Goal: Transaction & Acquisition: Purchase product/service

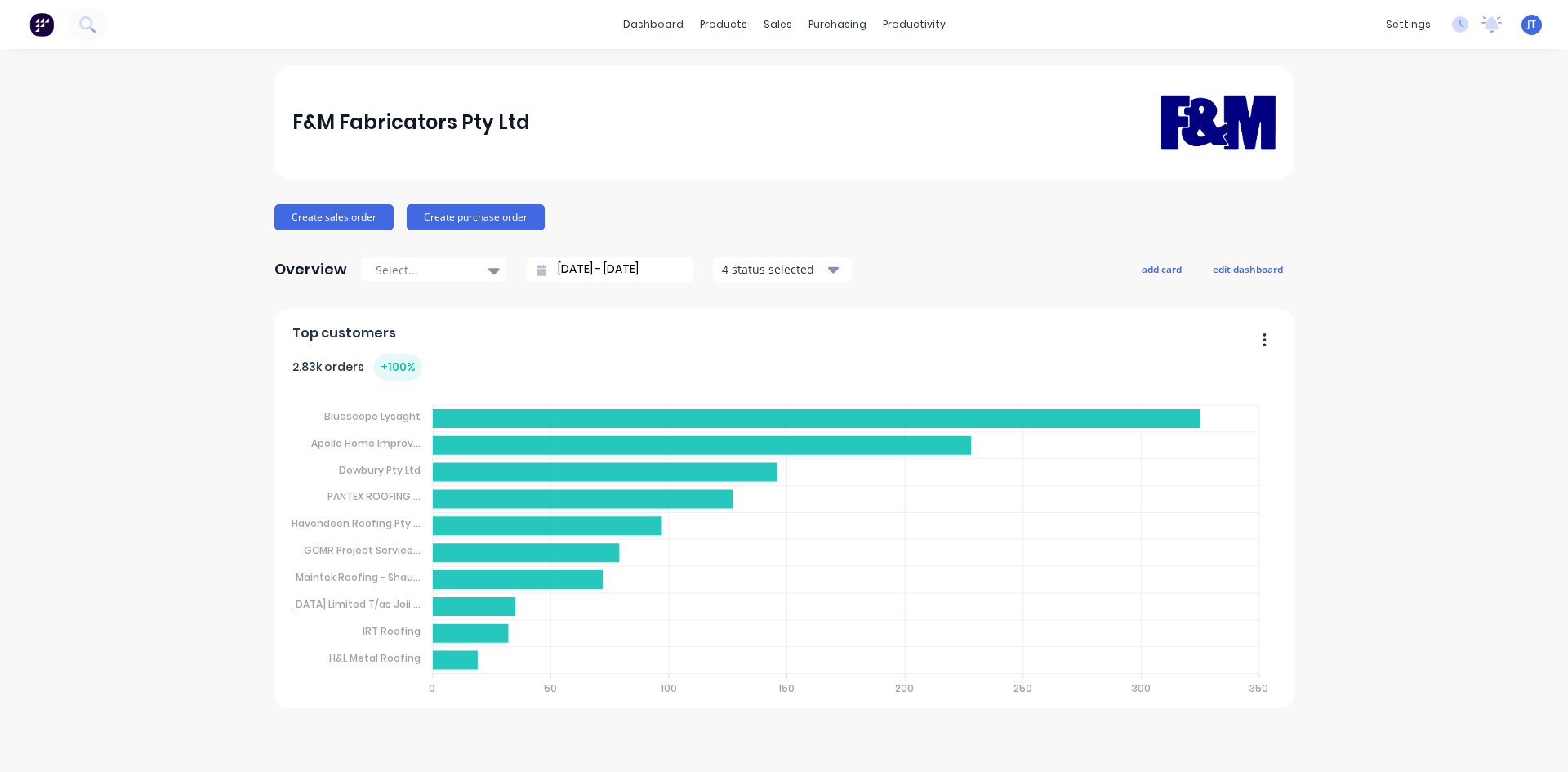
click at [108, 23] on div "dashboard products sales purchasing productivity dashboard products Product Cat…" at bounding box center [784, 24] width 1568 height 49
click at [96, 12] on button at bounding box center [87, 24] width 41 height 33
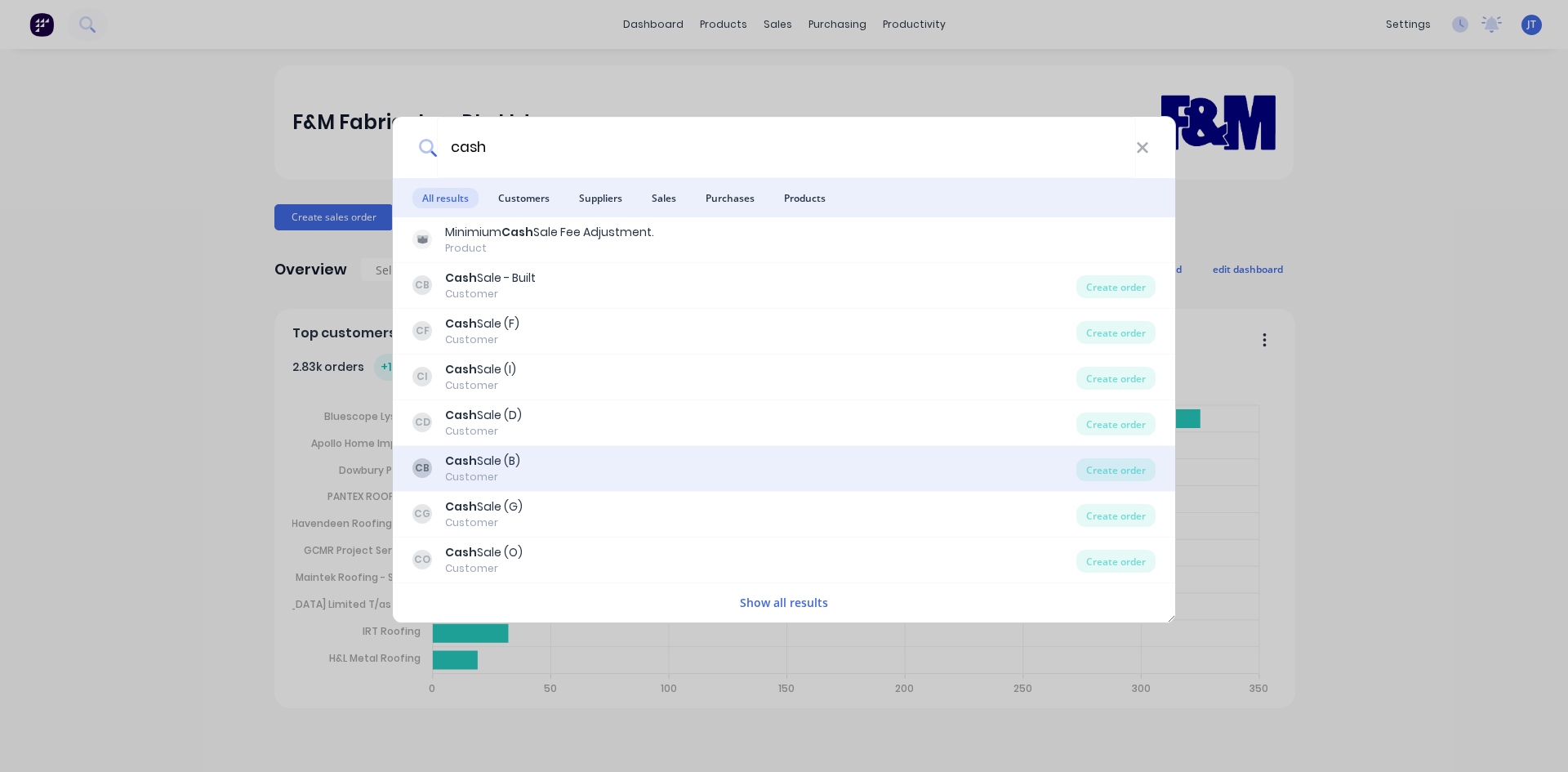
type input "cash"
click at [681, 466] on div "CB Cash Sale (B) Customer" at bounding box center [744, 468] width 664 height 32
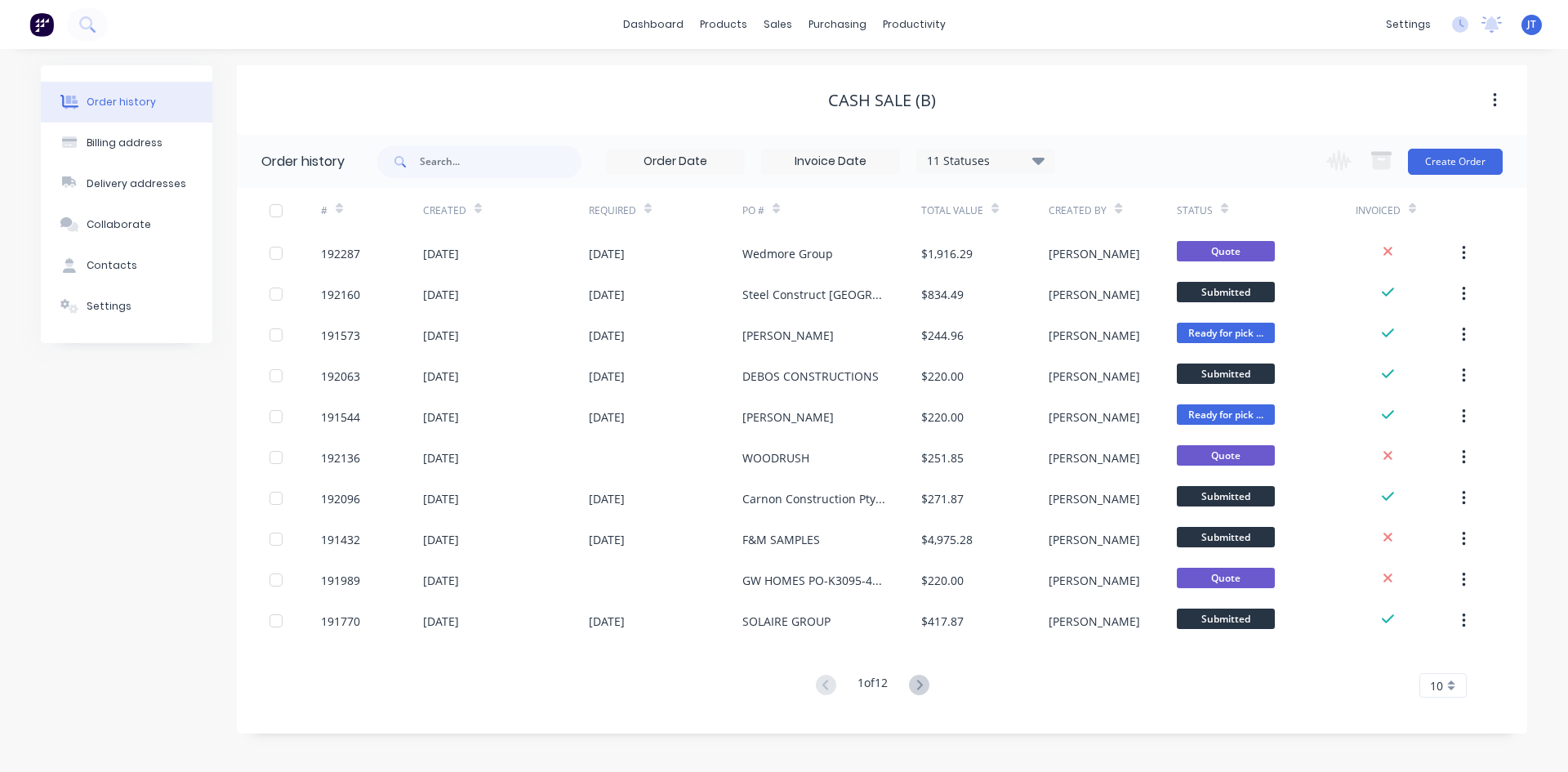
click at [1446, 175] on div "Change order status Submitted Manufactured Ready for pick up Slitting Delivered…" at bounding box center [1410, 161] width 186 height 53
click at [1452, 163] on button "Create Order" at bounding box center [1455, 161] width 95 height 26
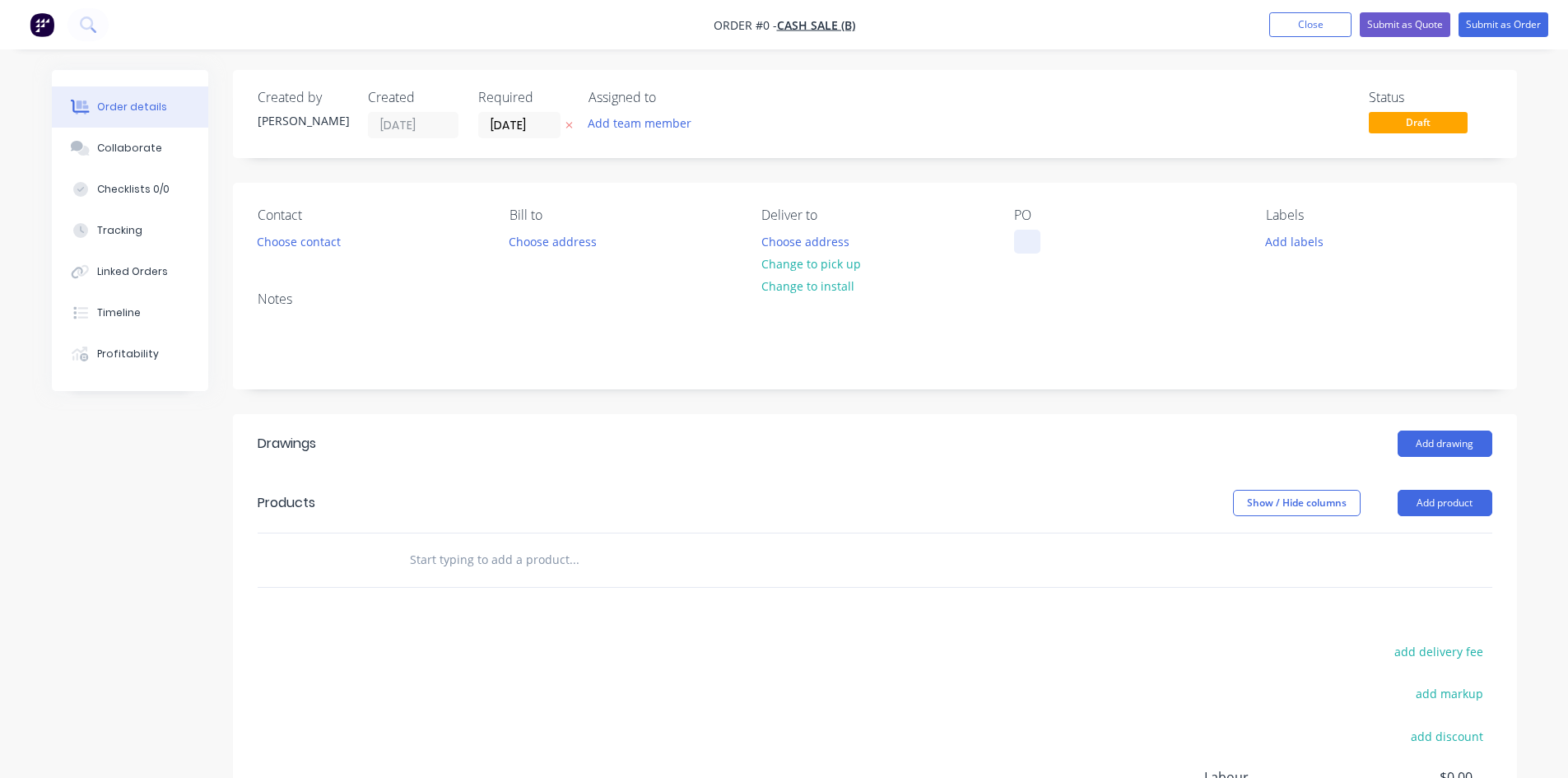
drag, startPoint x: 1026, startPoint y: 232, endPoint x: 1050, endPoint y: 231, distance: 24.0
click at [1026, 232] on div at bounding box center [1027, 241] width 26 height 24
click at [801, 235] on div "Order details Collaborate Checklists 0/0 Tracking Linked Orders Timeline Profit…" at bounding box center [784, 538] width 1498 height 937
click at [790, 244] on button "Choose address" at bounding box center [805, 241] width 106 height 22
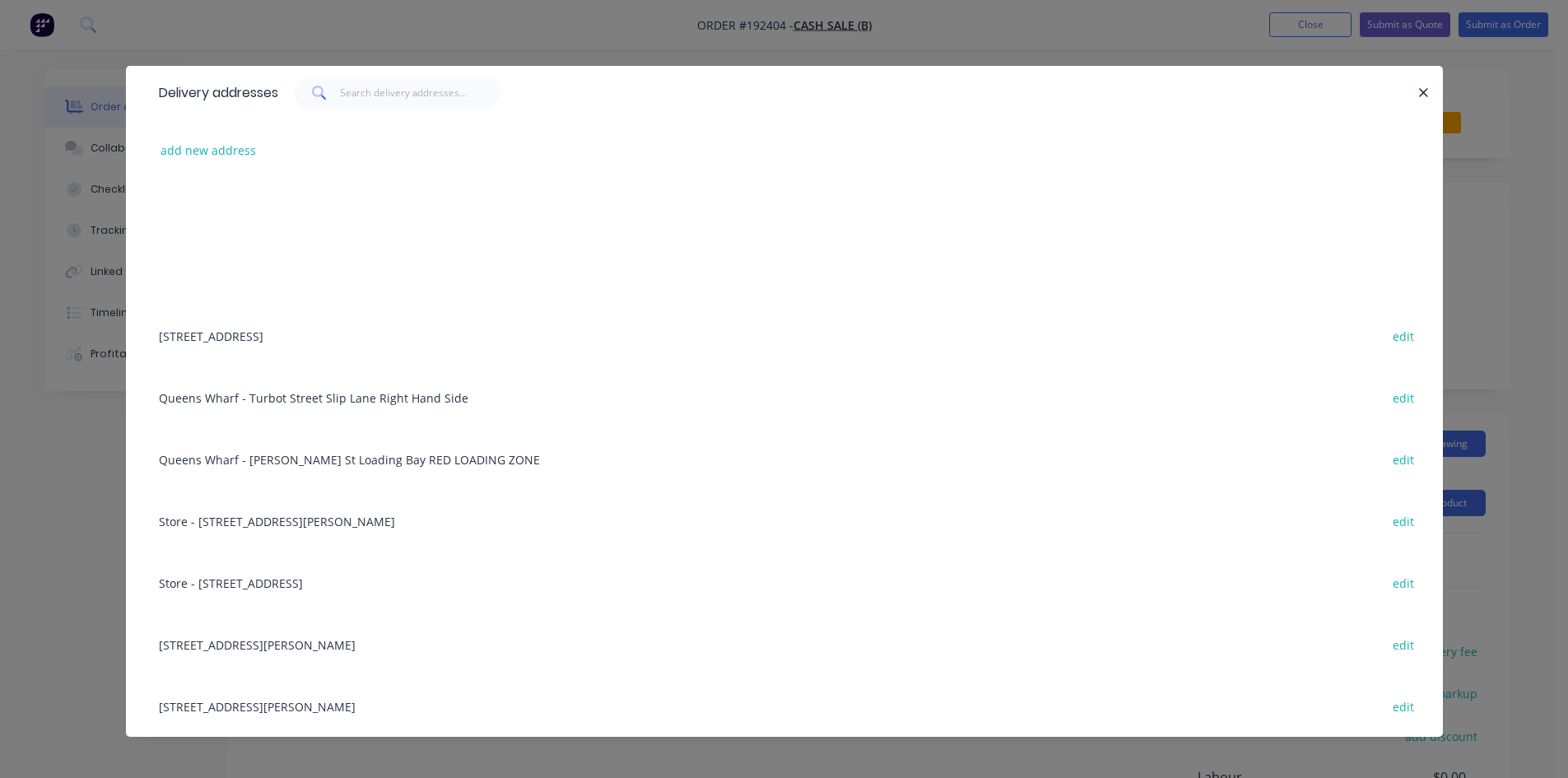
click at [191, 134] on div "add new address" at bounding box center [784, 150] width 1268 height 62
click at [192, 146] on button "add new address" at bounding box center [209, 150] width 113 height 22
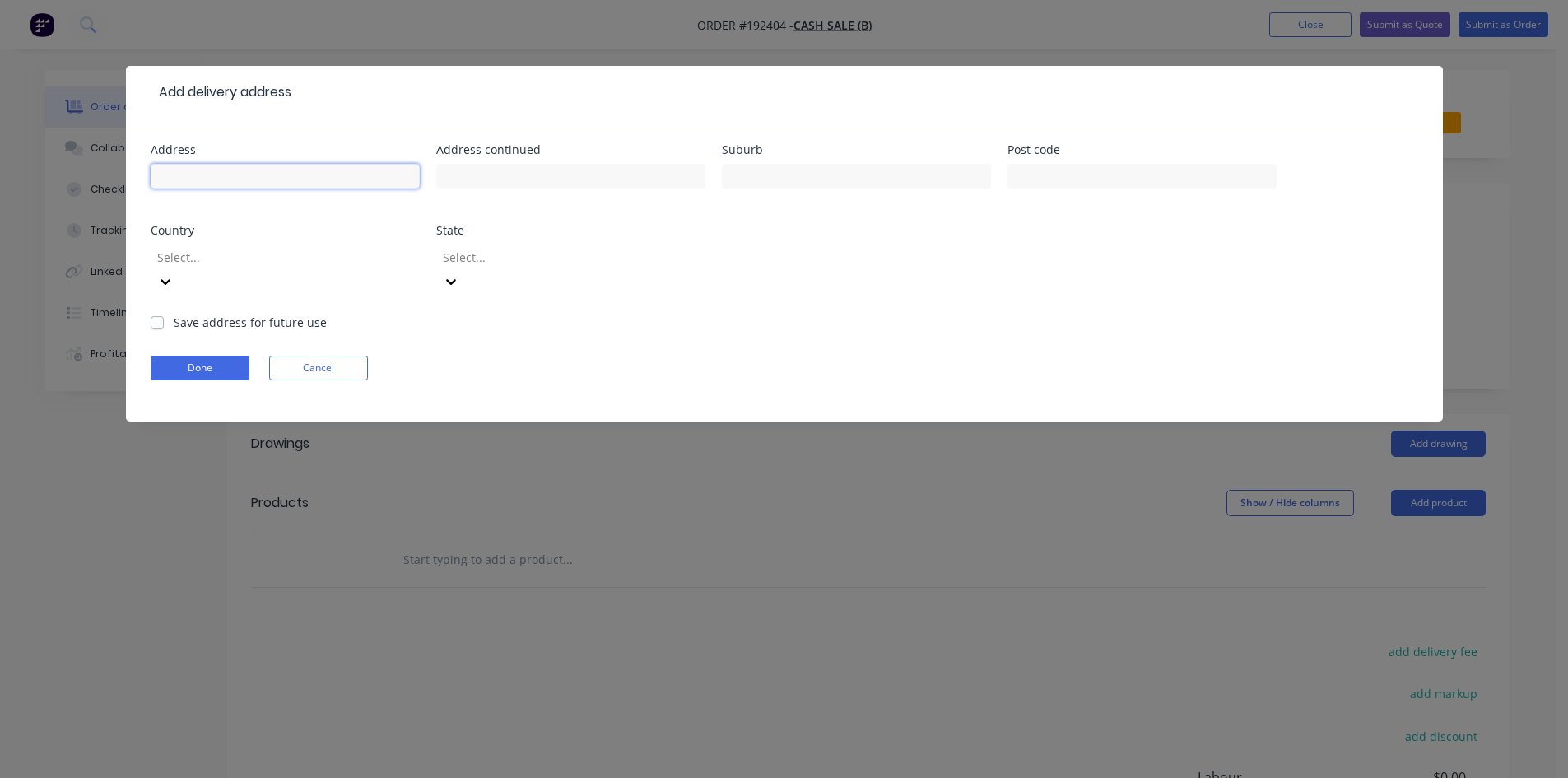
click at [249, 180] on input "text" at bounding box center [285, 176] width 270 height 25
type input "50 Allpass Pde,"
type input "Shorncliffe"
click at [215, 355] on button "Done" at bounding box center [199, 367] width 98 height 25
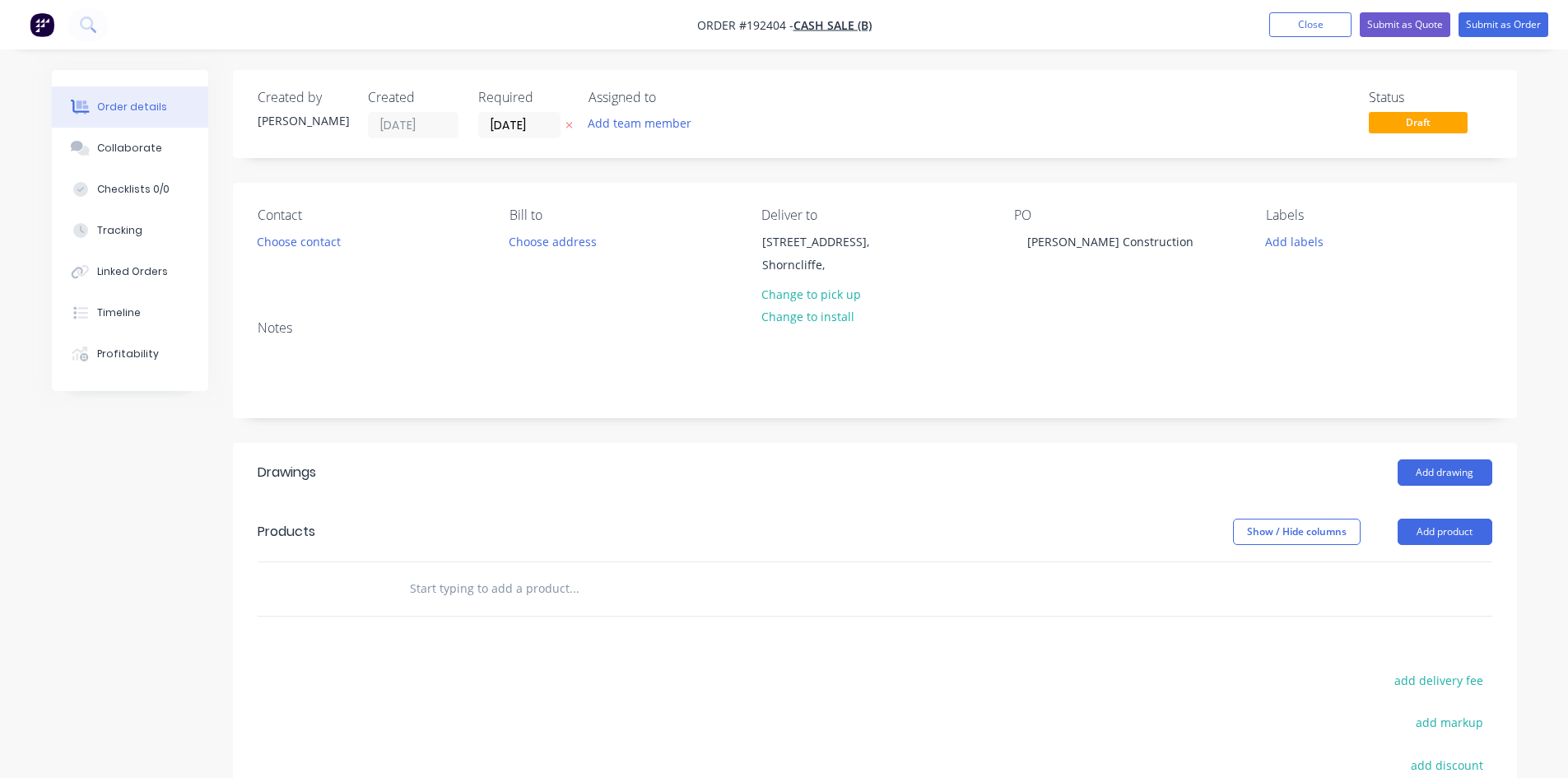
click at [555, 595] on input "text" at bounding box center [574, 589] width 330 height 33
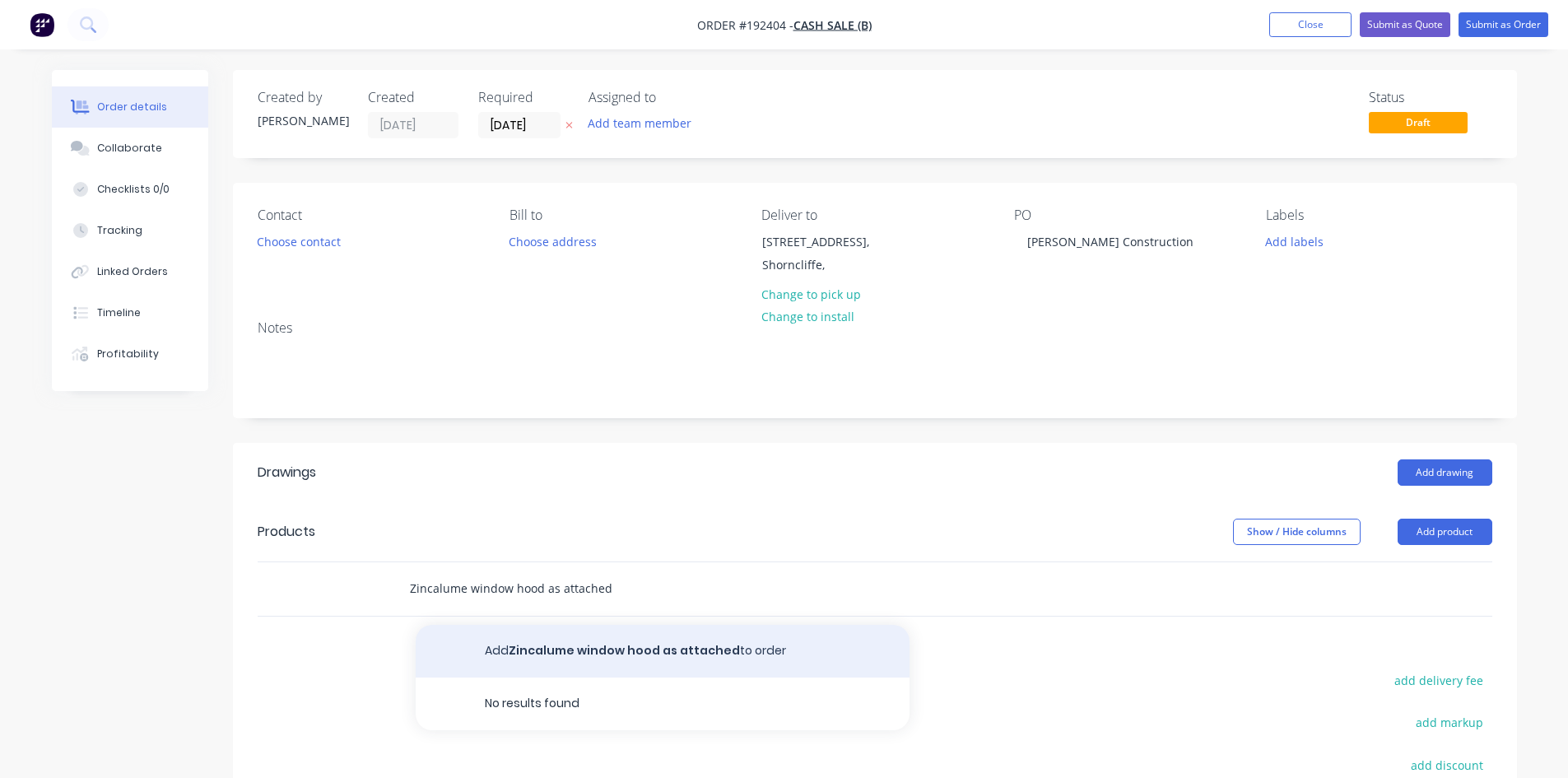
type input "Zincalume window hood as attached"
click at [586, 647] on button "Add Zincalume window hood as attached to order" at bounding box center [662, 651] width 494 height 53
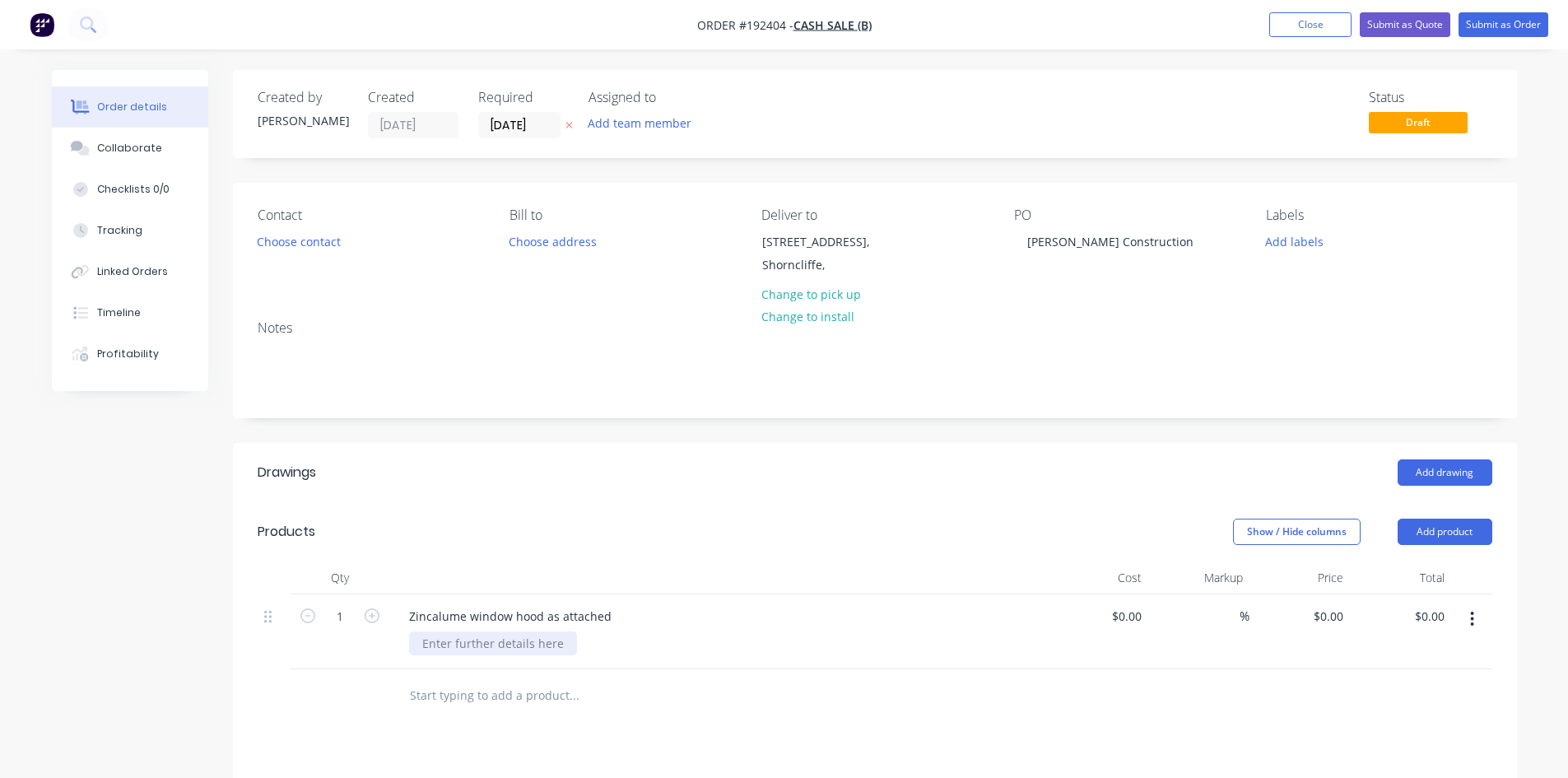
click at [512, 653] on div at bounding box center [493, 643] width 168 height 24
click at [728, 588] on div at bounding box center [718, 578] width 658 height 33
click at [365, 619] on icon "button" at bounding box center [372, 616] width 15 height 15
type input "2"
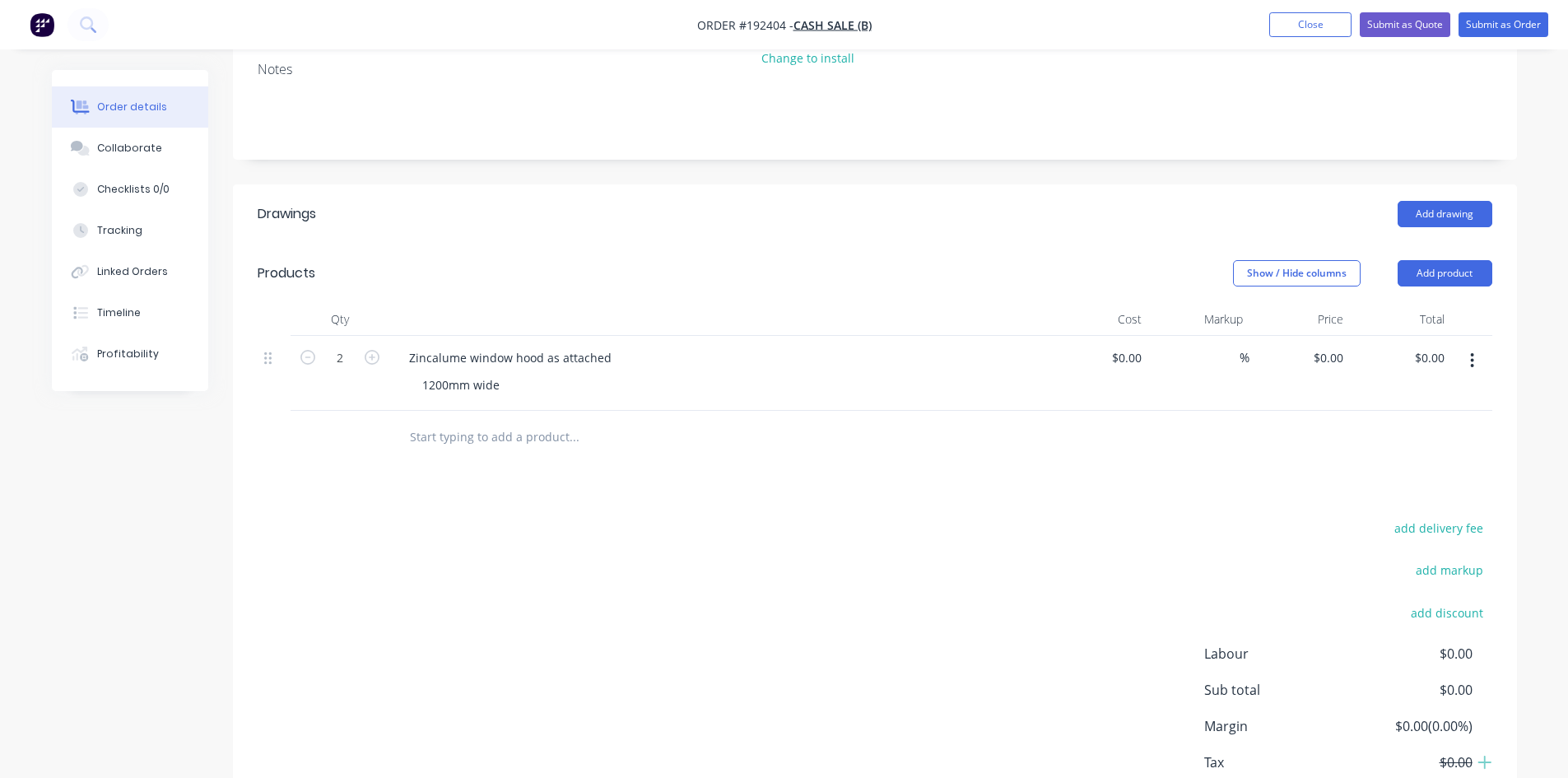
scroll to position [274, 0]
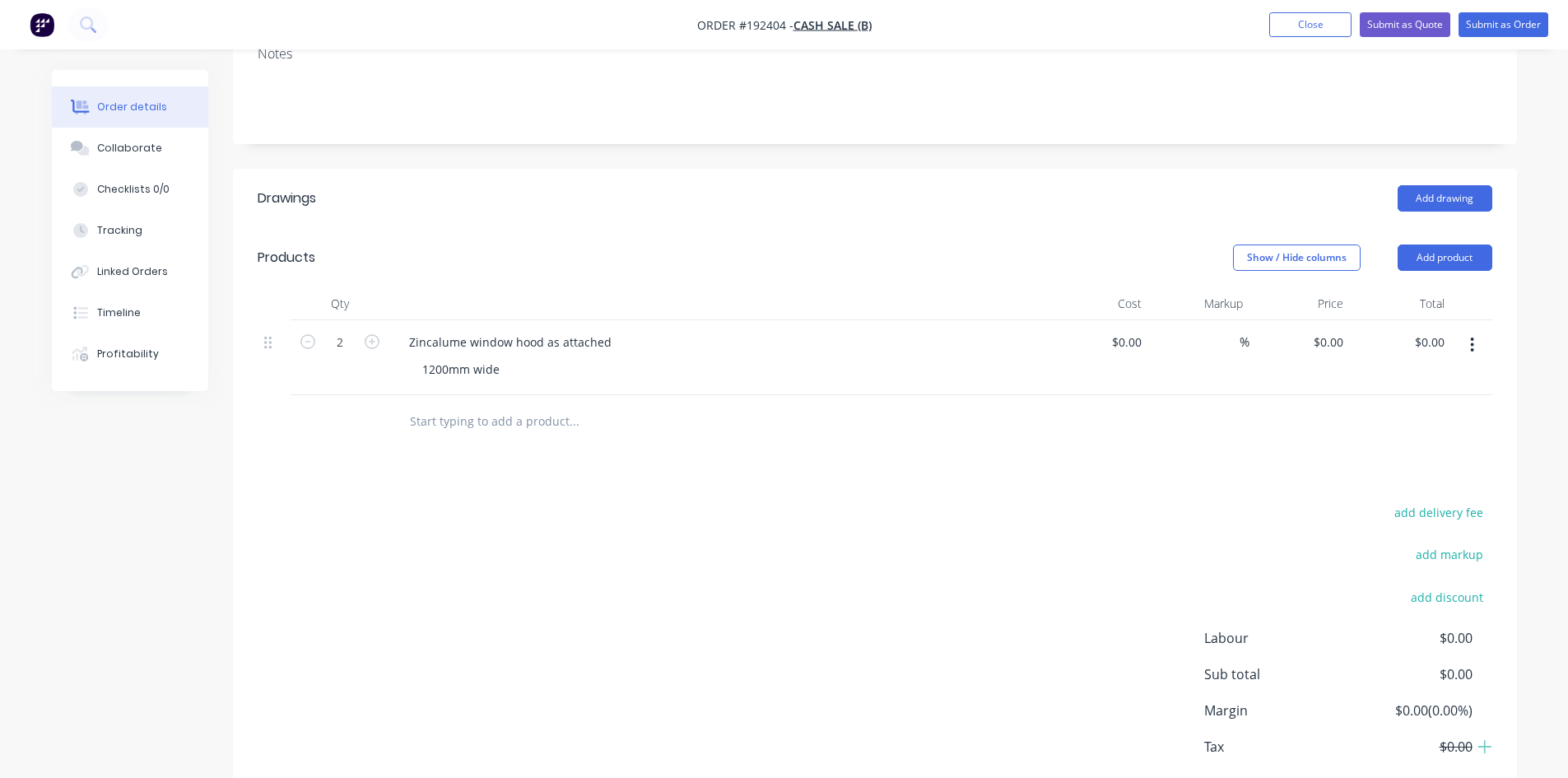
click at [1473, 347] on icon "button" at bounding box center [1471, 345] width 5 height 18
click at [1431, 418] on div "Duplicate" at bounding box center [1413, 421] width 127 height 24
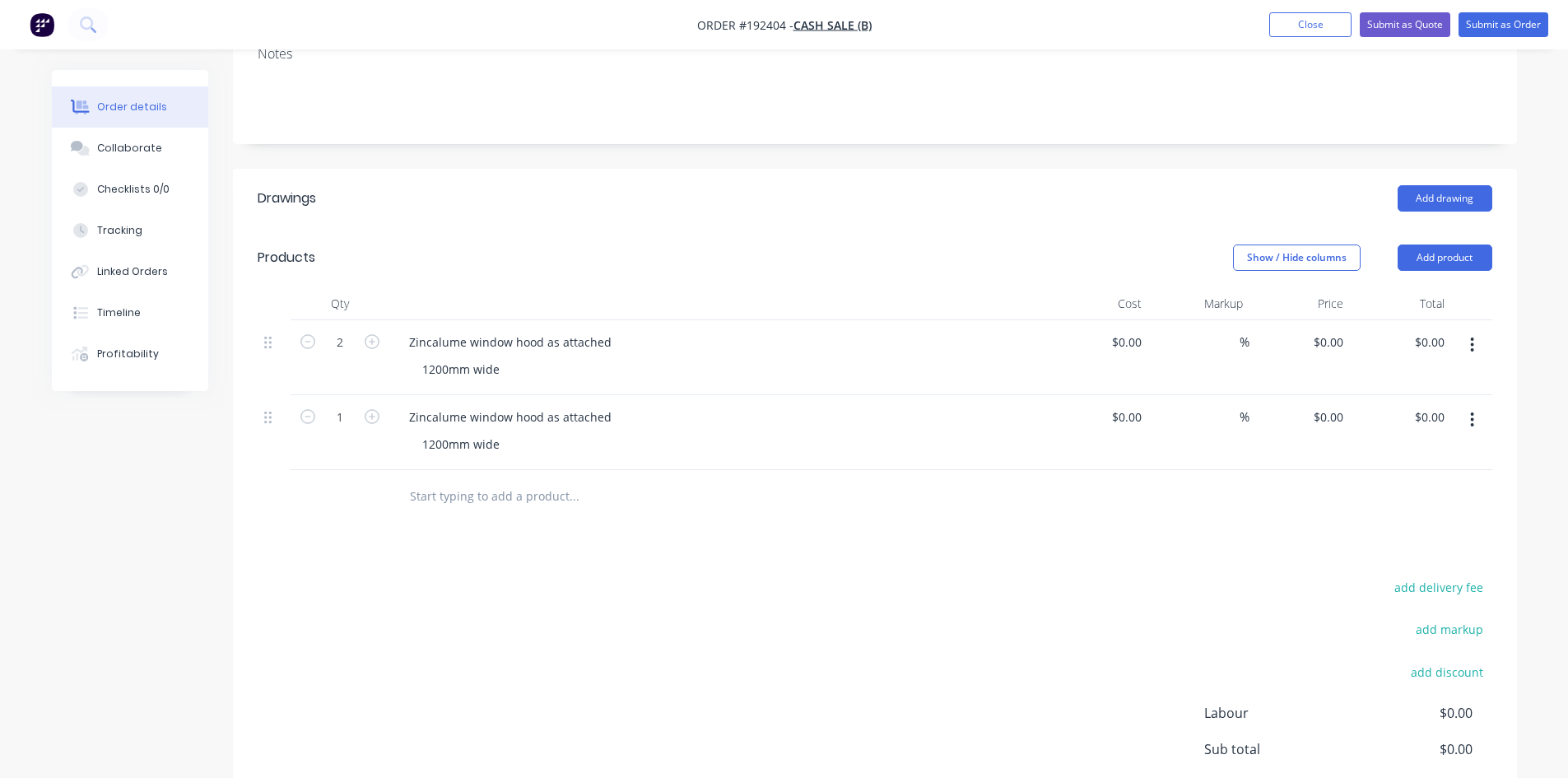
click at [1469, 415] on button "button" at bounding box center [1471, 420] width 38 height 30
click at [1431, 494] on div "Duplicate" at bounding box center [1413, 496] width 127 height 24
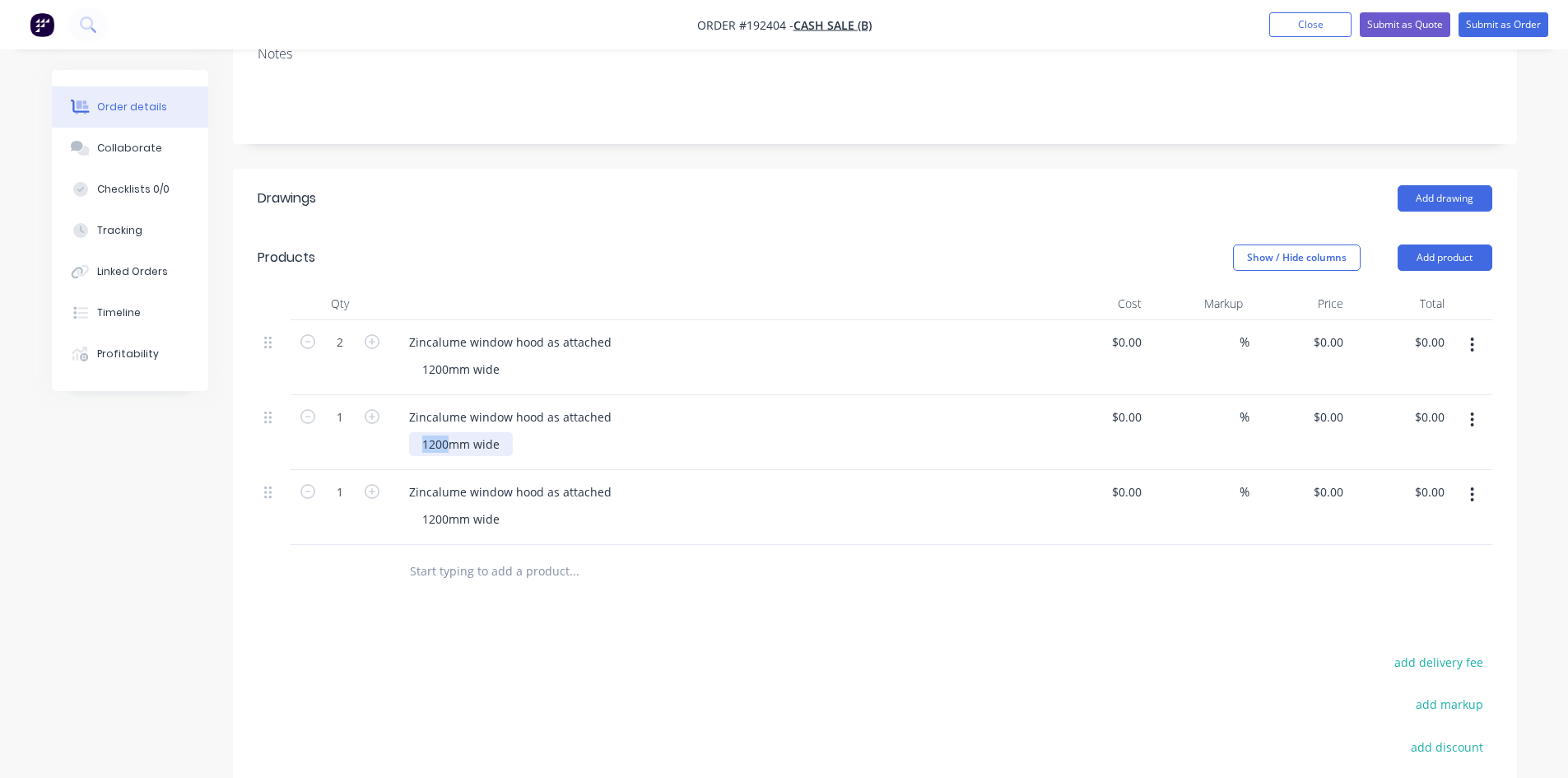
drag, startPoint x: 376, startPoint y: 463, endPoint x: 291, endPoint y: 486, distance: 88.1
click at [291, 486] on div "2 Zincalume window hood as attached 1200mm wide $0.00 $0.00 % $0.00 $0.00 $0.00…" at bounding box center [875, 433] width 1235 height 225
click at [431, 521] on div "1200mm wide" at bounding box center [461, 519] width 104 height 24
click at [380, 493] on button "button" at bounding box center [372, 490] width 21 height 17
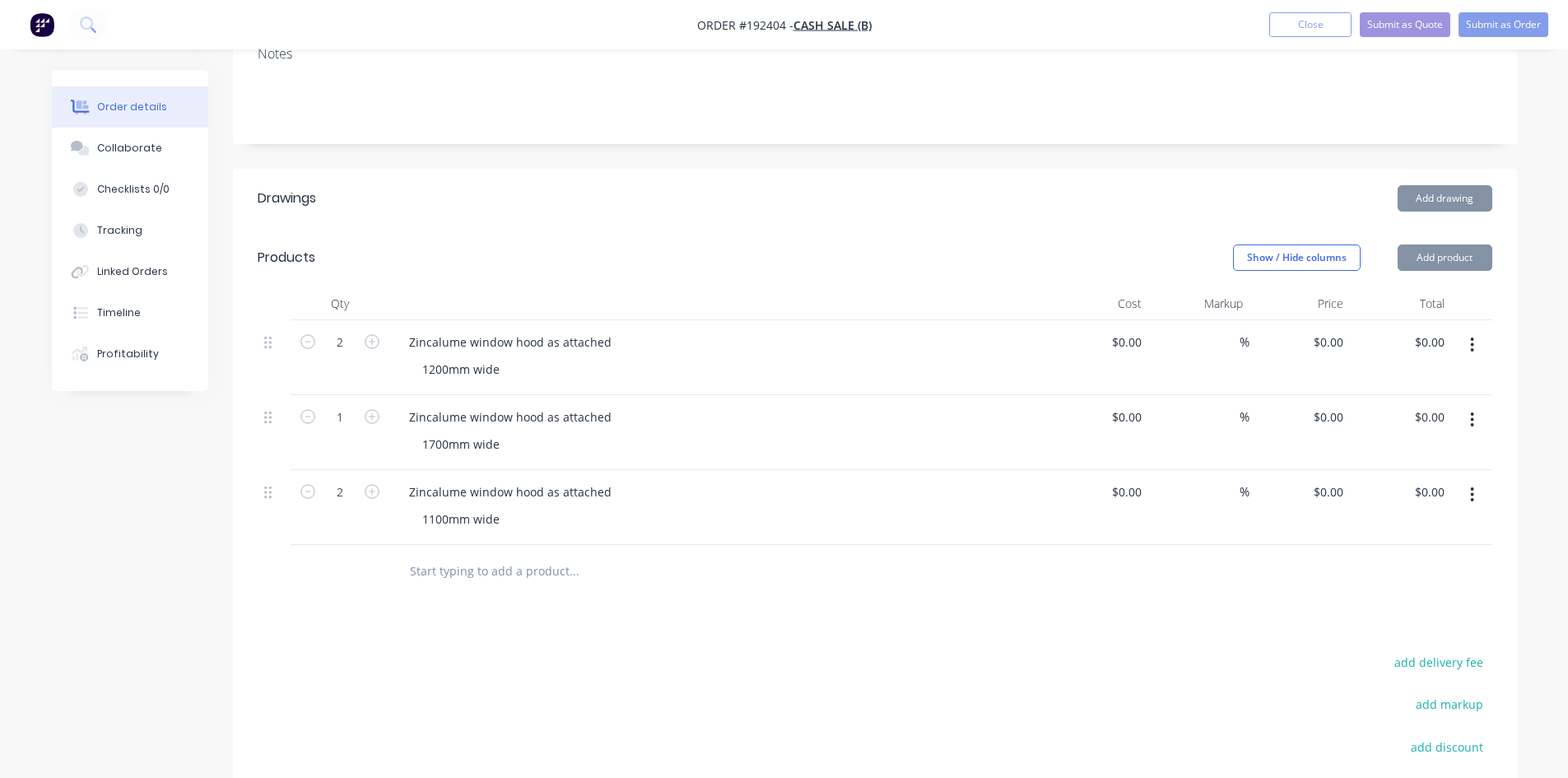
click at [380, 493] on button "button" at bounding box center [372, 490] width 21 height 17
type input "3"
click at [378, 576] on div at bounding box center [340, 571] width 98 height 54
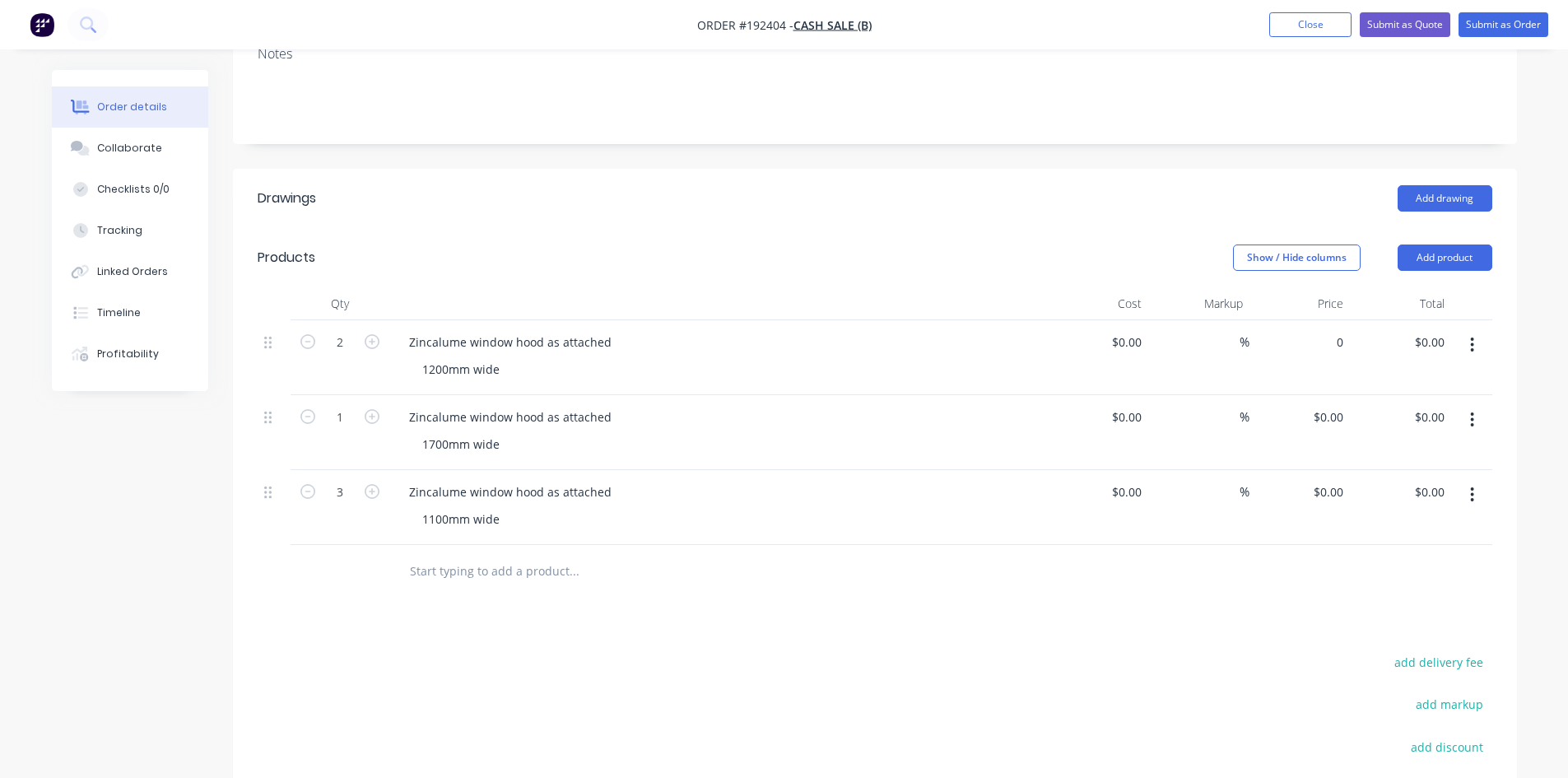
click at [1319, 347] on div "0 $0.00" at bounding box center [1299, 358] width 101 height 75
type input "$438.48"
type input "$876.96"
click at [1279, 626] on div "Drawings Add drawing Products Show / Hide columns Add product Qty Cost Markup P…" at bounding box center [875, 581] width 1284 height 825
click at [1332, 415] on input "0" at bounding box center [1331, 417] width 38 height 24
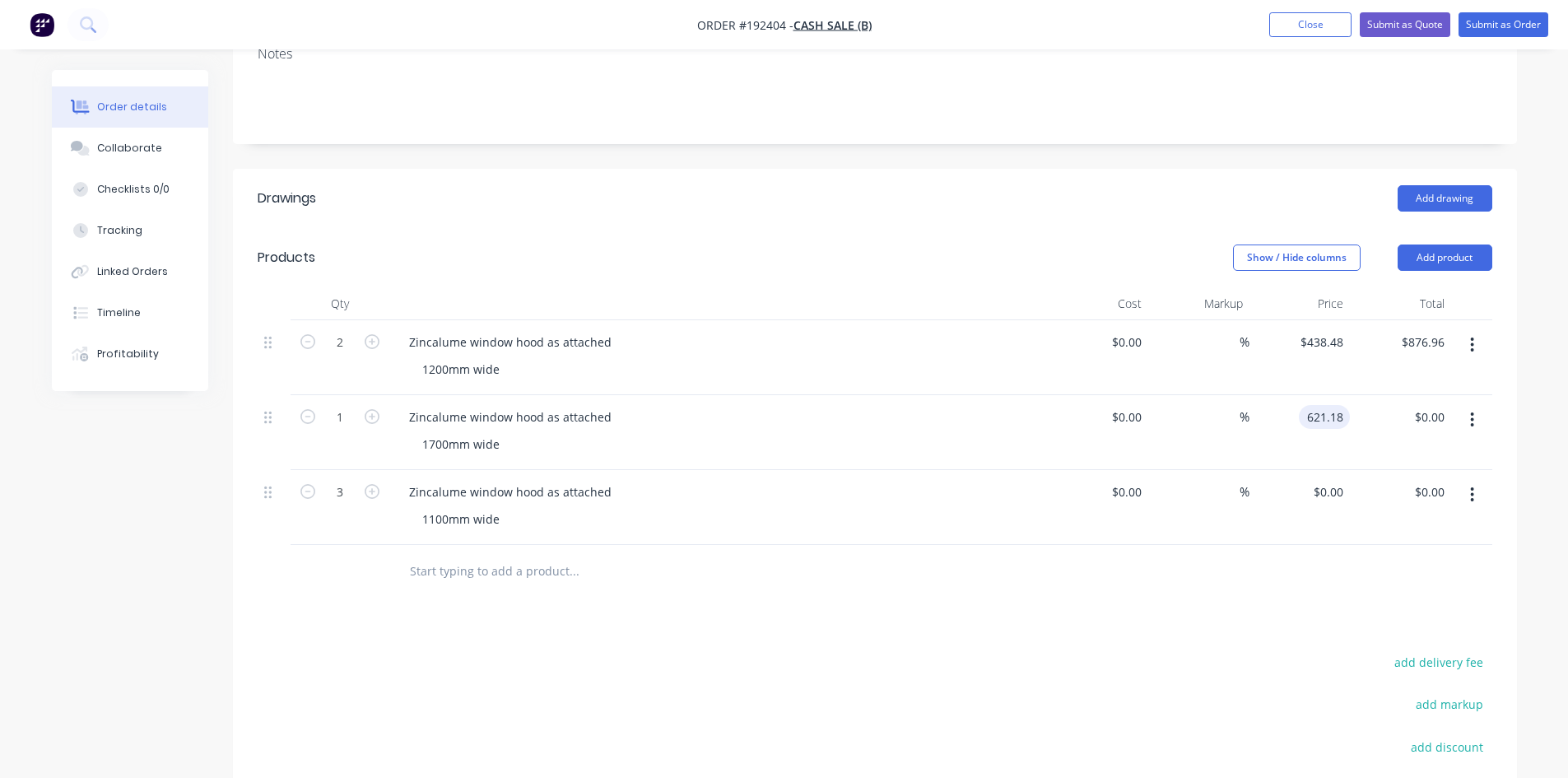
type input "$621.18"
click at [1308, 527] on div "$0.00 $0.00" at bounding box center [1299, 507] width 101 height 75
click at [1313, 499] on div "0 0" at bounding box center [1299, 507] width 101 height 75
type input "$401.94"
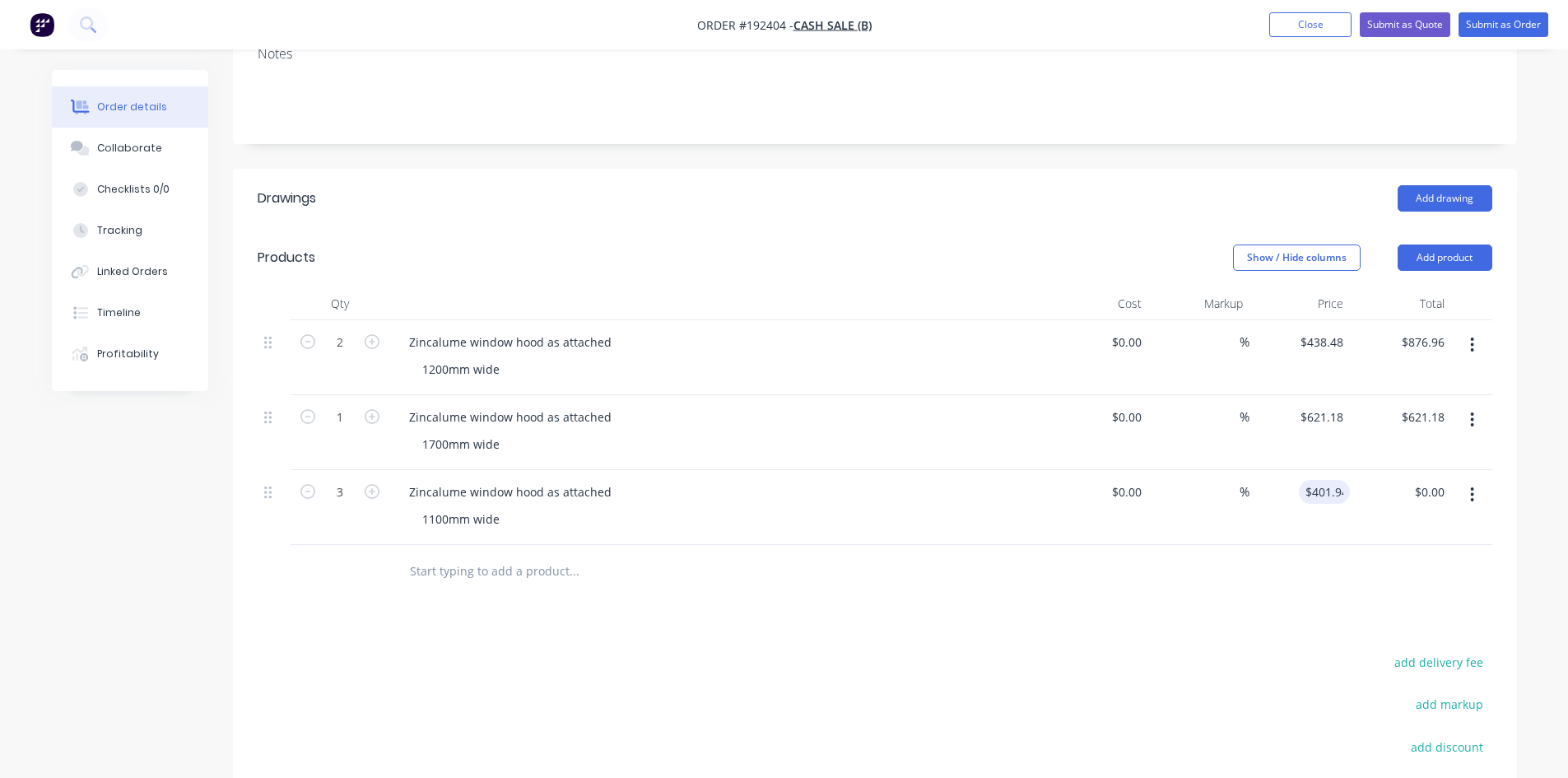
type input "$1,205.82"
click at [1029, 623] on div "Drawings Add drawing Products Show / Hide columns Add product Qty Cost Markup P…" at bounding box center [875, 581] width 1284 height 825
click at [1441, 273] on header "Products Show / Hide columns Add product" at bounding box center [875, 257] width 1284 height 59
click at [1443, 260] on button "Add product" at bounding box center [1445, 257] width 95 height 26
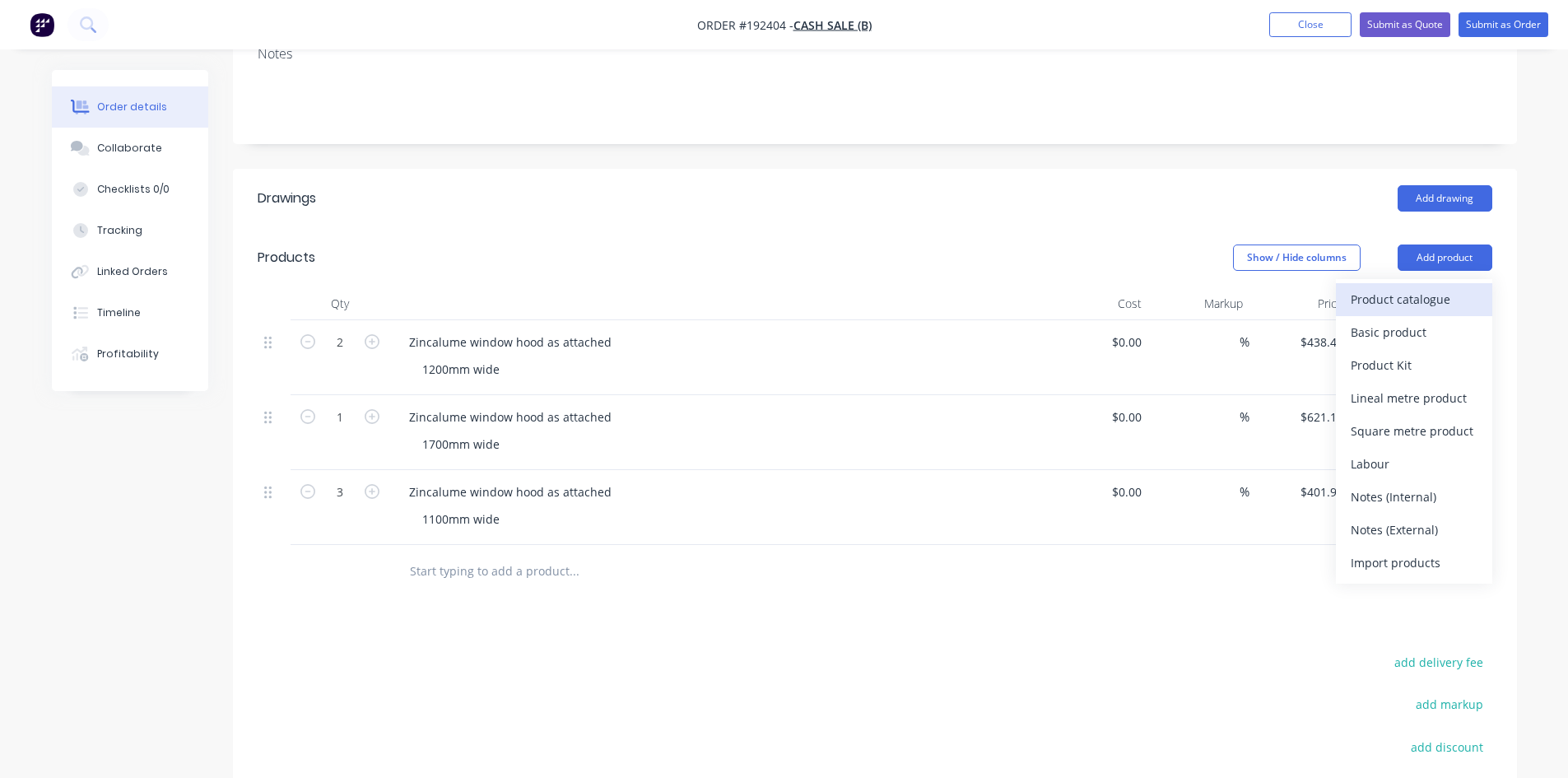
click at [1410, 296] on div "Product catalogue" at bounding box center [1413, 299] width 127 height 24
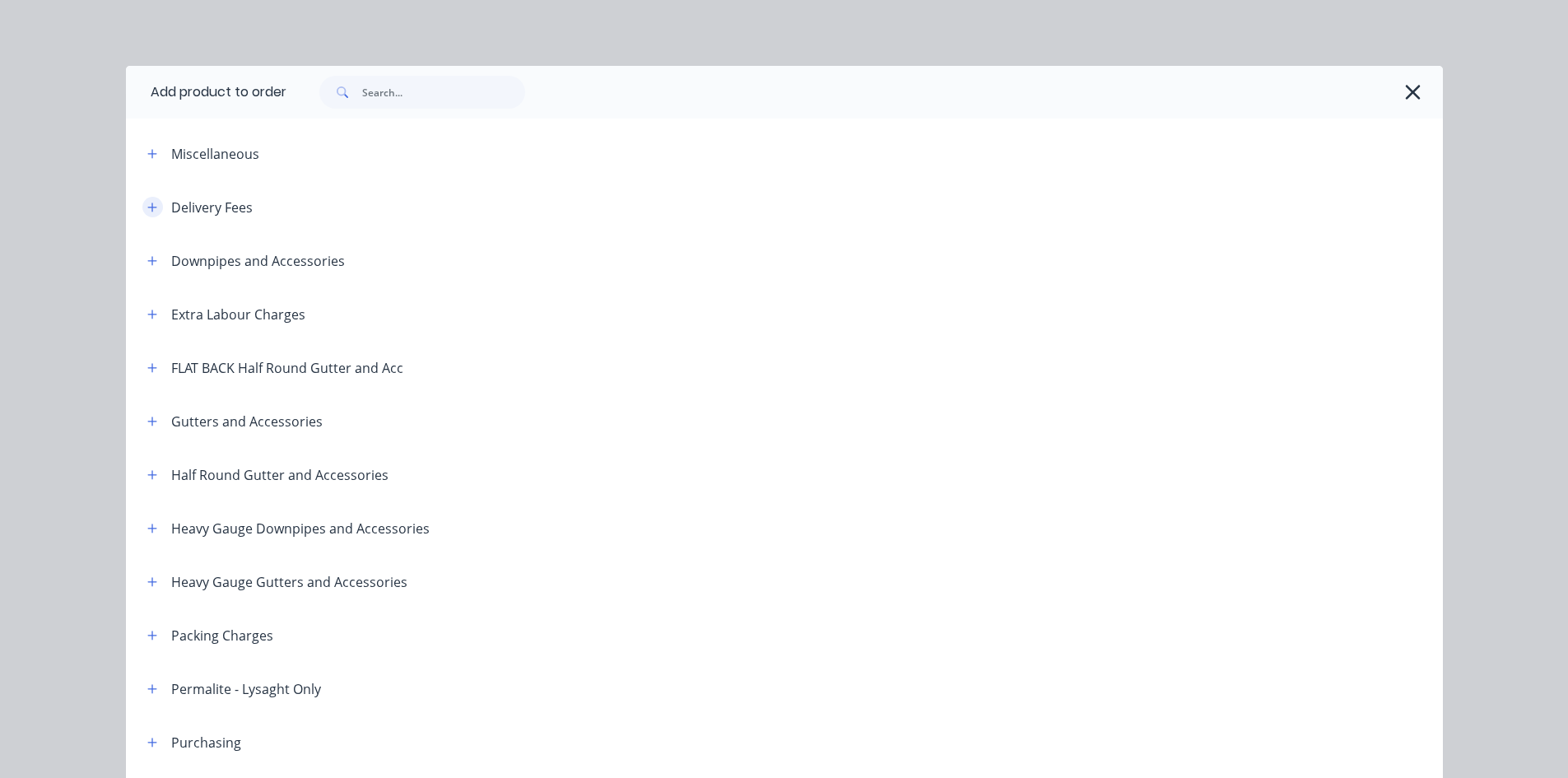
drag, startPoint x: 152, startPoint y: 200, endPoint x: 237, endPoint y: 219, distance: 87.1
click at [152, 200] on button "button" at bounding box center [152, 207] width 21 height 21
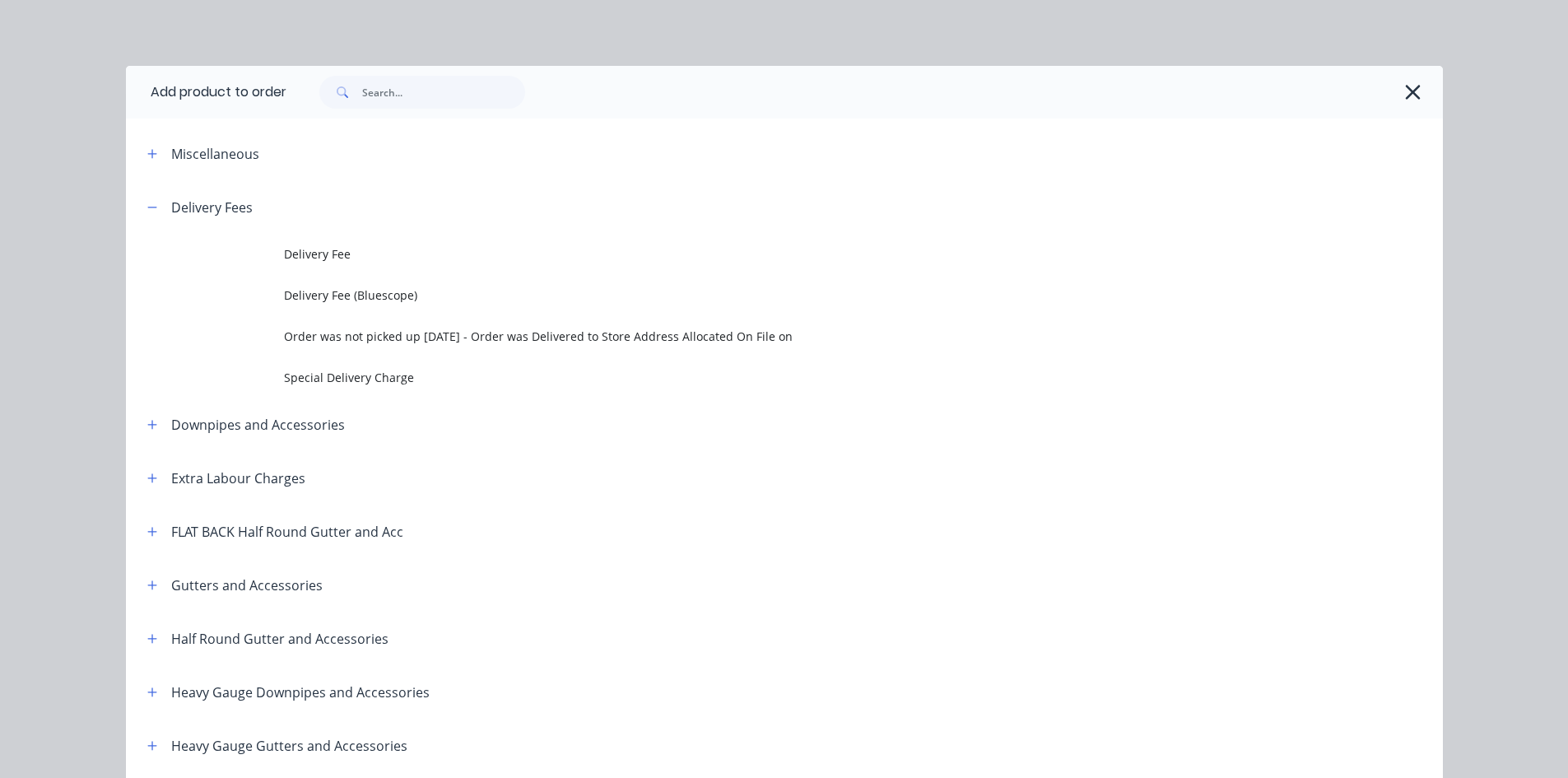
click at [362, 248] on span "Delivery Fee" at bounding box center [748, 253] width 927 height 17
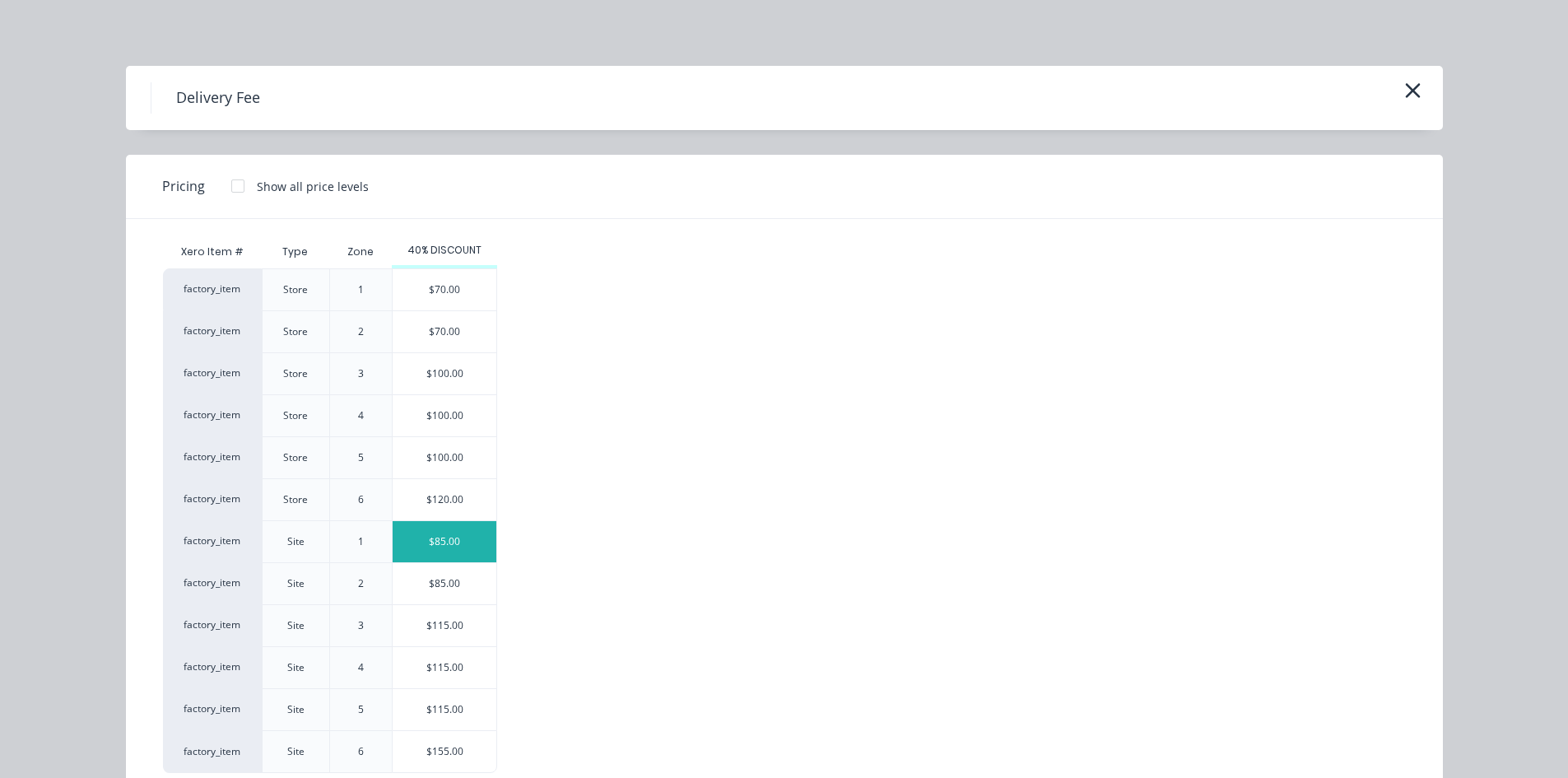
click at [433, 546] on div "$85.00" at bounding box center [444, 541] width 104 height 41
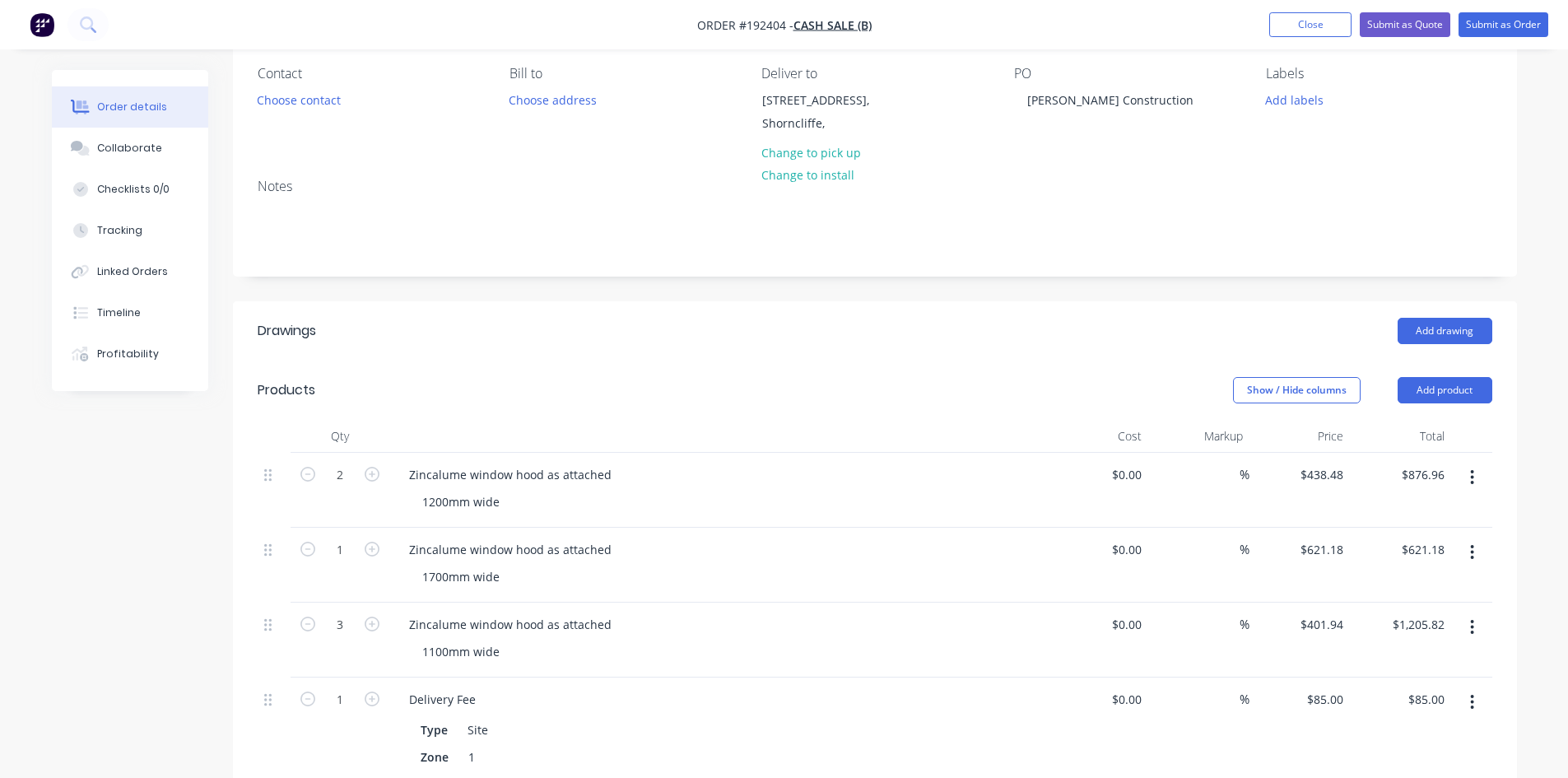
scroll to position [0, 0]
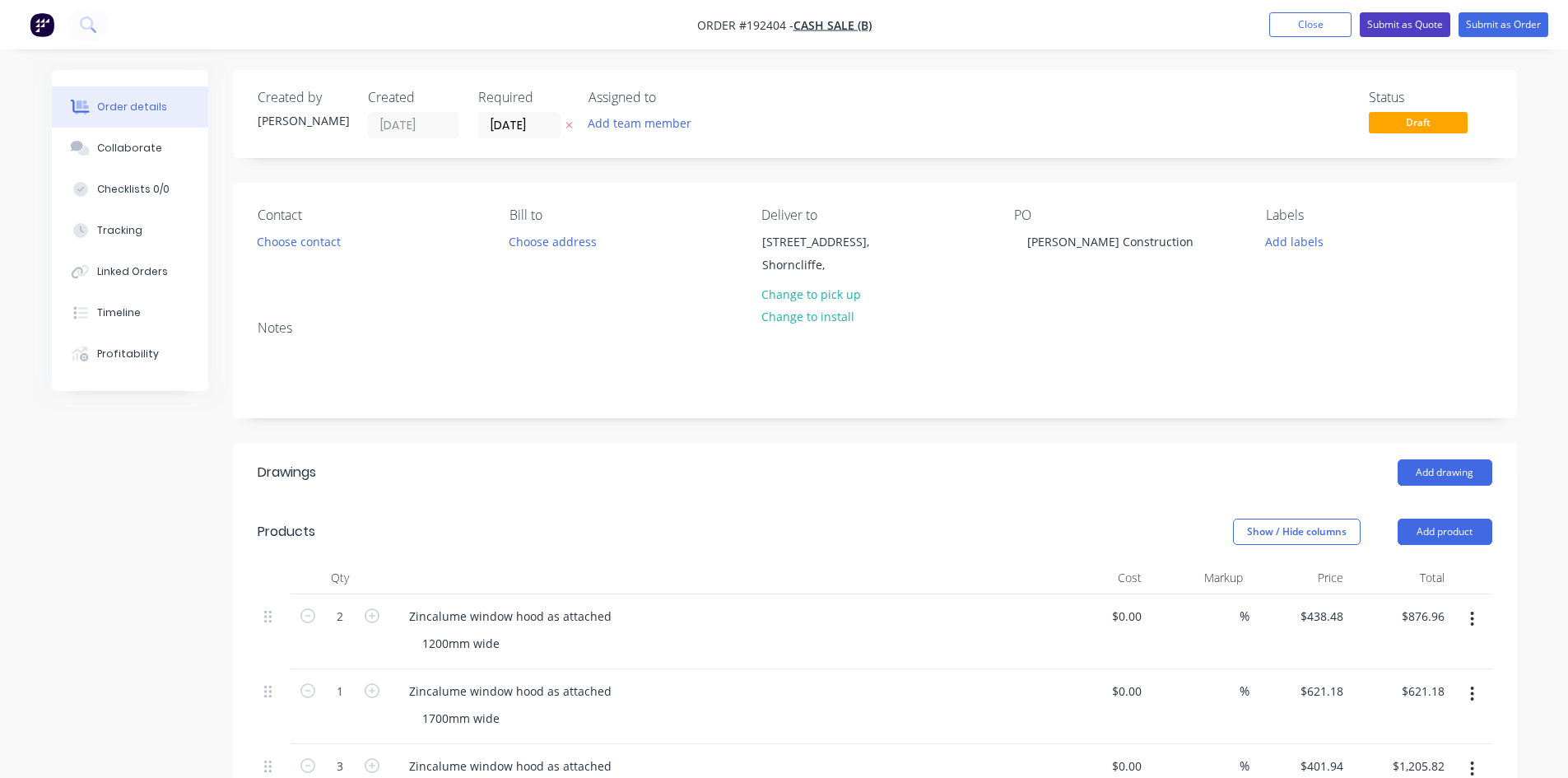
click at [1396, 36] on button "Submit as Quote" at bounding box center [1404, 25] width 90 height 25
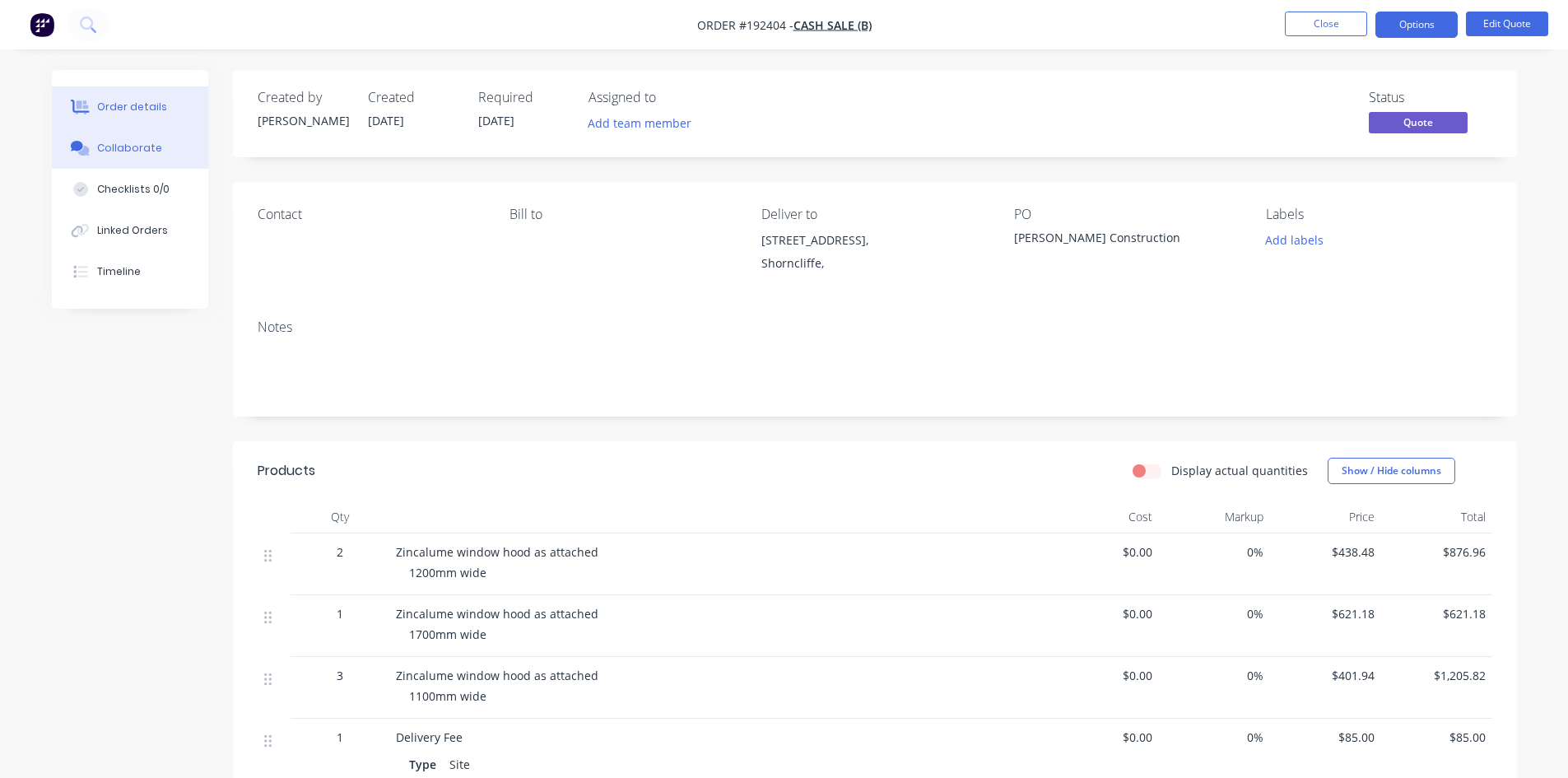
click at [168, 159] on button "Collaborate" at bounding box center [130, 148] width 157 height 41
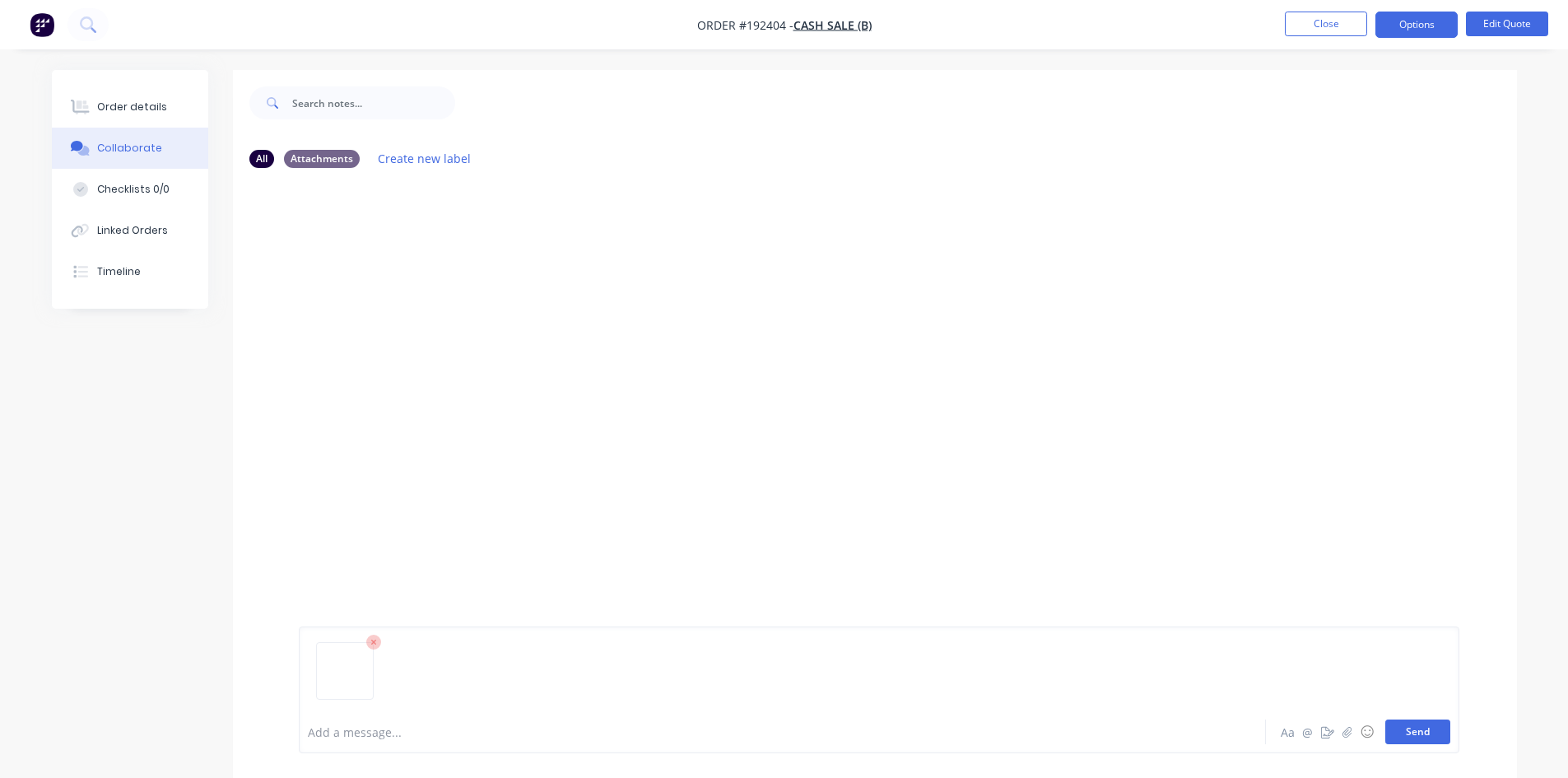
click at [1433, 726] on button "Send" at bounding box center [1417, 732] width 65 height 25
click at [191, 117] on button "Order details" at bounding box center [130, 107] width 157 height 41
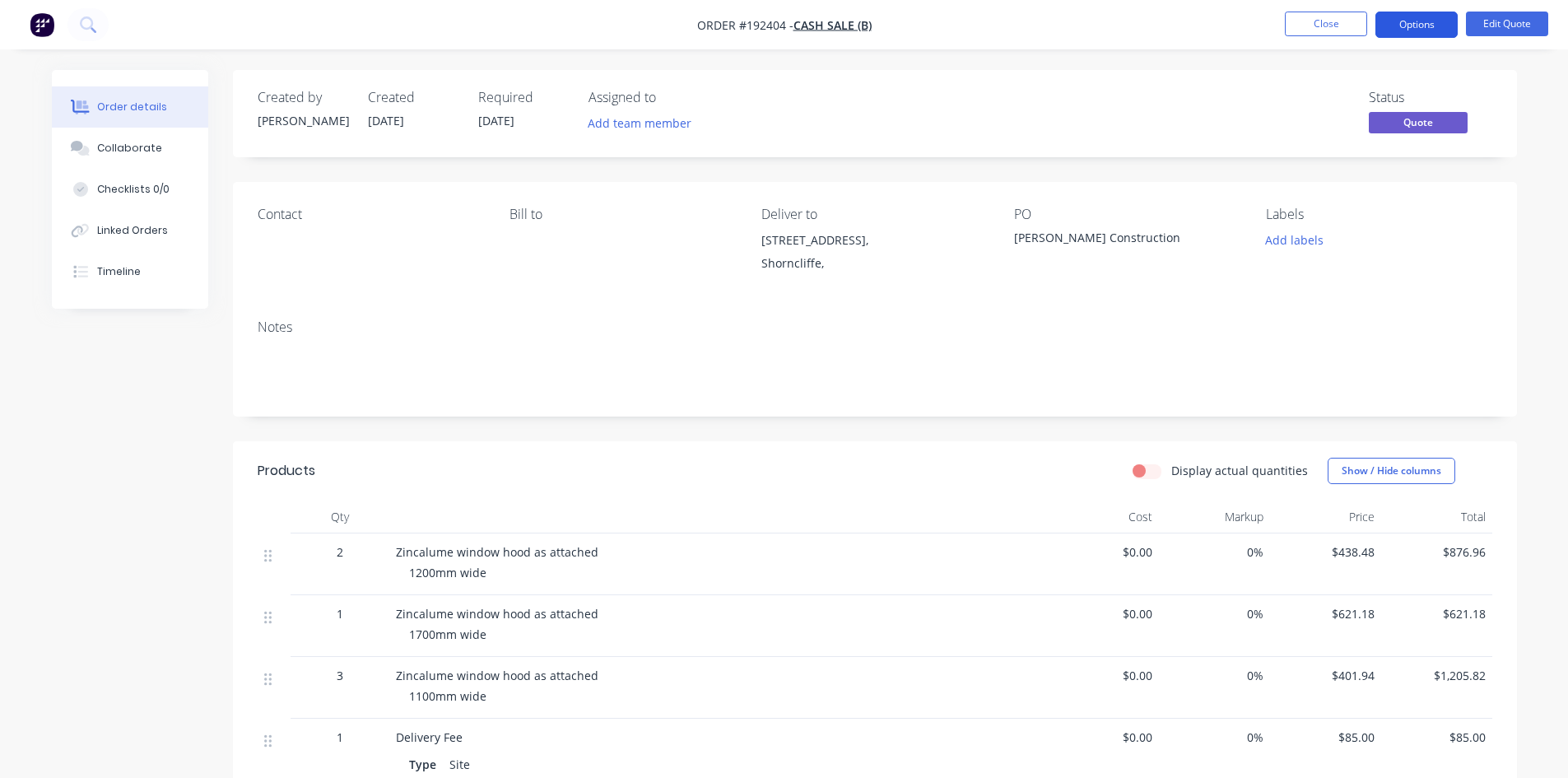
click at [1415, 27] on button "Options" at bounding box center [1416, 25] width 82 height 26
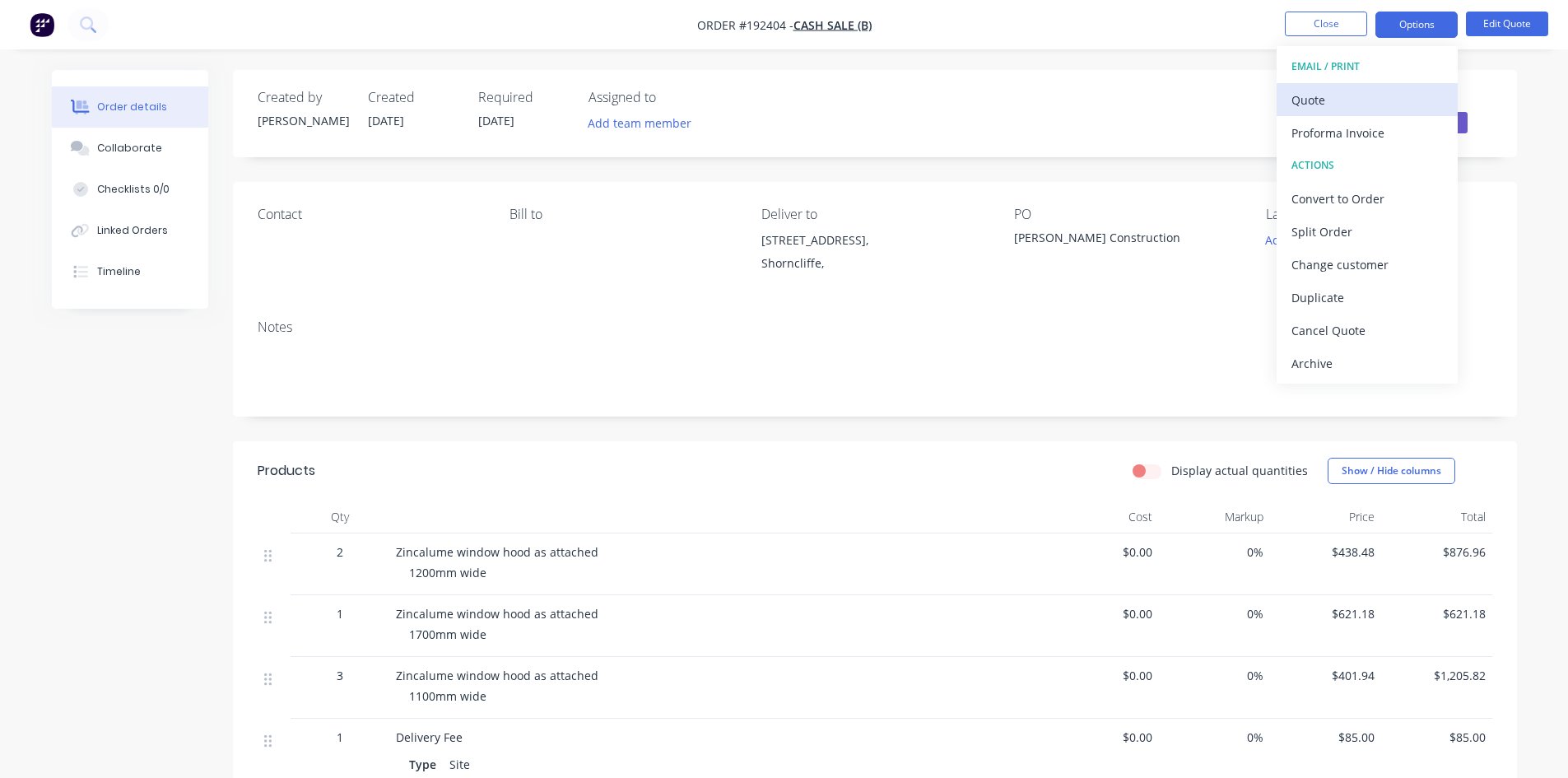
click at [1390, 88] on div "Quote" at bounding box center [1367, 100] width 151 height 24
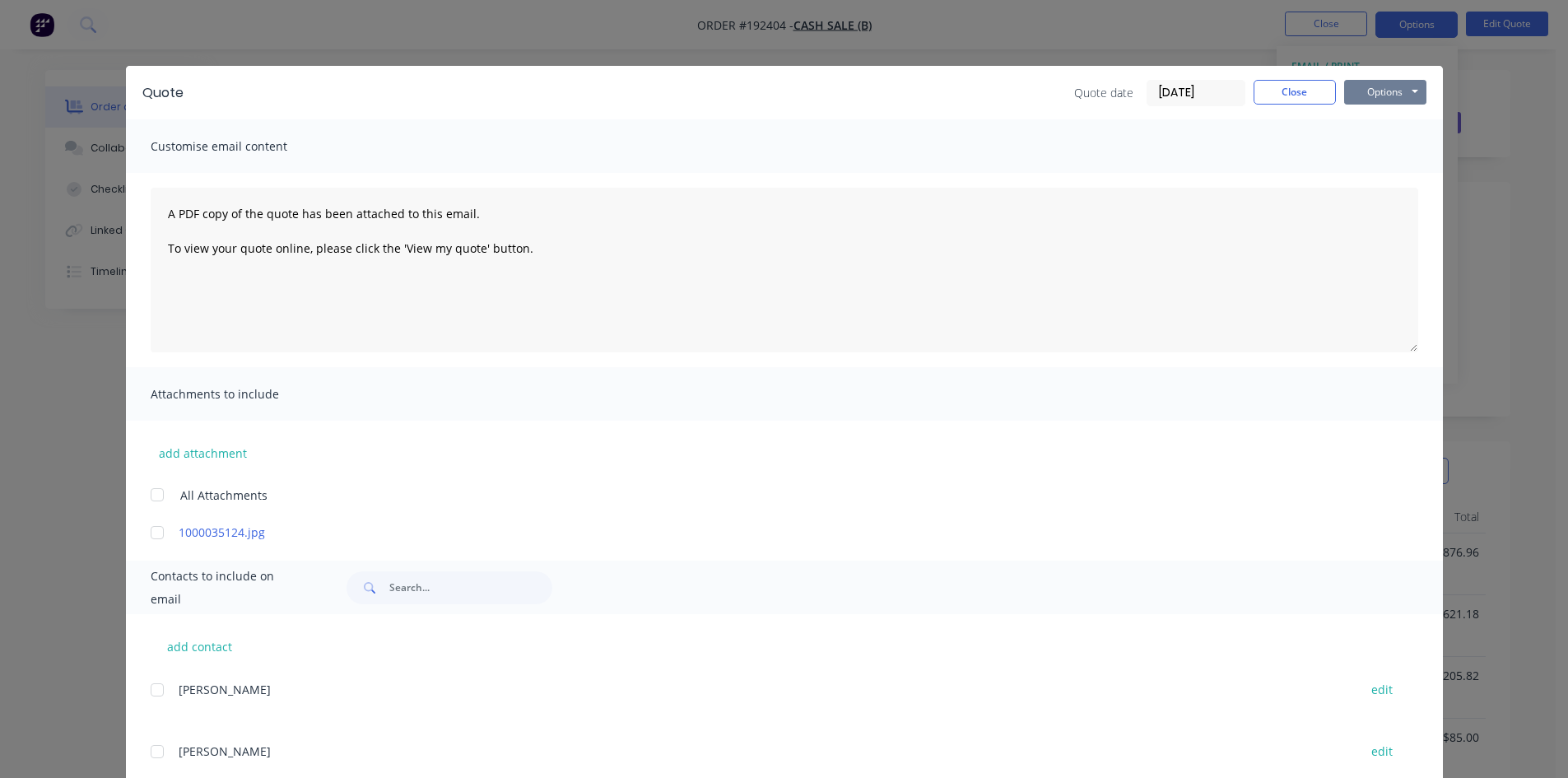
drag, startPoint x: 1393, startPoint y: 83, endPoint x: 1398, endPoint y: 104, distance: 21.6
click at [1394, 85] on button "Options" at bounding box center [1385, 92] width 82 height 25
click at [1397, 116] on button "Preview" at bounding box center [1397, 121] width 106 height 27
click at [97, 80] on div "Quote Quote date 11/09/25 Close Options Preview Print Email Customise email con…" at bounding box center [784, 389] width 1568 height 778
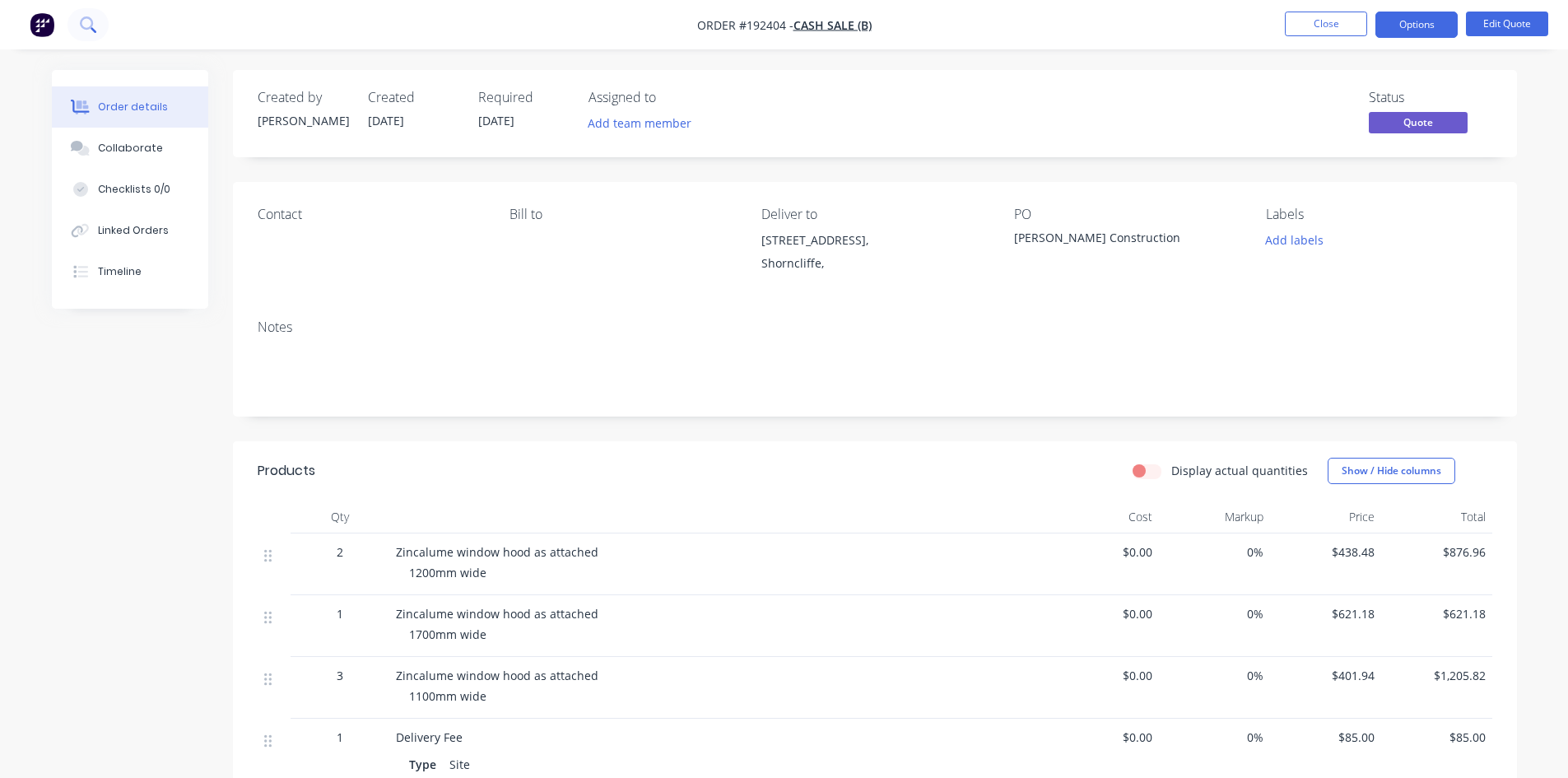
click at [93, 15] on button at bounding box center [87, 25] width 41 height 33
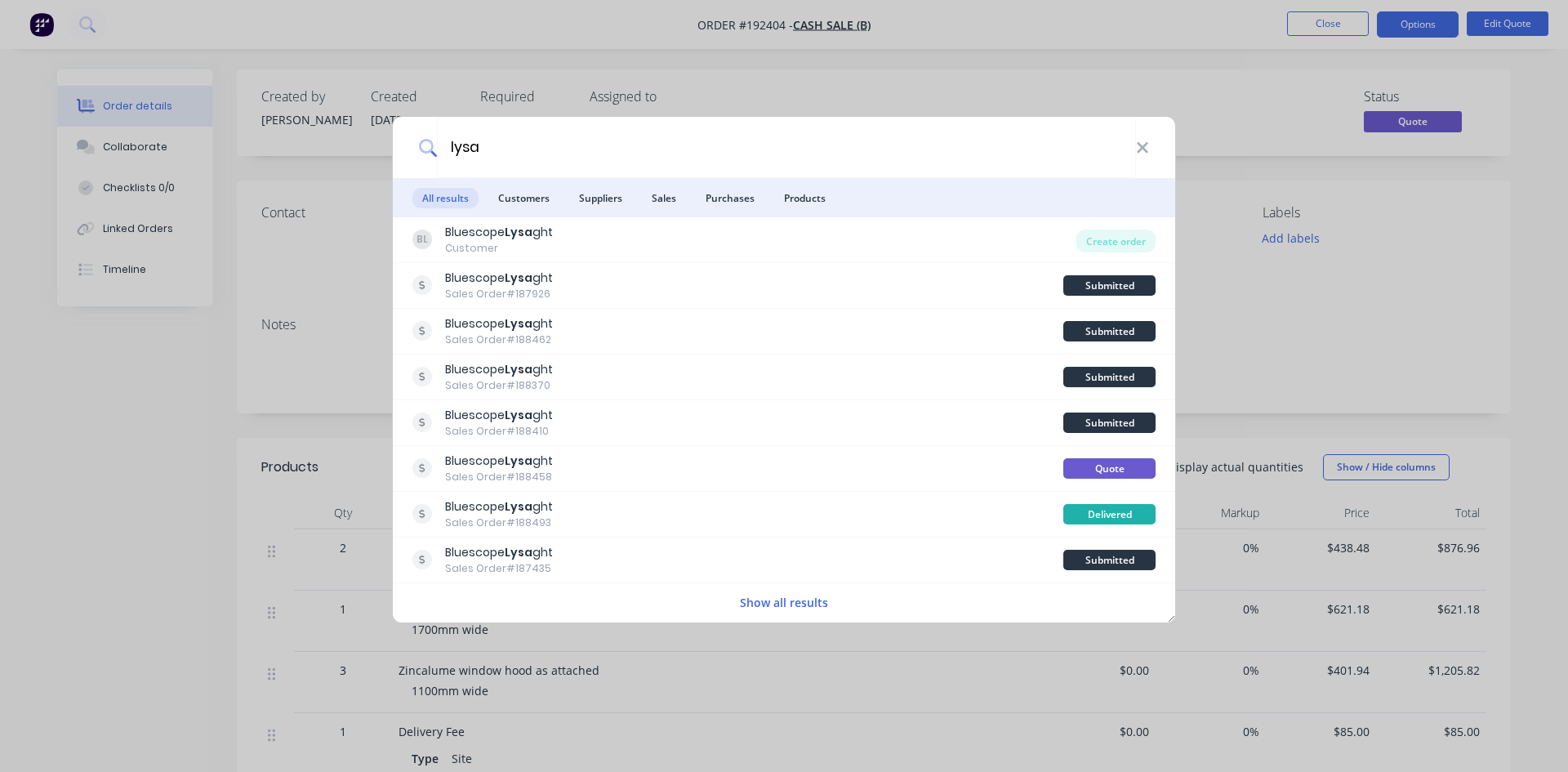
type input "lysa"
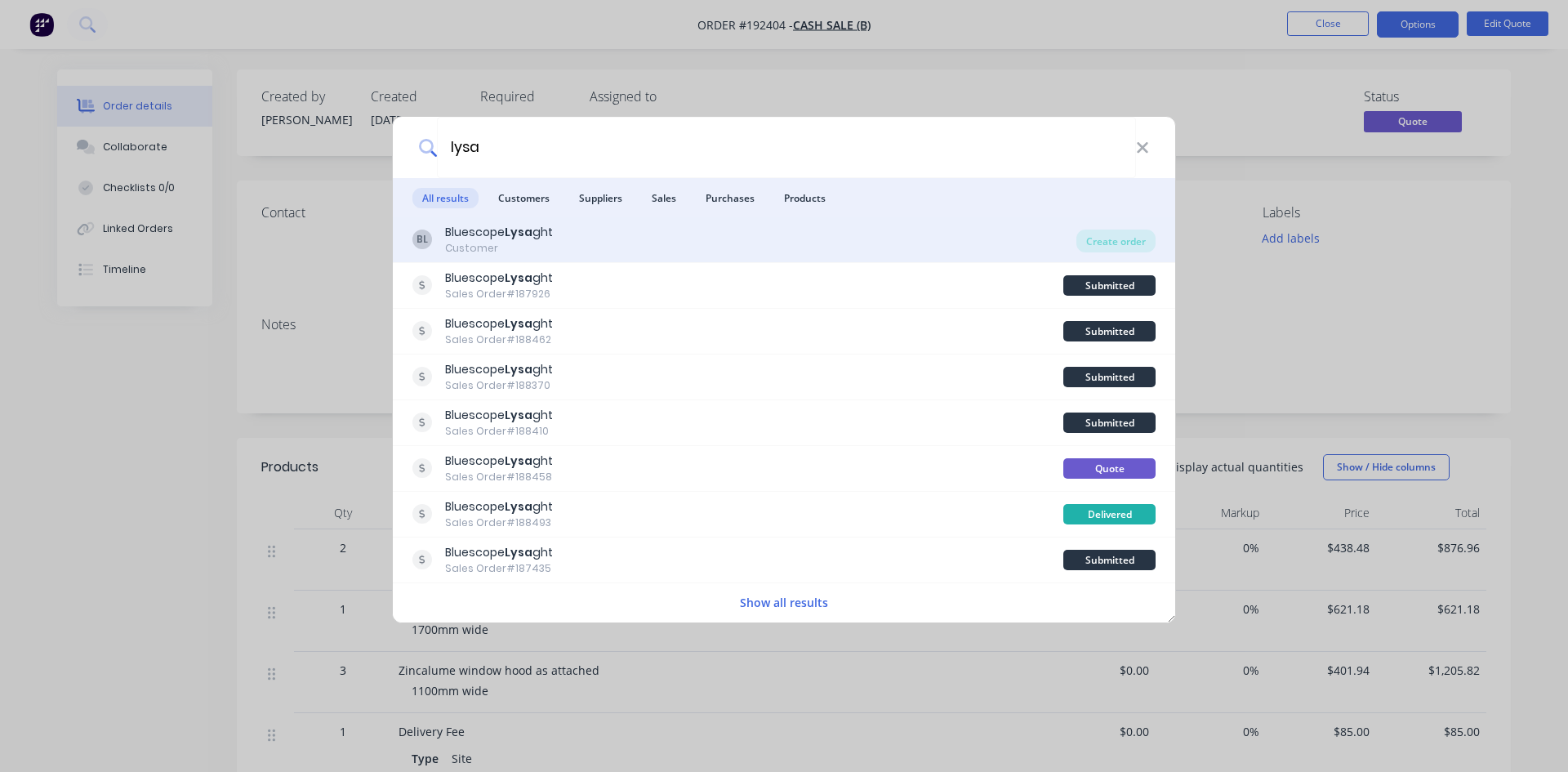
click at [976, 245] on div "BL Bluescope Lysa ght Customer" at bounding box center [744, 240] width 664 height 32
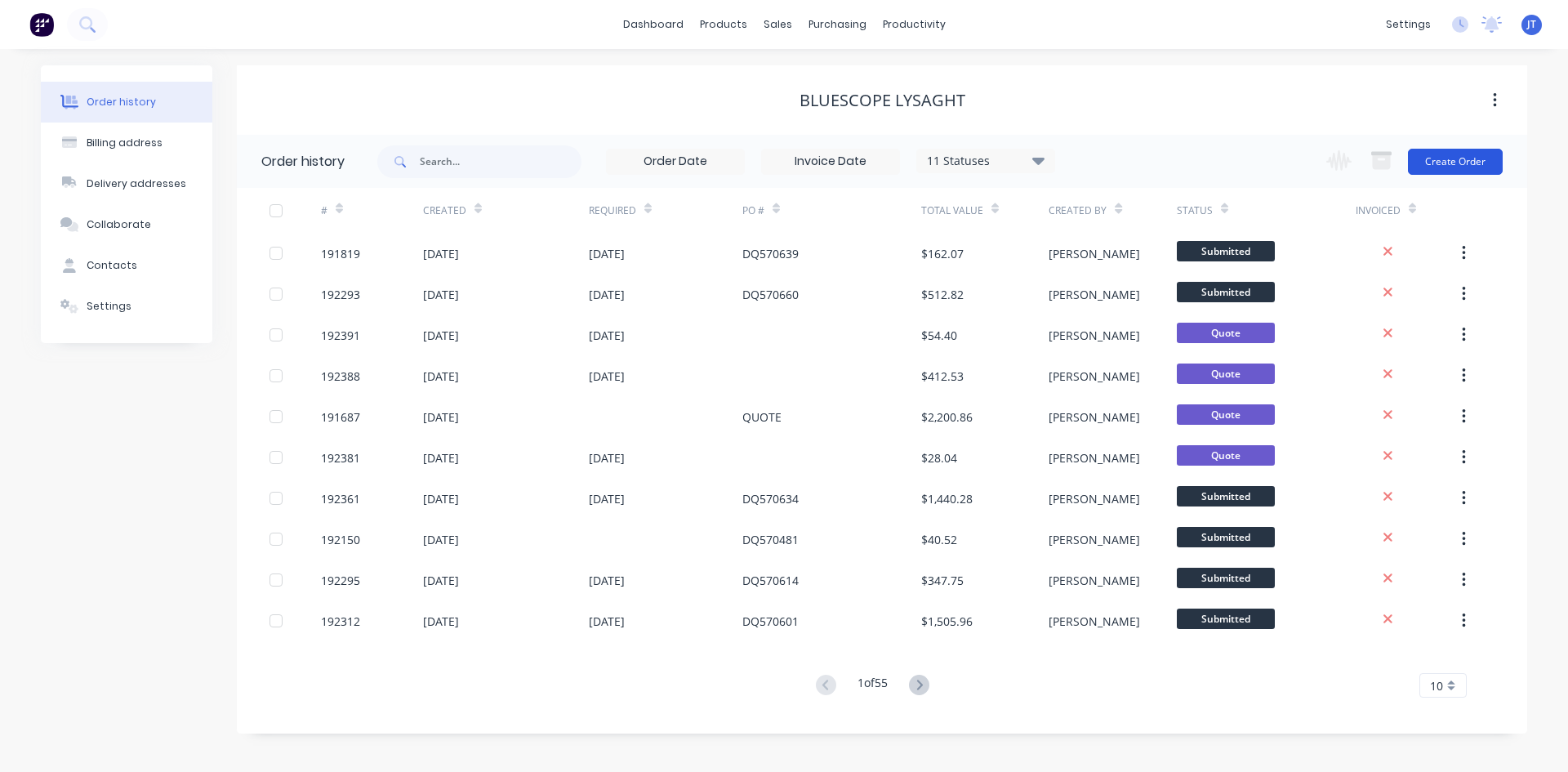
click at [1461, 163] on button "Create Order" at bounding box center [1455, 161] width 95 height 26
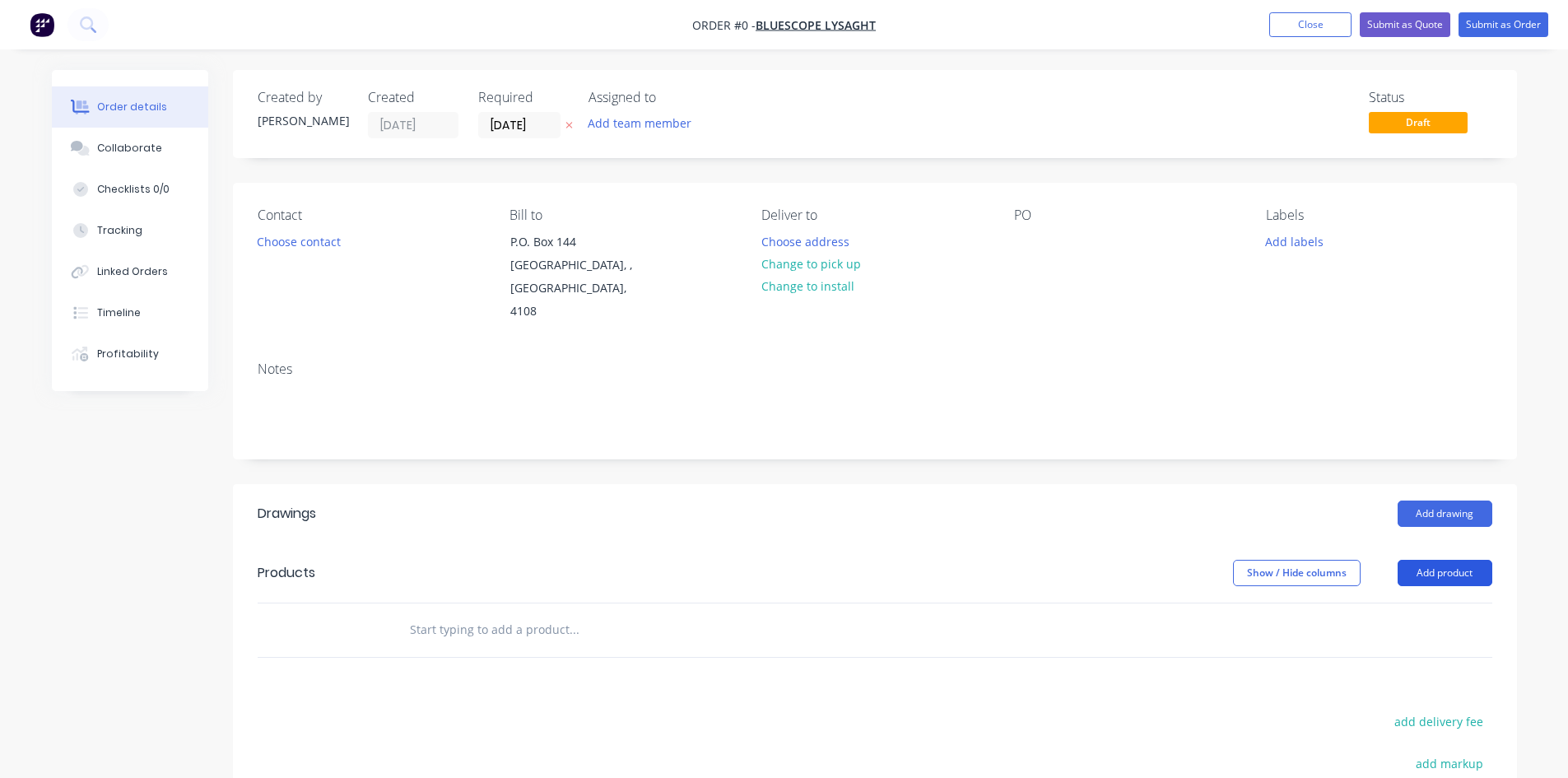
click at [1426, 560] on button "Add product" at bounding box center [1445, 573] width 95 height 26
click at [1408, 603] on div "Product catalogue" at bounding box center [1413, 615] width 127 height 24
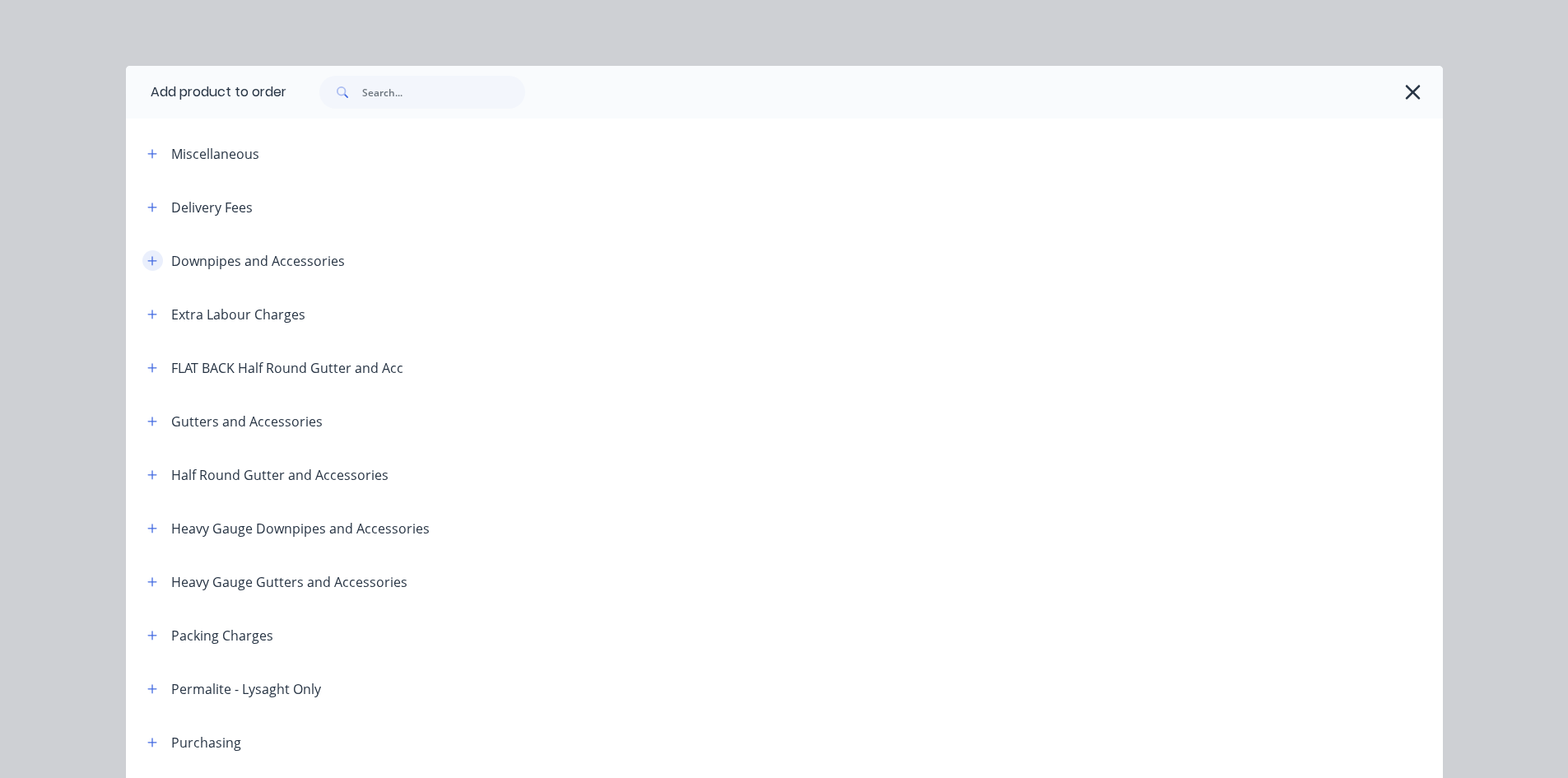
click at [148, 268] on button "button" at bounding box center [152, 261] width 21 height 21
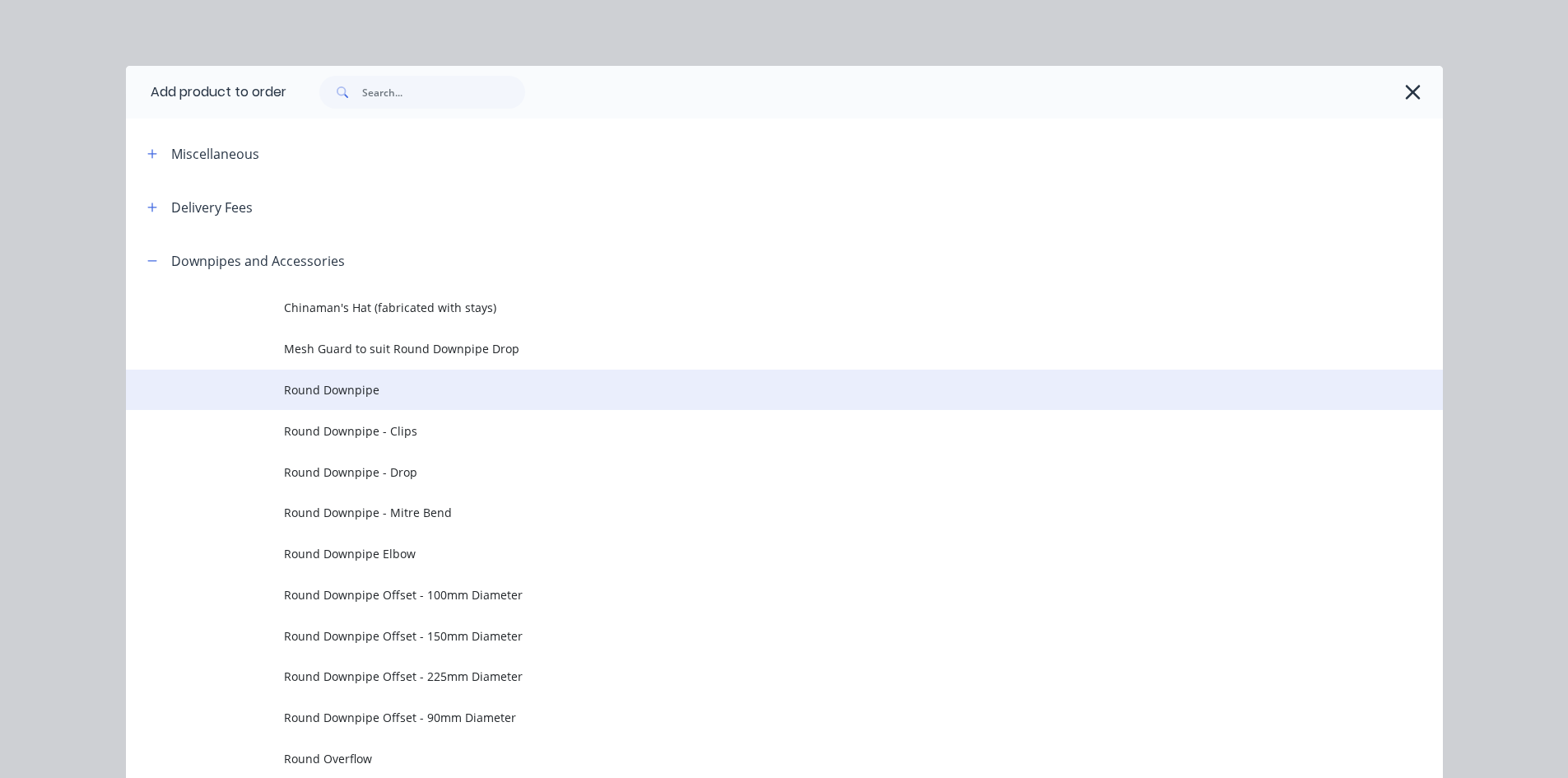
click at [389, 394] on span "Round Downpipe" at bounding box center [748, 389] width 927 height 17
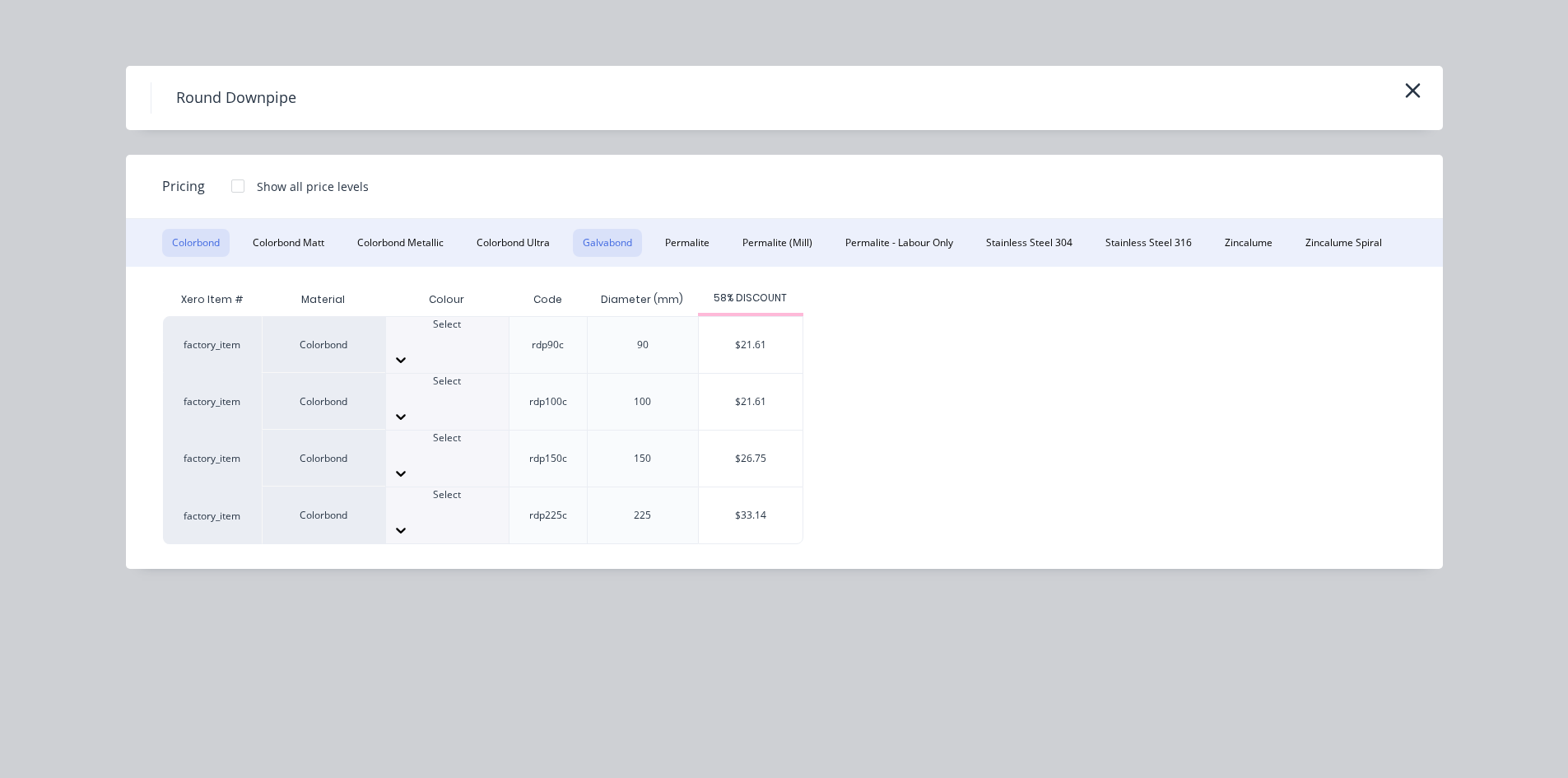
click at [595, 237] on button "Galvabond" at bounding box center [607, 242] width 69 height 28
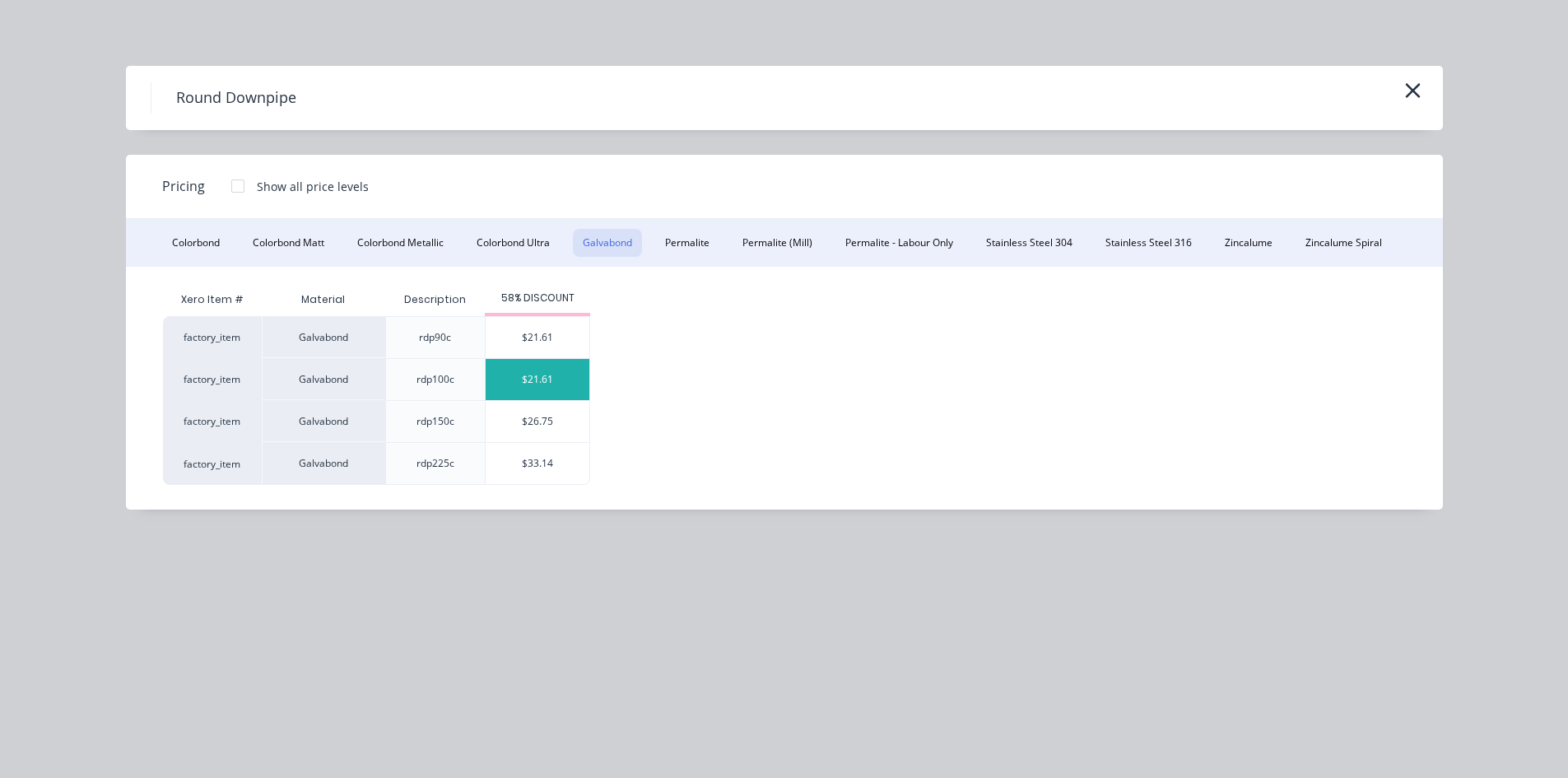
click at [499, 394] on div "$21.61" at bounding box center [537, 379] width 104 height 41
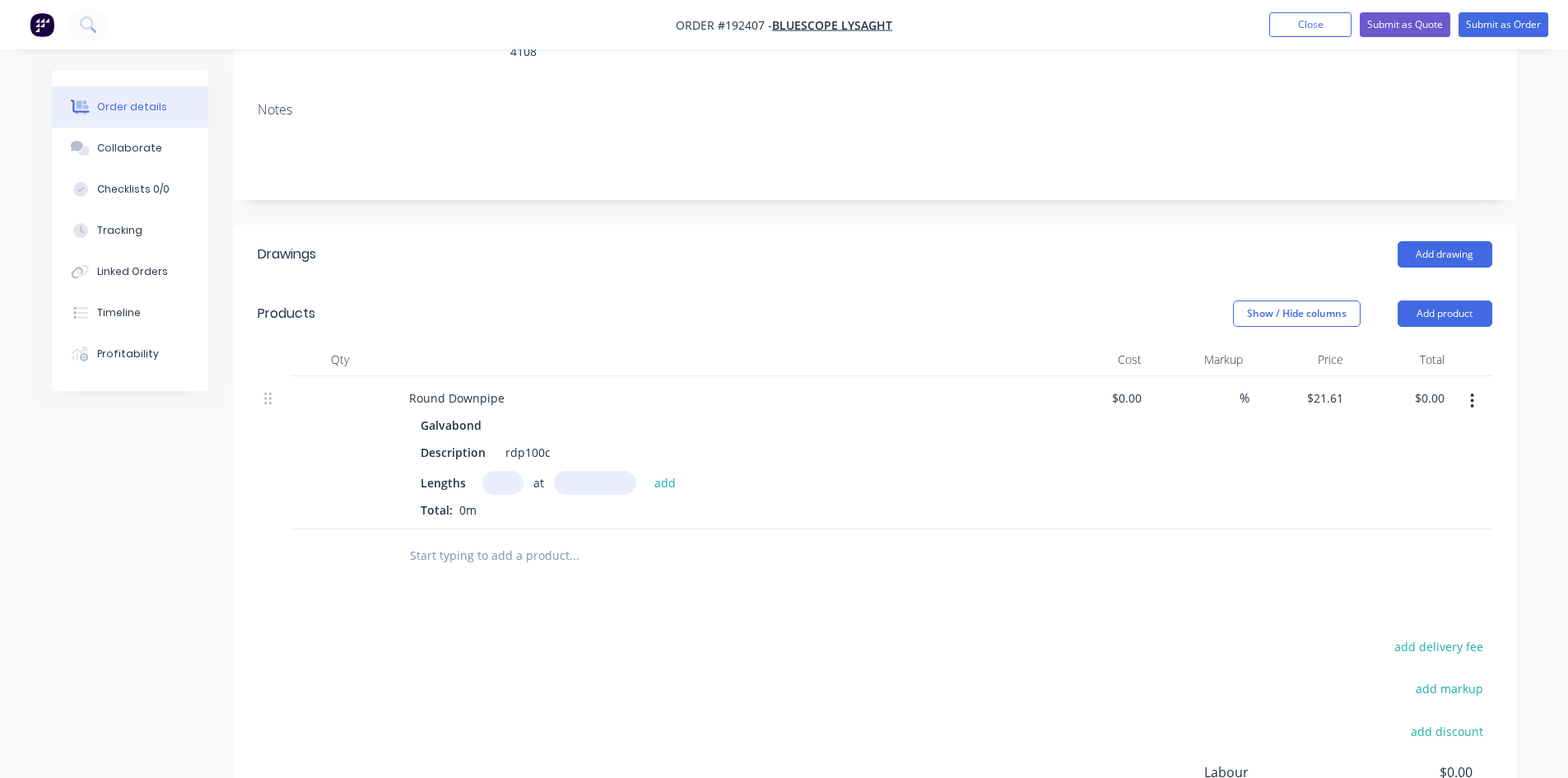
scroll to position [274, 0]
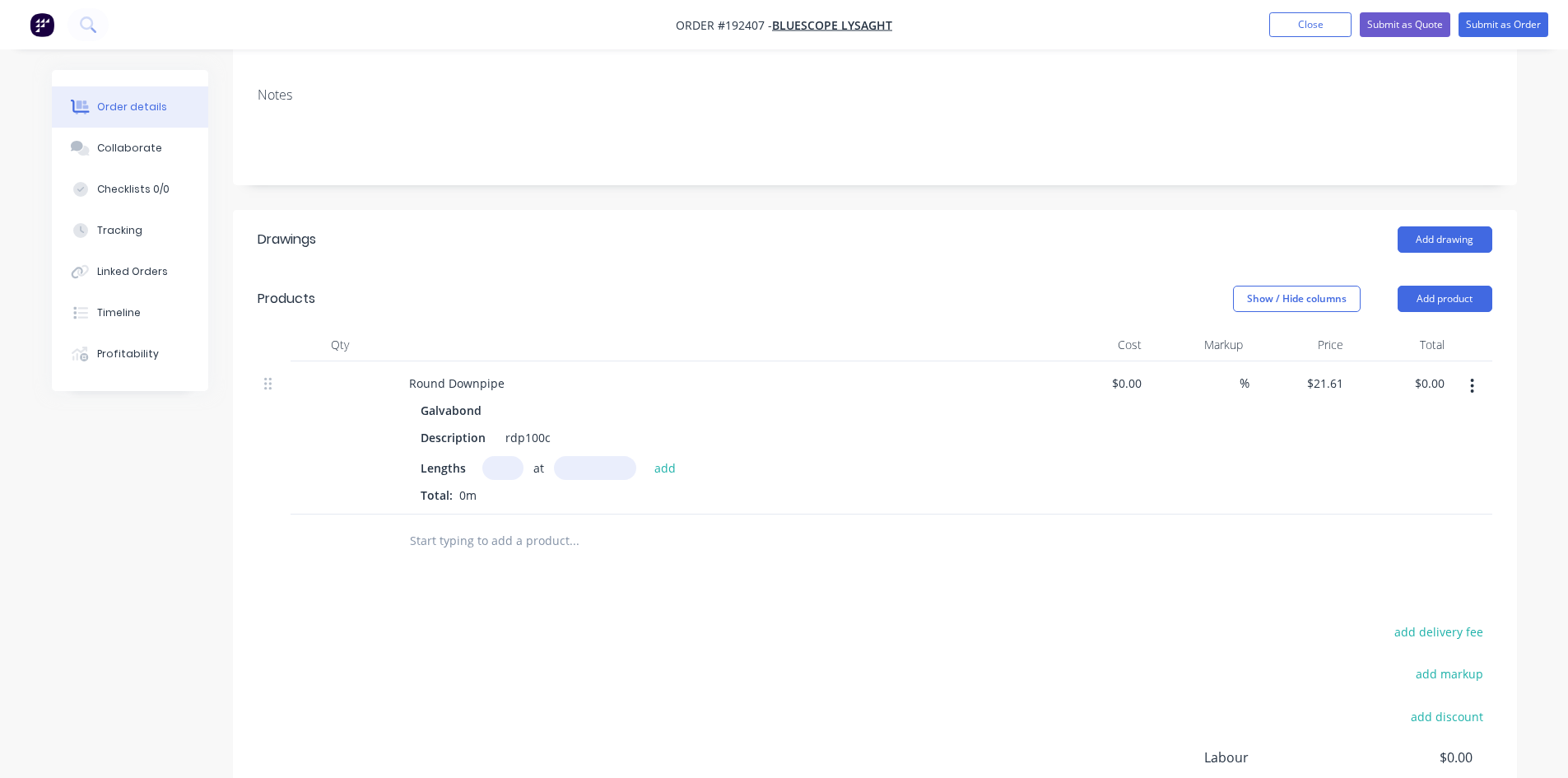
click at [501, 456] on input "text" at bounding box center [503, 468] width 41 height 24
type input "4"
type input "1500"
click at [646, 456] on button "add" at bounding box center [665, 467] width 38 height 22
type input "$129.66"
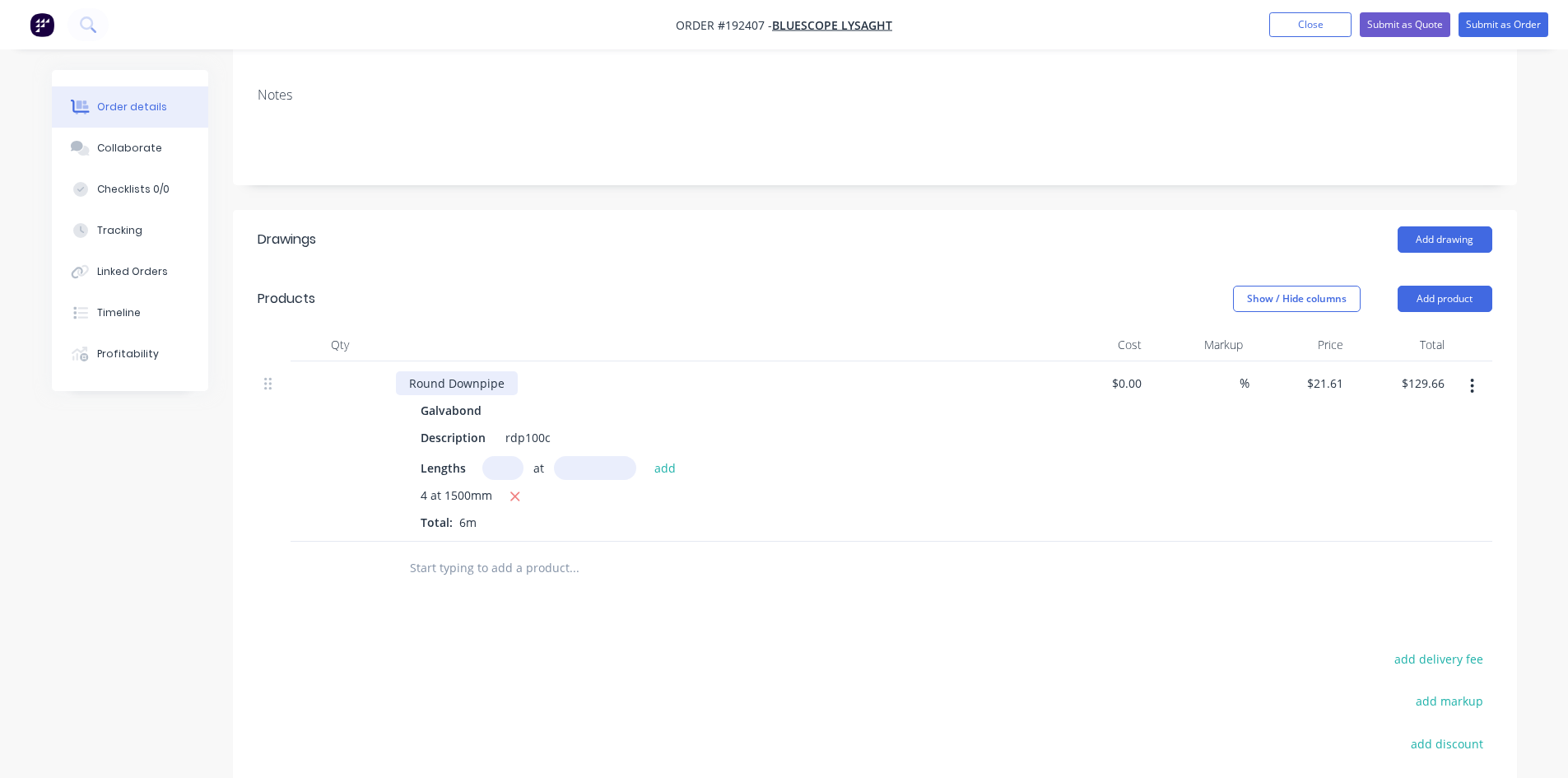
drag, startPoint x: 500, startPoint y: 362, endPoint x: 573, endPoint y: 384, distance: 76.2
click at [504, 372] on div "Round Downpipe" at bounding box center [457, 384] width 122 height 24
click at [993, 517] on div "0.55mm Gal Round Downpipe Galvabond Description rdp100c Lengths at add 4 at 150…" at bounding box center [718, 452] width 658 height 180
click at [474, 372] on div "0.55mm Gal Round Downpipe" at bounding box center [492, 384] width 191 height 24
drag, startPoint x: 793, startPoint y: 360, endPoint x: 796, endPoint y: 352, distance: 8.5
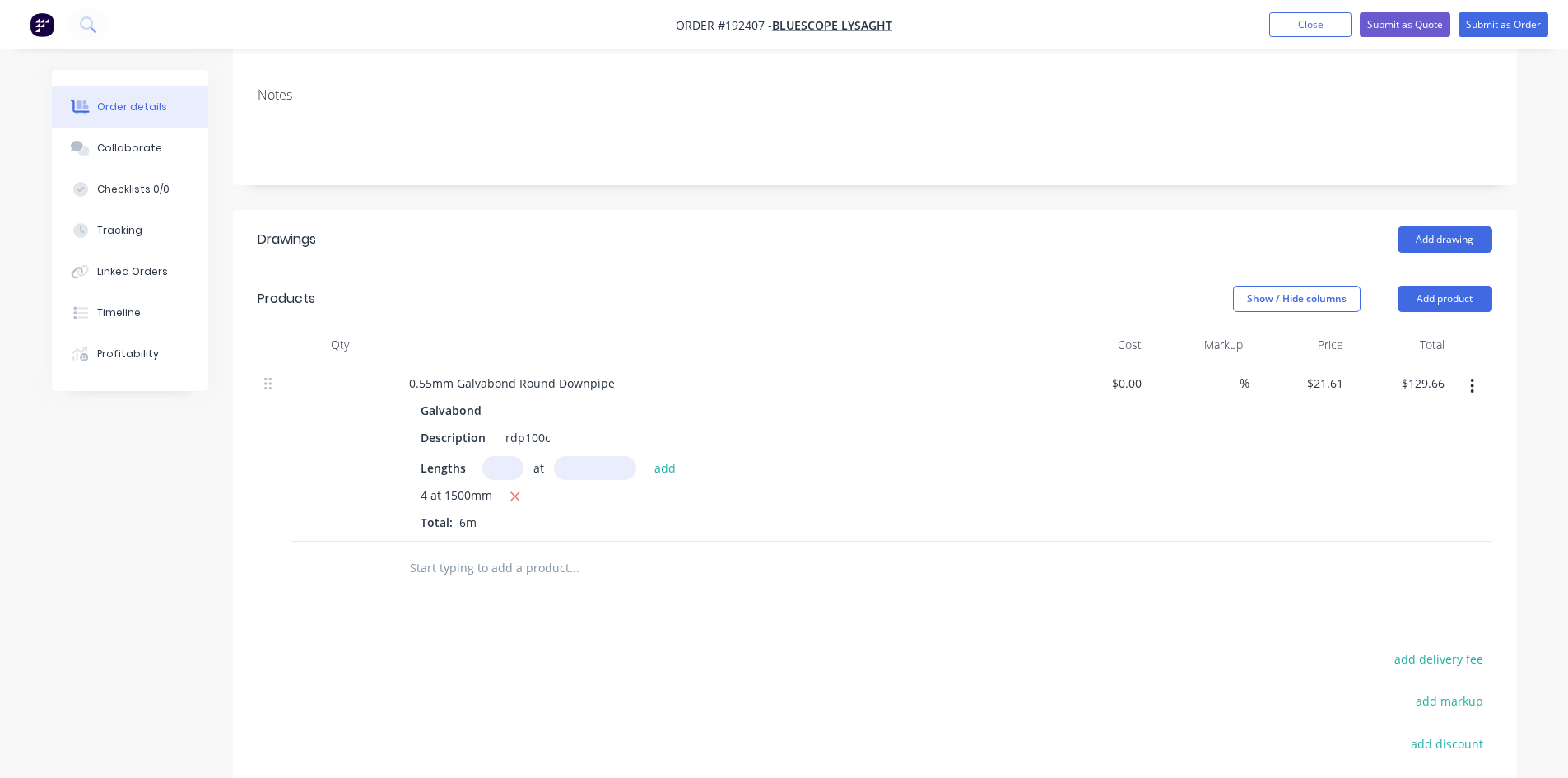
click at [795, 372] on div "0.55mm Galvabond Round Downpipe" at bounding box center [718, 384] width 646 height 24
click at [1461, 270] on header "Products Show / Hide columns Add product" at bounding box center [875, 299] width 1284 height 59
click at [1453, 286] on button "Add product" at bounding box center [1445, 299] width 95 height 26
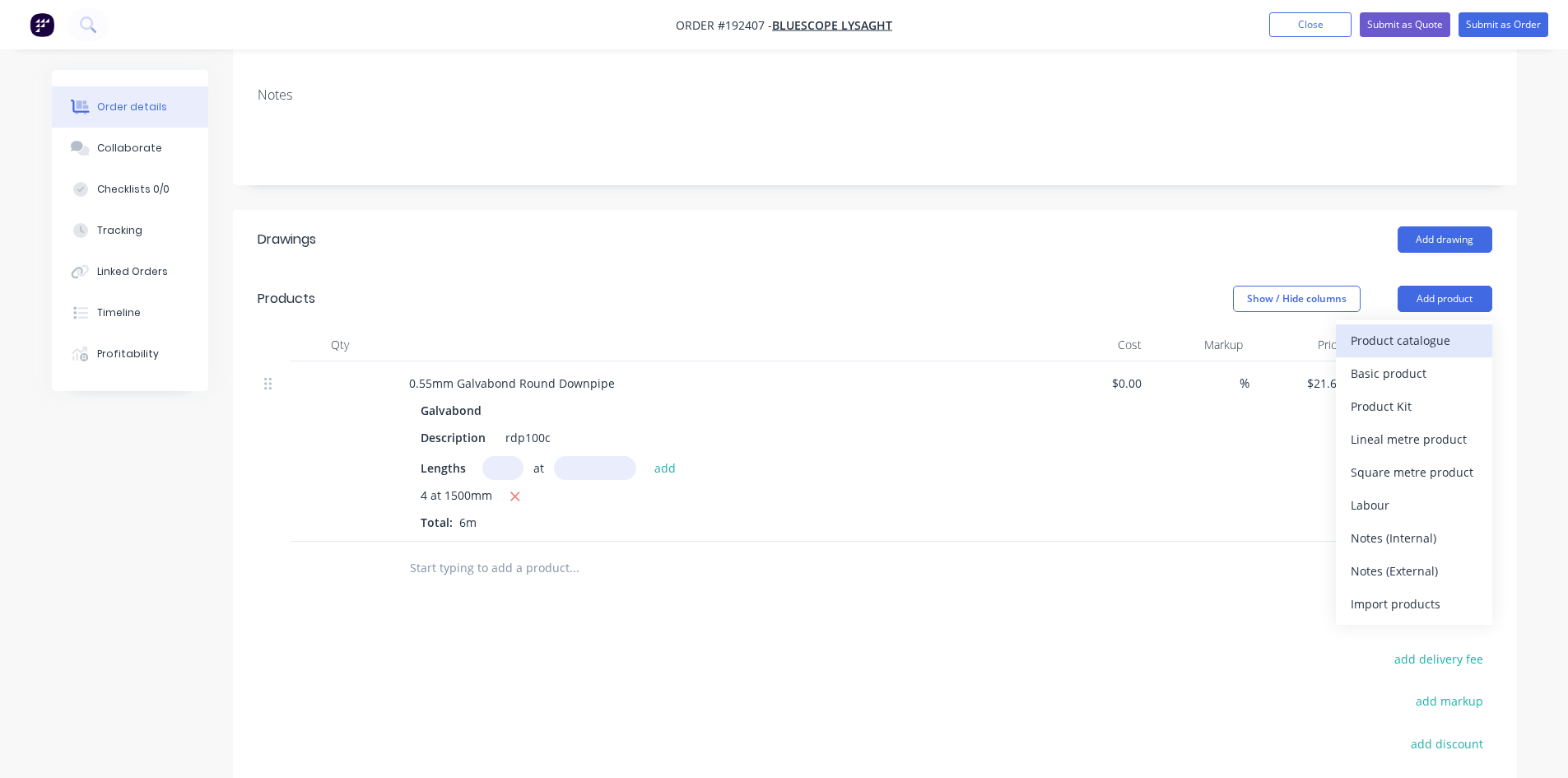
click at [1437, 329] on div "Product catalogue" at bounding box center [1413, 341] width 127 height 24
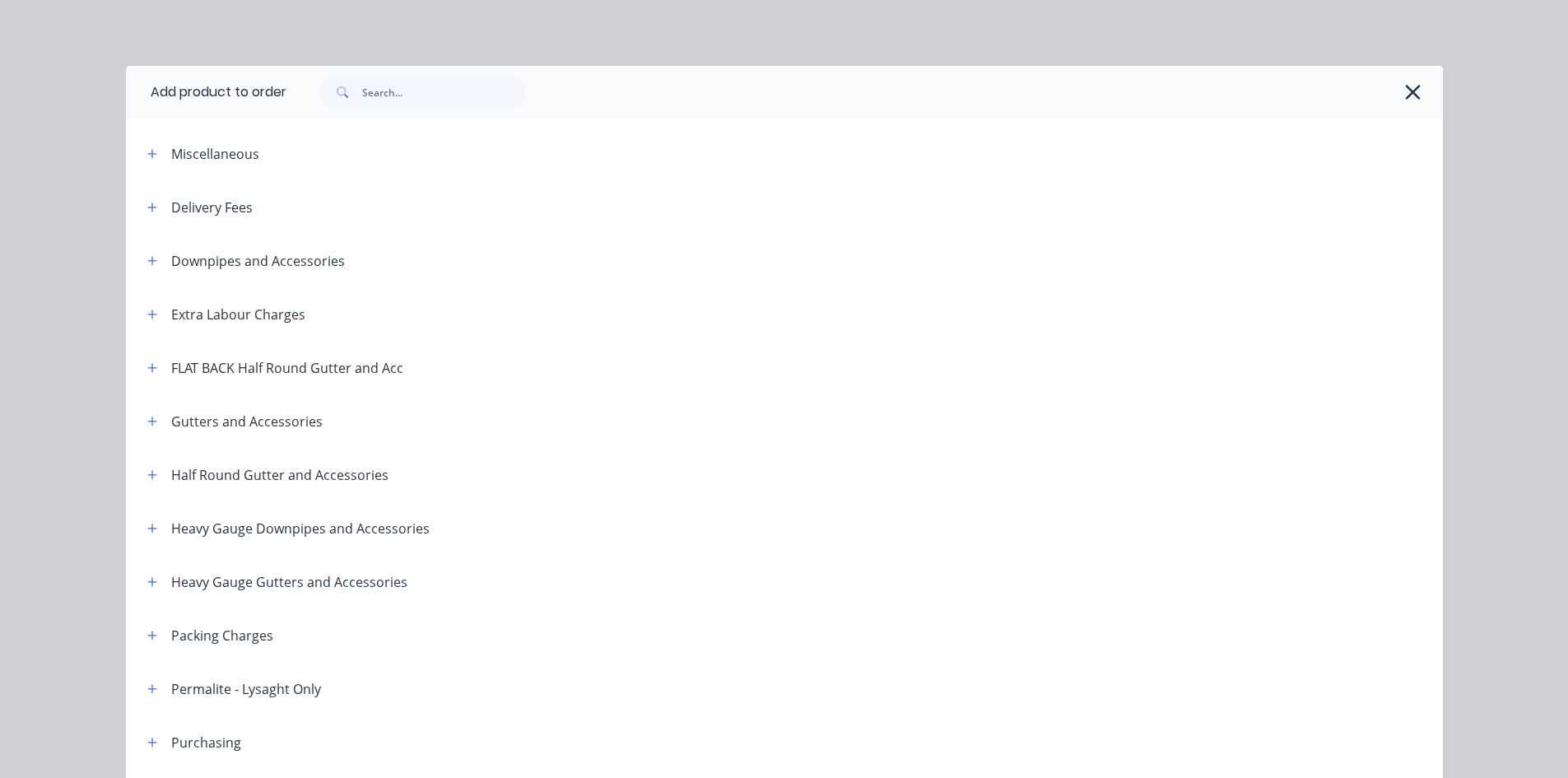
click at [158, 260] on div "Downpipes and Accessories" at bounding box center [239, 261] width 210 height 21
click at [155, 260] on button "button" at bounding box center [152, 261] width 21 height 21
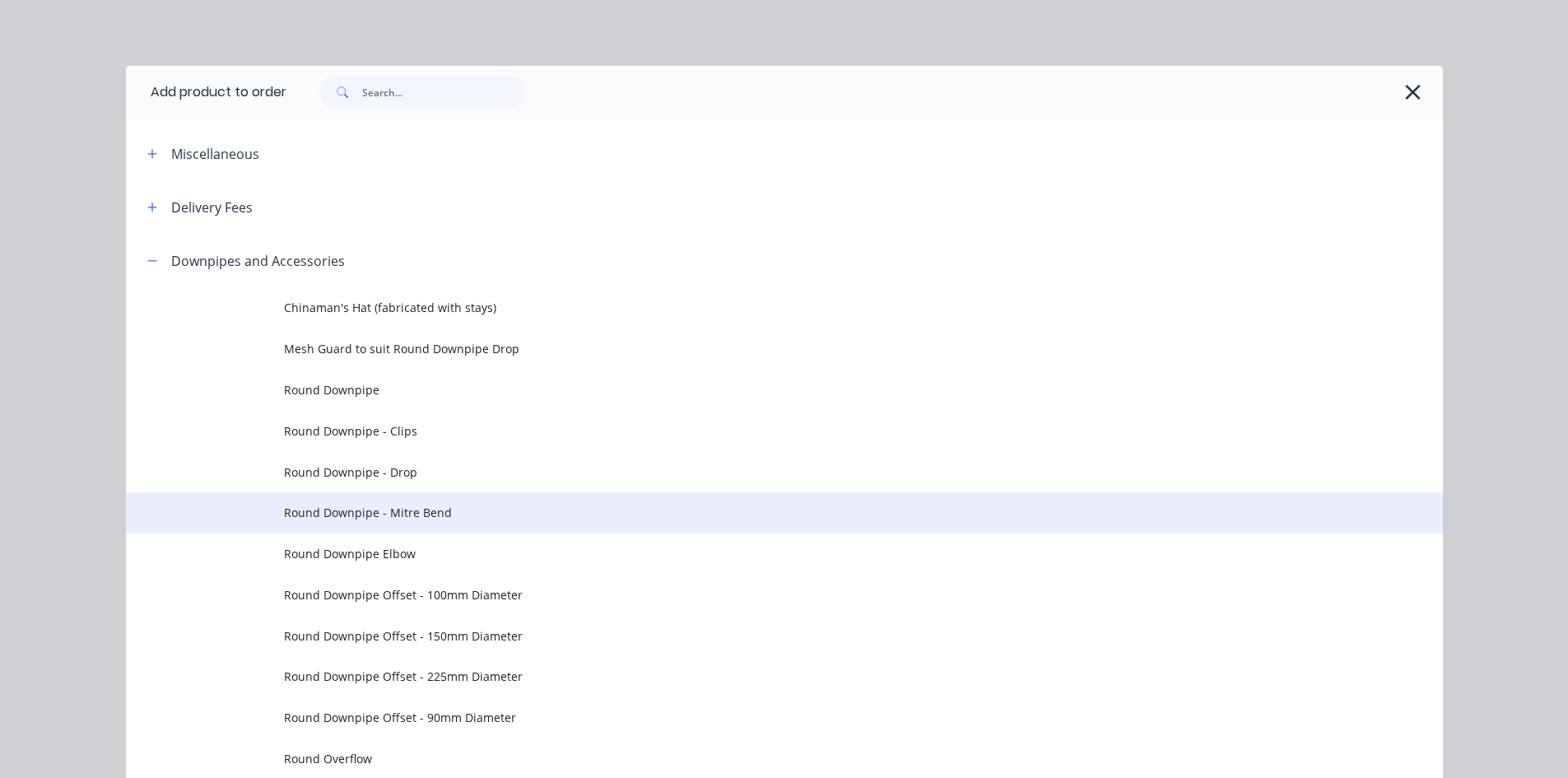
click at [462, 510] on span "Round Downpipe - Mitre Bend" at bounding box center [748, 512] width 927 height 17
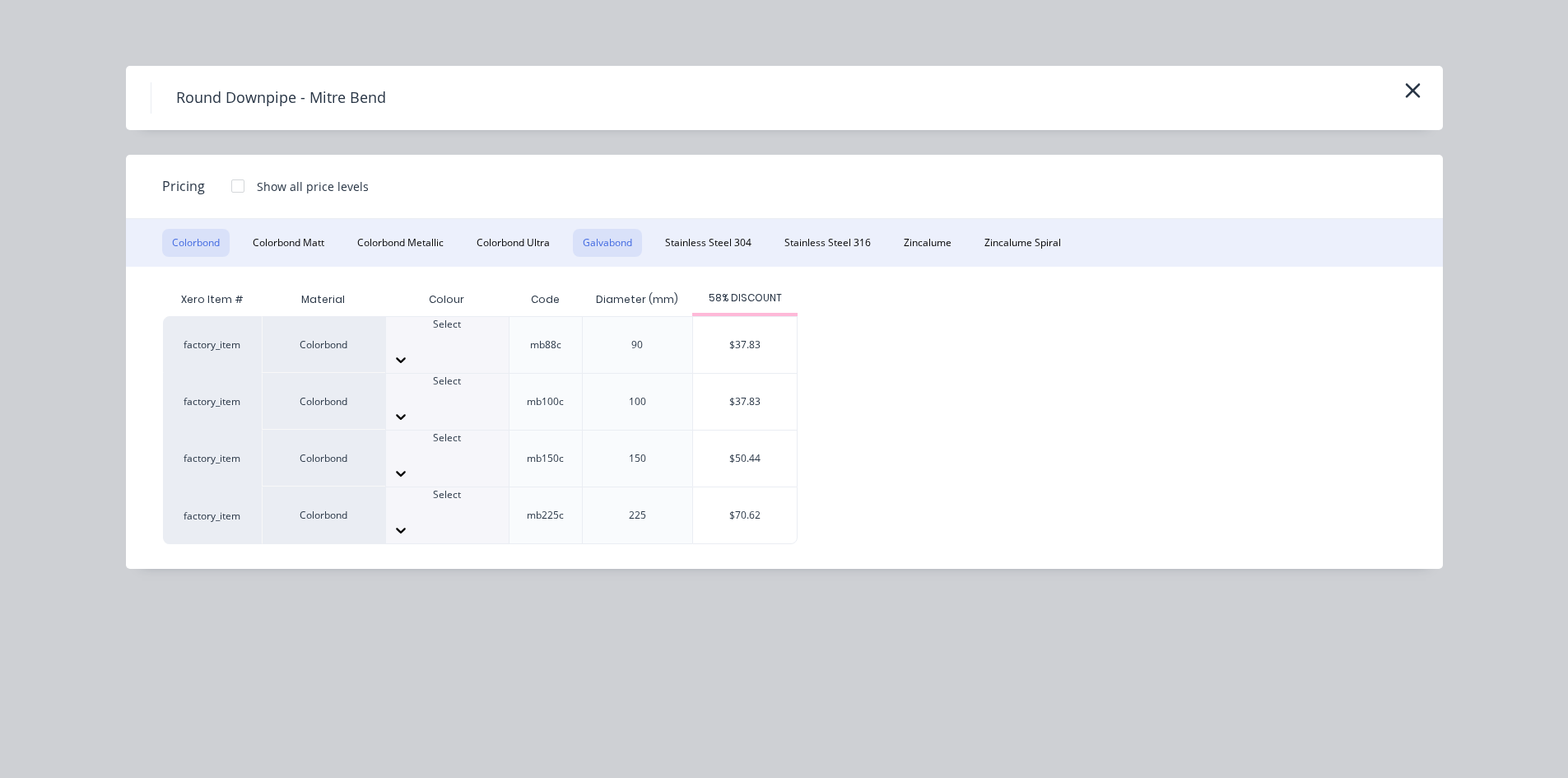
click at [629, 240] on button "Galvabond" at bounding box center [607, 242] width 69 height 28
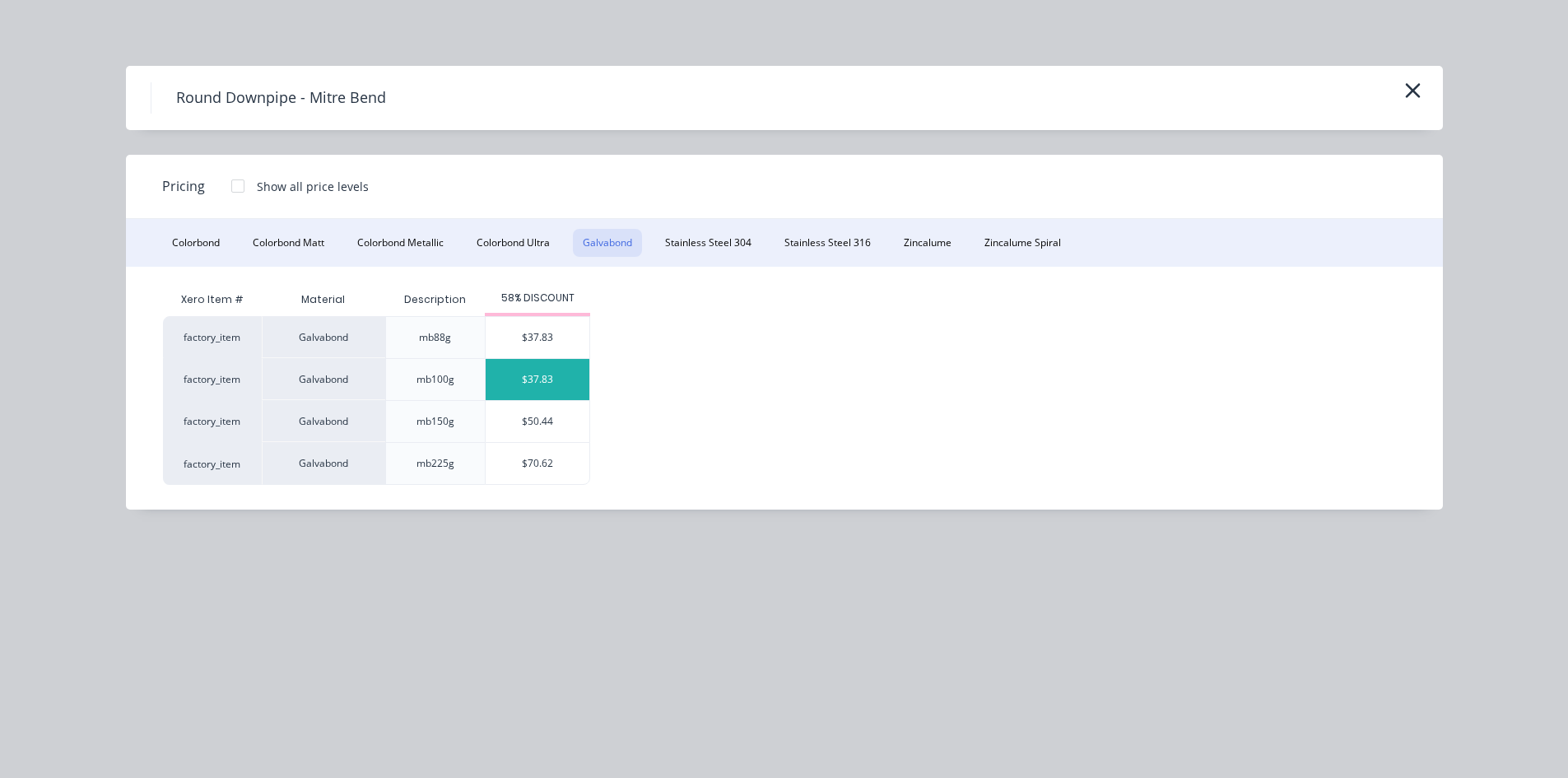
click at [568, 390] on div "$37.83" at bounding box center [537, 379] width 104 height 41
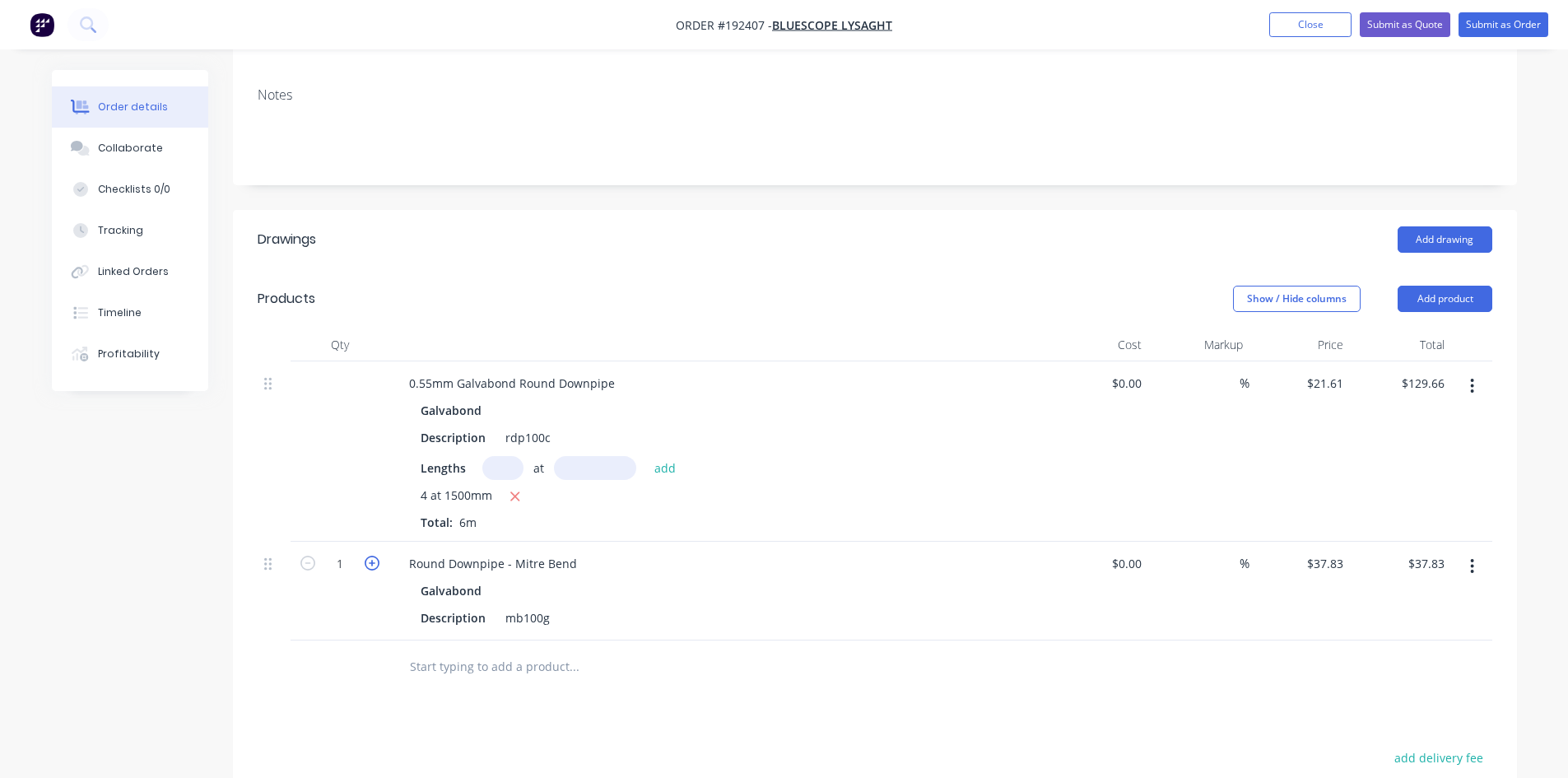
click at [367, 556] on icon "button" at bounding box center [372, 563] width 15 height 15
type input "2"
type input "$75.66"
click at [367, 556] on icon "button" at bounding box center [372, 563] width 15 height 15
type input "3"
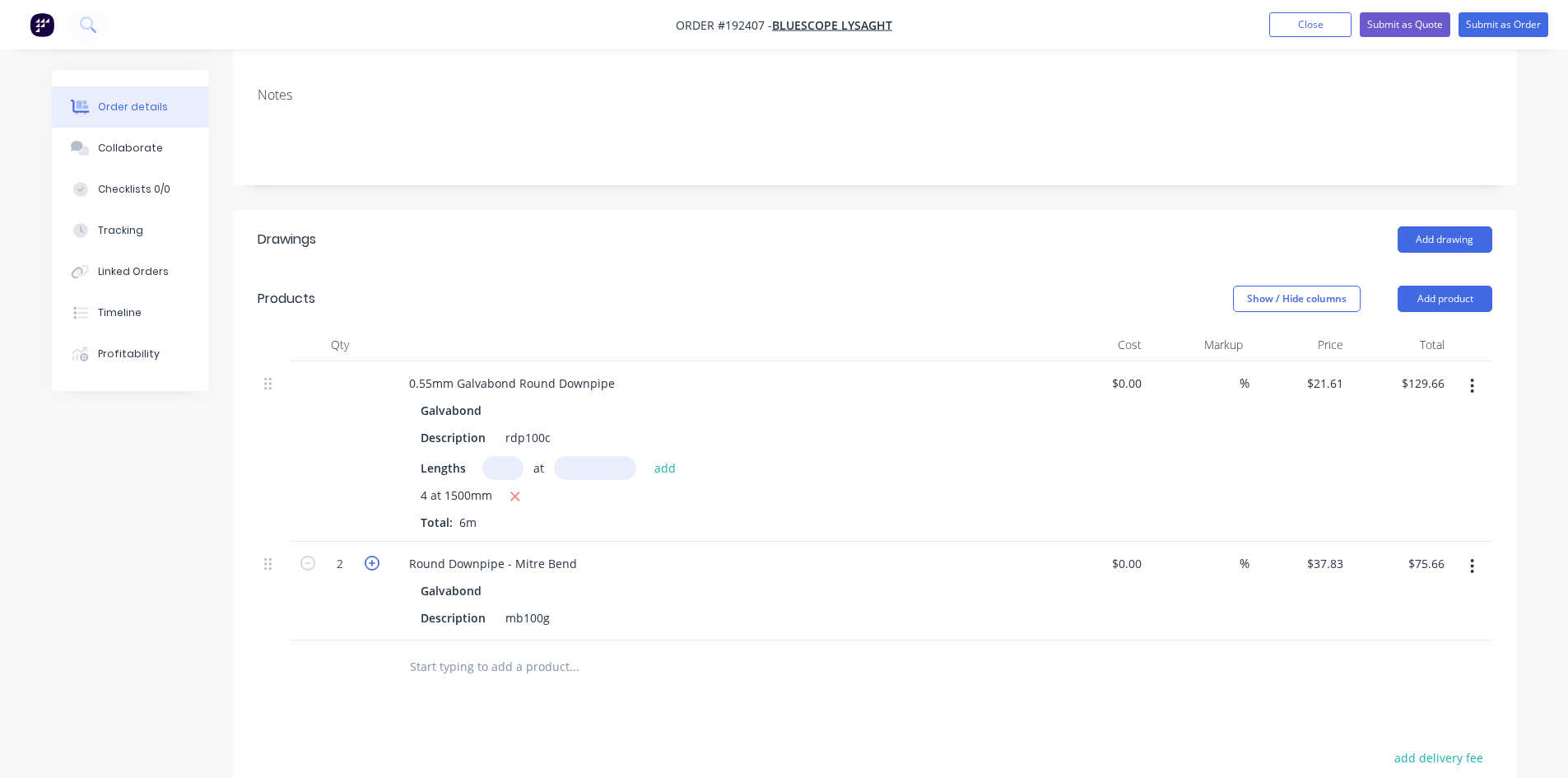
type input "$113.49"
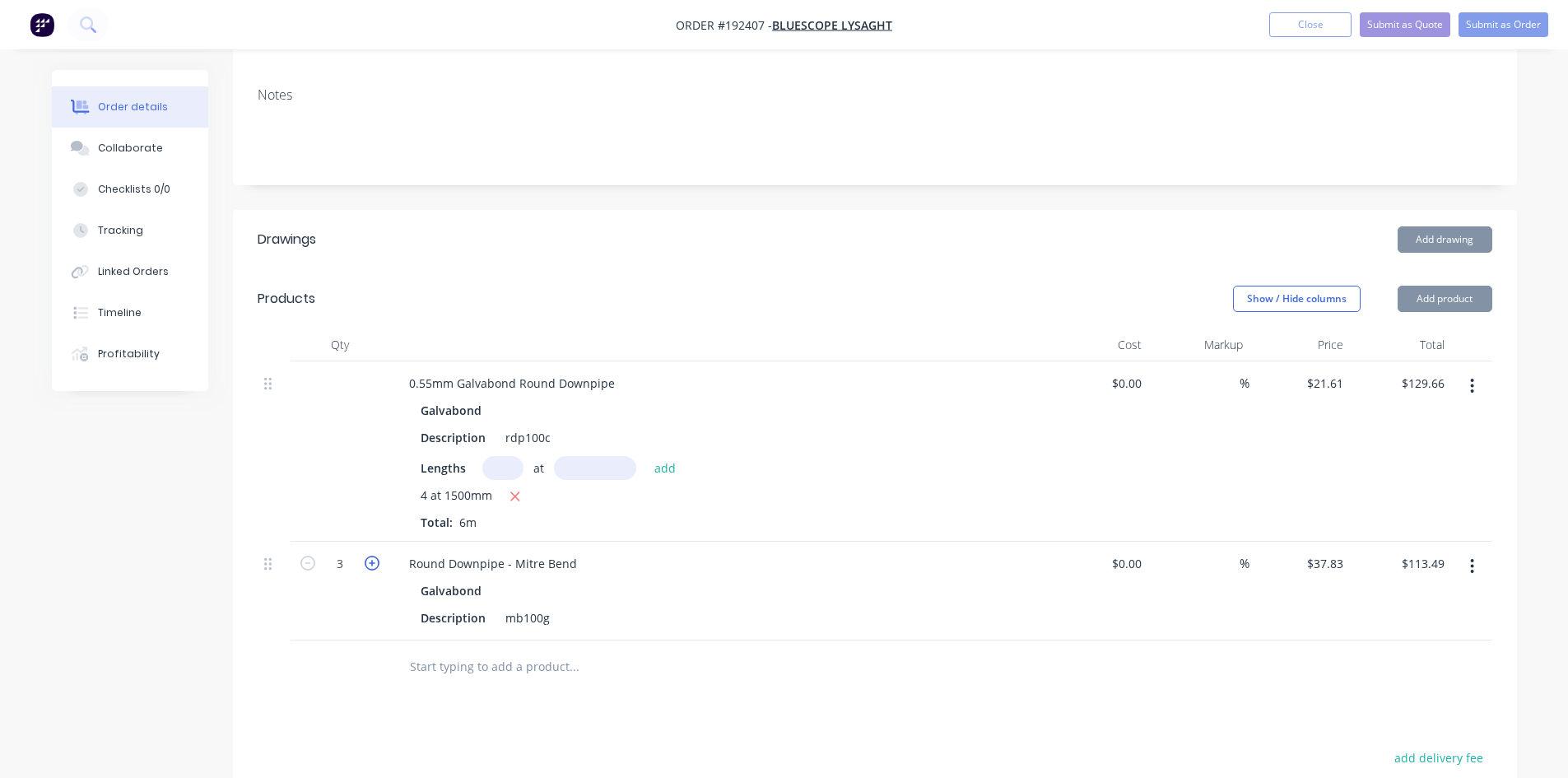
click at [367, 556] on icon "button" at bounding box center [372, 563] width 15 height 15
type input "4"
type input "$151.32"
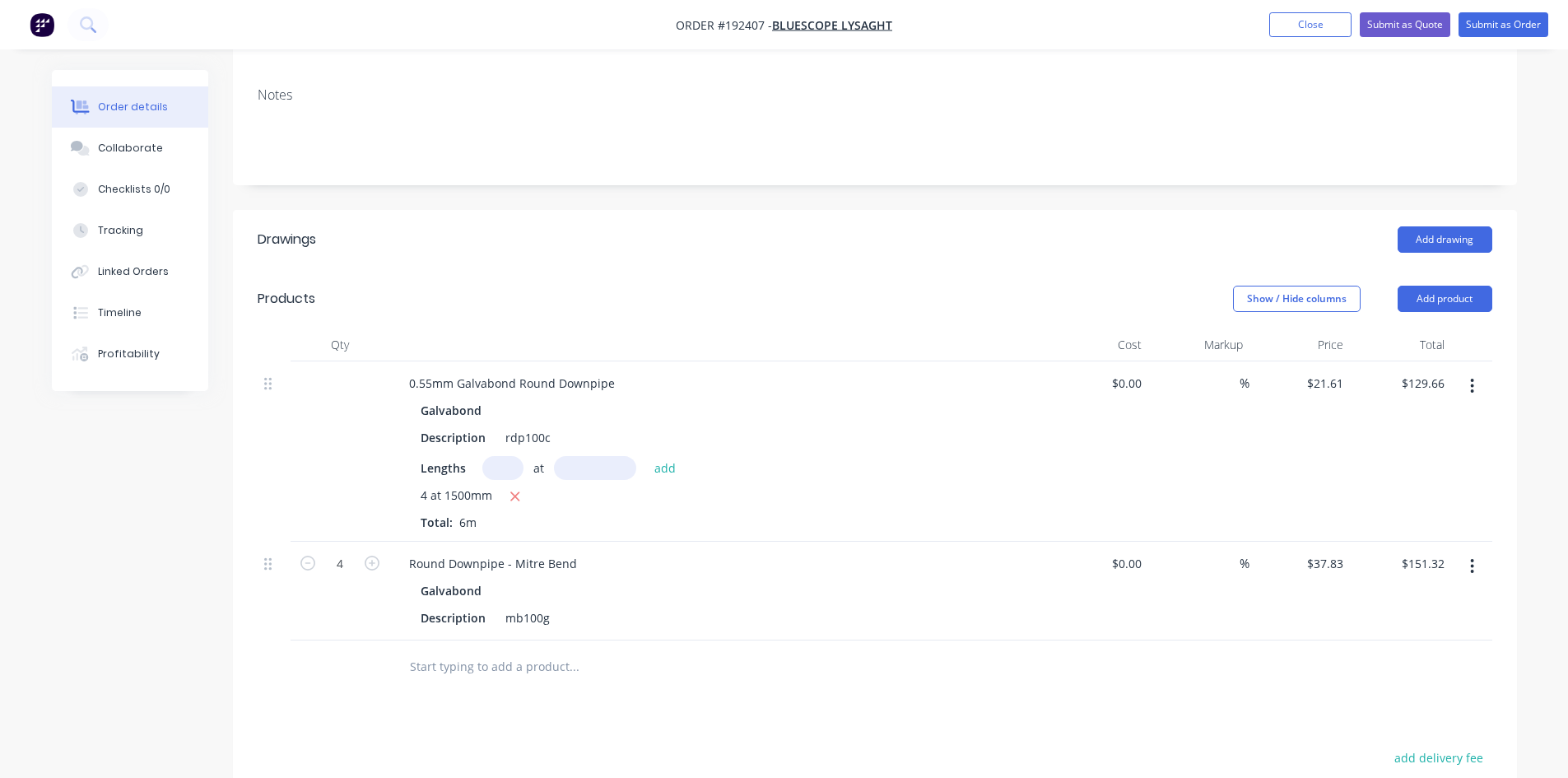
click at [381, 602] on div "4" at bounding box center [340, 591] width 98 height 98
click at [575, 552] on div "Round Downpipe - Mitre Bend" at bounding box center [493, 564] width 194 height 24
drag, startPoint x: 834, startPoint y: 695, endPoint x: 948, endPoint y: 609, distance: 142.8
click at [834, 695] on div "Drawings Add drawing Products Show / Hide columns Add product Qty Cost Markup P…" at bounding box center [875, 649] width 1284 height 879
click at [1458, 286] on button "Add product" at bounding box center [1445, 299] width 95 height 26
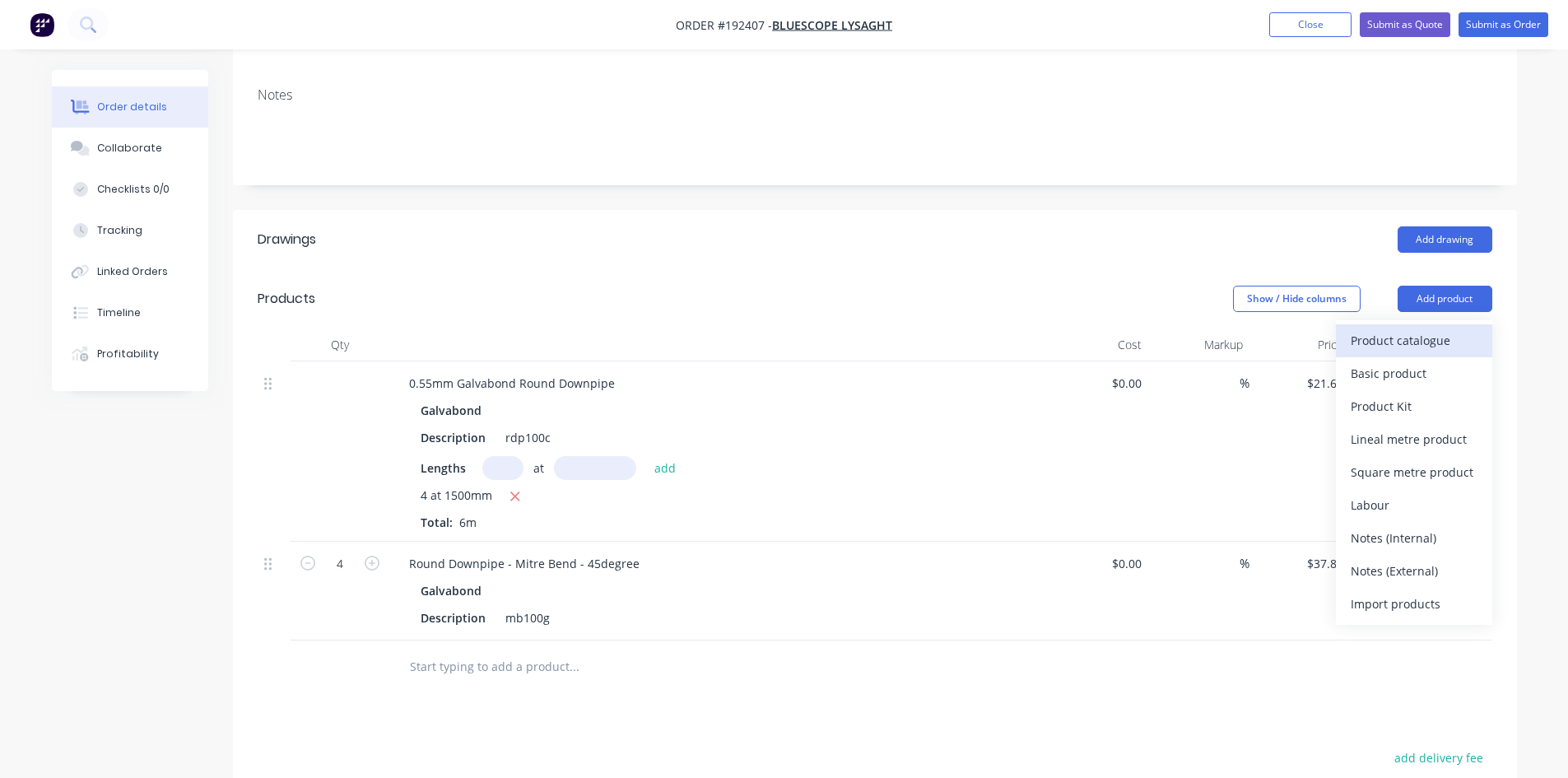
click at [1431, 329] on div "Product catalogue" at bounding box center [1413, 341] width 127 height 24
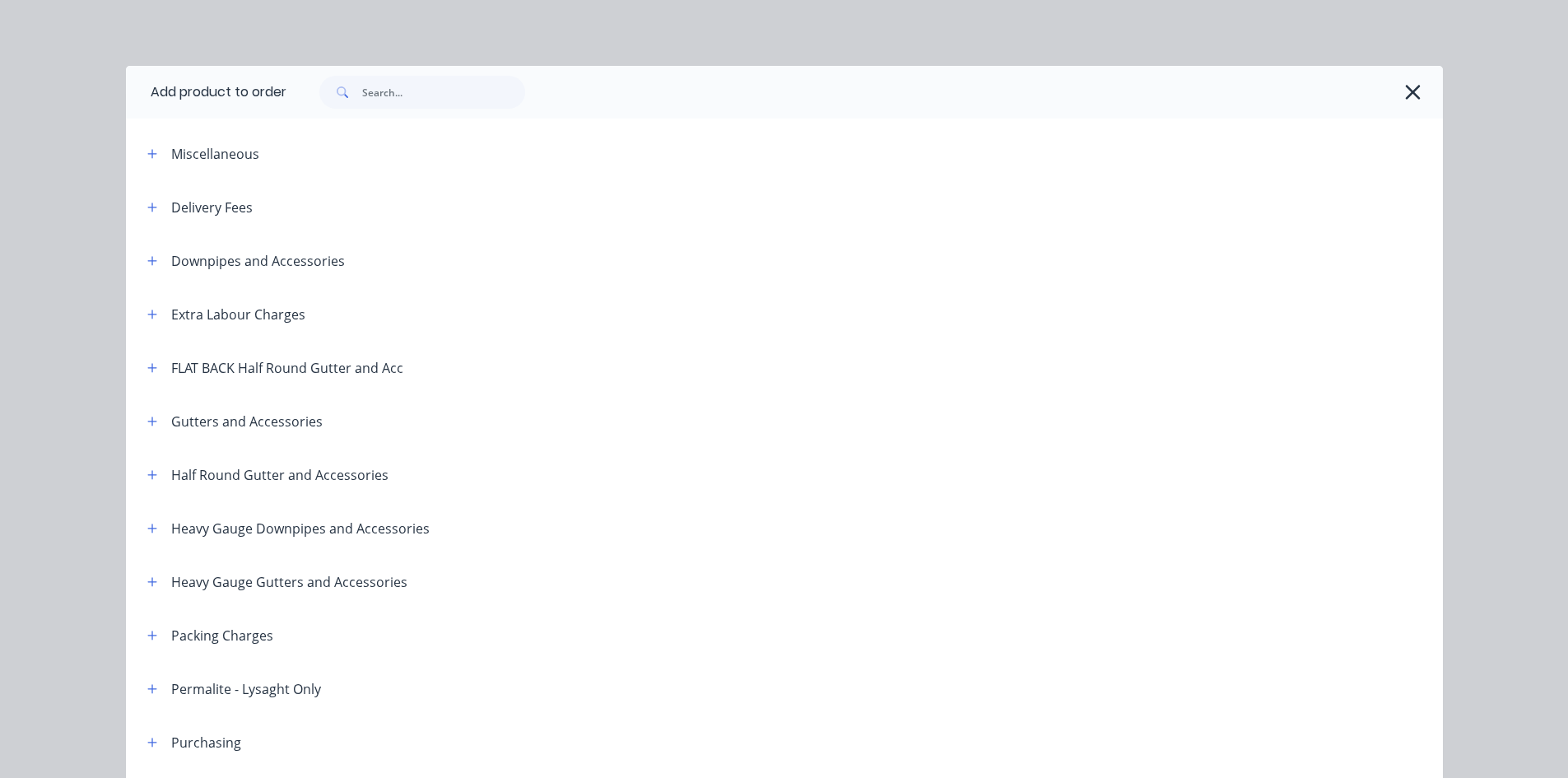
drag, startPoint x: 141, startPoint y: 262, endPoint x: 201, endPoint y: 261, distance: 60.0
click at [148, 261] on icon "button" at bounding box center [152, 261] width 10 height 12
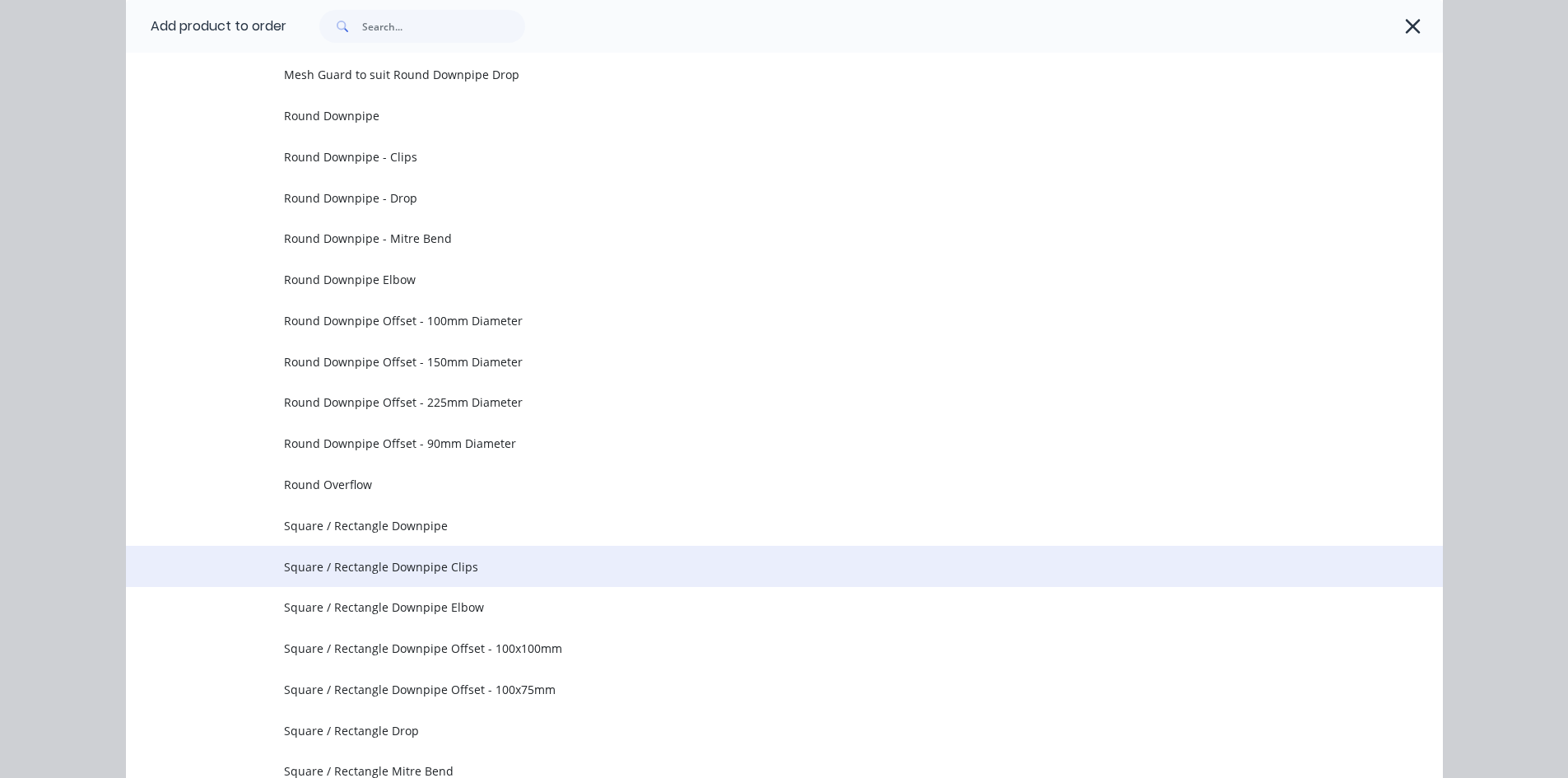
scroll to position [0, 0]
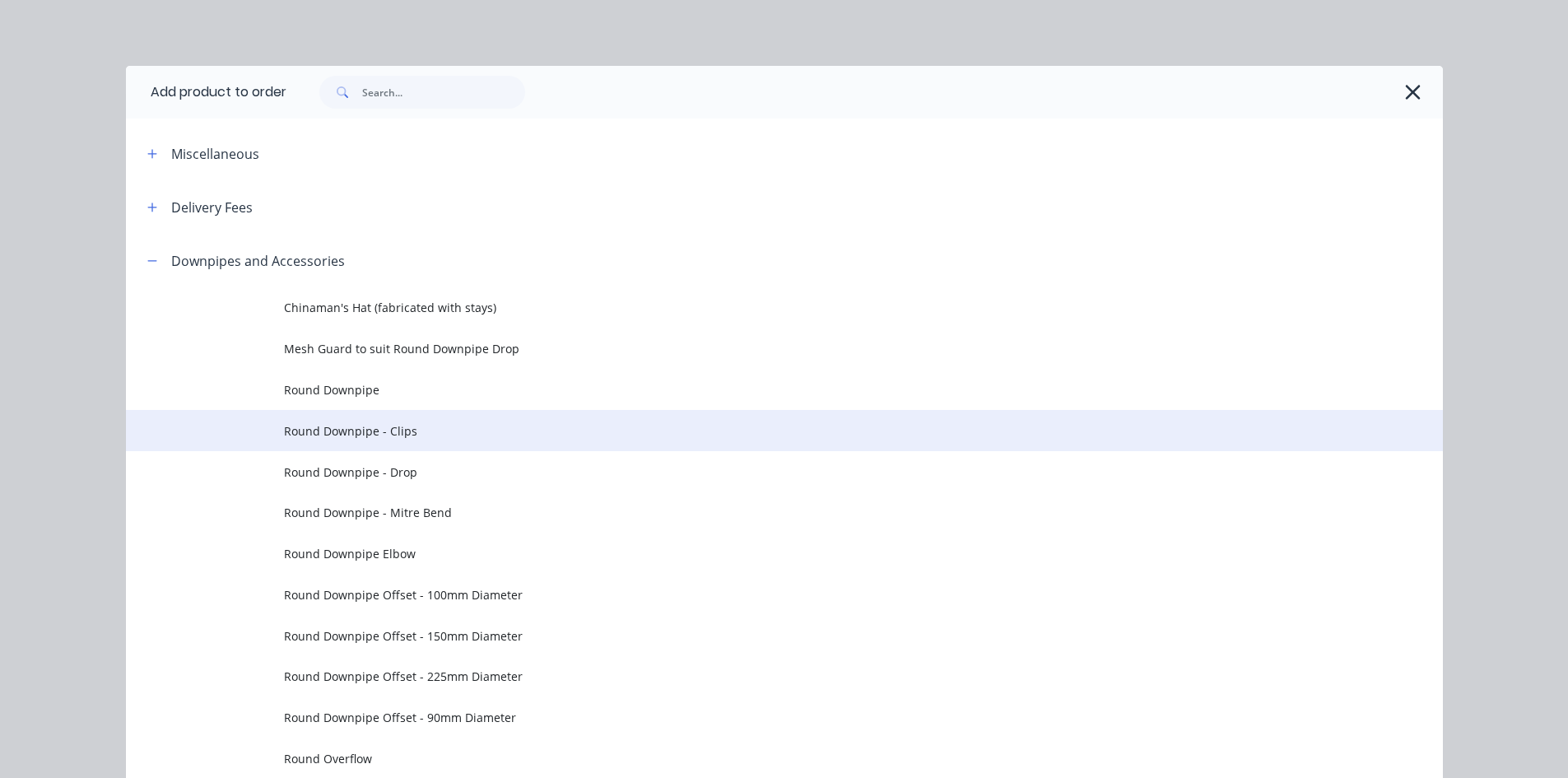
click at [452, 428] on span "Round Downpipe - Clips" at bounding box center [748, 431] width 927 height 17
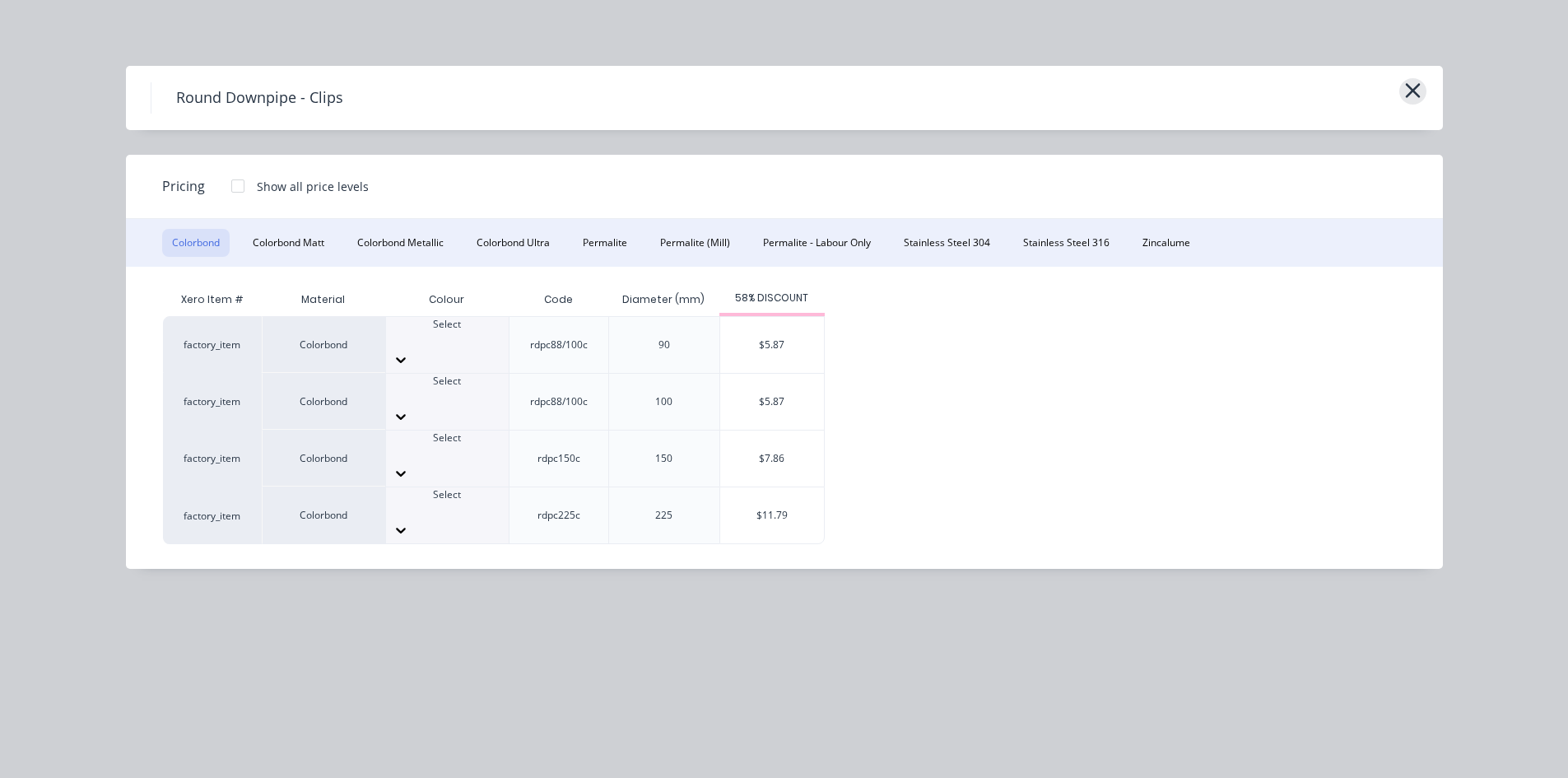
click at [1402, 90] on button "button" at bounding box center [1412, 91] width 27 height 26
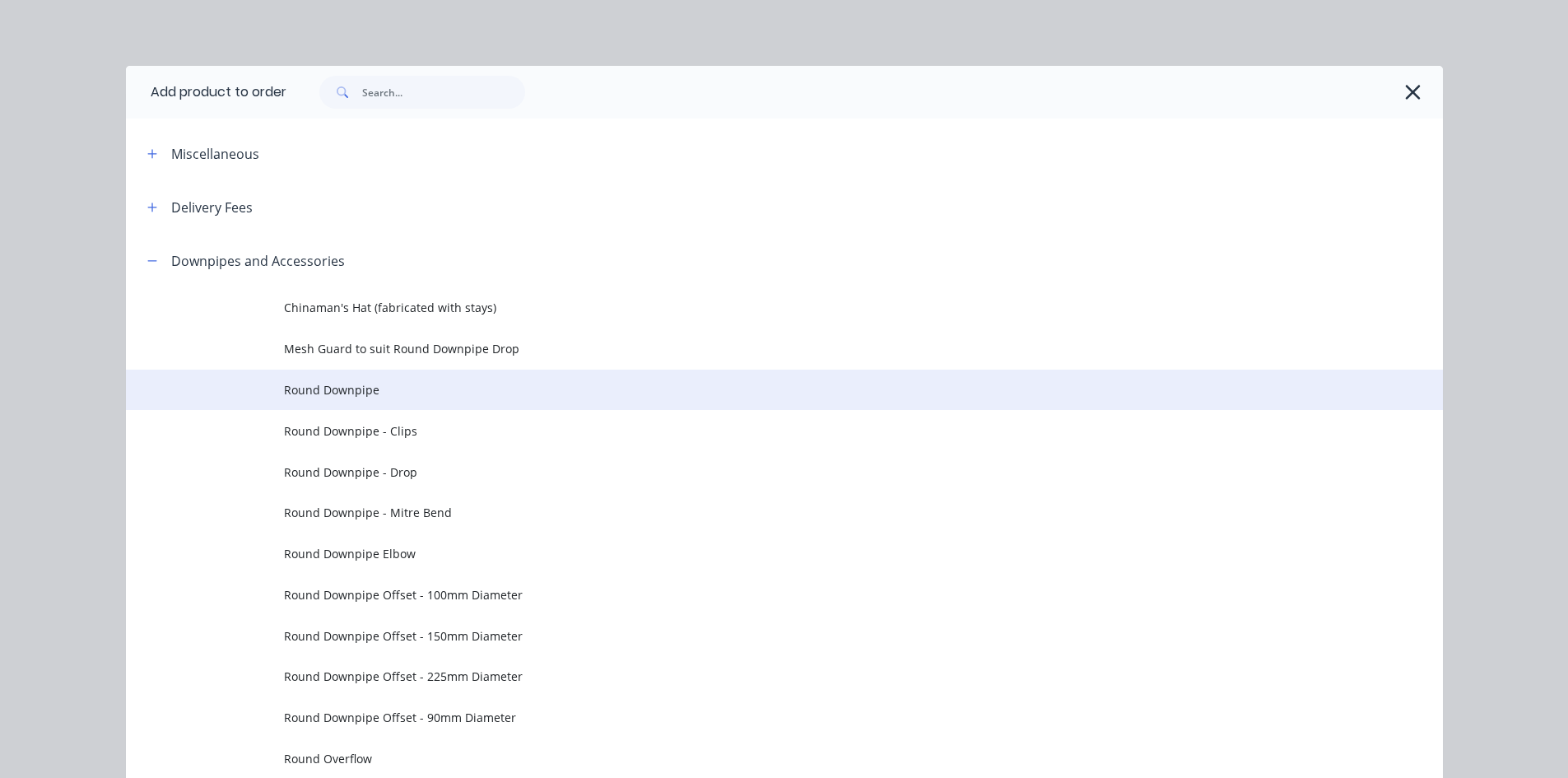
scroll to position [234, 0]
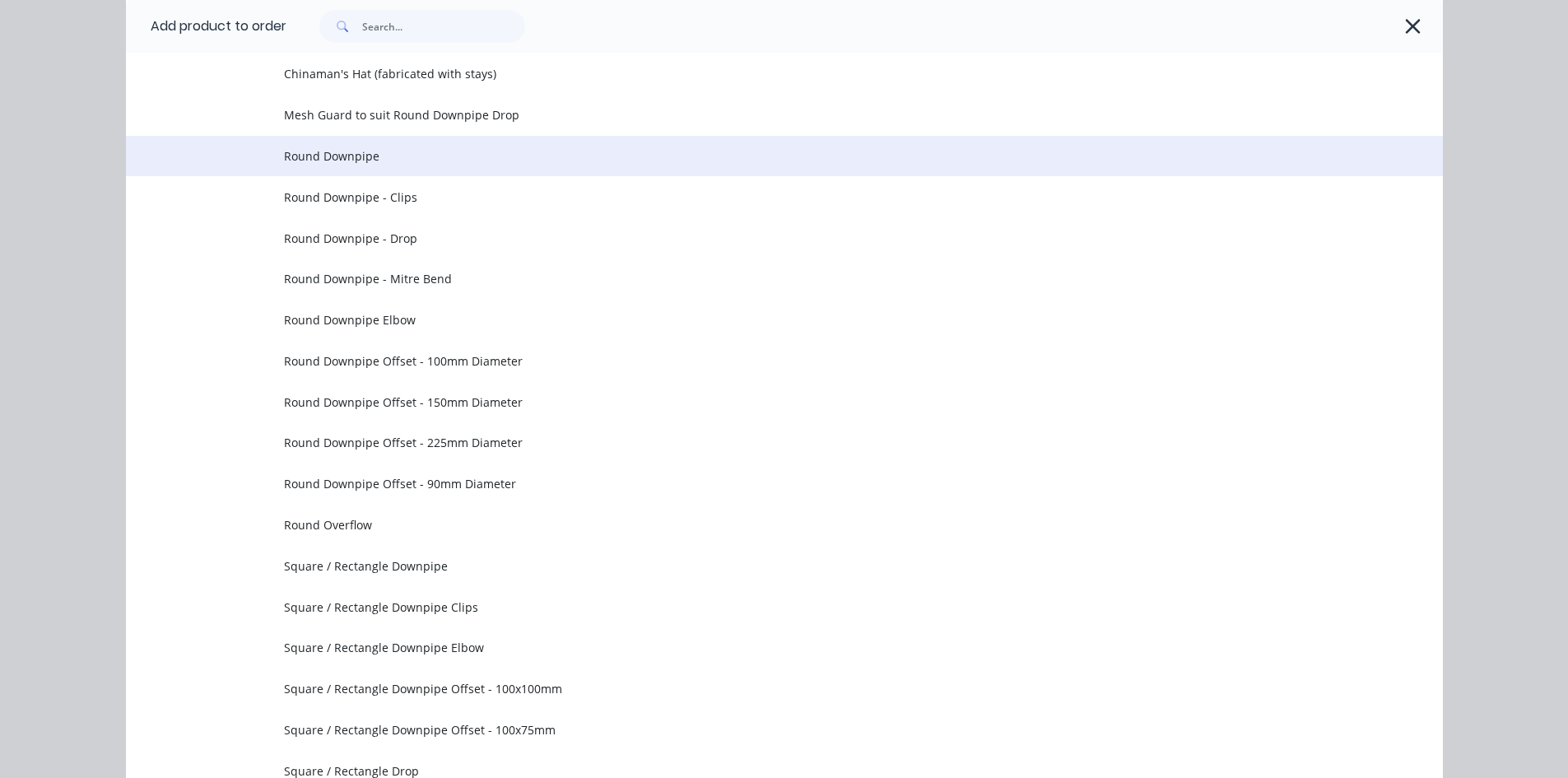
click at [315, 148] on span "Round Downpipe" at bounding box center [748, 156] width 927 height 17
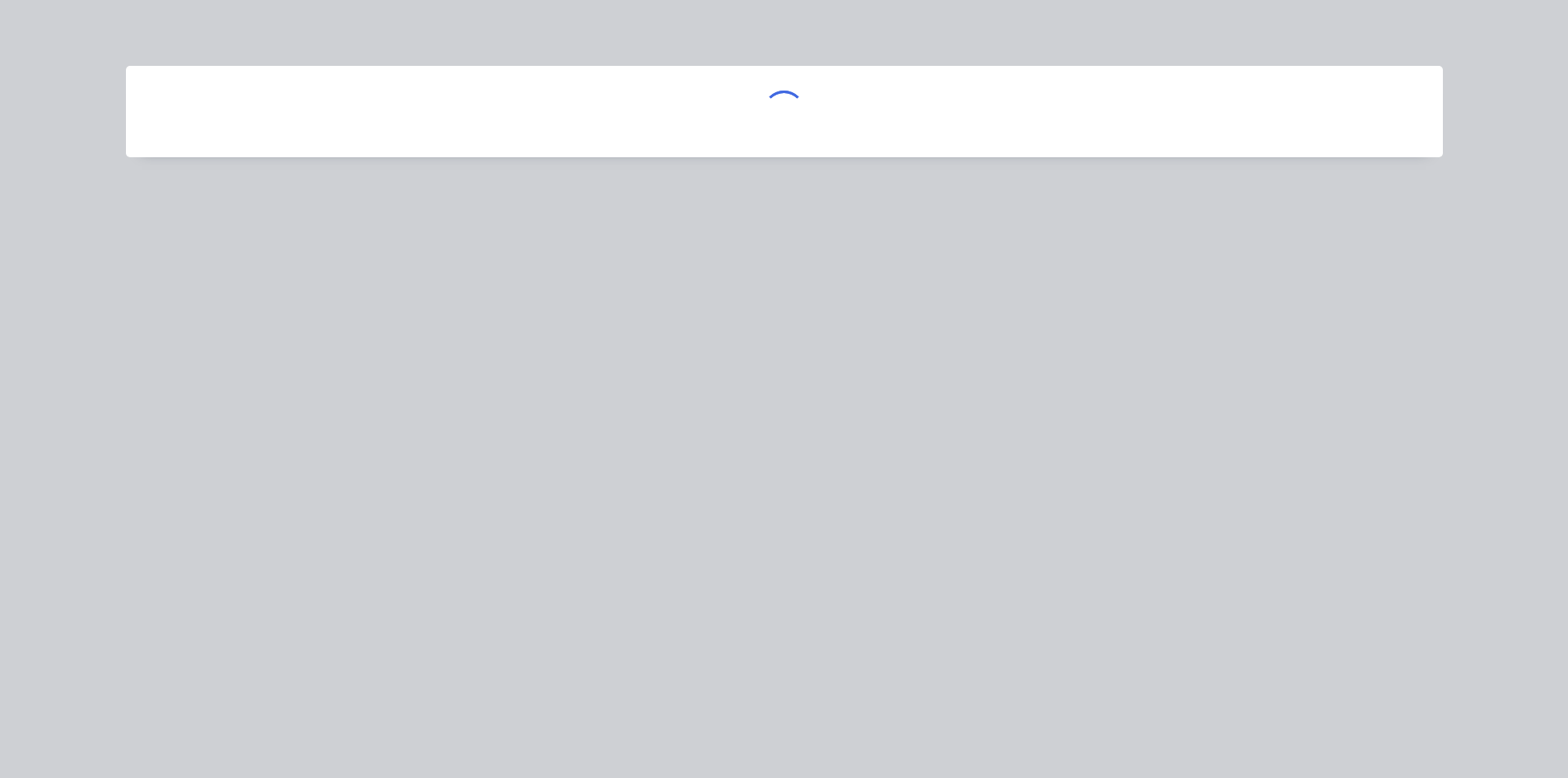
scroll to position [0, 0]
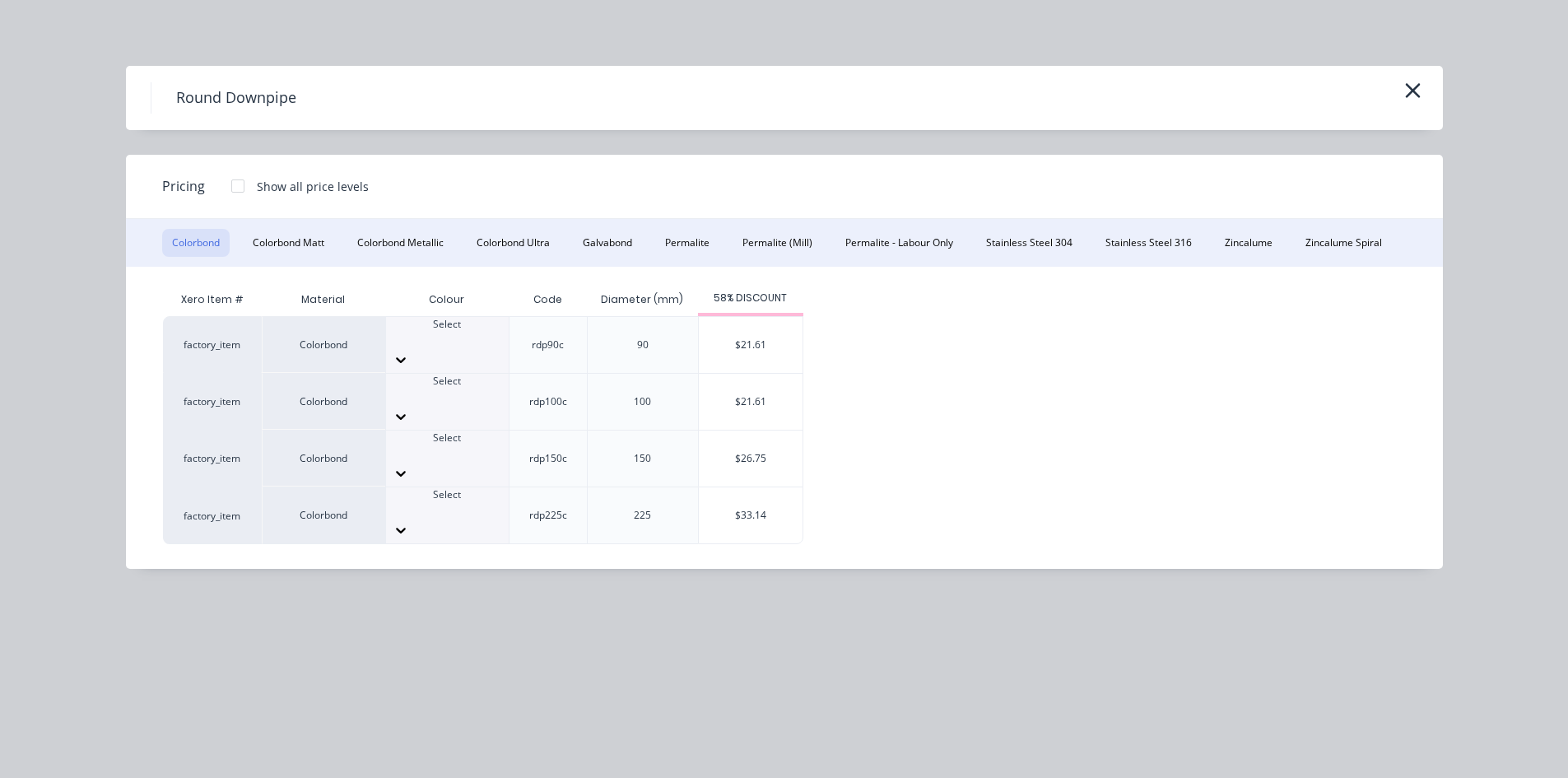
click at [439, 389] on div at bounding box center [447, 396] width 123 height 15
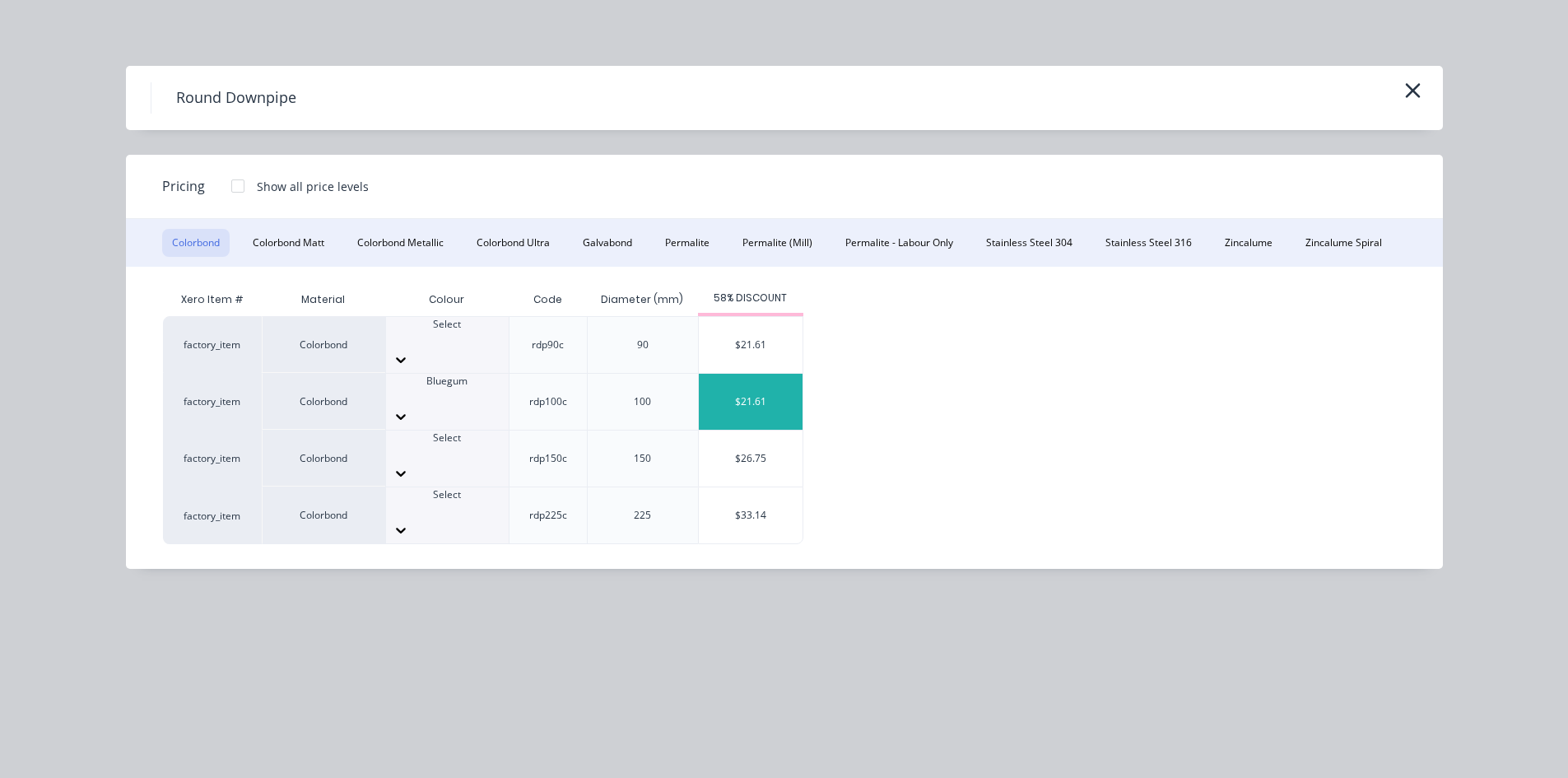
click at [748, 386] on div "$21.61" at bounding box center [750, 401] width 104 height 56
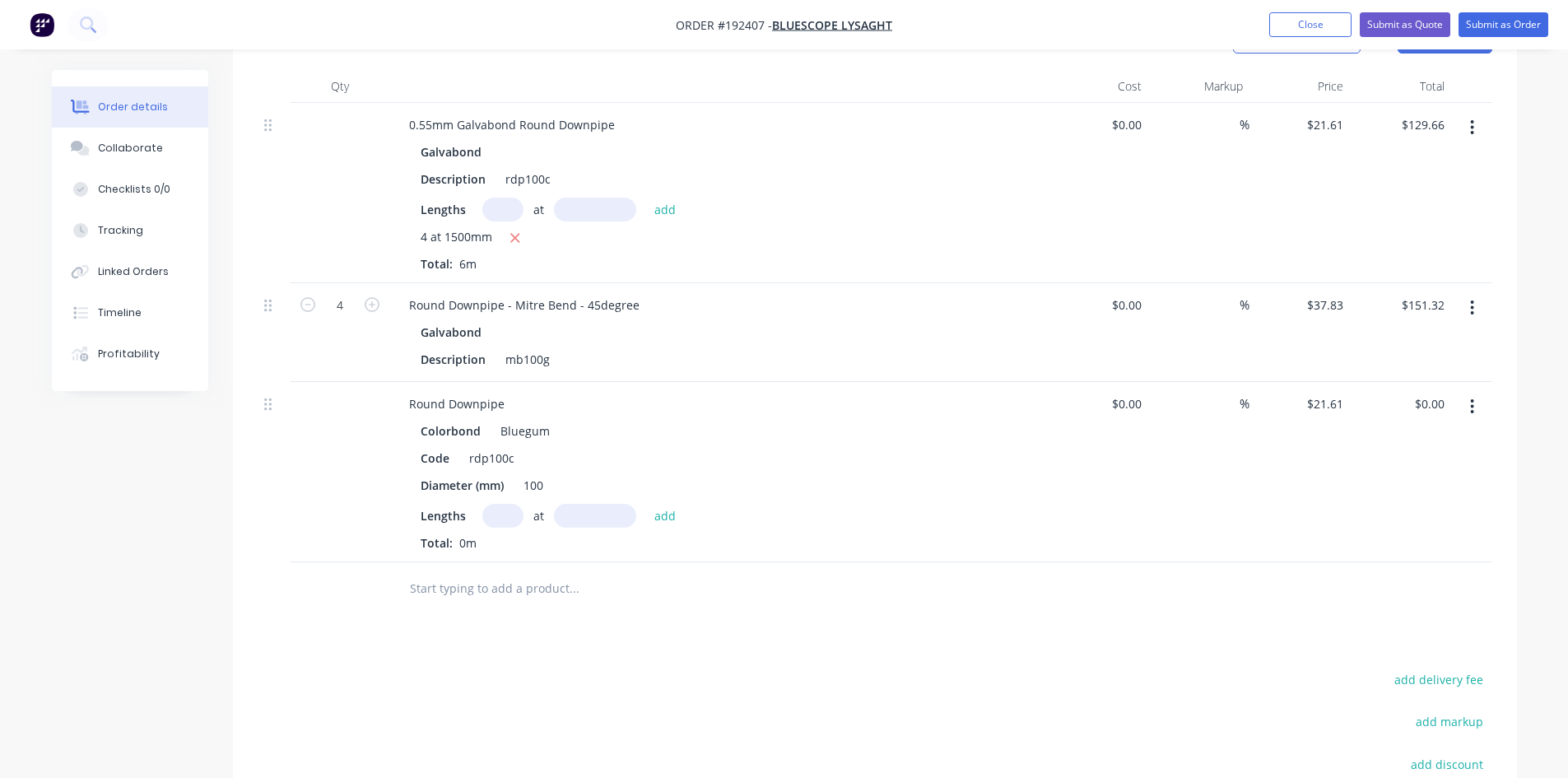
scroll to position [549, 0]
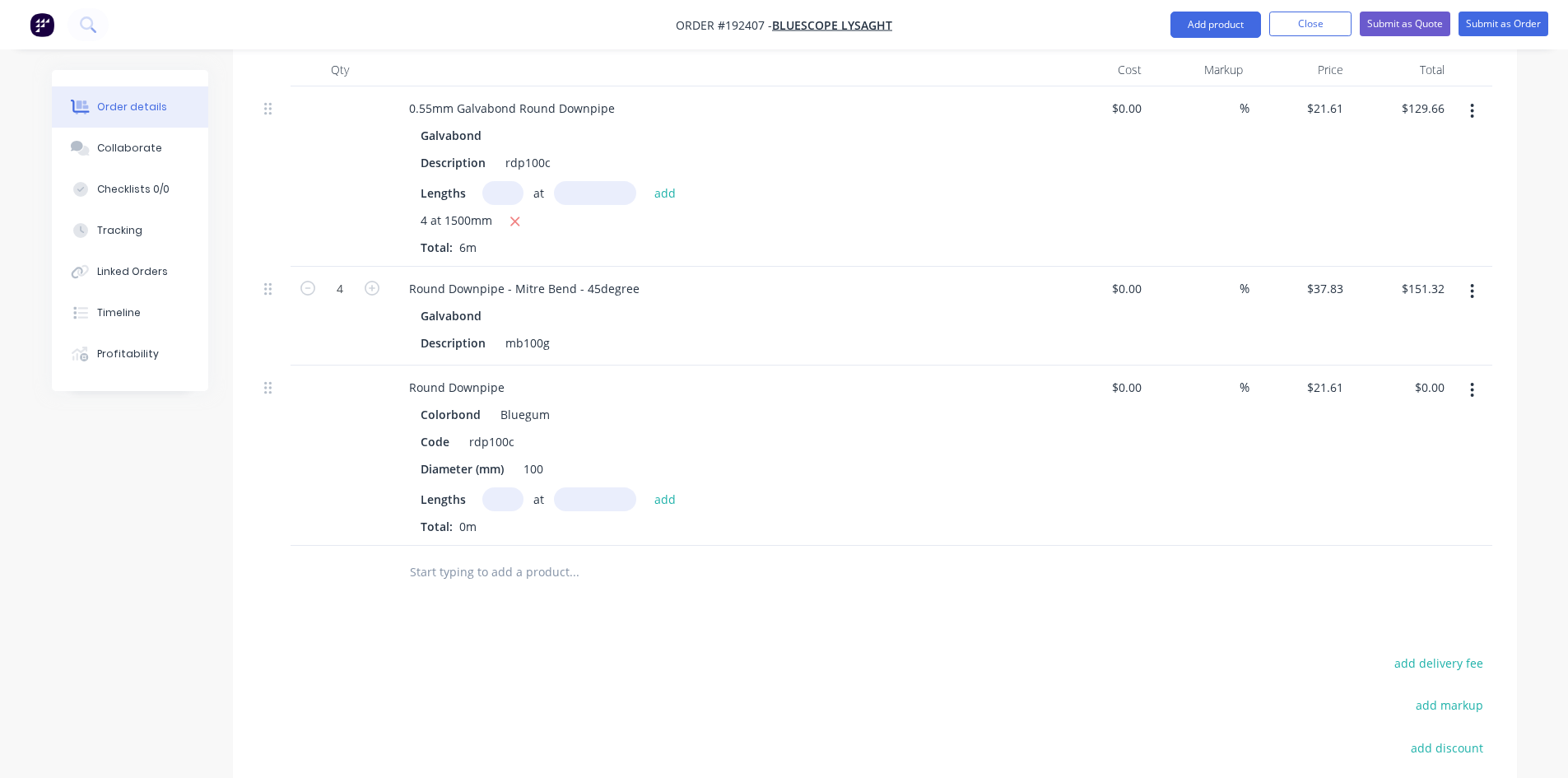
click at [532, 556] on input "text" at bounding box center [574, 572] width 330 height 33
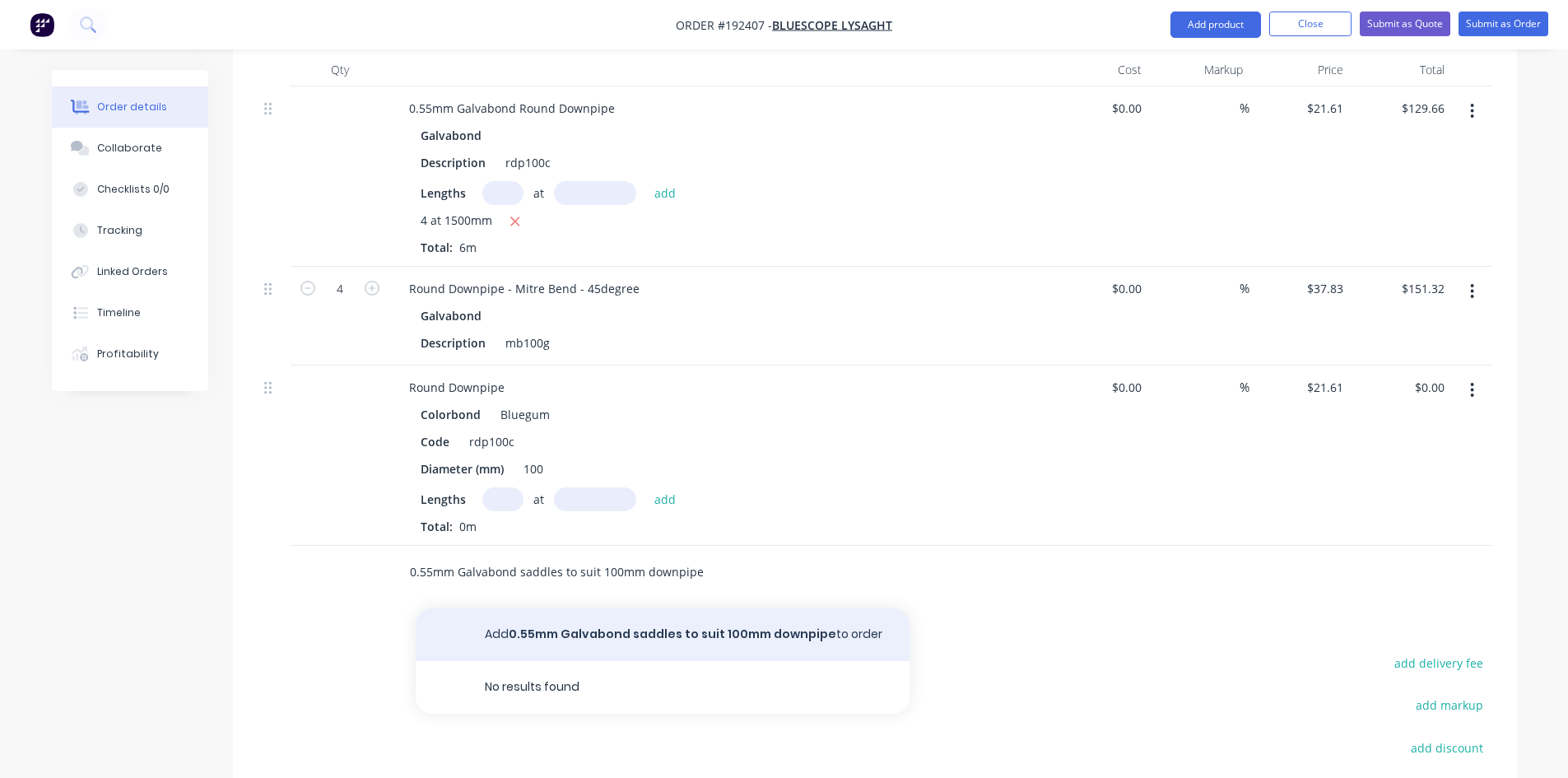
type input "0.55mm Galvabond saddles to suit 100mm downpipe"
click at [535, 609] on button "Add 0.55mm Galvabond saddles to suit 100mm downpipe to order" at bounding box center [662, 635] width 494 height 53
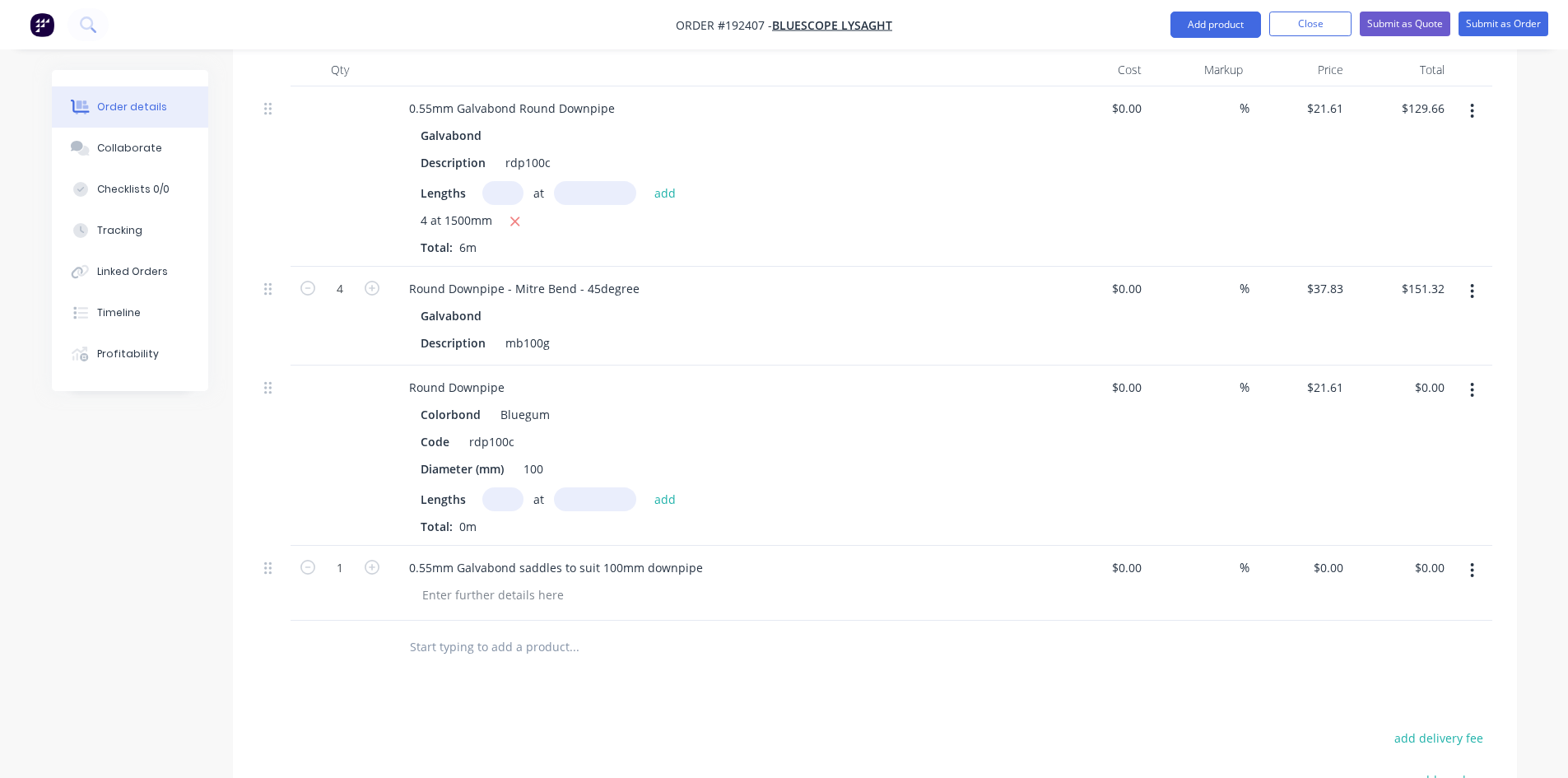
click at [1316, 546] on div "$0.00 $0.00" at bounding box center [1299, 583] width 101 height 75
click at [1327, 556] on div "0 $0.00" at bounding box center [1327, 568] width 45 height 24
drag, startPoint x: 1468, startPoint y: 368, endPoint x: 1467, endPoint y: 384, distance: 16.0
click at [1468, 375] on button "button" at bounding box center [1471, 390] width 38 height 30
click at [1426, 520] on div "Delete" at bounding box center [1413, 532] width 127 height 24
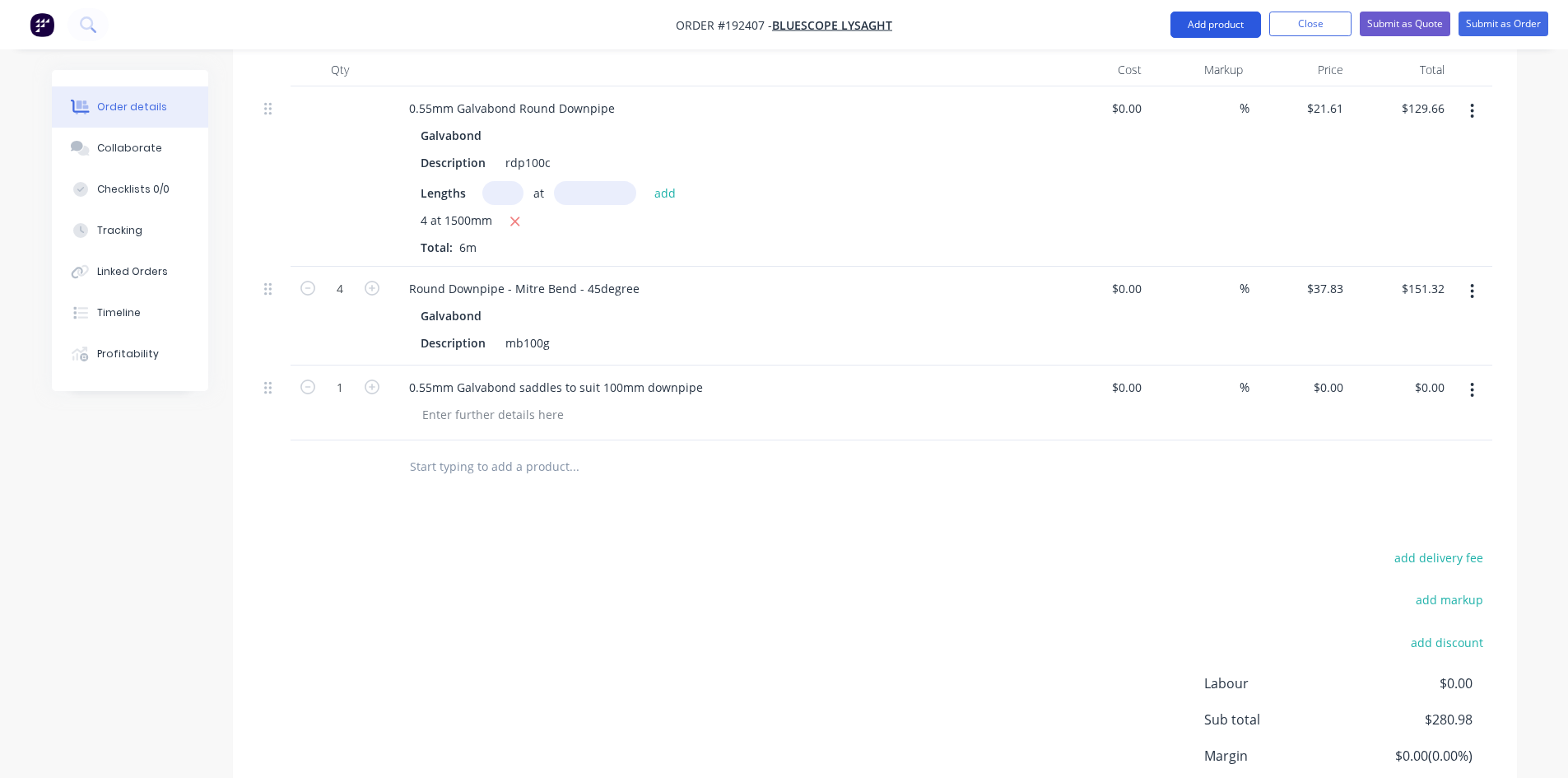
click at [1227, 28] on button "Add product" at bounding box center [1215, 25] width 90 height 26
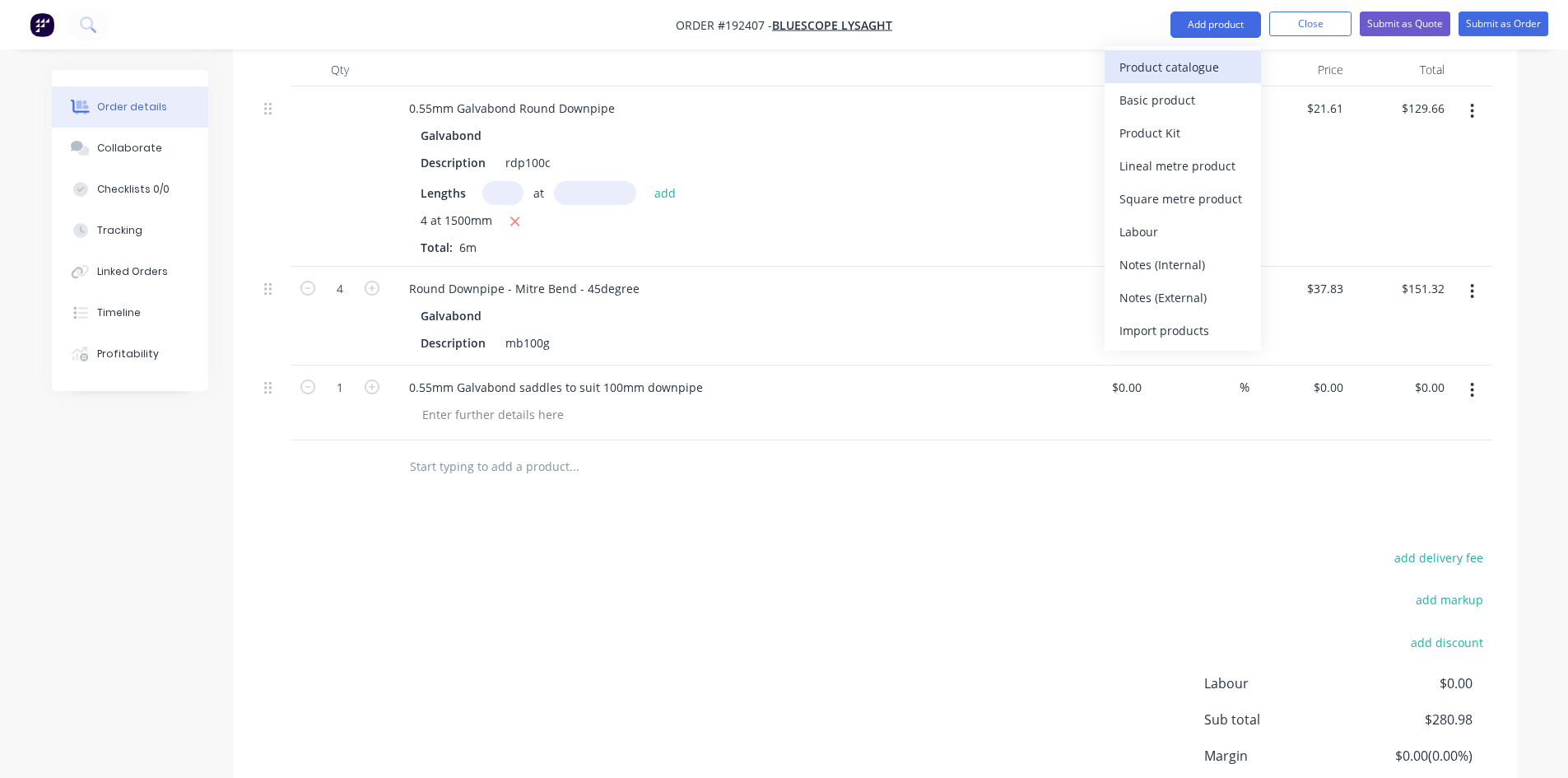
click at [1217, 71] on div "Product catalogue" at bounding box center [1182, 67] width 127 height 24
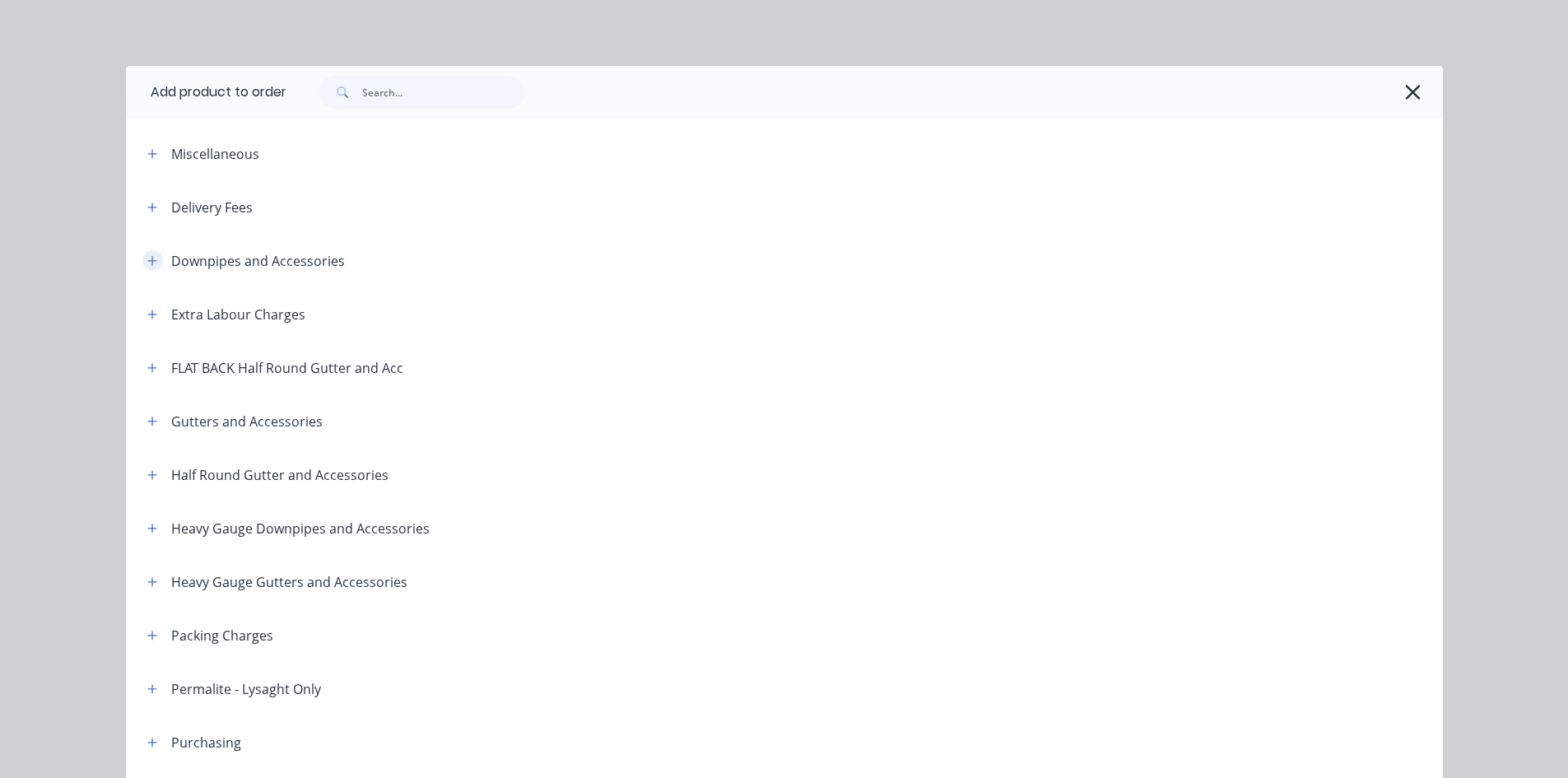
click at [142, 269] on button "button" at bounding box center [152, 261] width 21 height 21
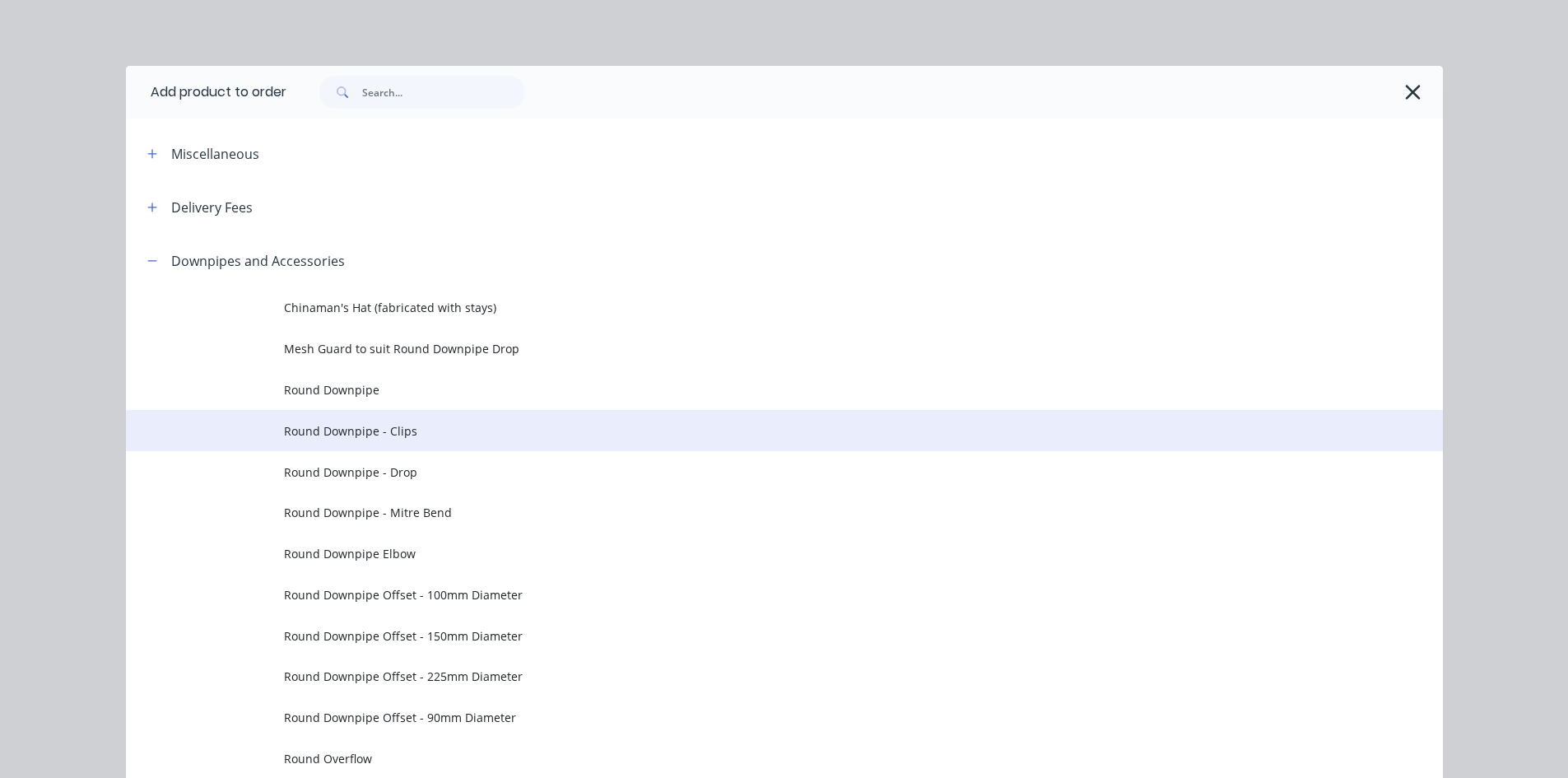
click at [422, 435] on span "Round Downpipe - Clips" at bounding box center [748, 431] width 927 height 17
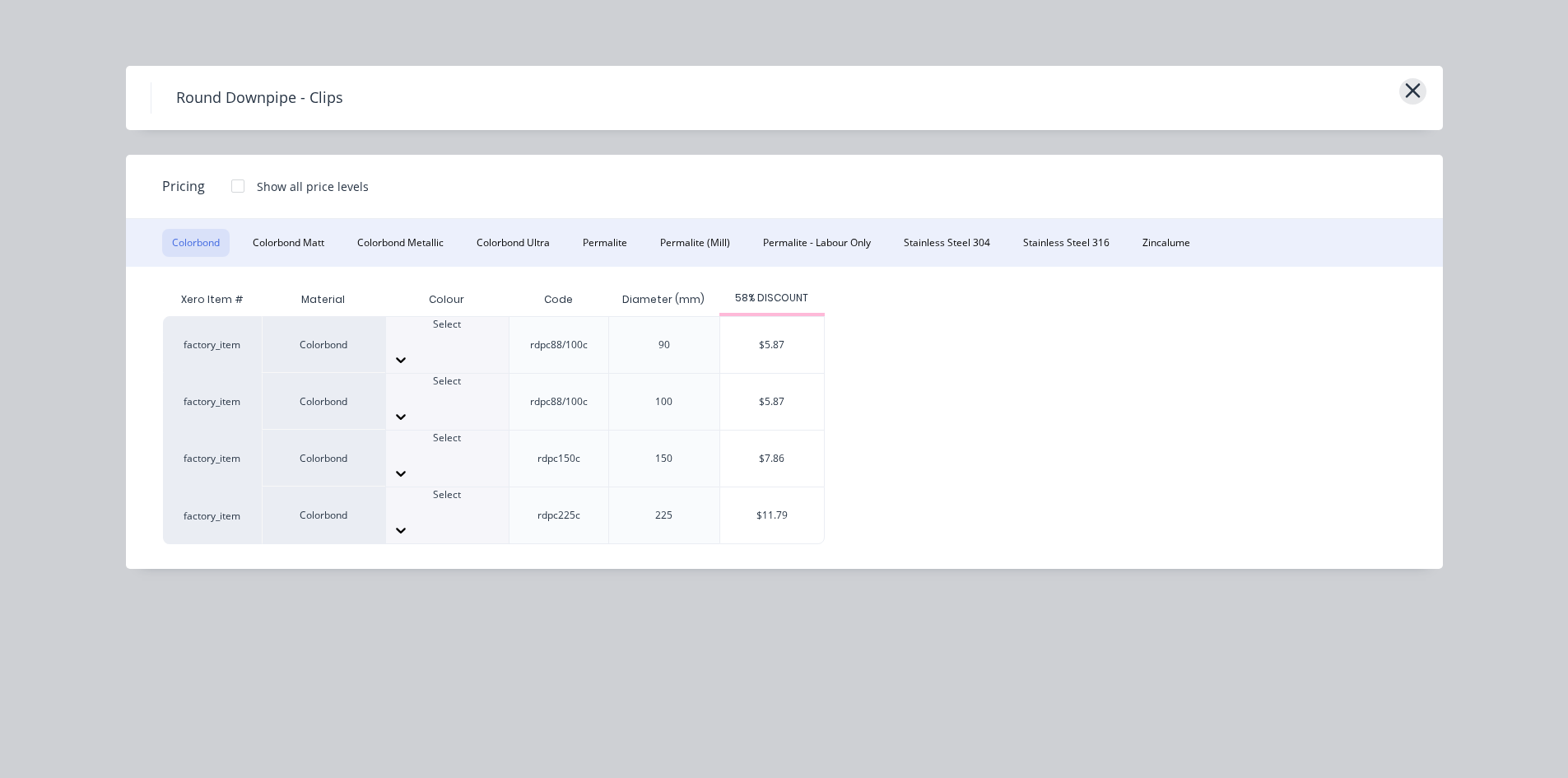
click at [1416, 87] on icon "button" at bounding box center [1412, 90] width 15 height 15
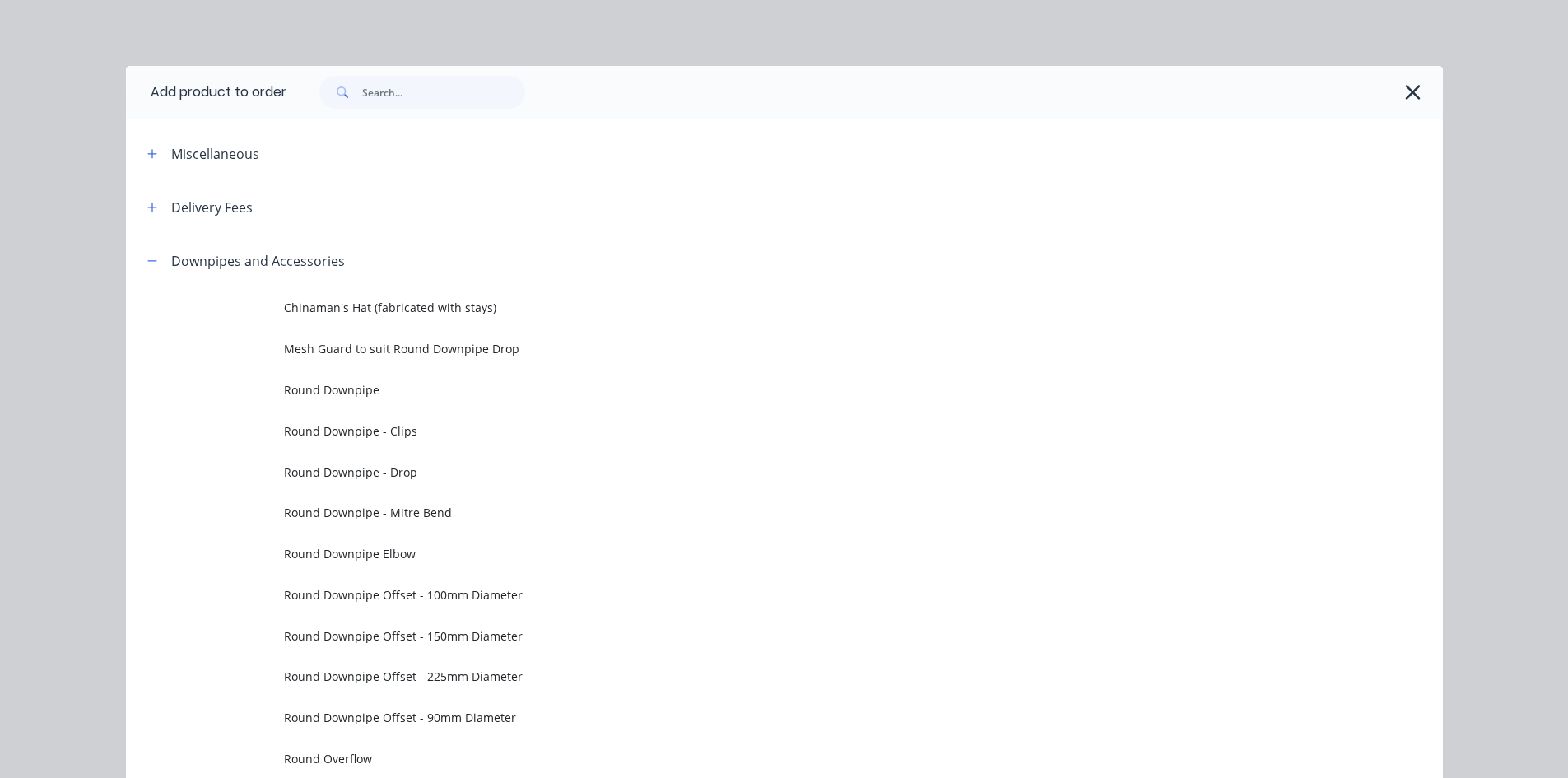
scroll to position [234, 0]
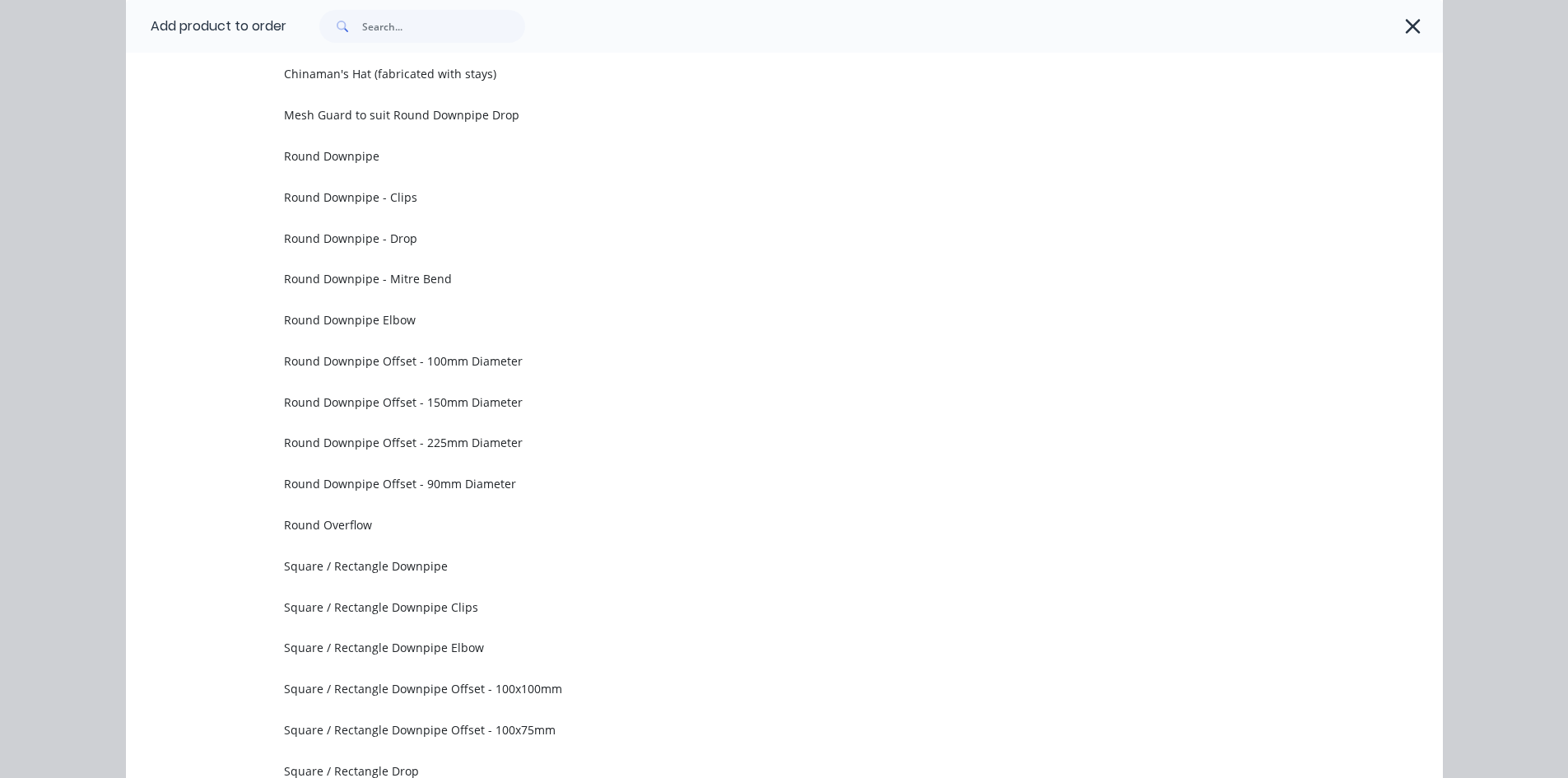
drag, startPoint x: 1395, startPoint y: 28, endPoint x: 1352, endPoint y: 158, distance: 136.9
click at [1400, 28] on button "button" at bounding box center [1412, 26] width 26 height 26
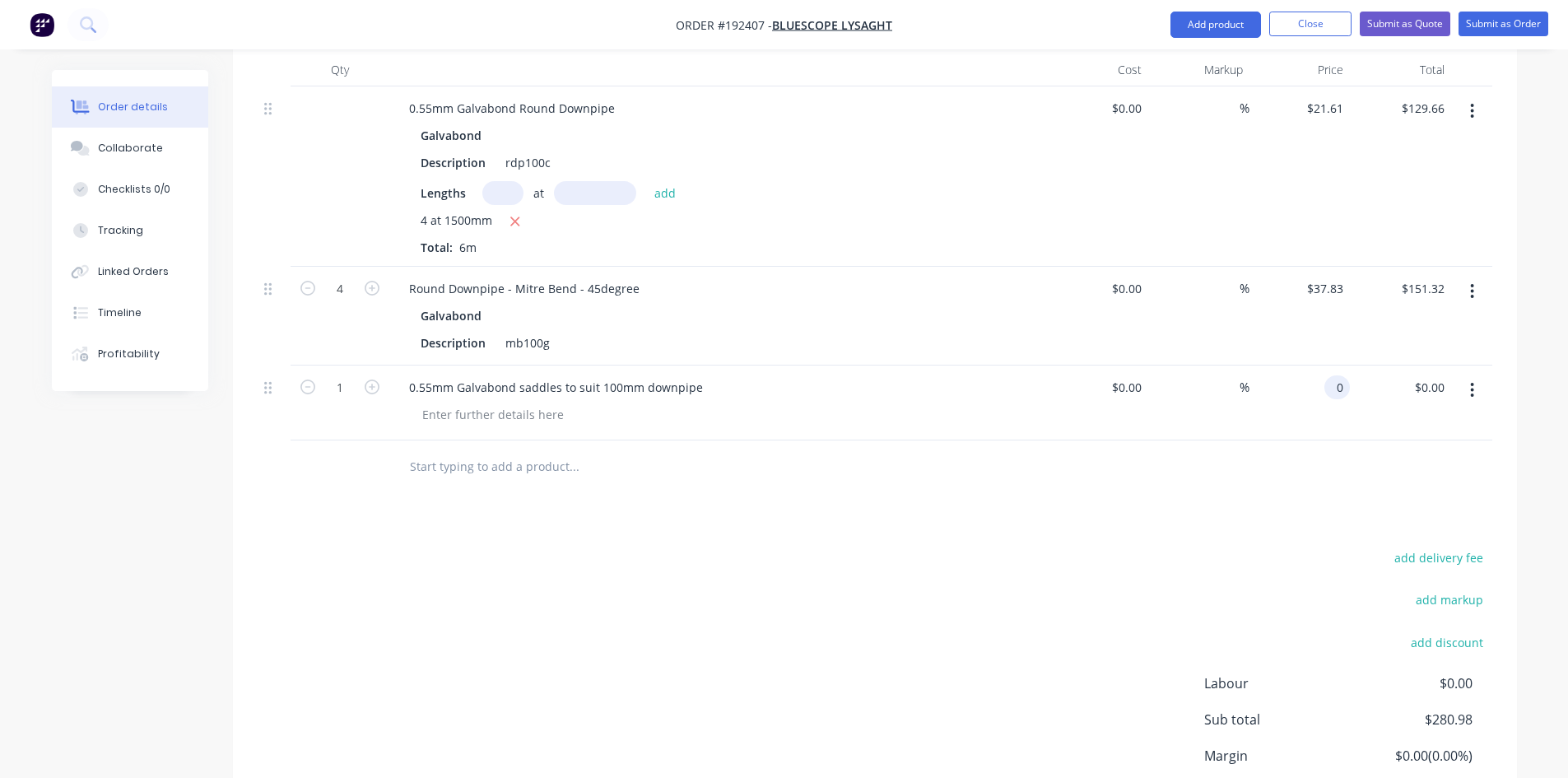
click at [1348, 375] on div "0 0" at bounding box center [1339, 387] width 19 height 24
type input "$5.87"
click at [547, 572] on div "add delivery fee add markup add discount Labour $0.00 Sub total $286.85 Margin …" at bounding box center [875, 705] width 1235 height 318
click at [364, 380] on icon "button" at bounding box center [372, 387] width 15 height 15
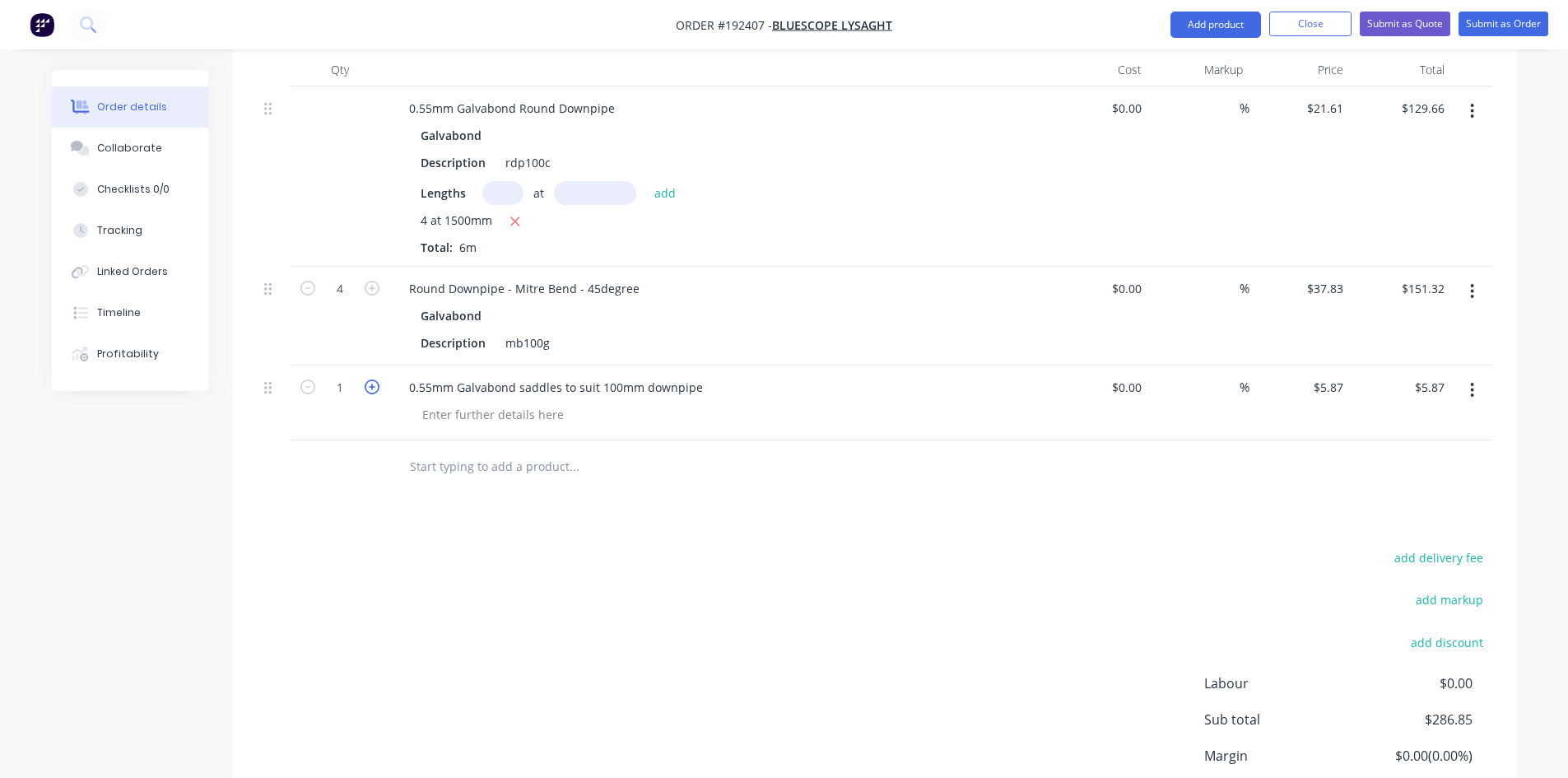
type input "2"
type input "$11.74"
click at [368, 380] on icon "button" at bounding box center [372, 387] width 15 height 15
type input "3"
type input "$17.61"
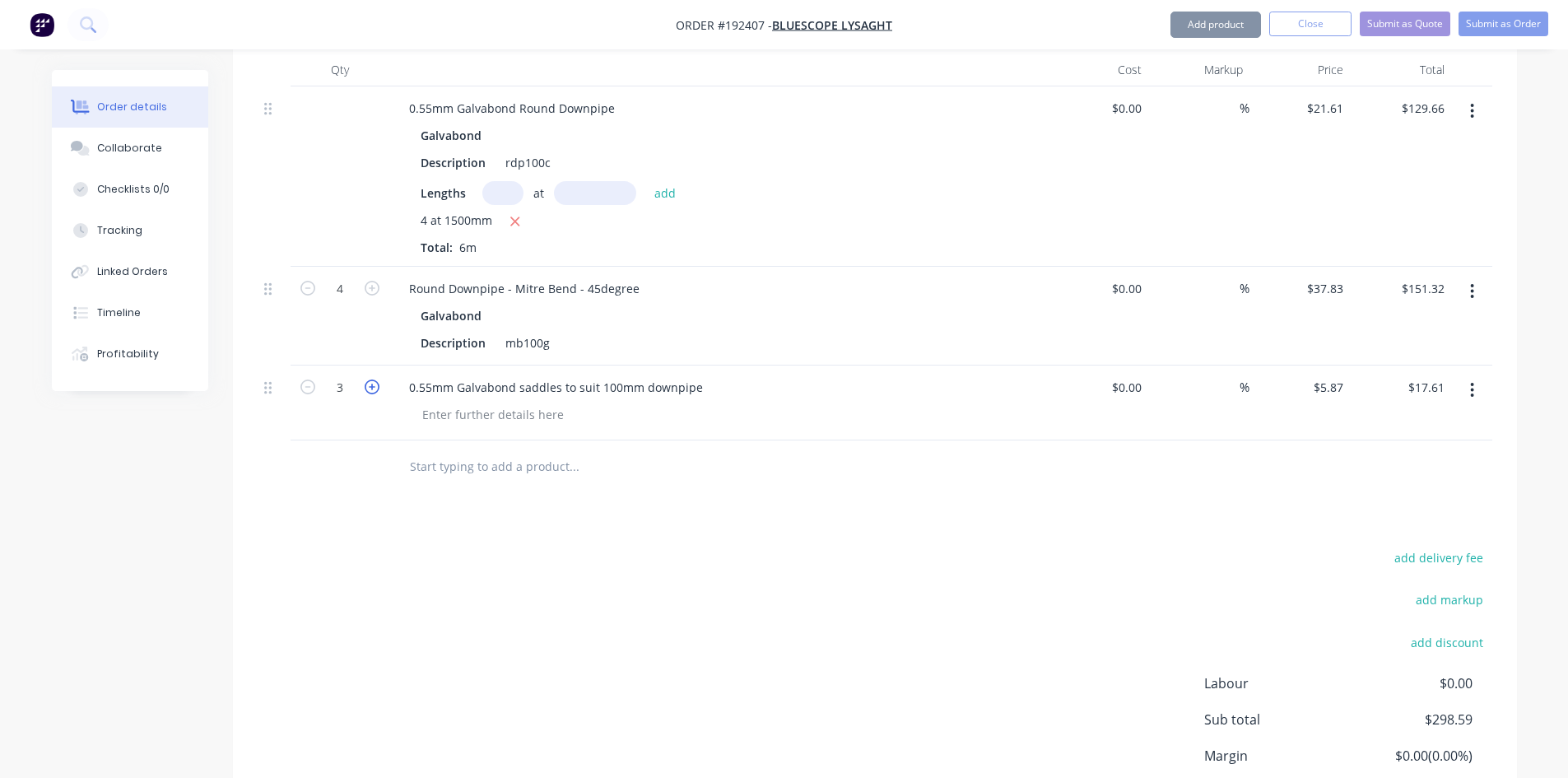
click at [368, 380] on icon "button" at bounding box center [372, 387] width 15 height 15
type input "4"
type input "$23.48"
click at [368, 380] on icon "button" at bounding box center [372, 387] width 15 height 15
type input "5"
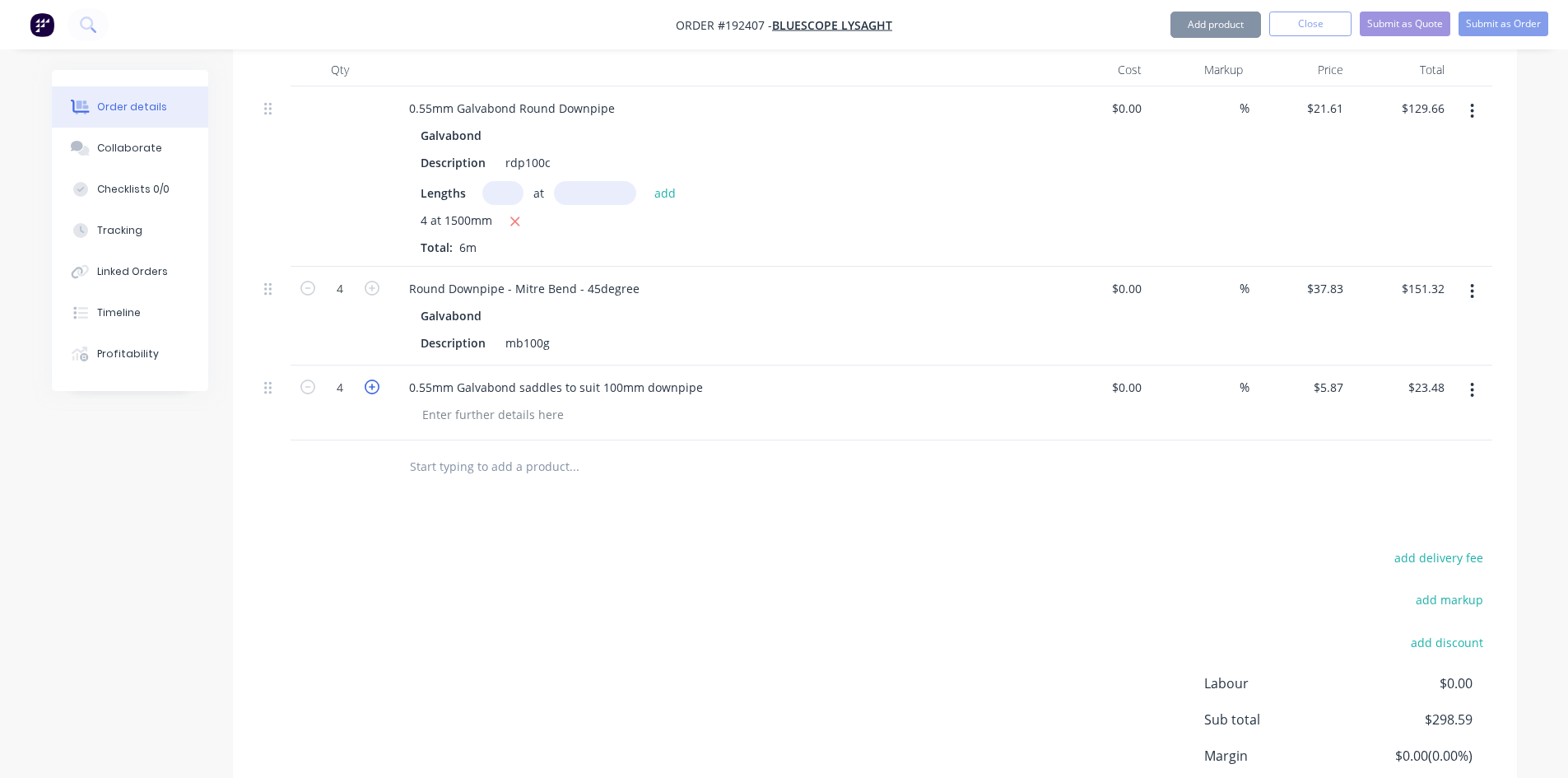
type input "$29.35"
click at [374, 380] on icon "button" at bounding box center [372, 387] width 15 height 15
type input "6"
type input "$35.22"
click at [374, 380] on icon "button" at bounding box center [372, 387] width 15 height 15
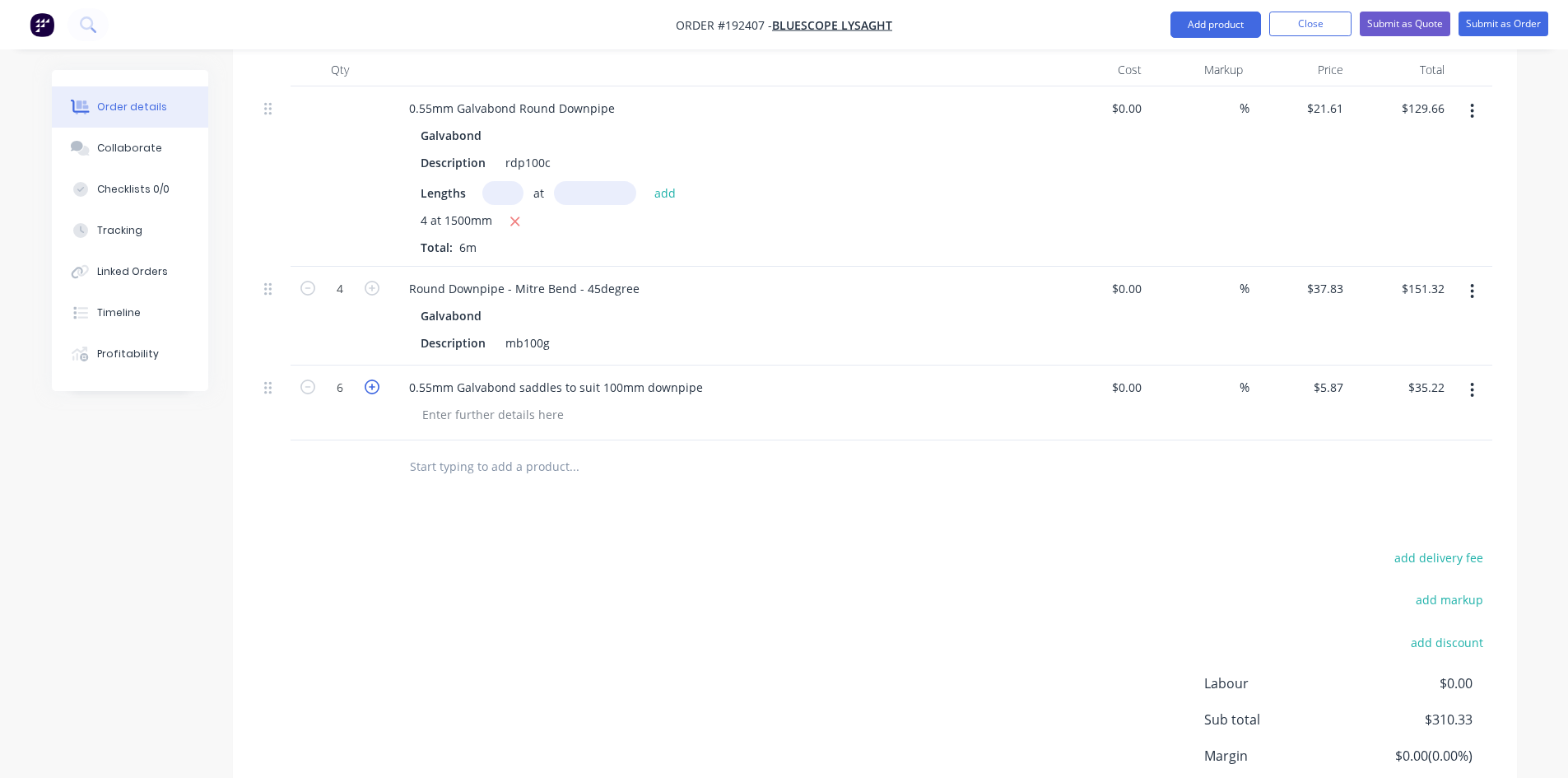
type input "7"
type input "$41.09"
click at [374, 380] on icon "button" at bounding box center [372, 387] width 15 height 15
type input "8"
type input "$46.96"
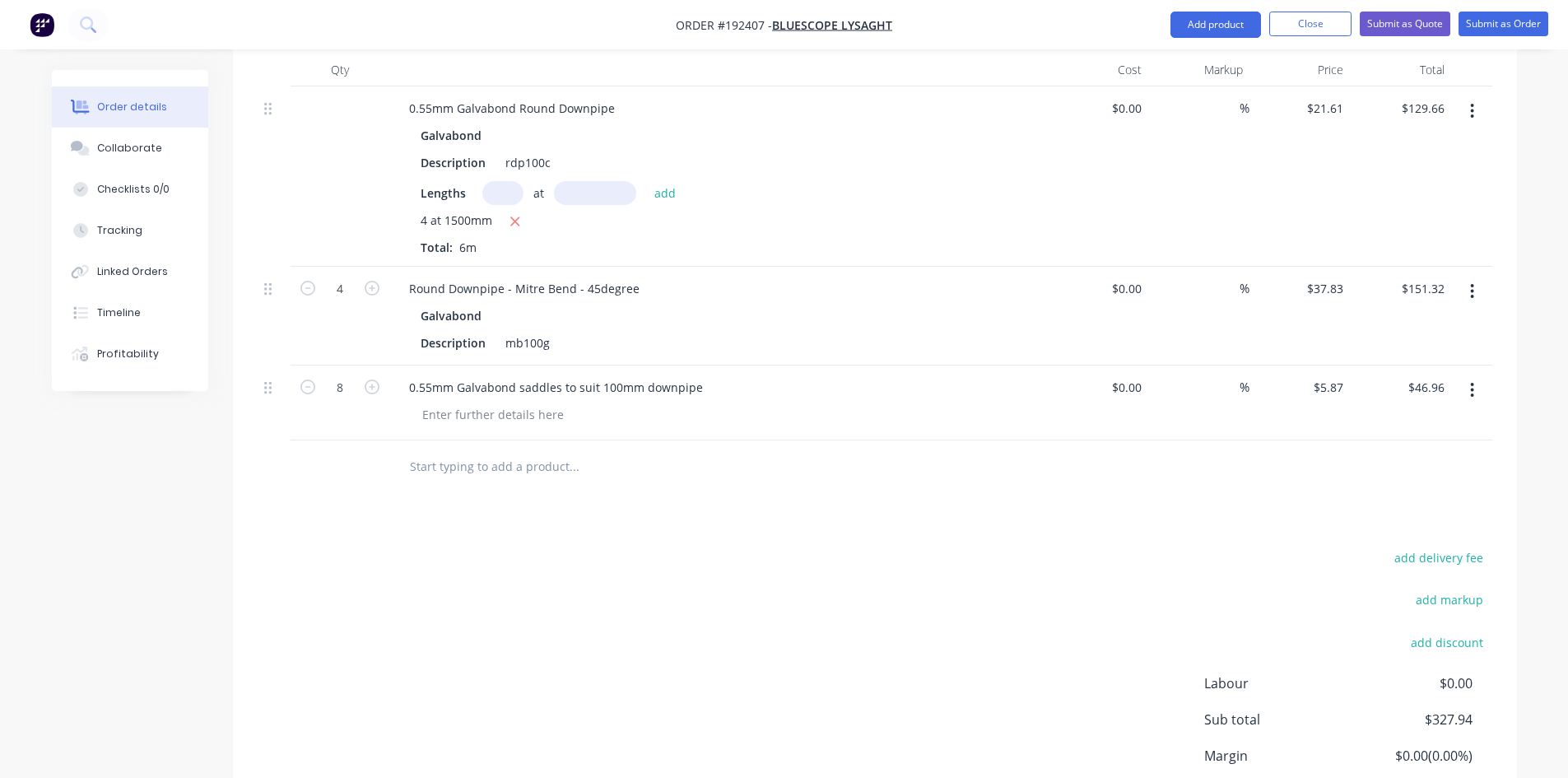
click at [524, 547] on div "add delivery fee add markup add discount Labour $0.00 Sub total $327.94 Margin …" at bounding box center [875, 705] width 1235 height 318
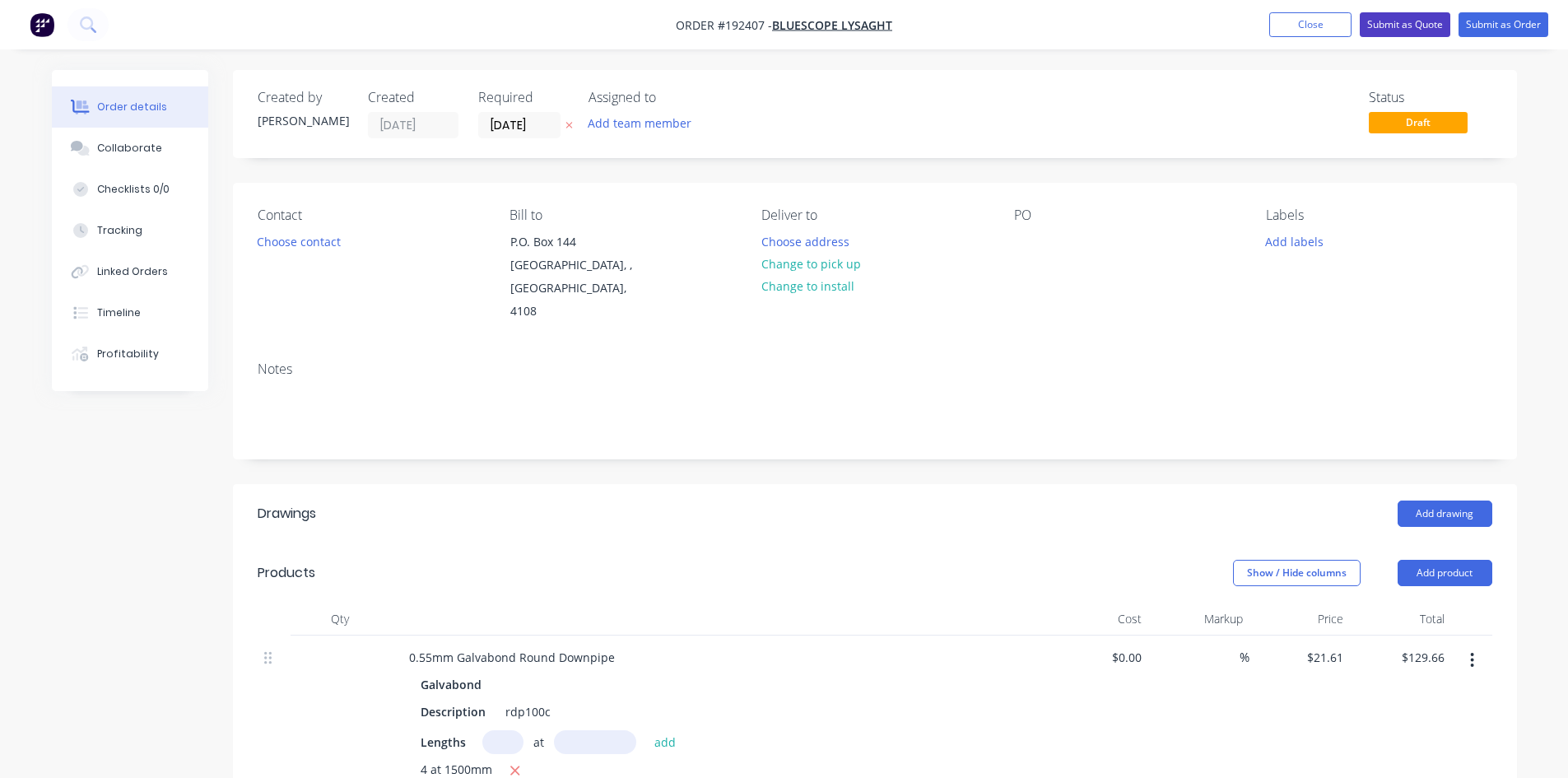
click at [1403, 13] on button "Submit as Quote" at bounding box center [1404, 25] width 90 height 25
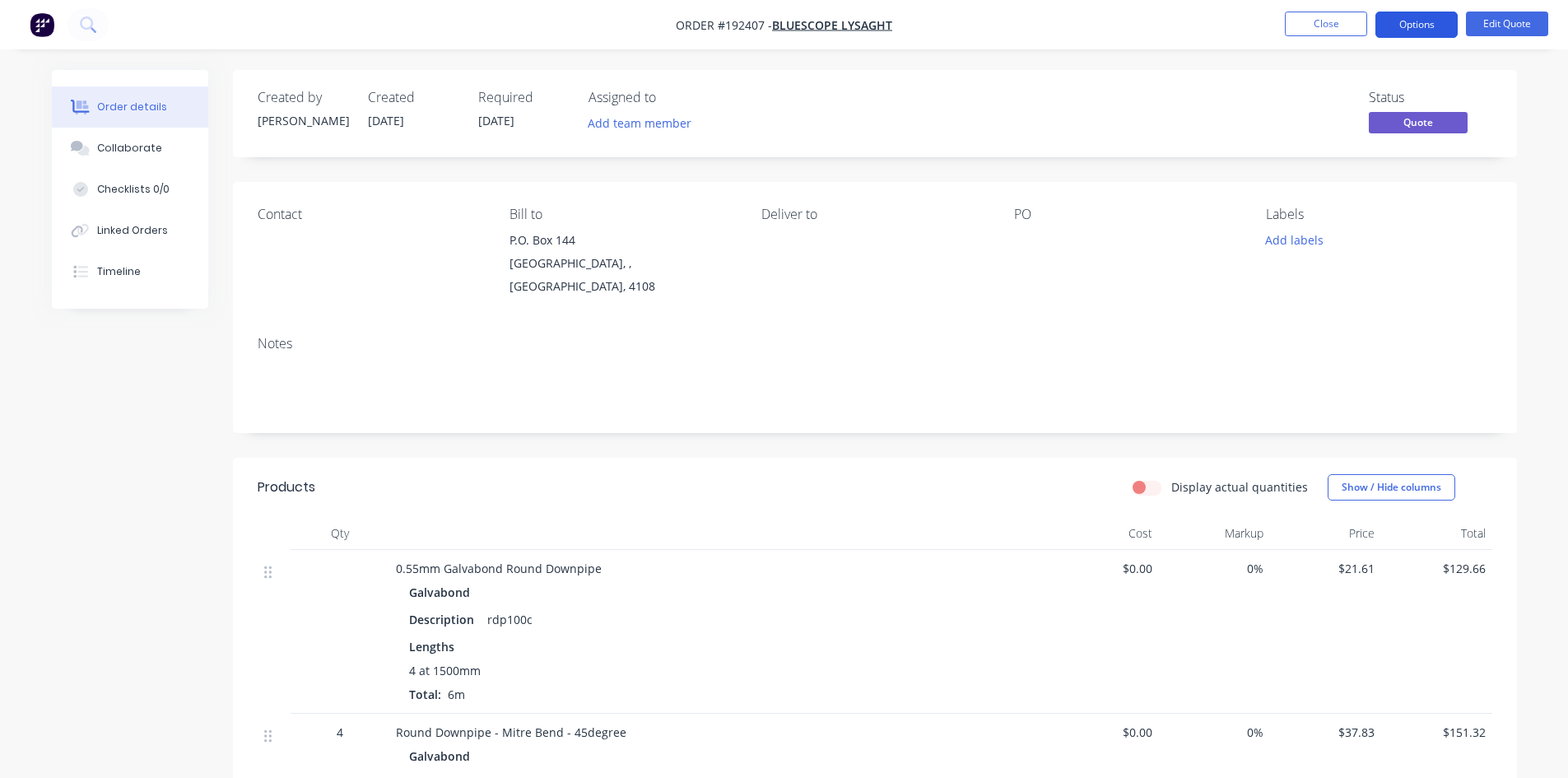
drag, startPoint x: 1420, startPoint y: 15, endPoint x: 1420, endPoint y: 30, distance: 15.0
click at [1420, 19] on button "Options" at bounding box center [1416, 25] width 82 height 26
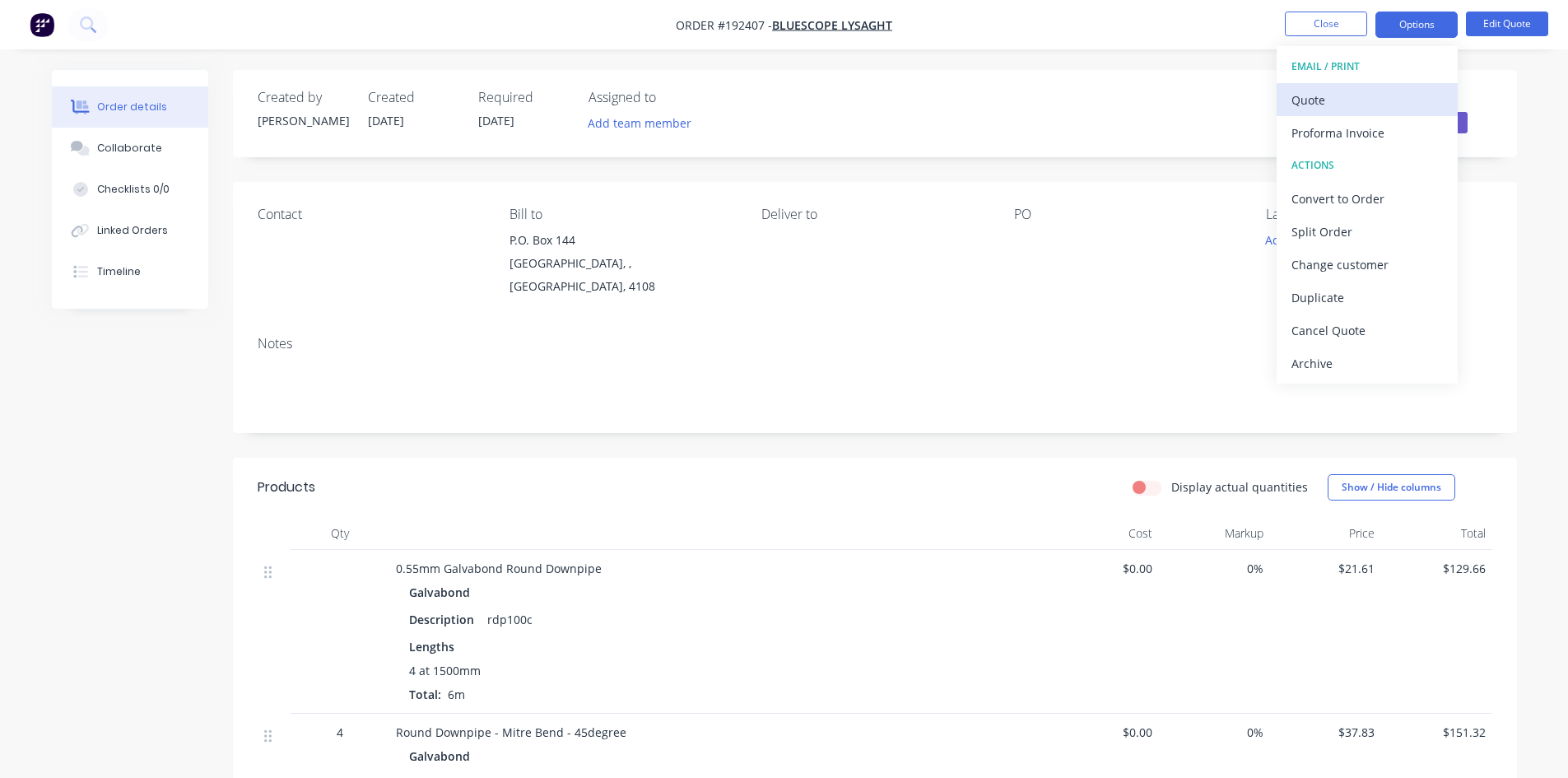
click at [1379, 89] on div "Quote" at bounding box center [1367, 100] width 151 height 24
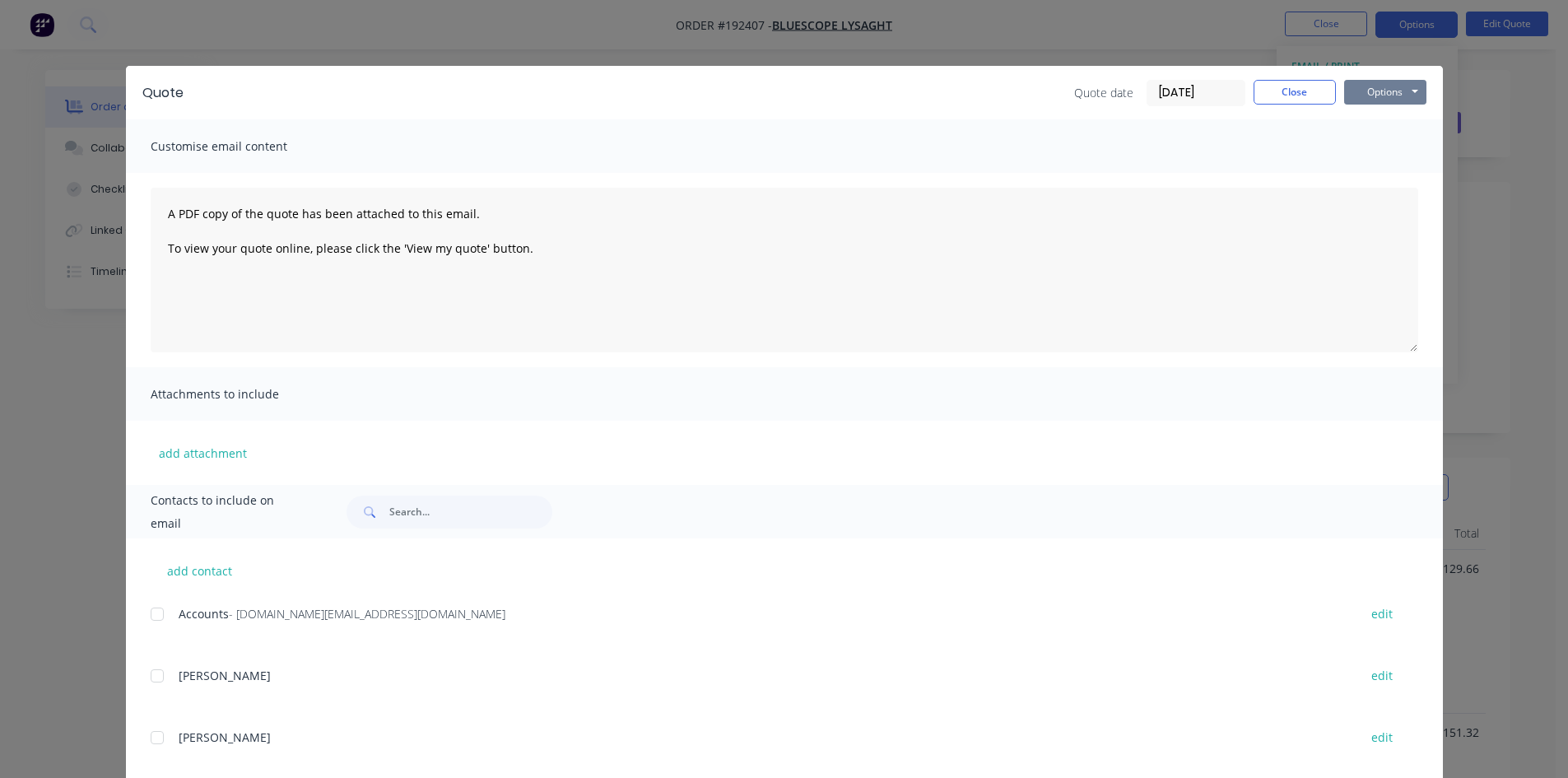
drag, startPoint x: 1390, startPoint y: 83, endPoint x: 1393, endPoint y: 95, distance: 12.4
click at [1392, 88] on button "Options" at bounding box center [1385, 92] width 82 height 25
click at [1383, 117] on button "Preview" at bounding box center [1397, 121] width 106 height 27
click at [1272, 91] on button "Close" at bounding box center [1295, 92] width 82 height 25
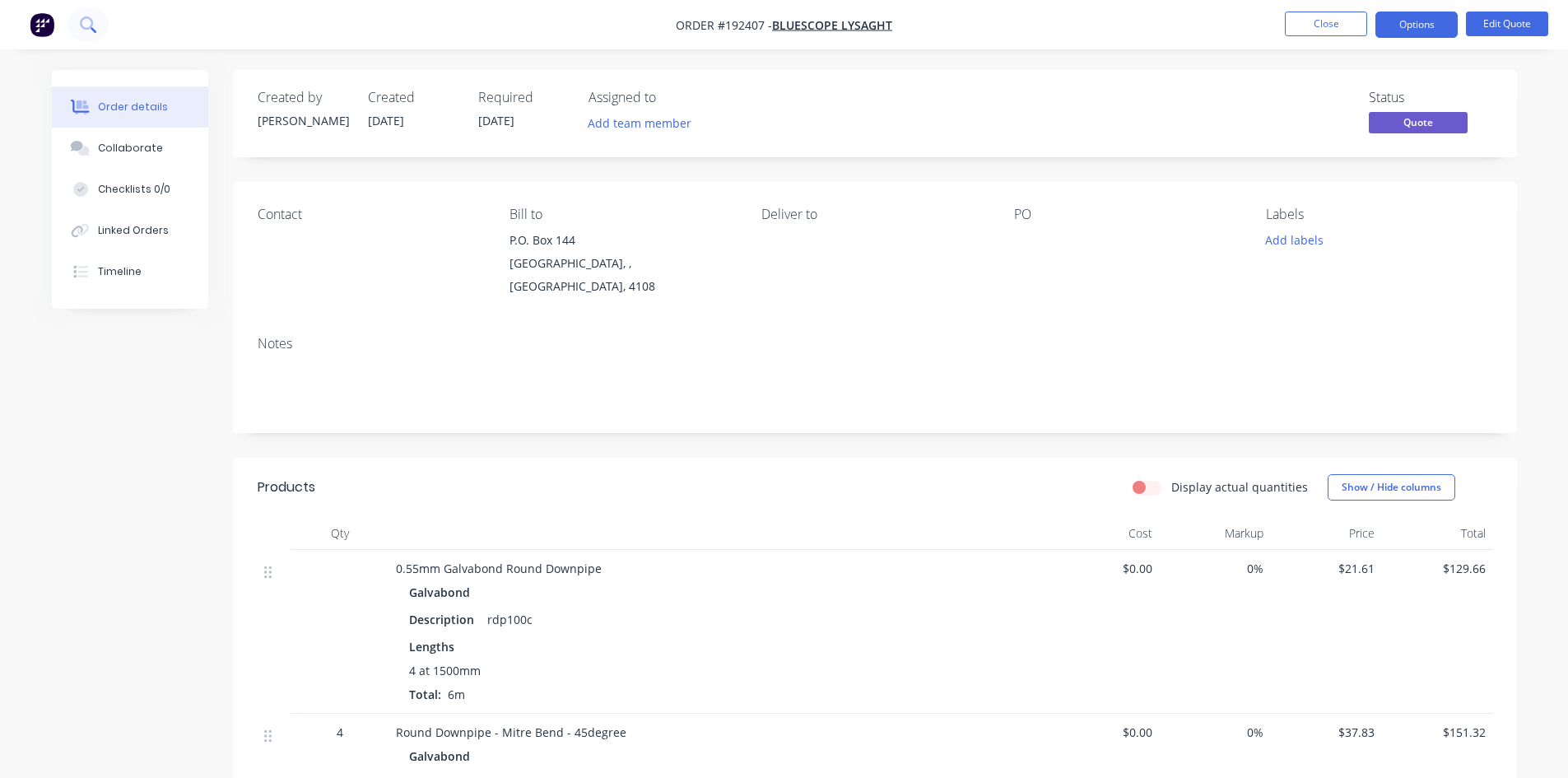
click at [79, 13] on button at bounding box center [87, 25] width 41 height 33
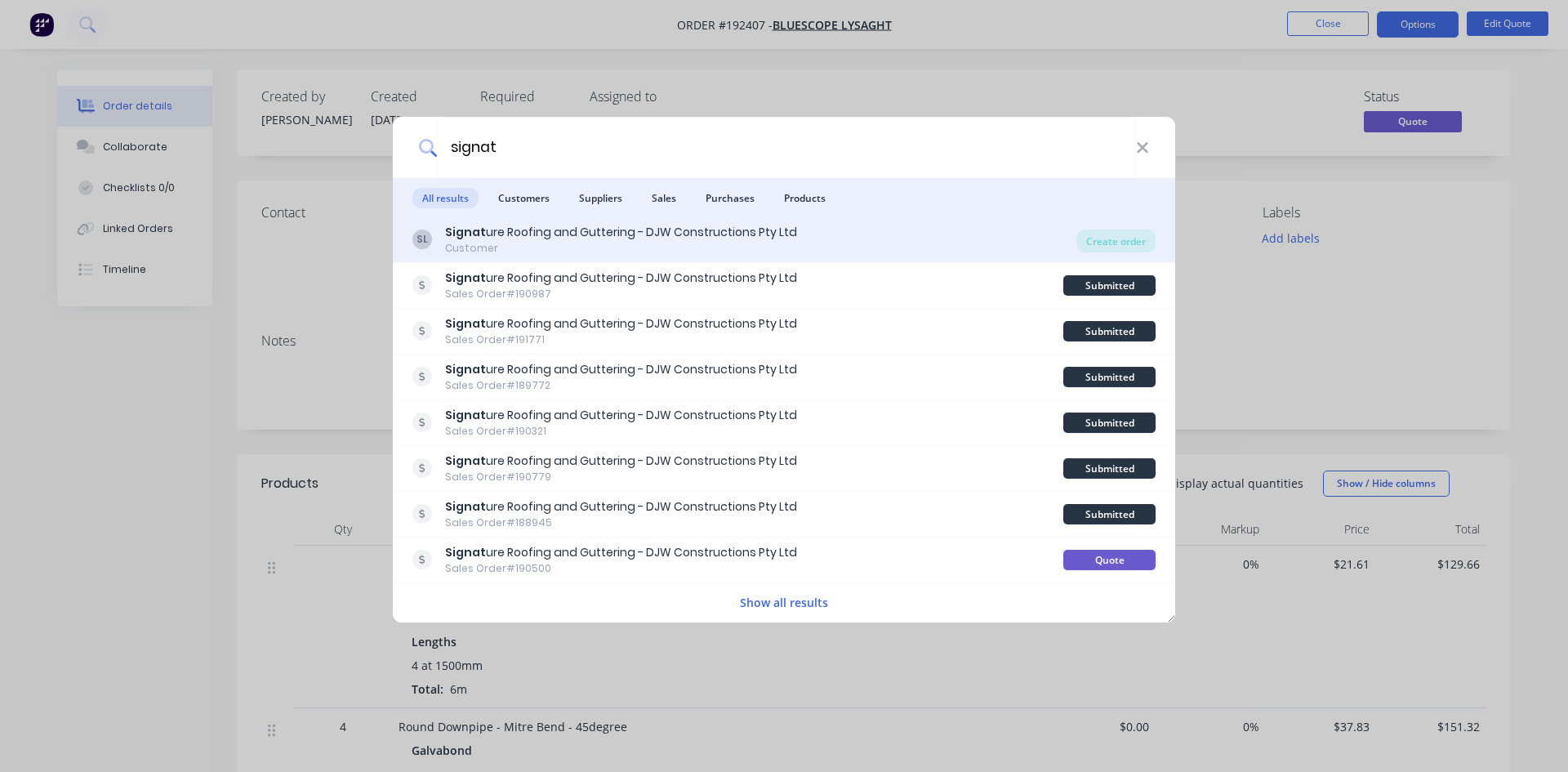
type input "signat"
click at [718, 249] on div "Customer" at bounding box center [622, 249] width 352 height 14
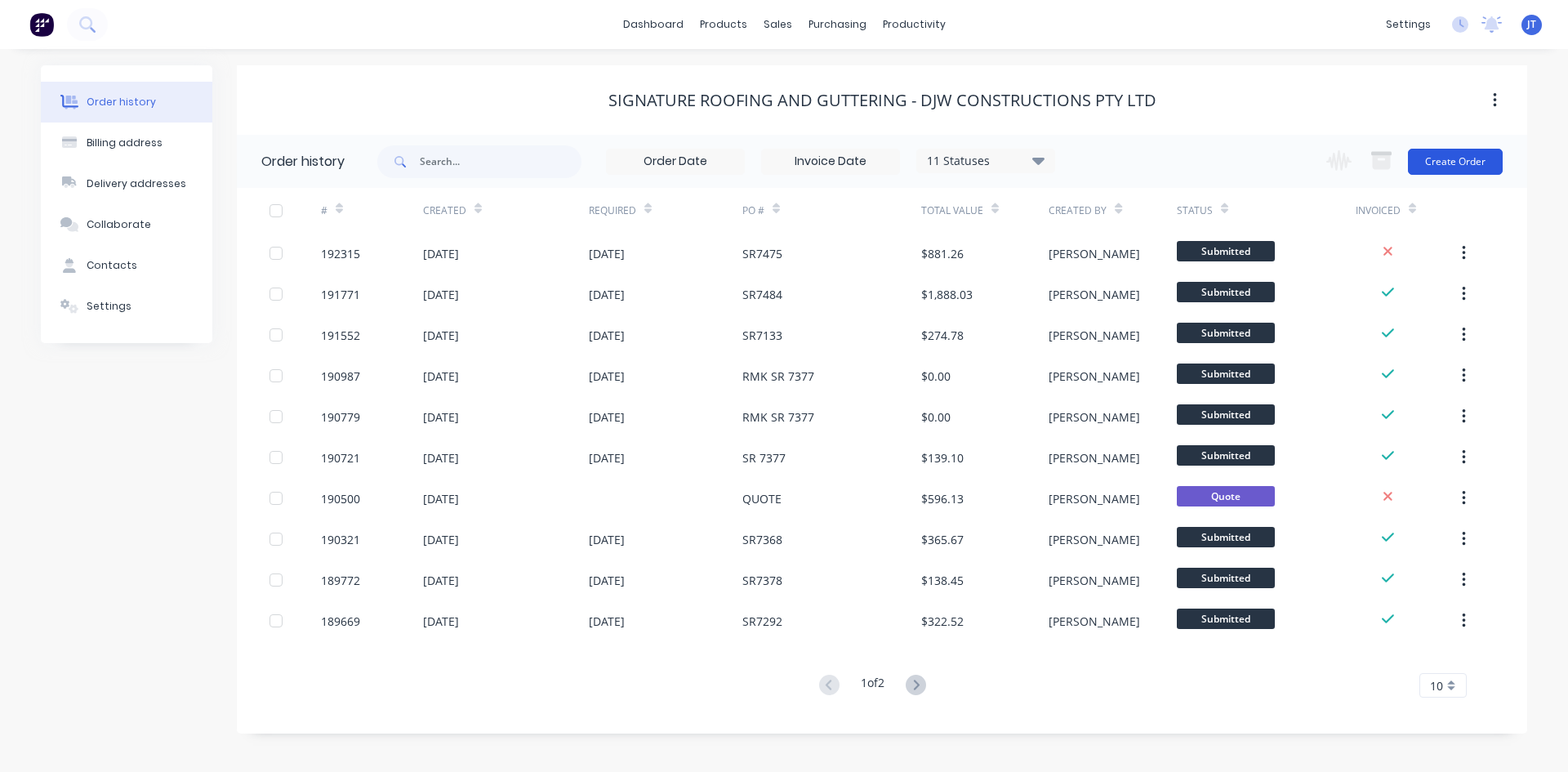
click at [1470, 159] on button "Create Order" at bounding box center [1455, 161] width 95 height 26
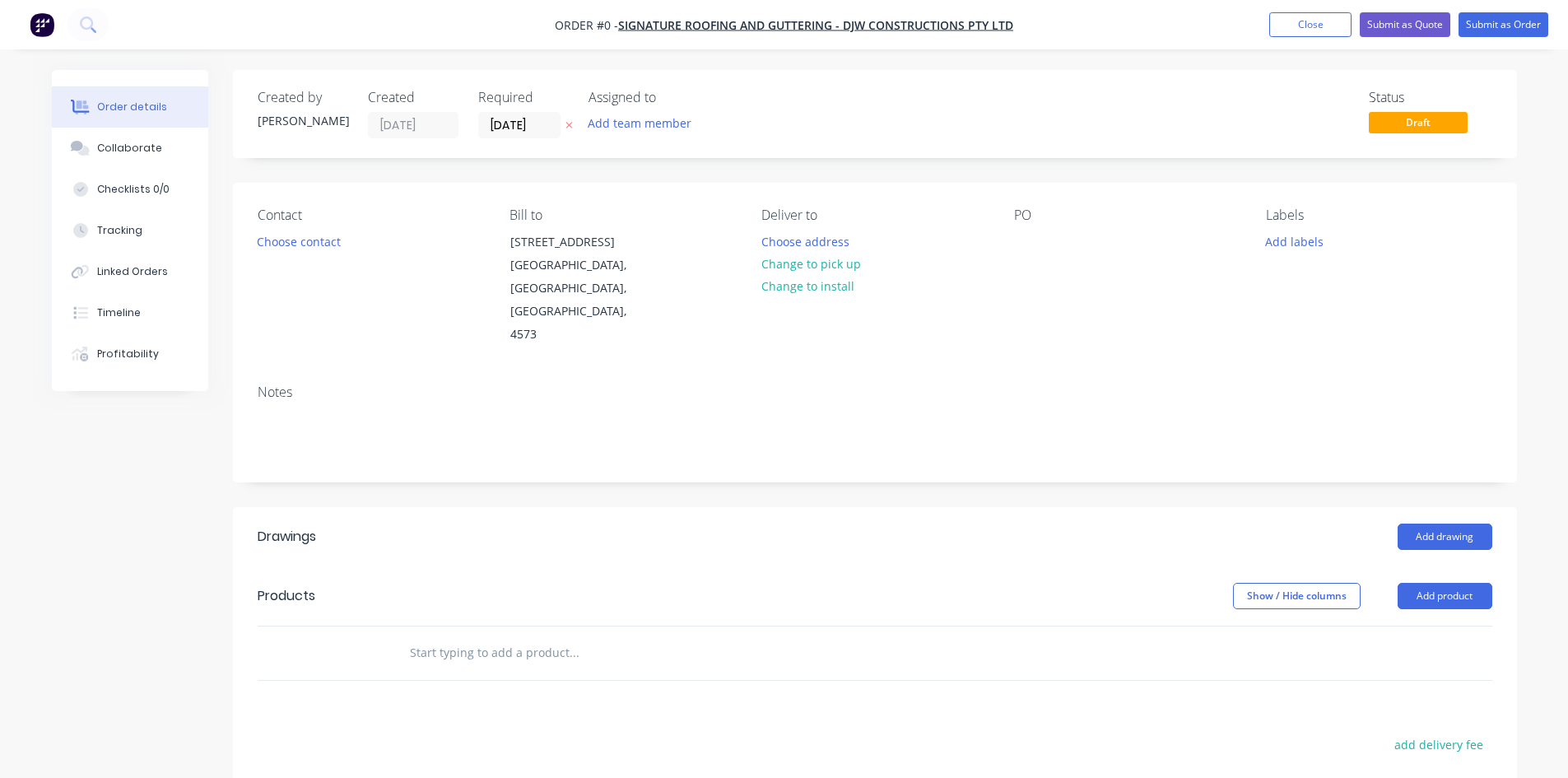
drag, startPoint x: 495, startPoint y: 620, endPoint x: 514, endPoint y: 609, distance: 22.0
click at [498, 637] on input "text" at bounding box center [574, 653] width 330 height 33
click at [476, 640] on input "text" at bounding box center [574, 653] width 330 height 33
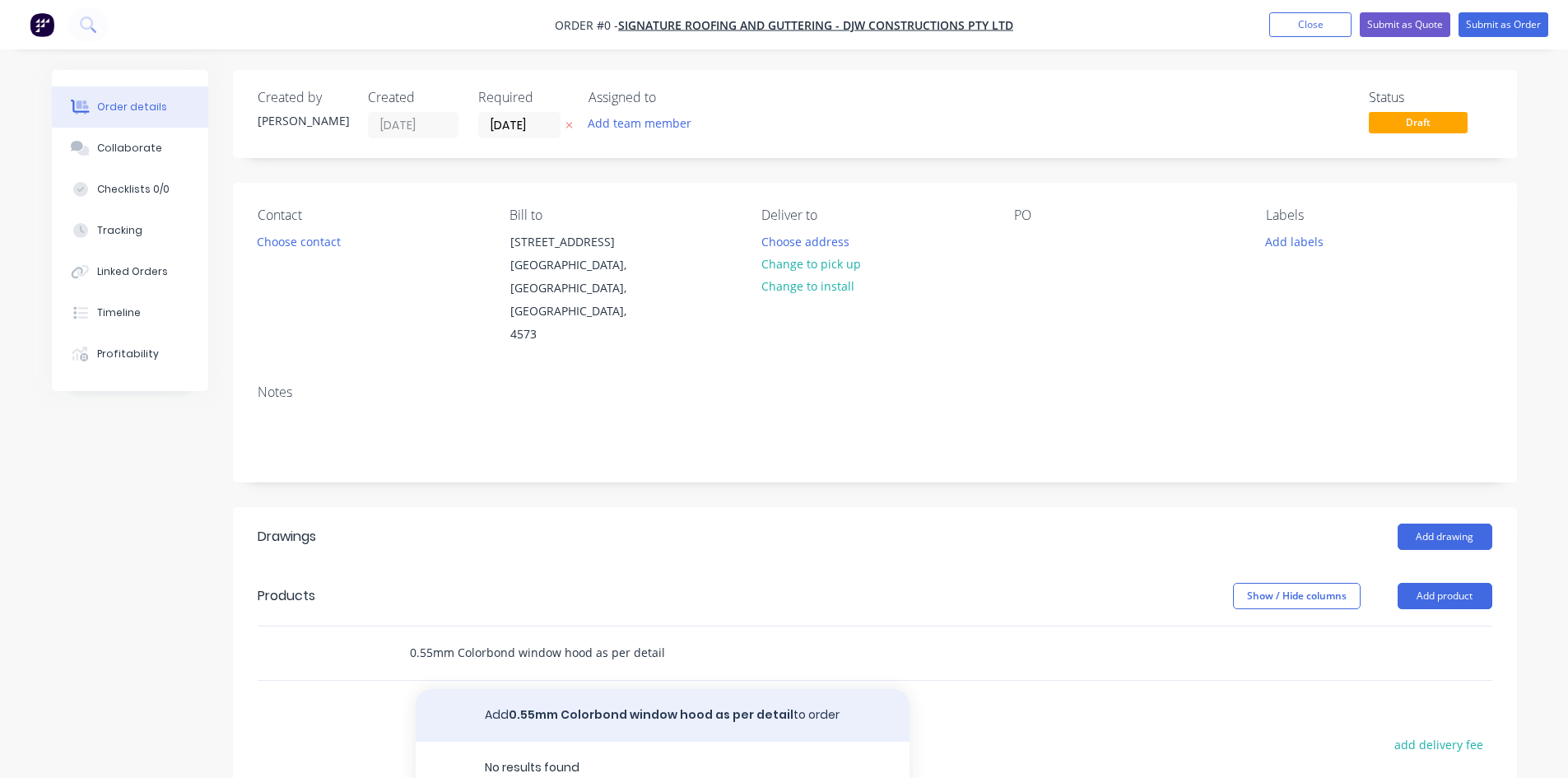
type input "0.55mm Colorbond window hood as per detail"
click at [582, 695] on button "Add 0.55mm Colorbond window hood as per detail to order" at bounding box center [662, 715] width 494 height 53
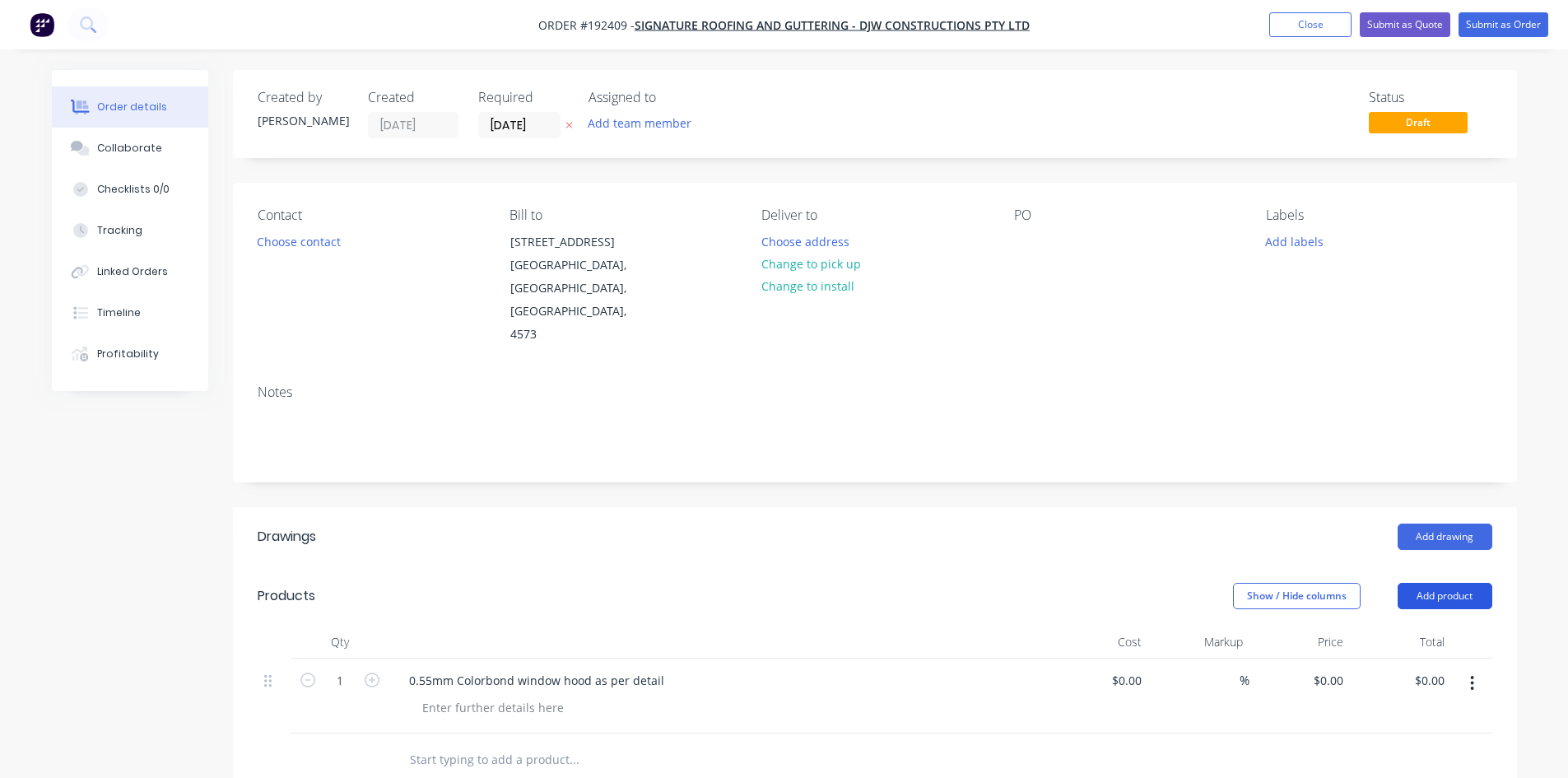
click at [1447, 583] on button "Add product" at bounding box center [1445, 596] width 95 height 26
click at [1417, 626] on div "Product catalogue" at bounding box center [1413, 638] width 127 height 24
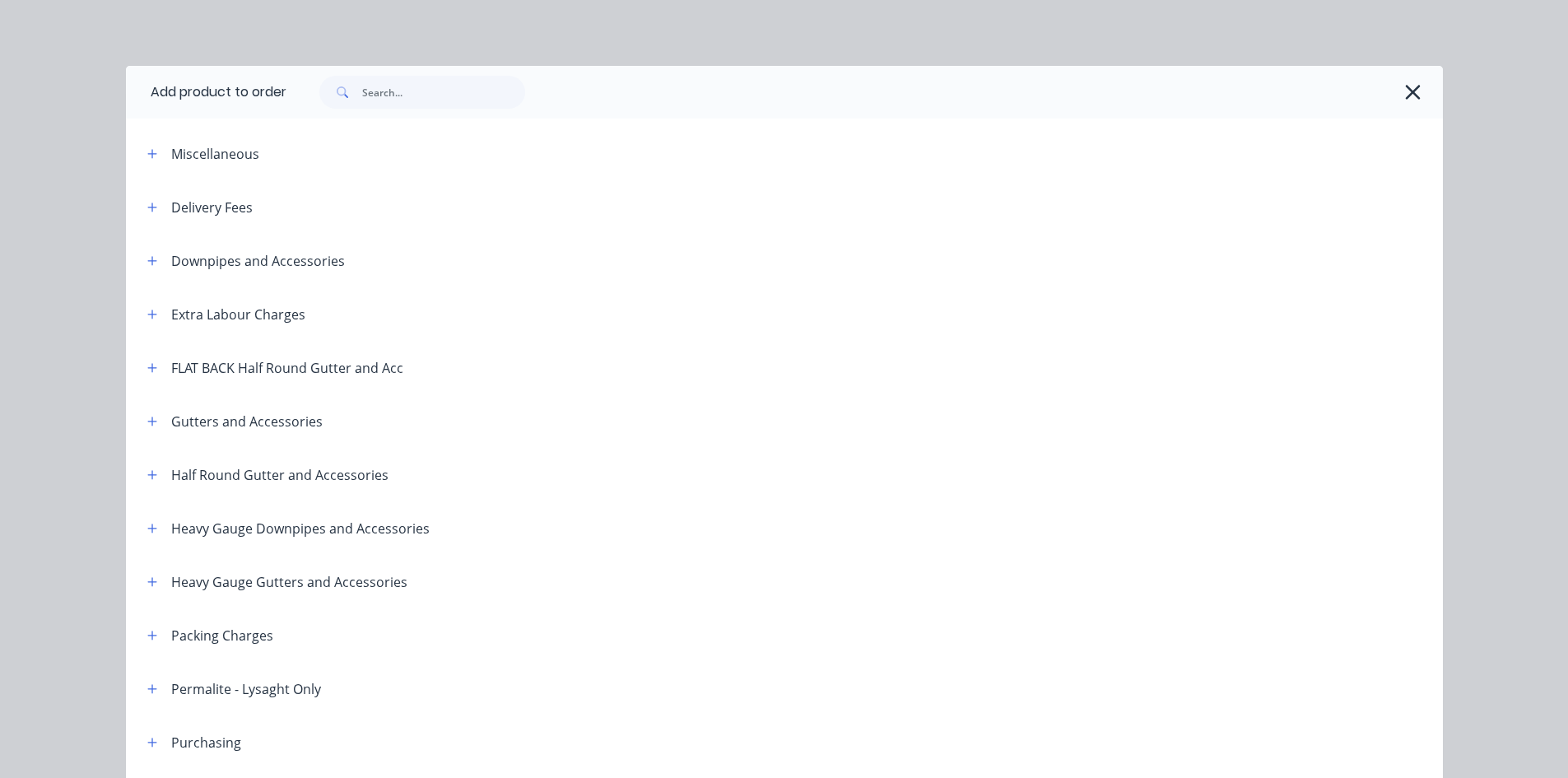
click at [158, 199] on div "Delivery Fees" at bounding box center [193, 207] width 118 height 21
click at [148, 208] on icon "button" at bounding box center [152, 207] width 9 height 9
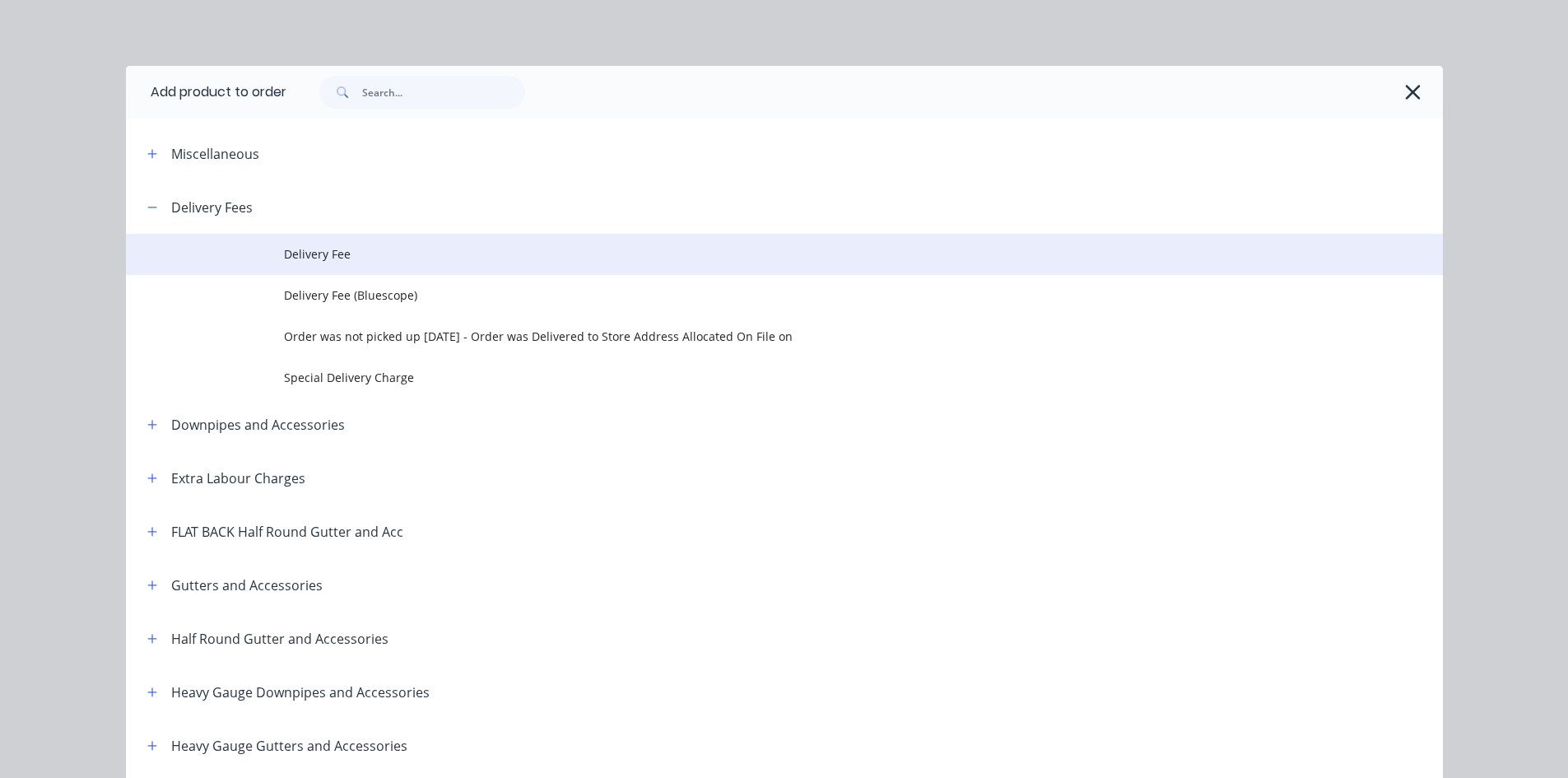
click at [376, 259] on span "Delivery Fee" at bounding box center [748, 253] width 927 height 17
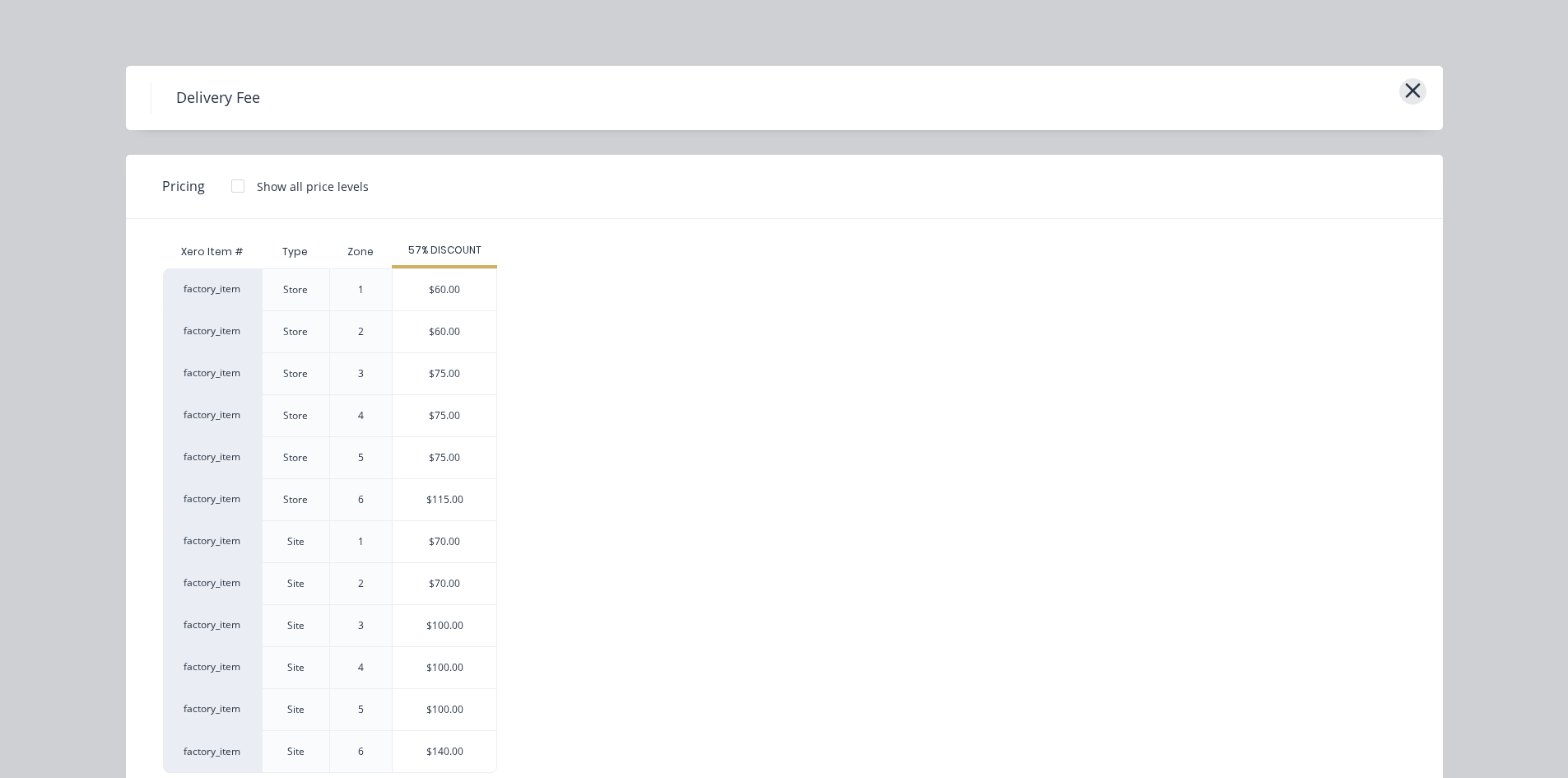
drag, startPoint x: 1391, startPoint y: 101, endPoint x: 1417, endPoint y: 95, distance: 26.7
click at [1410, 98] on div "Delivery Fee" at bounding box center [784, 97] width 1317 height 64
click at [1417, 94] on button "button" at bounding box center [1412, 91] width 27 height 26
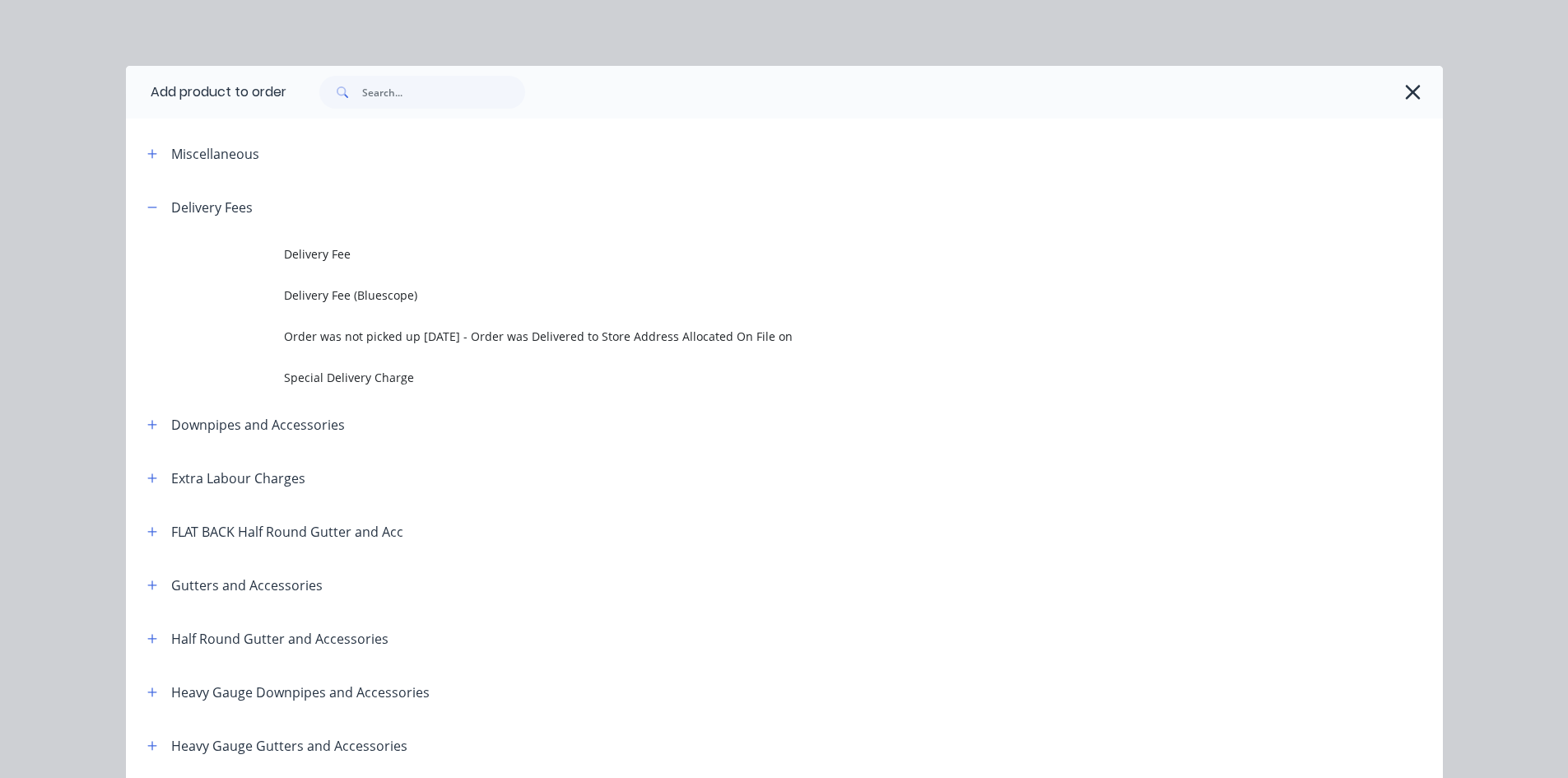
scroll to position [180, 0]
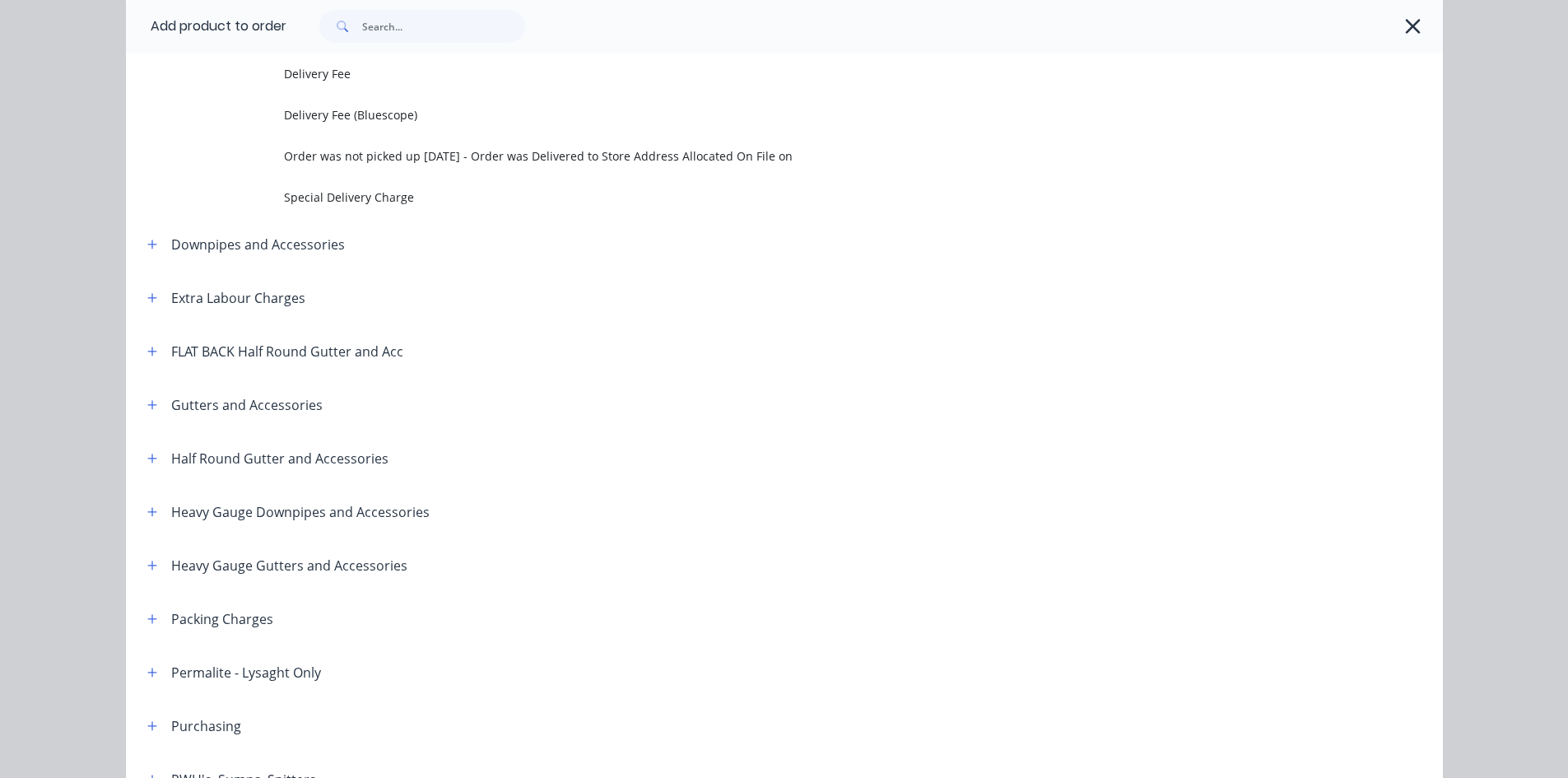
click at [1406, 30] on icon "button" at bounding box center [1413, 26] width 15 height 15
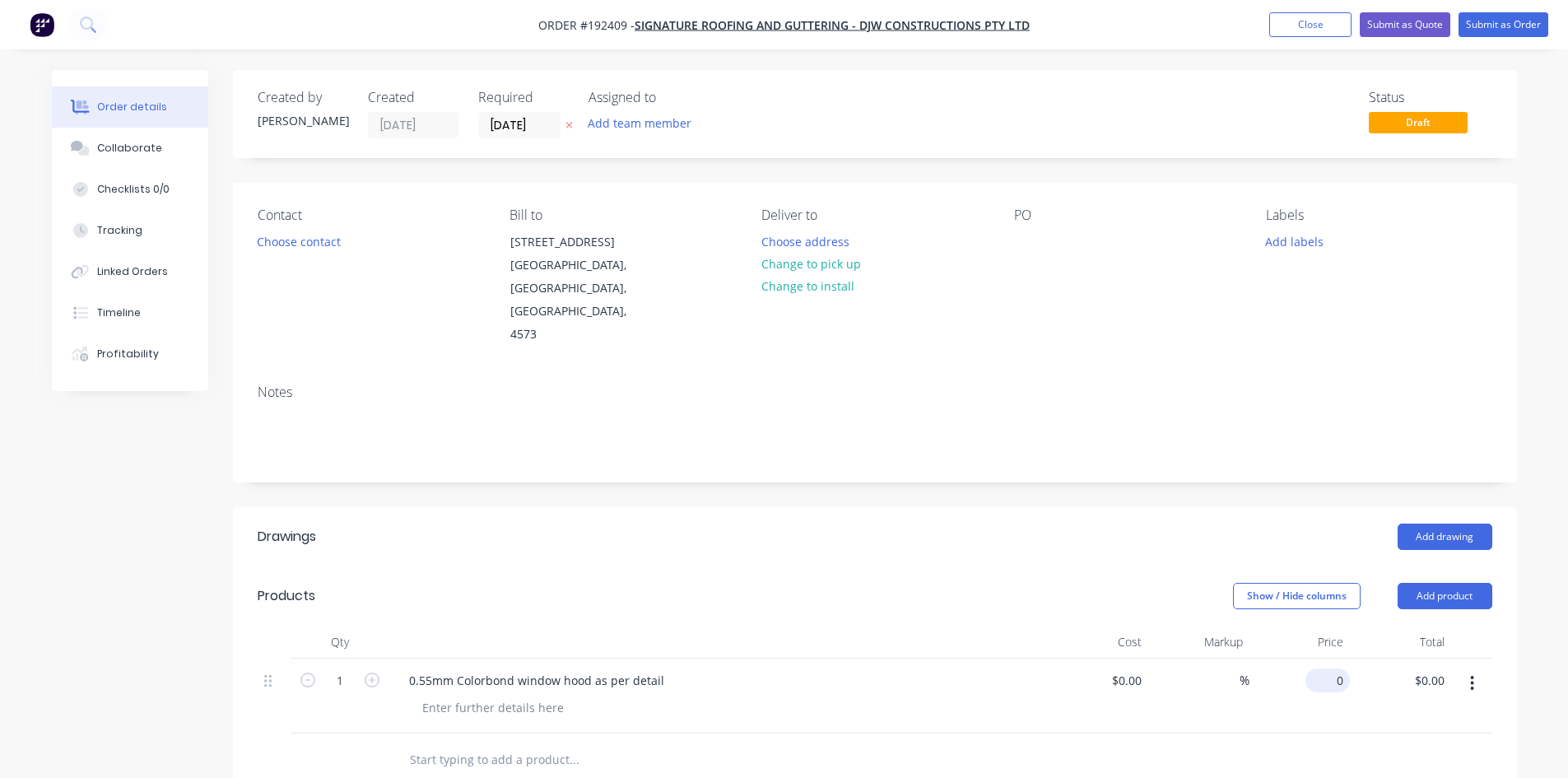
click at [1325, 669] on div "0 $0.00" at bounding box center [1327, 681] width 45 height 24
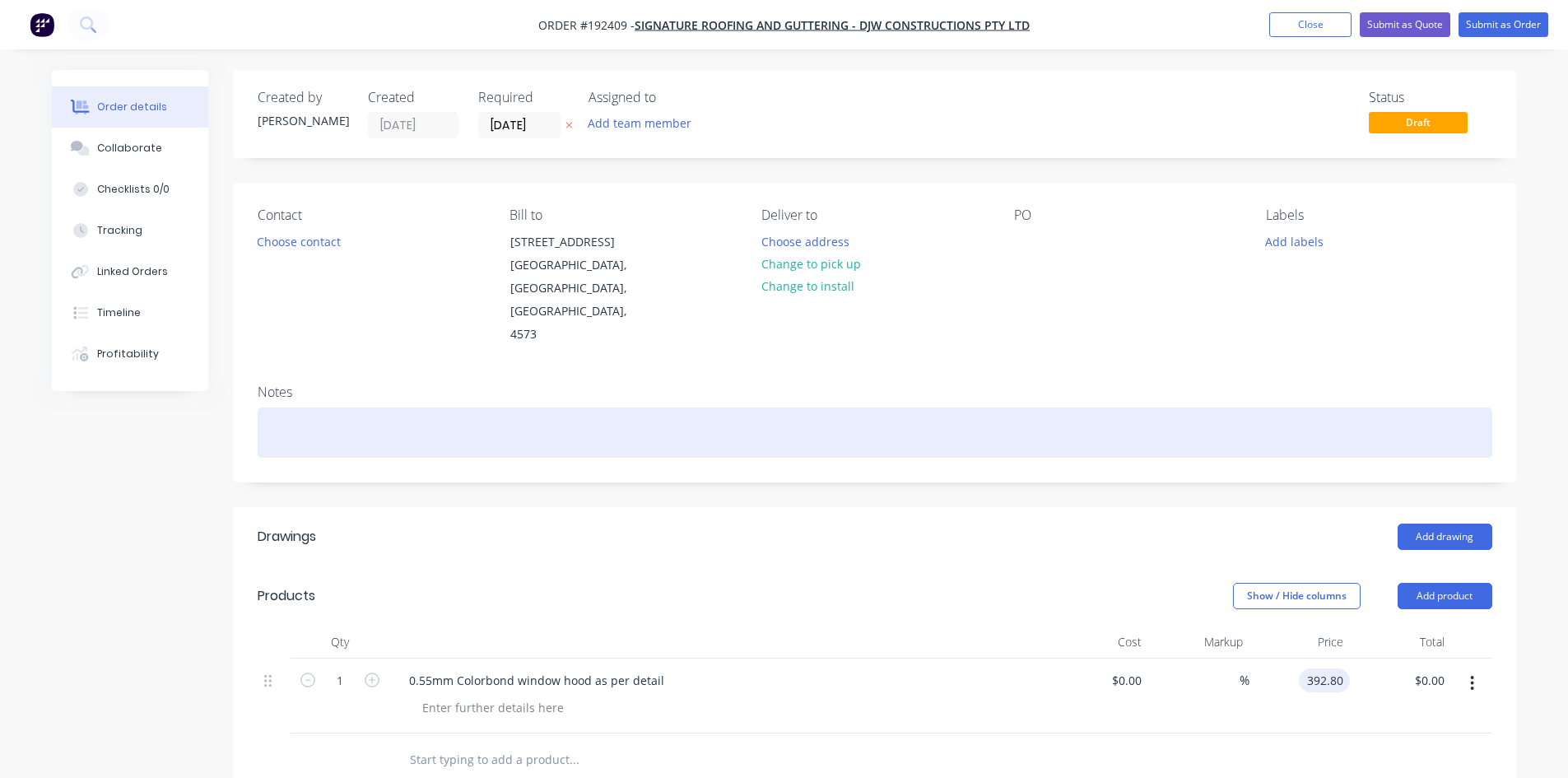
type input "$392.80"
click at [1262, 425] on div at bounding box center [875, 432] width 1235 height 50
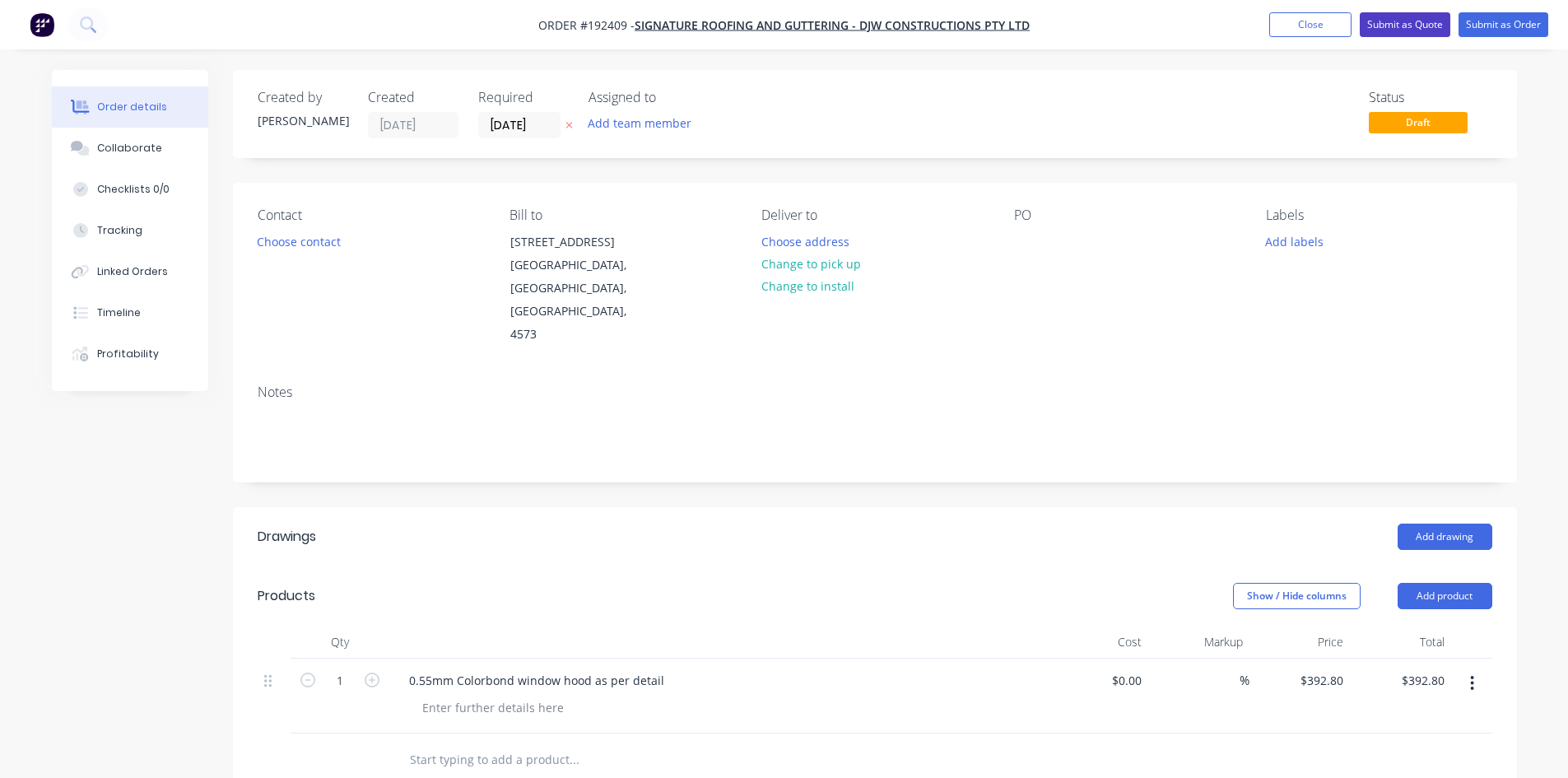
click at [1405, 15] on button "Submit as Quote" at bounding box center [1404, 25] width 90 height 25
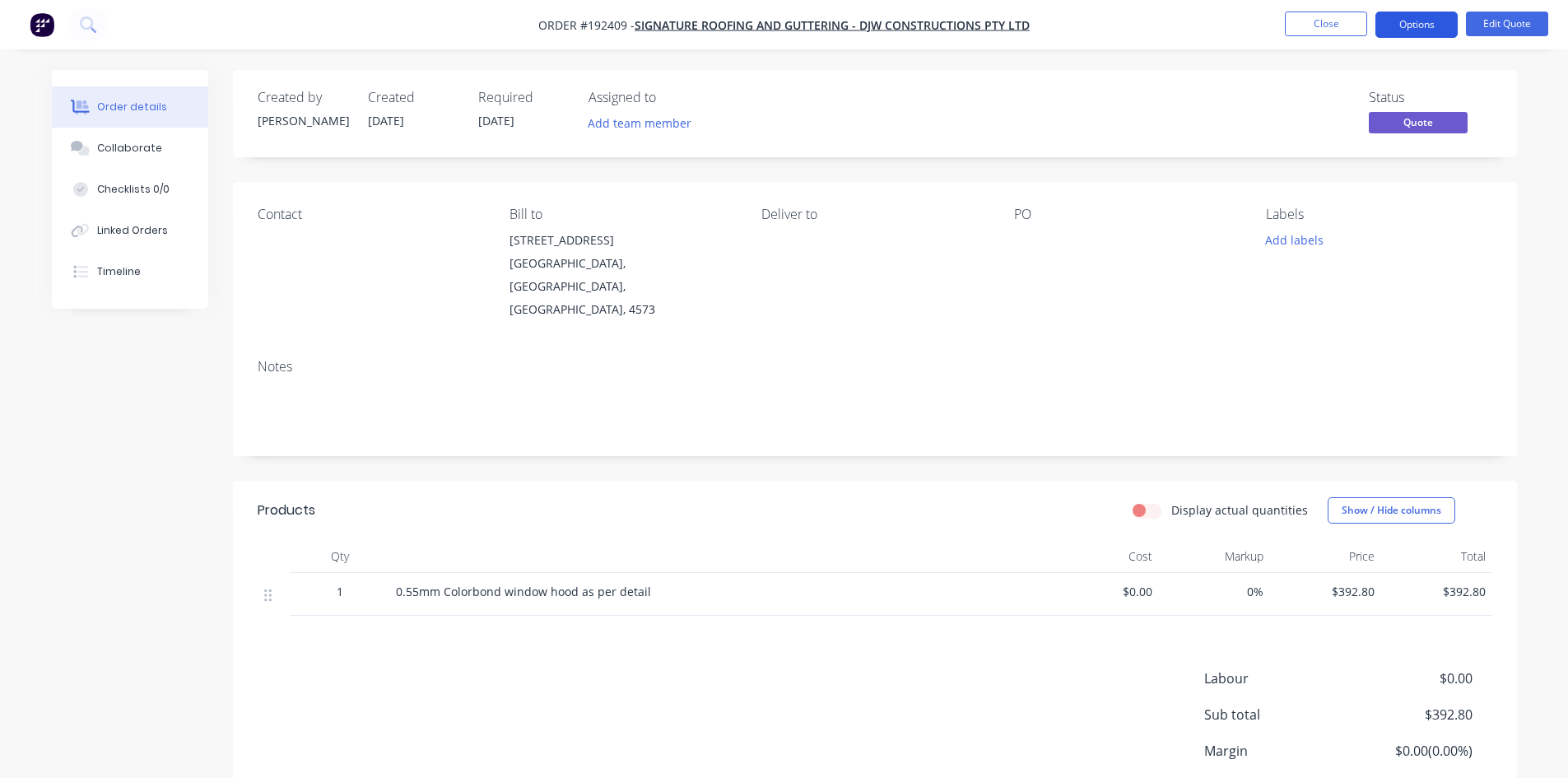
click at [1411, 19] on button "Options" at bounding box center [1416, 25] width 82 height 26
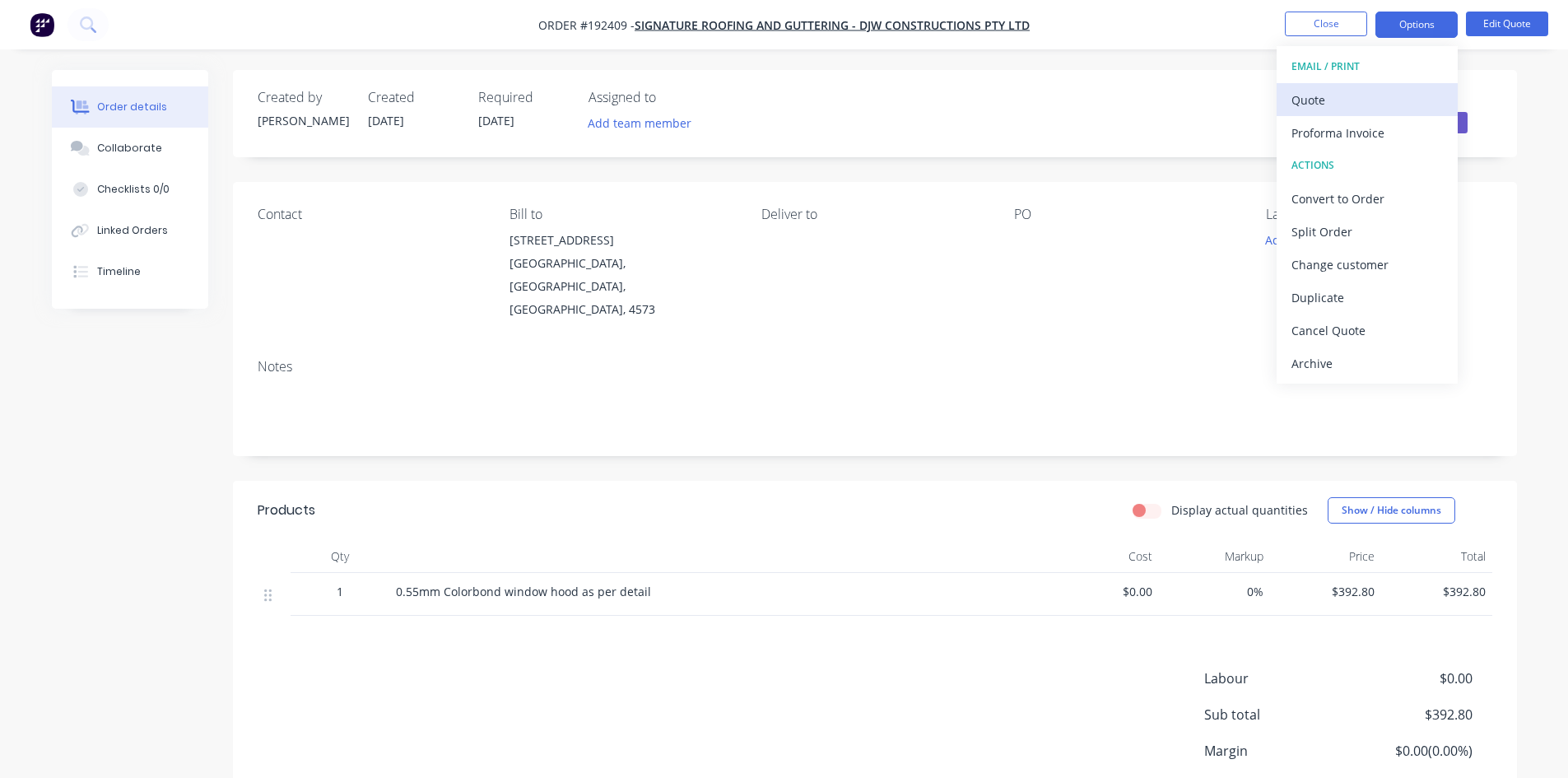
click at [1389, 98] on div "Quote" at bounding box center [1367, 100] width 151 height 24
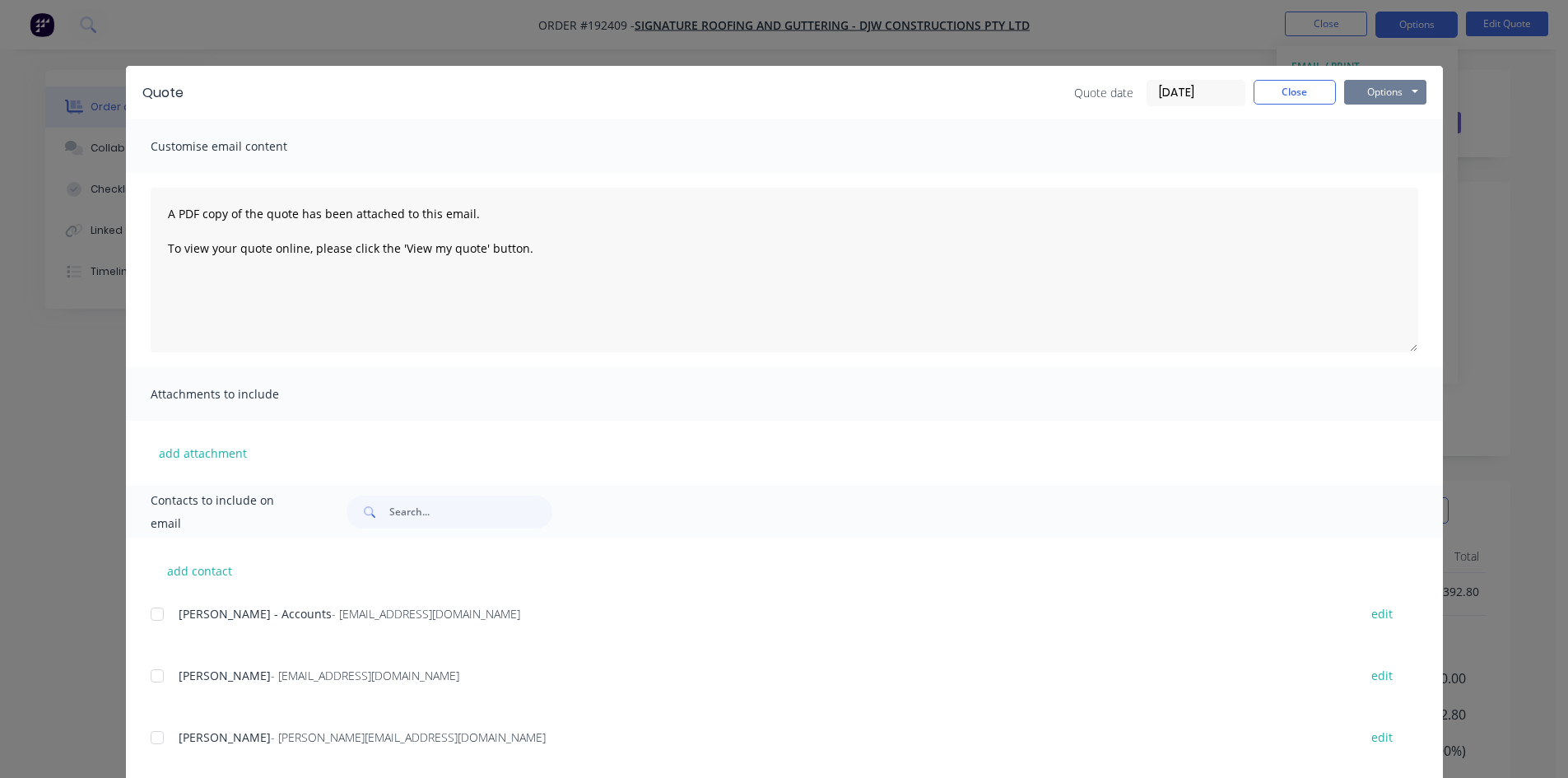
drag, startPoint x: 1393, startPoint y: 77, endPoint x: 1390, endPoint y: 87, distance: 10.4
click at [1391, 79] on div "Quote Quote date 11/09/25 Close Options Preview Print Email" at bounding box center [784, 92] width 1317 height 54
click at [1386, 98] on button "Options" at bounding box center [1385, 92] width 82 height 25
click at [1382, 119] on button "Preview" at bounding box center [1397, 121] width 106 height 27
click at [1262, 86] on button "Close" at bounding box center [1295, 92] width 82 height 25
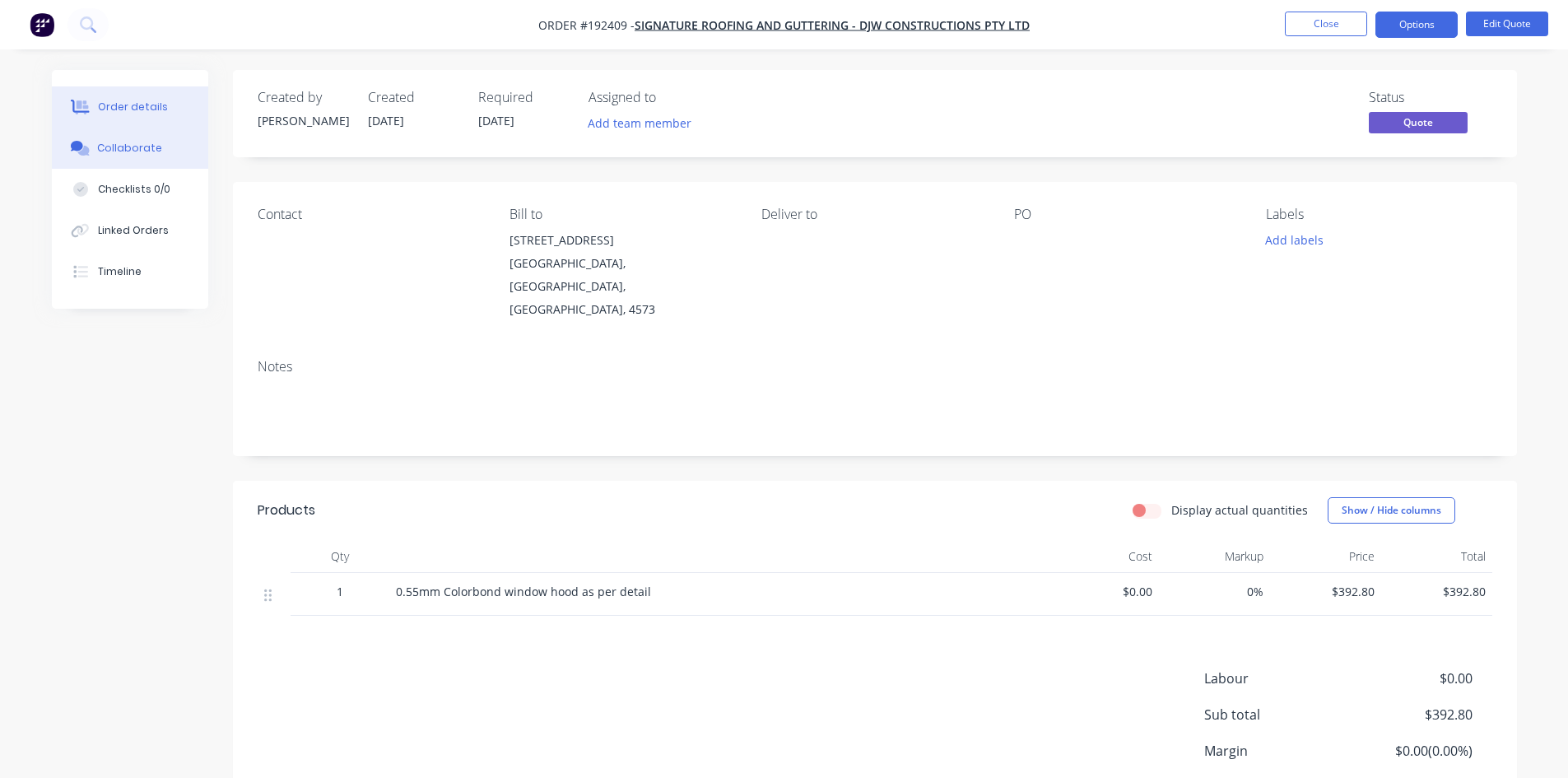
click at [132, 156] on button "Collaborate" at bounding box center [130, 148] width 157 height 41
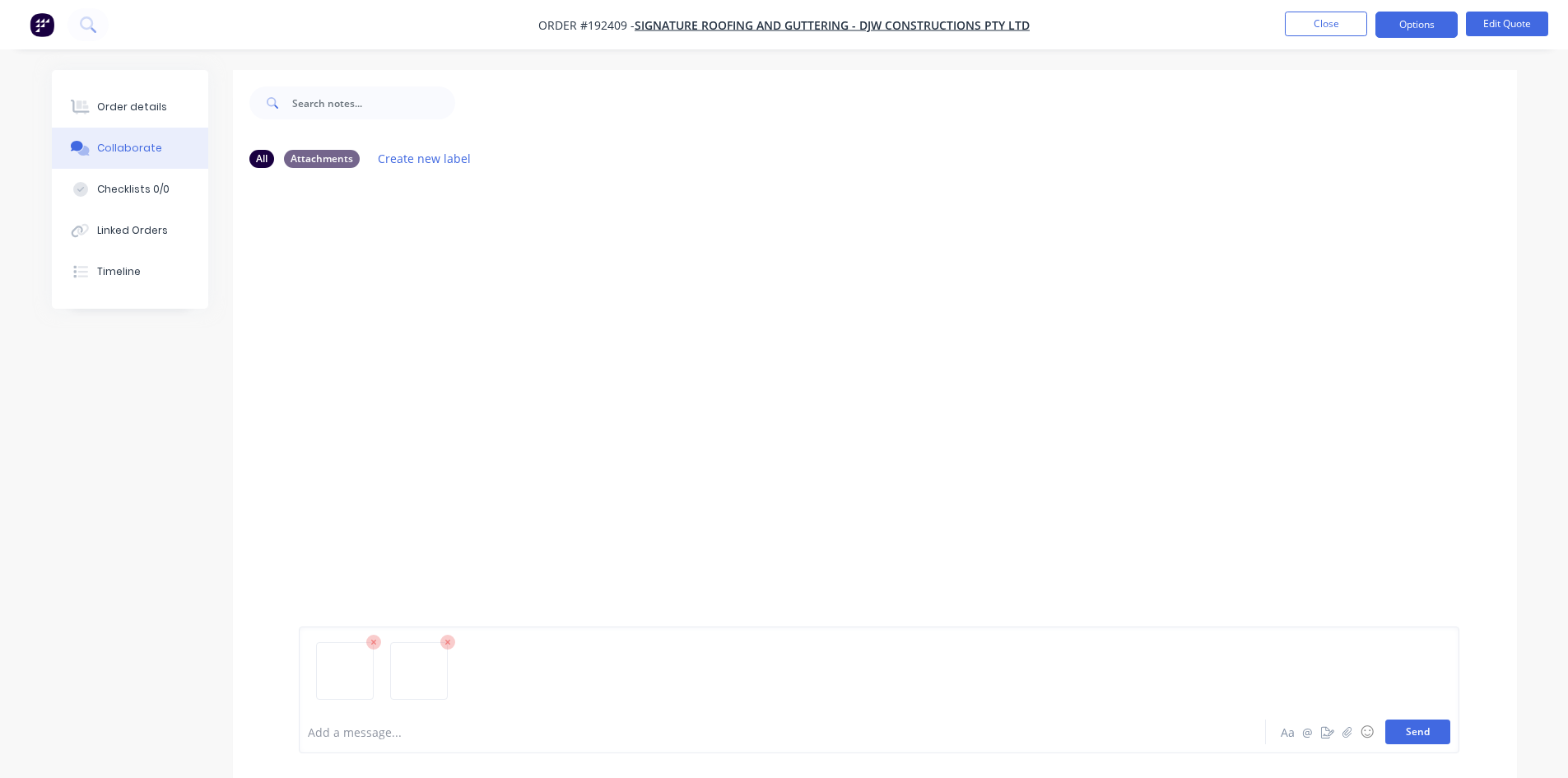
click at [1419, 728] on button "Send" at bounding box center [1417, 732] width 65 height 25
click at [43, 17] on img "button" at bounding box center [42, 25] width 25 height 25
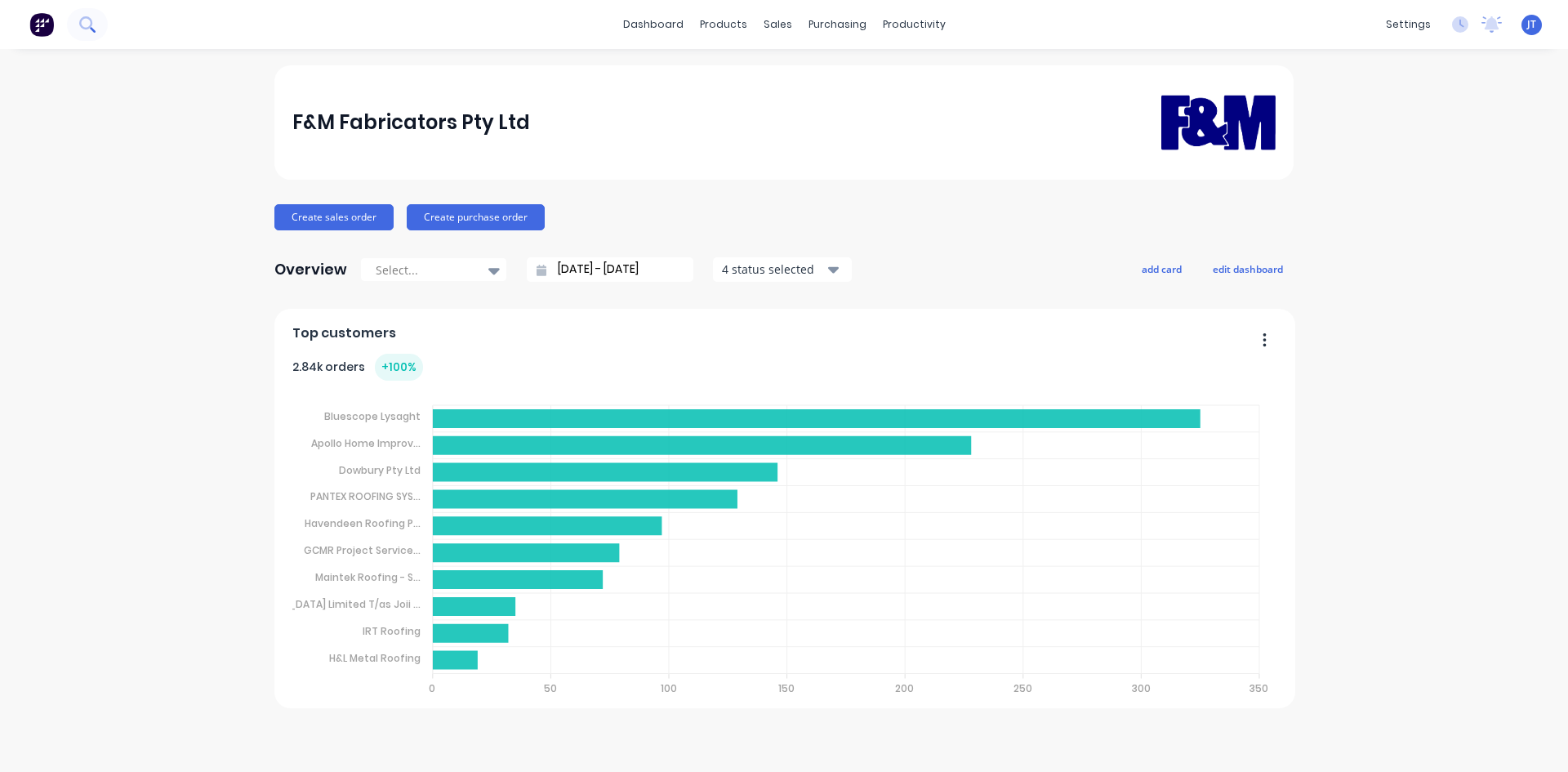
click at [106, 16] on button at bounding box center [87, 24] width 41 height 33
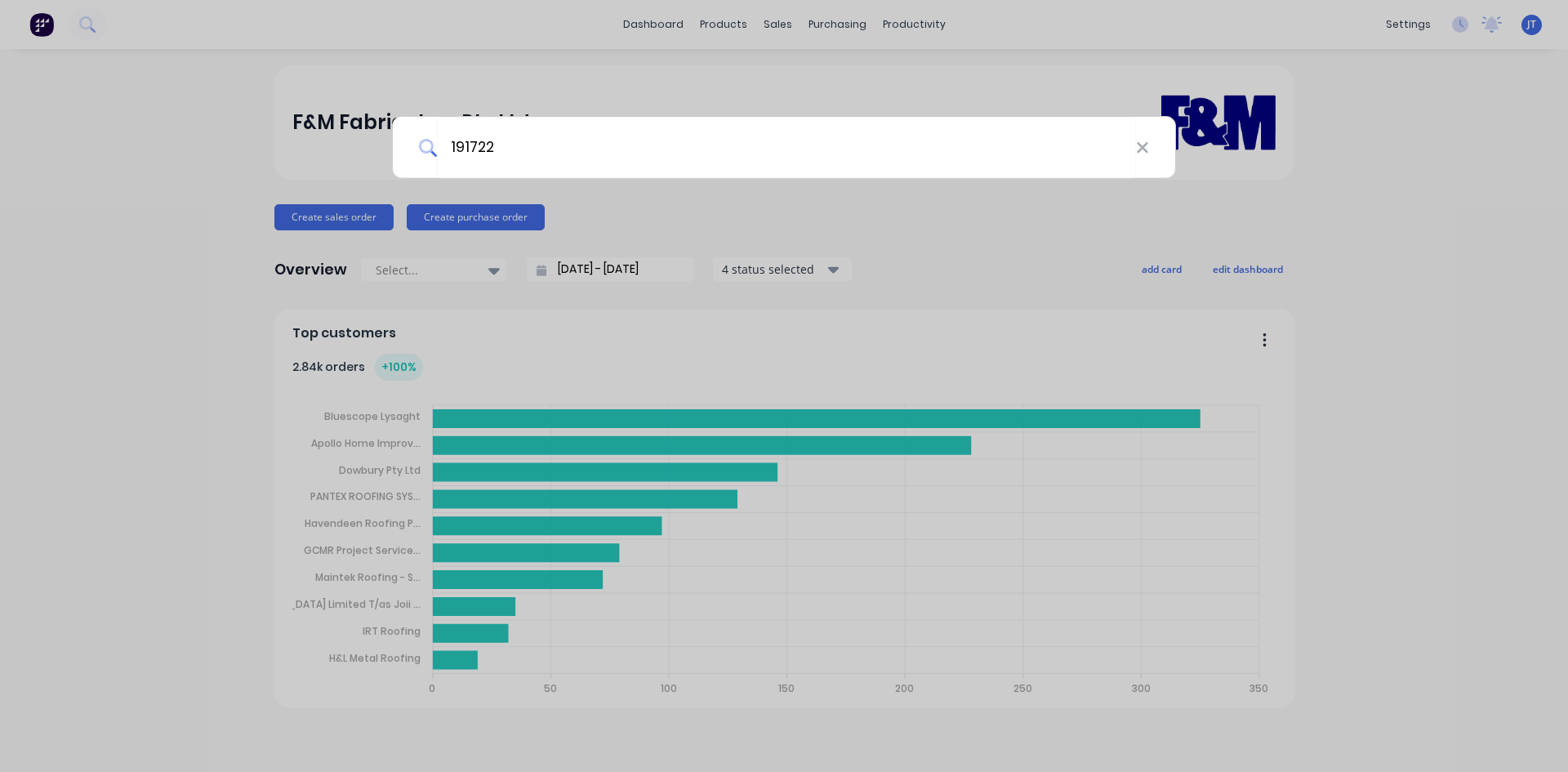
type input "191722"
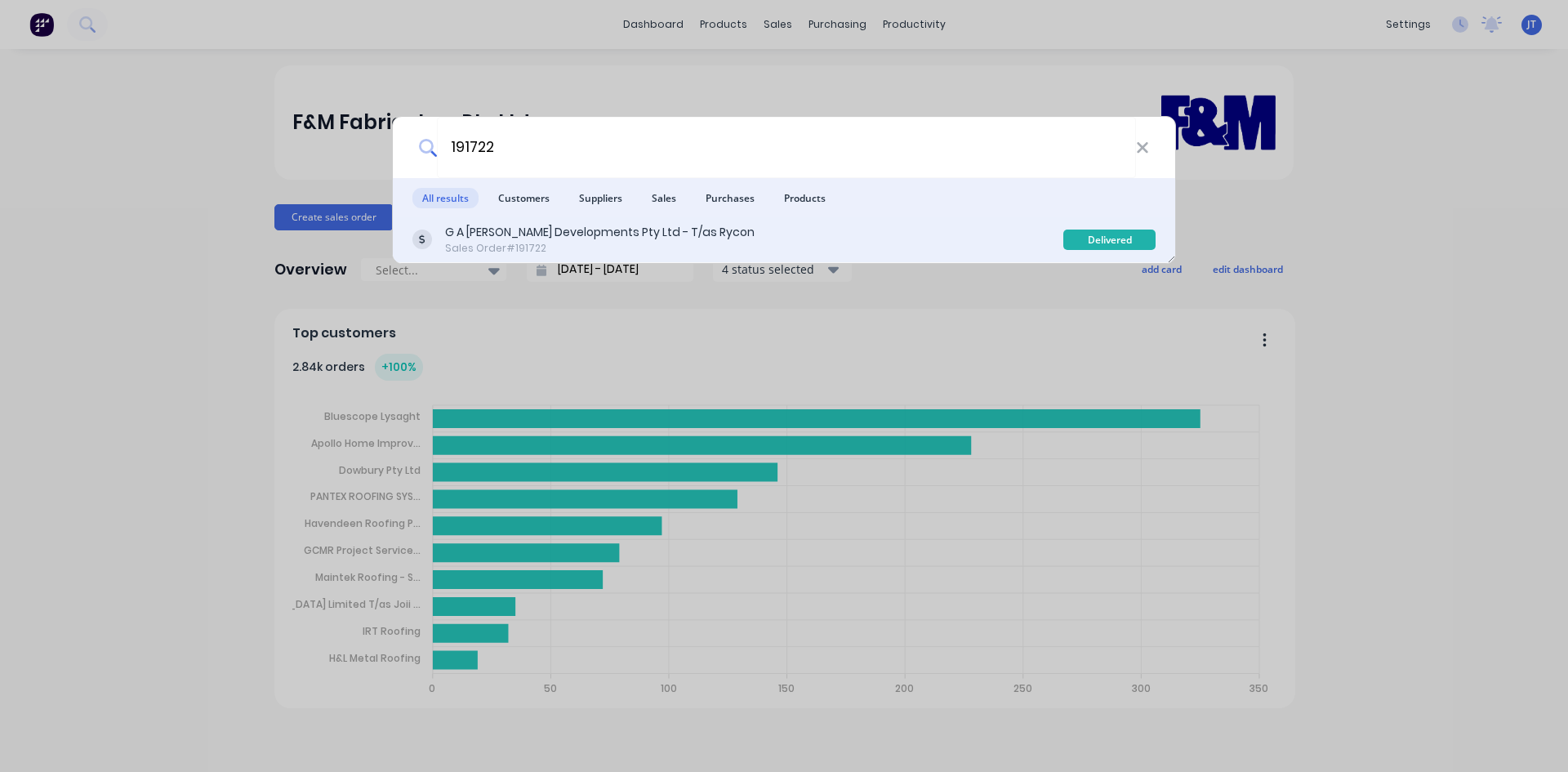
click at [718, 253] on div "G A Ryan Developments Pty Ltd - T/as Rycon Sales Order #191722" at bounding box center [737, 240] width 651 height 32
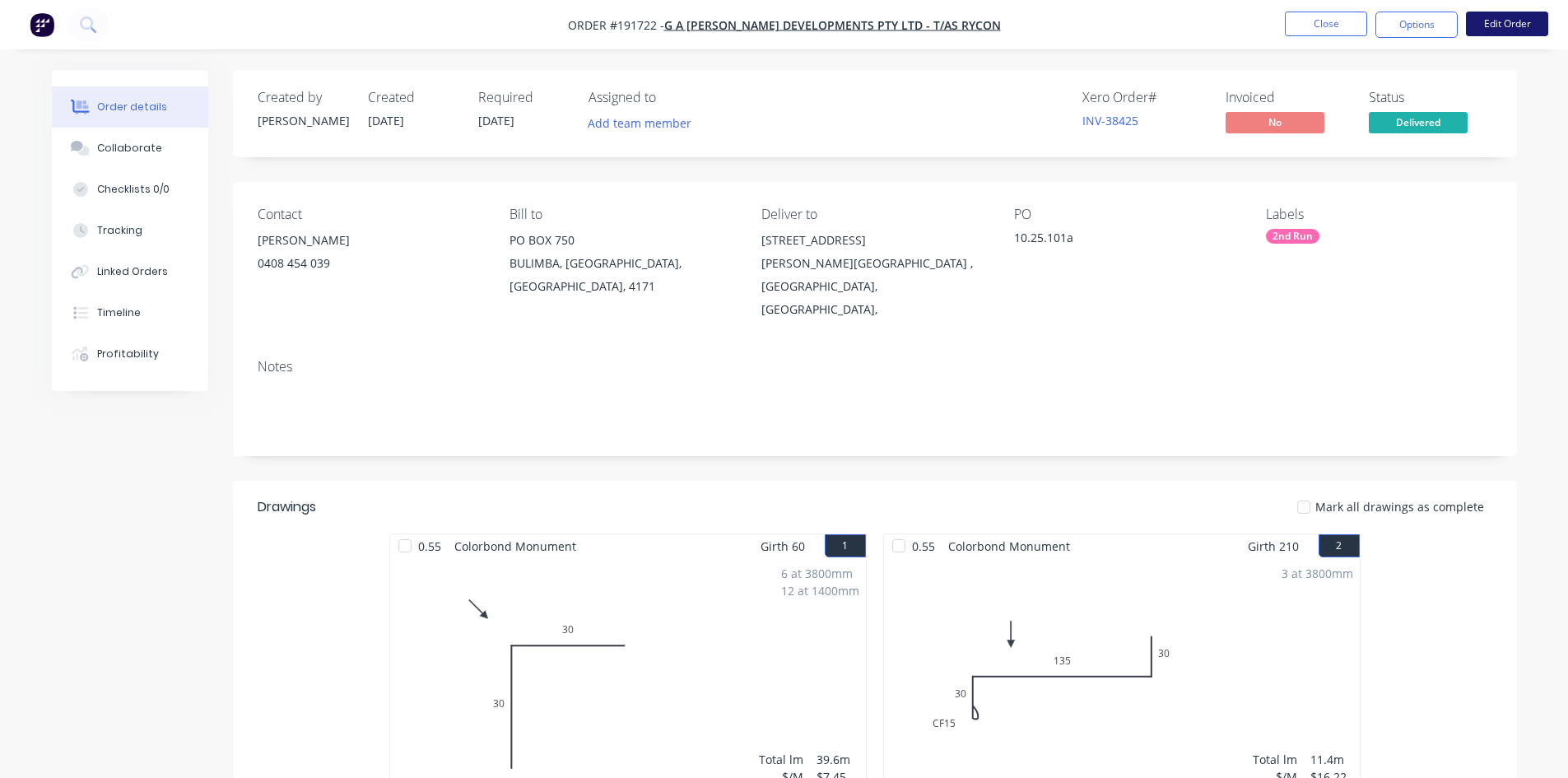
click at [1495, 24] on button "Edit Order" at bounding box center [1507, 24] width 82 height 25
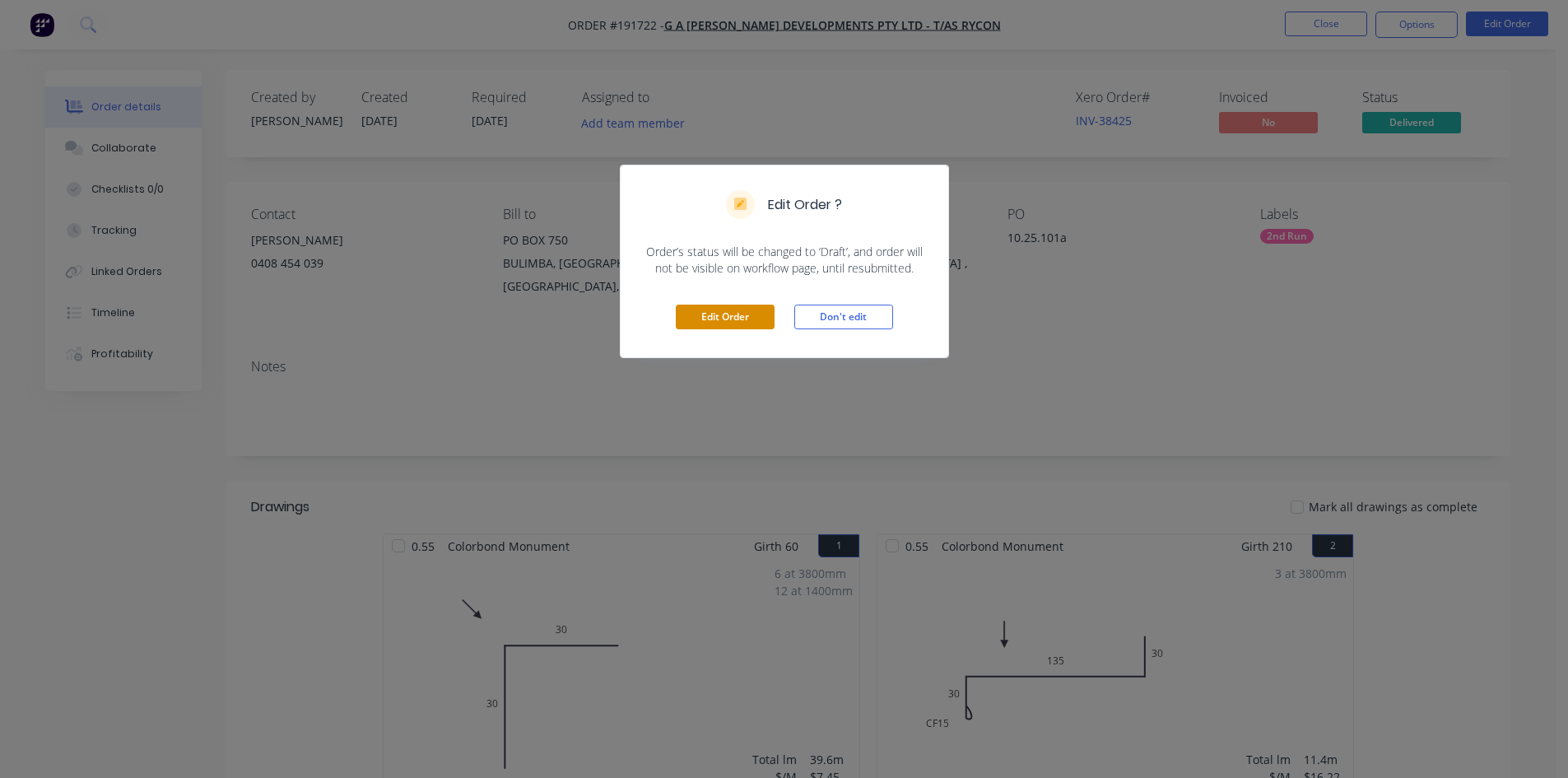
click at [715, 314] on button "Edit Order" at bounding box center [725, 316] width 98 height 25
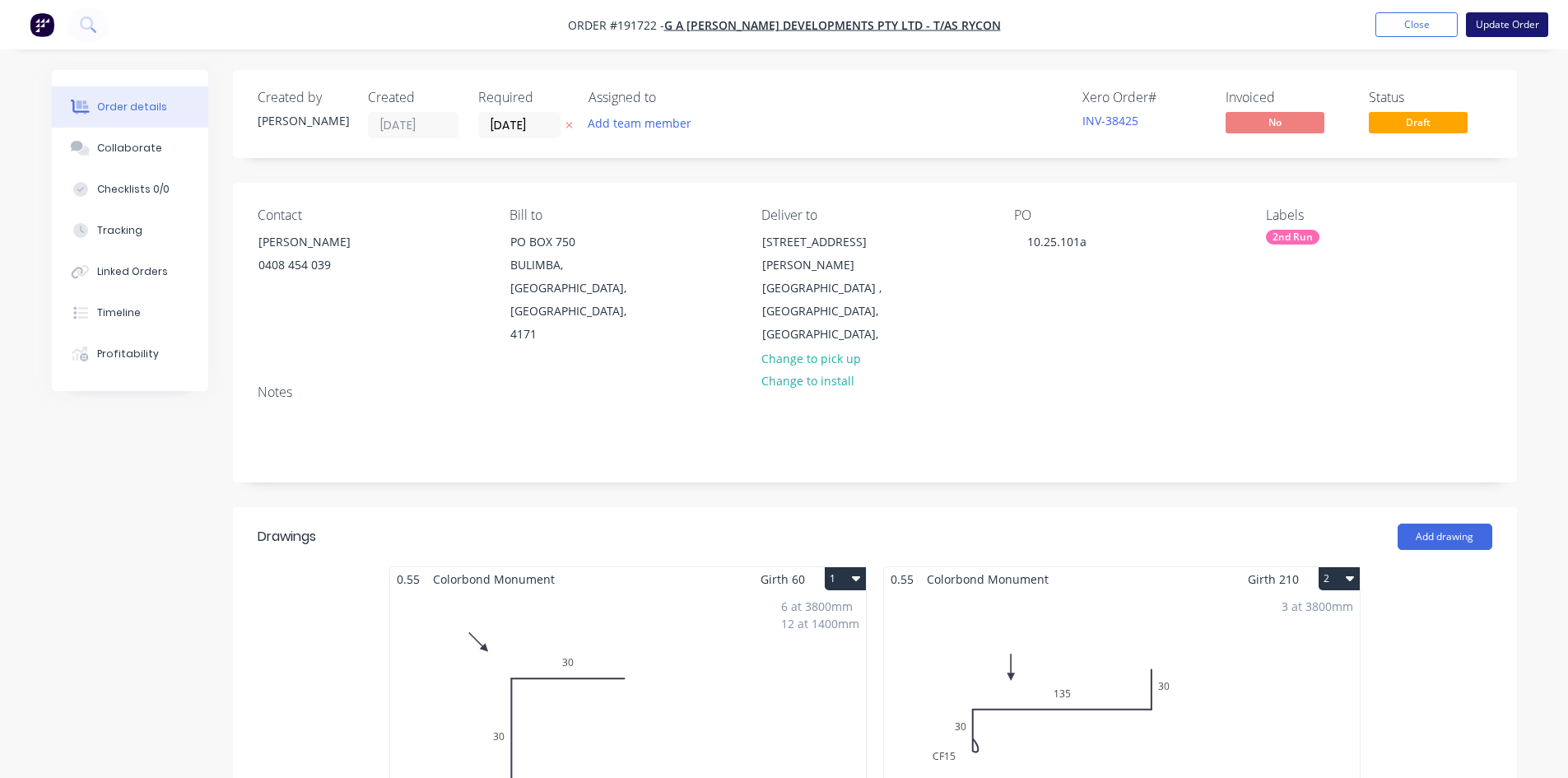
drag, startPoint x: 1512, startPoint y: 9, endPoint x: 1508, endPoint y: 16, distance: 8.1
click at [1512, 9] on nav "Order #191722 - G A Ryan Developments Pty Ltd - T/as Rycon Add product Close Up…" at bounding box center [784, 25] width 1568 height 49
click at [1502, 24] on button "Update Order" at bounding box center [1507, 25] width 82 height 25
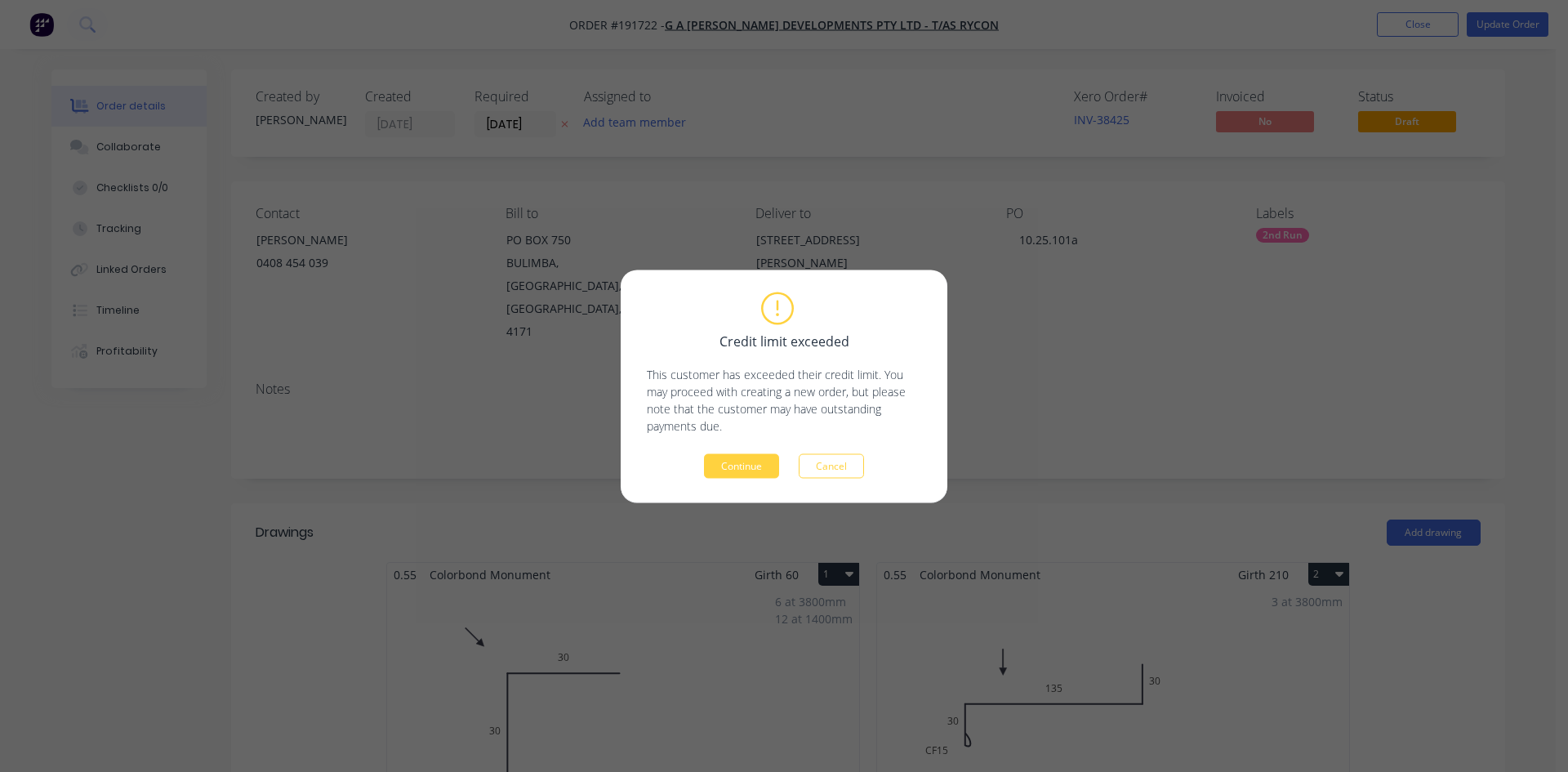
drag, startPoint x: 1160, startPoint y: 349, endPoint x: 1169, endPoint y: 362, distance: 15.8
click at [1171, 357] on div "Credit limit exceeded This customer has exceeded their credit limit. You may pr…" at bounding box center [784, 386] width 1568 height 772
click at [831, 461] on button "Cancel" at bounding box center [831, 466] width 65 height 24
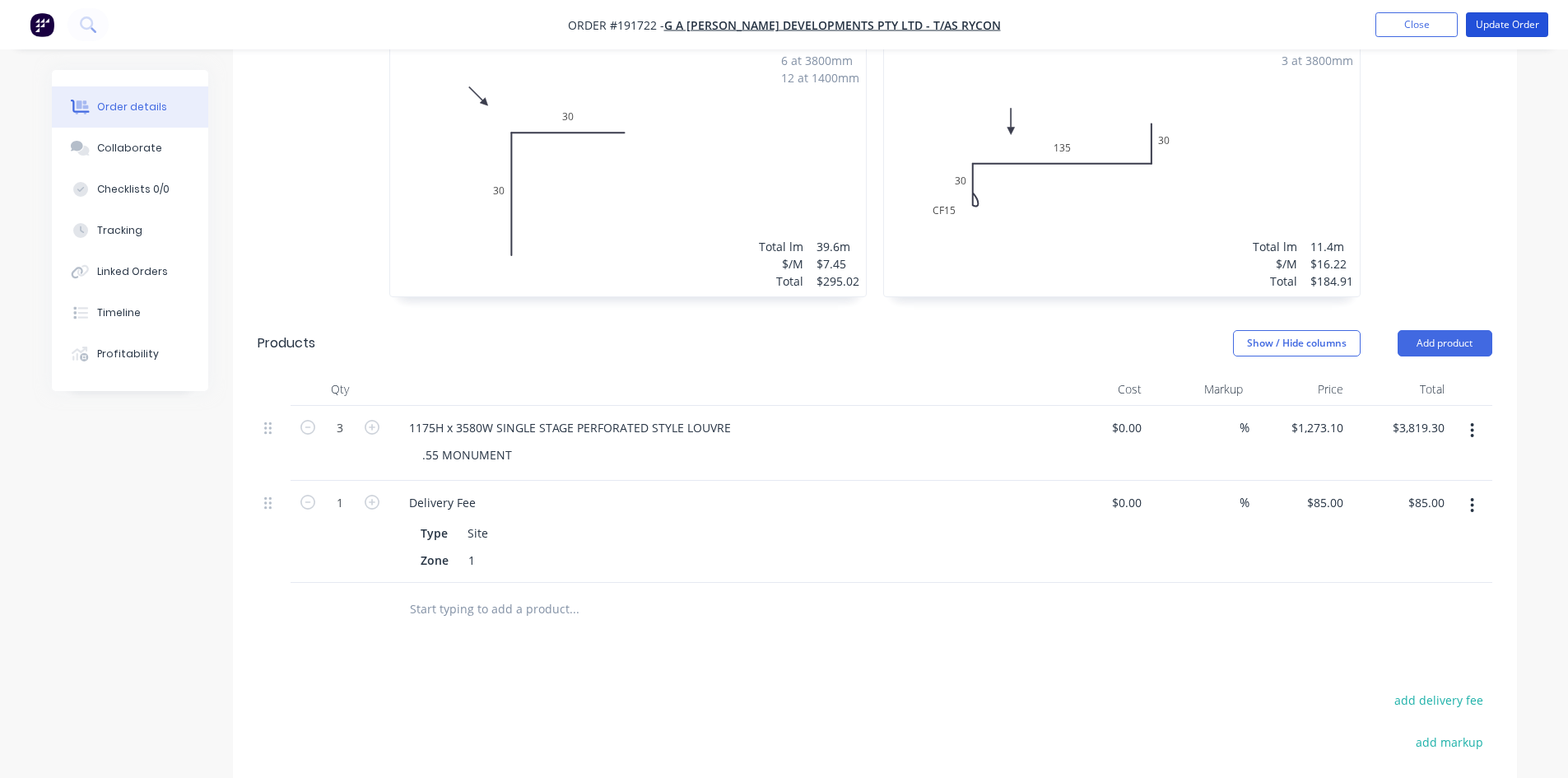
scroll to position [549, 0]
click at [1441, 327] on button "Add product" at bounding box center [1445, 340] width 95 height 26
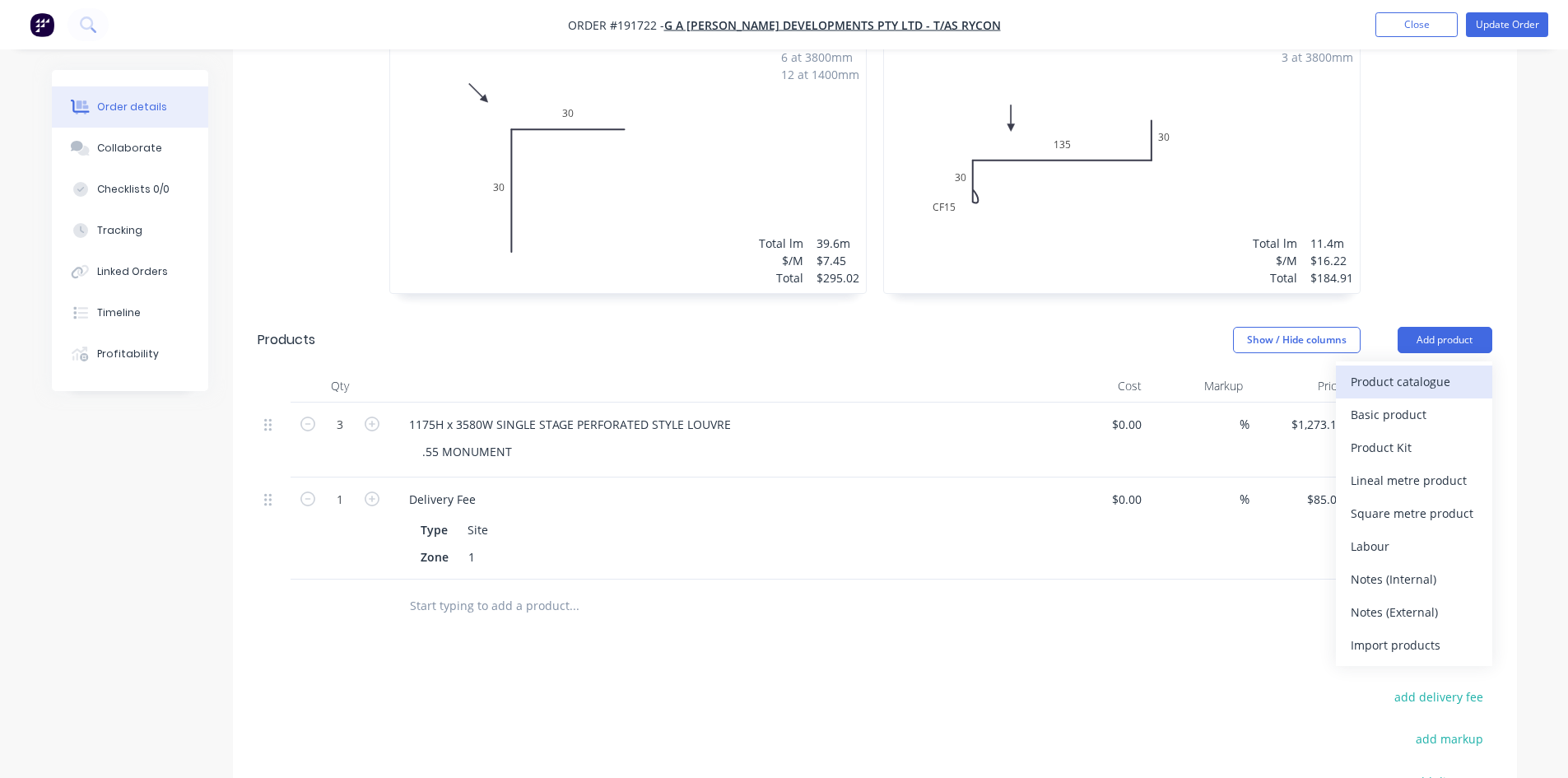
click at [1377, 370] on div "Product catalogue" at bounding box center [1413, 382] width 127 height 24
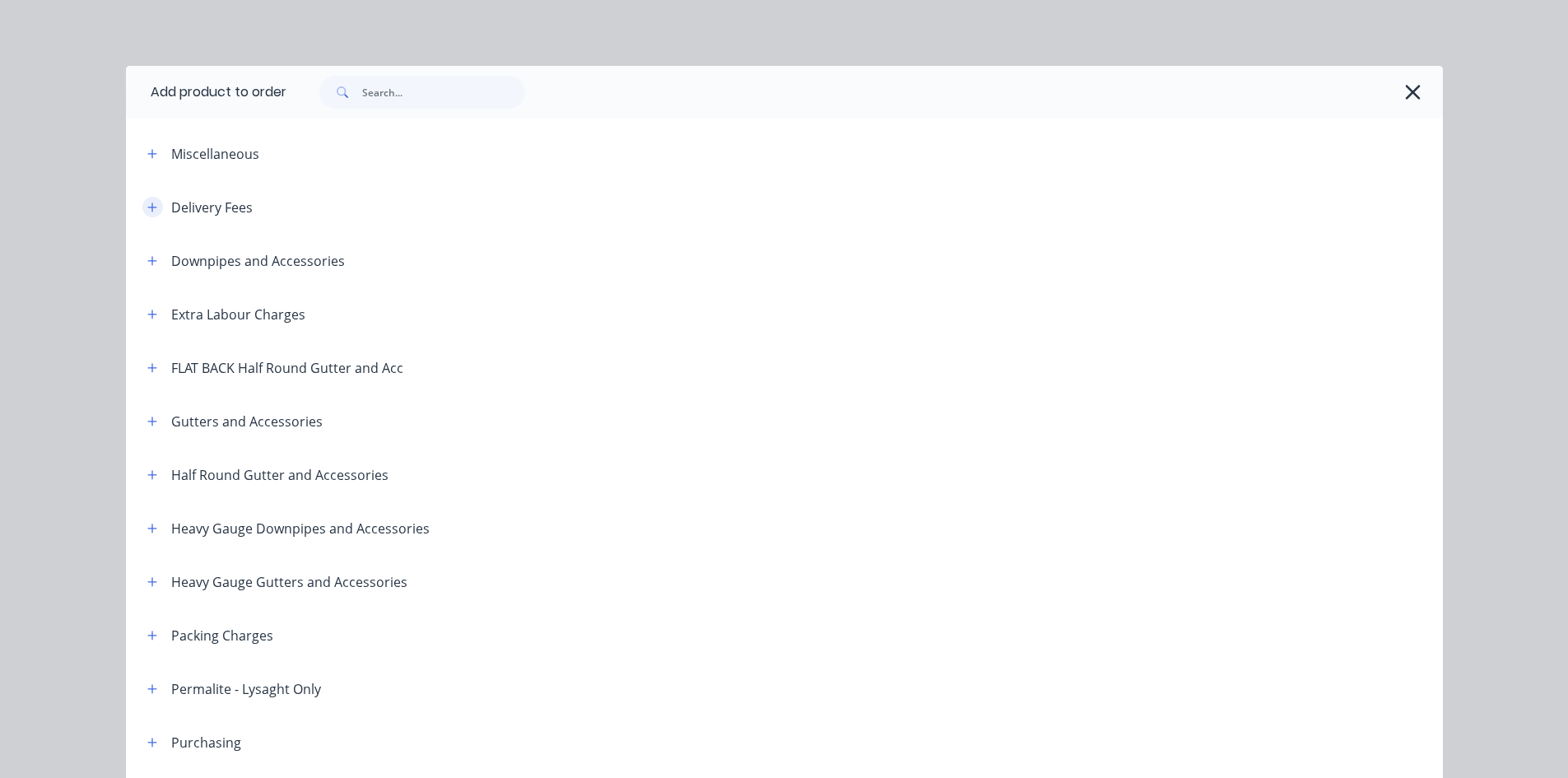
click at [149, 207] on icon "button" at bounding box center [152, 207] width 9 height 9
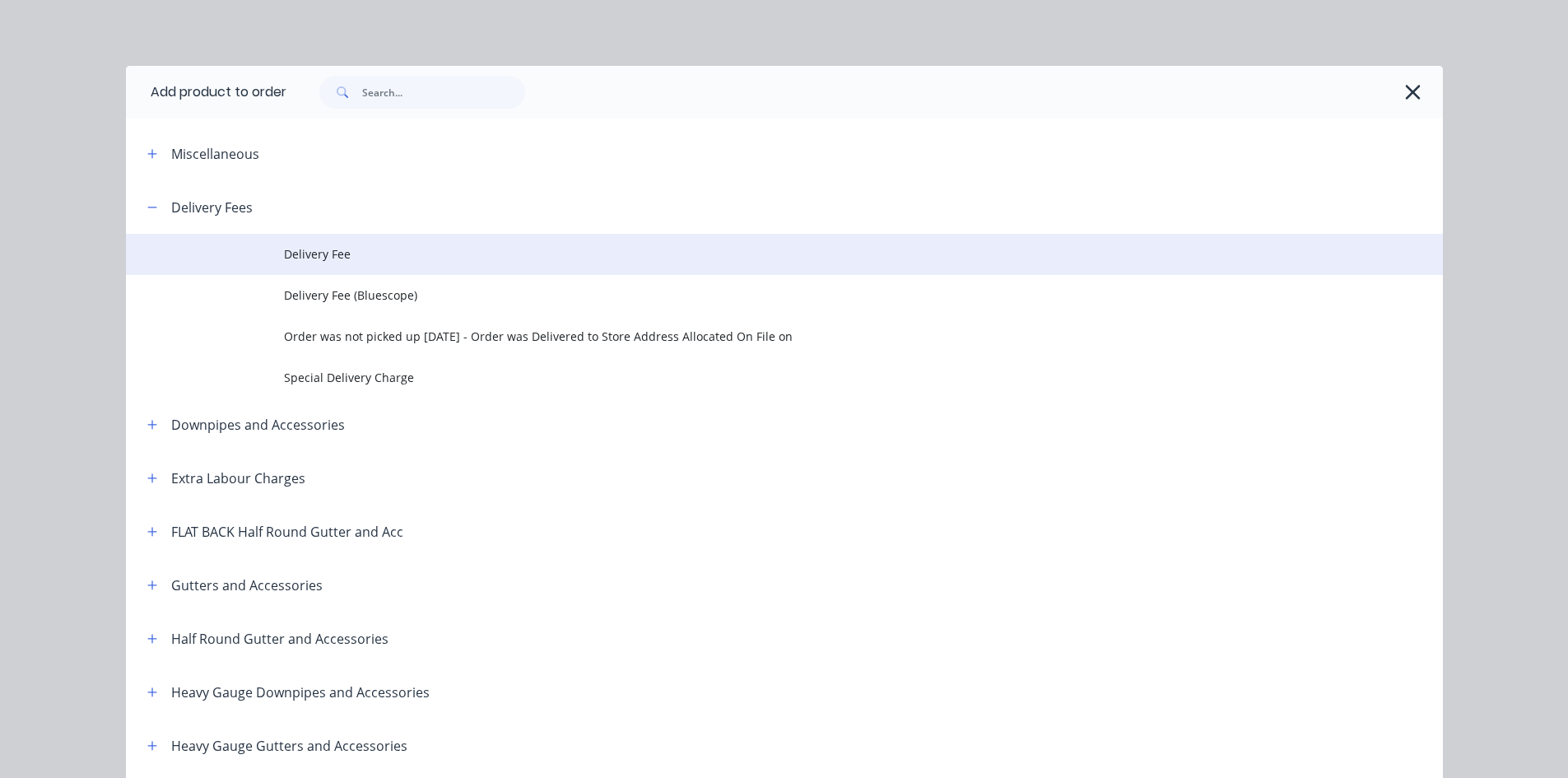
click at [327, 251] on span "Delivery Fee" at bounding box center [748, 253] width 927 height 17
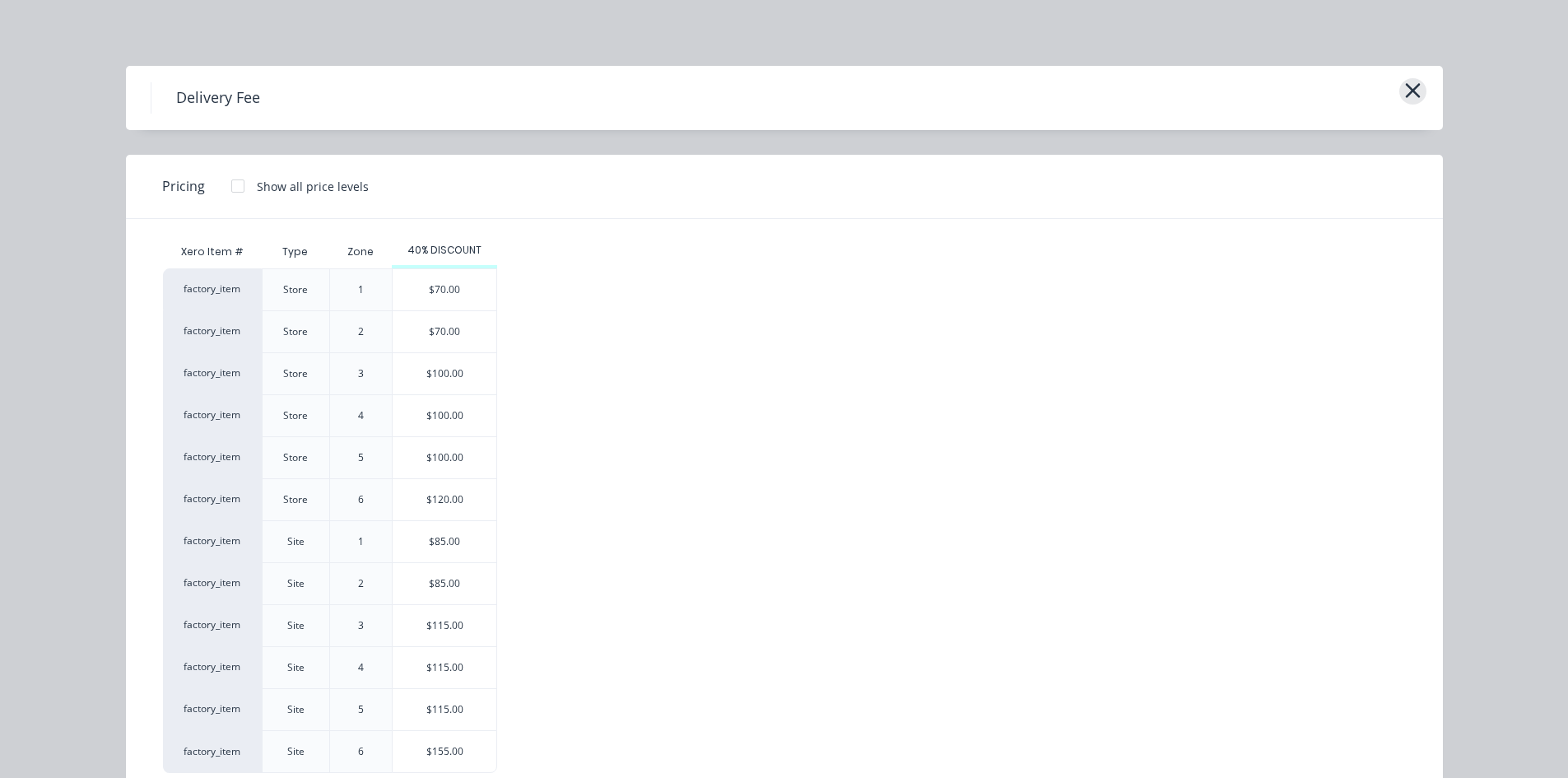
click at [1399, 85] on button "button" at bounding box center [1412, 91] width 27 height 26
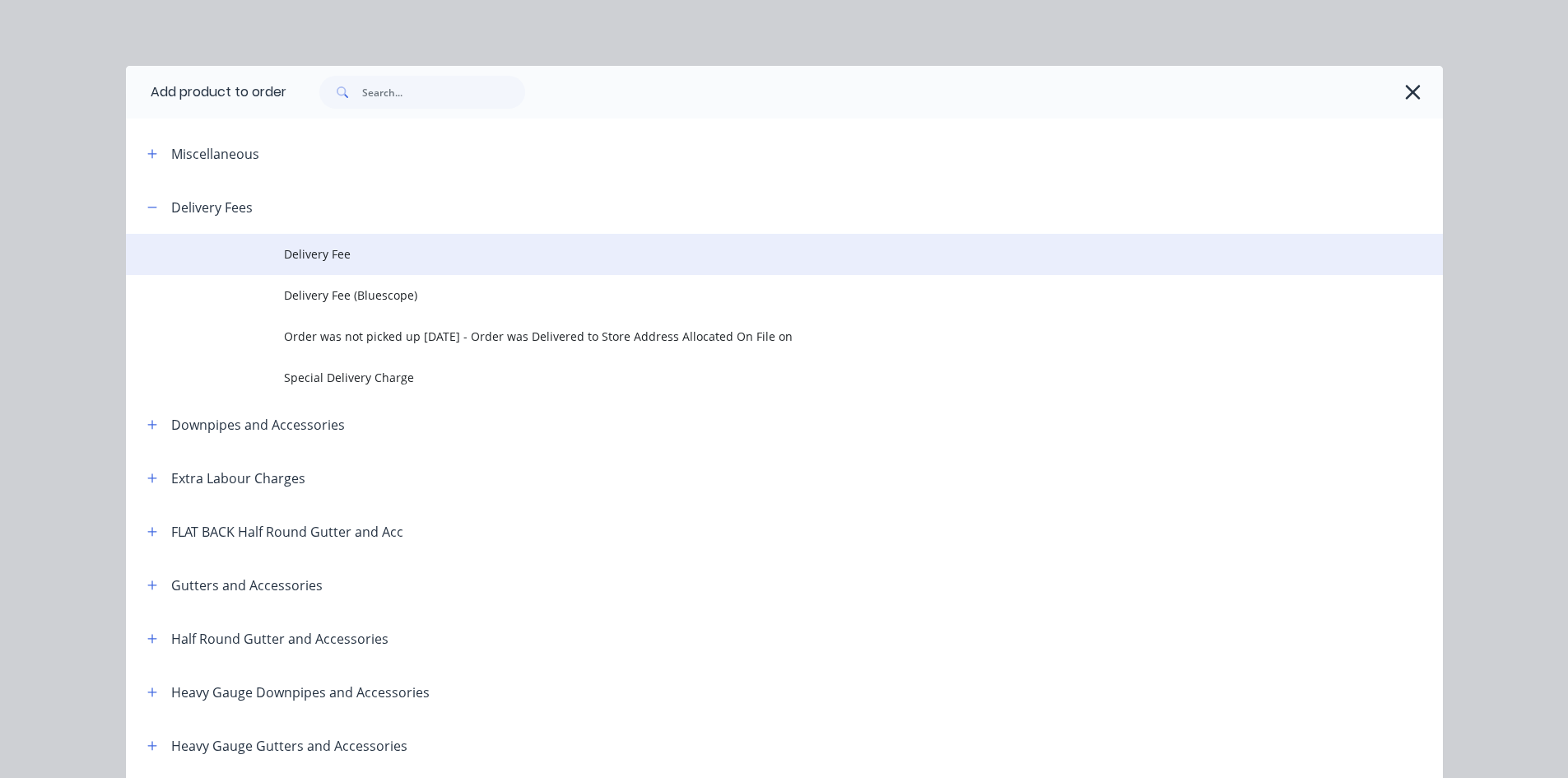
scroll to position [180, 0]
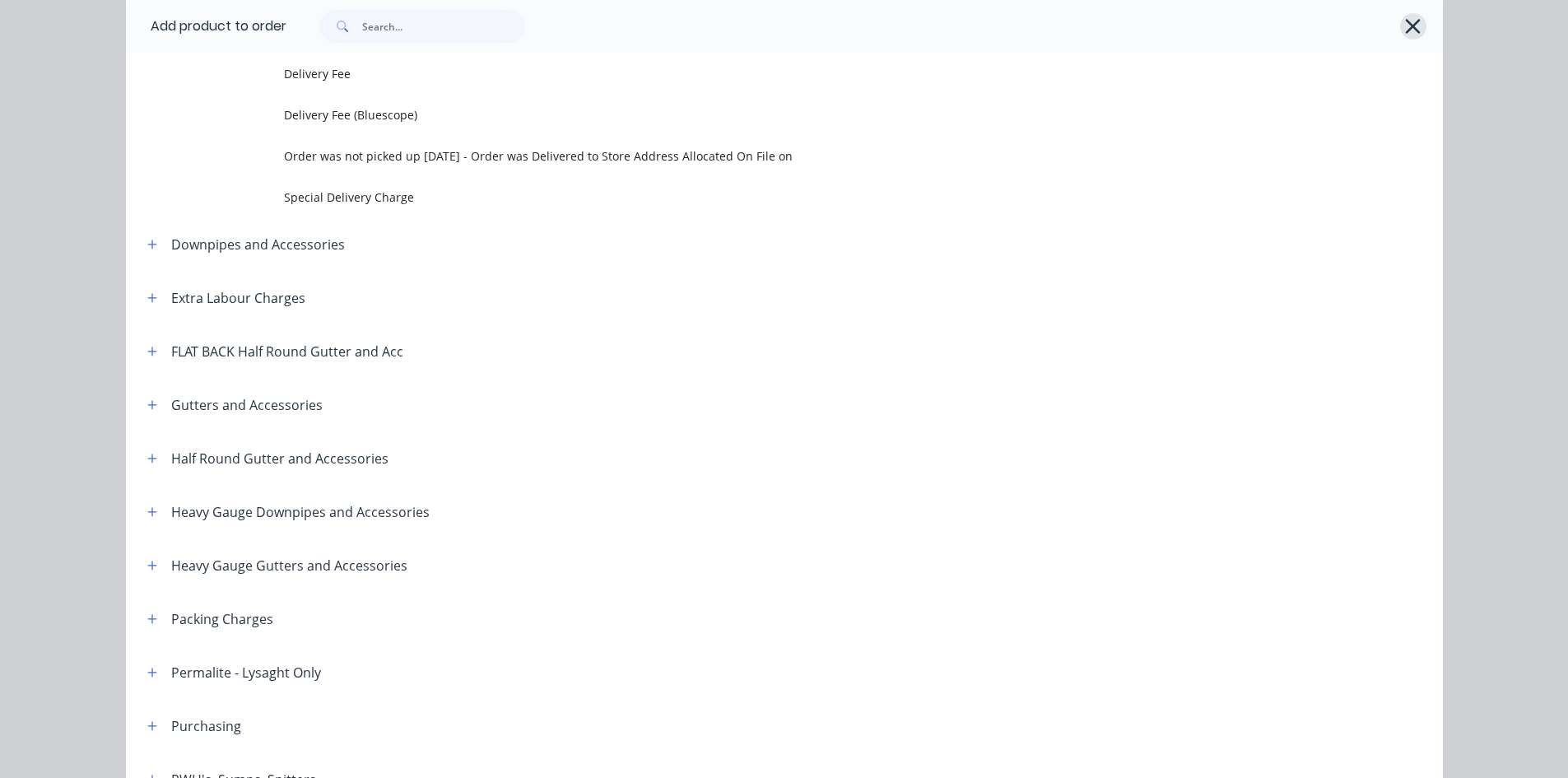
click at [1415, 28] on icon "button" at bounding box center [1412, 26] width 17 height 23
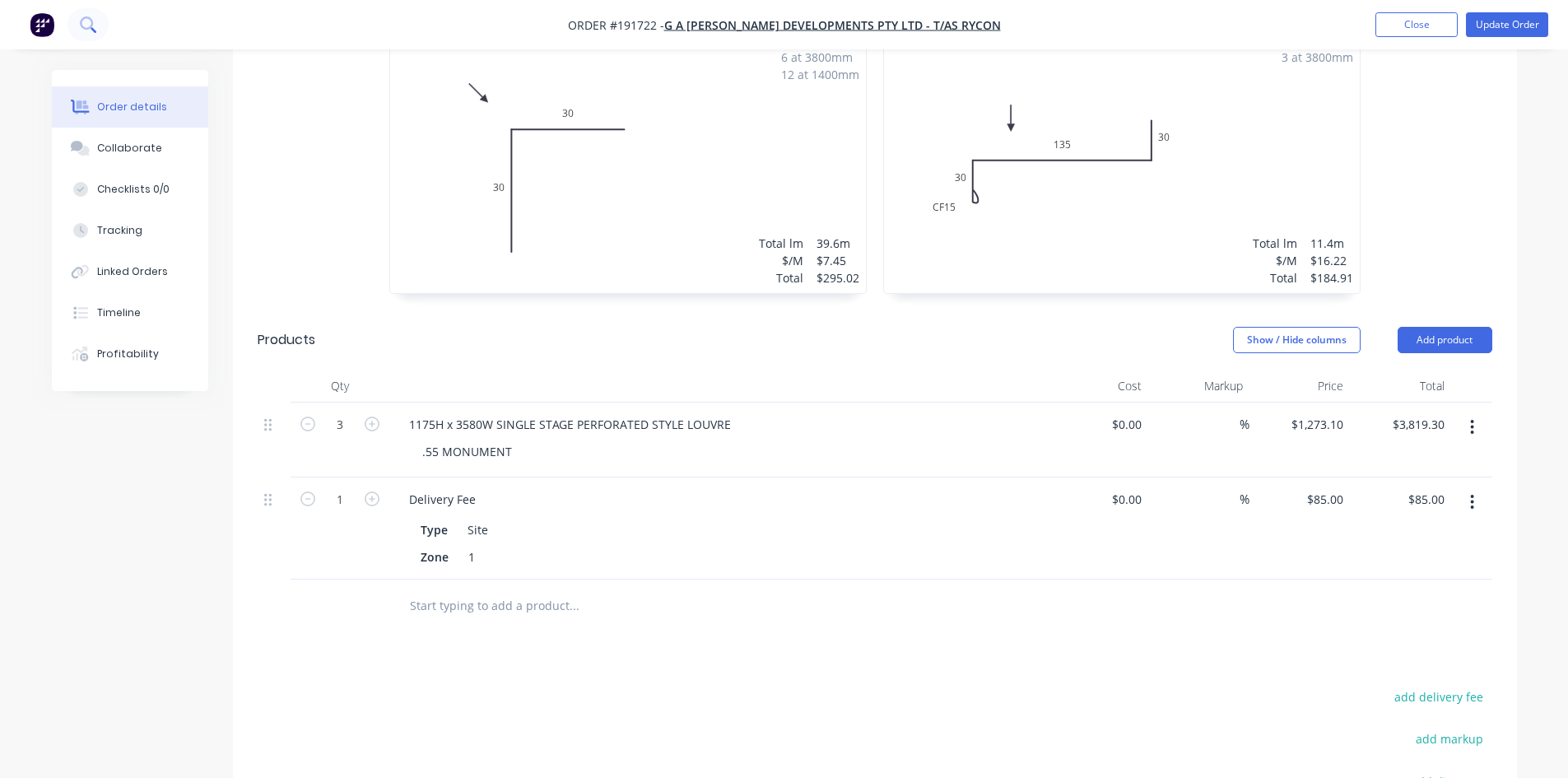
click at [98, 30] on button at bounding box center [87, 25] width 41 height 33
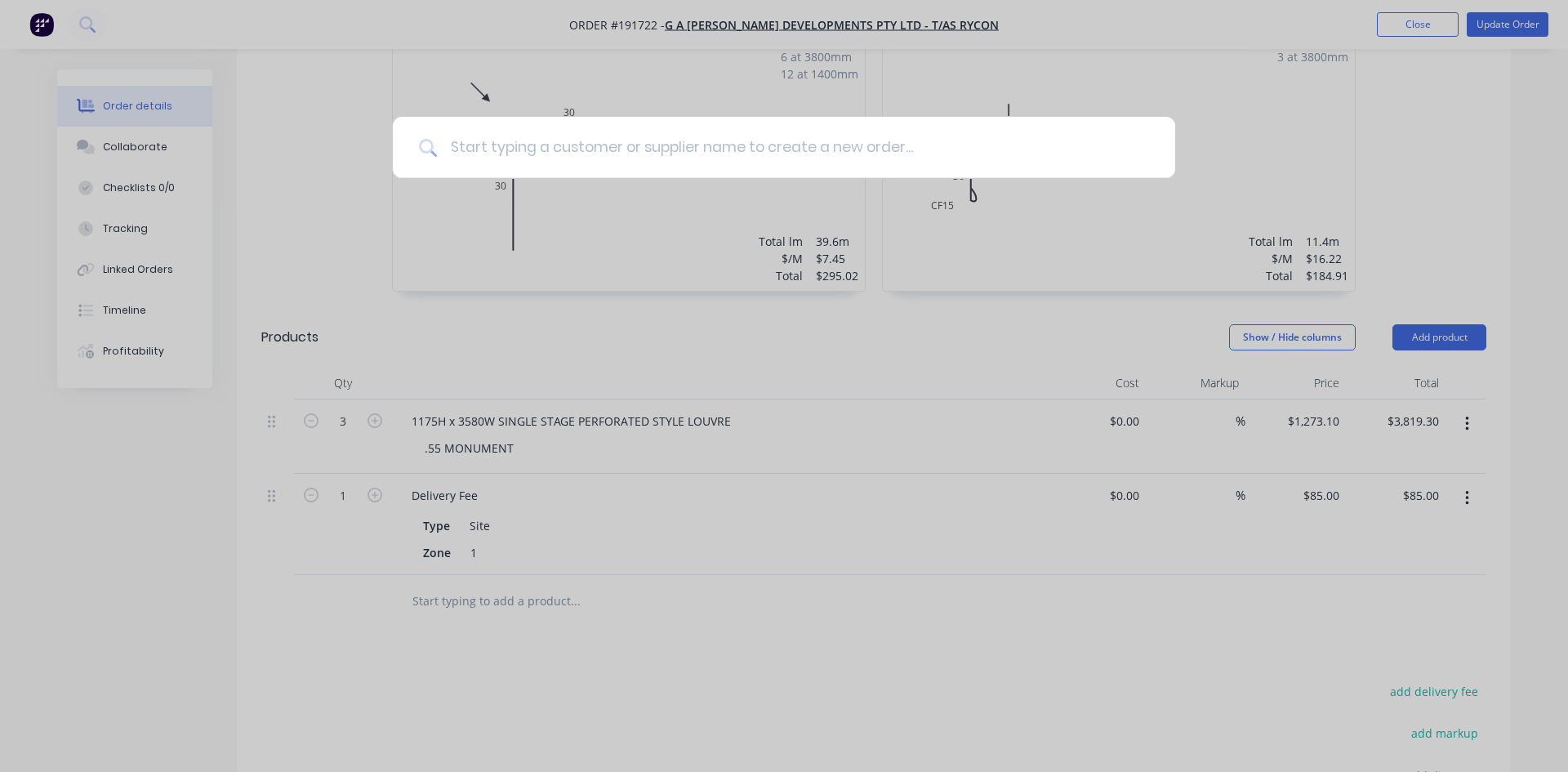
click at [522, 146] on input at bounding box center [793, 147] width 712 height 61
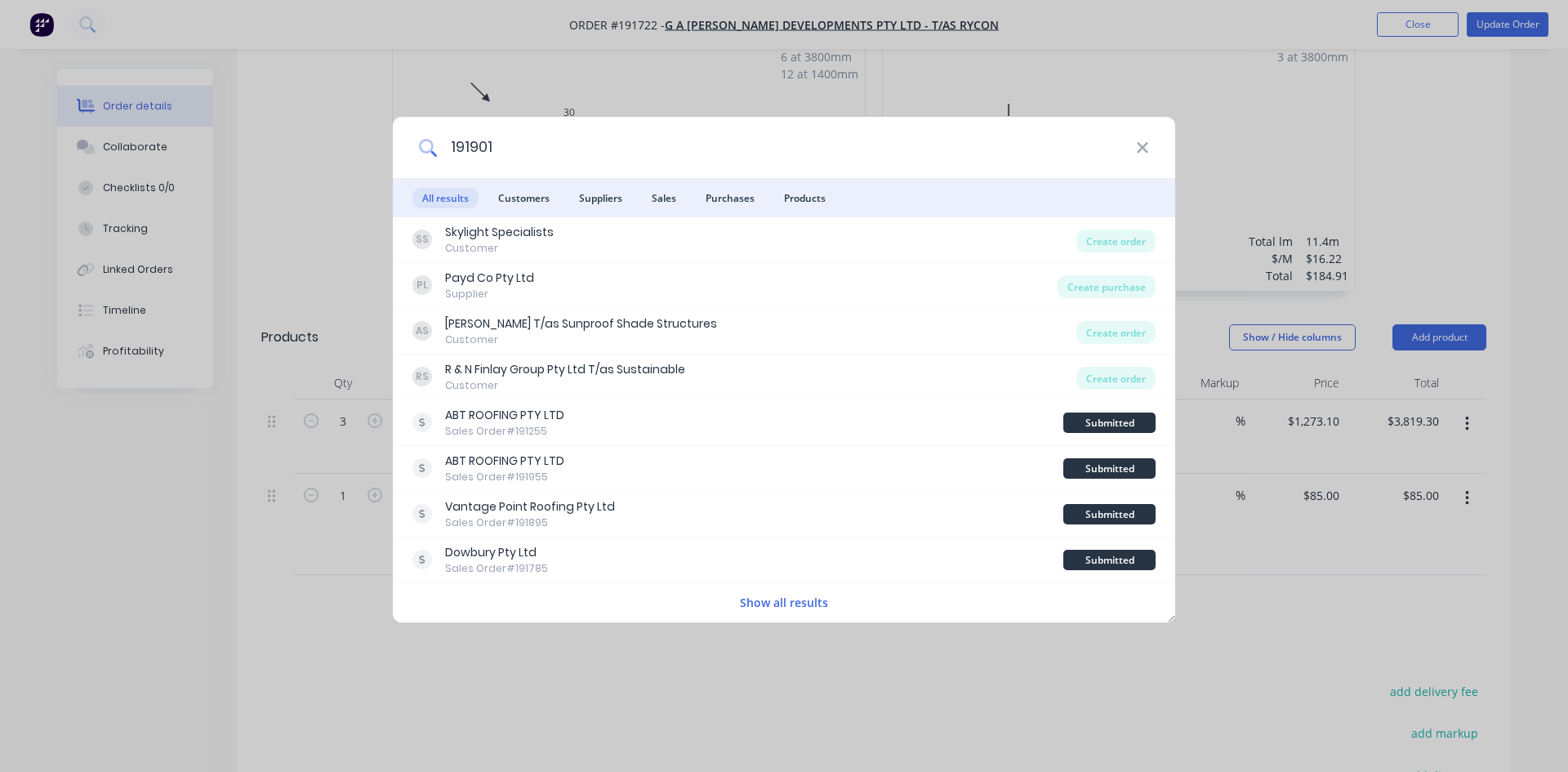
type input "191901"
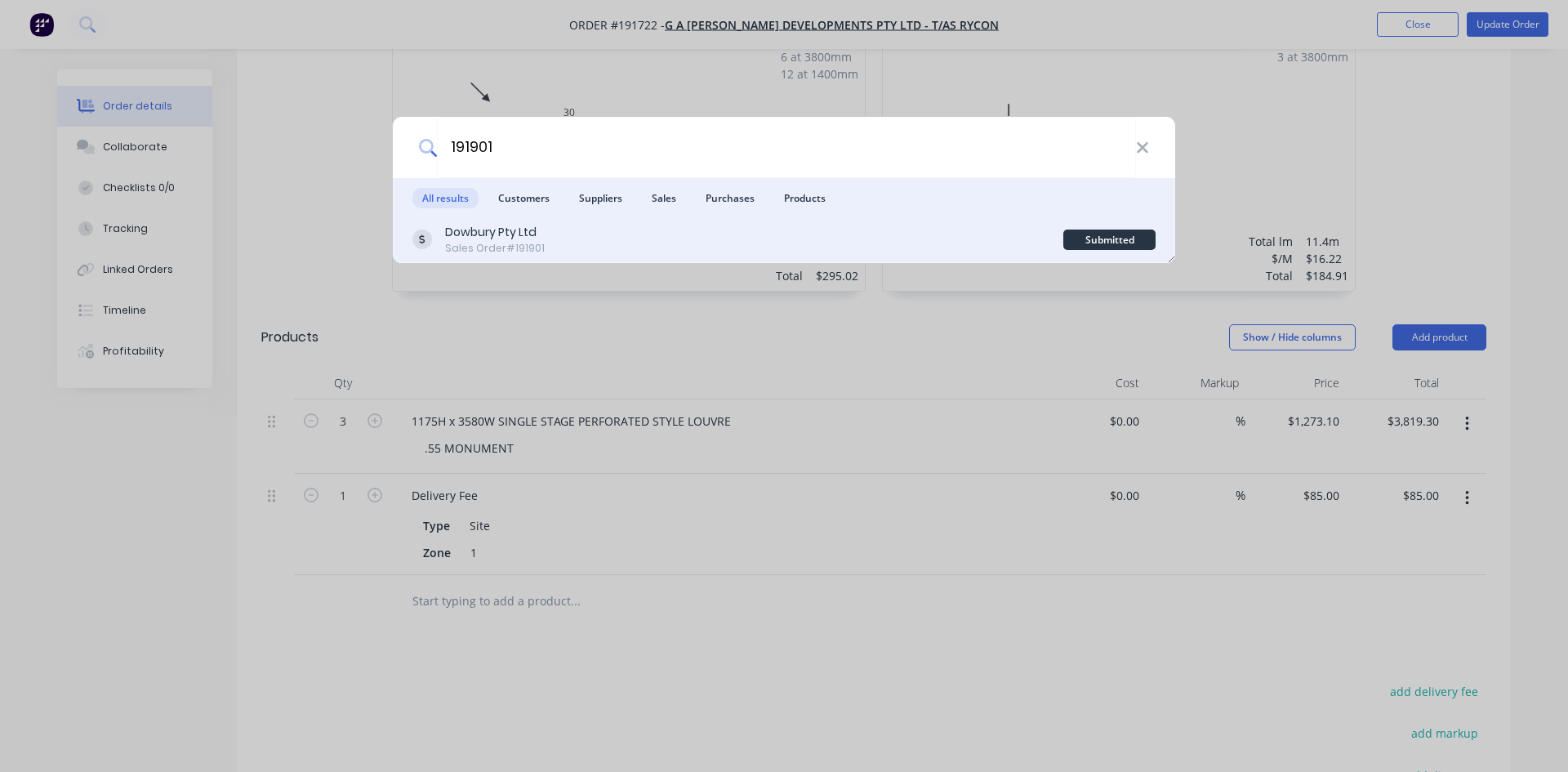
click at [612, 252] on div "Dowbury Pty Ltd Sales Order #191901" at bounding box center [737, 240] width 651 height 32
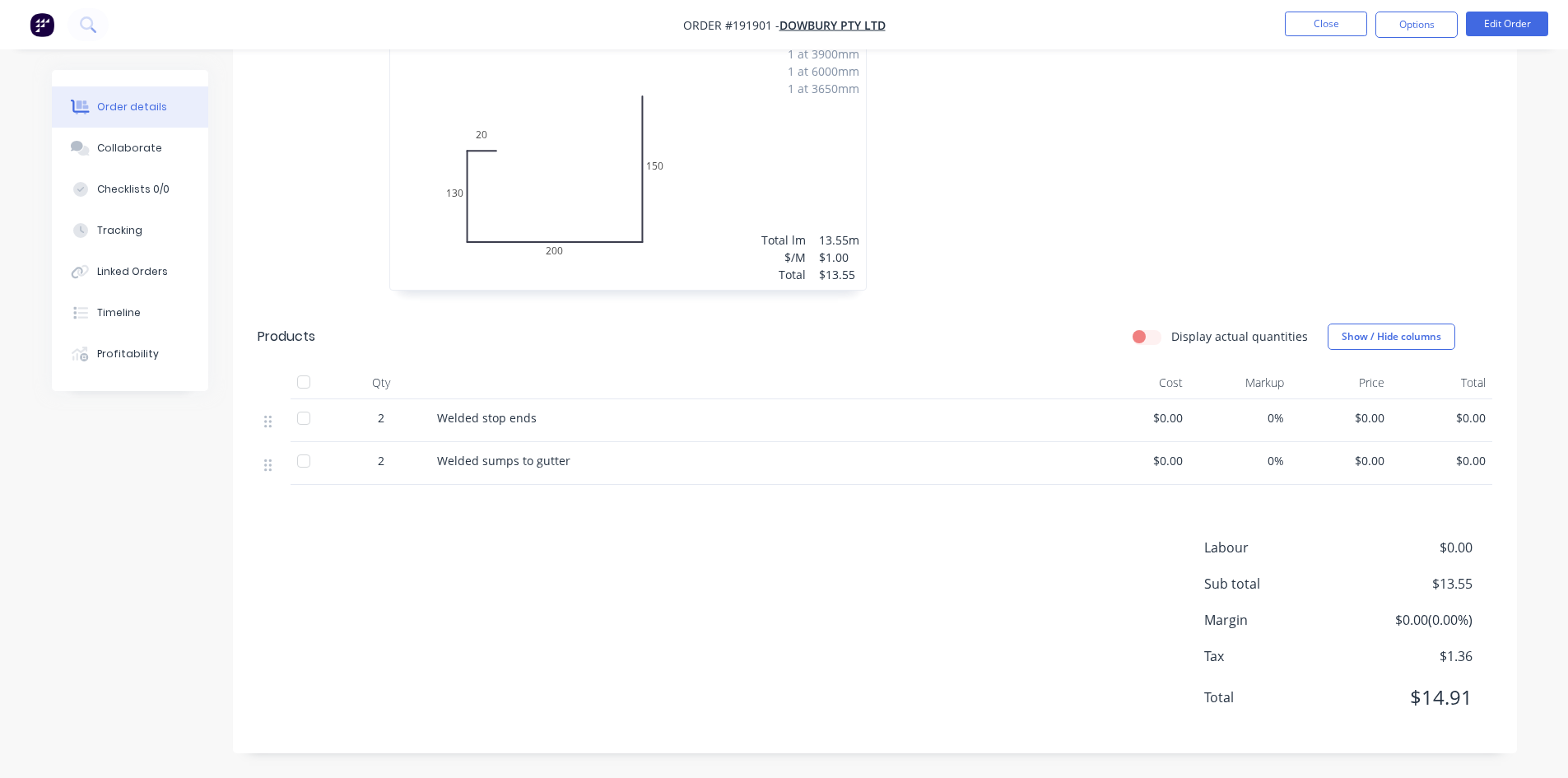
scroll to position [496, 0]
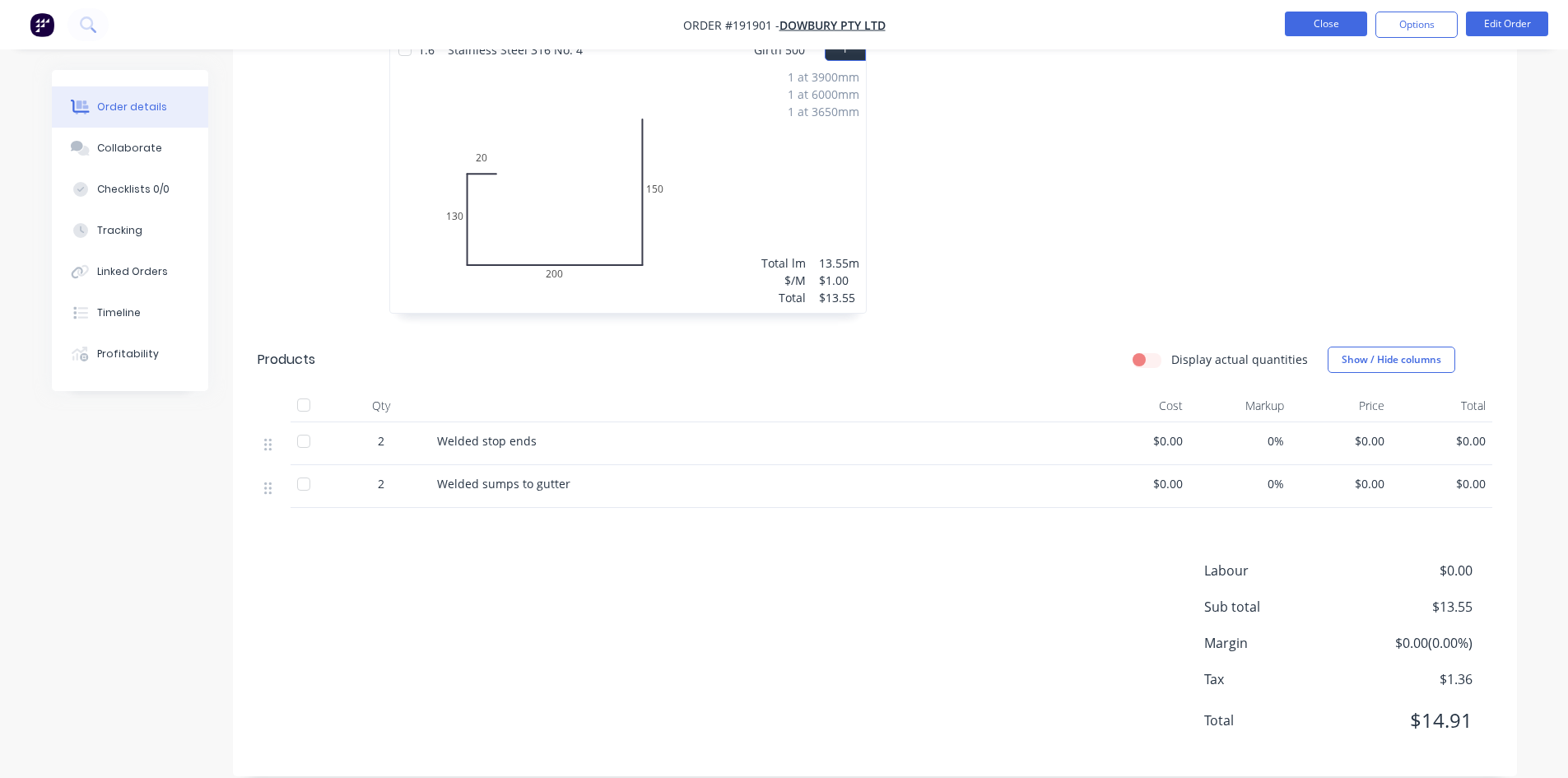
click at [1329, 23] on button "Close" at bounding box center [1326, 24] width 82 height 25
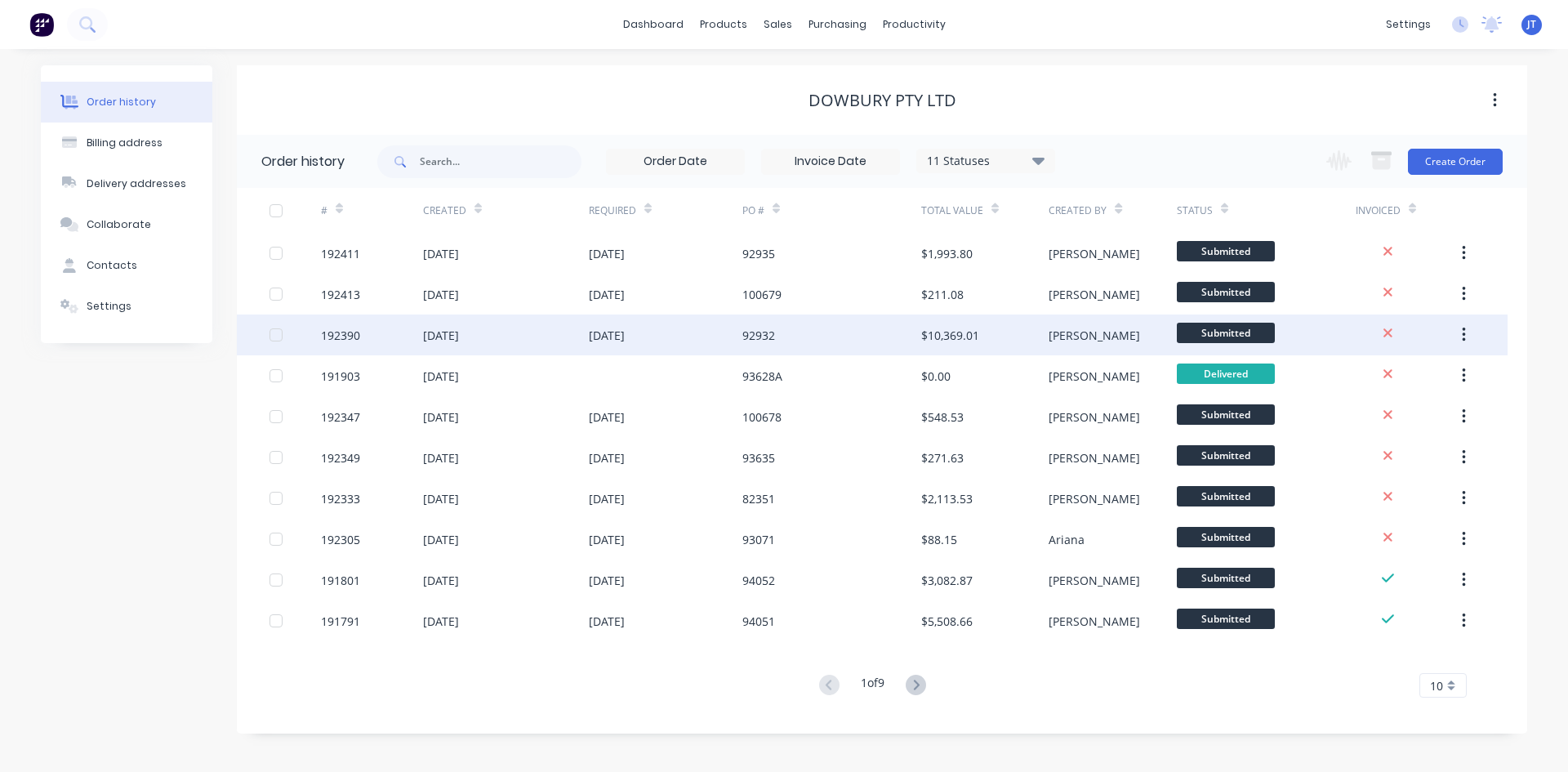
click at [1011, 351] on div "$10,369.01" at bounding box center [985, 334] width 127 height 41
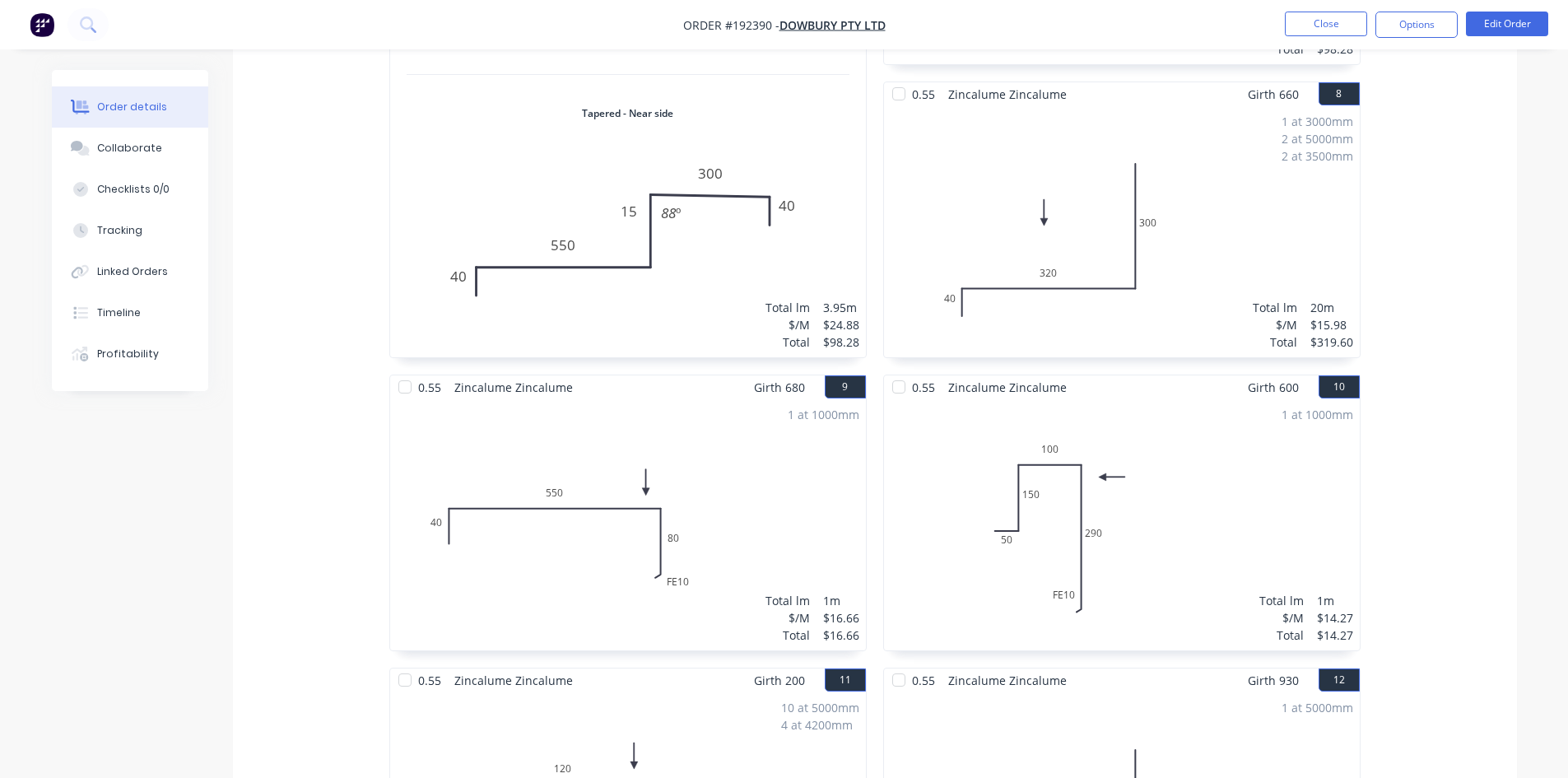
scroll to position [1647, 0]
drag, startPoint x: 1088, startPoint y: 537, endPoint x: 1099, endPoint y: 525, distance: 16.3
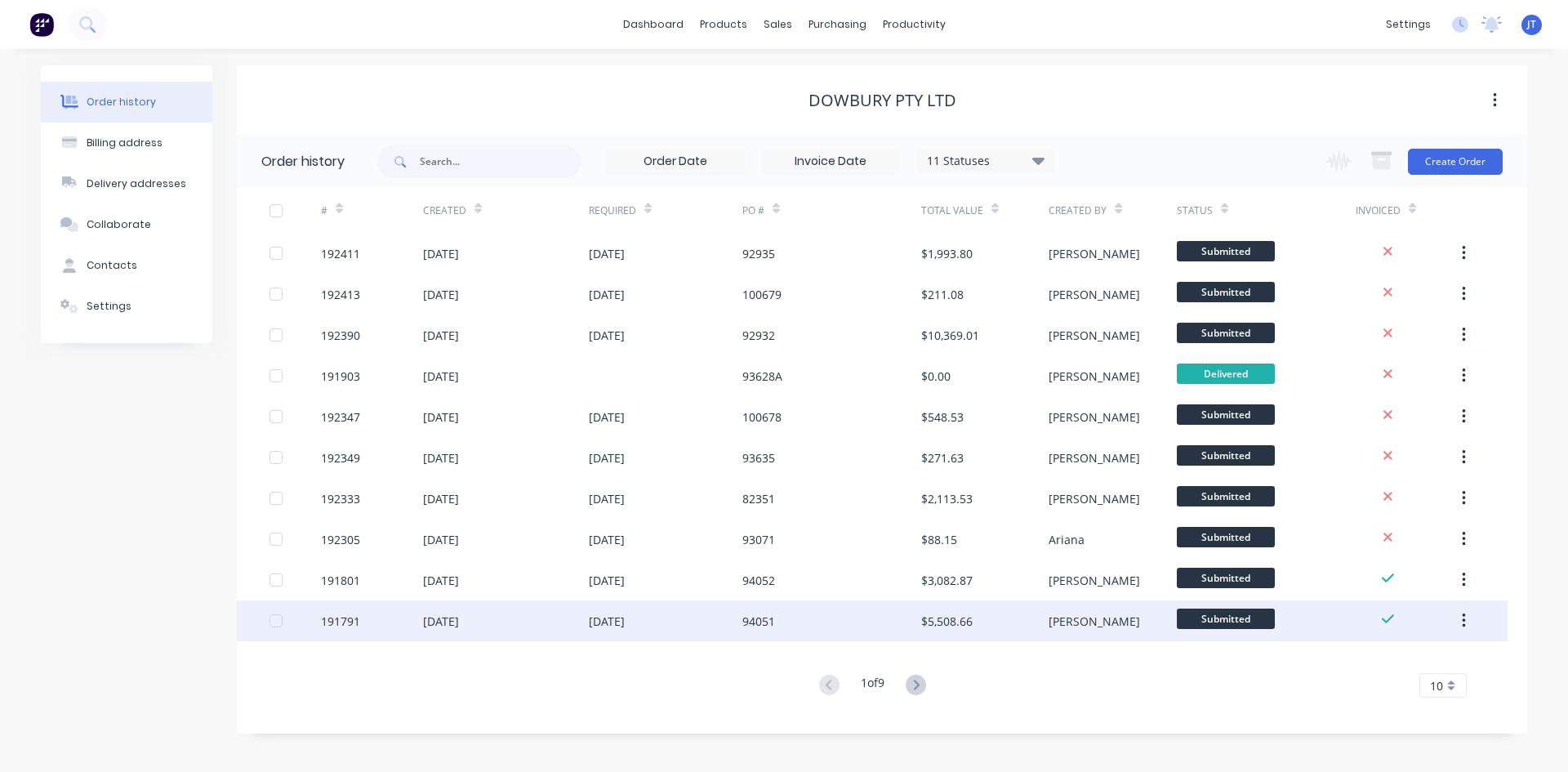
click at [1065, 625] on div "[PERSON_NAME]" at bounding box center [1094, 621] width 91 height 17
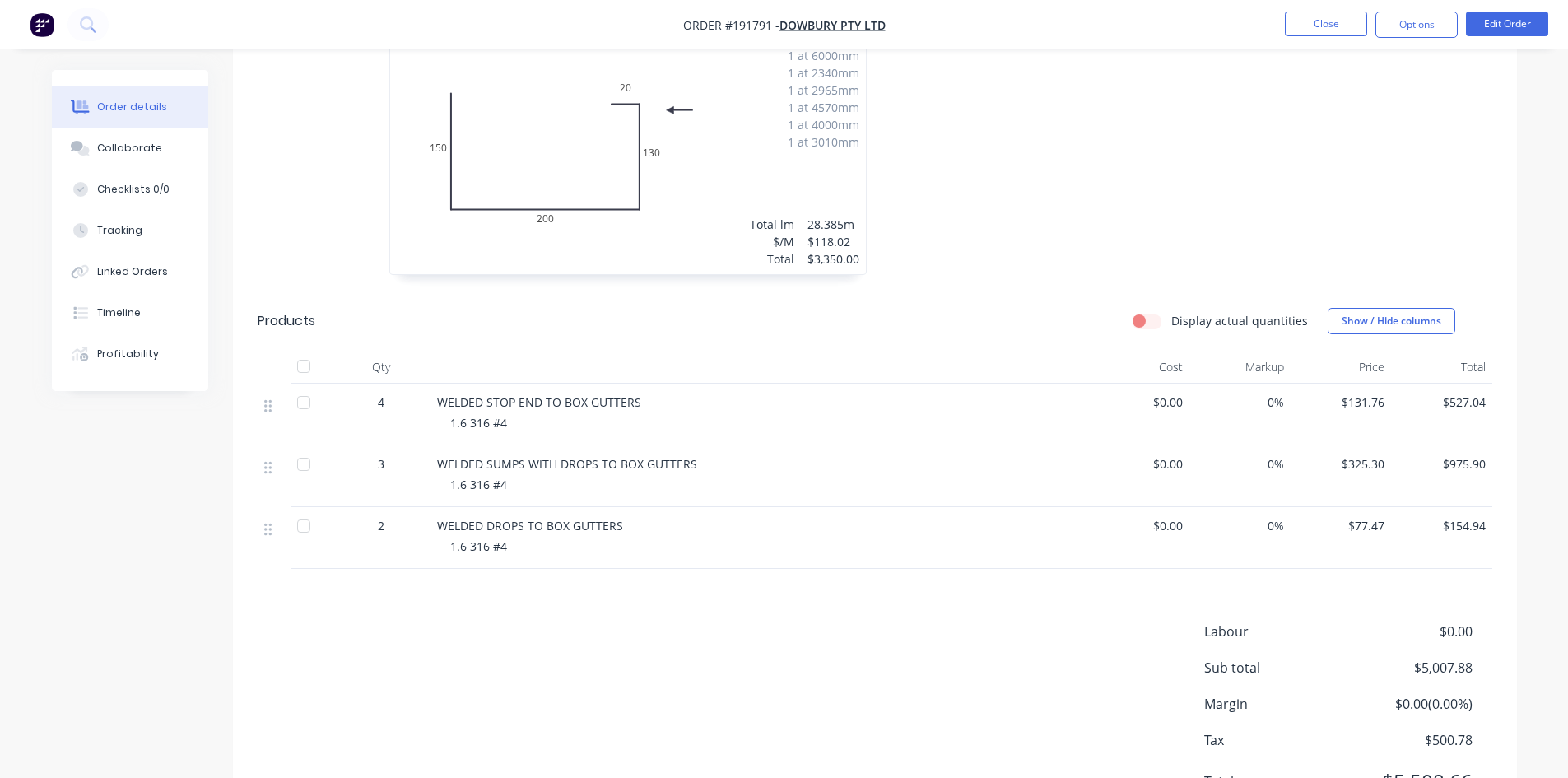
scroll to position [549, 0]
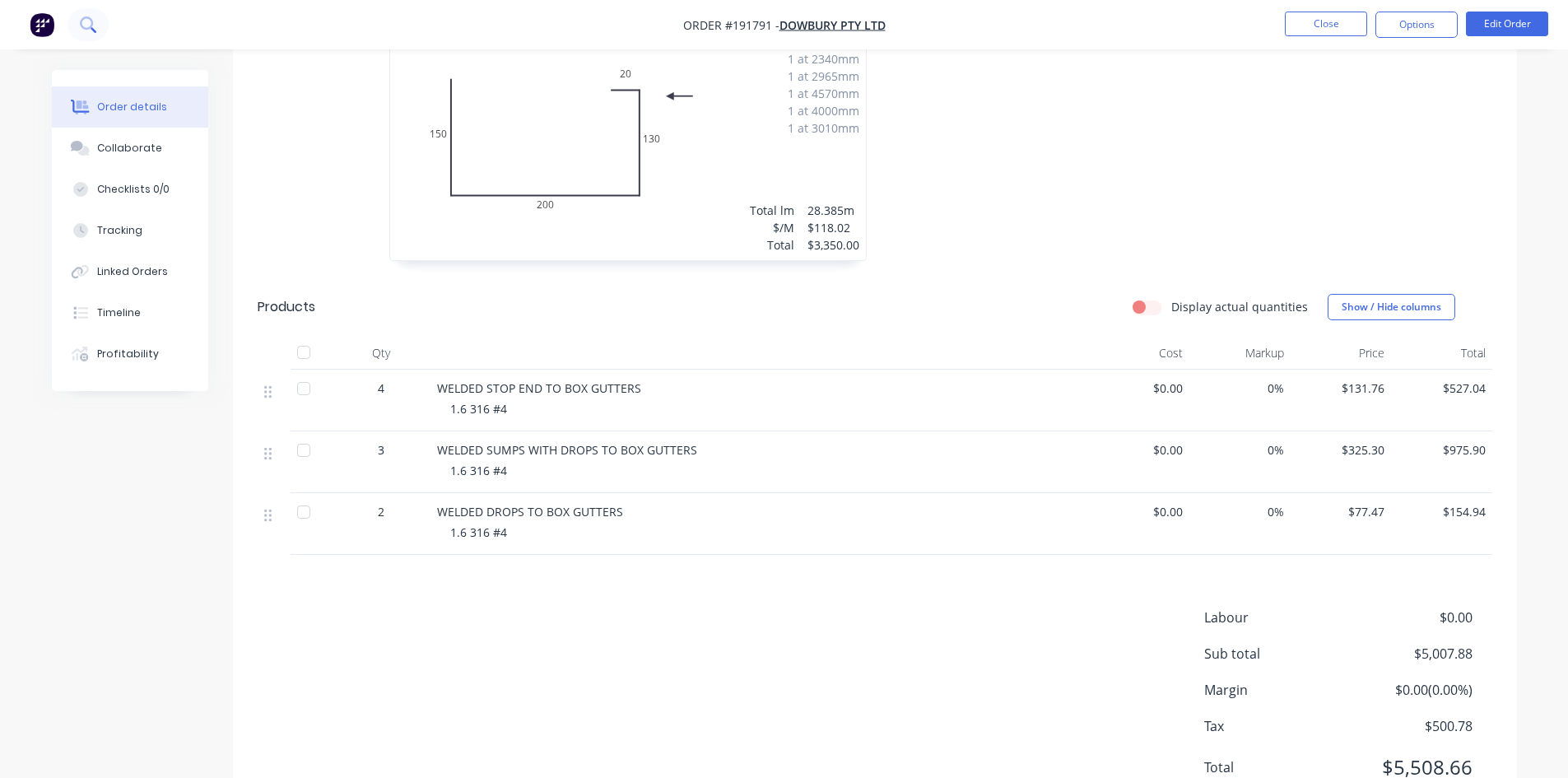
click at [98, 9] on button at bounding box center [87, 25] width 41 height 33
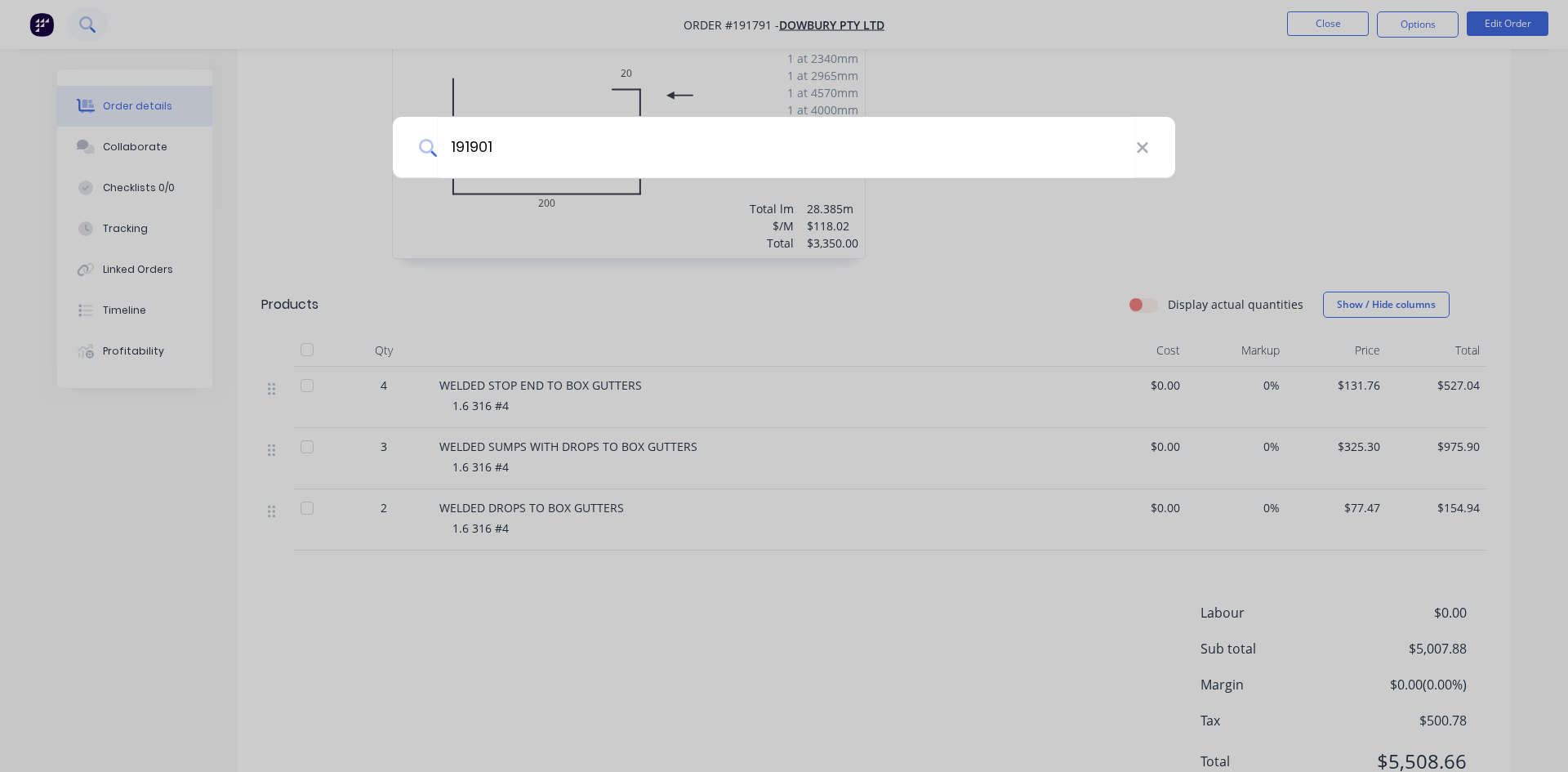
type input "191901"
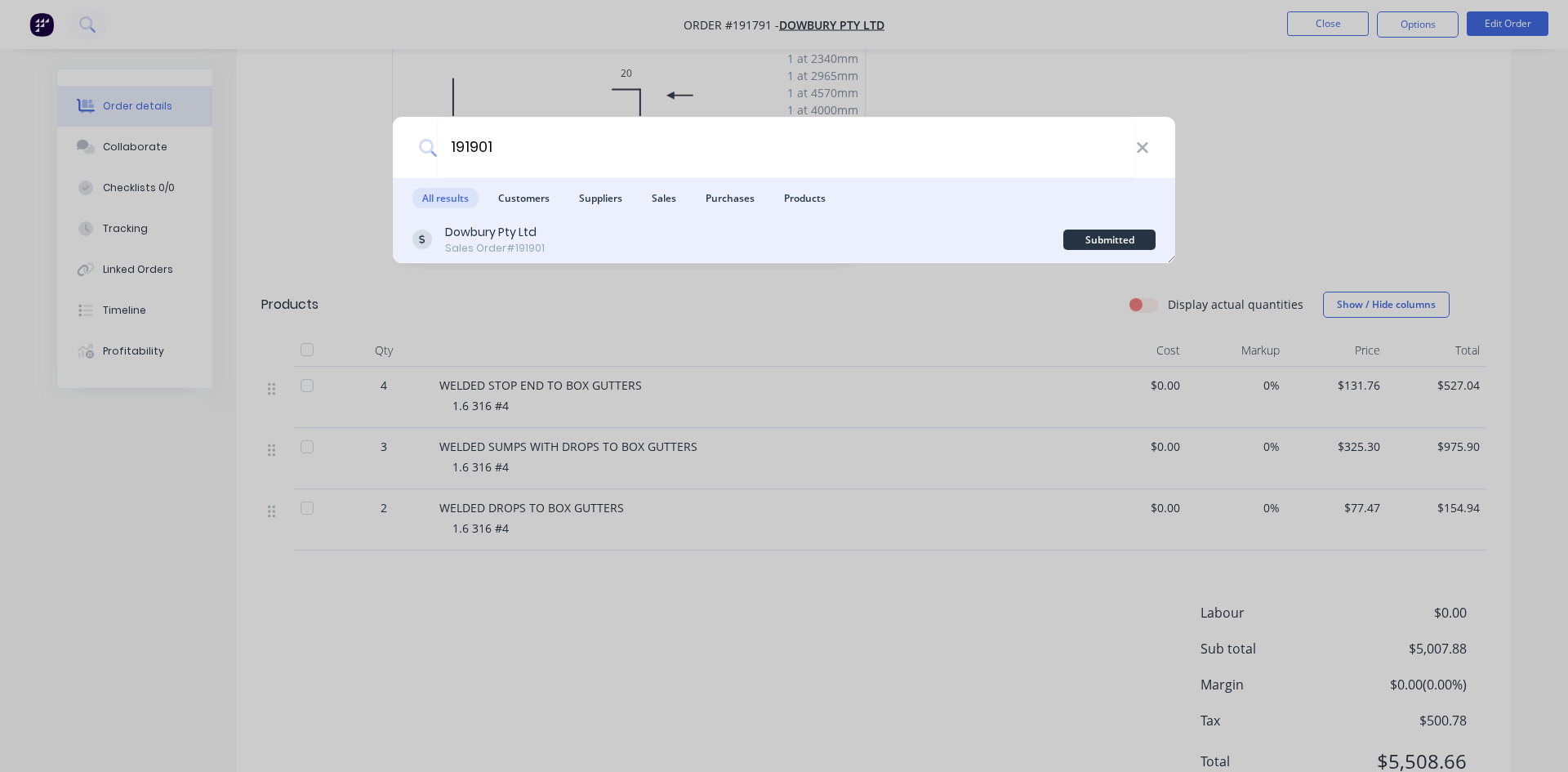
click at [518, 252] on div "Sales Order #191901" at bounding box center [495, 249] width 99 height 14
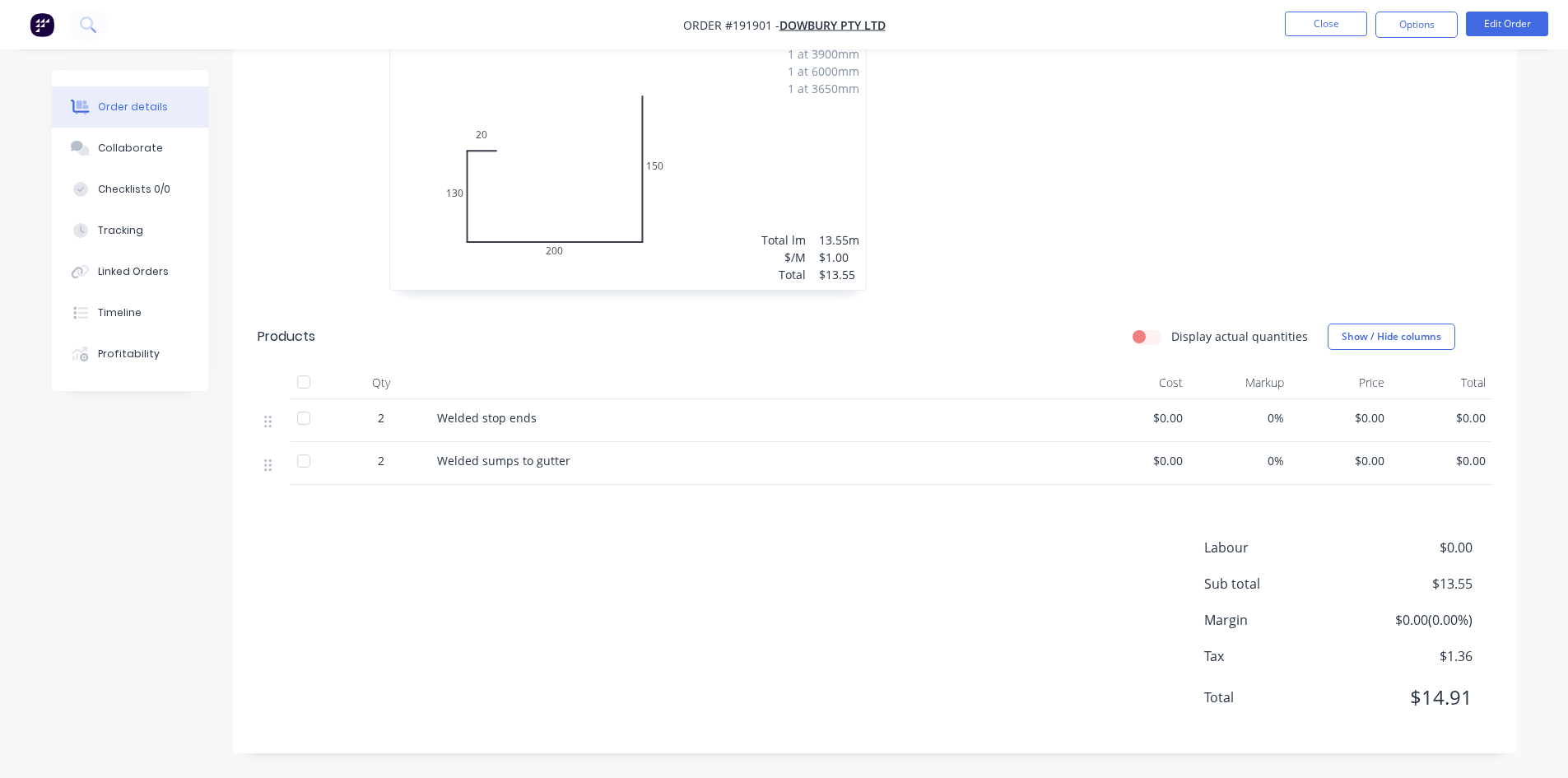
scroll to position [496, 0]
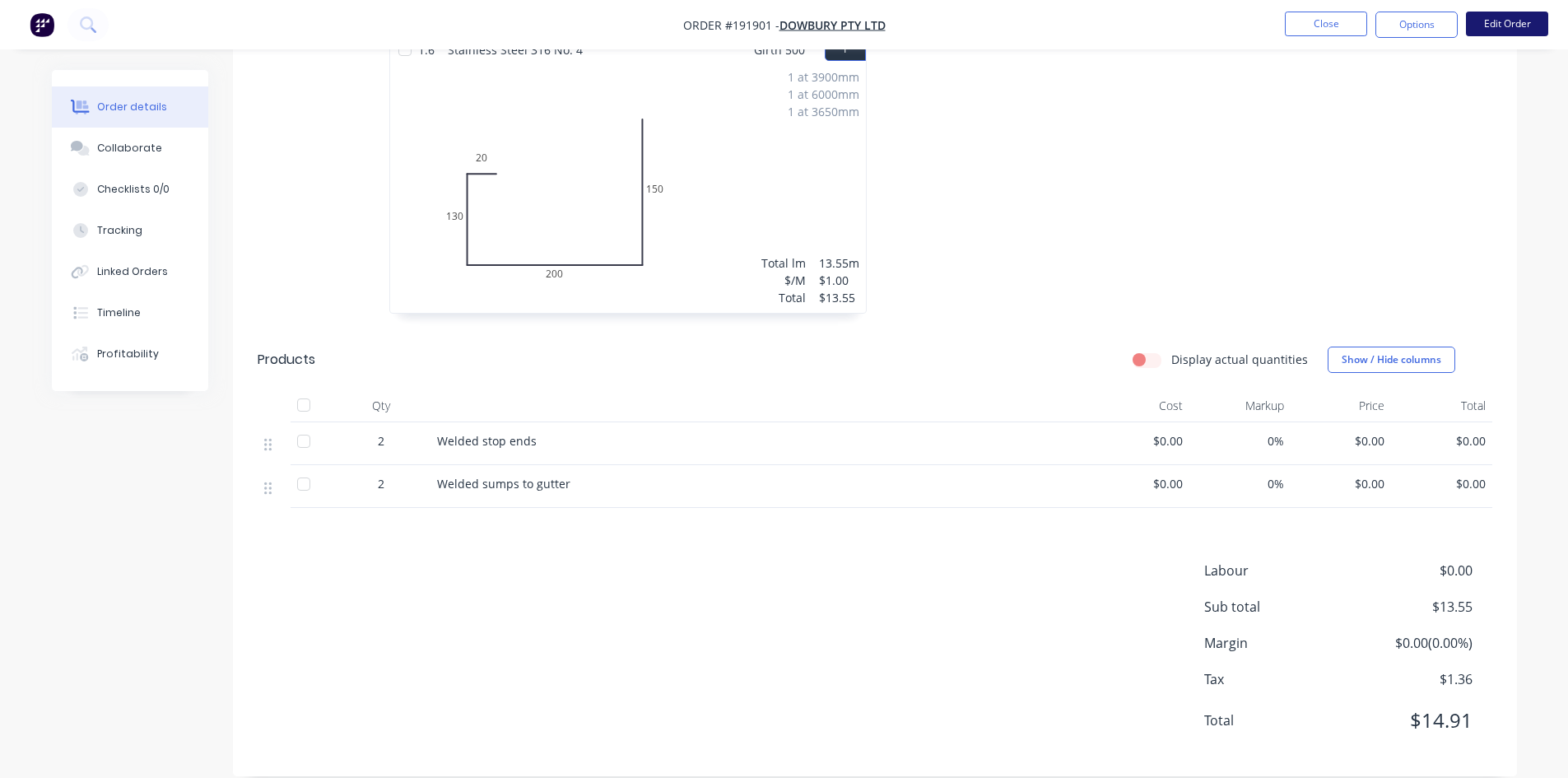
click at [1488, 25] on button "Edit Order" at bounding box center [1507, 24] width 82 height 25
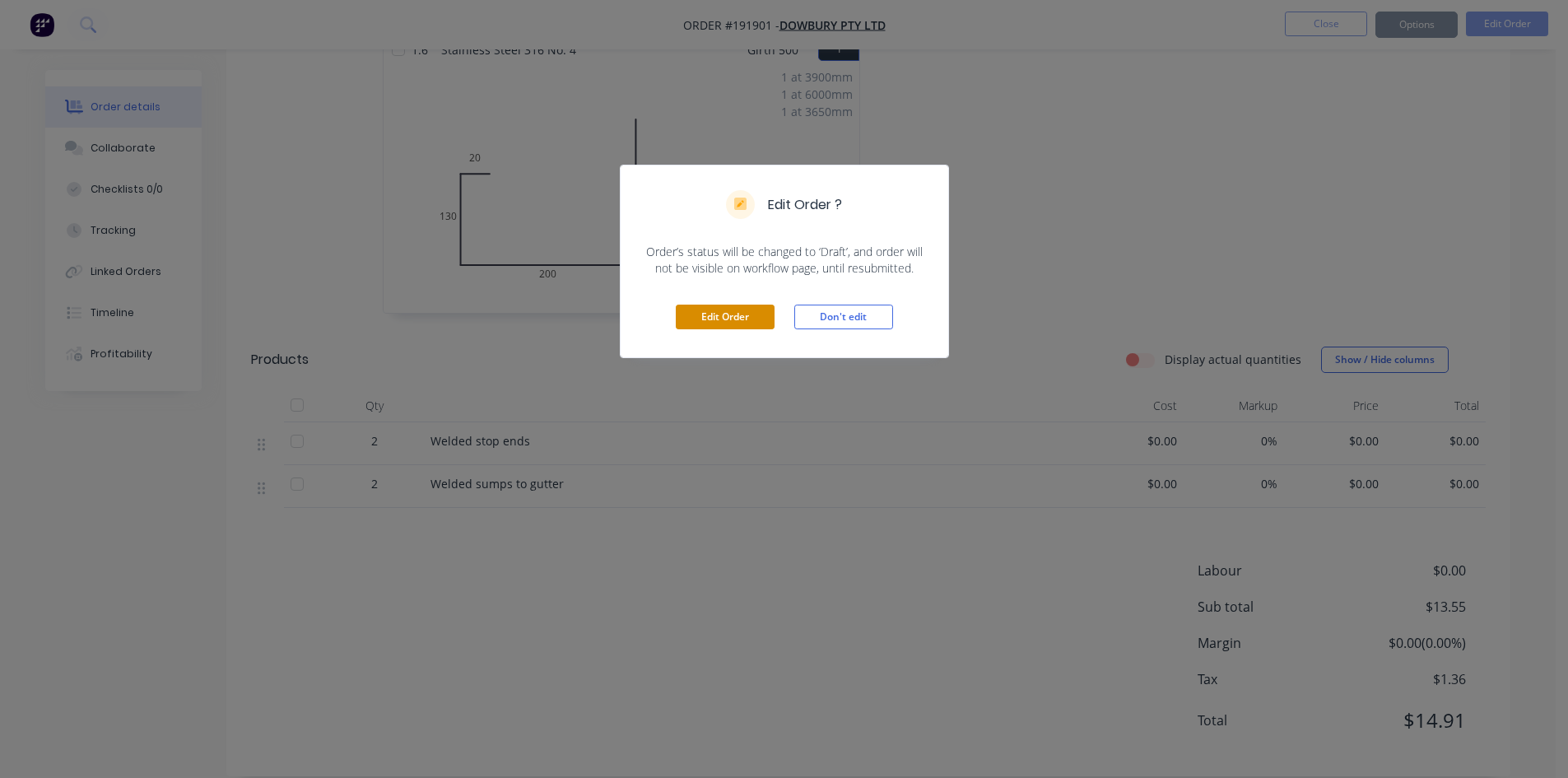
click at [740, 310] on button "Edit Order" at bounding box center [725, 316] width 98 height 25
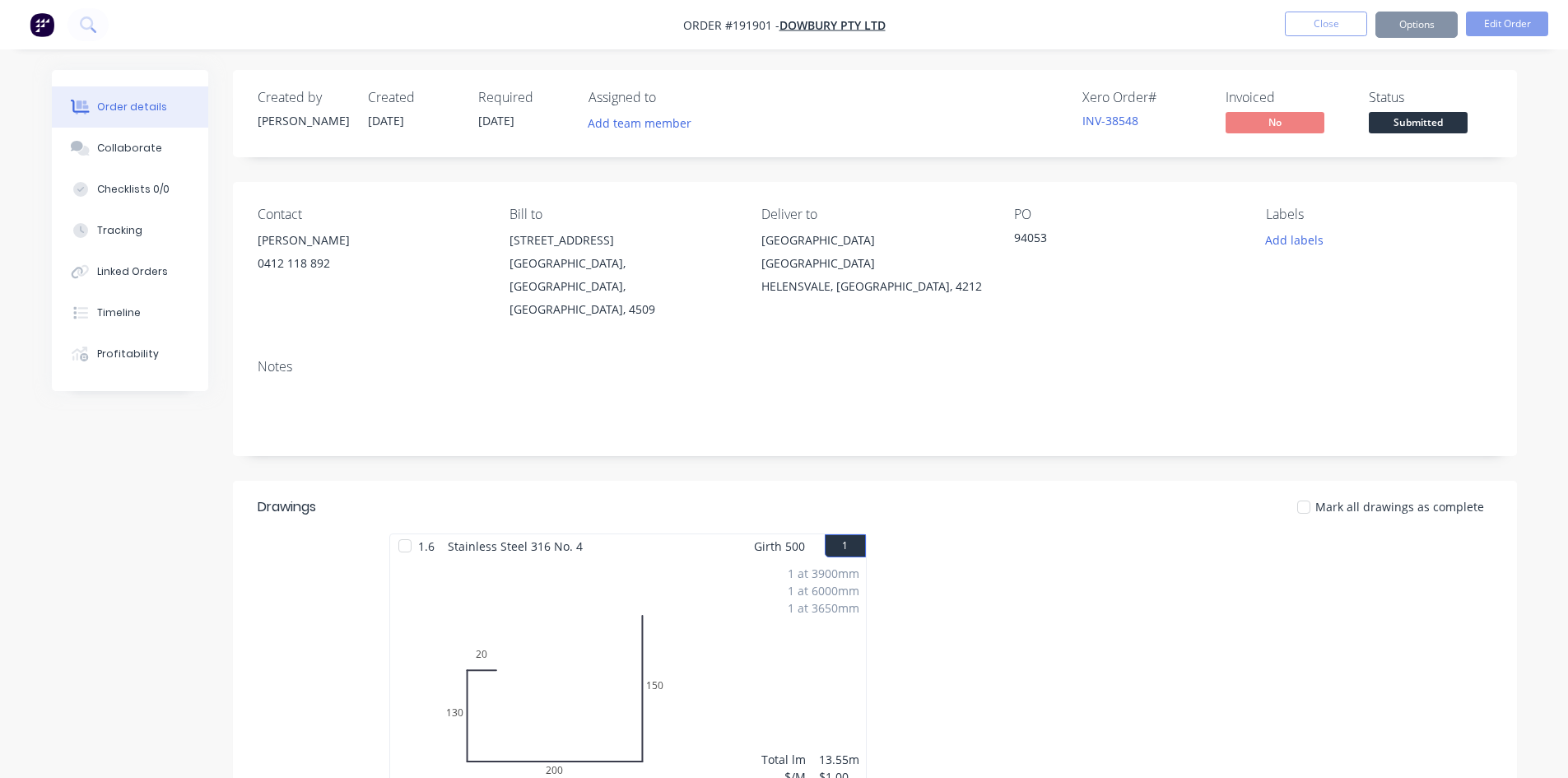
click at [683, 558] on div "1.6 Stainless Steel 316 No. 4 Girth 500 1" at bounding box center [627, 547] width 475 height 24
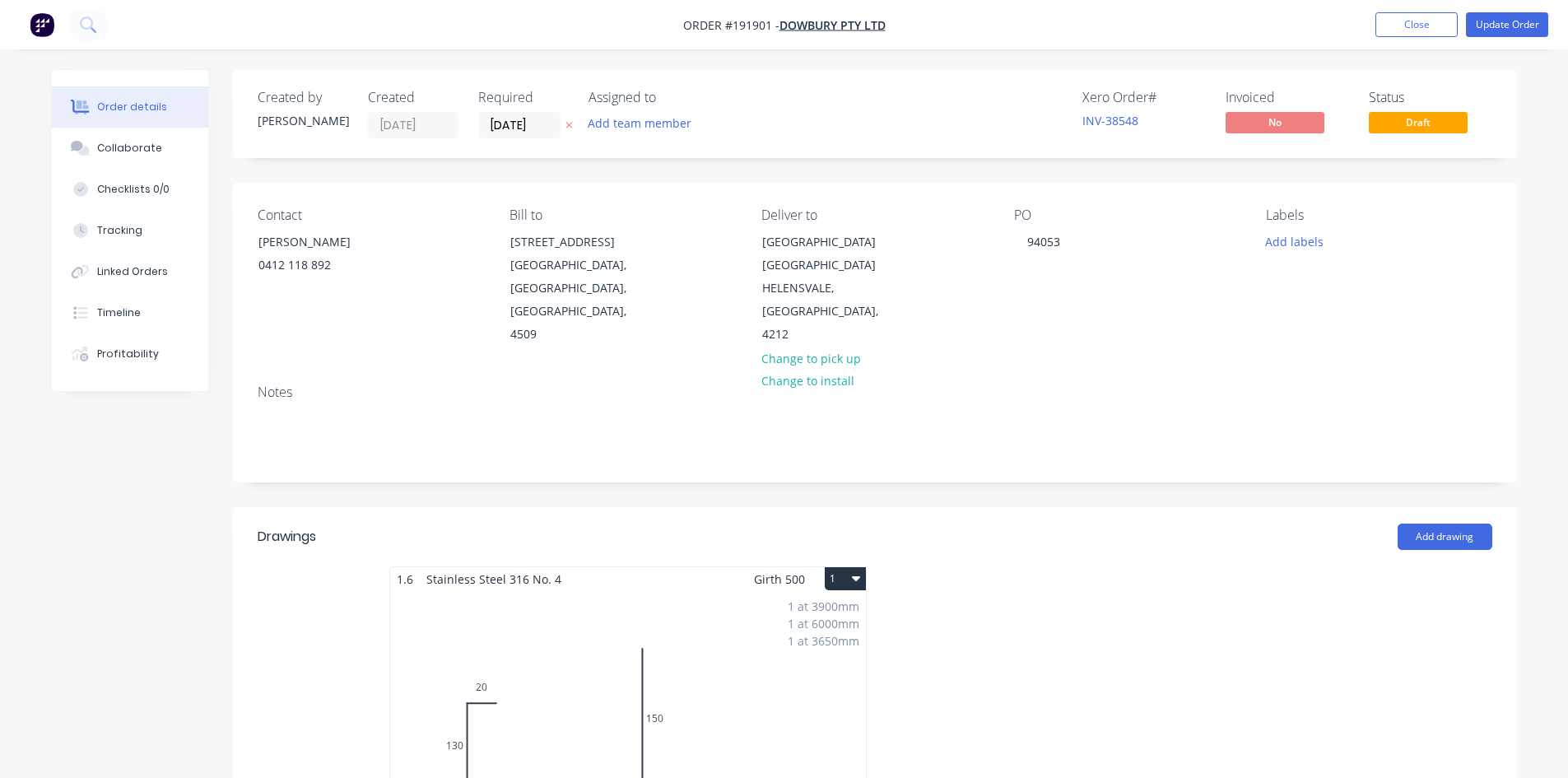
click at [602, 766] on div "1 at 3900mm 1 at 6000mm 1 at 3650mm Total lm $/M Total 13.55m $1.00 $13.55" at bounding box center [627, 717] width 475 height 251
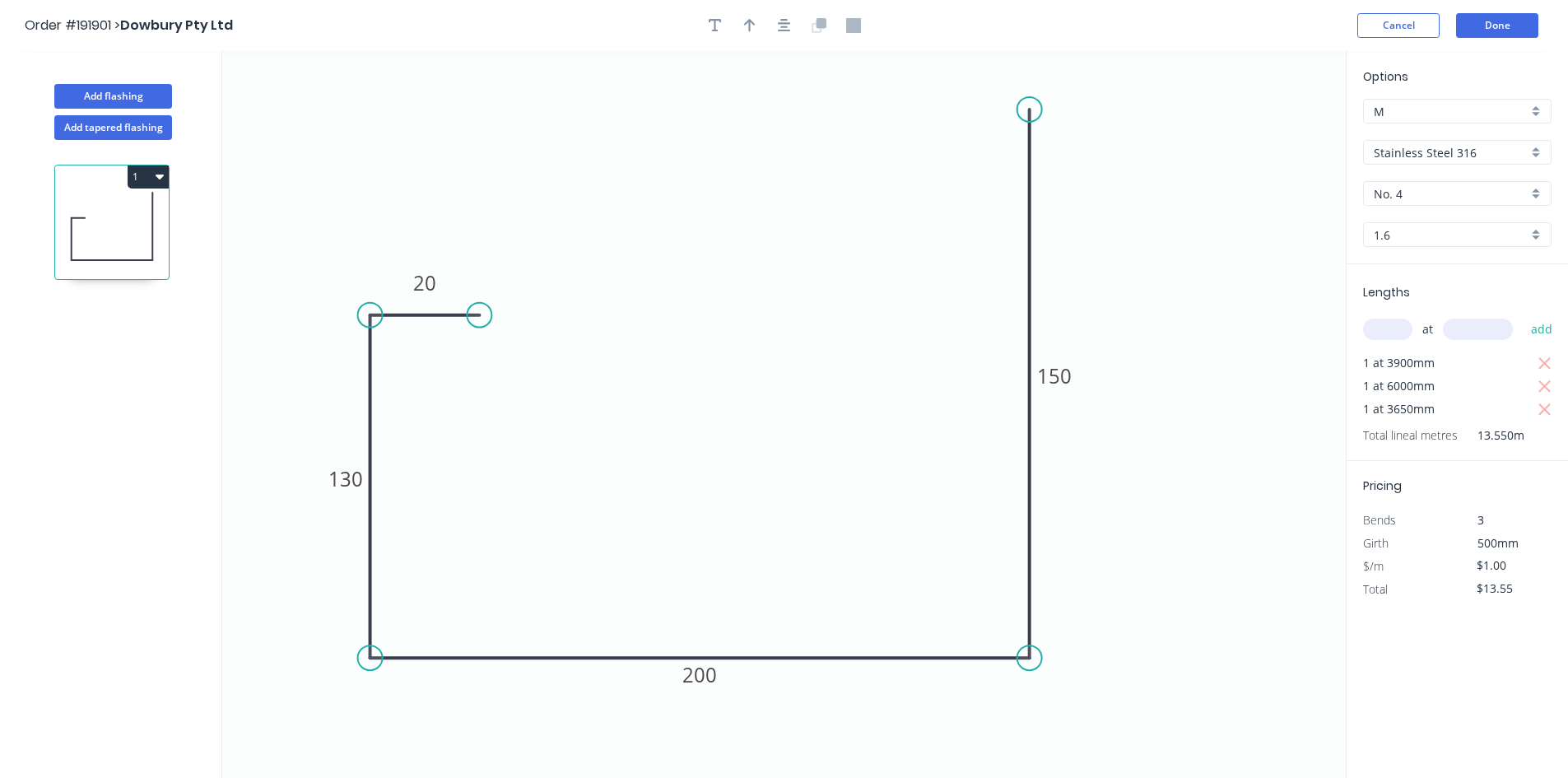
drag, startPoint x: 1417, startPoint y: 569, endPoint x: 1329, endPoint y: 589, distance: 90.2
click at [1377, 578] on div "Pricing Bends 3 Girth 500mm $/m $1.00 Total $13.55" at bounding box center [1457, 531] width 221 height 140
click at [1027, 571] on icon "0 20 130 200 150" at bounding box center [784, 415] width 1124 height 727
type input "$118.02"
type input "$1,599.17"
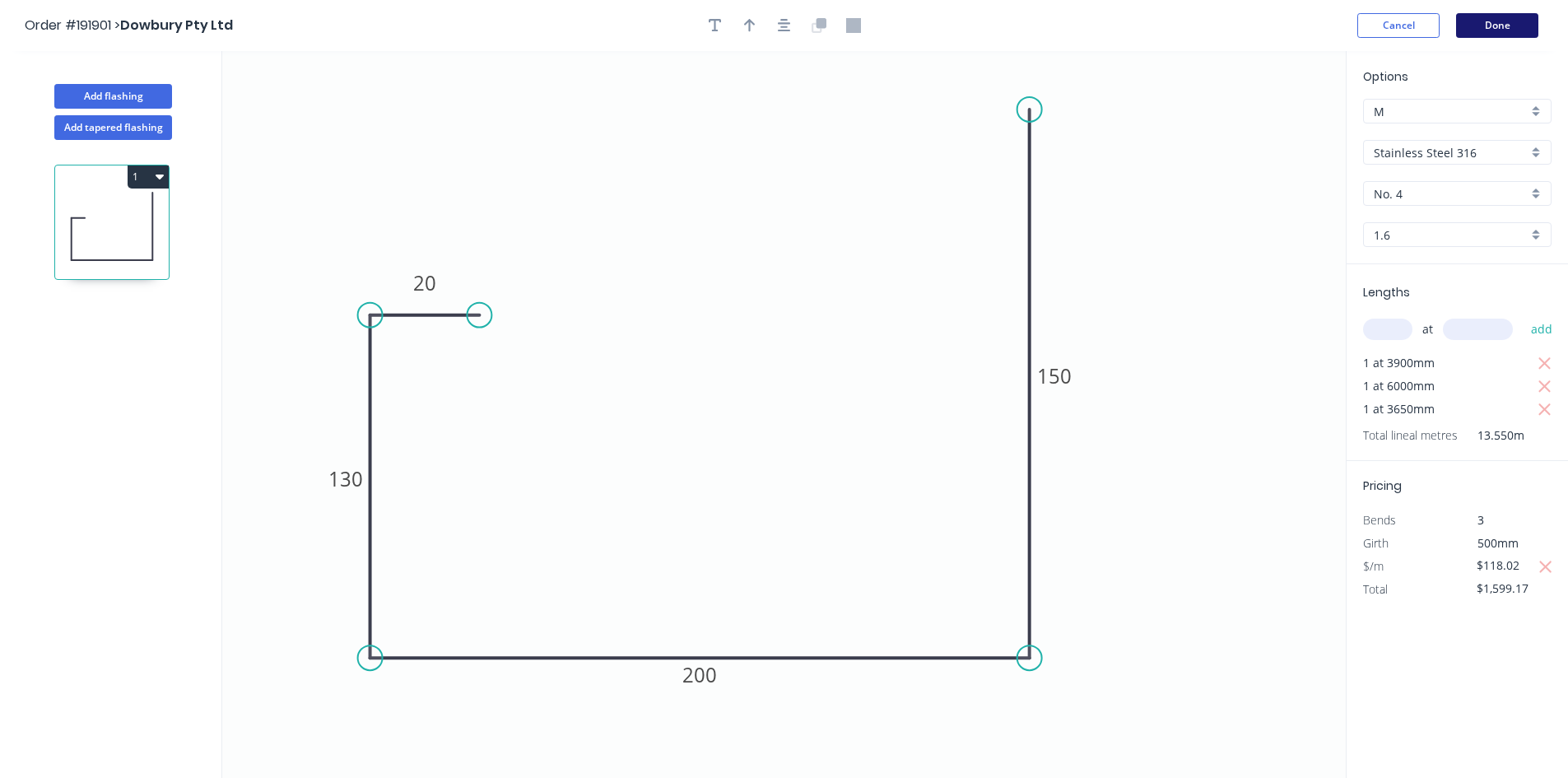
click at [1493, 21] on button "Done" at bounding box center [1497, 25] width 82 height 25
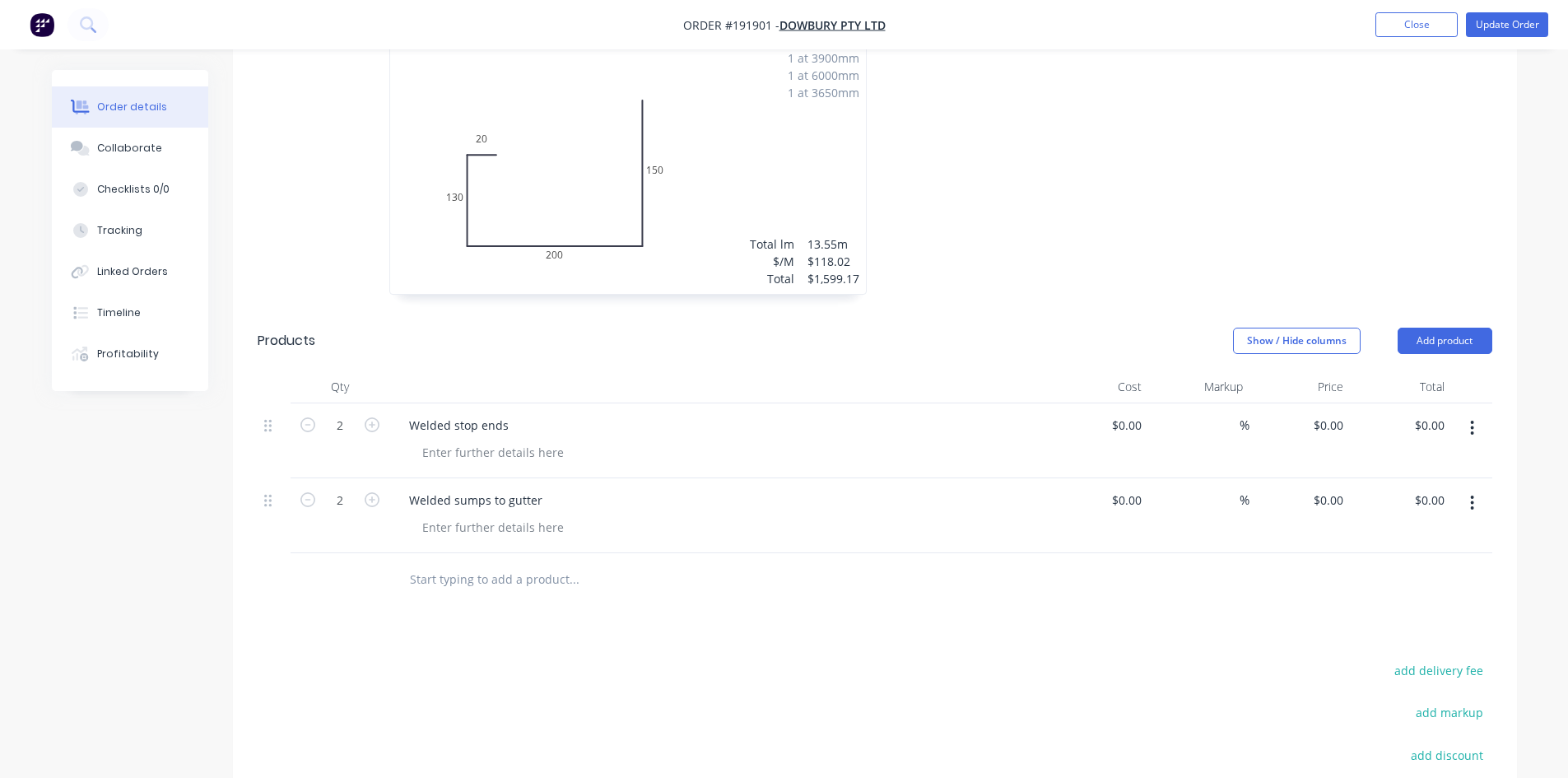
scroll to position [797, 0]
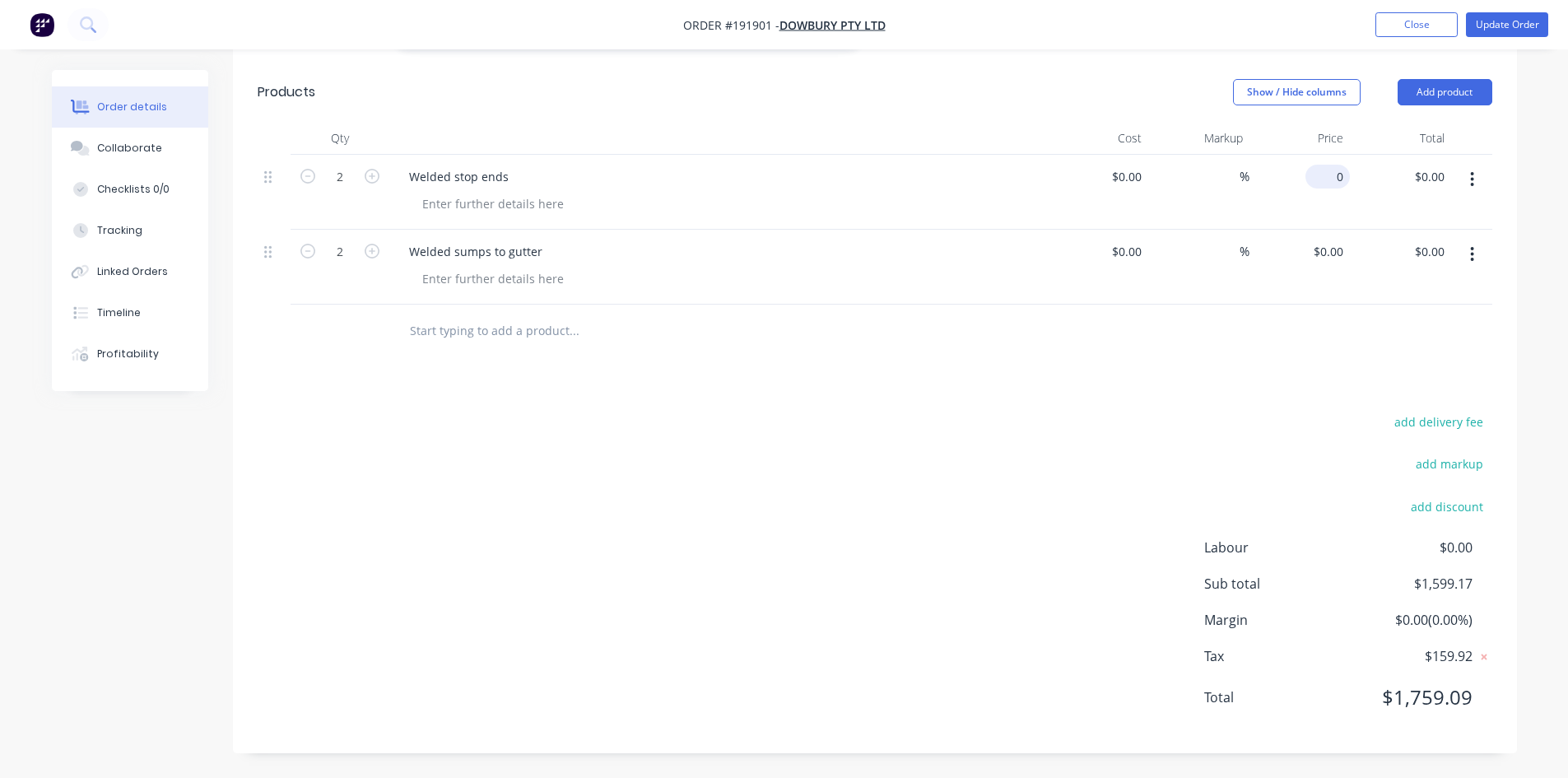
click at [1336, 171] on input "0" at bounding box center [1331, 177] width 38 height 24
type input "$131.76"
type input "$263.52"
click at [1399, 167] on div "$263.52 $263.52" at bounding box center [1400, 192] width 101 height 75
click at [1339, 252] on input "0" at bounding box center [1339, 251] width 19 height 24
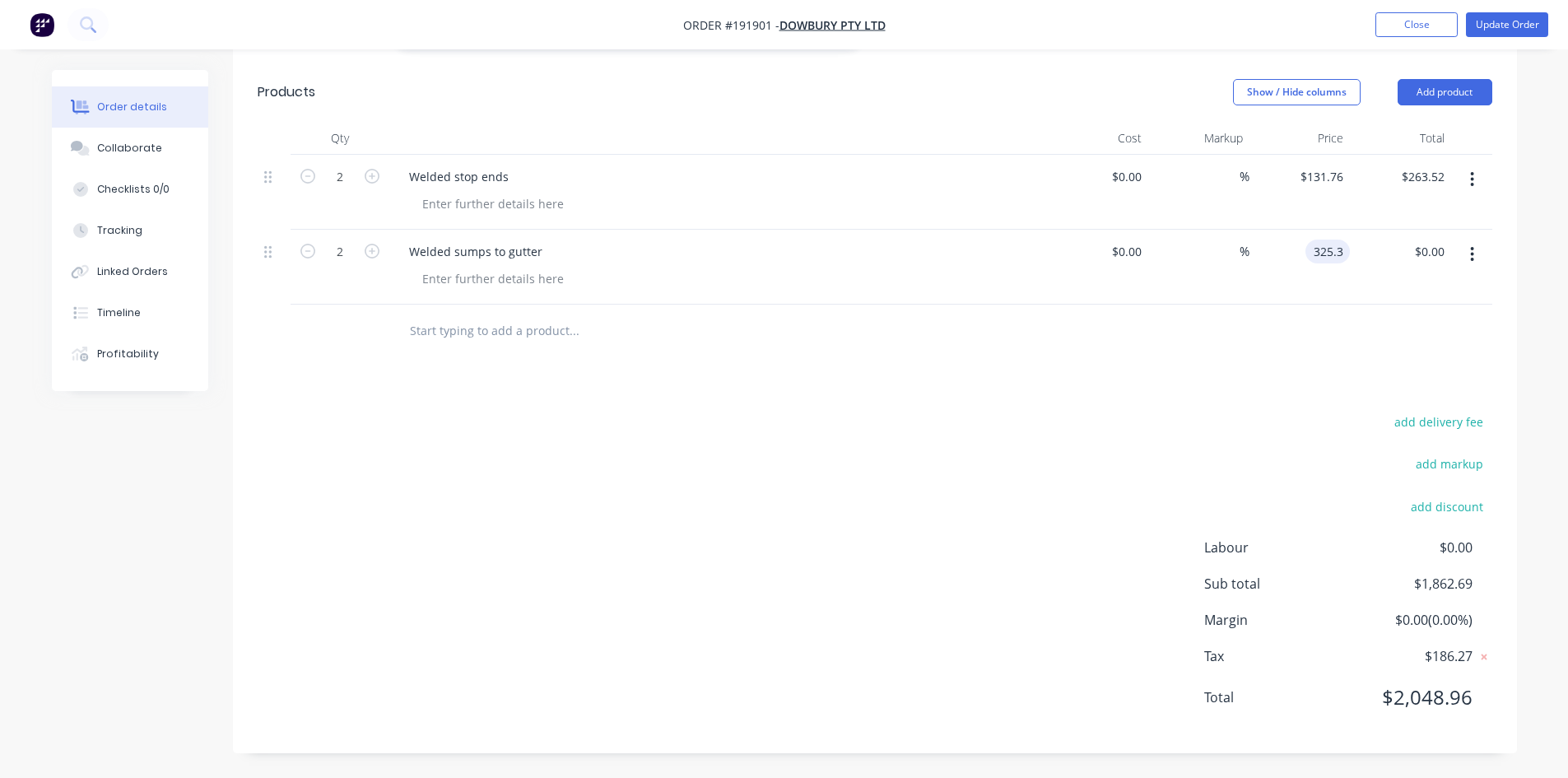
type input "$325.30"
type input "$650.60"
click at [1322, 322] on div at bounding box center [875, 331] width 1235 height 54
click at [1502, 22] on button "Update Order" at bounding box center [1507, 25] width 82 height 25
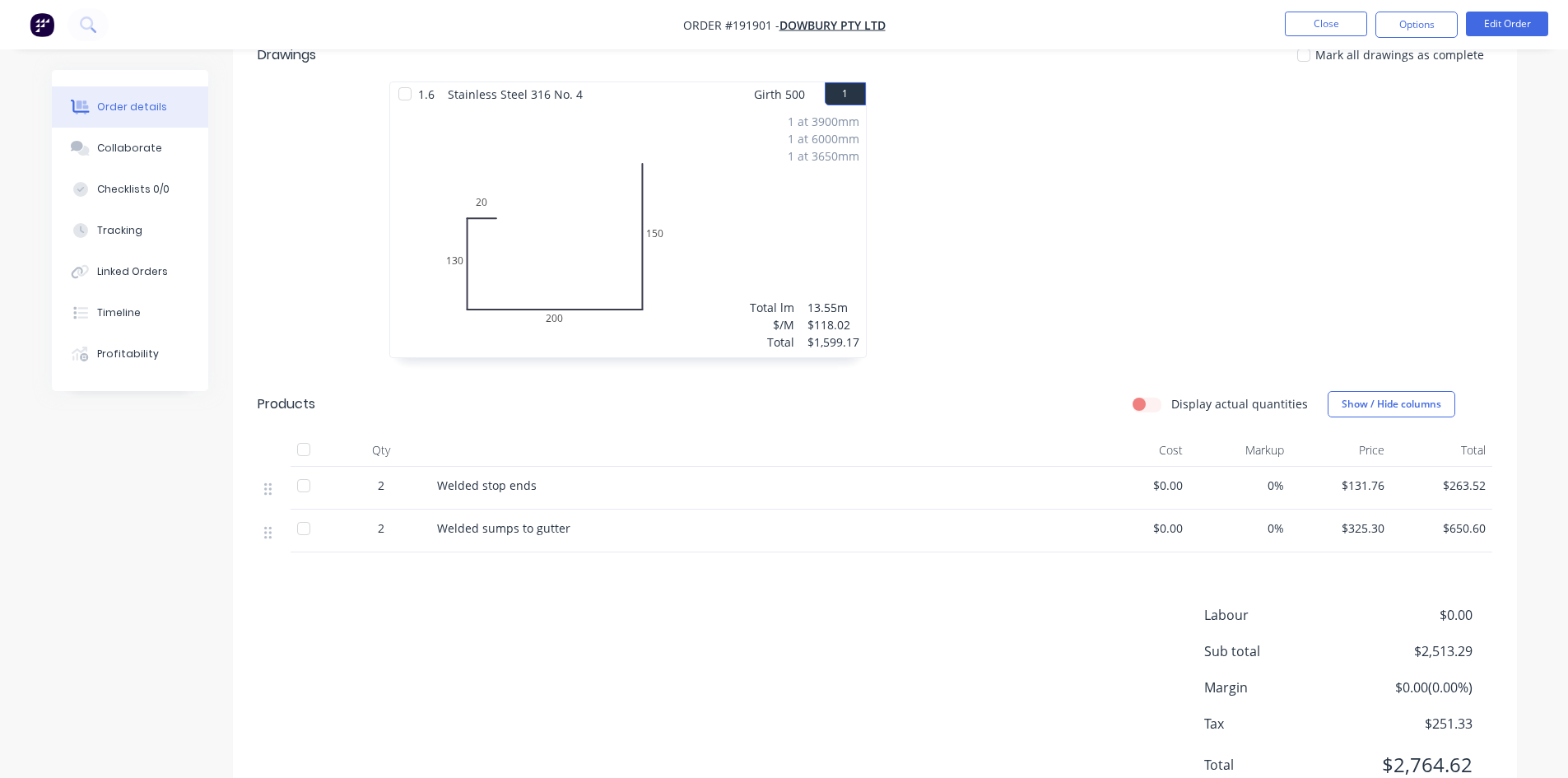
scroll to position [496, 0]
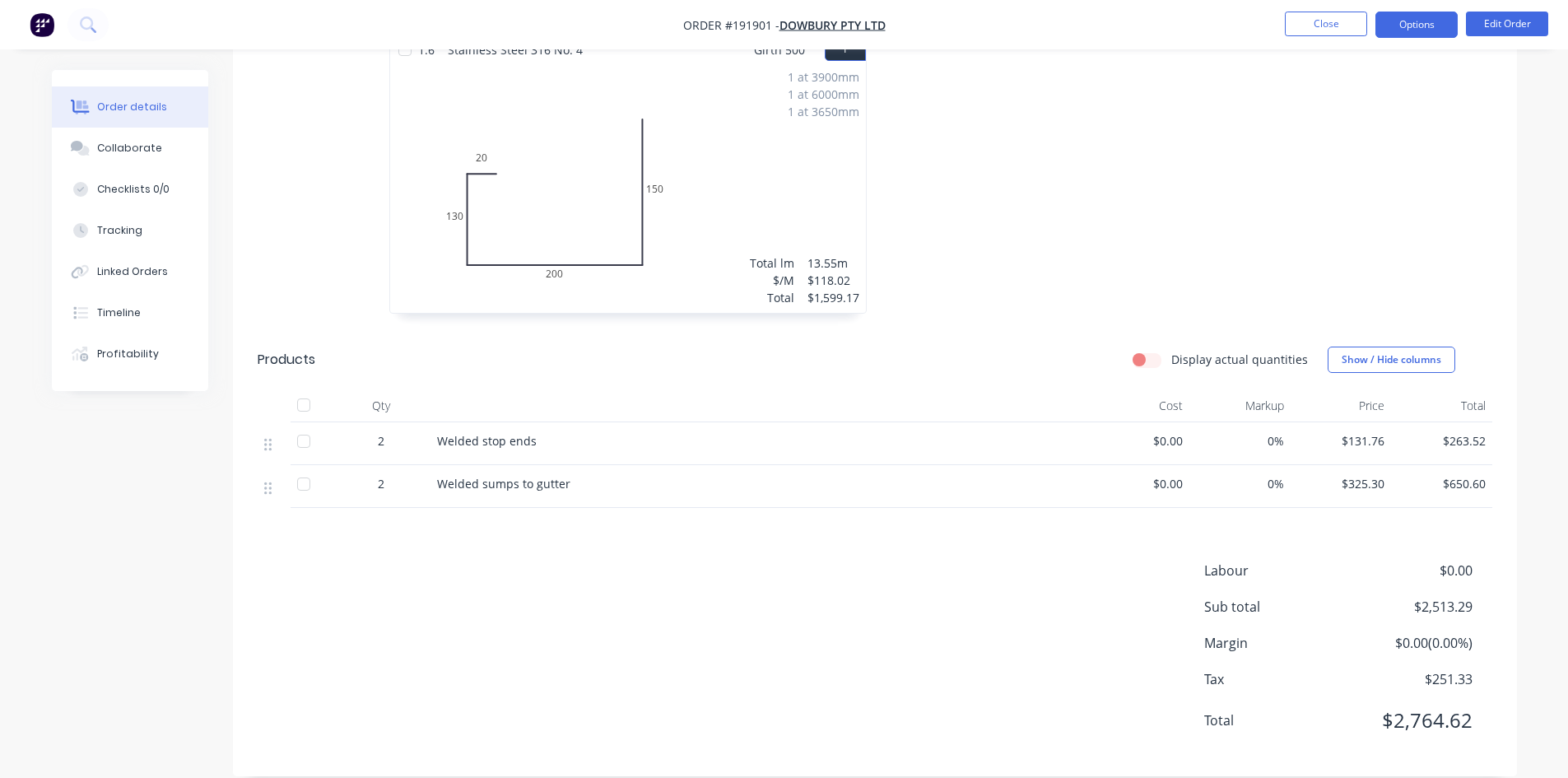
click at [1408, 21] on button "Options" at bounding box center [1416, 25] width 82 height 26
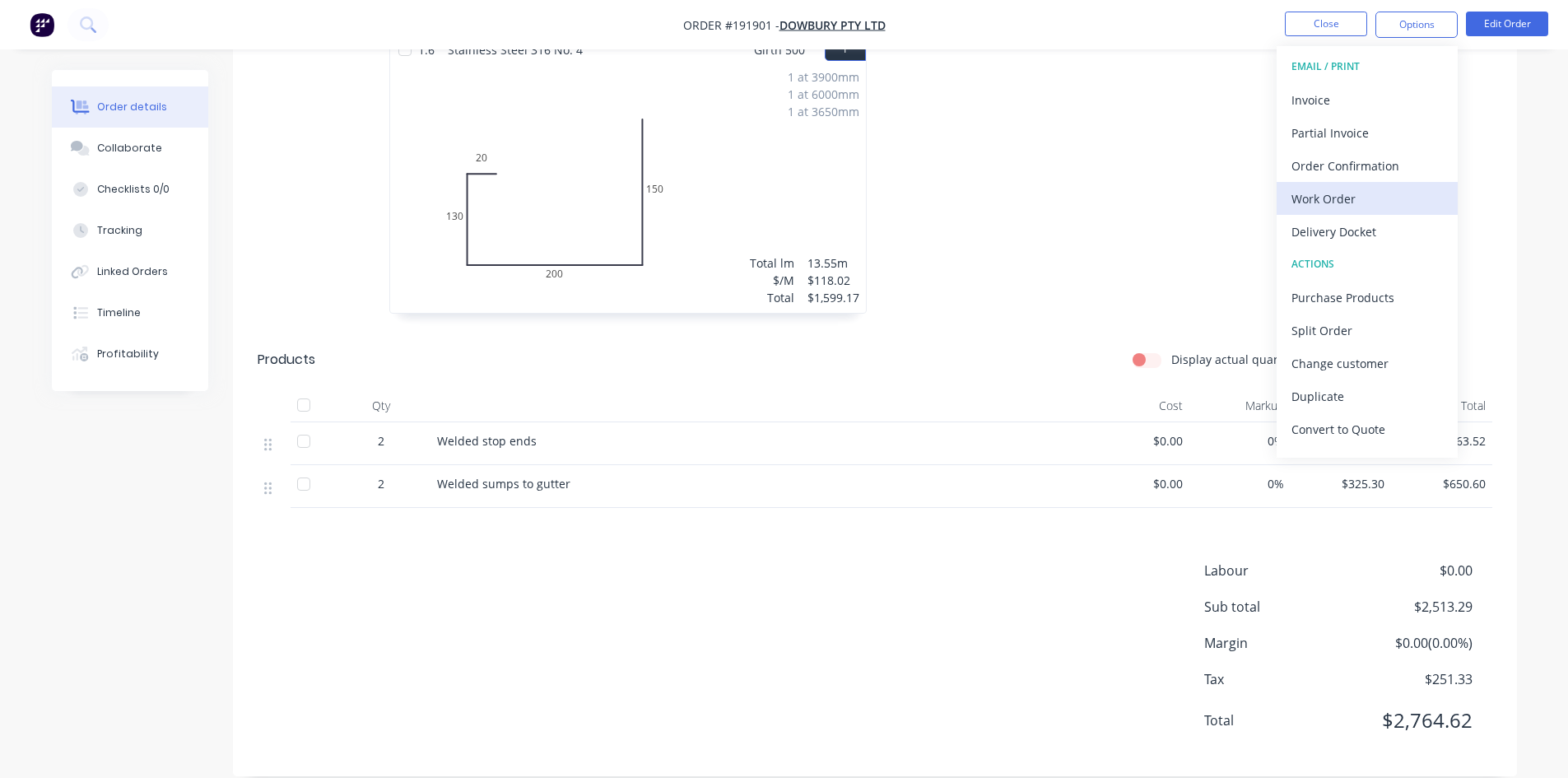
click at [1359, 200] on div "Work Order" at bounding box center [1367, 199] width 151 height 24
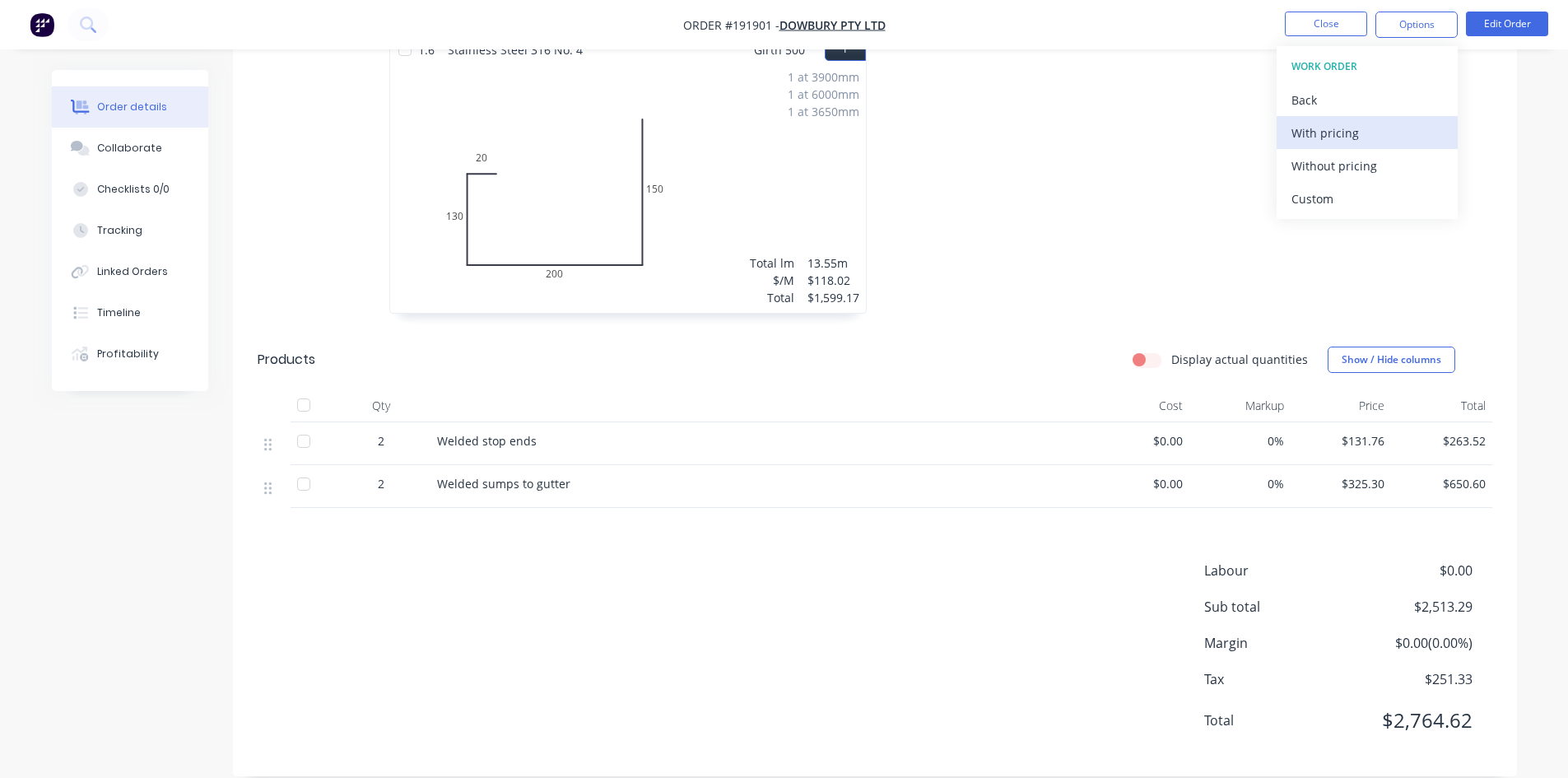
click at [1359, 134] on div "With pricing" at bounding box center [1367, 133] width 151 height 24
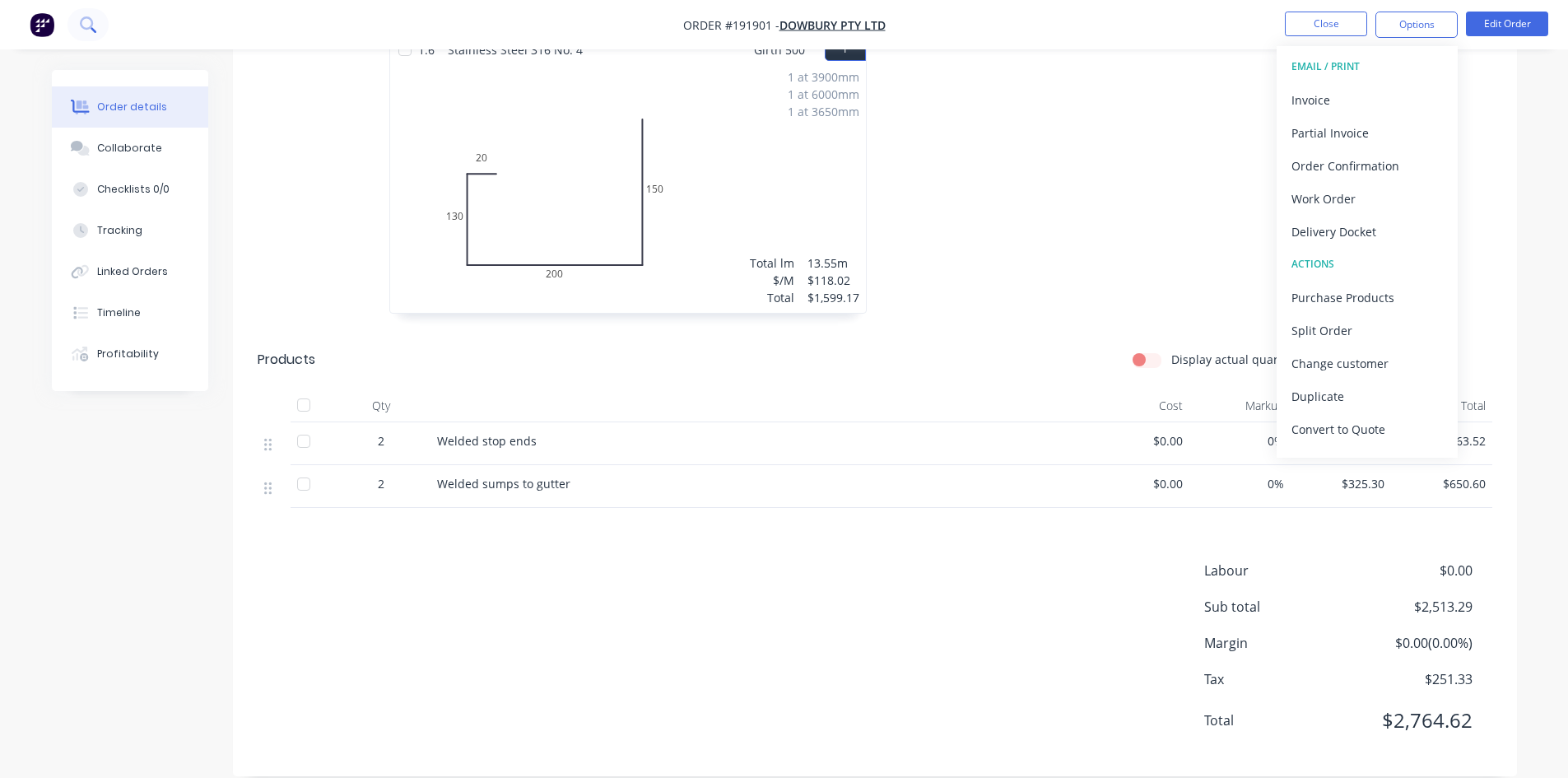
click at [82, 15] on button at bounding box center [87, 25] width 41 height 33
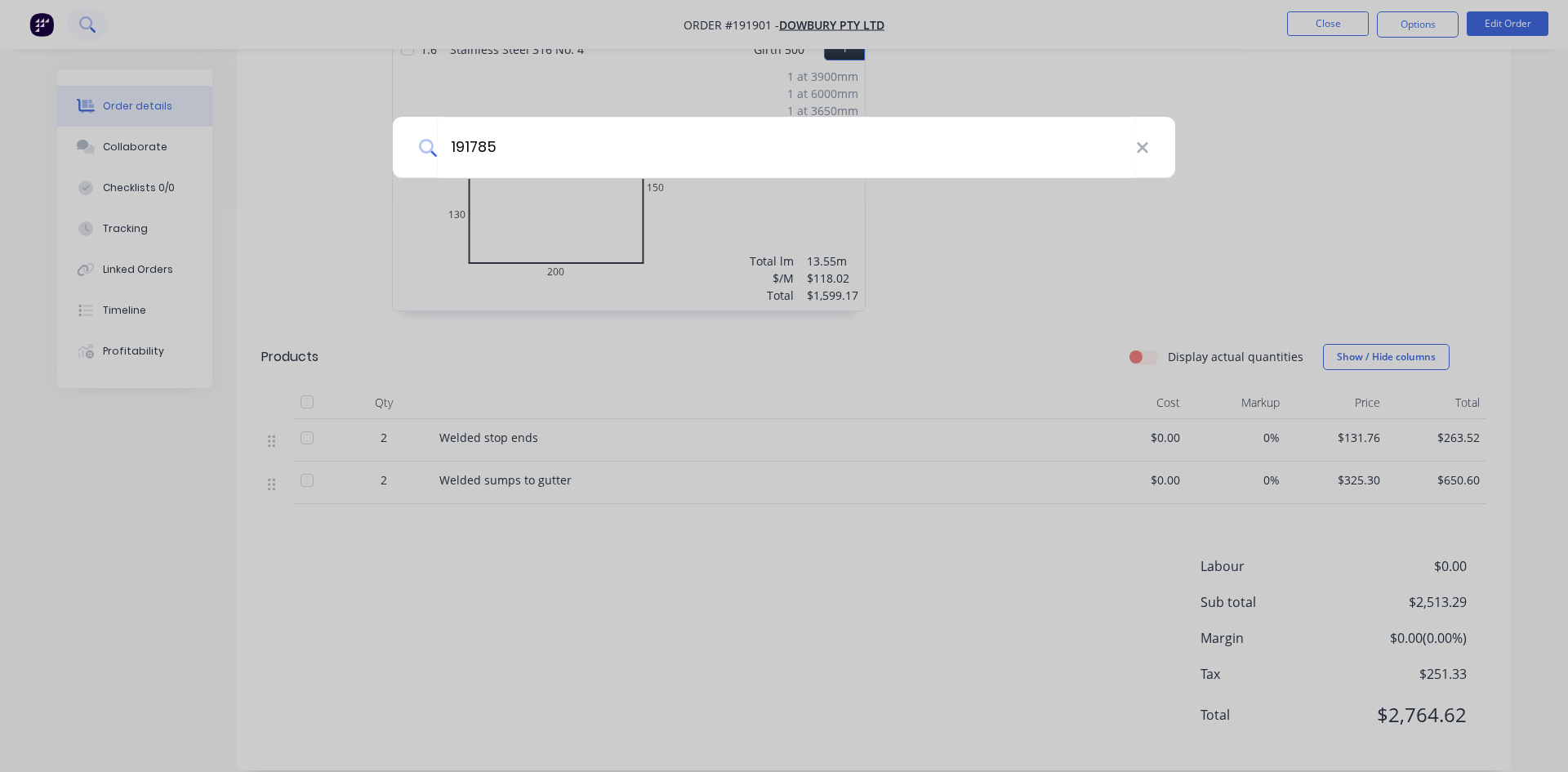
type input "191785"
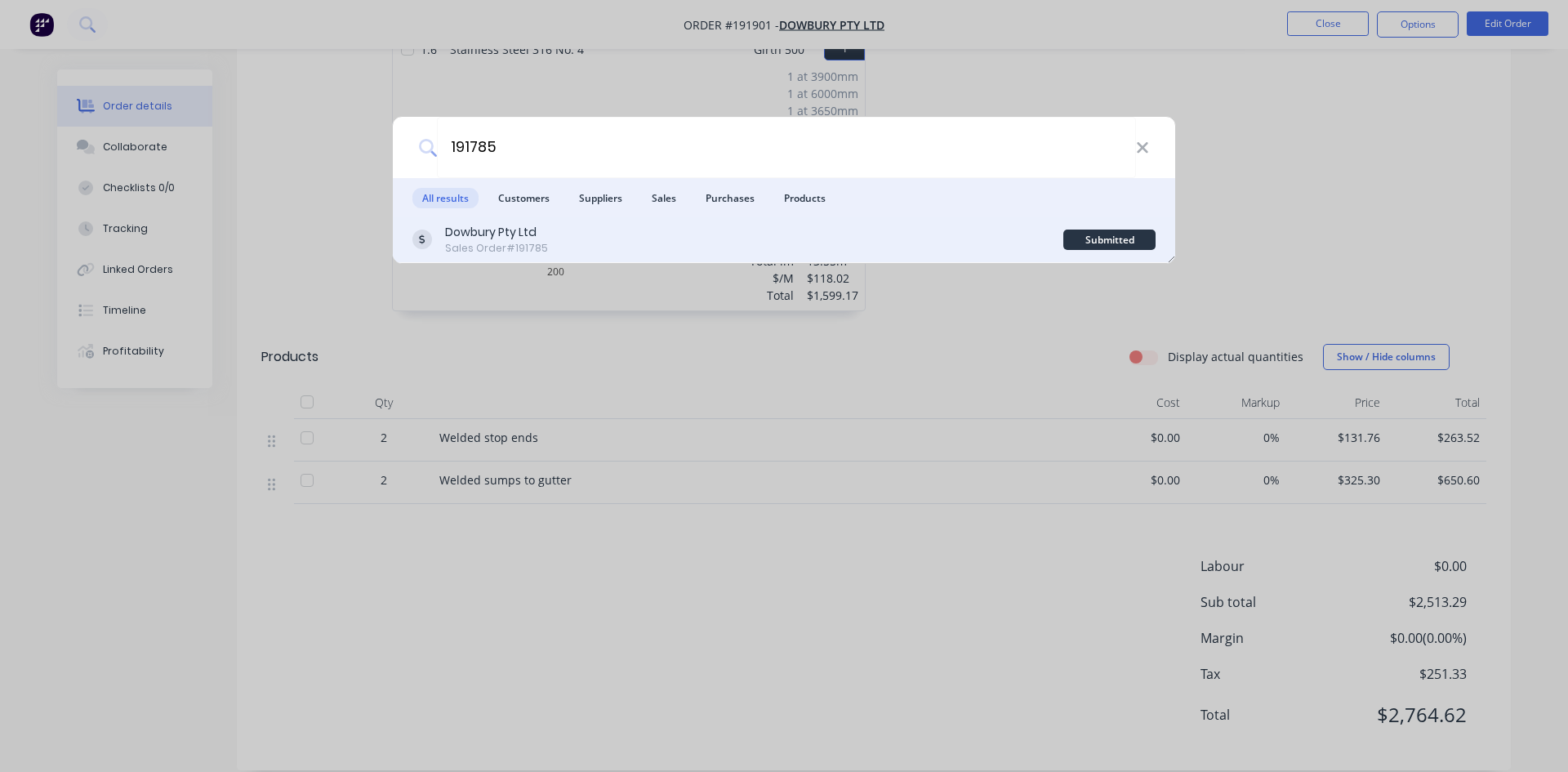
click at [480, 241] on div "Sales Order #191785" at bounding box center [497, 249] width 103 height 14
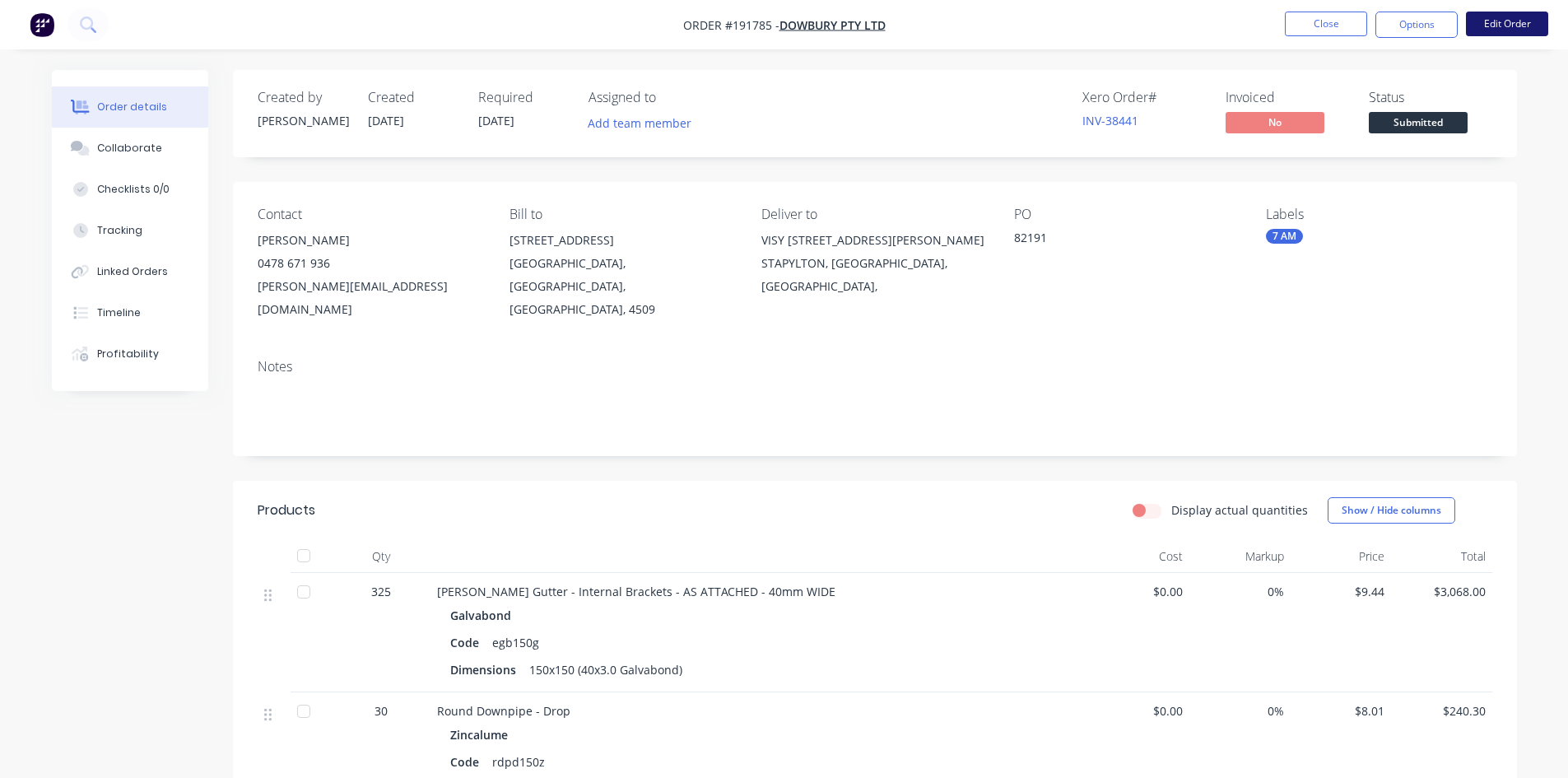
click at [1496, 20] on button "Edit Order" at bounding box center [1507, 24] width 82 height 25
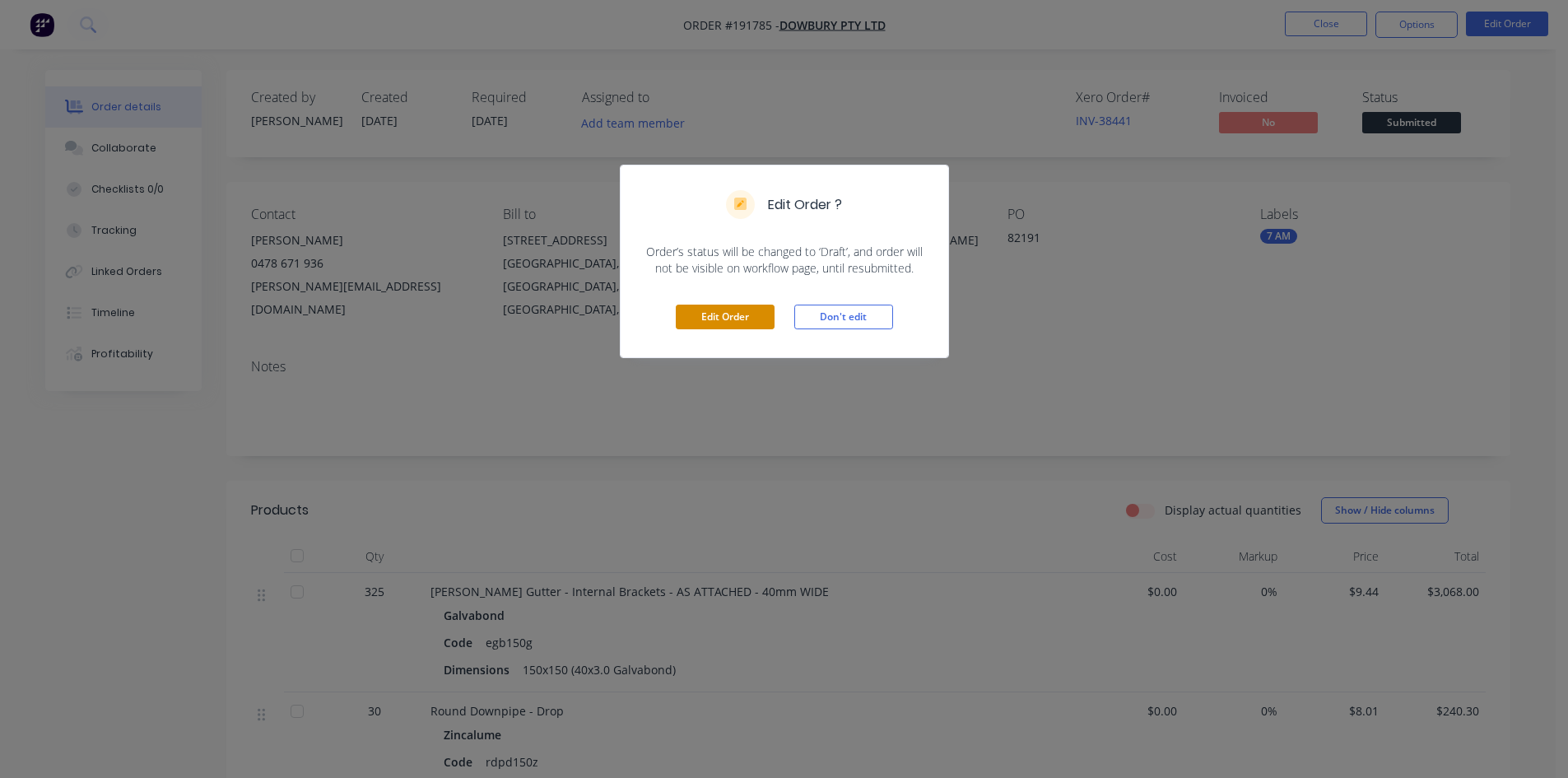
click at [740, 318] on button "Edit Order" at bounding box center [725, 316] width 98 height 25
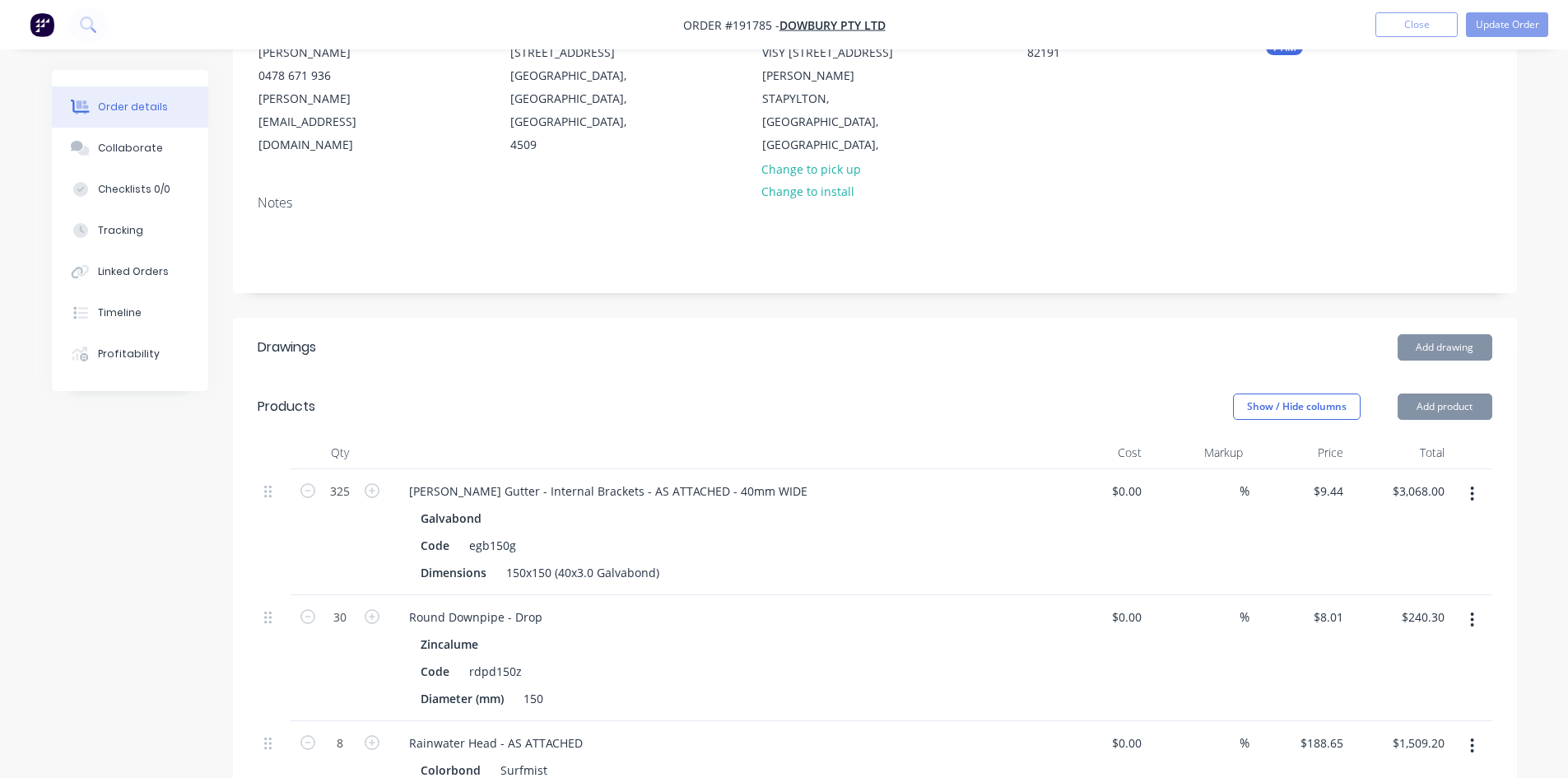
scroll to position [274, 0]
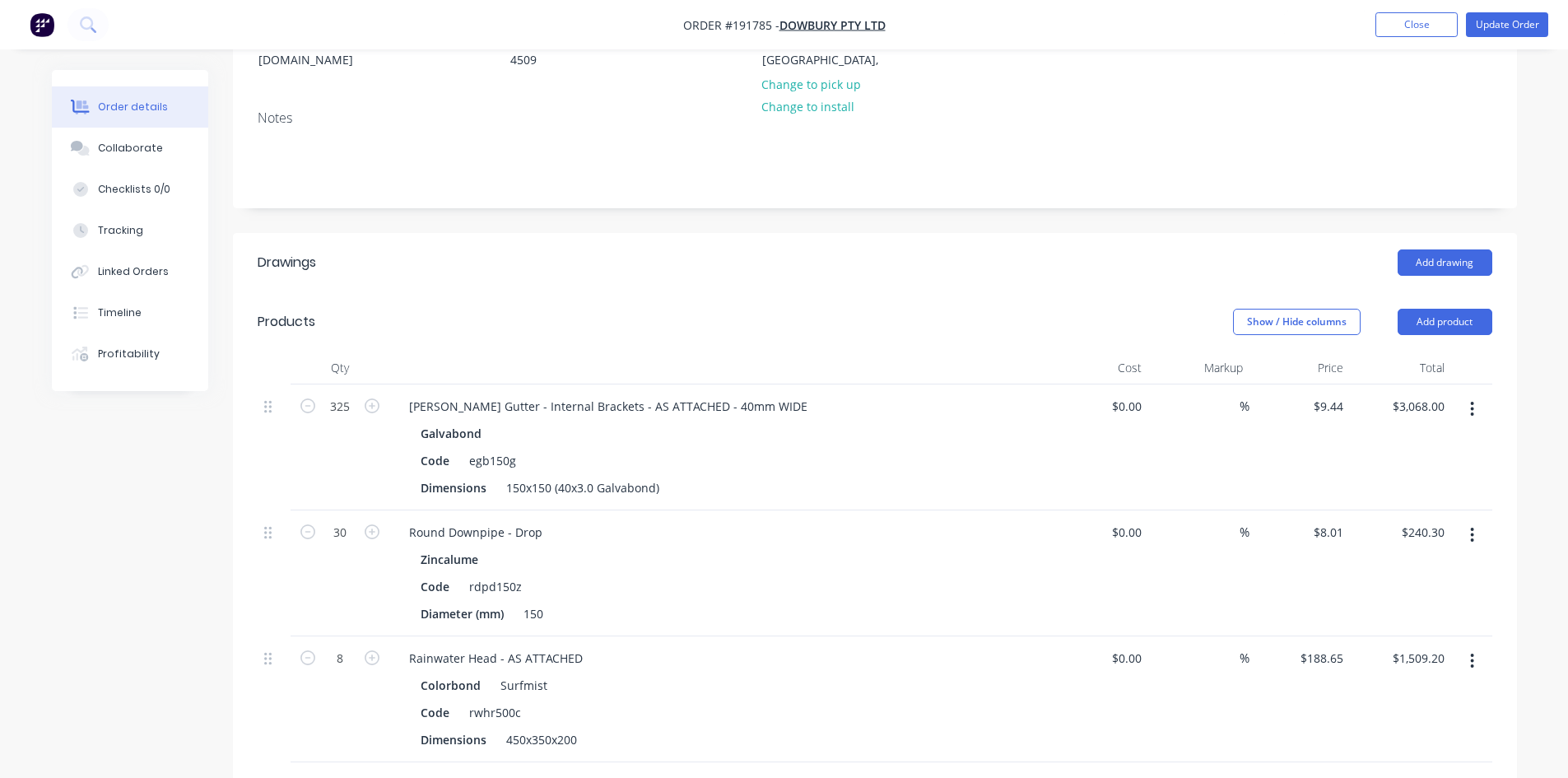
click at [1475, 401] on button "button" at bounding box center [1471, 409] width 38 height 30
click at [1436, 457] on div "Edit" at bounding box center [1413, 453] width 127 height 24
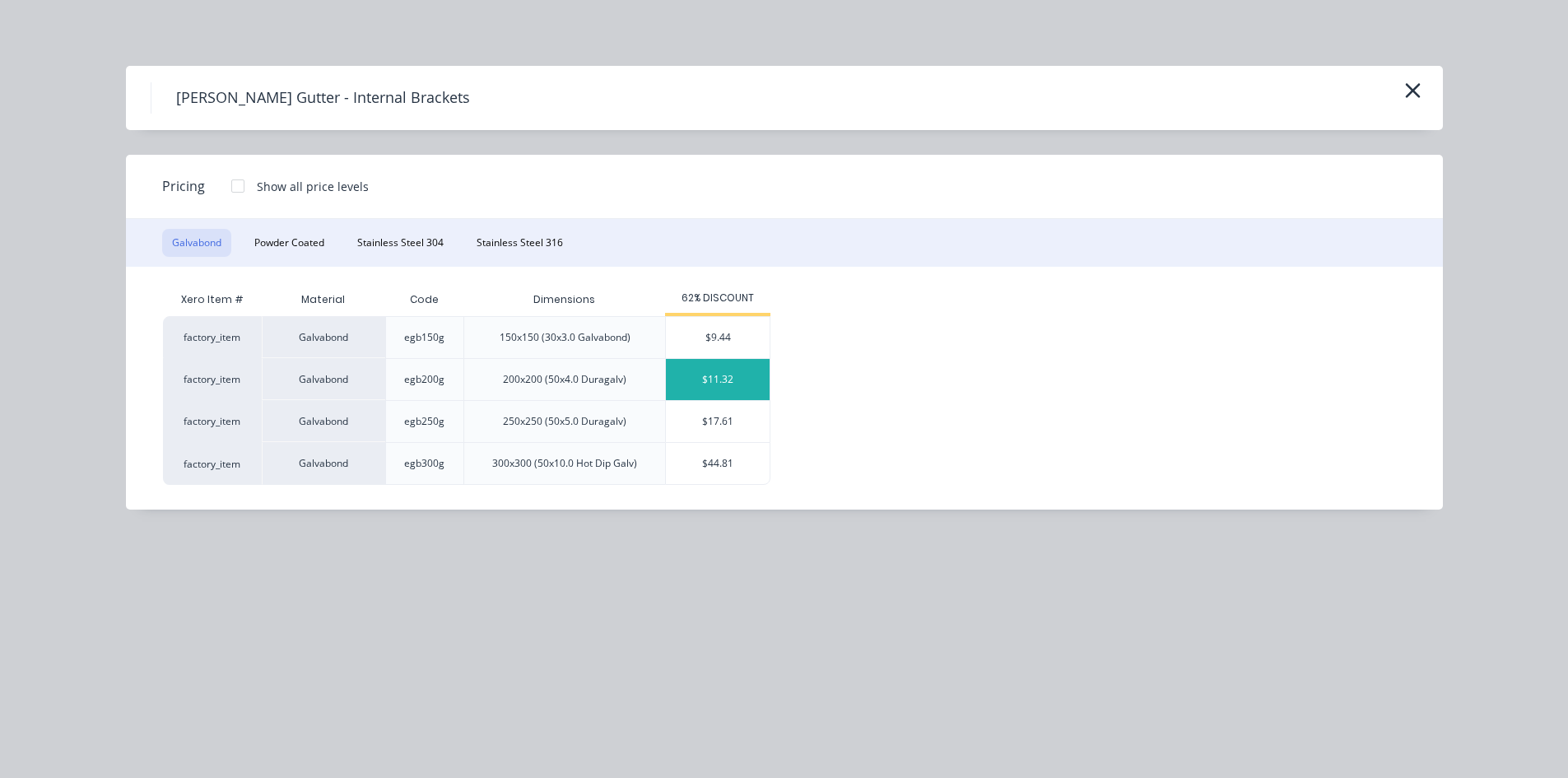
click at [714, 389] on div "$11.32" at bounding box center [718, 379] width 104 height 41
type input "$11.32"
type input "$3,679.00"
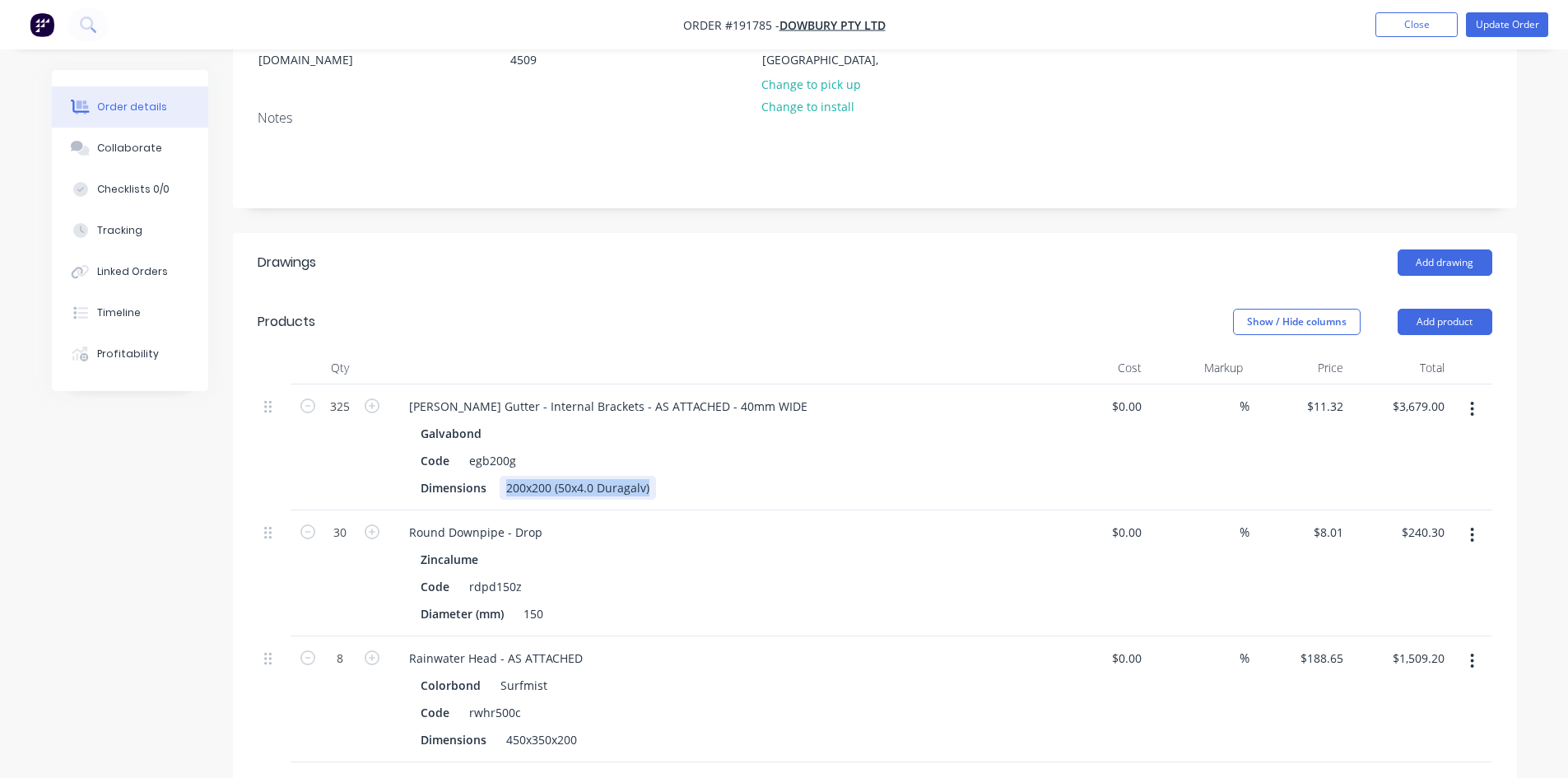
drag, startPoint x: 504, startPoint y: 482, endPoint x: 902, endPoint y: 529, distance: 400.8
click at [902, 529] on div "325 Eaves Gutter - Internal Brackets - AS ATTACHED - 40mm WIDE Galvabond Code e…" at bounding box center [875, 573] width 1235 height 378
click at [900, 342] on header "Products Show / Hide columns Add product" at bounding box center [875, 322] width 1284 height 59
click at [1498, 23] on button "Update Order" at bounding box center [1507, 25] width 82 height 25
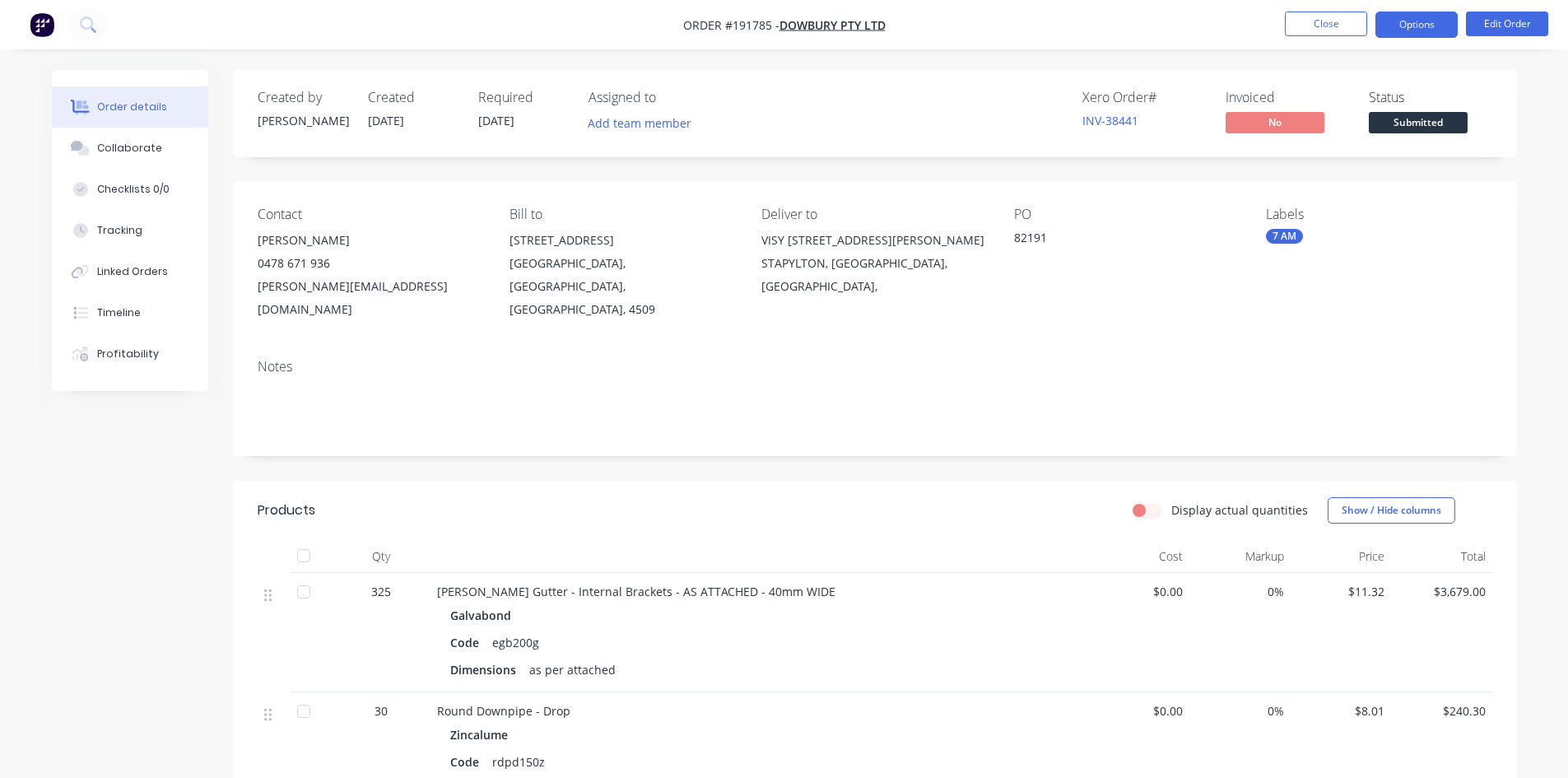
click at [1439, 21] on button "Options" at bounding box center [1416, 25] width 82 height 26
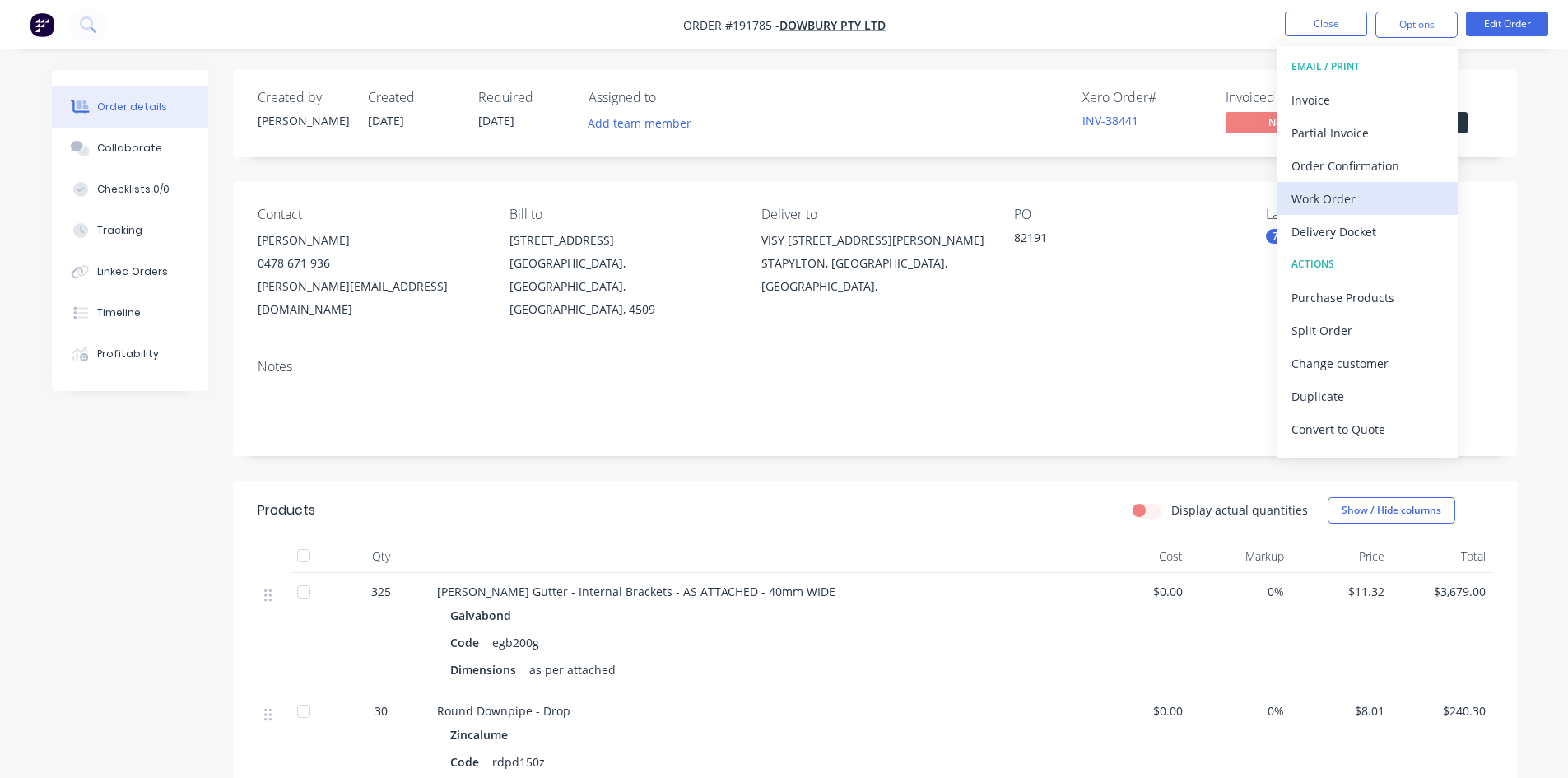
click at [1372, 189] on div "Work Order" at bounding box center [1367, 199] width 151 height 24
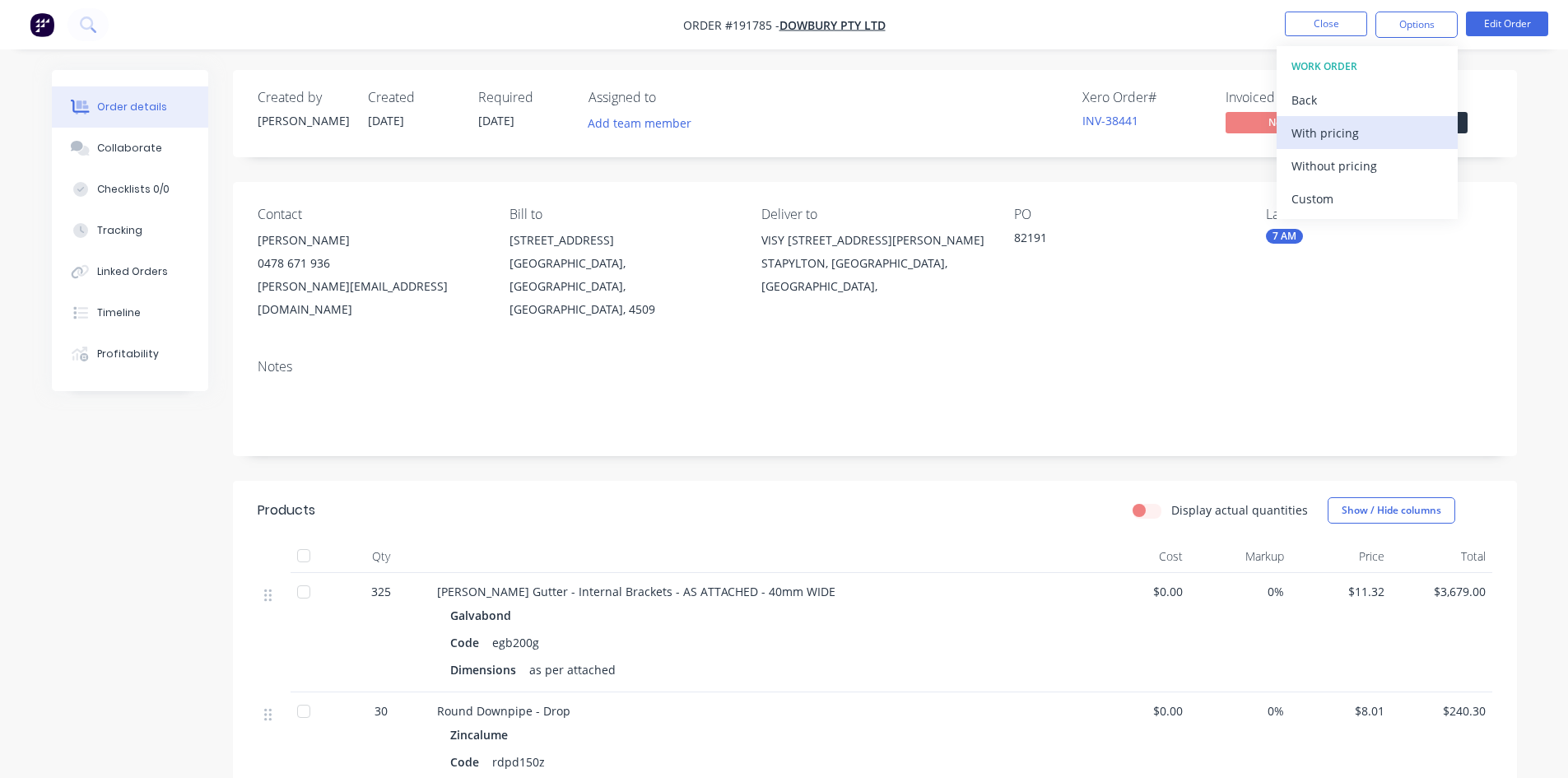
click at [1382, 123] on div "With pricing" at bounding box center [1367, 133] width 151 height 24
click at [76, 35] on button at bounding box center [87, 25] width 41 height 33
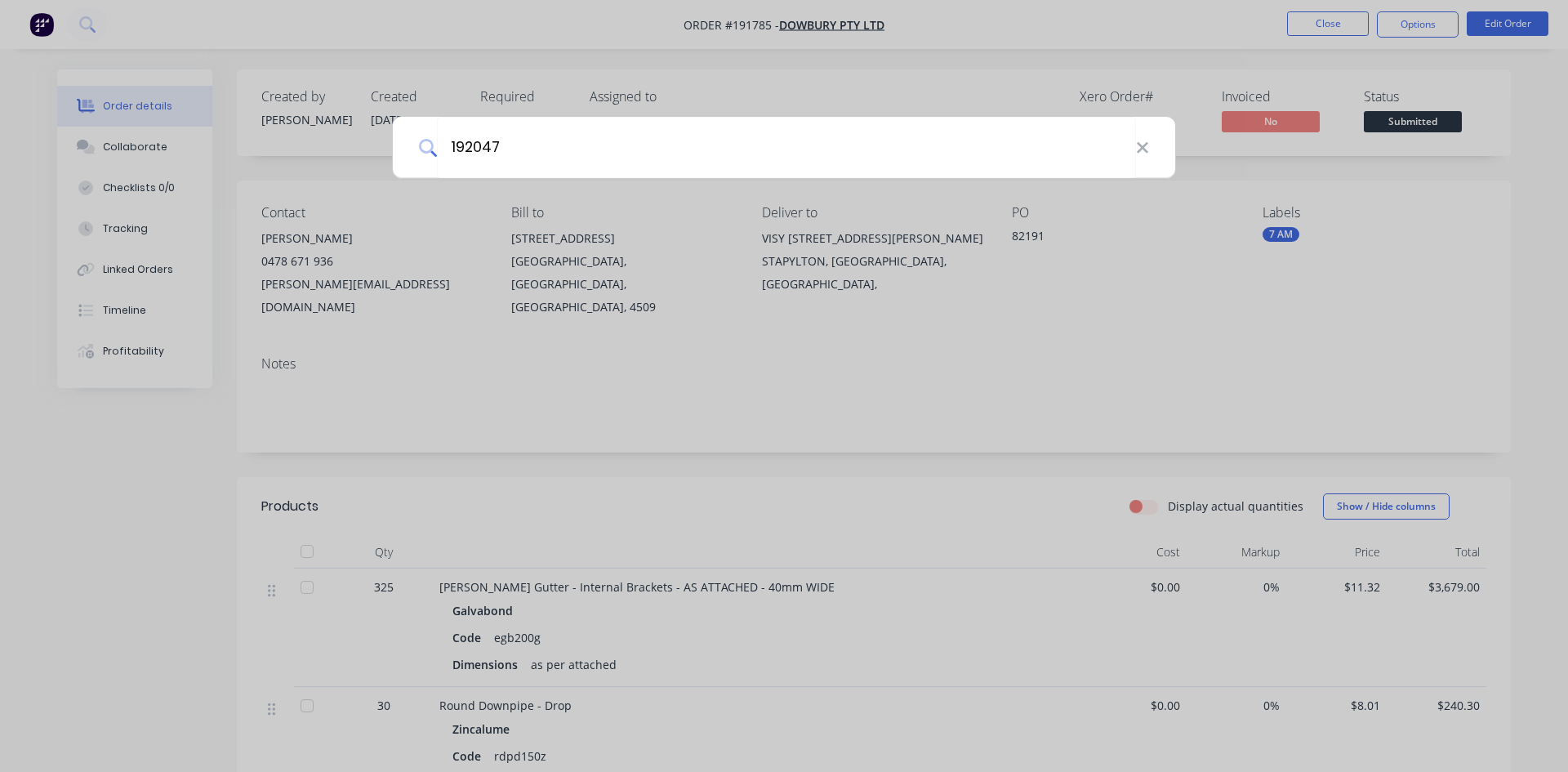
type input "192047"
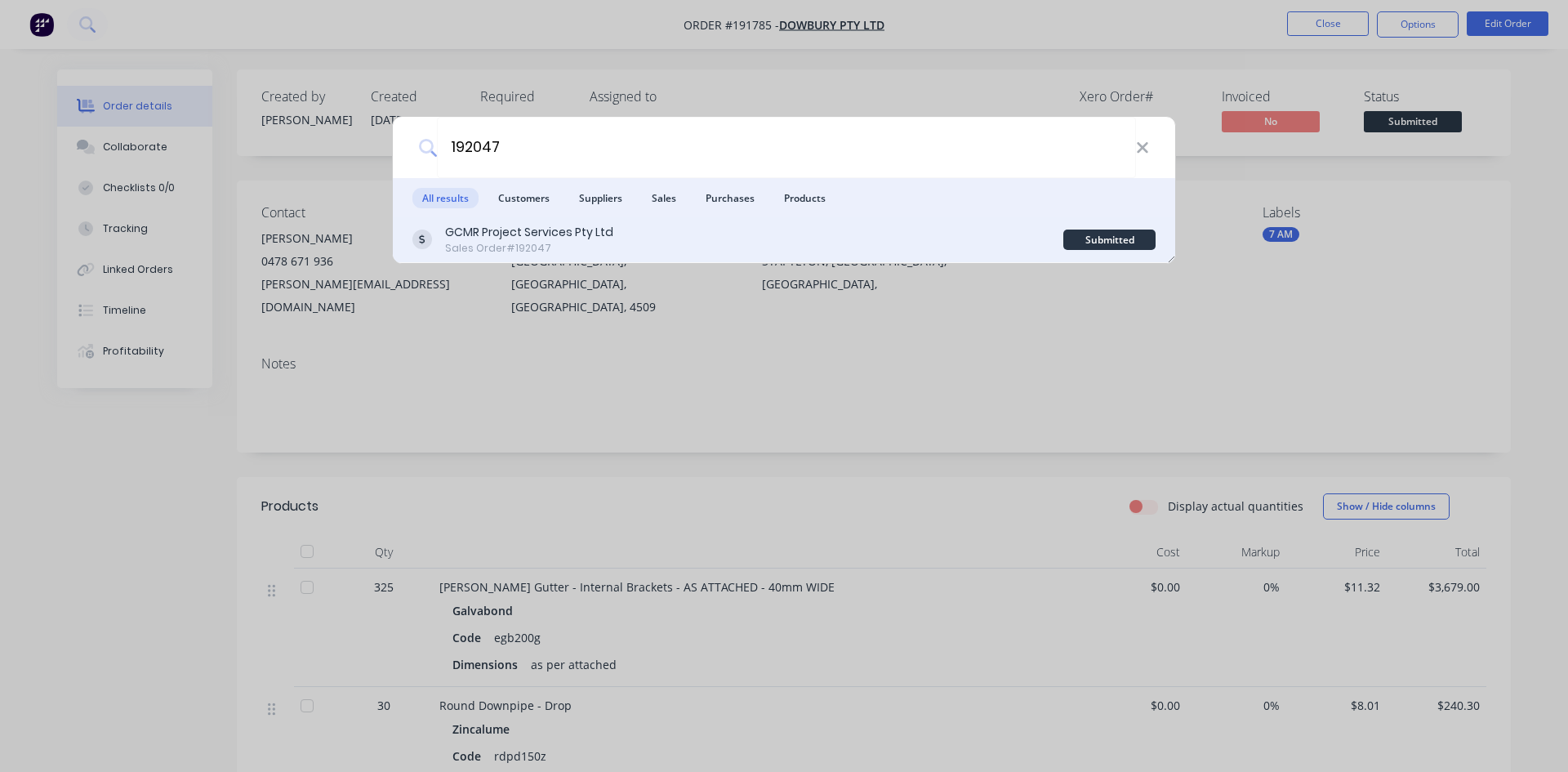
click at [712, 253] on div "GCMR Project Services Pty Ltd Sales Order #192047" at bounding box center [737, 240] width 651 height 32
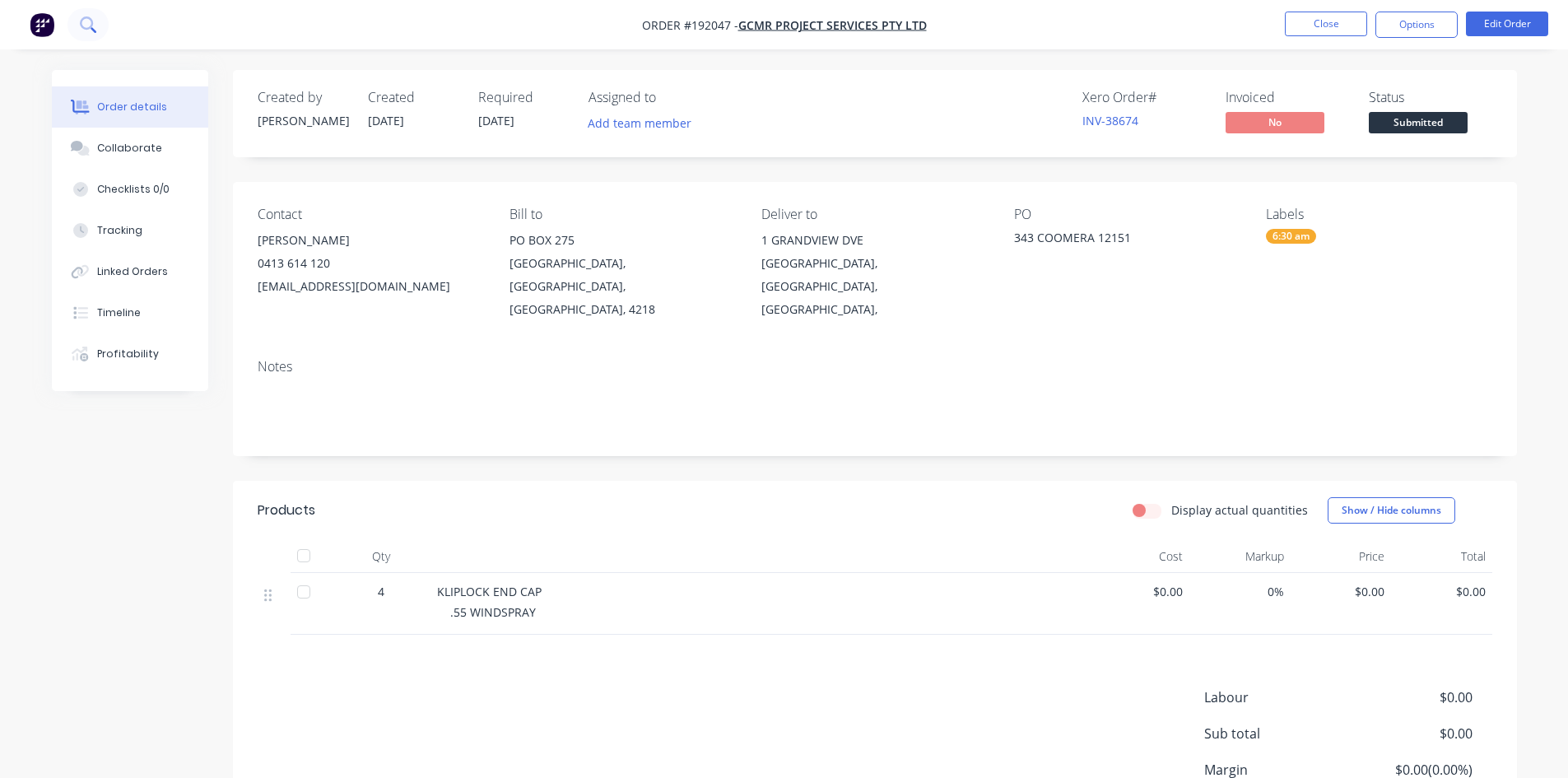
click at [101, 25] on button at bounding box center [87, 25] width 41 height 33
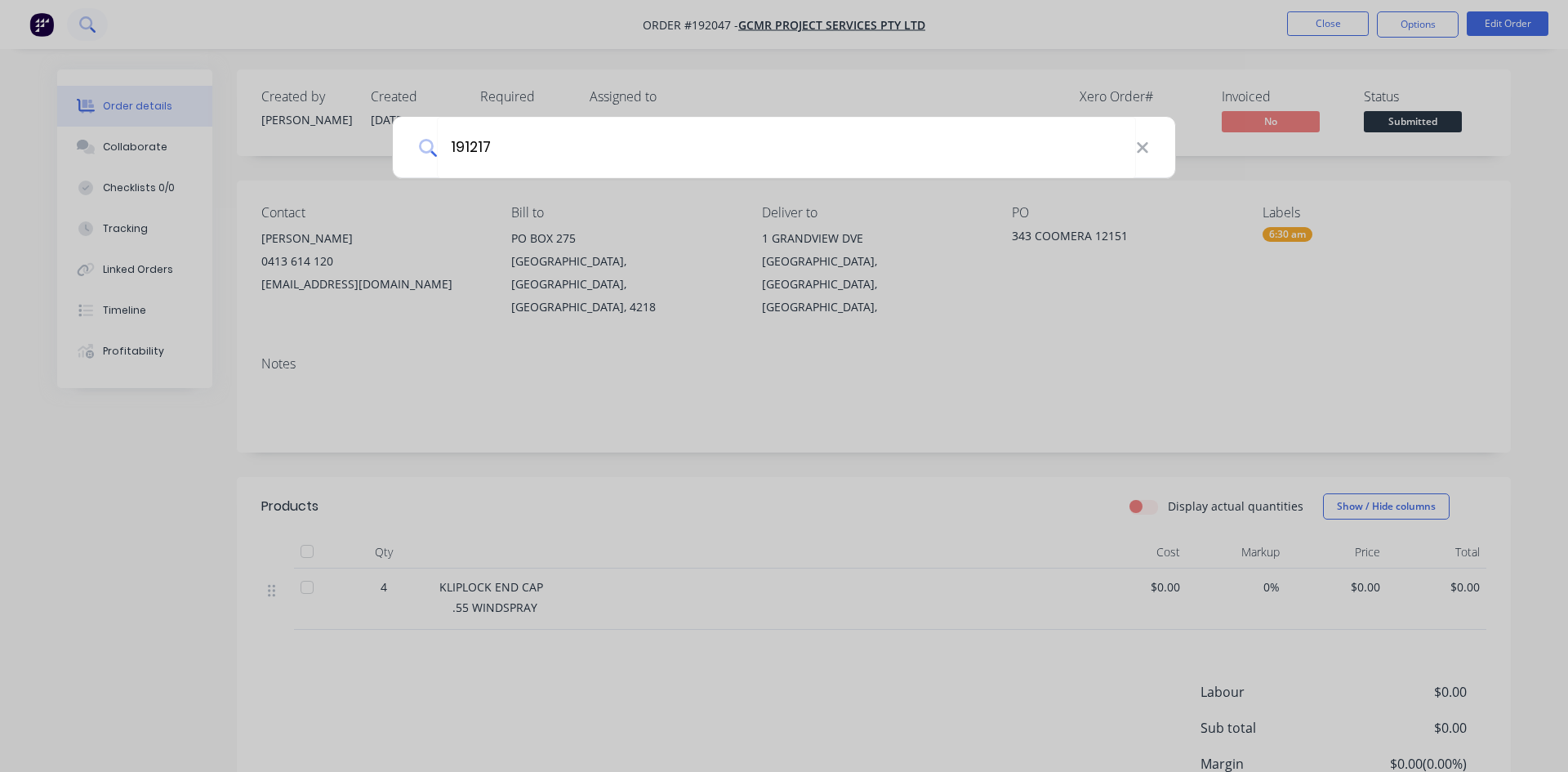
type input "191217"
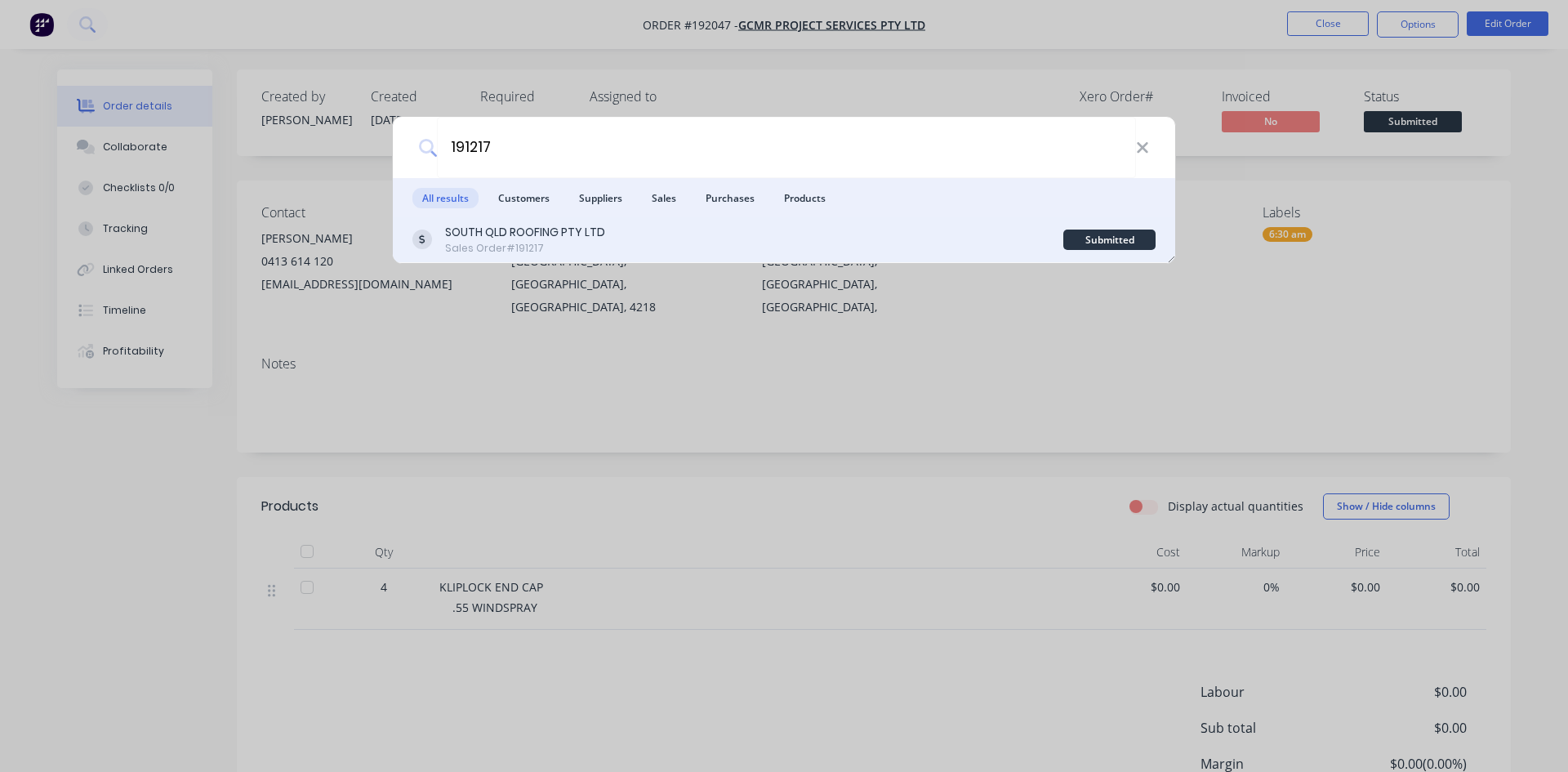
click at [548, 236] on div "SOUTH QLD ROOFING PTY LTD" at bounding box center [525, 232] width 160 height 17
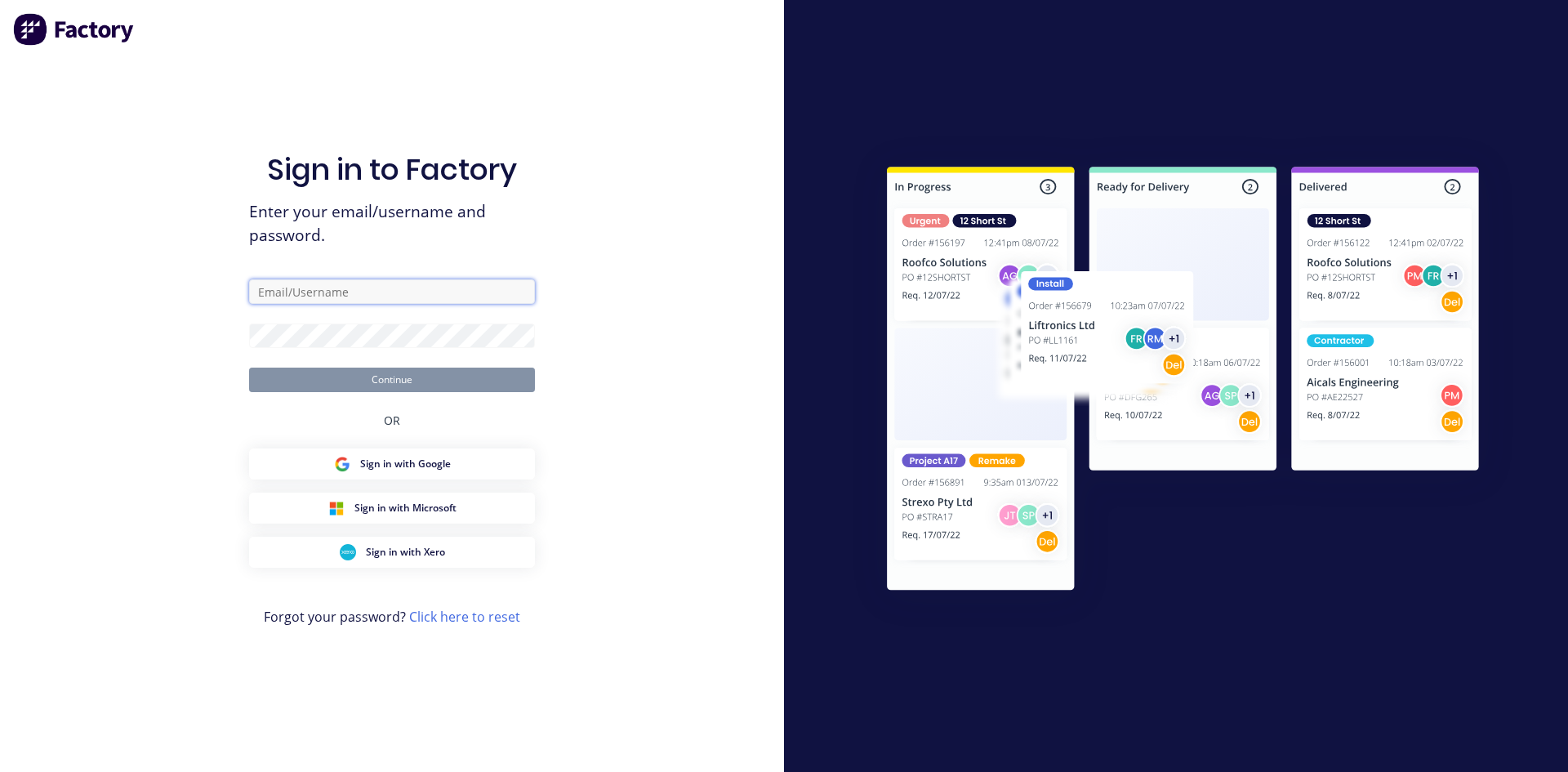
type input "john@fmfabricators.com.au"
click at [446, 389] on button "Continue" at bounding box center [392, 380] width 286 height 24
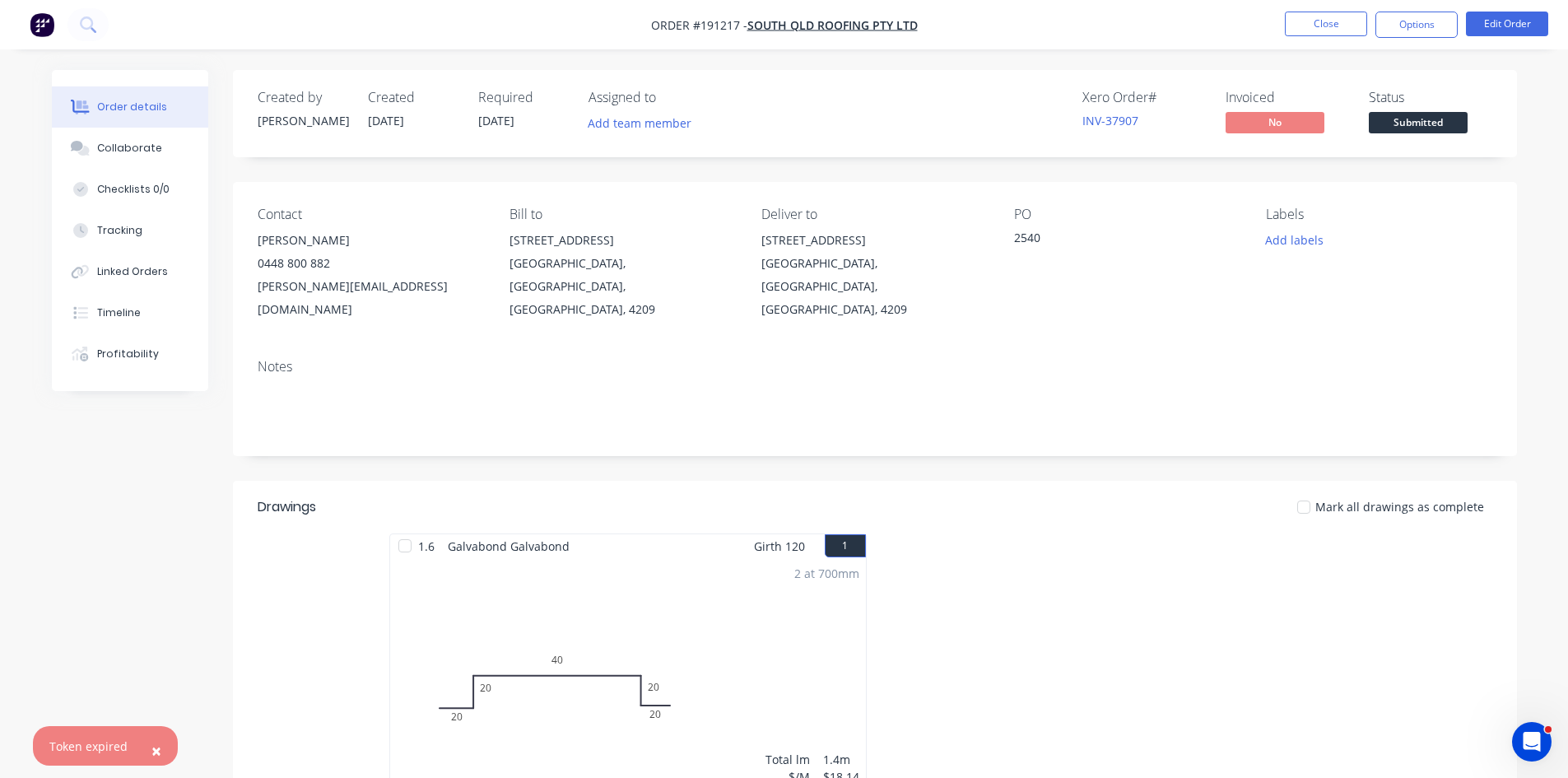
click at [1096, 550] on div at bounding box center [1122, 681] width 494 height 293
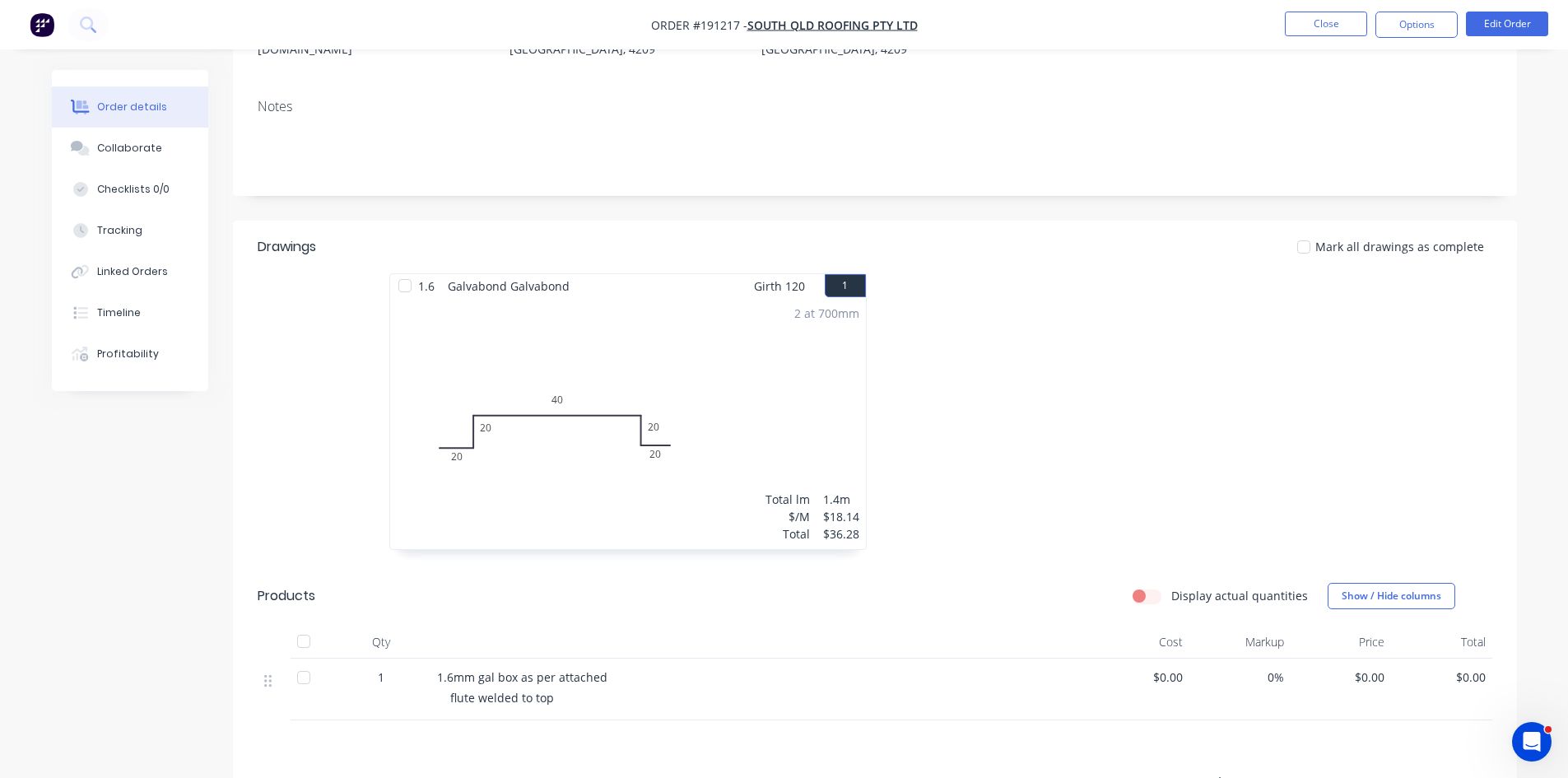
scroll to position [274, 0]
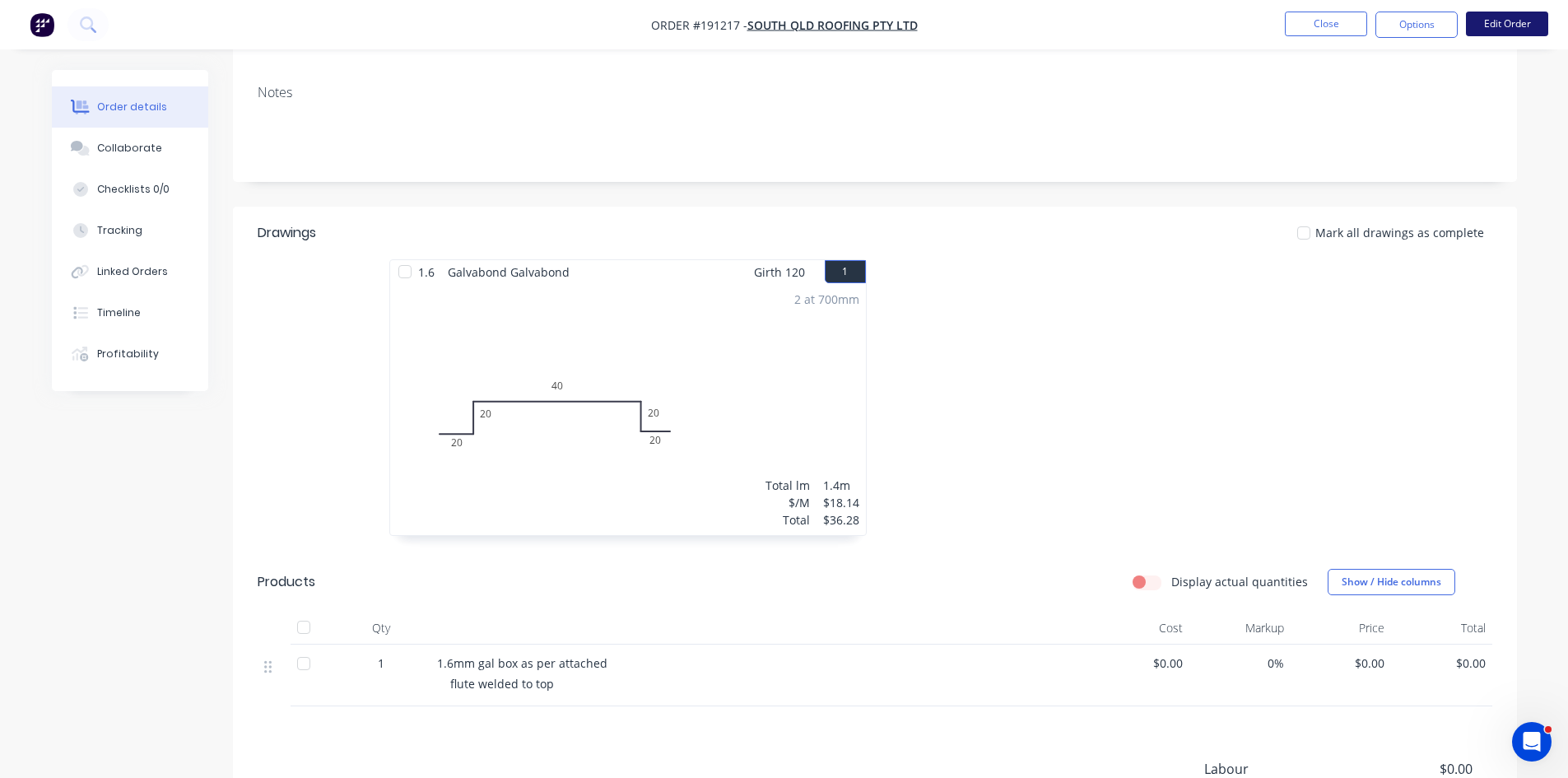
click at [1499, 16] on button "Edit Order" at bounding box center [1507, 24] width 82 height 25
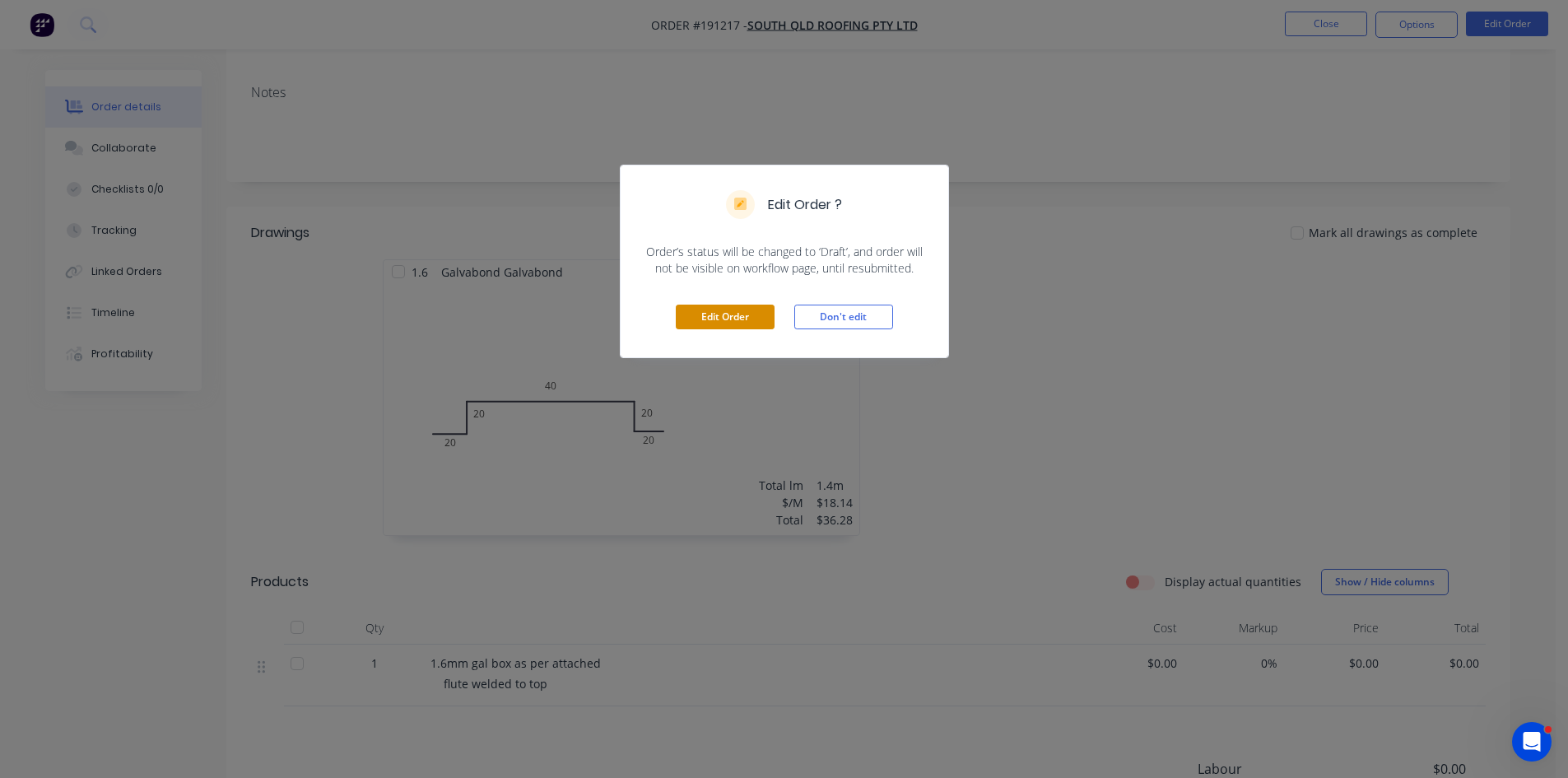
click at [755, 316] on button "Edit Order" at bounding box center [725, 316] width 98 height 25
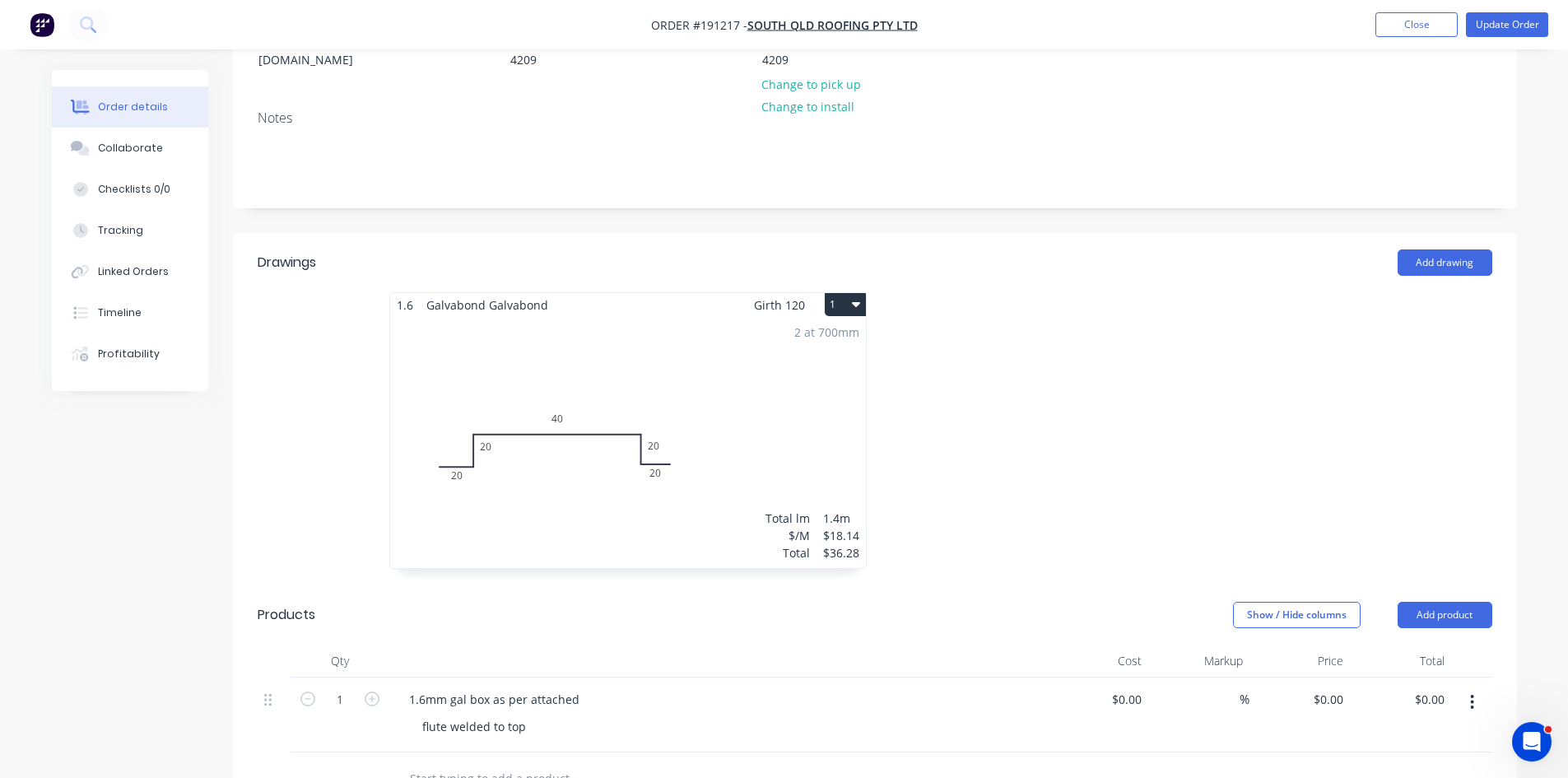
click at [1346, 691] on div "$0.00 $0.00" at bounding box center [1299, 715] width 101 height 75
click at [1328, 688] on div "0 0" at bounding box center [1337, 700] width 25 height 24
type input "$45.00"
drag, startPoint x: 1326, startPoint y: 407, endPoint x: 1328, endPoint y: 398, distance: 9.2
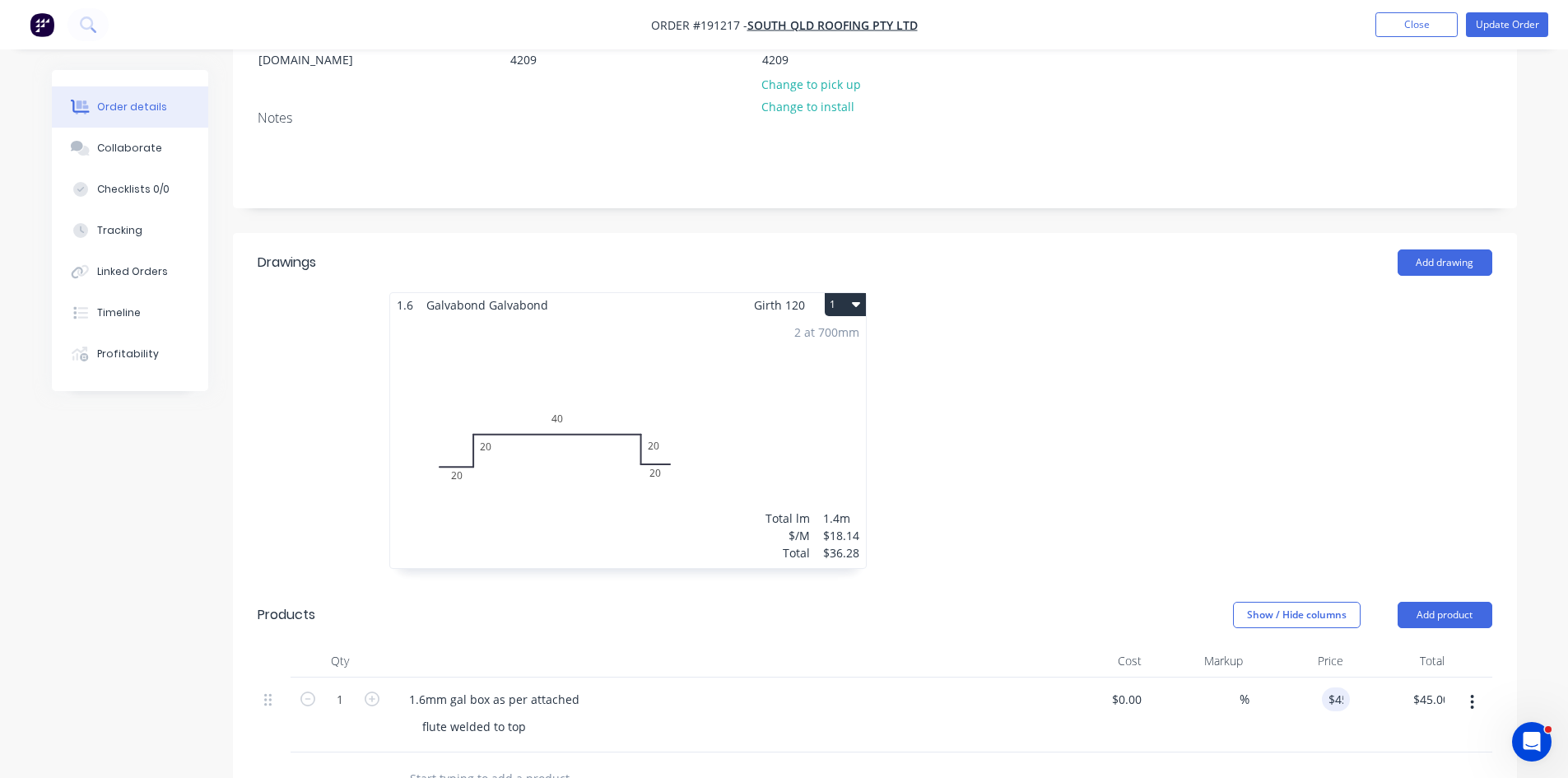
click at [1326, 410] on div at bounding box center [1122, 439] width 494 height 293
click at [1506, 22] on button "Update Order" at bounding box center [1507, 25] width 82 height 25
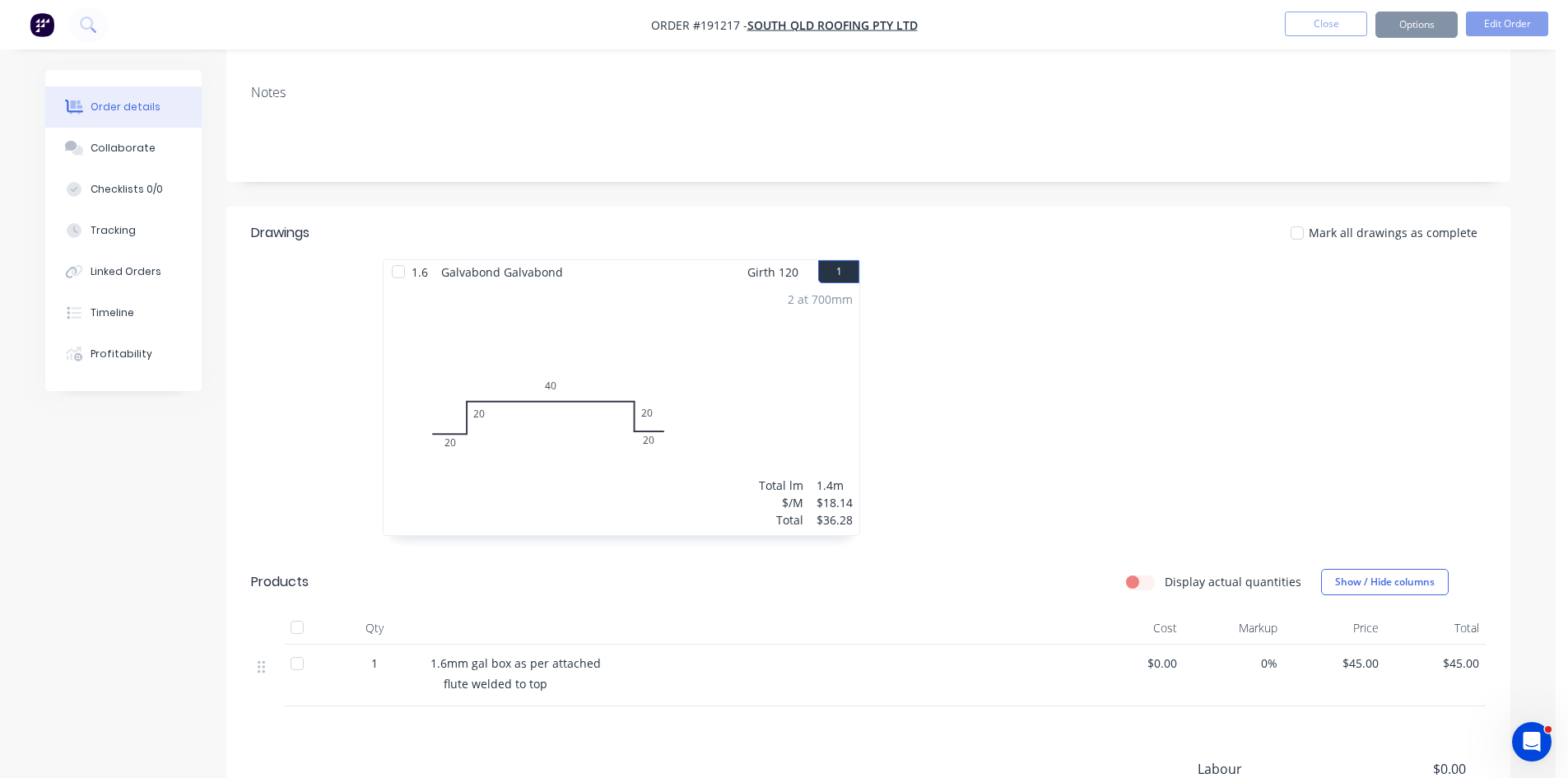
scroll to position [0, 0]
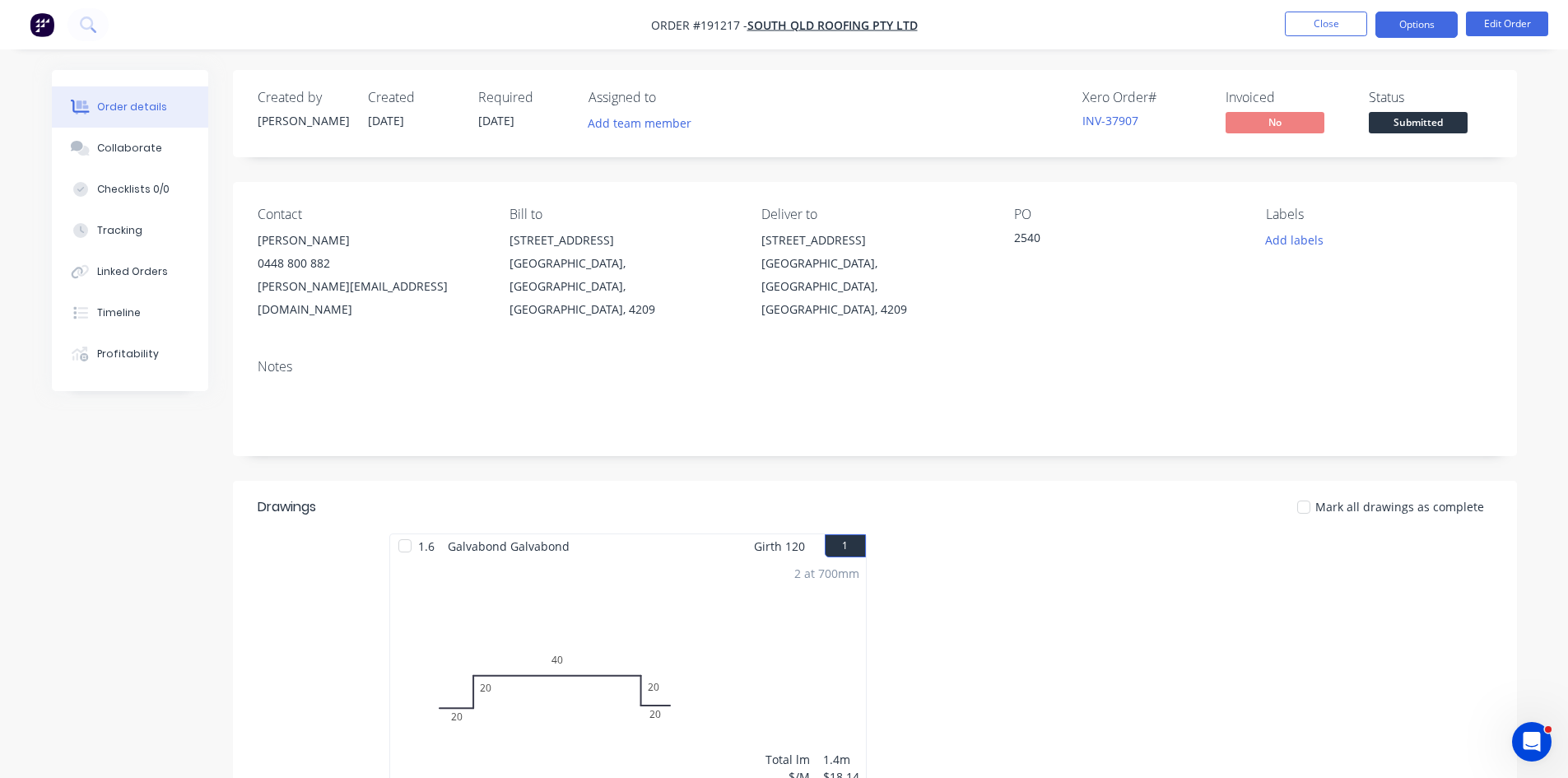
click at [1395, 20] on button "Options" at bounding box center [1416, 25] width 82 height 26
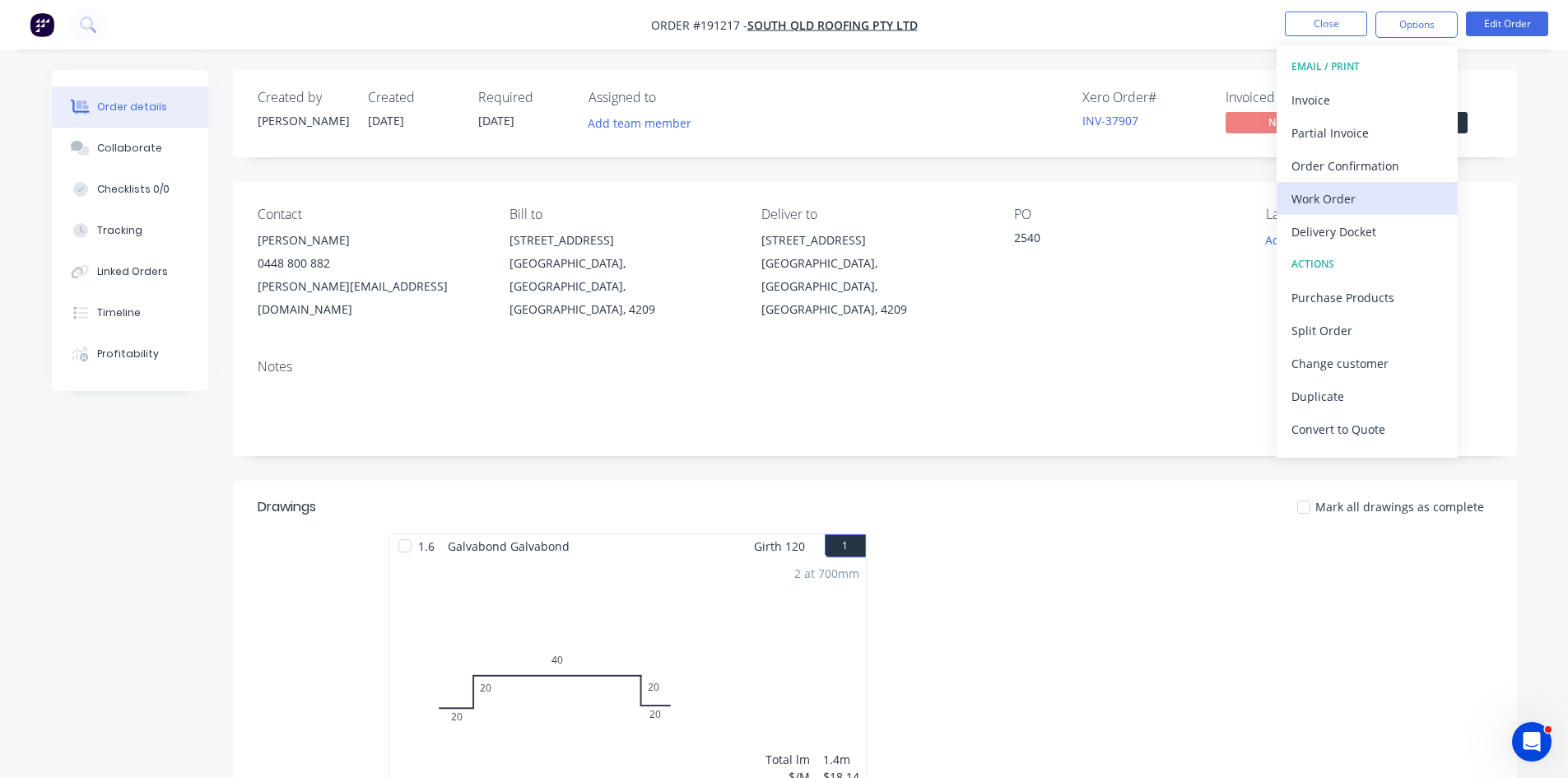
click at [1356, 194] on div "Work Order" at bounding box center [1367, 199] width 151 height 24
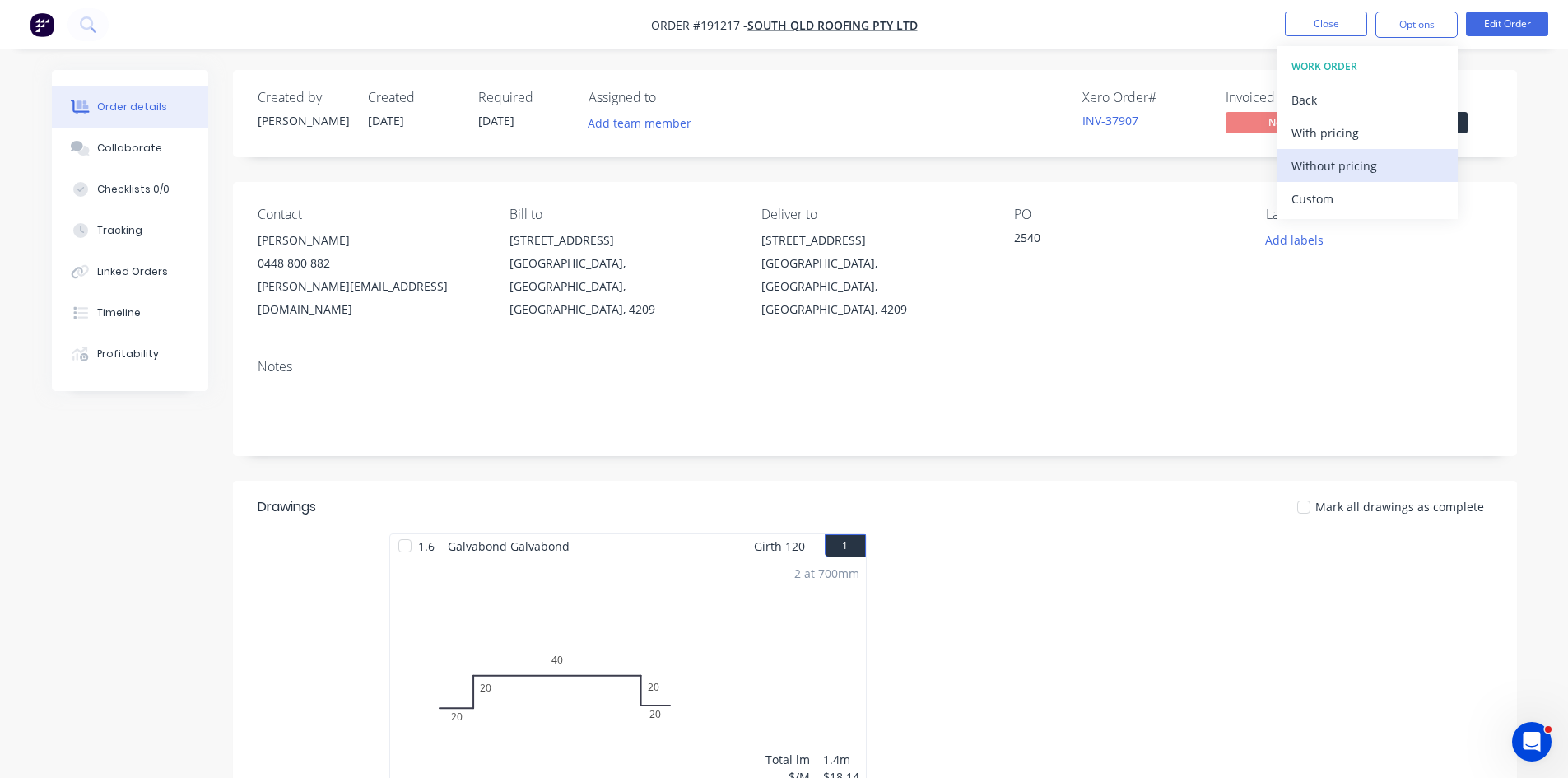
click at [1357, 169] on div "Without pricing" at bounding box center [1367, 166] width 151 height 24
click at [1249, 241] on div "Contact JAMES FULLER 0448 800 882 james@sqr.net.au Bill to 36 PROUDLOCK DRIVE W…" at bounding box center [875, 264] width 1284 height 164
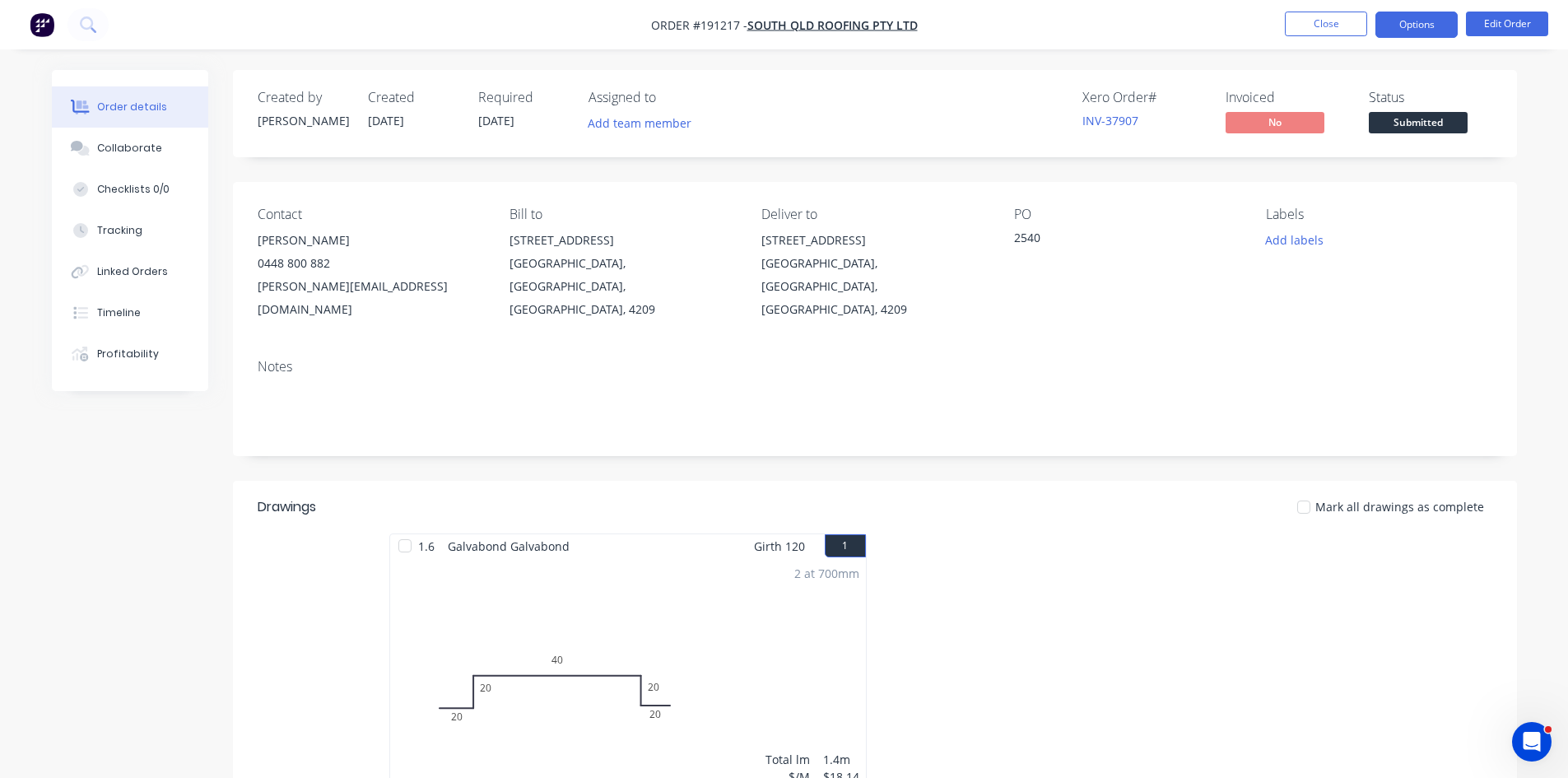
click at [1427, 37] on button "Options" at bounding box center [1416, 25] width 82 height 26
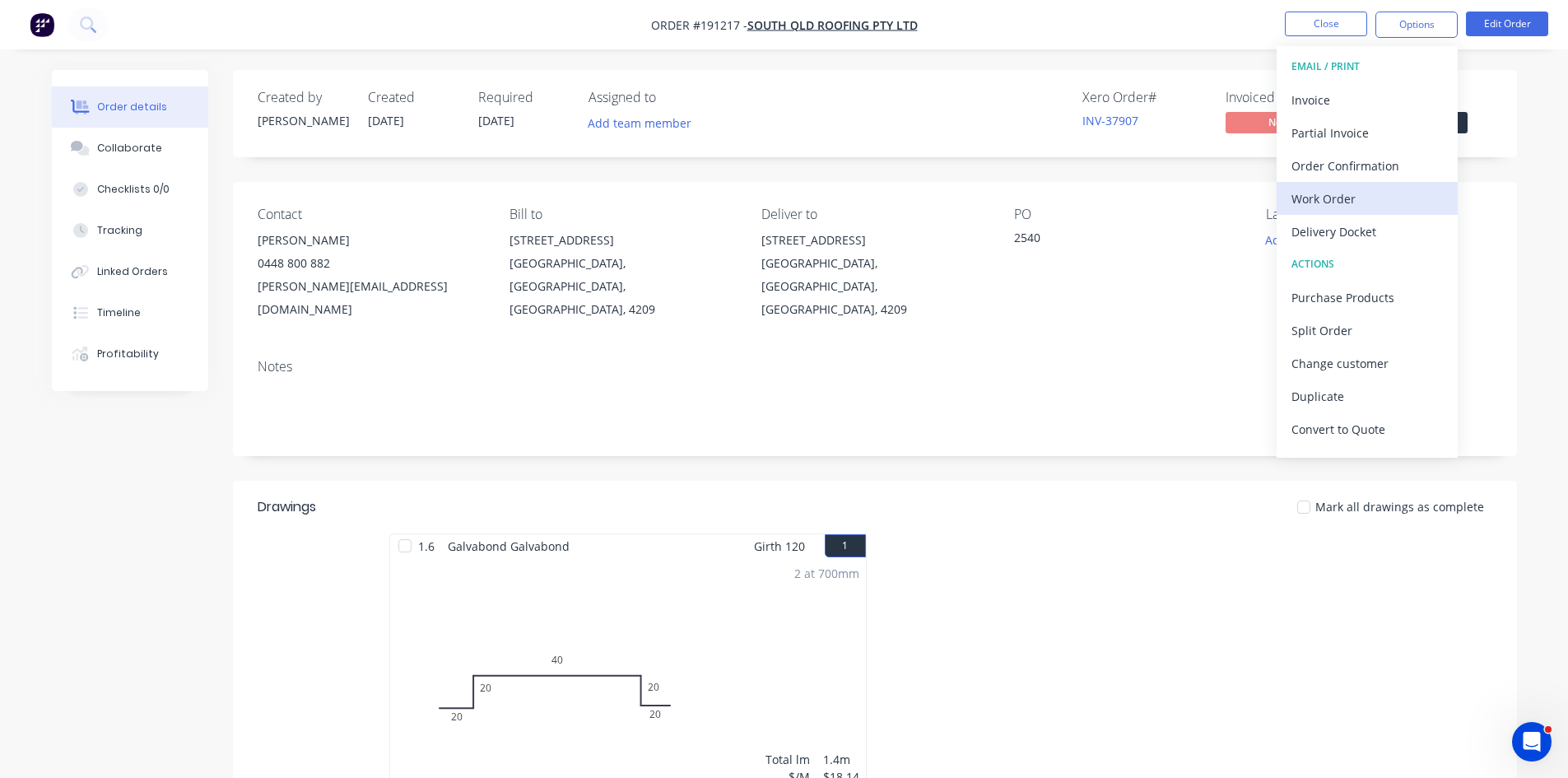
click at [1353, 201] on div "Work Order" at bounding box center [1367, 199] width 151 height 24
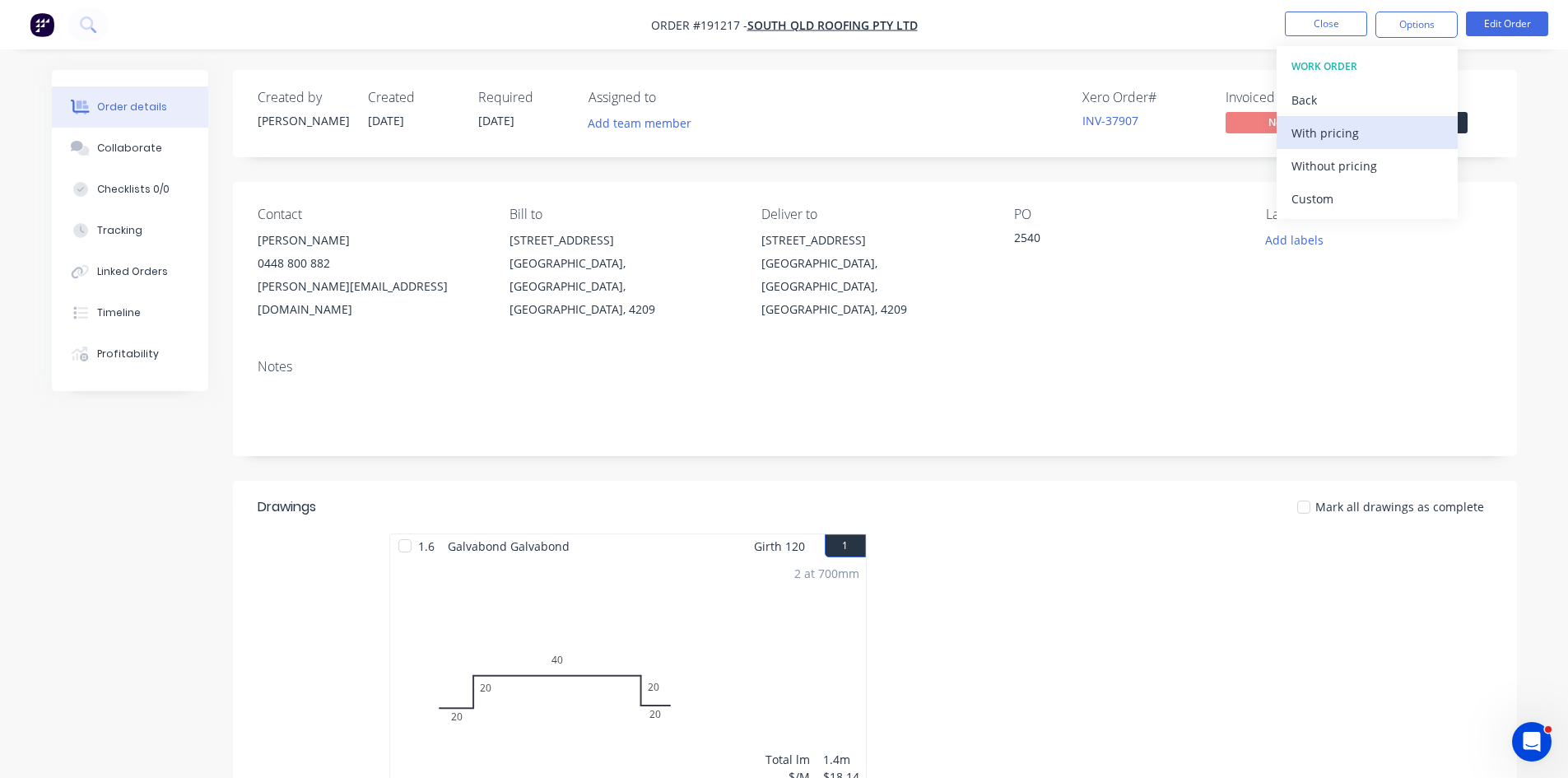
click at [1366, 143] on div "With pricing" at bounding box center [1367, 133] width 151 height 24
click at [81, 20] on icon at bounding box center [87, 23] width 13 height 13
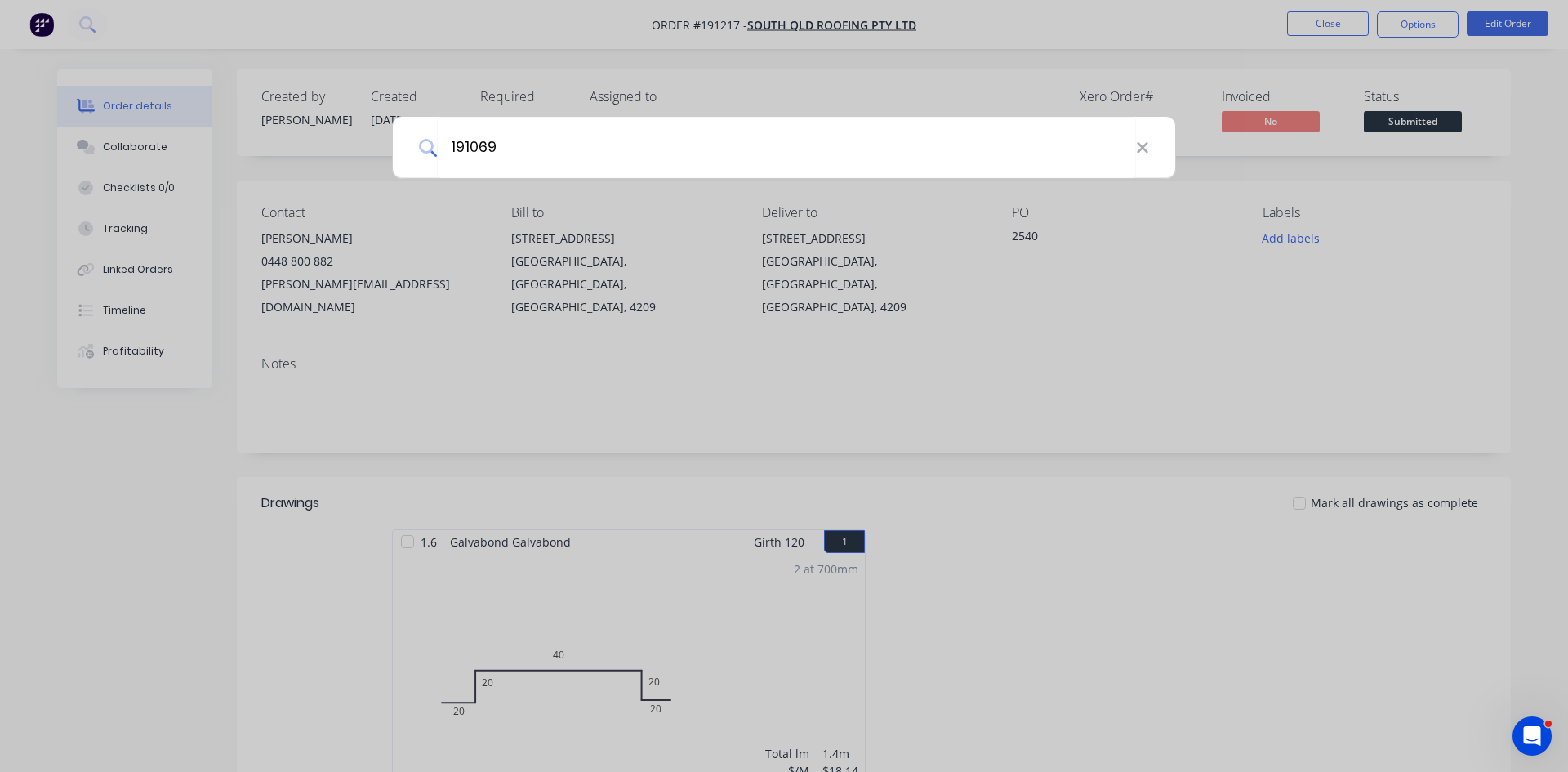
type input "191069"
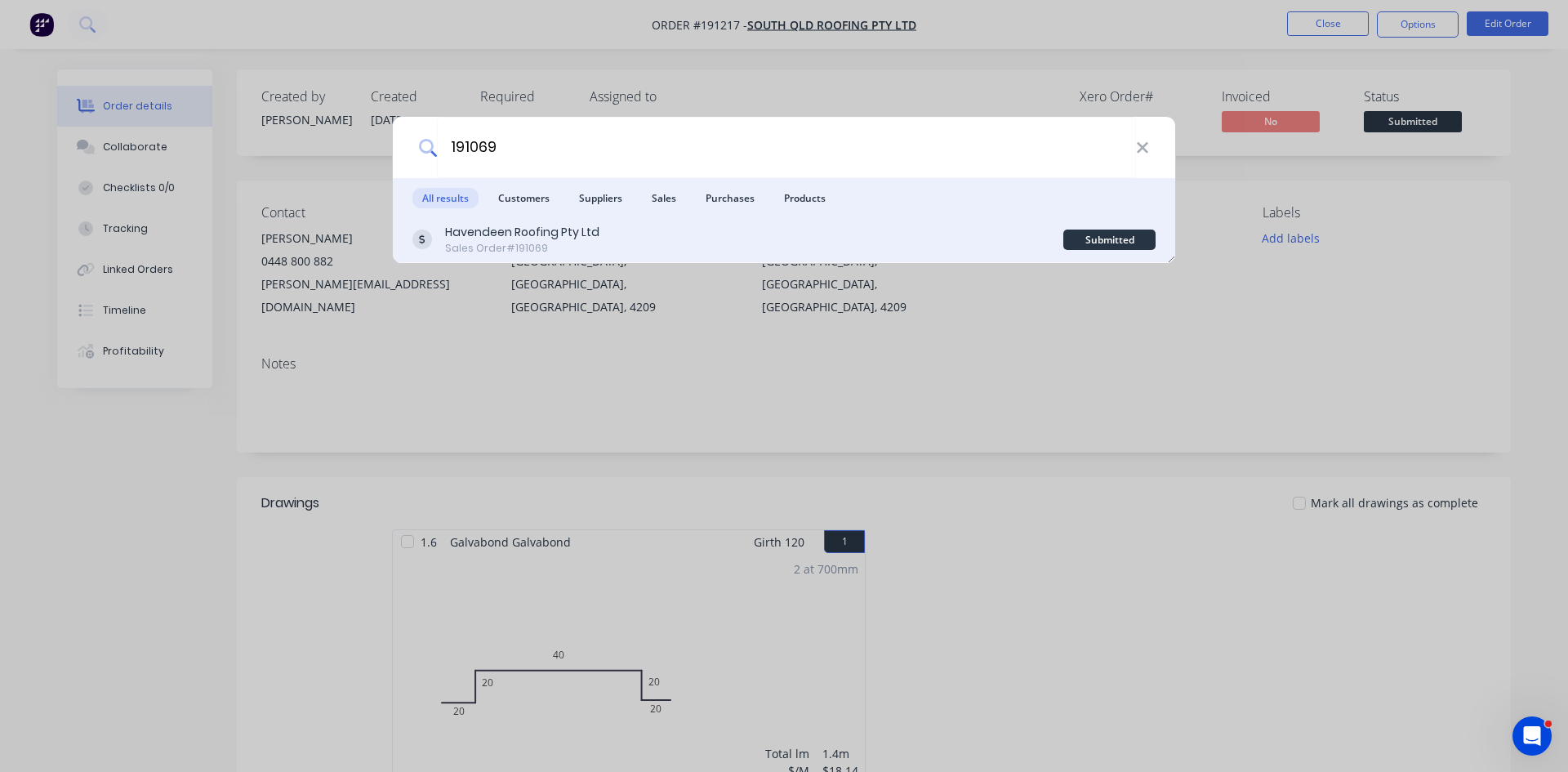
click at [692, 245] on div "Havendeen Roofing Pty Ltd Sales Order #191069" at bounding box center [737, 240] width 651 height 32
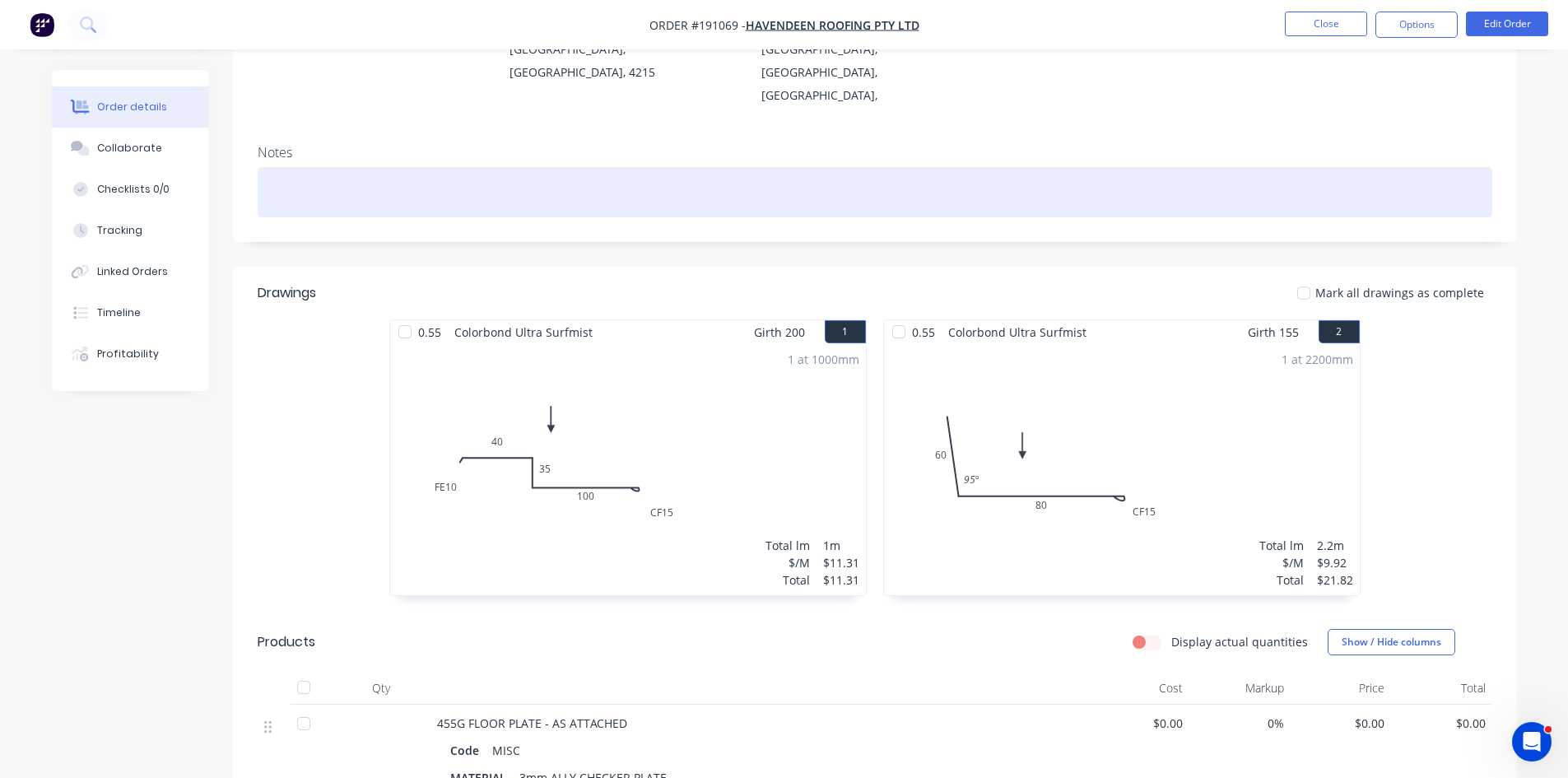
scroll to position [275, 0]
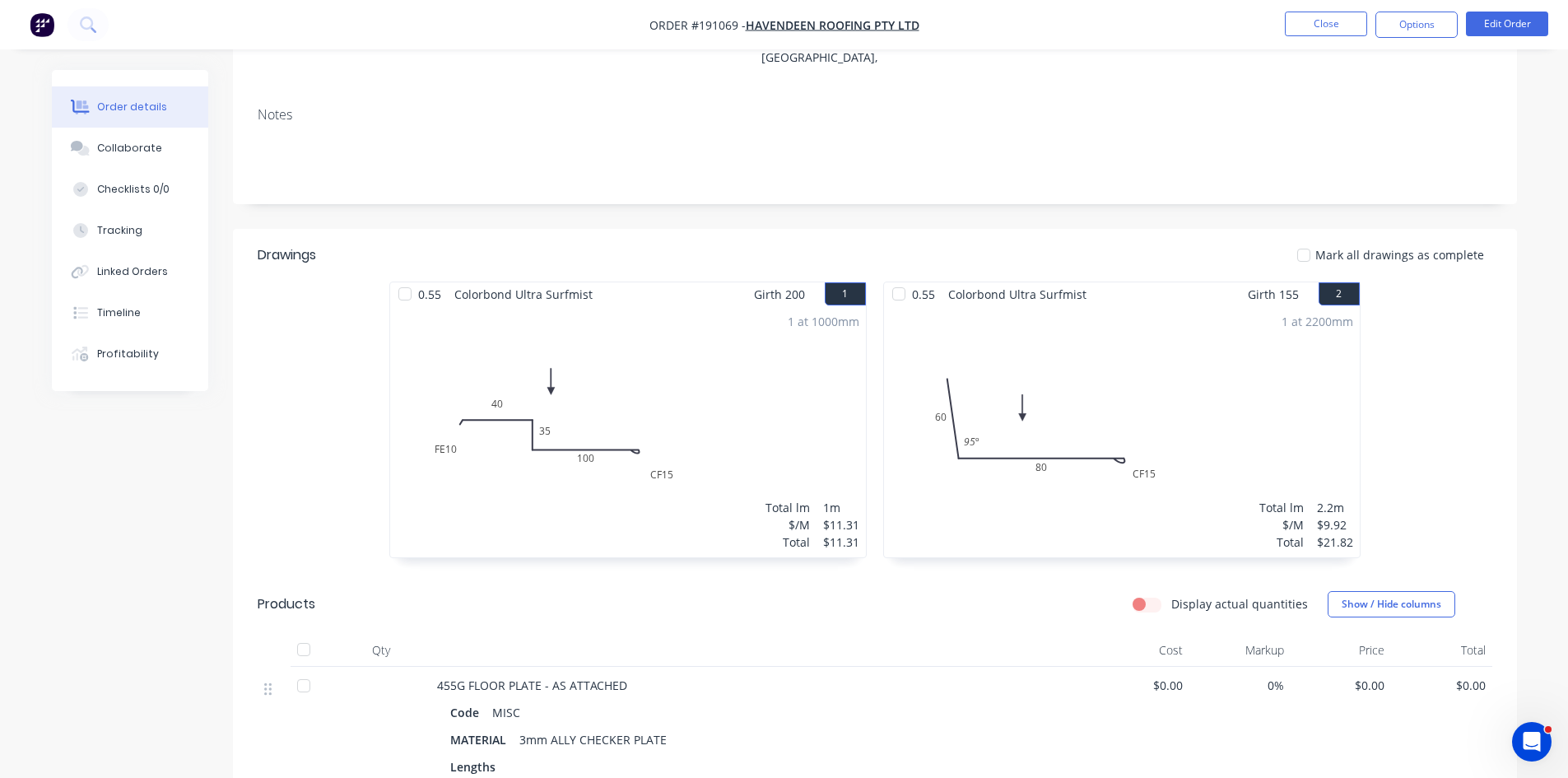
click at [1182, 168] on div "Created by Taylor Created 28/08/25 Required 01/09/25 Assigned to Add team membe…" at bounding box center [875, 532] width 1284 height 1475
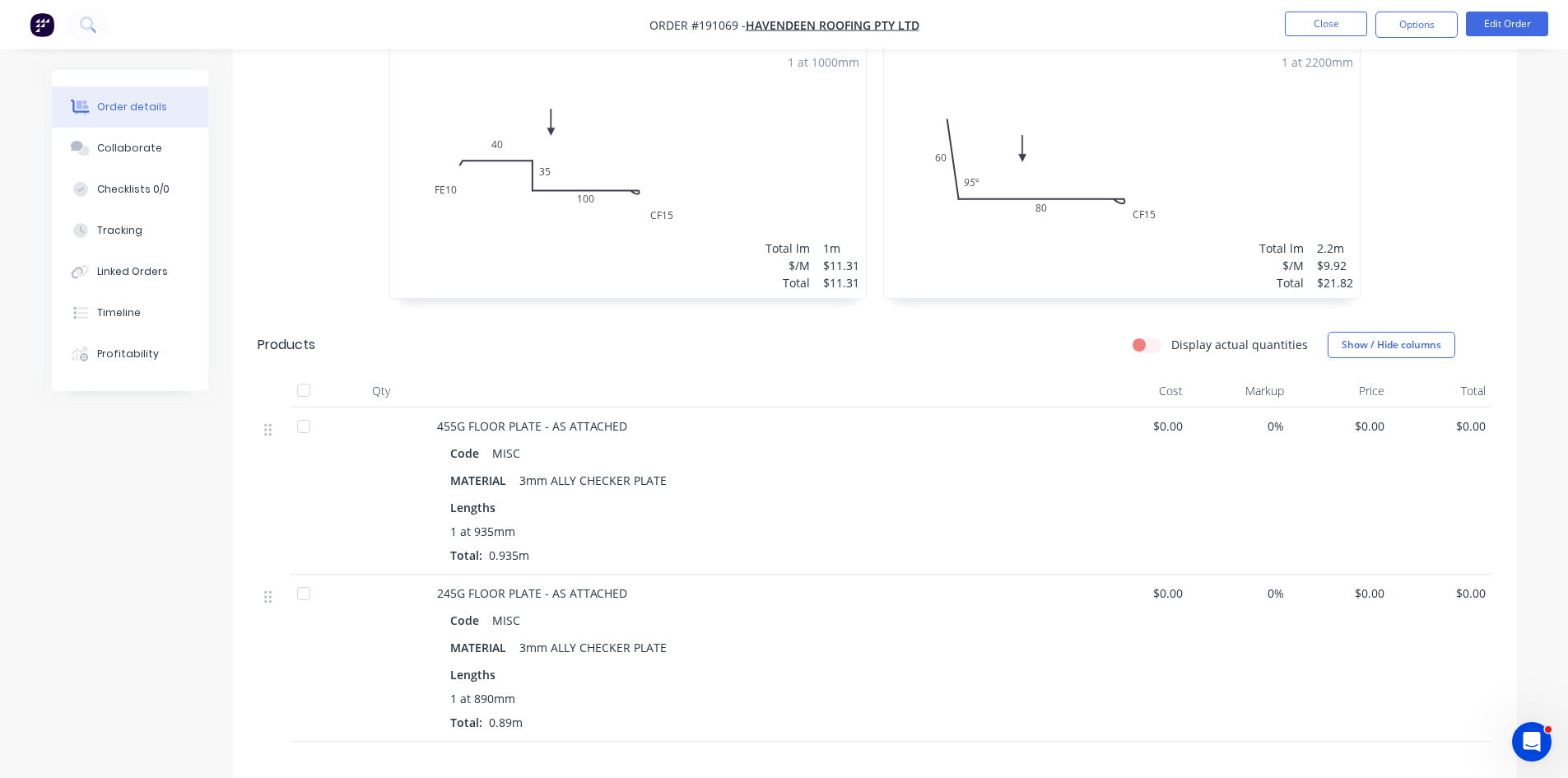
scroll to position [549, 0]
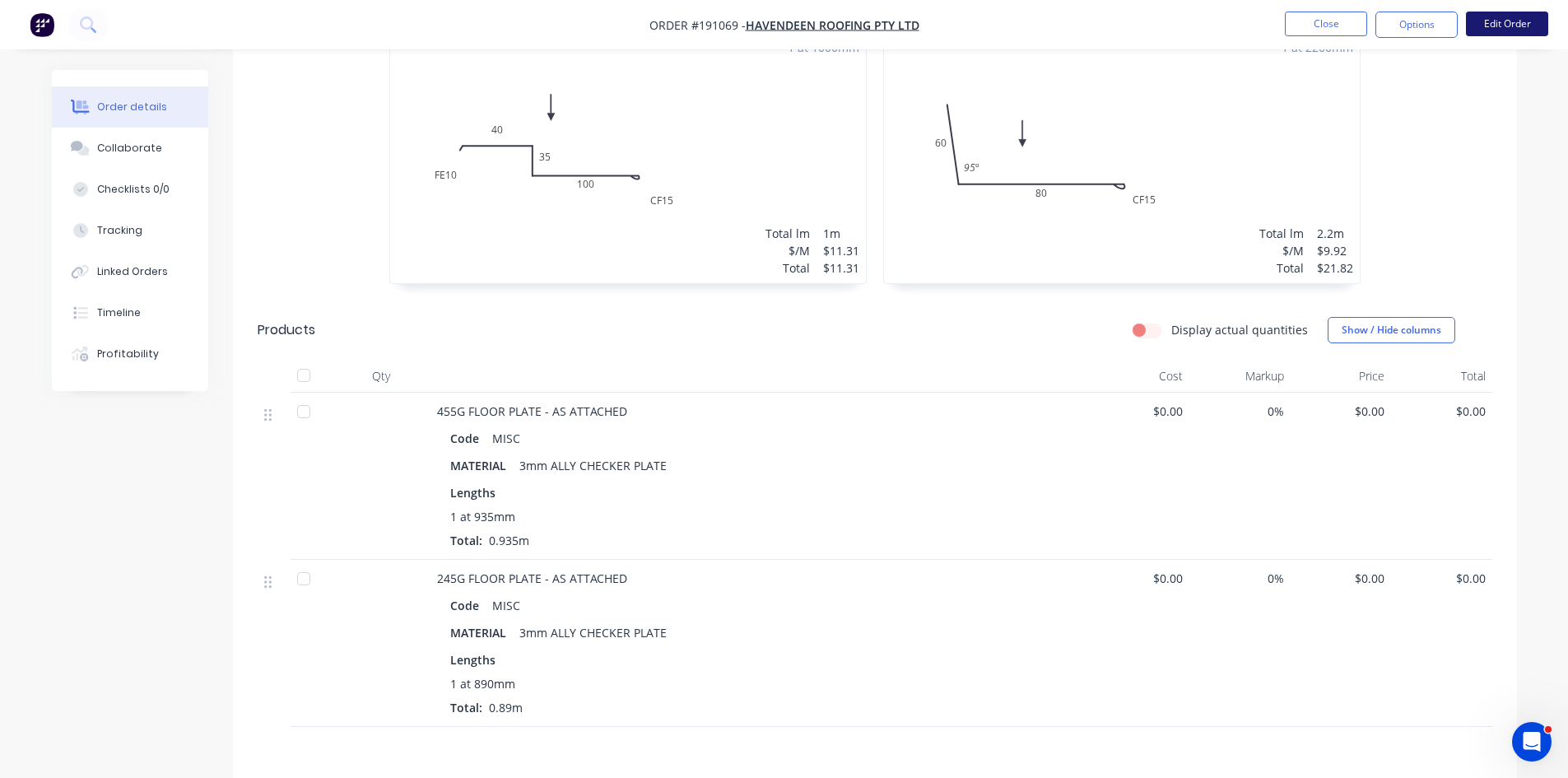
click at [1492, 26] on button "Edit Order" at bounding box center [1507, 24] width 82 height 25
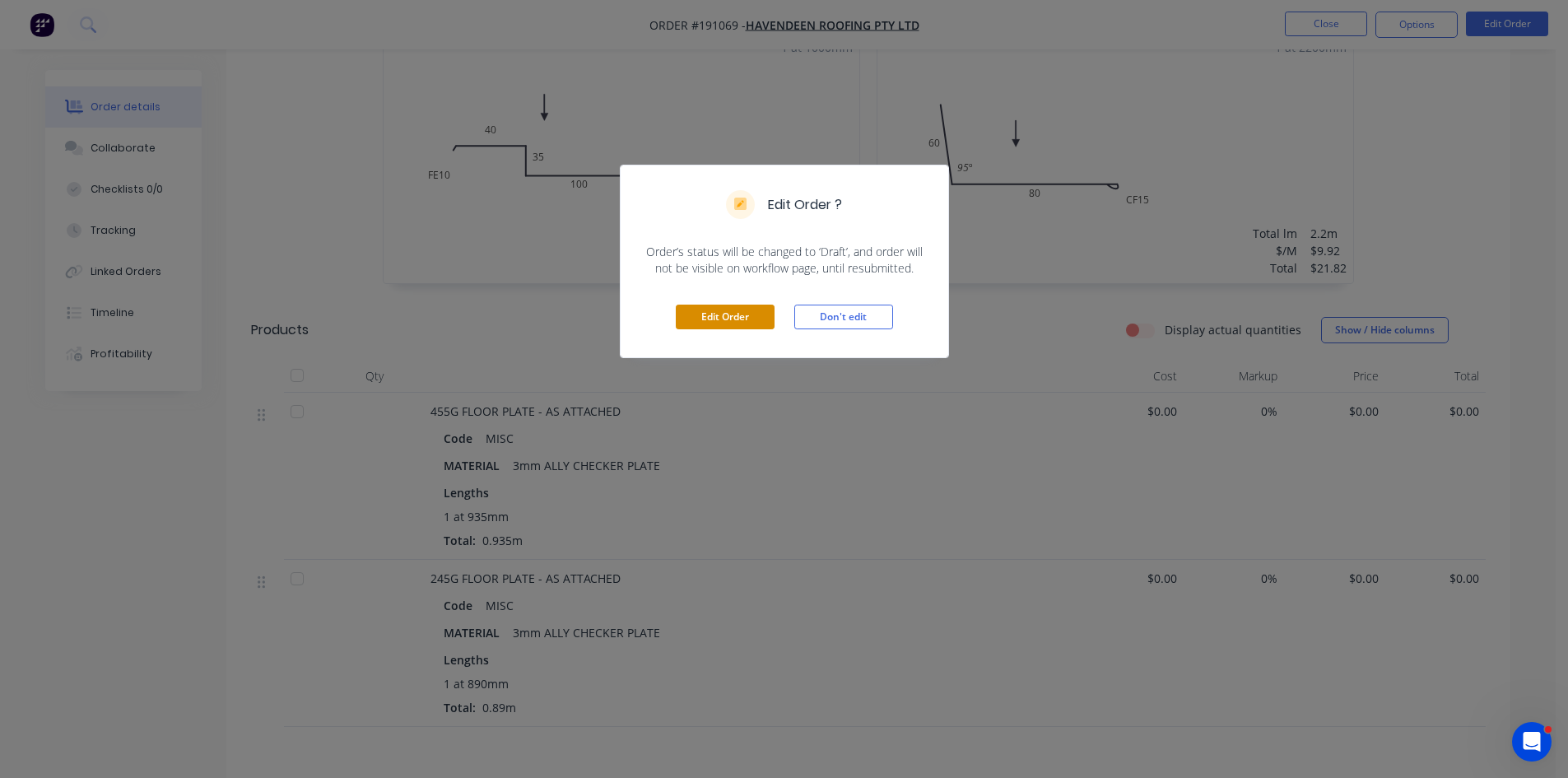
click at [693, 307] on button "Edit Order" at bounding box center [725, 316] width 98 height 25
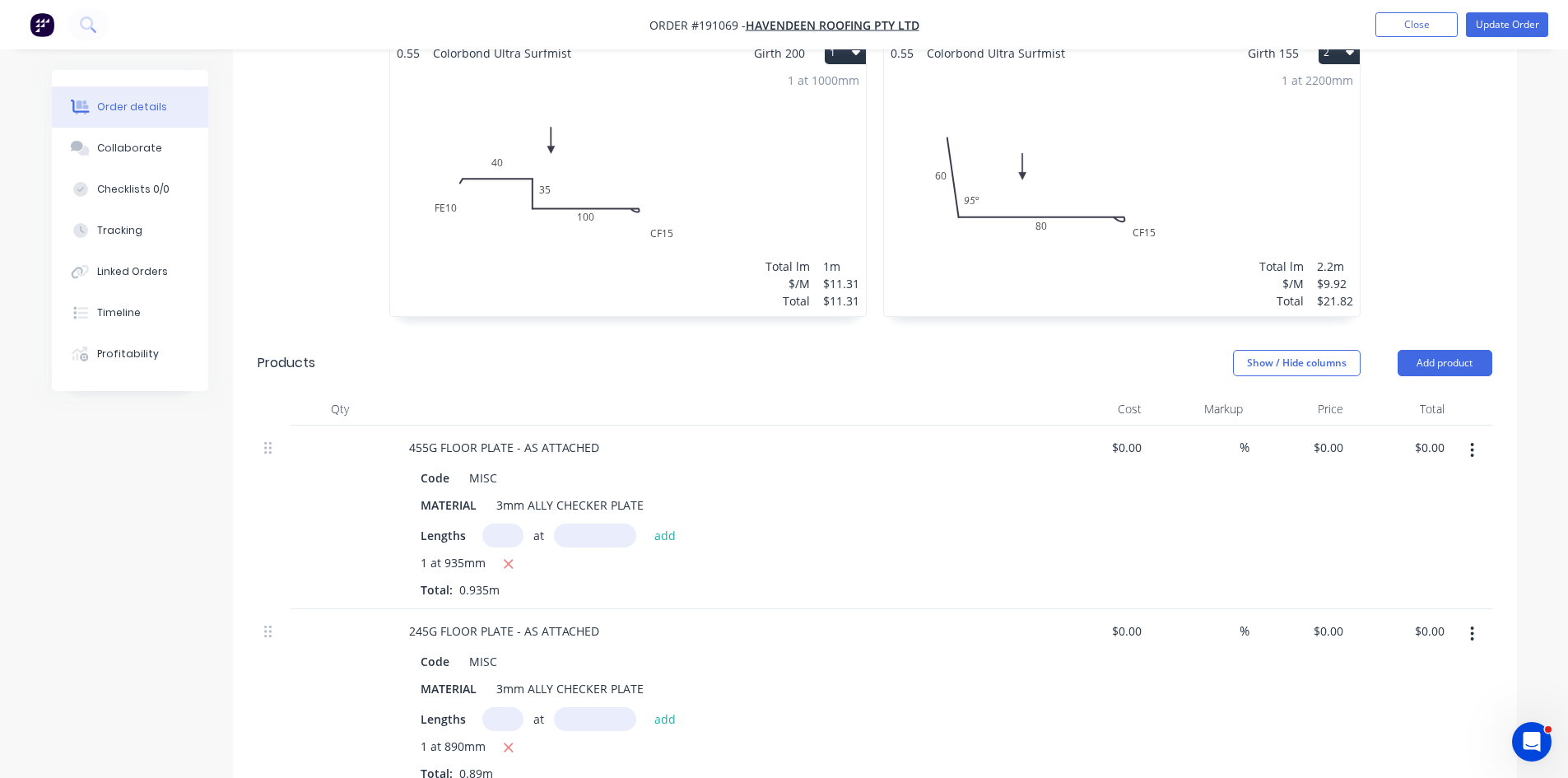
click at [1472, 333] on header "Products Show / Hide columns Add product" at bounding box center [875, 363] width 1284 height 59
click at [1455, 350] on button "Add product" at bounding box center [1445, 363] width 95 height 26
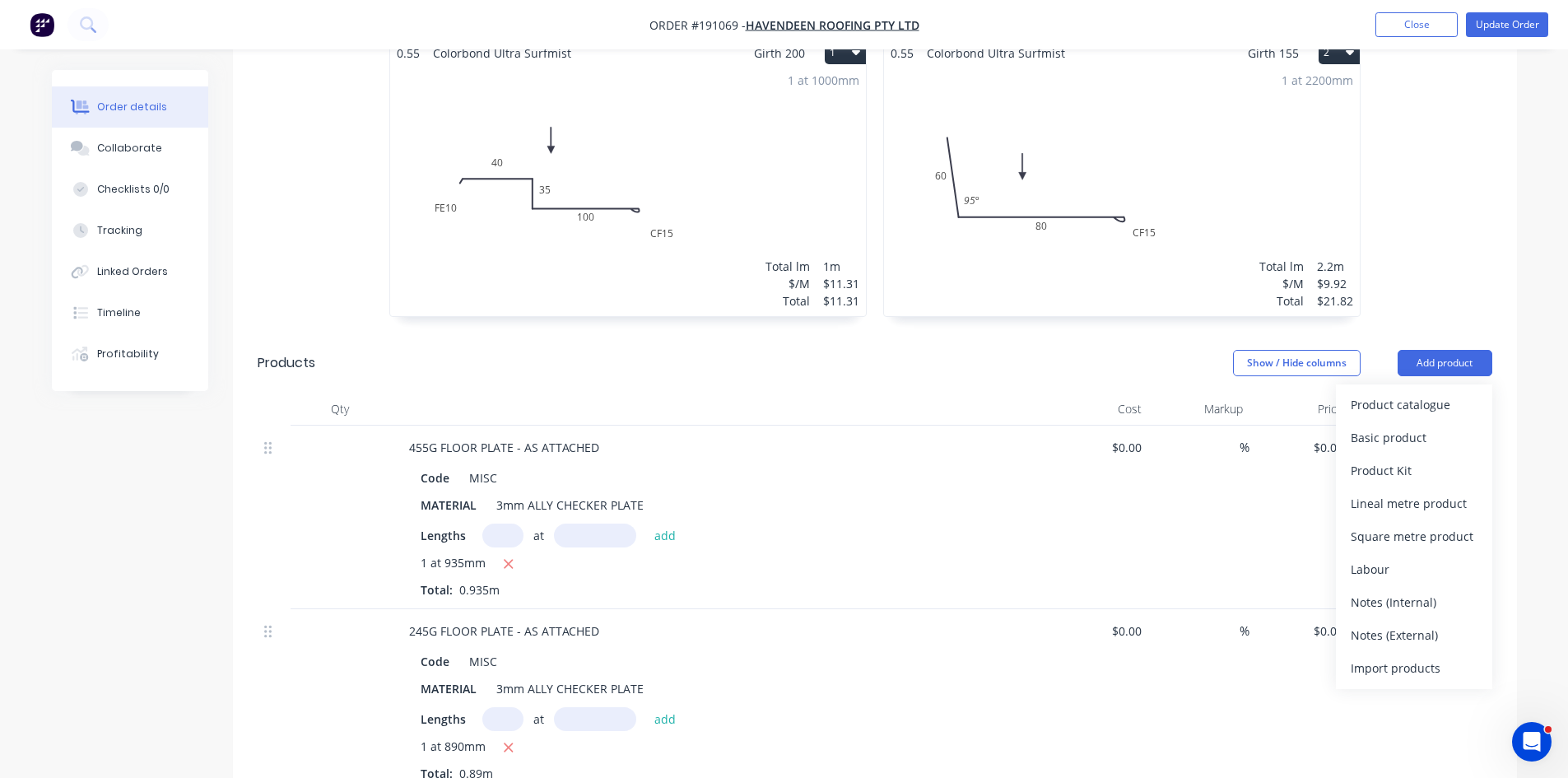
click at [1453, 191] on div "0.55 Colorbond Ultra Surfmist Girth 200 1 0 FE 10 40 35 CF 15 100 0 FE 10 40 35…" at bounding box center [875, 187] width 1284 height 293
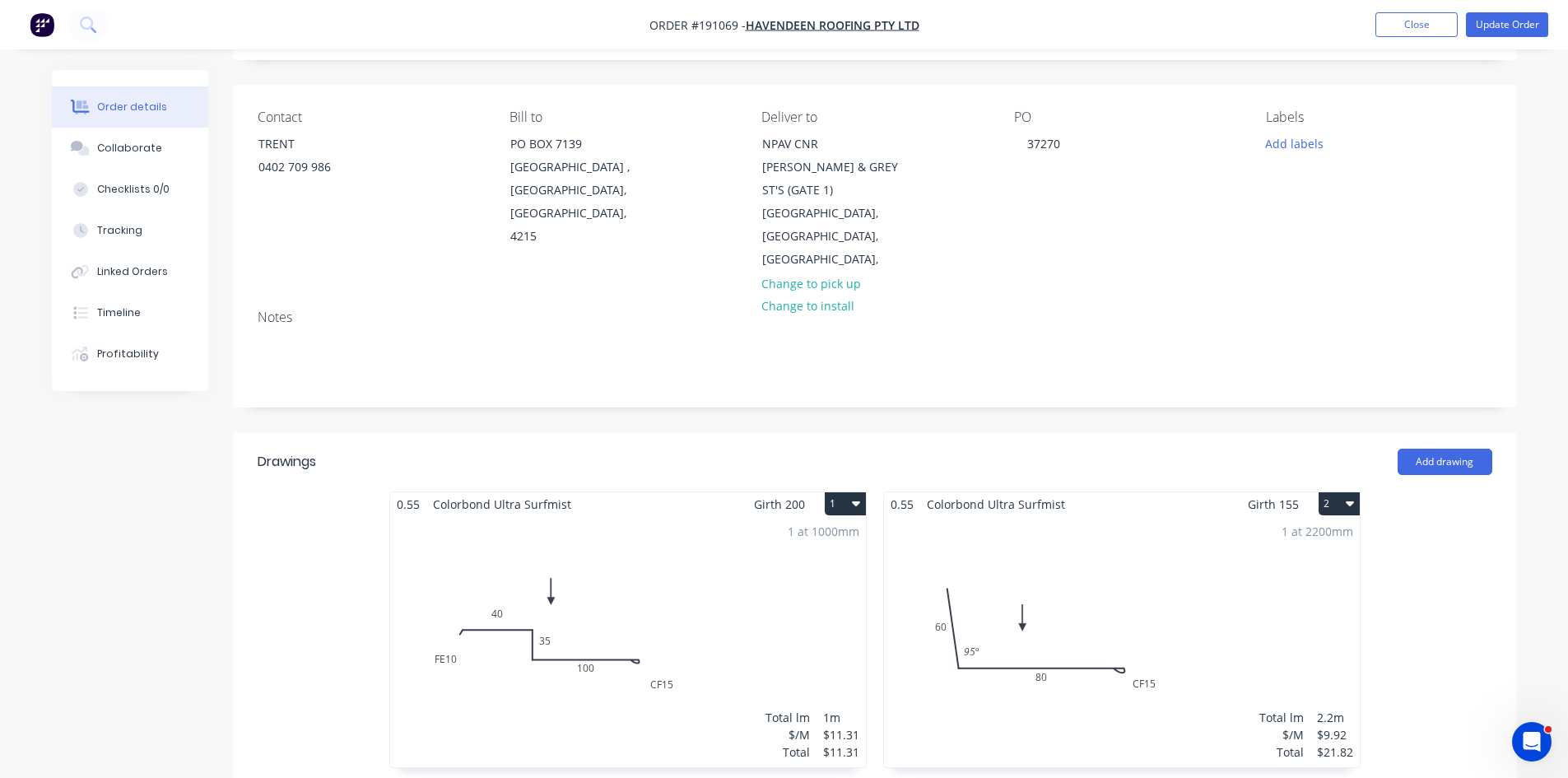
scroll to position [0, 0]
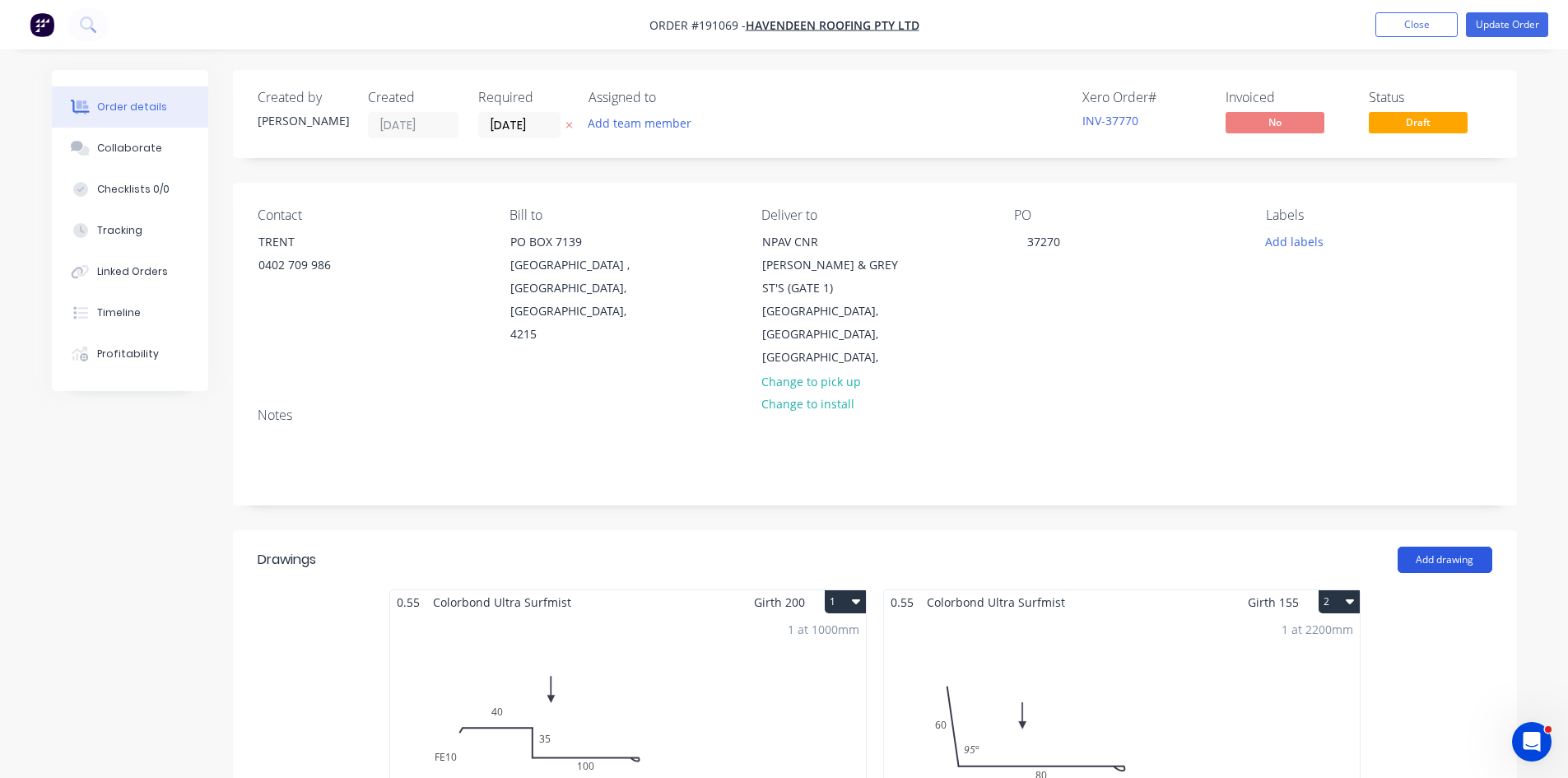
drag, startPoint x: 1493, startPoint y: 507, endPoint x: 1484, endPoint y: 508, distance: 9.1
click at [1489, 530] on header "Drawings Add drawing" at bounding box center [875, 559] width 1284 height 59
click at [1471, 547] on button "Add drawing" at bounding box center [1445, 559] width 95 height 26
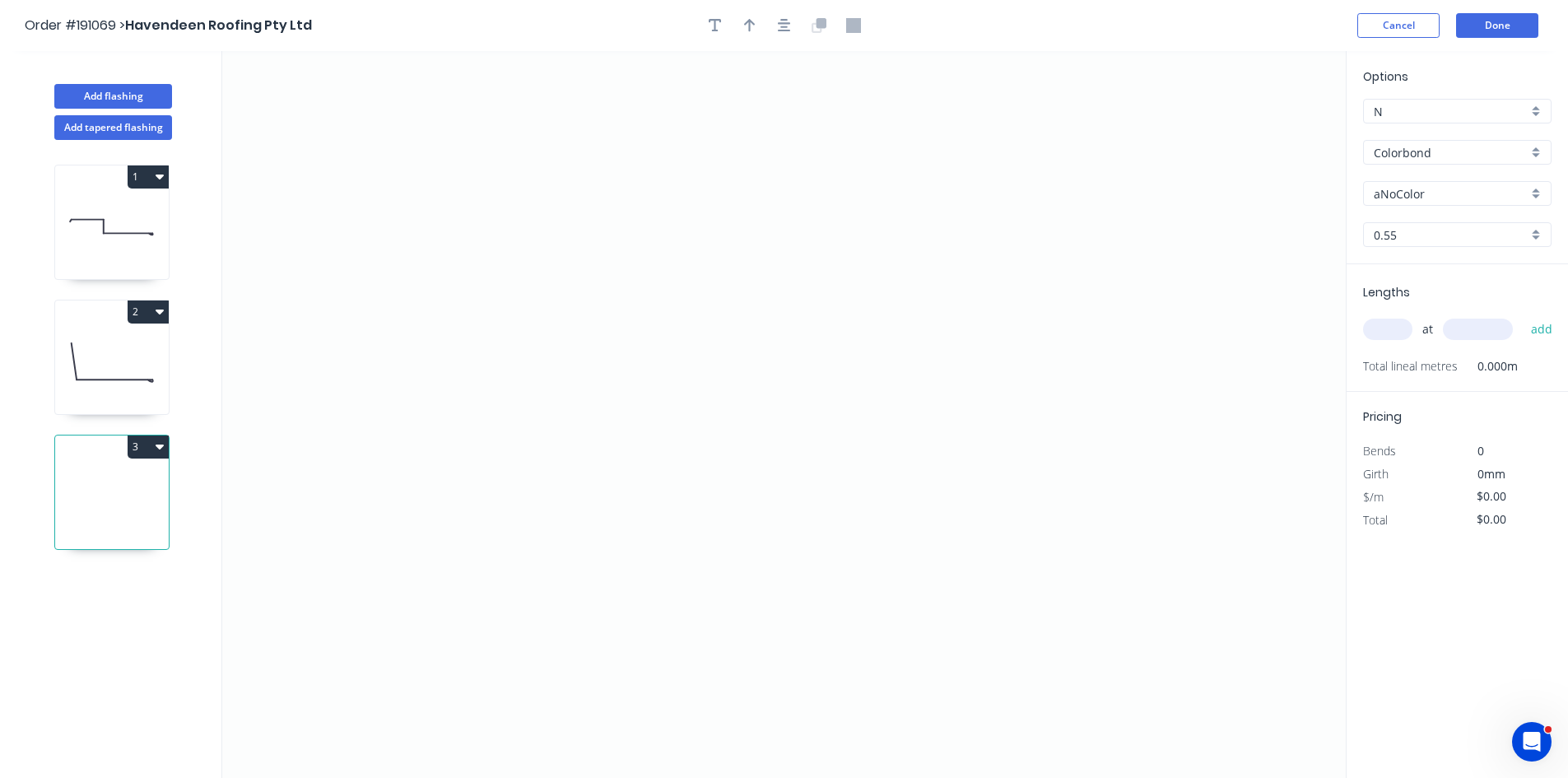
click at [1414, 149] on input "Colorbond" at bounding box center [1450, 152] width 154 height 17
click at [1423, 322] on div "zAluminium" at bounding box center [1457, 325] width 187 height 29
type input "zAluminium"
type input "Mill"
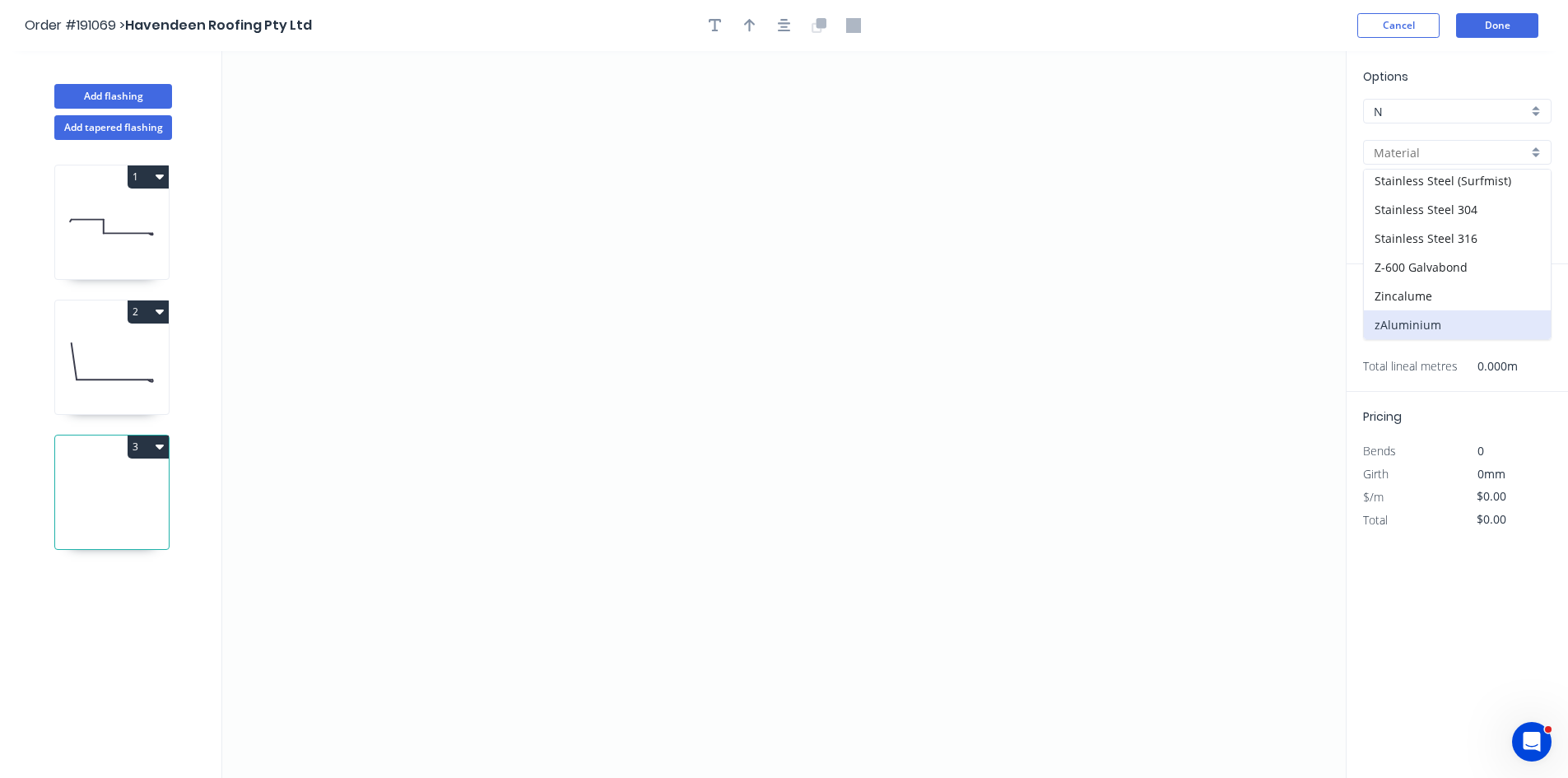
type input "0.8"
click at [1414, 227] on input "0.8" at bounding box center [1450, 235] width 154 height 17
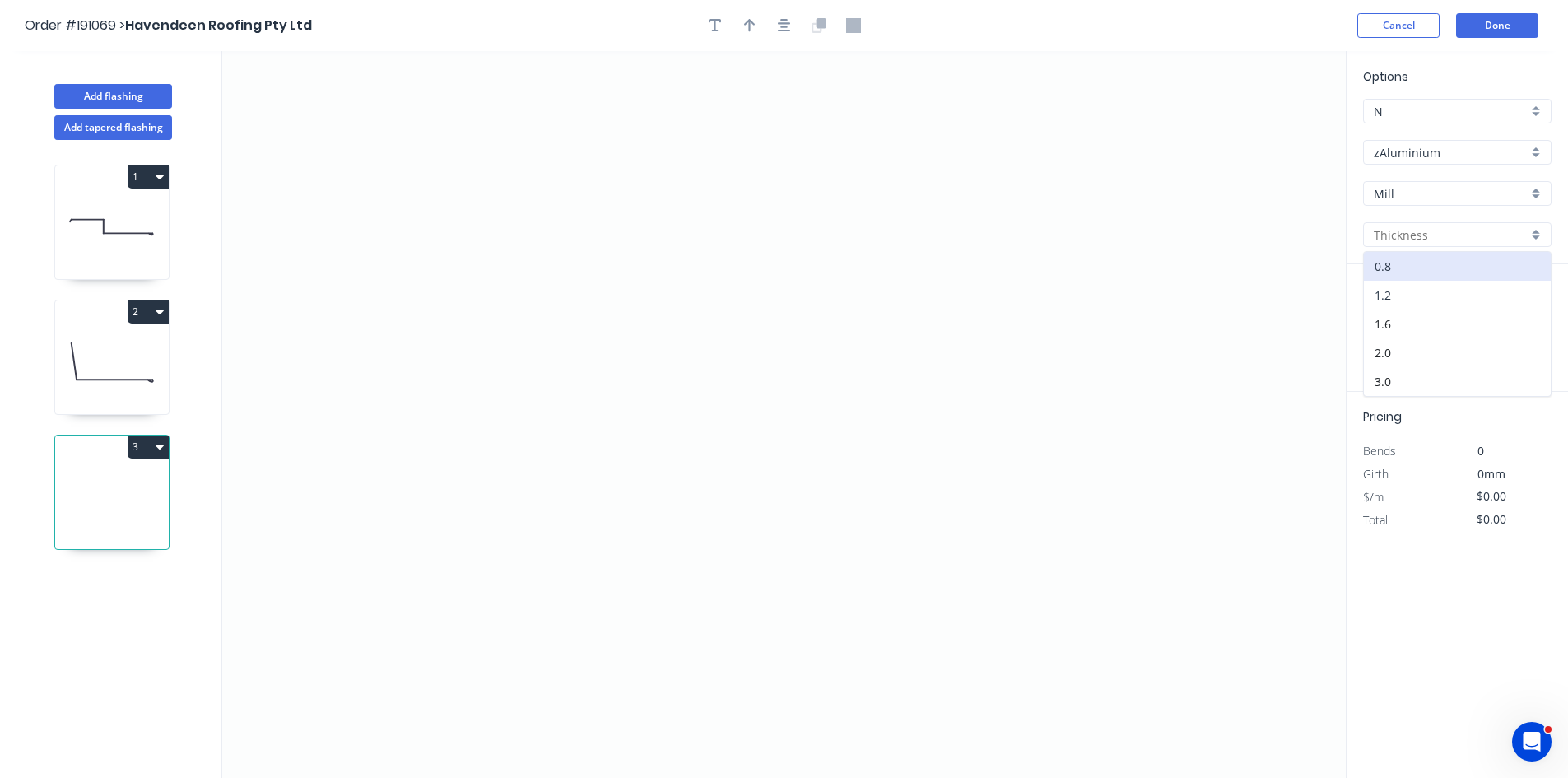
click at [1407, 304] on div "1.2" at bounding box center [1457, 295] width 187 height 29
type input "1.2"
click at [415, 222] on icon "0" at bounding box center [784, 415] width 1124 height 727
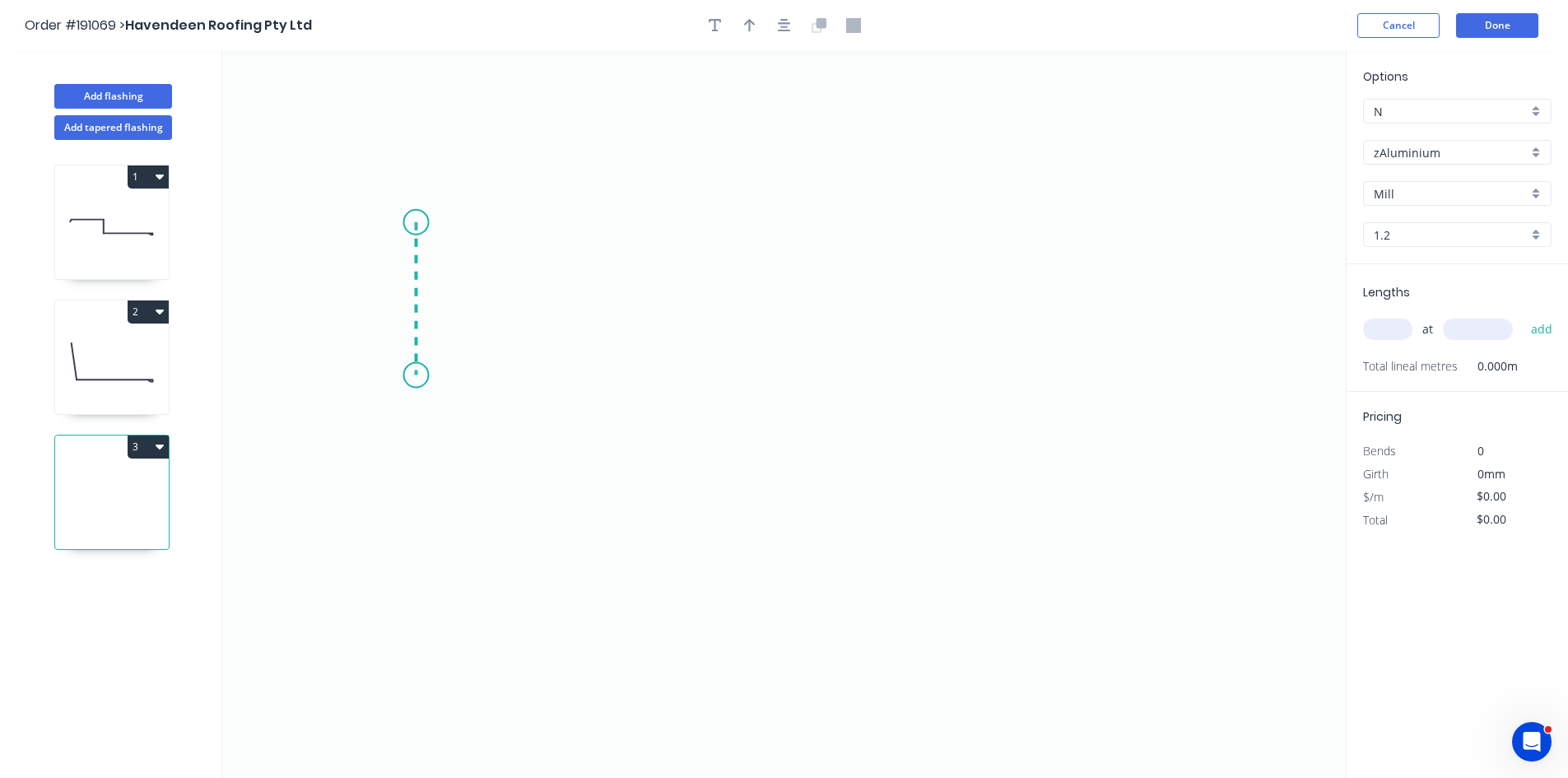
click at [402, 381] on icon "0" at bounding box center [784, 415] width 1124 height 727
click at [1194, 398] on icon "0 ?" at bounding box center [784, 415] width 1124 height 727
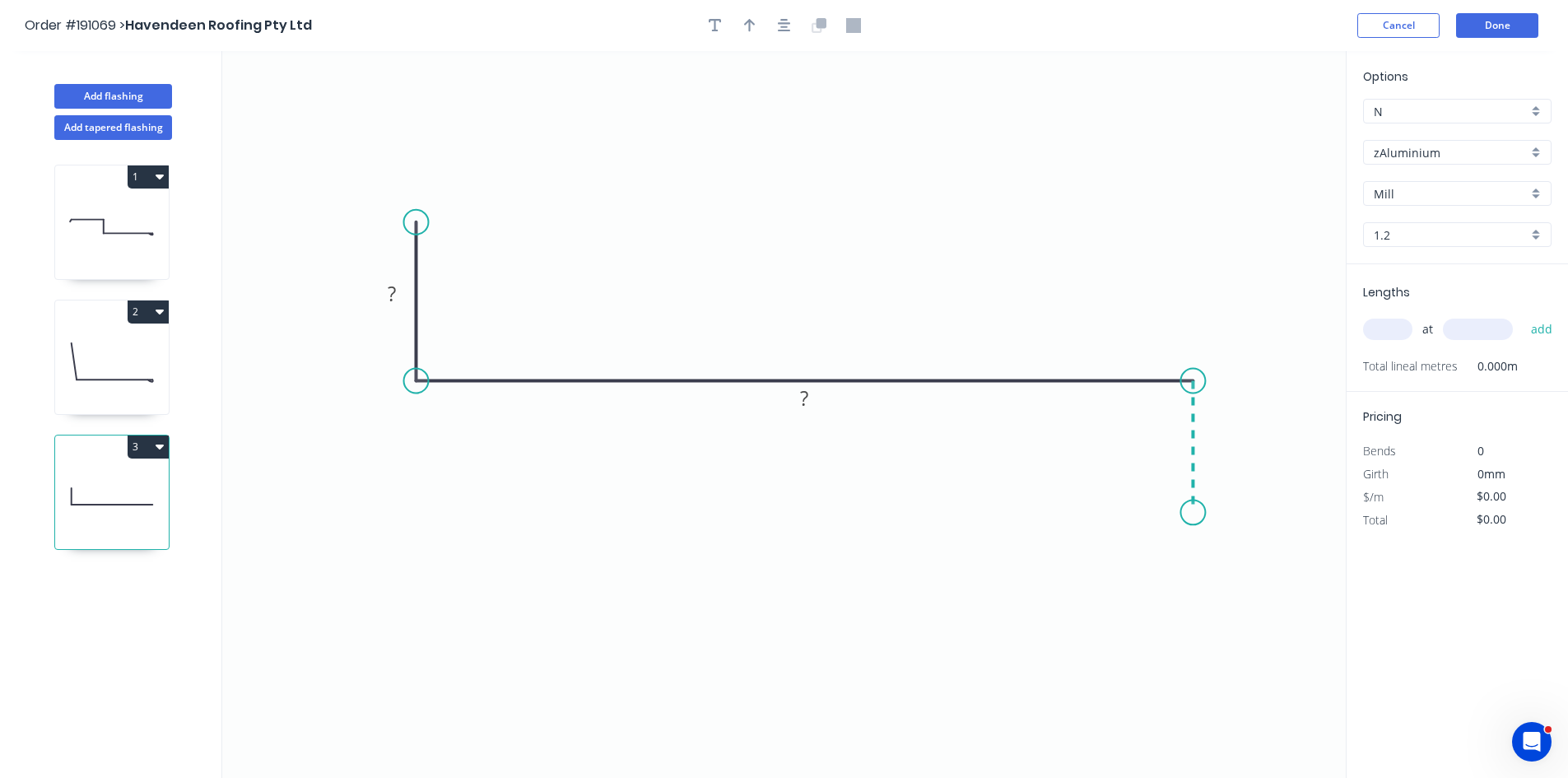
click at [1202, 513] on icon "0 ? ?" at bounding box center [784, 415] width 1124 height 727
click at [386, 294] on rect at bounding box center [392, 294] width 33 height 23
click at [818, 406] on tspan "370" at bounding box center [804, 398] width 35 height 27
type input "$28.07"
click at [1386, 26] on button "Cancel" at bounding box center [1398, 25] width 82 height 25
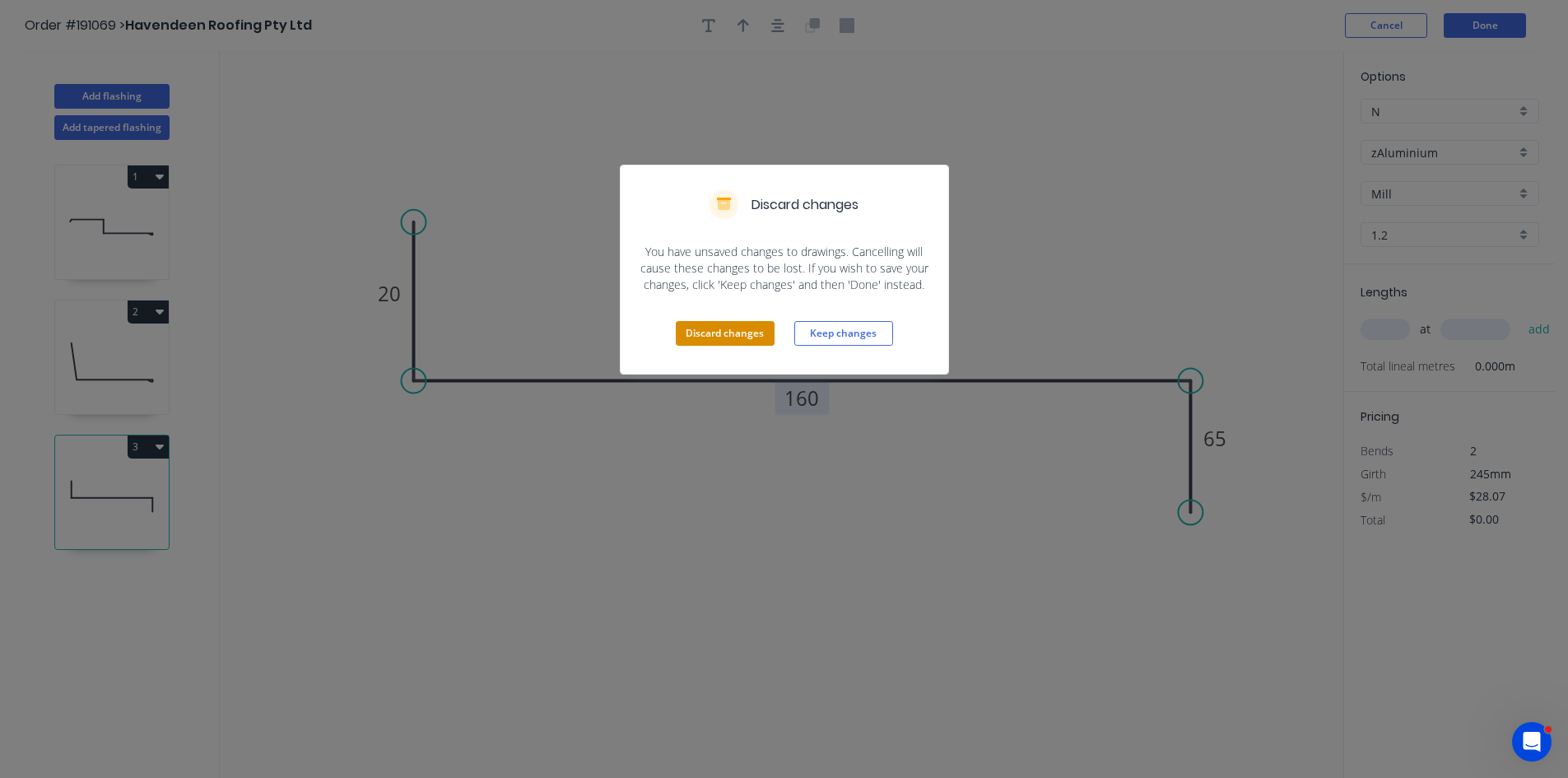
click at [713, 337] on button "Discard changes" at bounding box center [725, 333] width 98 height 25
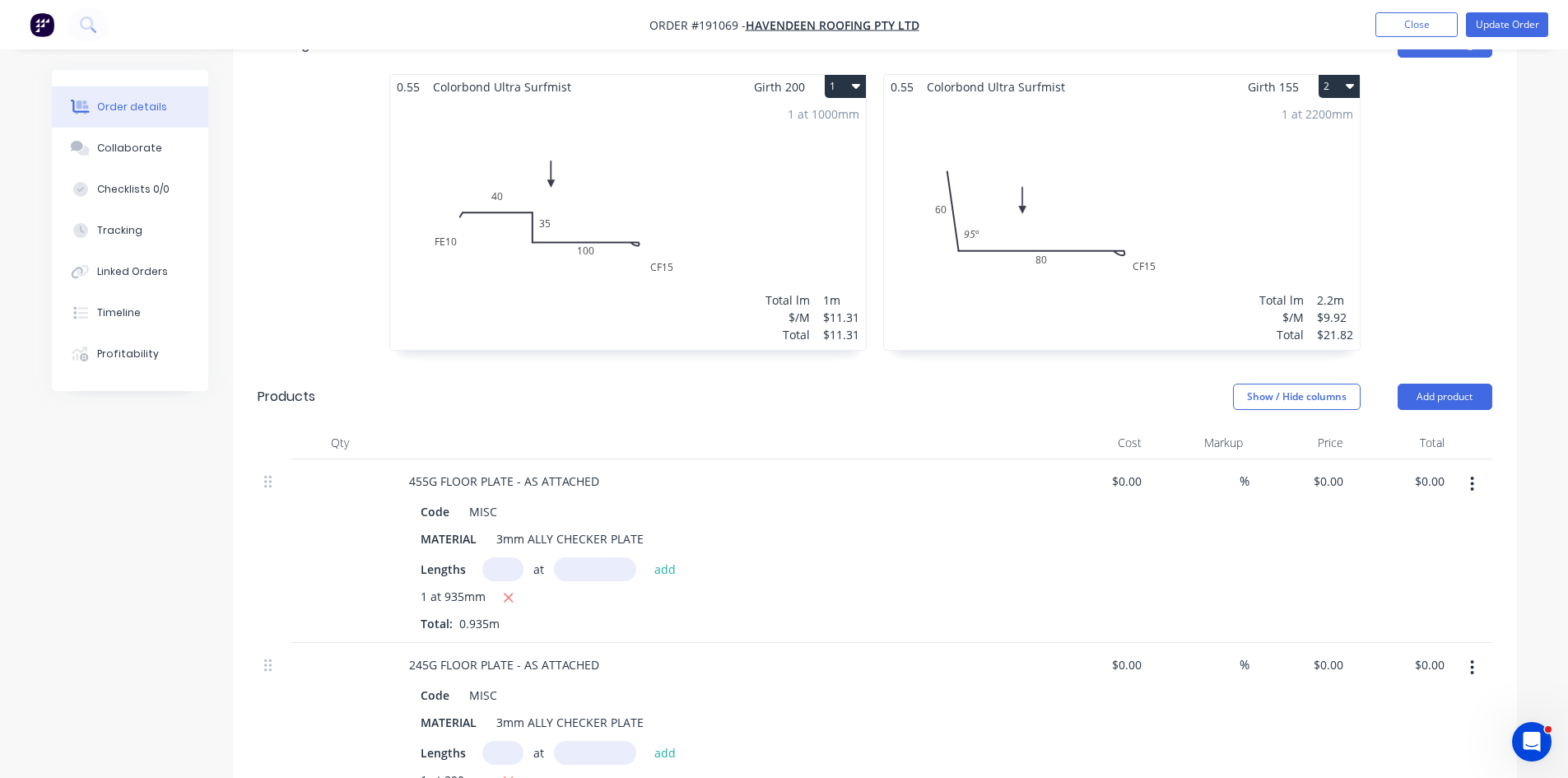
scroll to position [549, 0]
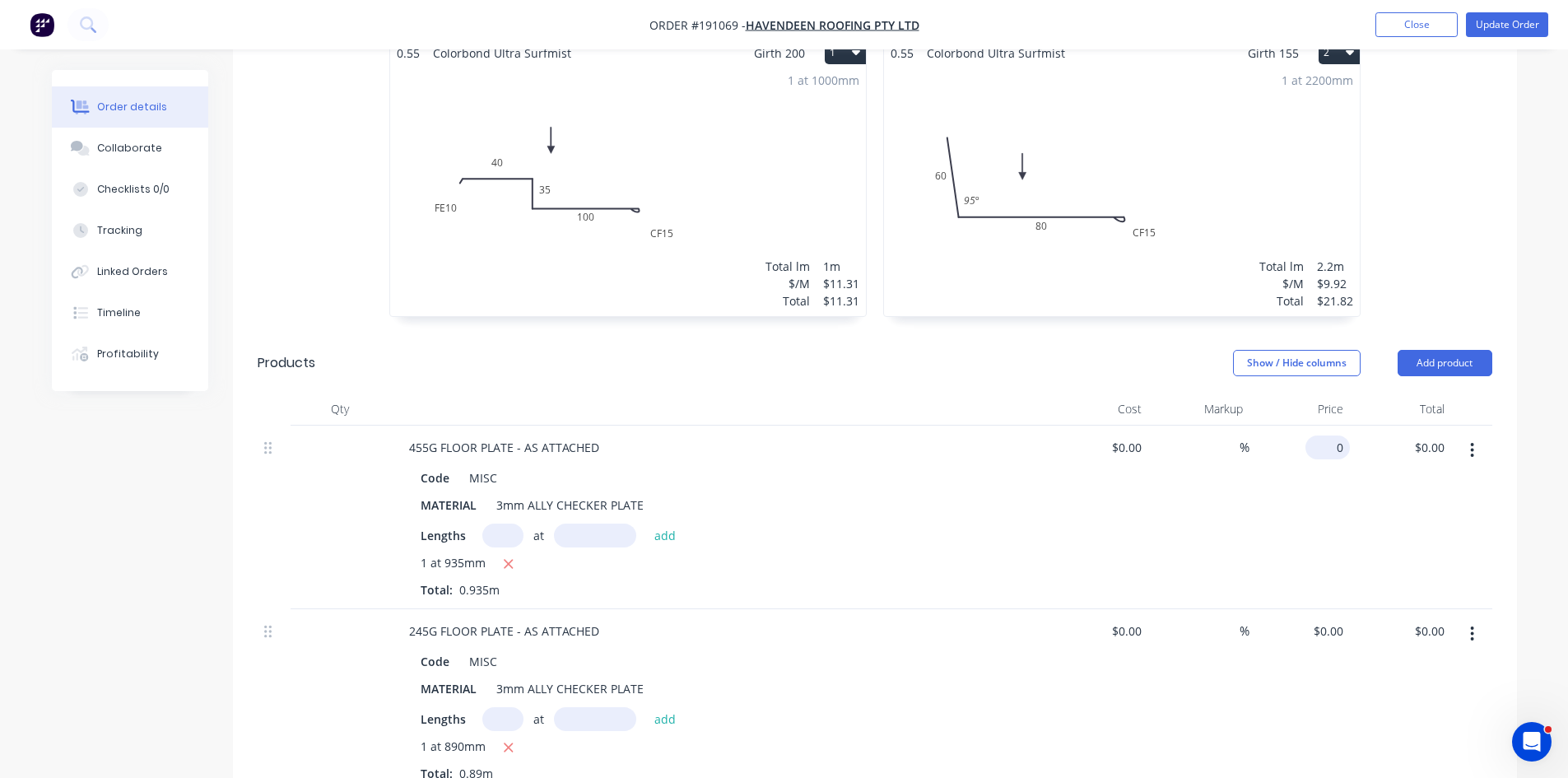
click at [1339, 435] on input "0" at bounding box center [1331, 447] width 38 height 24
type input "$99.02"
click at [1313, 496] on div "$99.02 99.02" at bounding box center [1299, 517] width 101 height 184
click at [1326, 609] on div "0 $0.00" at bounding box center [1299, 701] width 101 height 184
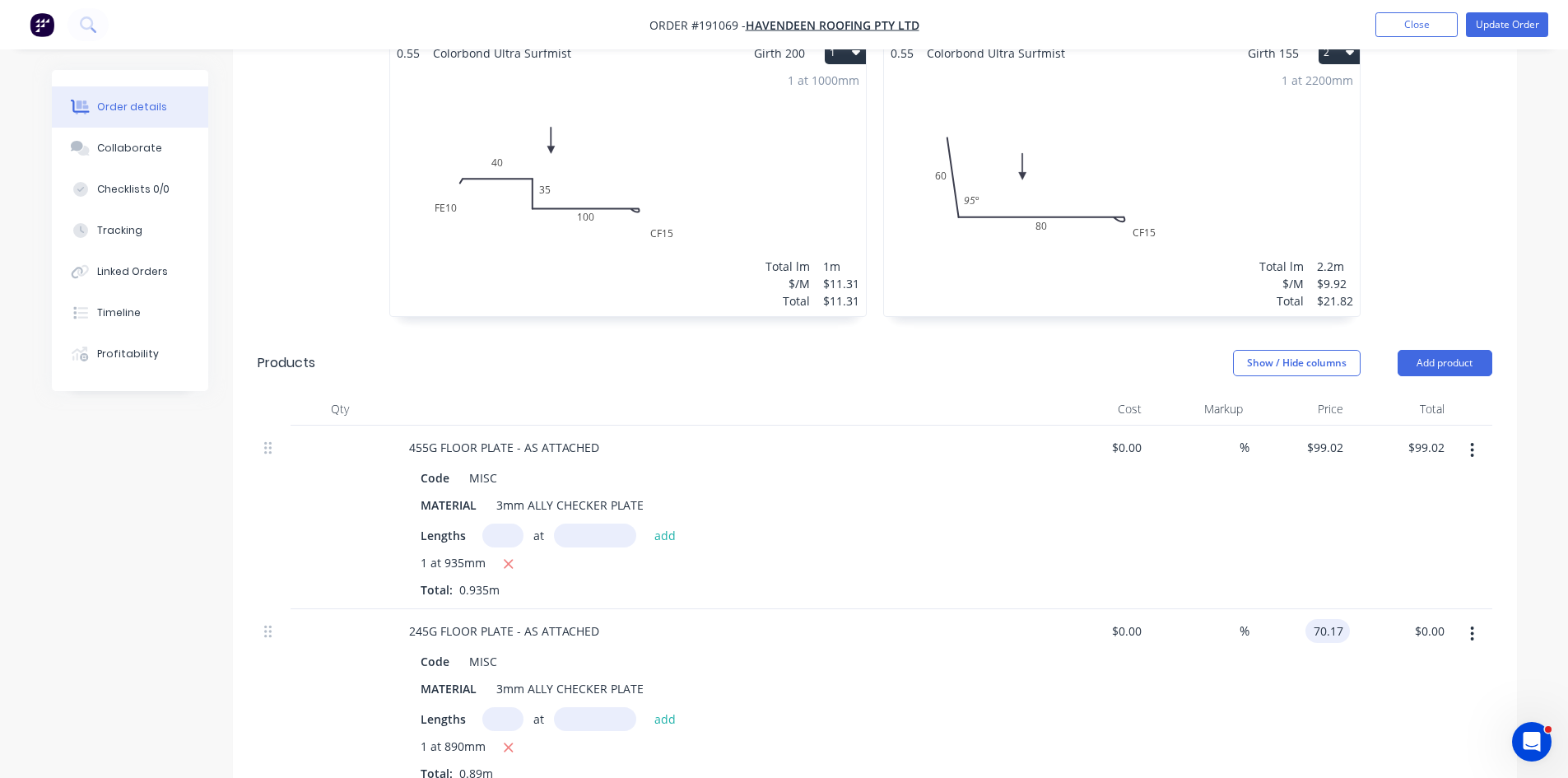
type input "$70.17"
click at [1357, 519] on div "$99.02 $99.02" at bounding box center [1400, 517] width 101 height 184
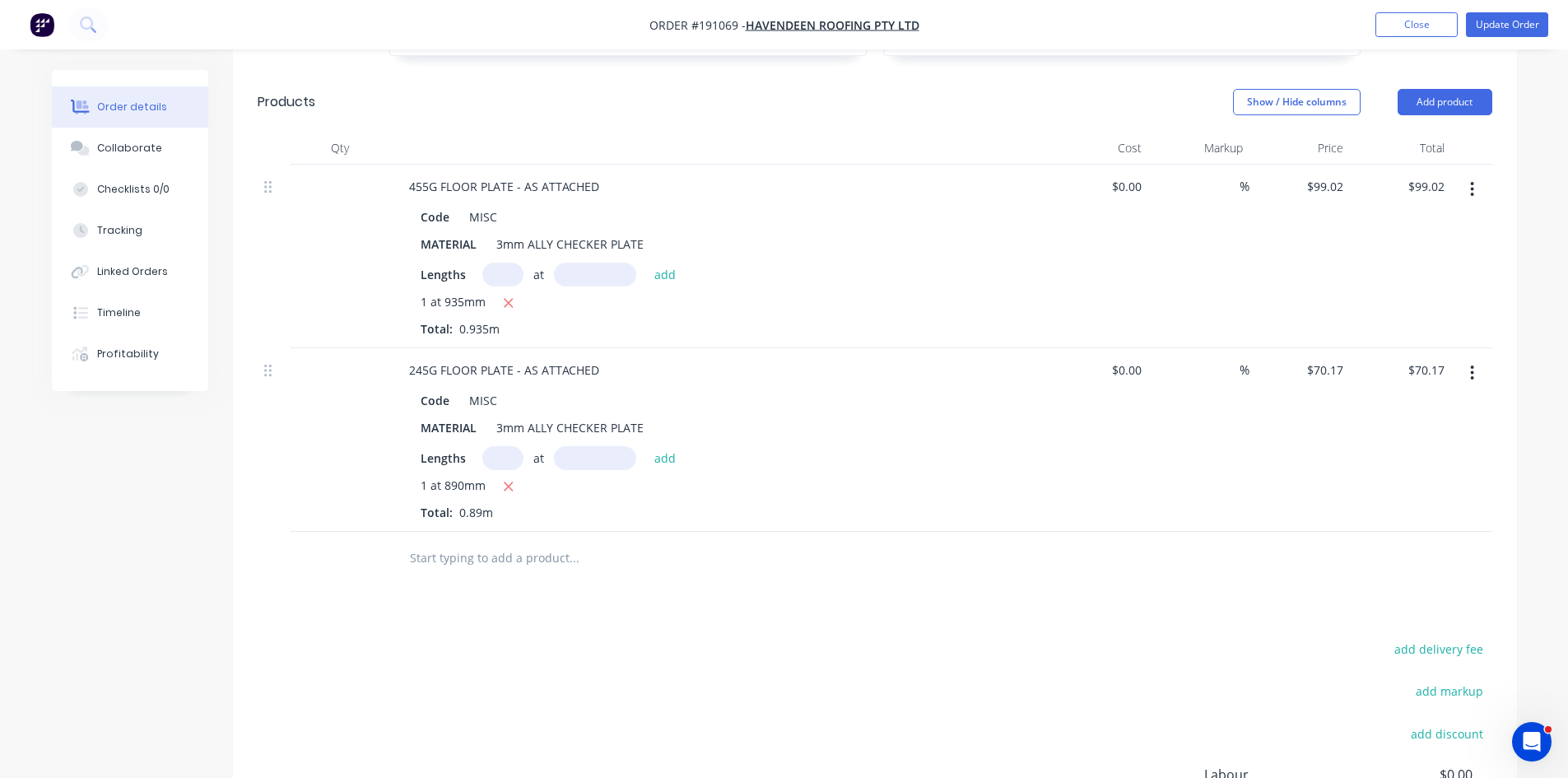
scroll to position [824, 0]
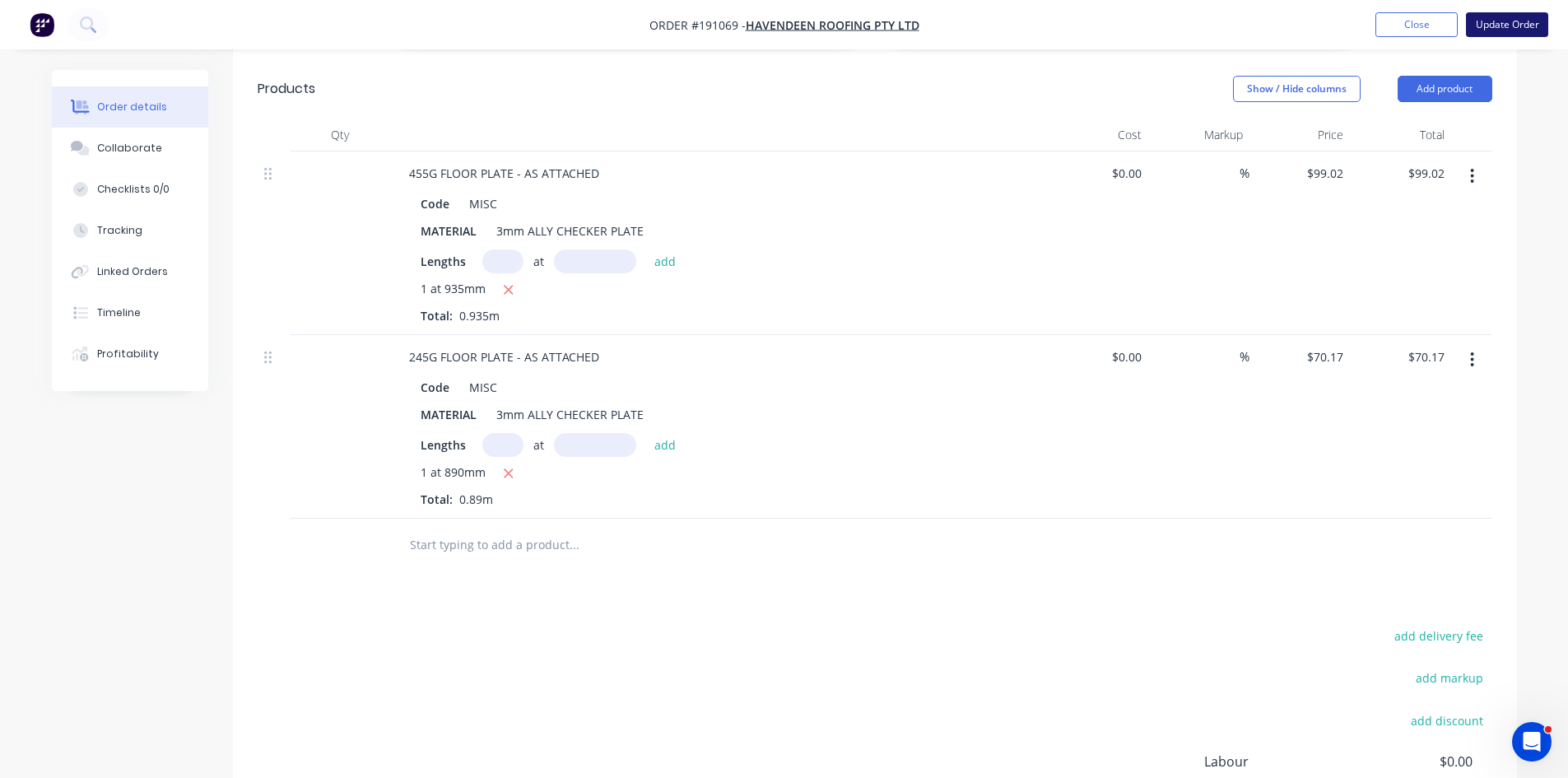
click at [1488, 15] on button "Update Order" at bounding box center [1507, 25] width 82 height 25
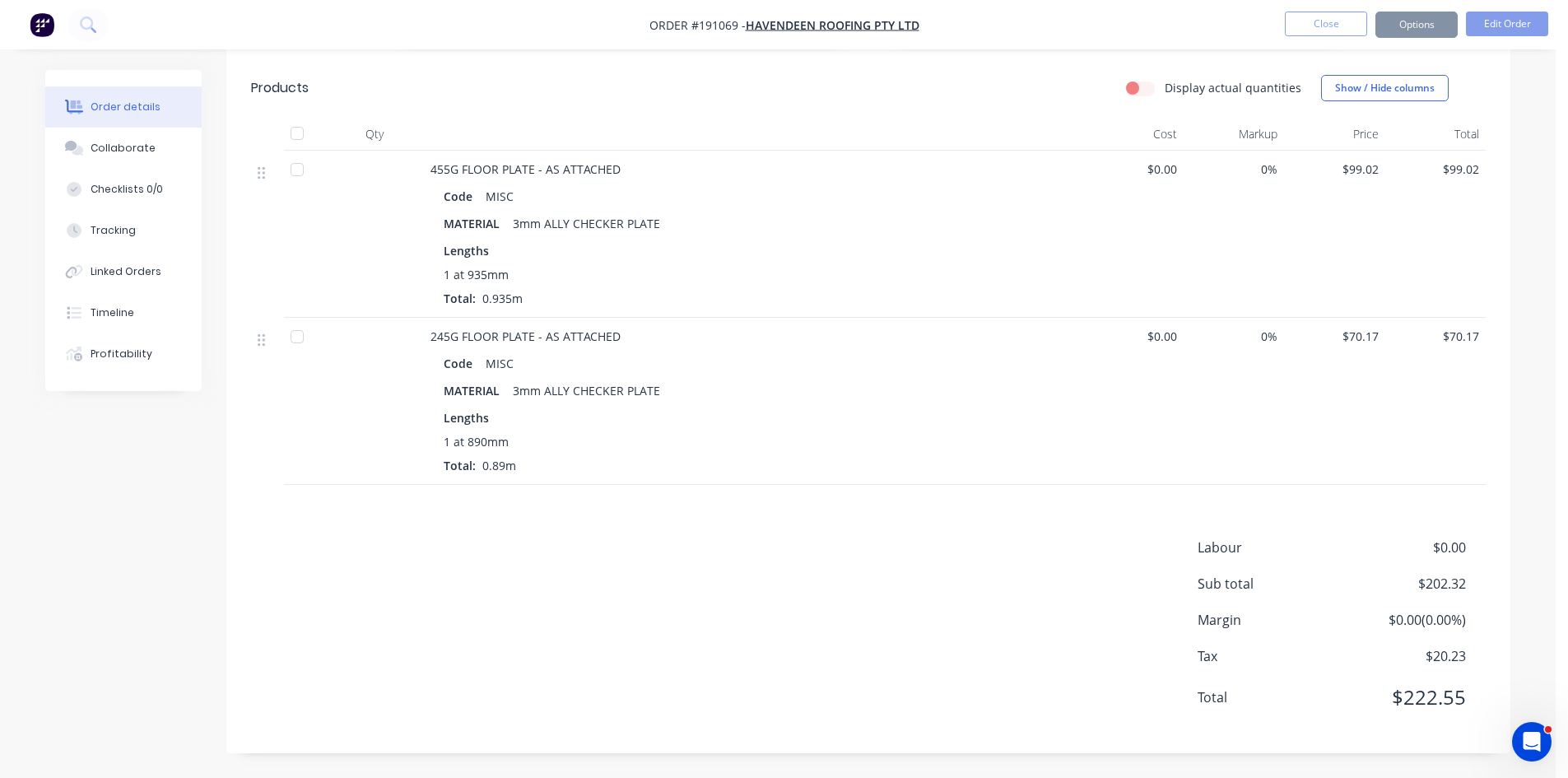
scroll to position [0, 0]
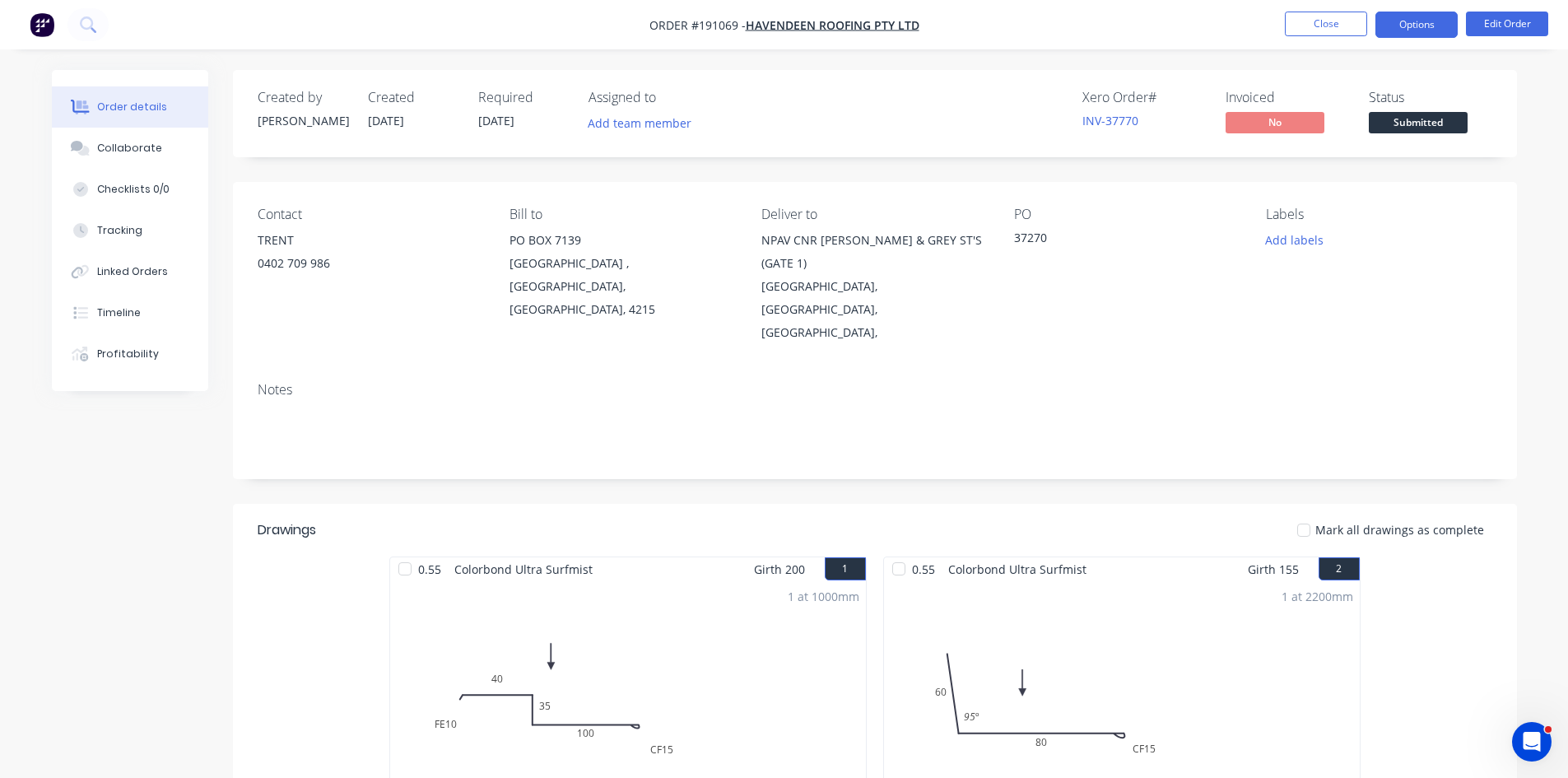
click at [1439, 26] on button "Options" at bounding box center [1416, 25] width 82 height 26
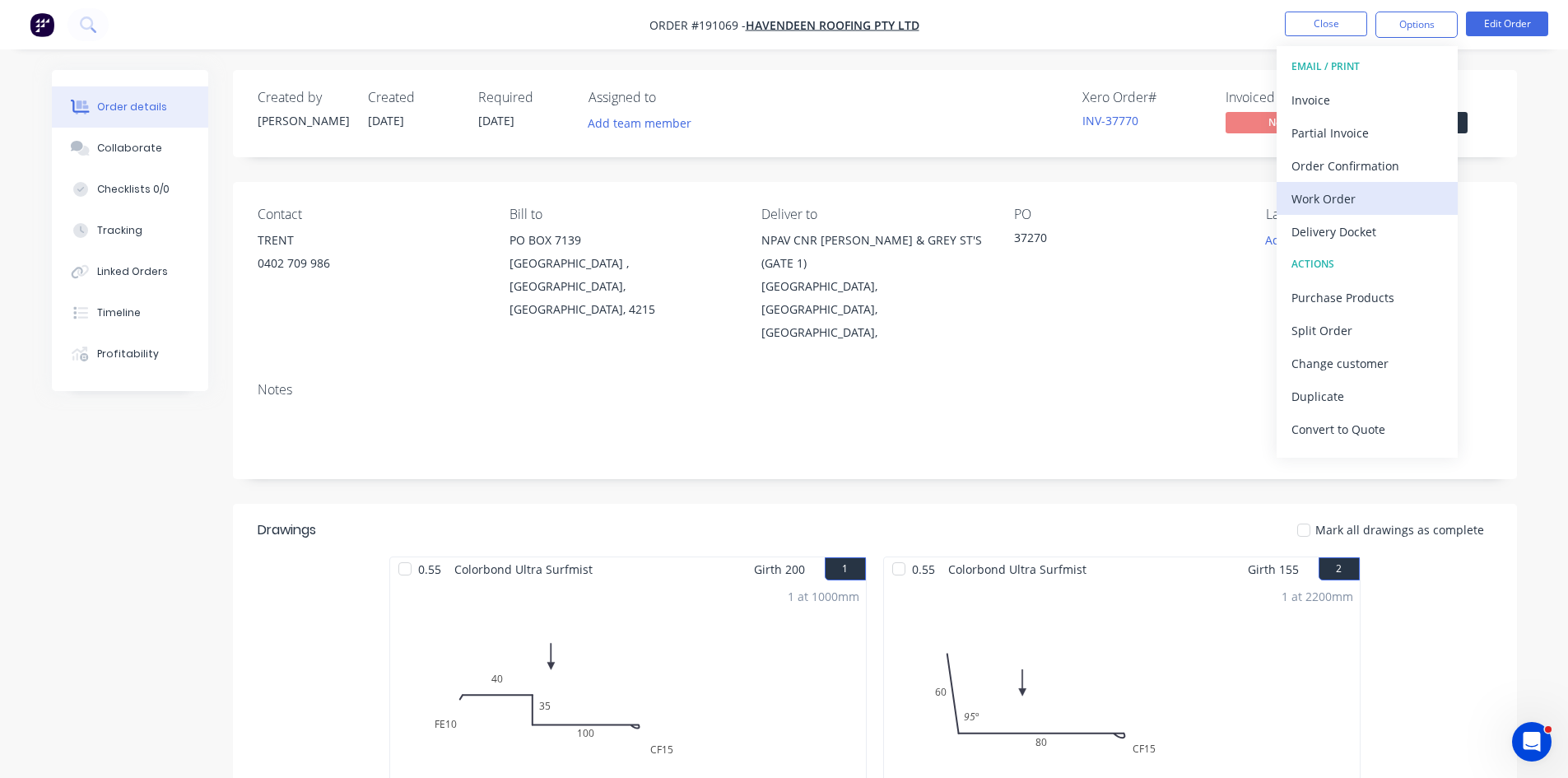
click at [1361, 189] on div "Work Order" at bounding box center [1367, 199] width 151 height 24
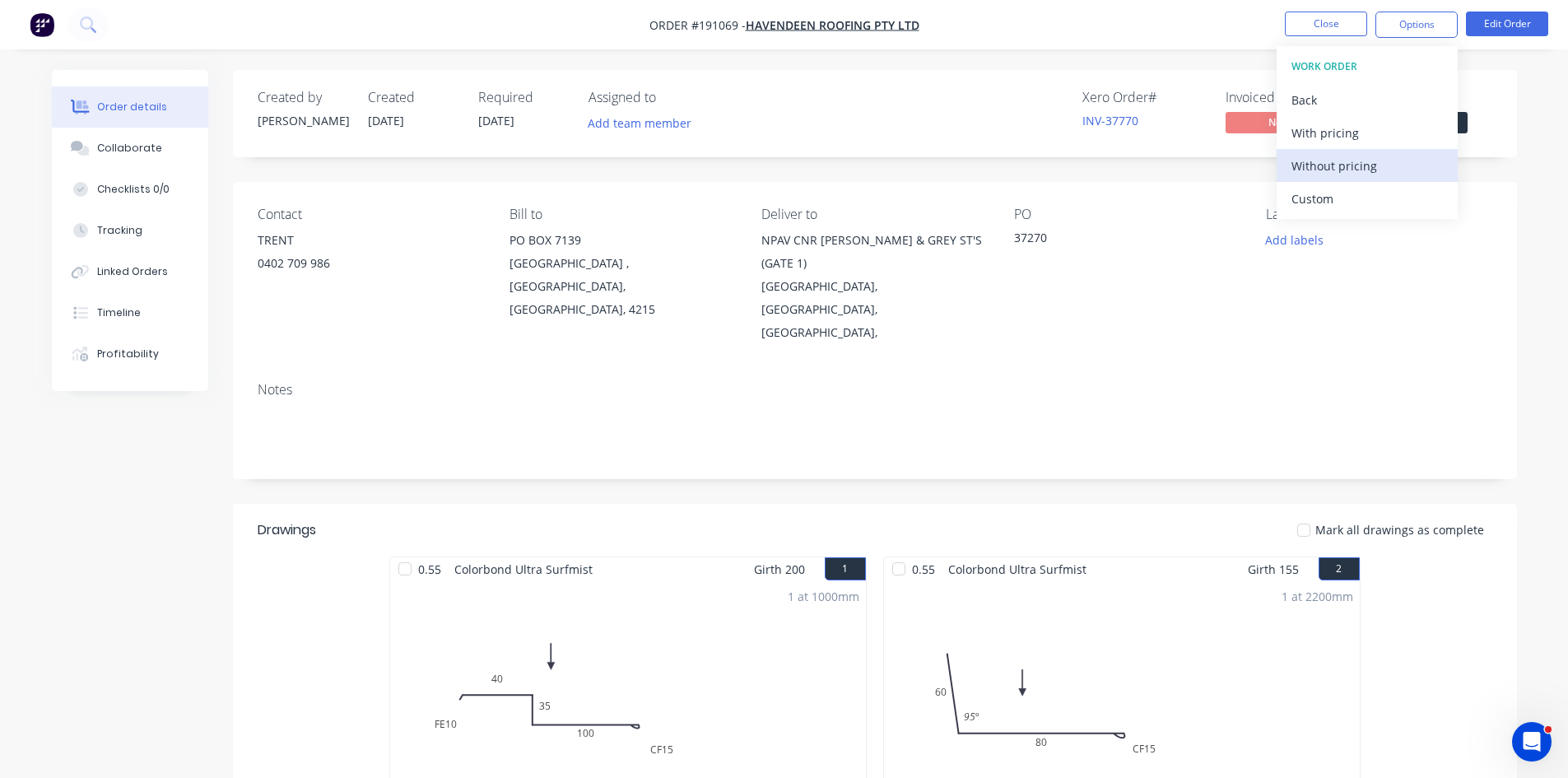
click at [1354, 172] on div "Without pricing" at bounding box center [1367, 166] width 151 height 24
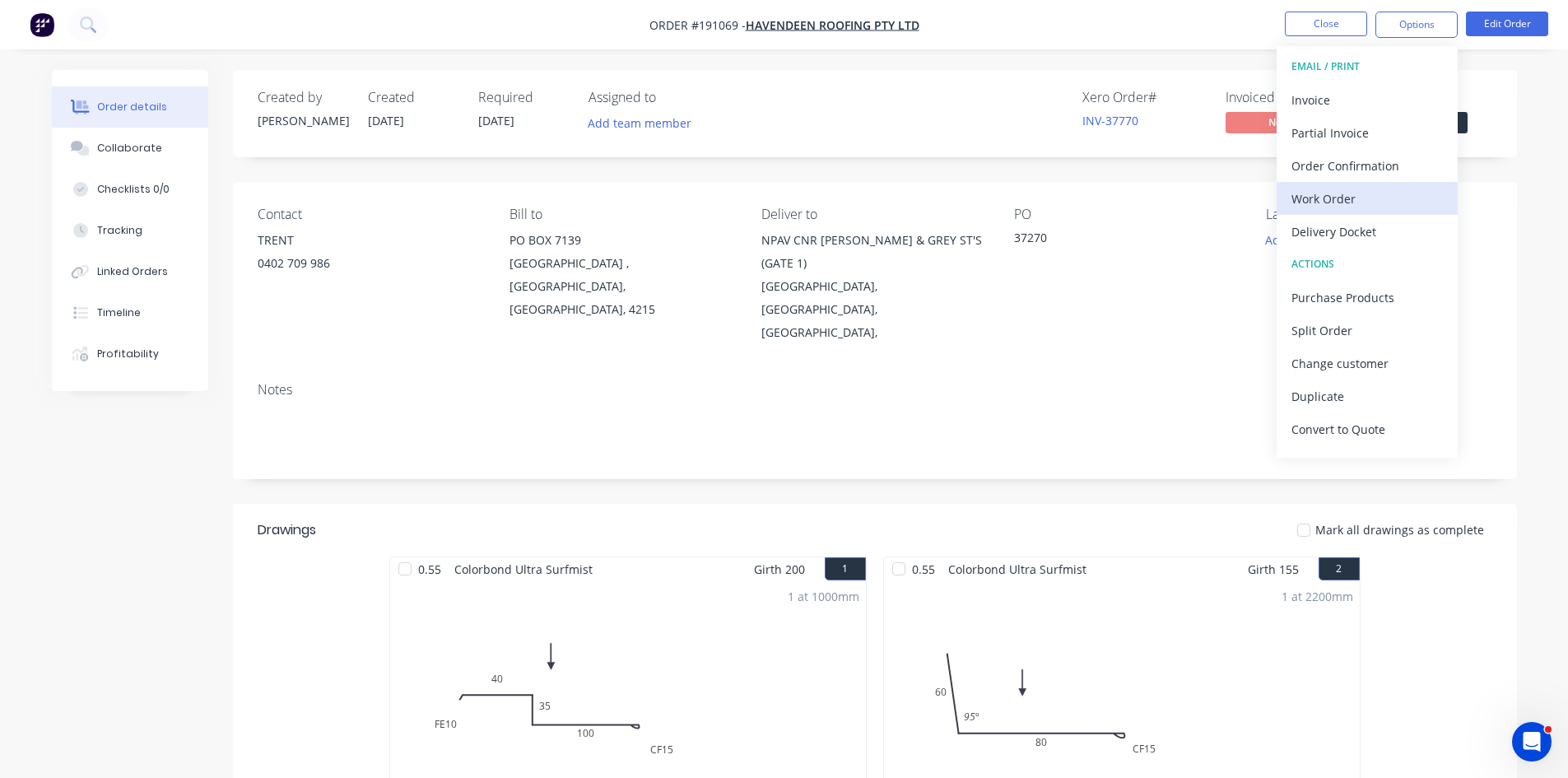
click at [1357, 195] on div "Work Order" at bounding box center [1367, 199] width 151 height 24
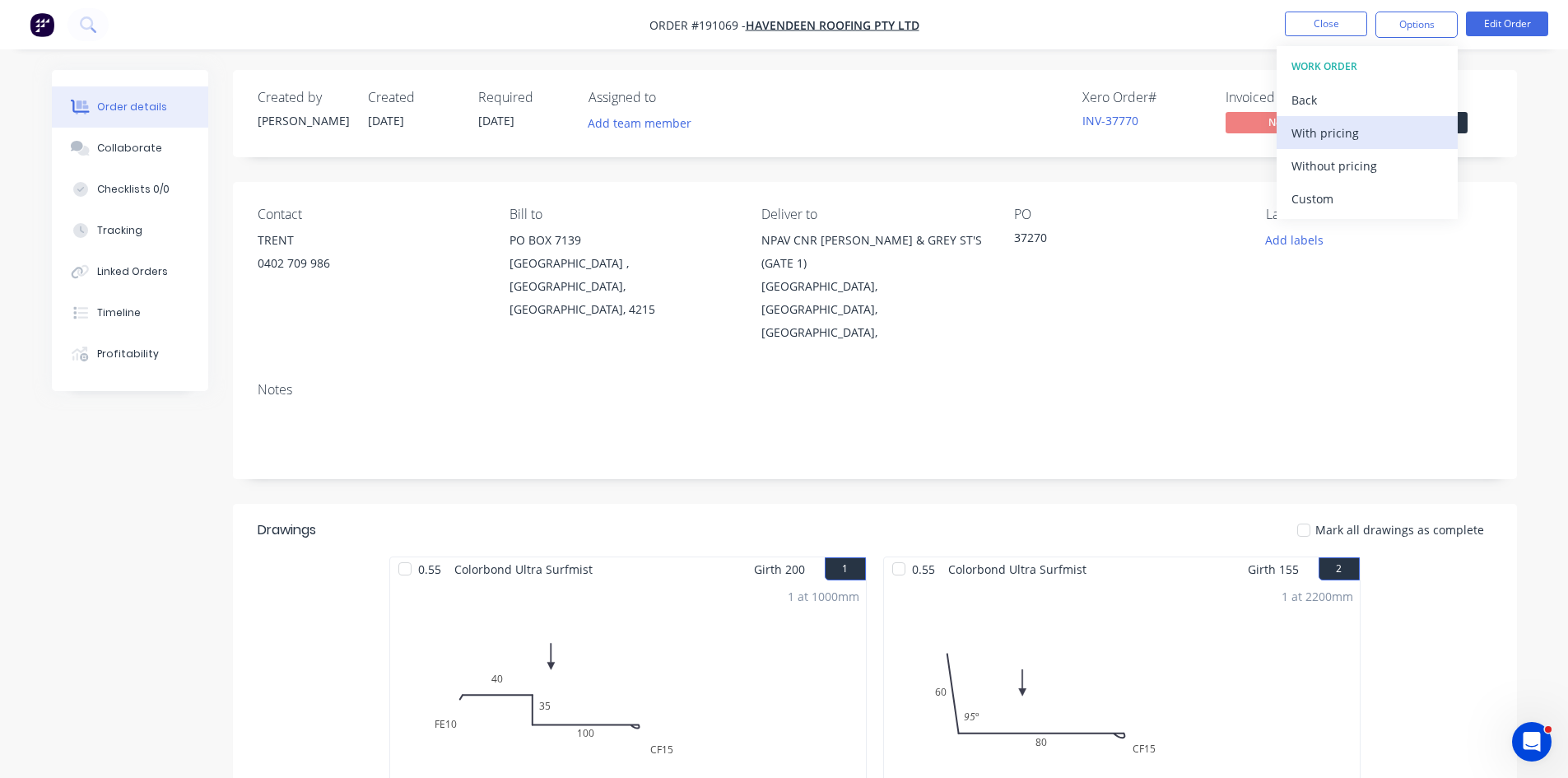
click at [1371, 128] on div "With pricing" at bounding box center [1367, 133] width 151 height 24
click at [84, 11] on button at bounding box center [87, 25] width 41 height 33
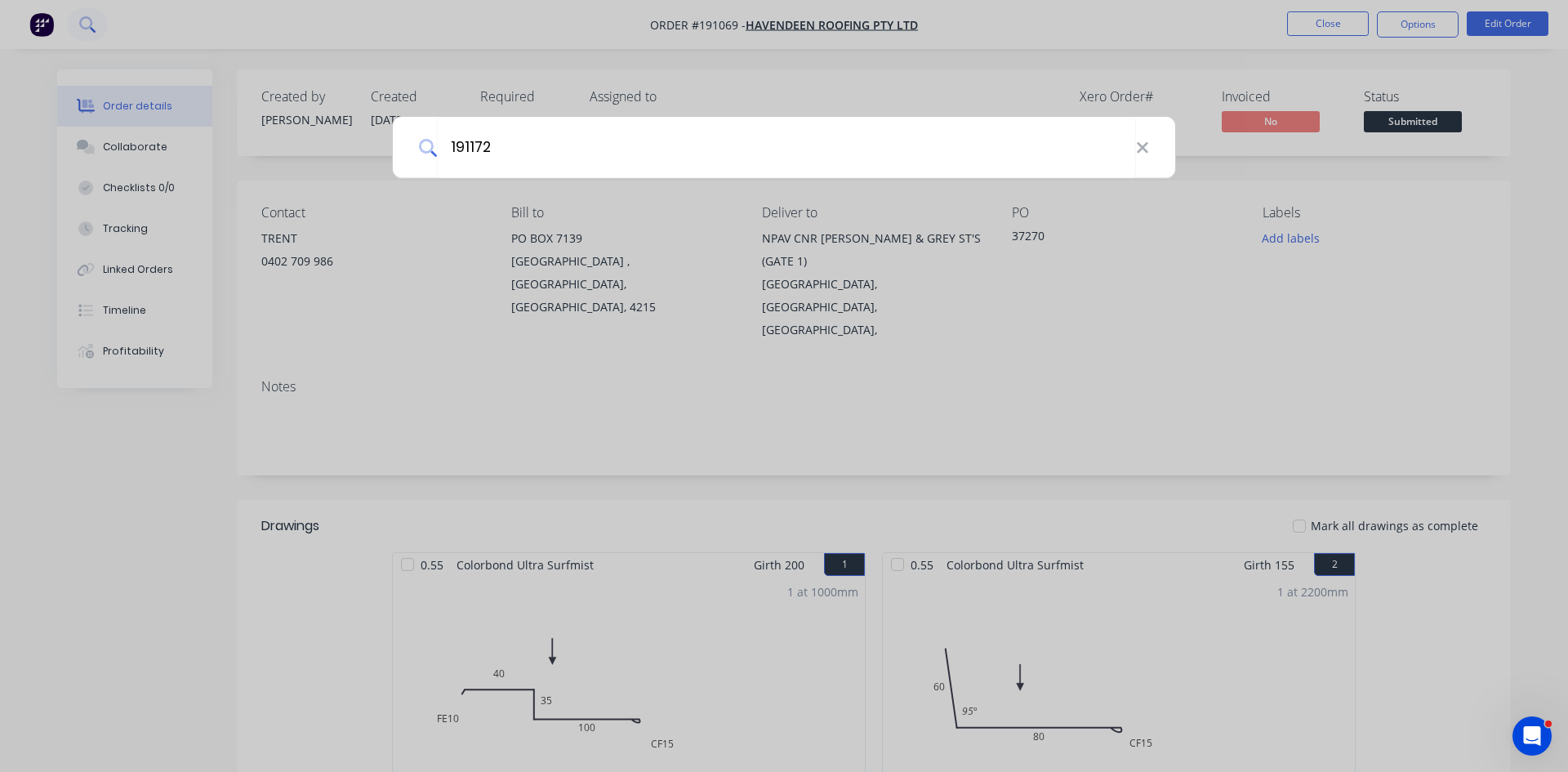
type input "191172"
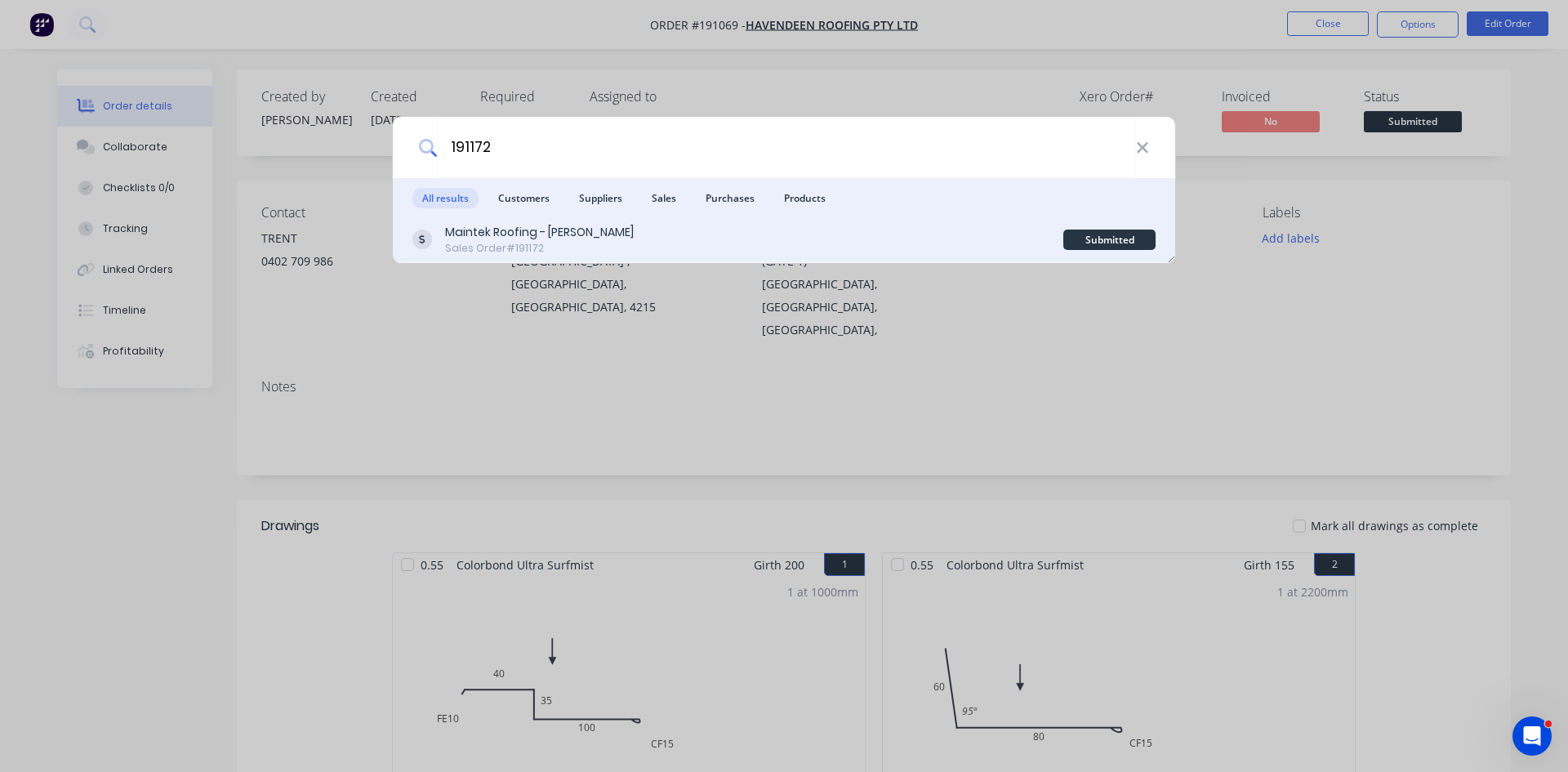
click at [505, 247] on div "Sales Order #191172" at bounding box center [540, 249] width 189 height 14
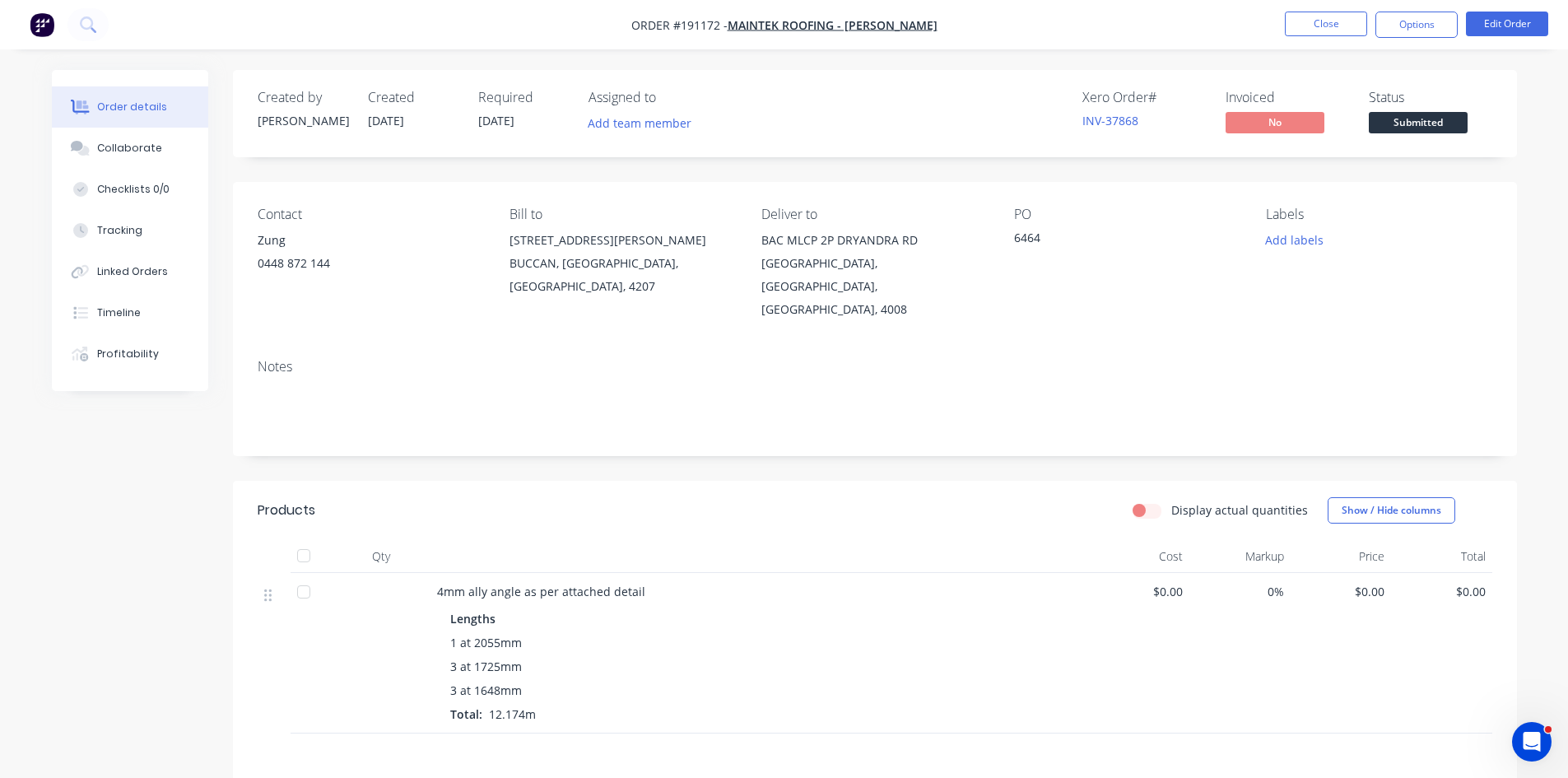
click at [1183, 301] on div "Contact Zung 0448 872 144 Bill to 247-251 Wilson Road BUCCAN, Queensland, Austr…" at bounding box center [875, 264] width 1284 height 164
click at [1491, 14] on button "Edit Order" at bounding box center [1507, 24] width 82 height 25
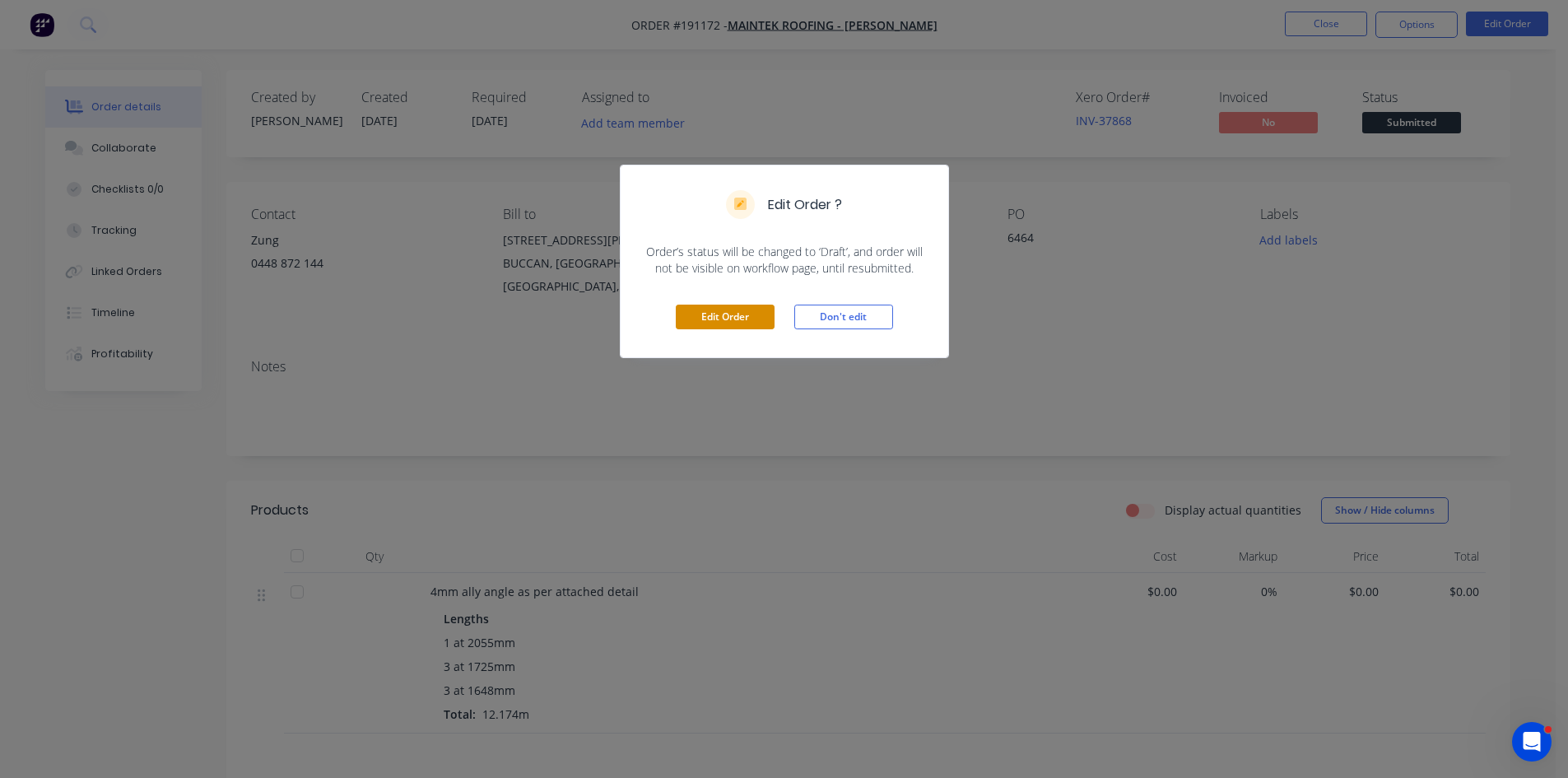
click at [697, 314] on button "Edit Order" at bounding box center [725, 316] width 98 height 25
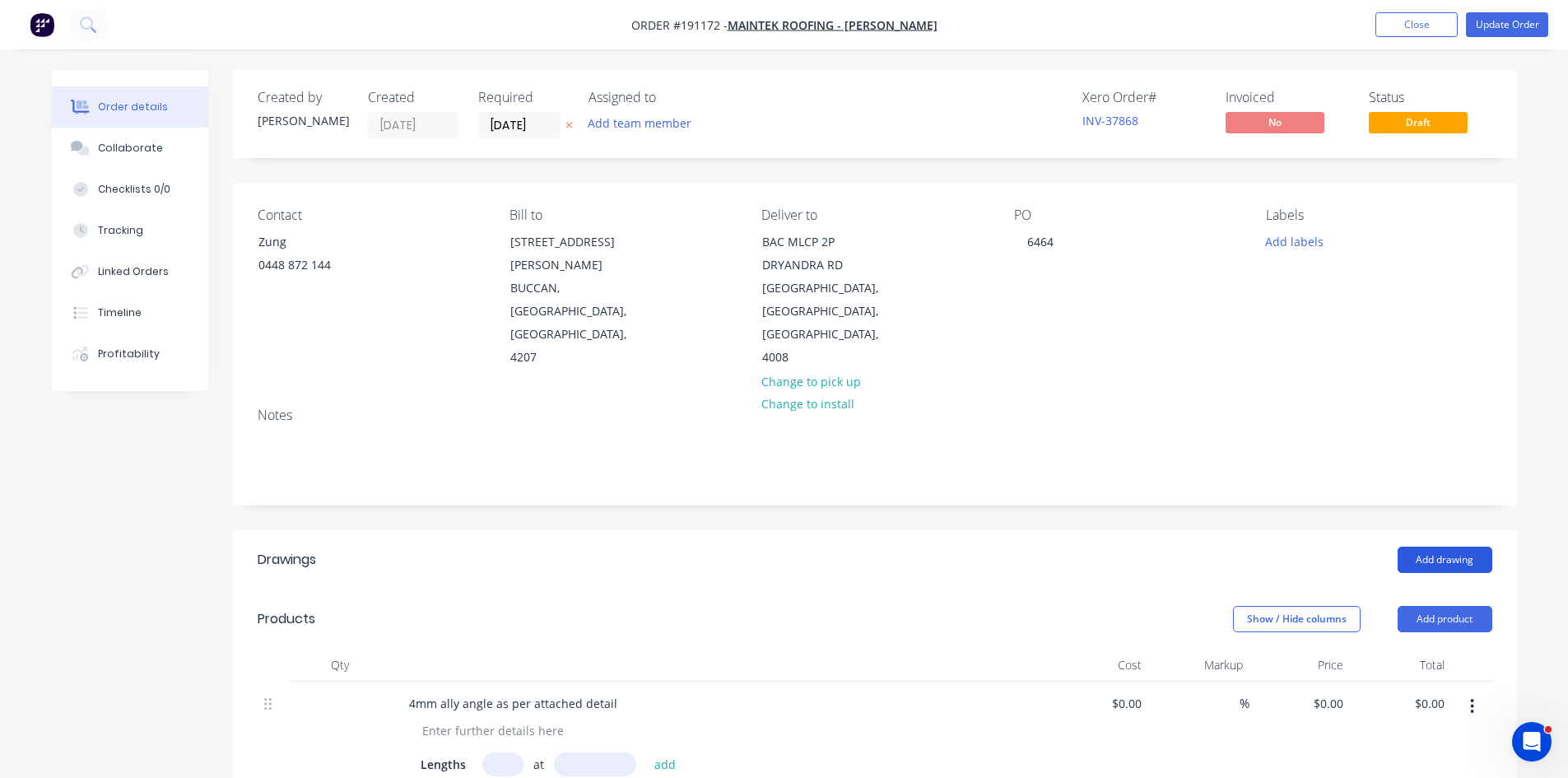
click at [1425, 547] on button "Add drawing" at bounding box center [1445, 559] width 95 height 26
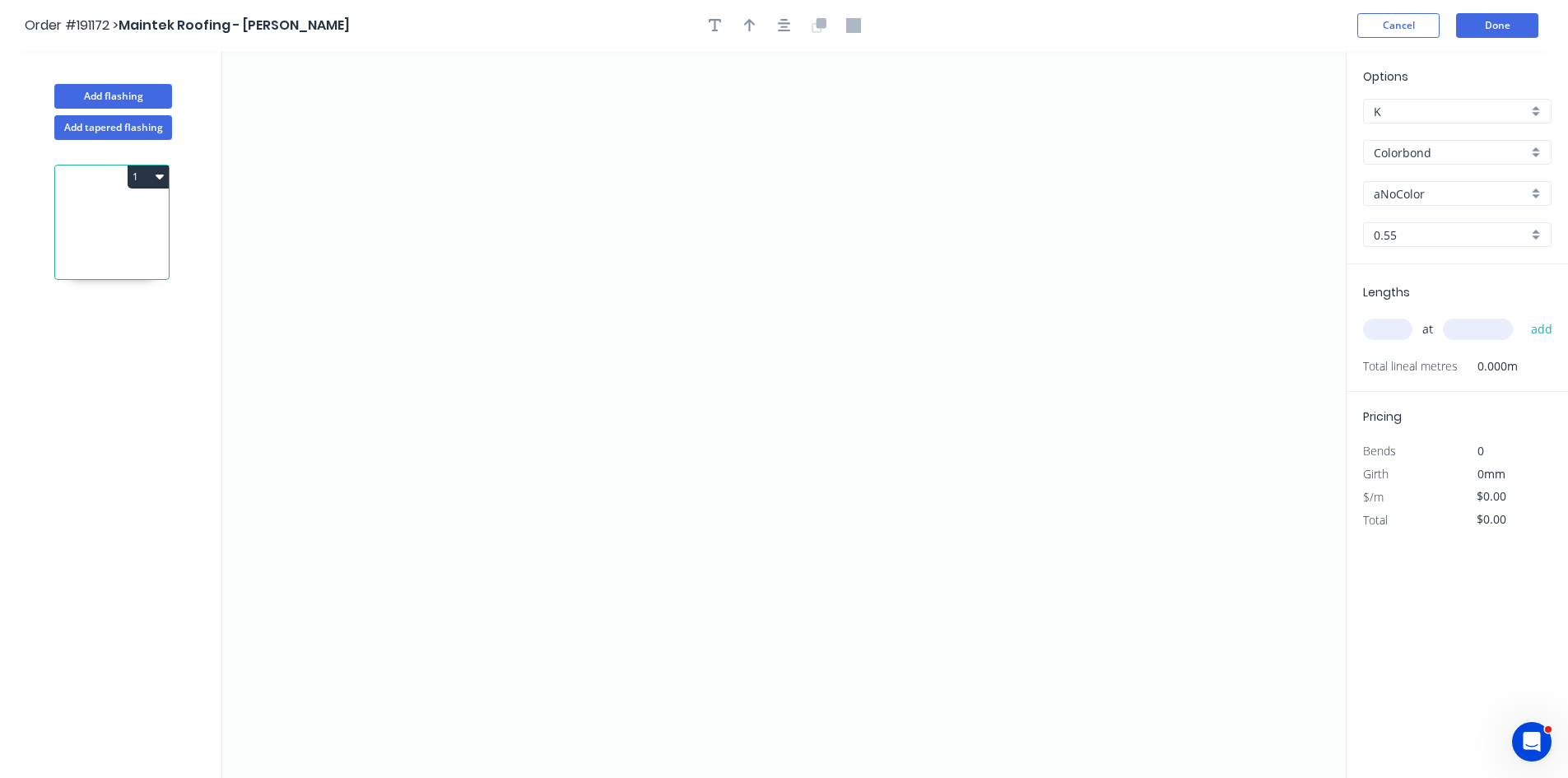
drag, startPoint x: 1416, startPoint y: 152, endPoint x: 1425, endPoint y: 166, distance: 16.6
click at [1417, 154] on input "Colorbond" at bounding box center [1450, 152] width 154 height 17
click at [1386, 325] on div "zAluminium" at bounding box center [1457, 325] width 187 height 29
type input "zAluminium"
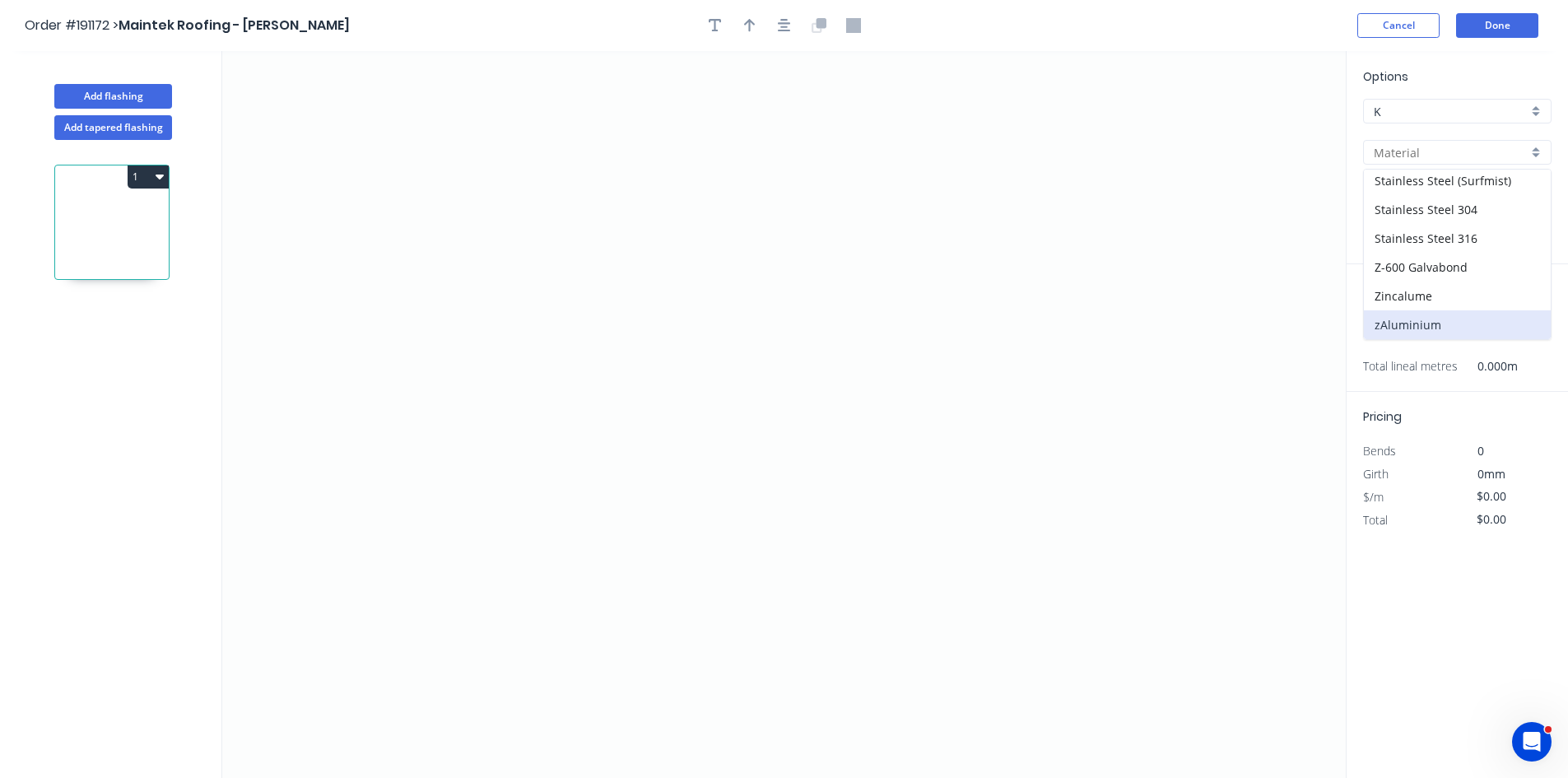
type input "Mill"
type input "0.8"
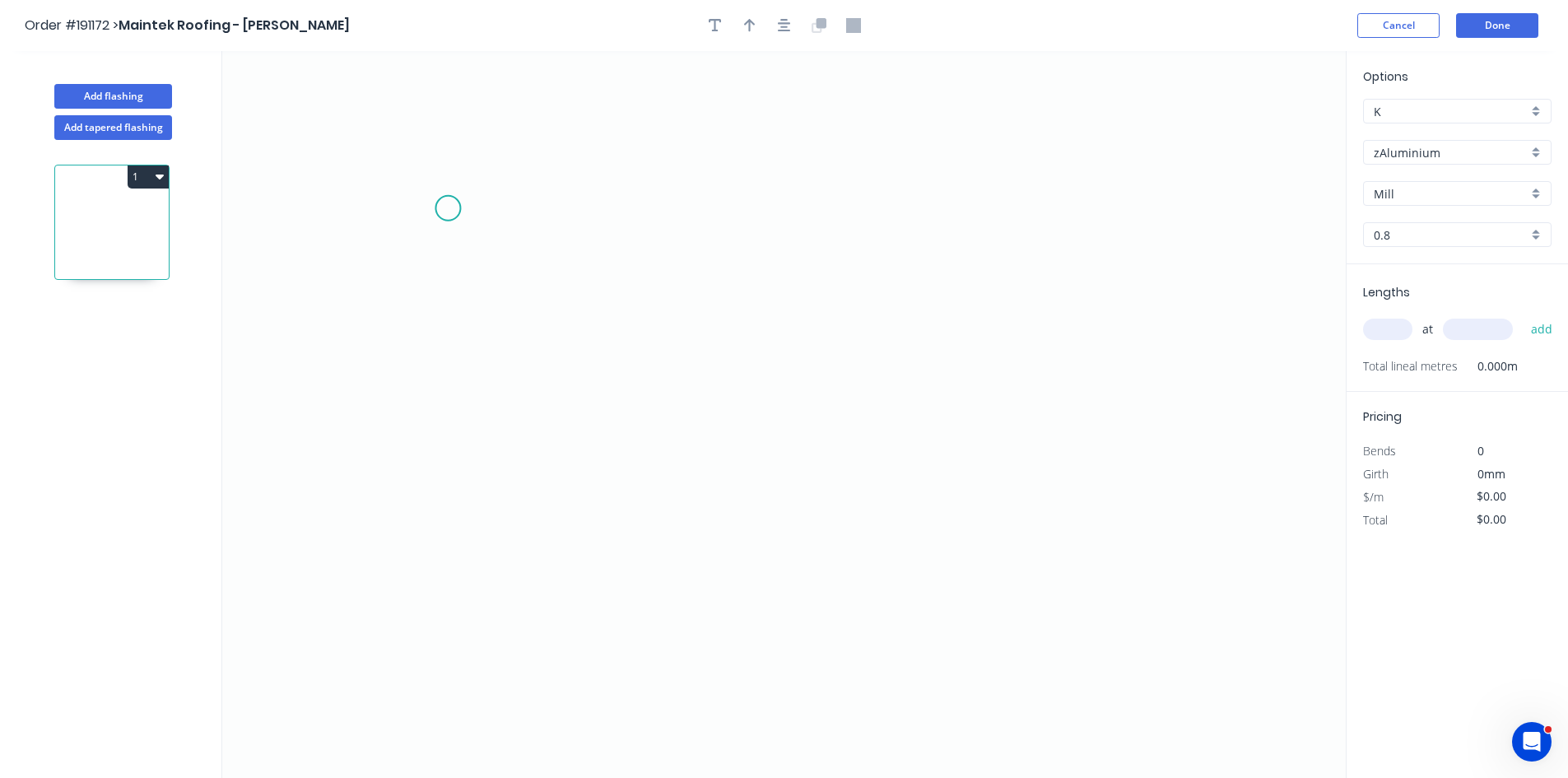
click at [473, 208] on icon "0" at bounding box center [784, 415] width 1124 height 727
click at [460, 437] on icon "0" at bounding box center [784, 415] width 1124 height 727
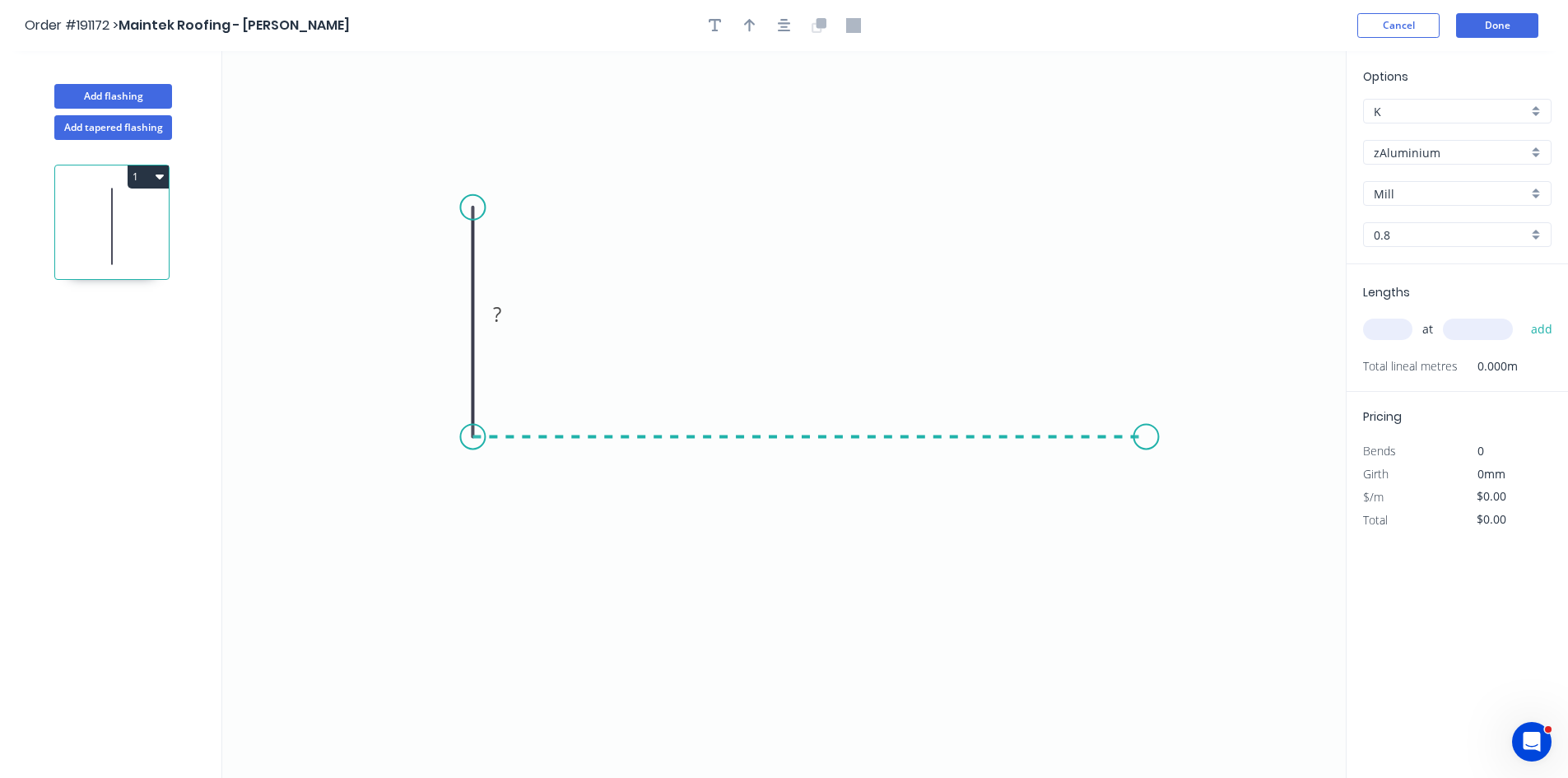
click at [1159, 451] on icon "0 ?" at bounding box center [784, 415] width 1124 height 727
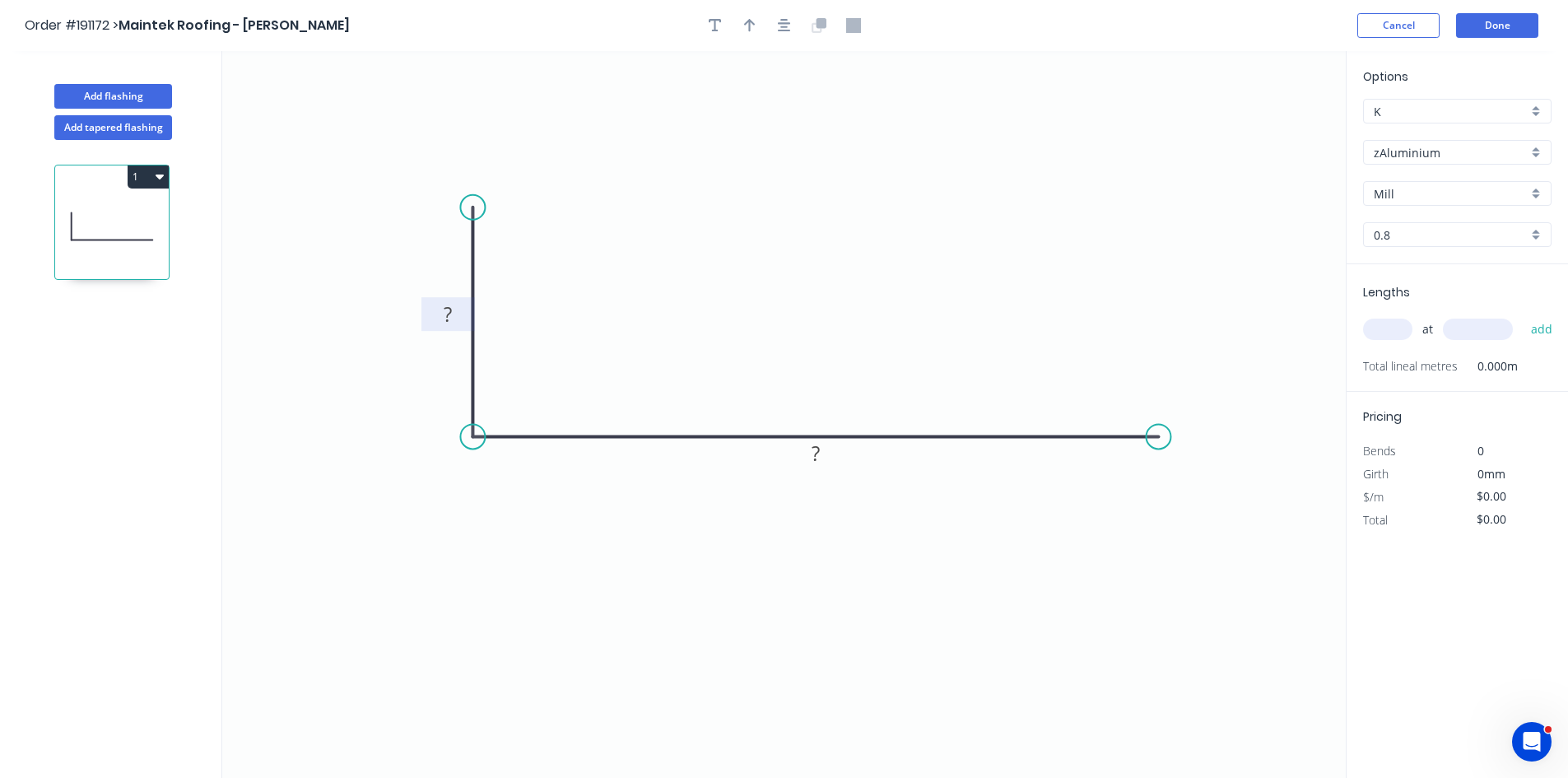
click at [461, 304] on rect at bounding box center [448, 315] width 33 height 23
type input "$0.01"
click at [1421, 234] on input "0.8" at bounding box center [1450, 235] width 154 height 17
click at [1423, 298] on div "1.2" at bounding box center [1457, 295] width 187 height 29
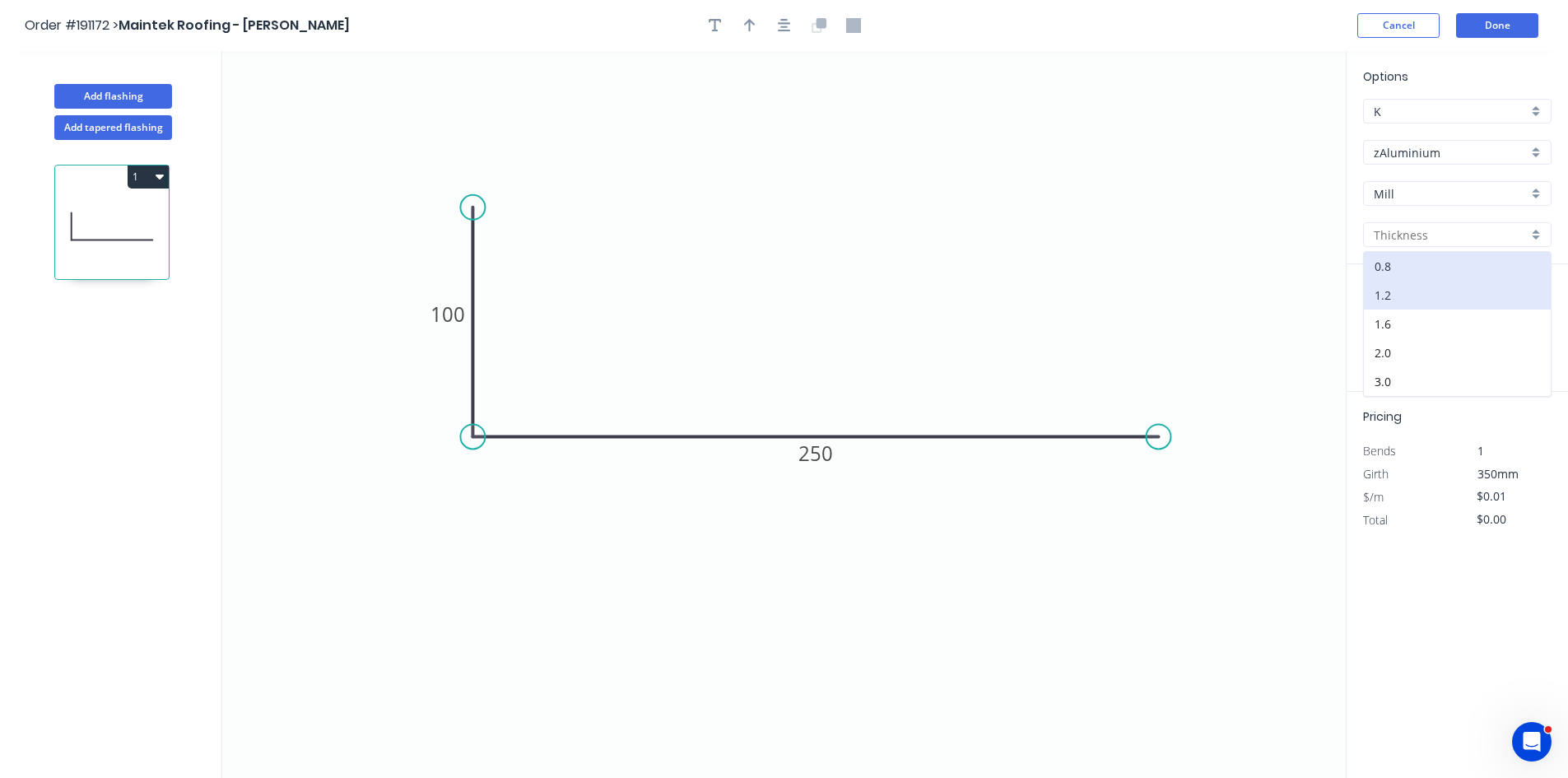
type input "1.2"
type input "$29.33"
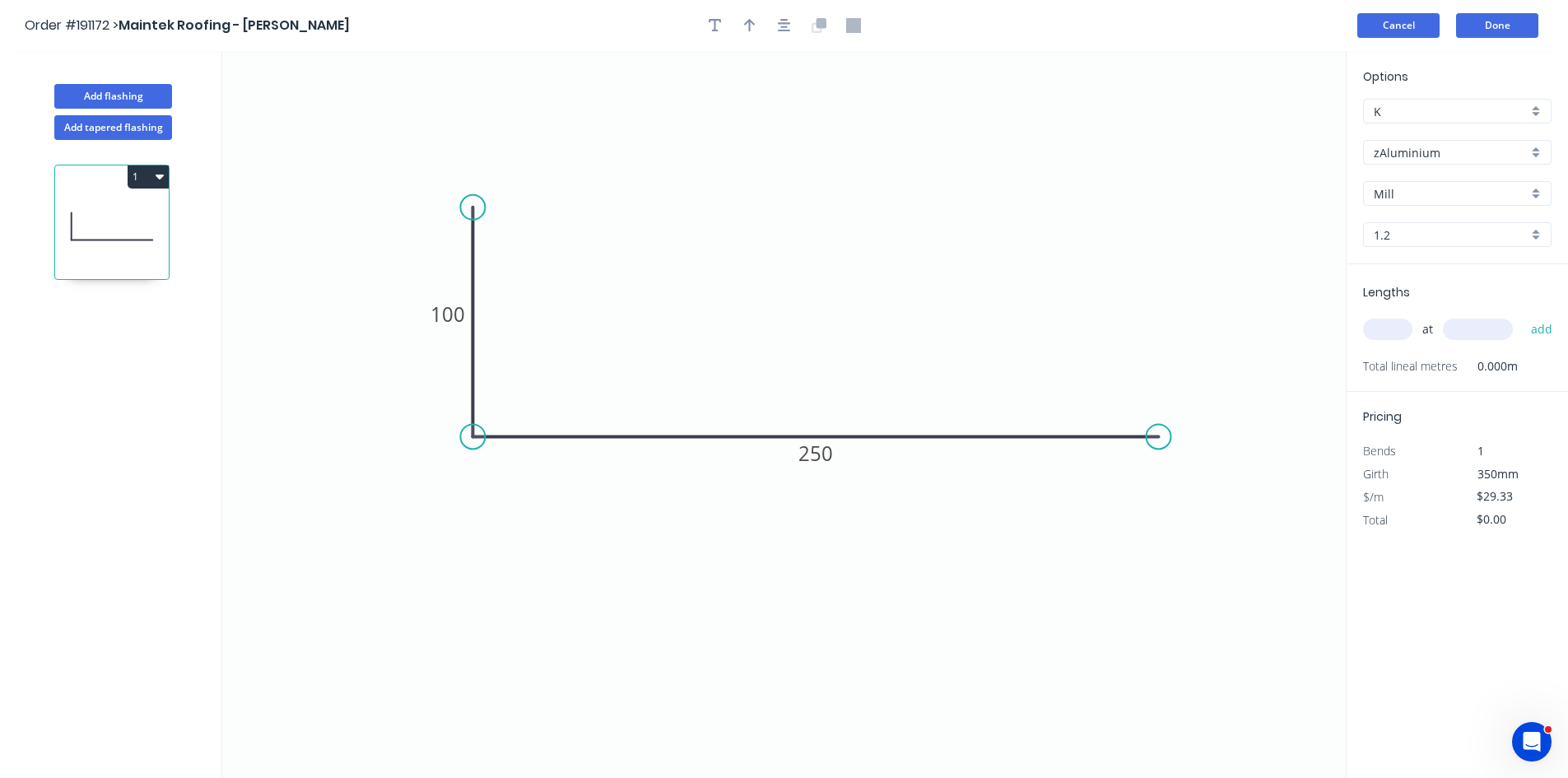
click at [1414, 19] on button "Cancel" at bounding box center [1398, 25] width 82 height 25
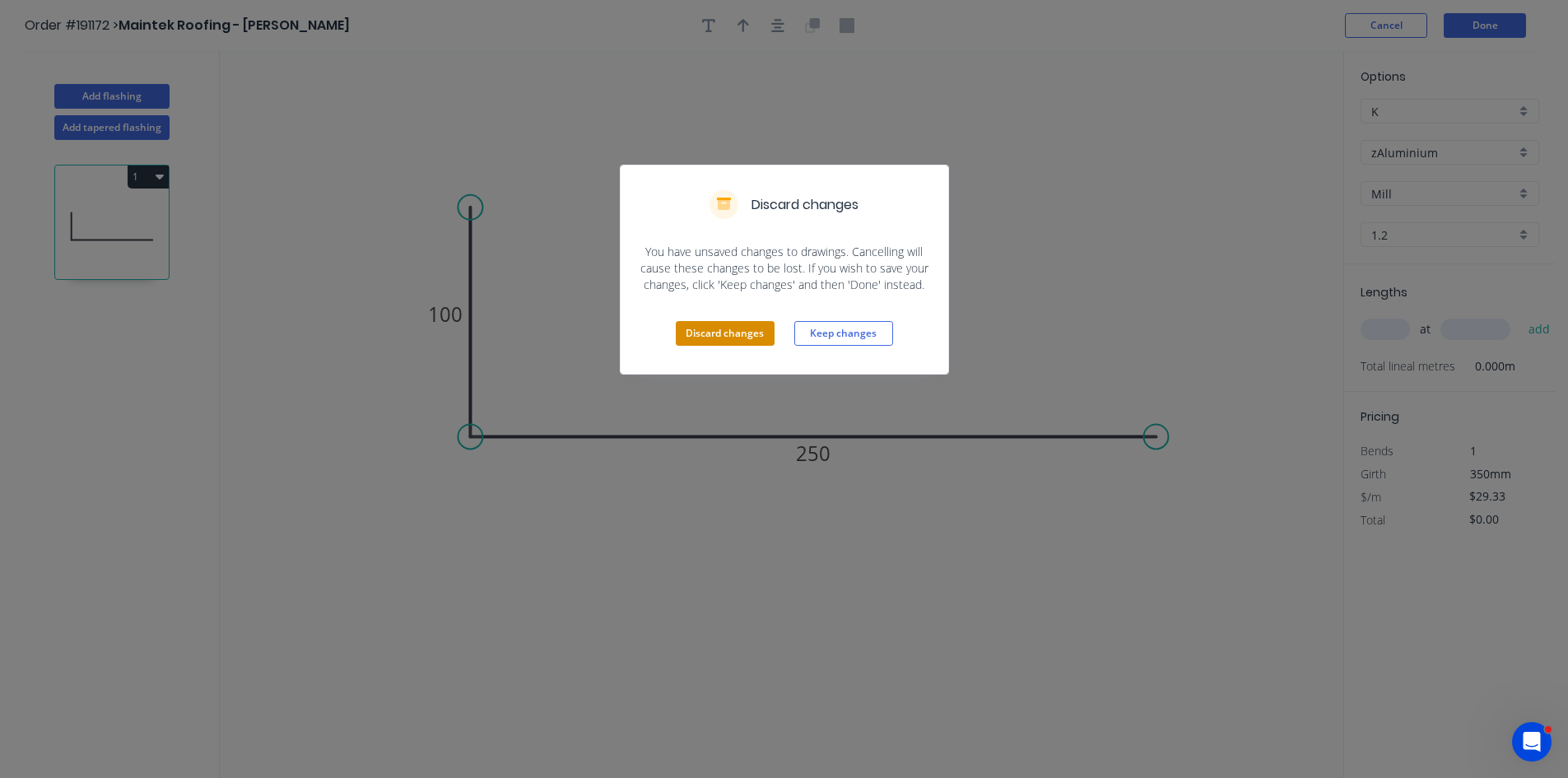
click at [744, 338] on button "Discard changes" at bounding box center [725, 333] width 98 height 25
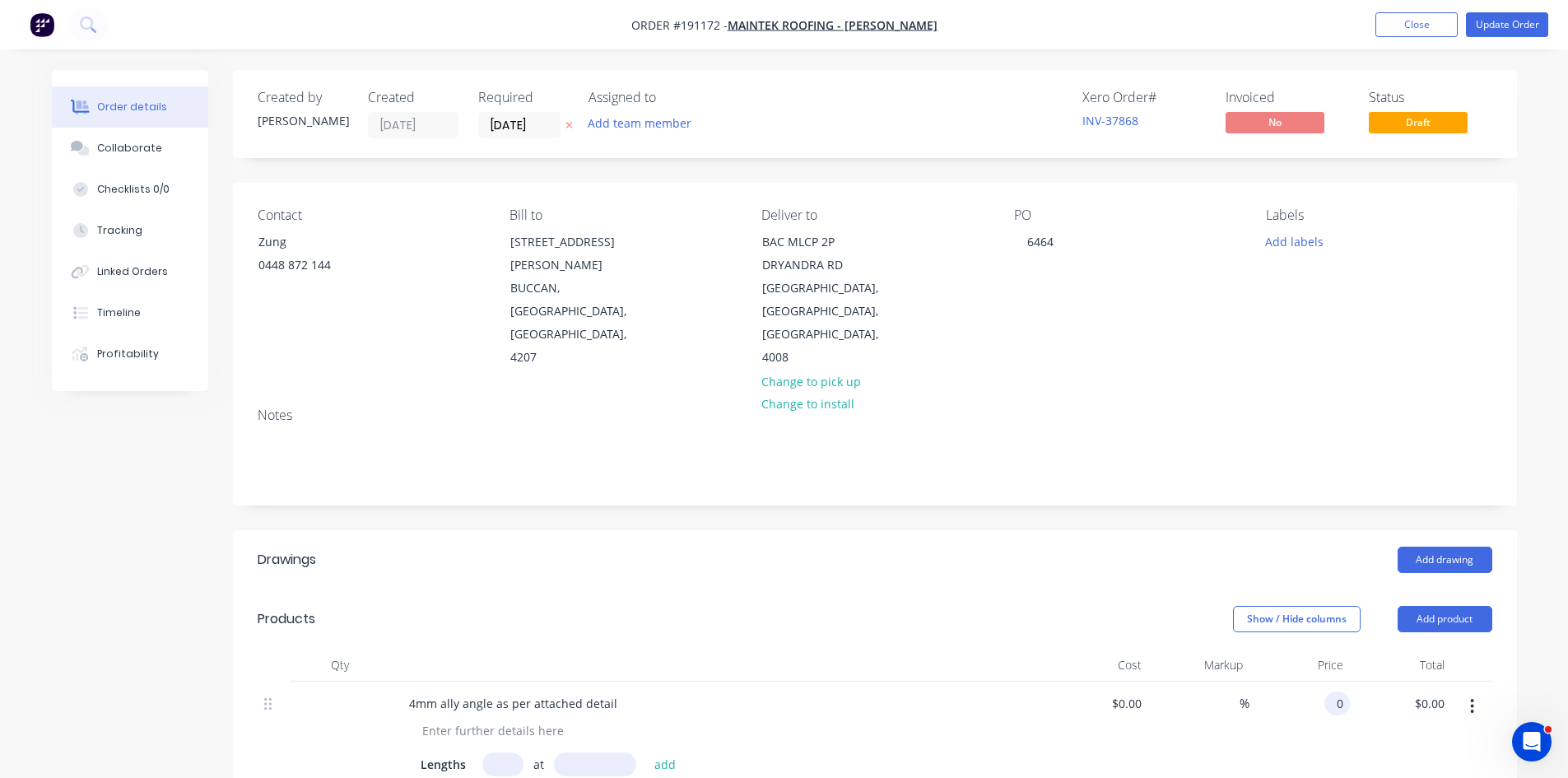
click at [1319, 681] on div "0 0" at bounding box center [1299, 786] width 101 height 210
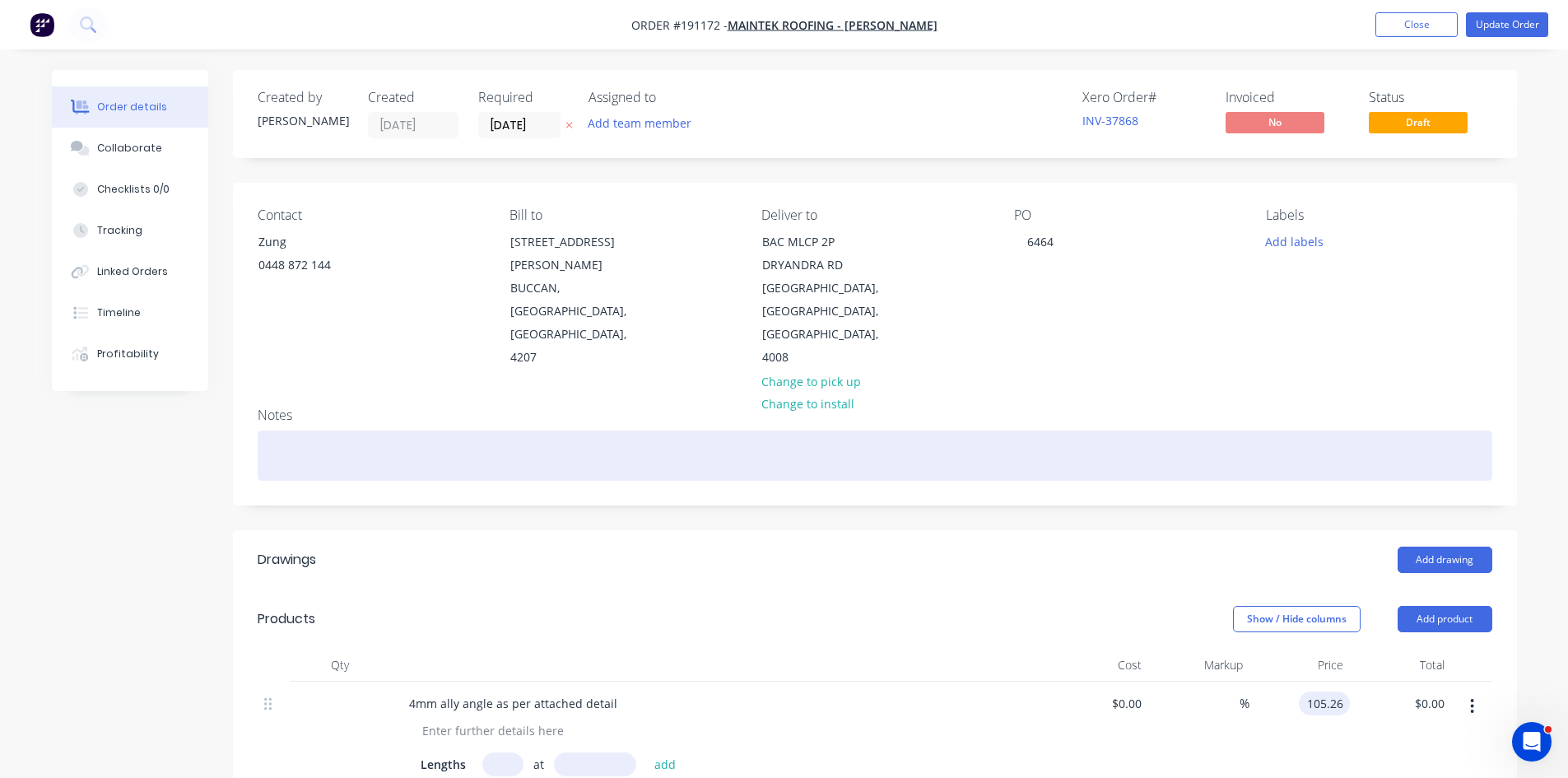
type input "$105.26"
type input "$1,281.44"
click at [1156, 456] on div at bounding box center [875, 456] width 1235 height 50
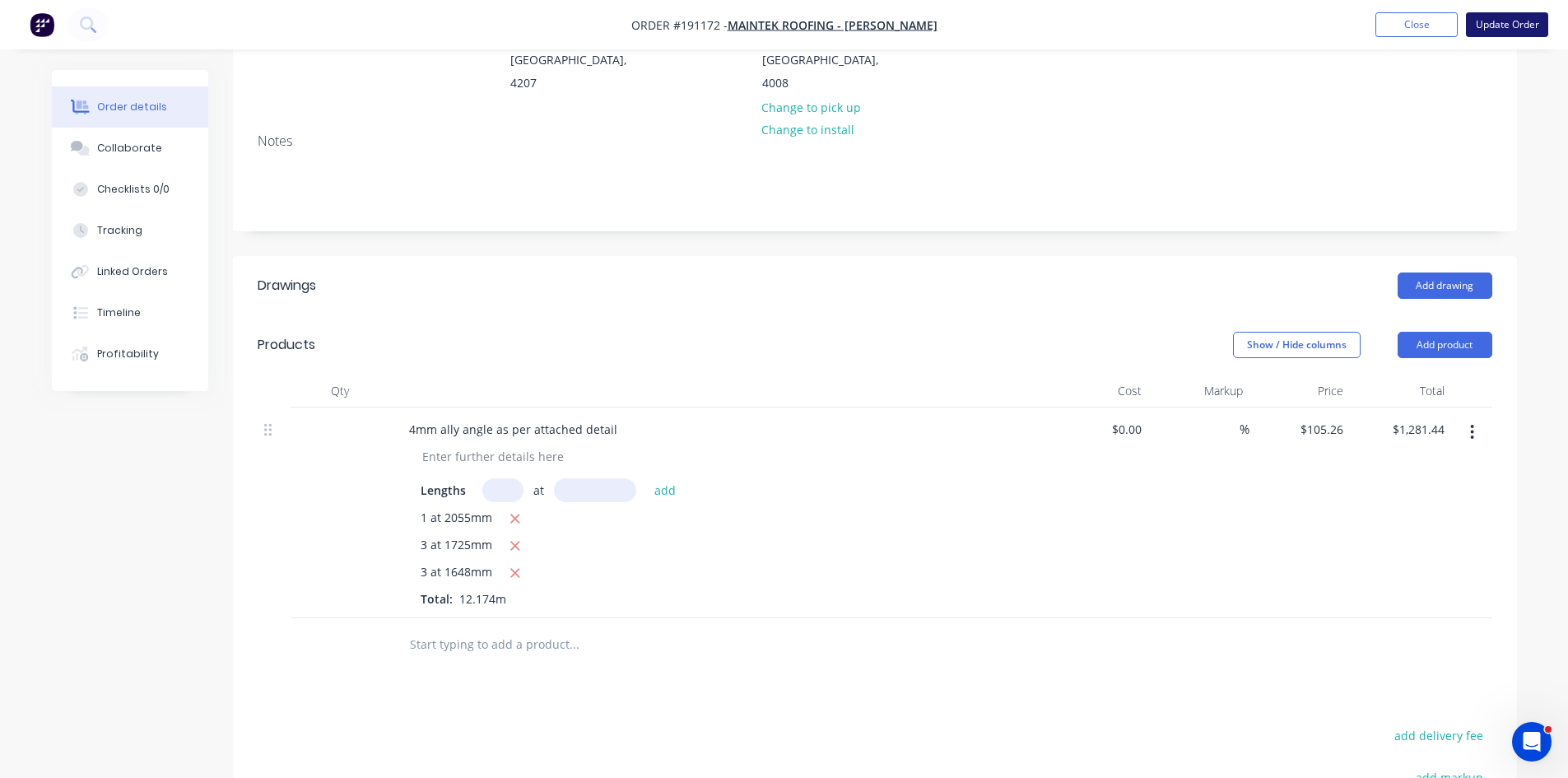
click at [1507, 29] on button "Update Order" at bounding box center [1507, 25] width 82 height 25
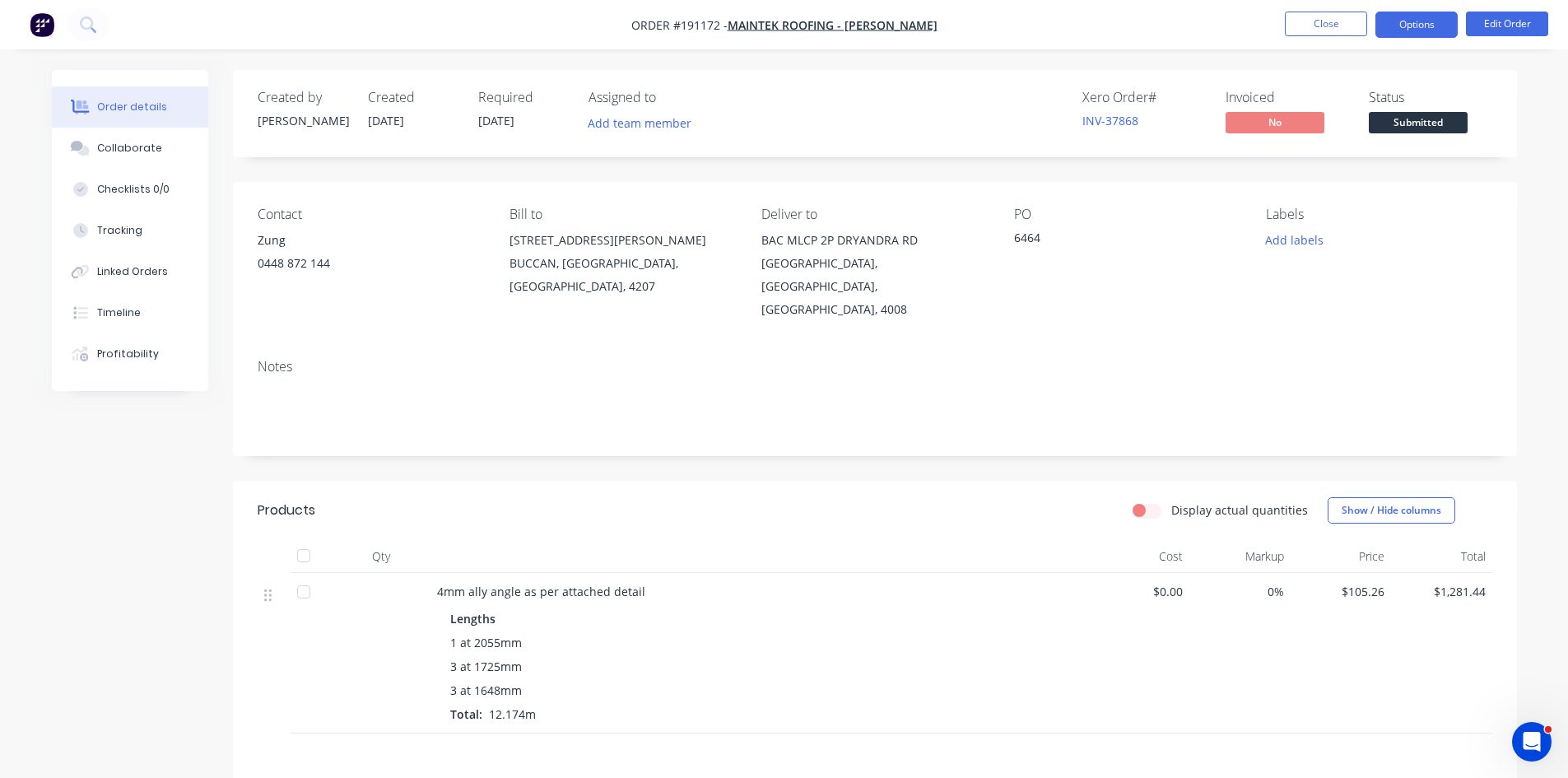
click at [1398, 29] on button "Options" at bounding box center [1416, 25] width 82 height 26
click at [1002, 610] on div "Lengths" at bounding box center [759, 619] width 619 height 17
click at [1396, 19] on button "Options" at bounding box center [1416, 25] width 82 height 26
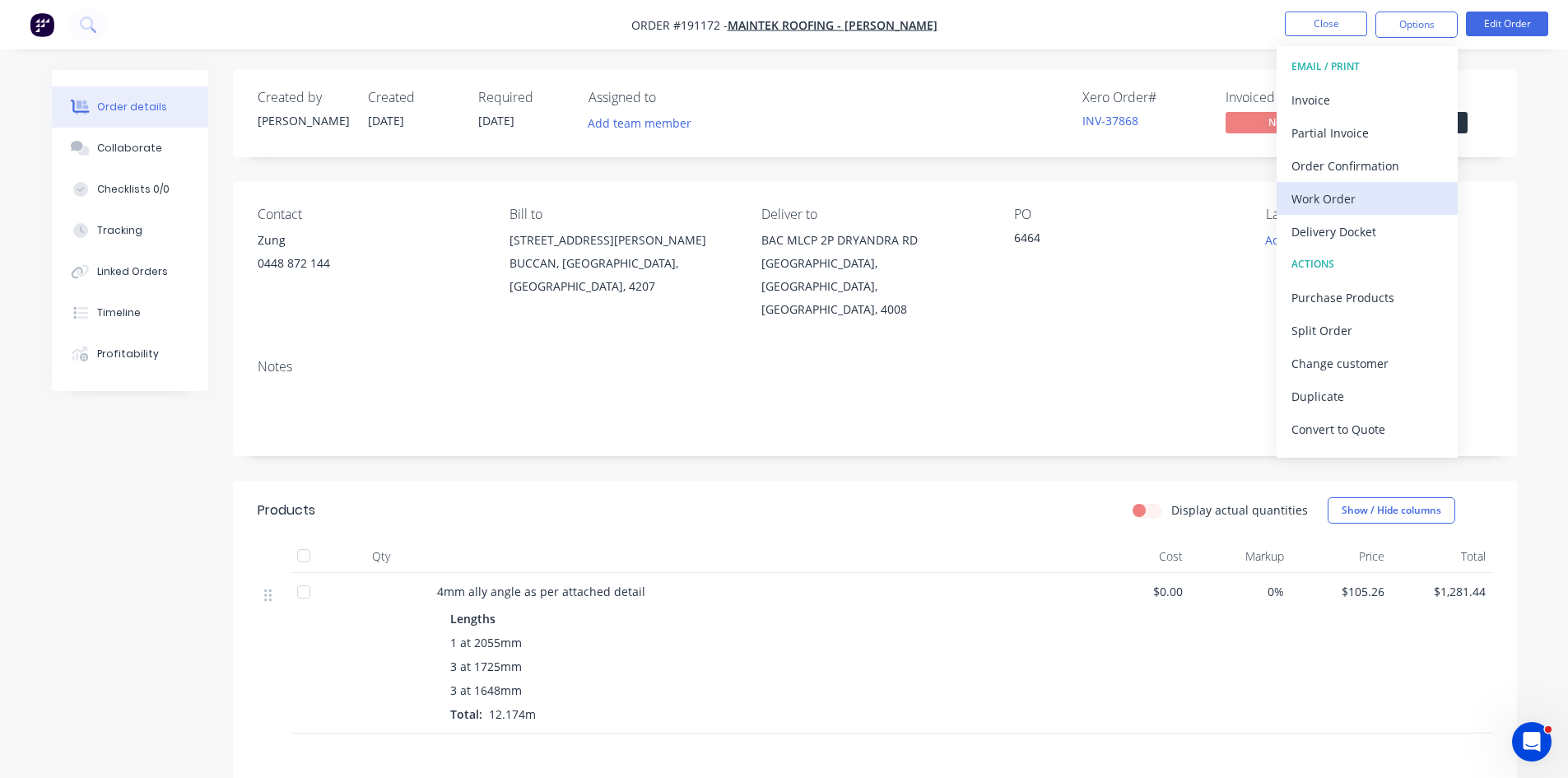
click at [1372, 200] on div "Work Order" at bounding box center [1367, 199] width 151 height 24
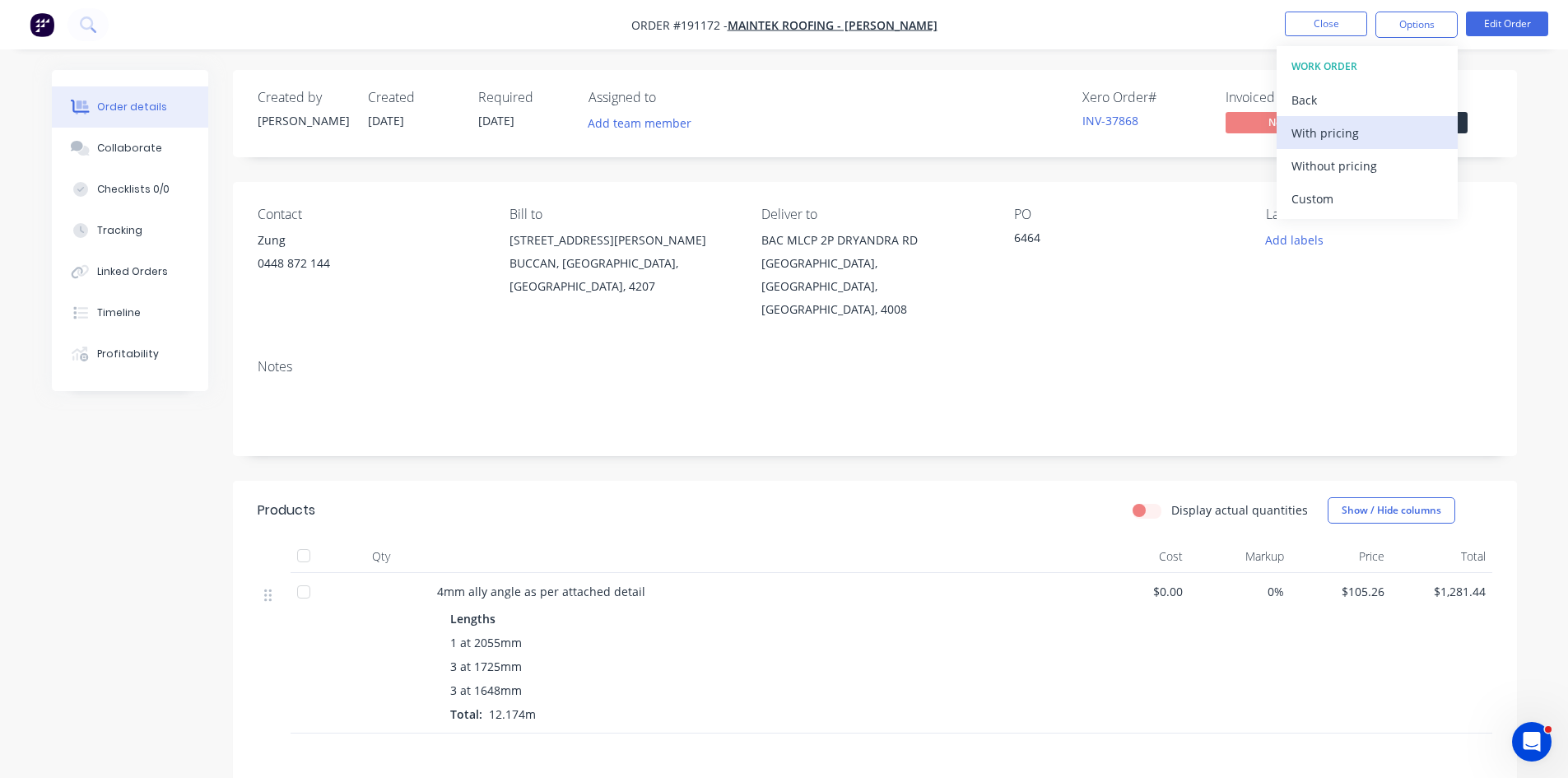
click at [1374, 139] on div "With pricing" at bounding box center [1367, 133] width 151 height 24
click at [77, 7] on nav "Order #191172 - Maintek Roofing - Shaun Rahurahu Close Options Edit Order" at bounding box center [784, 25] width 1568 height 49
click at [94, 22] on icon at bounding box center [87, 24] width 15 height 15
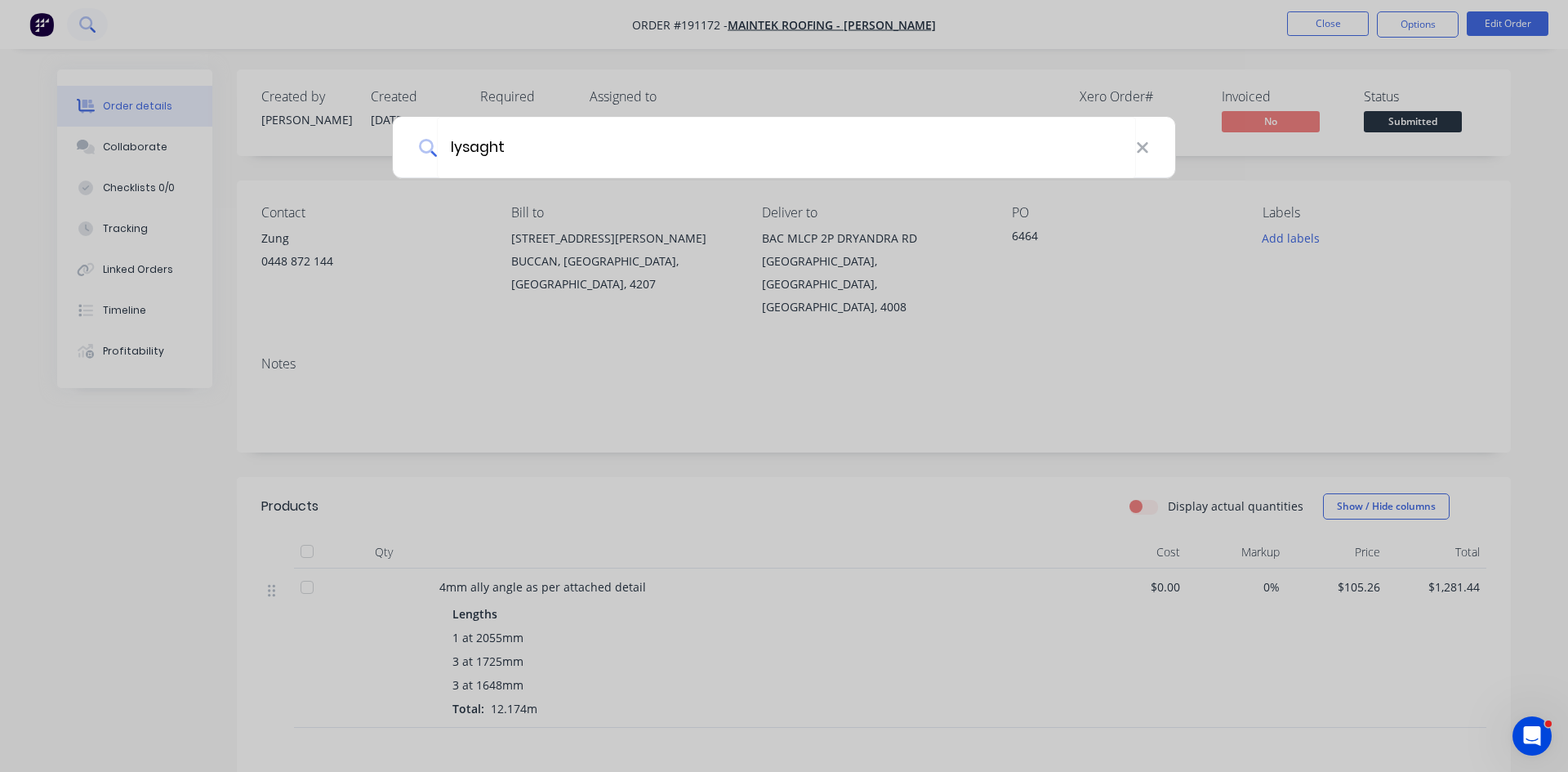
type input "lysaght"
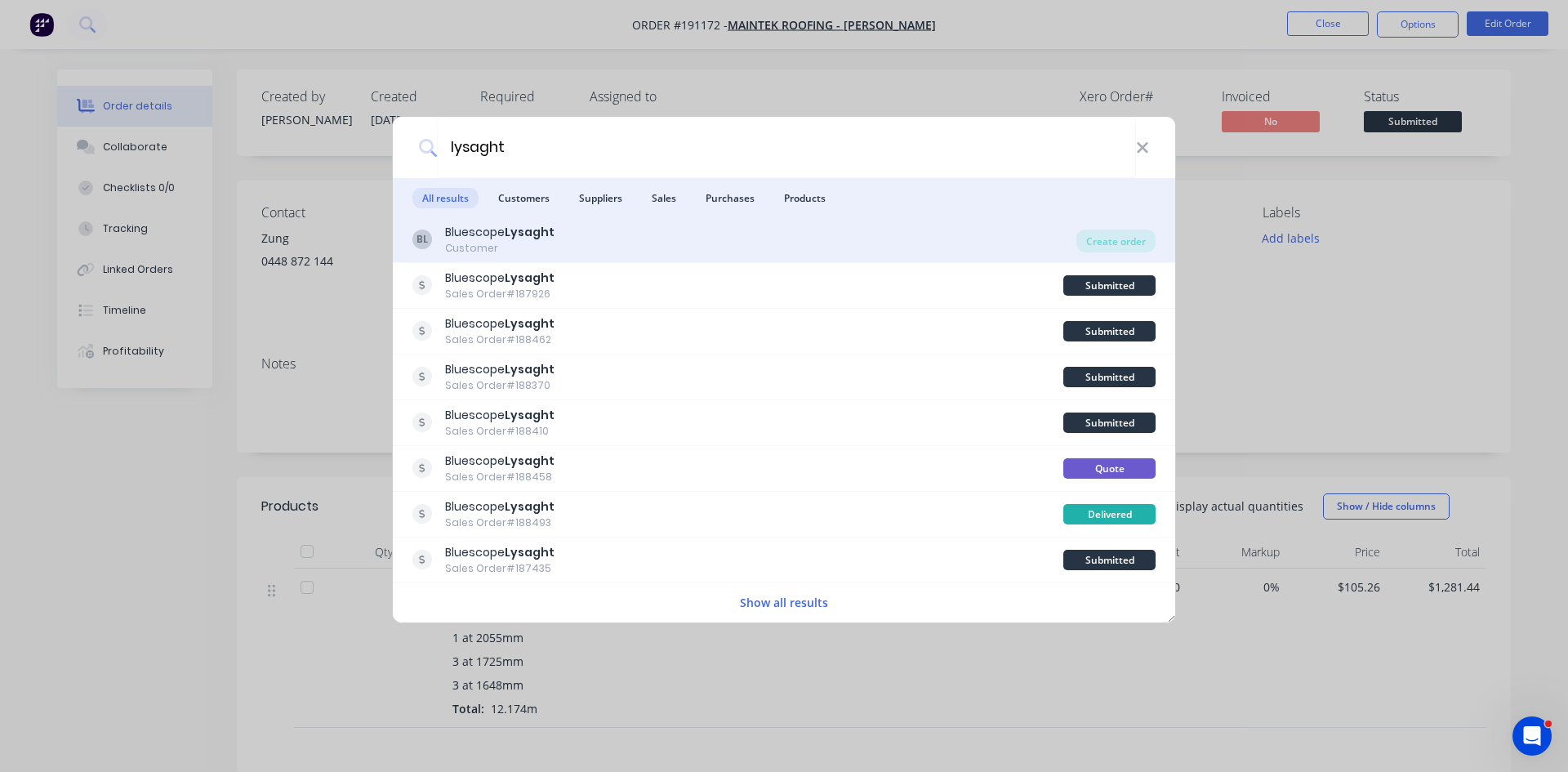
click at [568, 247] on div "BL Bluescope Lysaght Customer" at bounding box center [744, 240] width 664 height 32
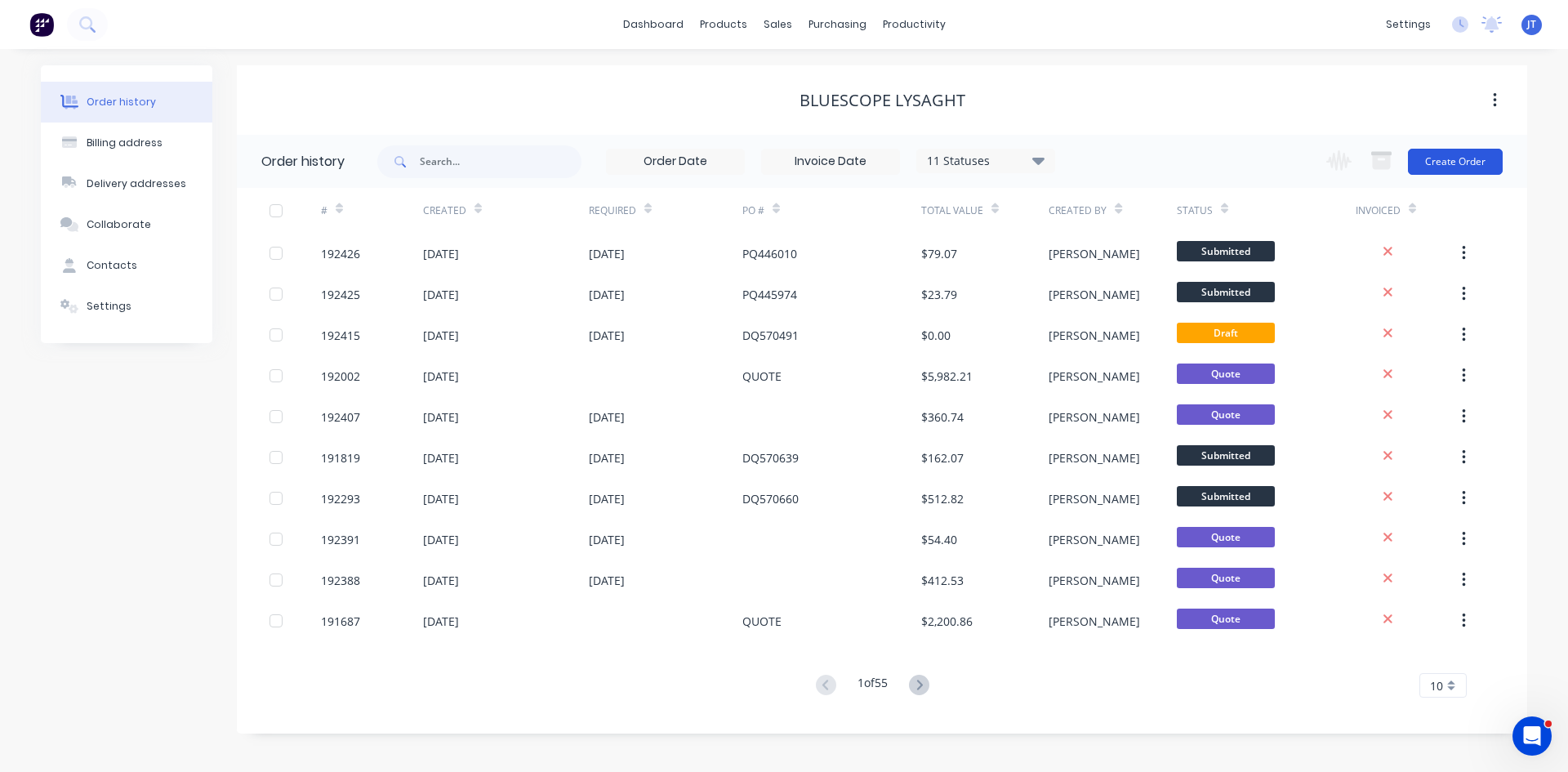
click at [1466, 155] on button "Create Order" at bounding box center [1455, 161] width 95 height 26
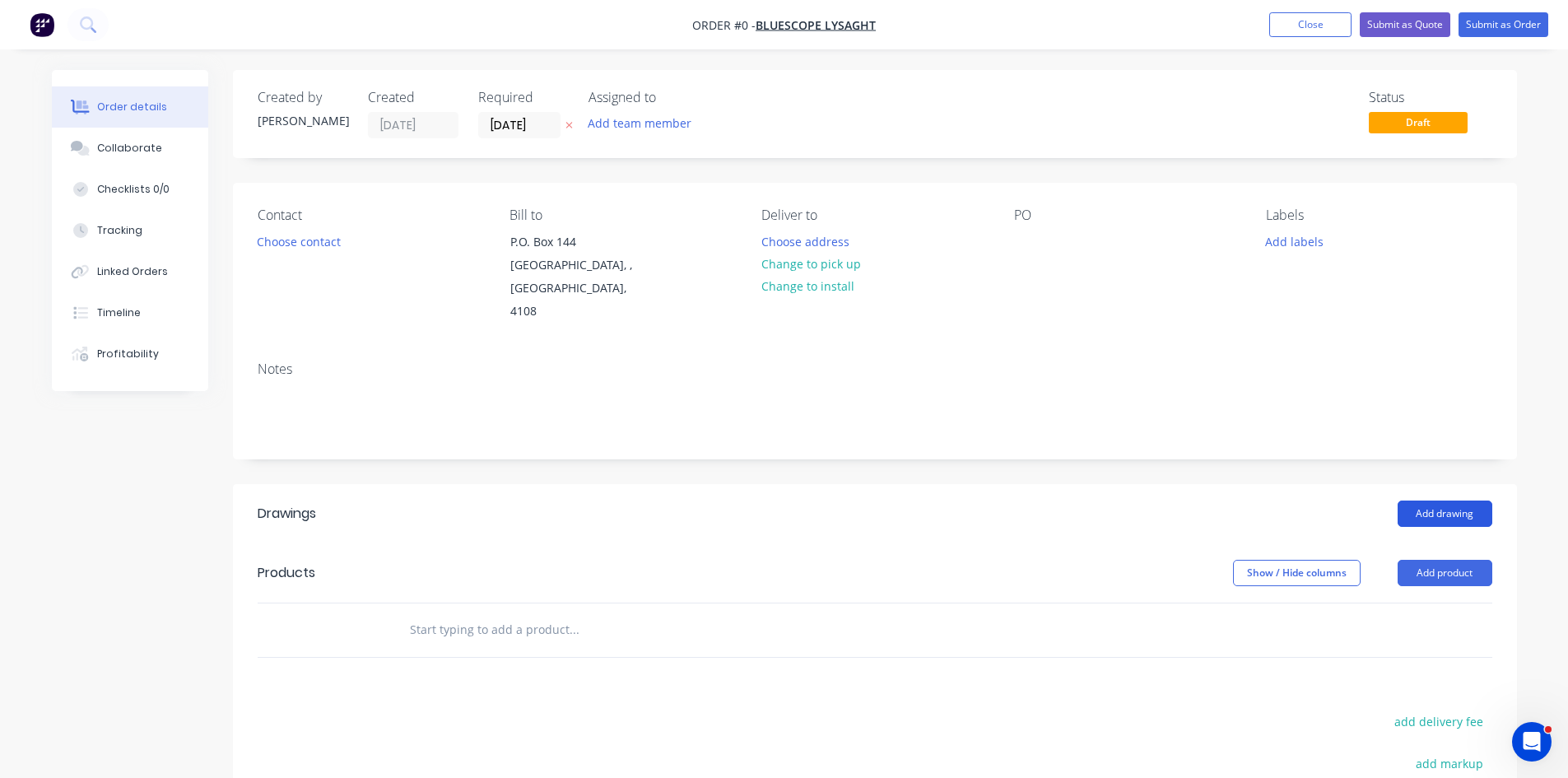
click at [1460, 501] on button "Add drawing" at bounding box center [1445, 514] width 95 height 26
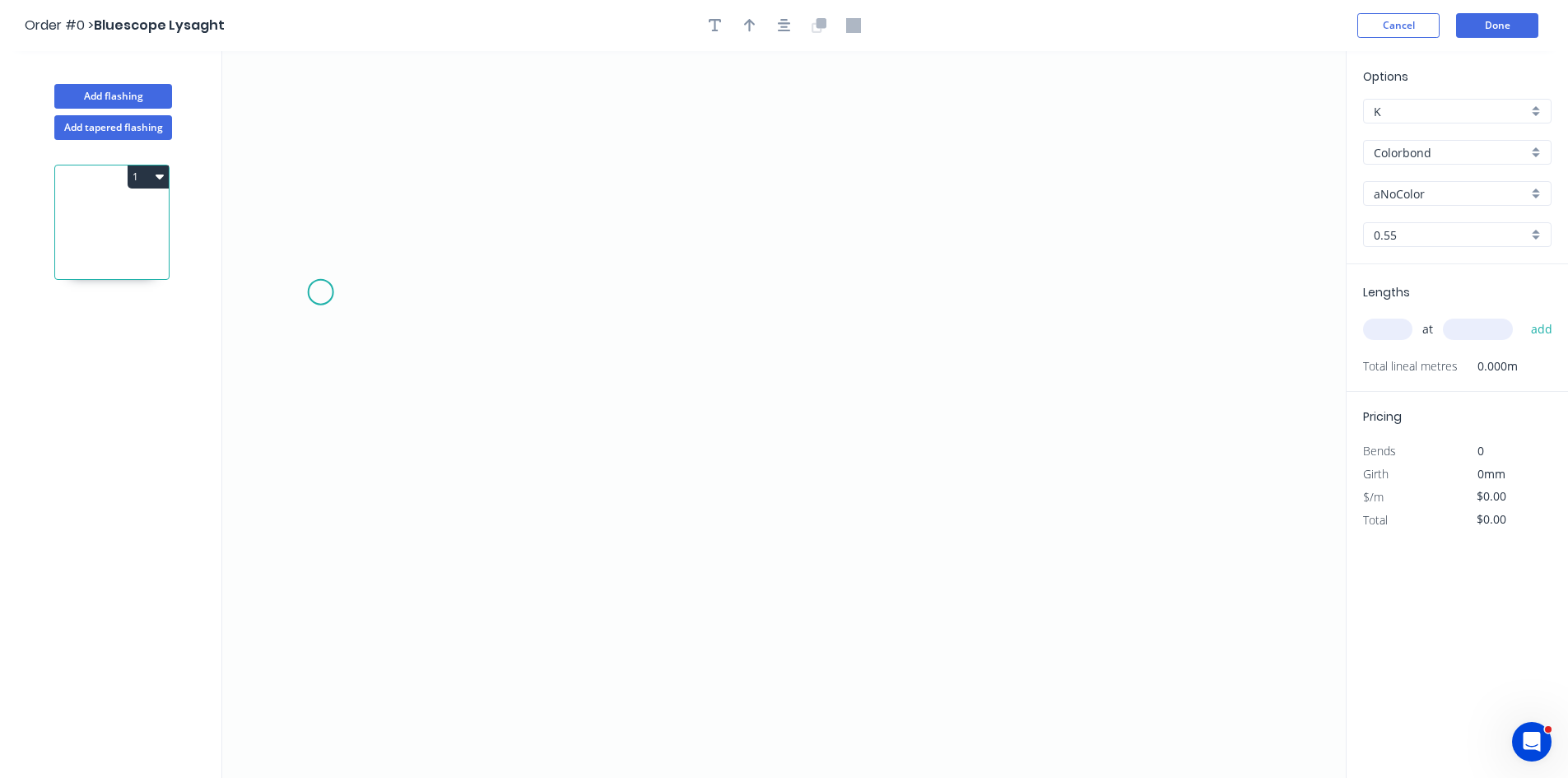
click at [315, 292] on icon "0" at bounding box center [784, 415] width 1124 height 727
click at [318, 502] on icon "0" at bounding box center [784, 415] width 1124 height 727
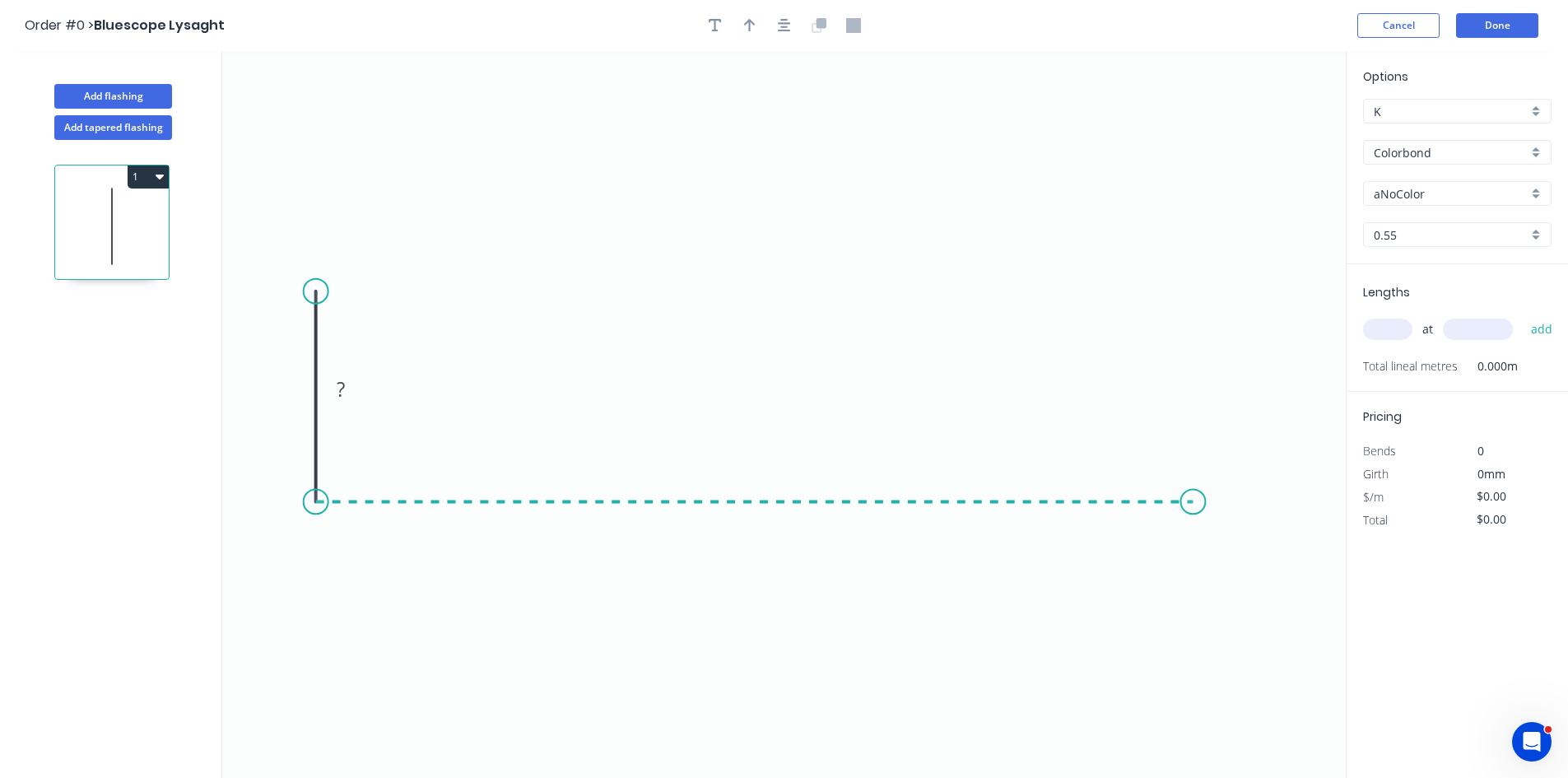
click at [1194, 510] on icon "0 ?" at bounding box center [784, 415] width 1124 height 727
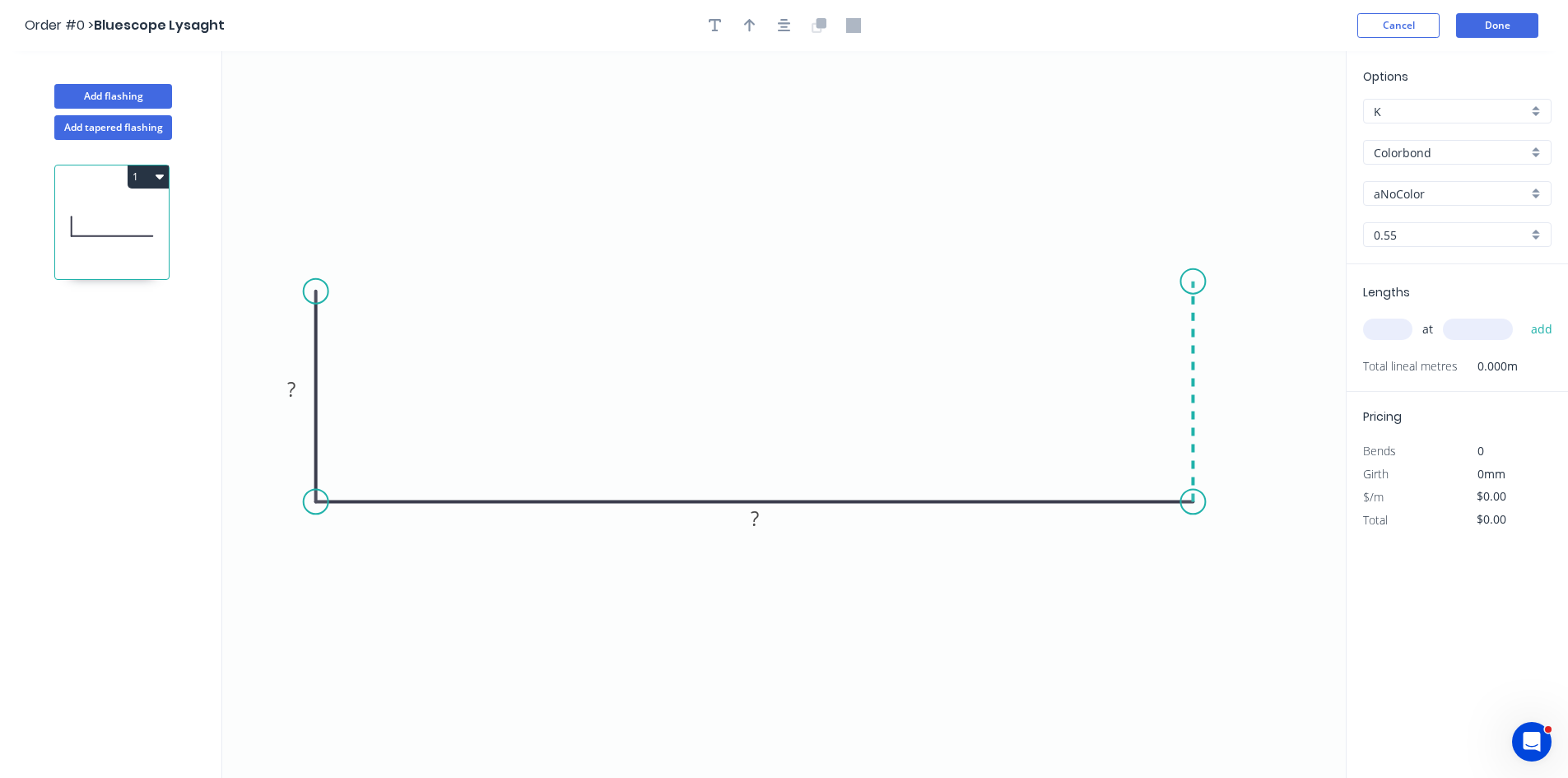
click at [1196, 282] on icon "0 ? ?" at bounding box center [784, 415] width 1124 height 727
click at [1196, 282] on circle at bounding box center [1192, 282] width 25 height 25
click at [1212, 375] on rect at bounding box center [1217, 384] width 33 height 23
type input "$18.59"
click at [1431, 162] on div "Colorbond" at bounding box center [1457, 152] width 188 height 25
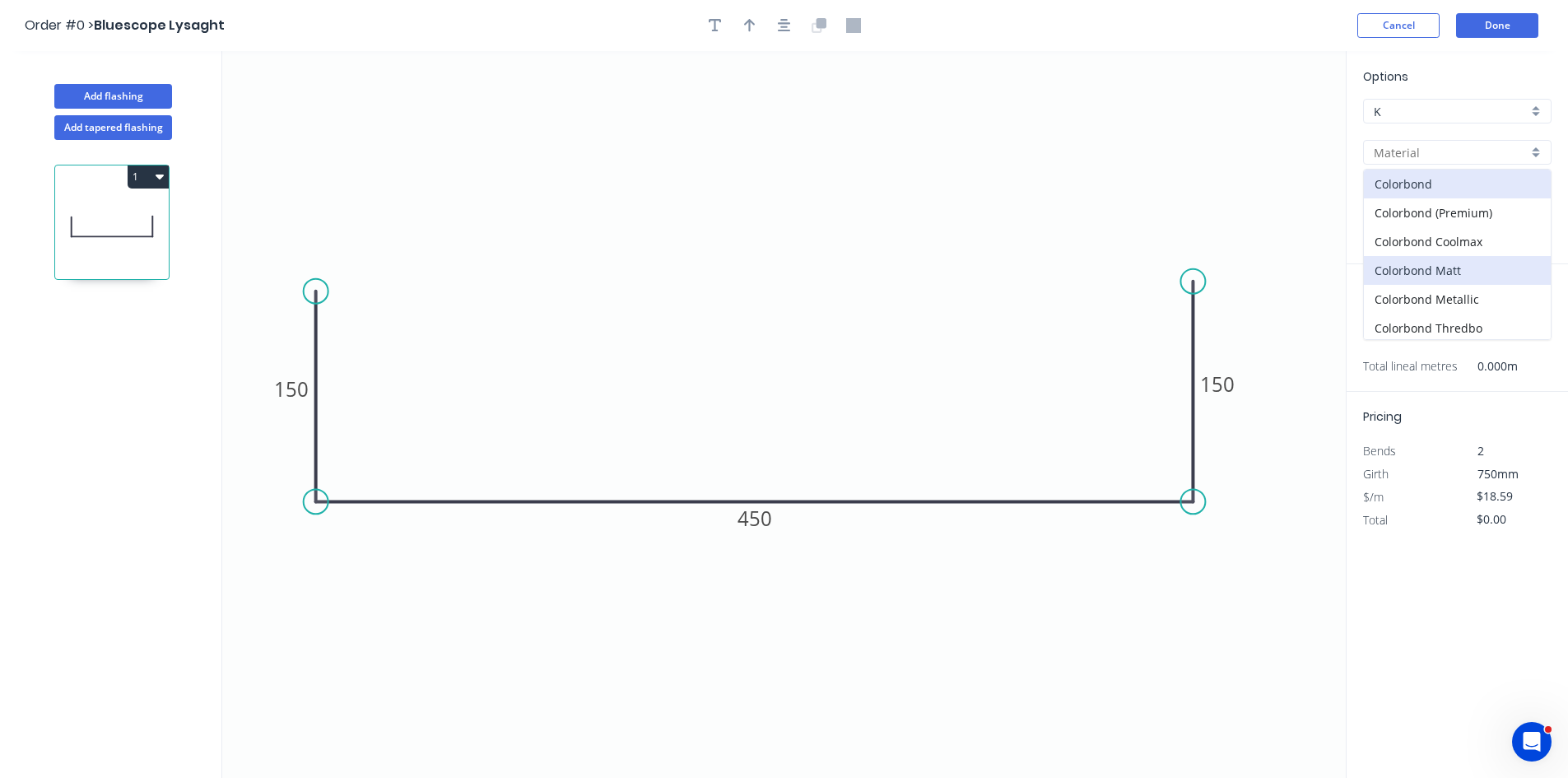
scroll to position [378, 0]
click at [1408, 244] on div "Stainless Steel 316" at bounding box center [1457, 239] width 187 height 29
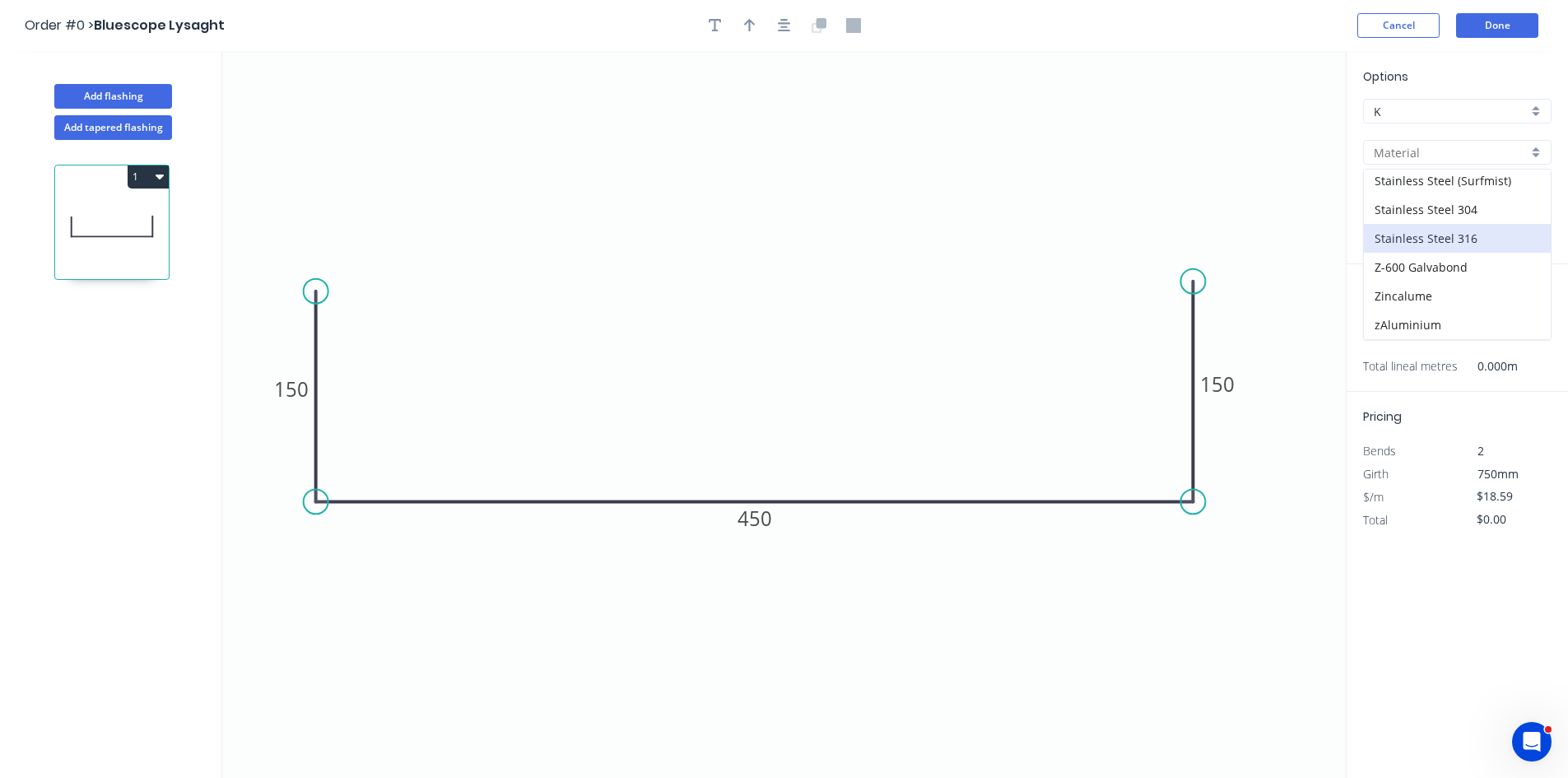
type input "Stainless Steel 316"
type input "2B"
type input "$68.56"
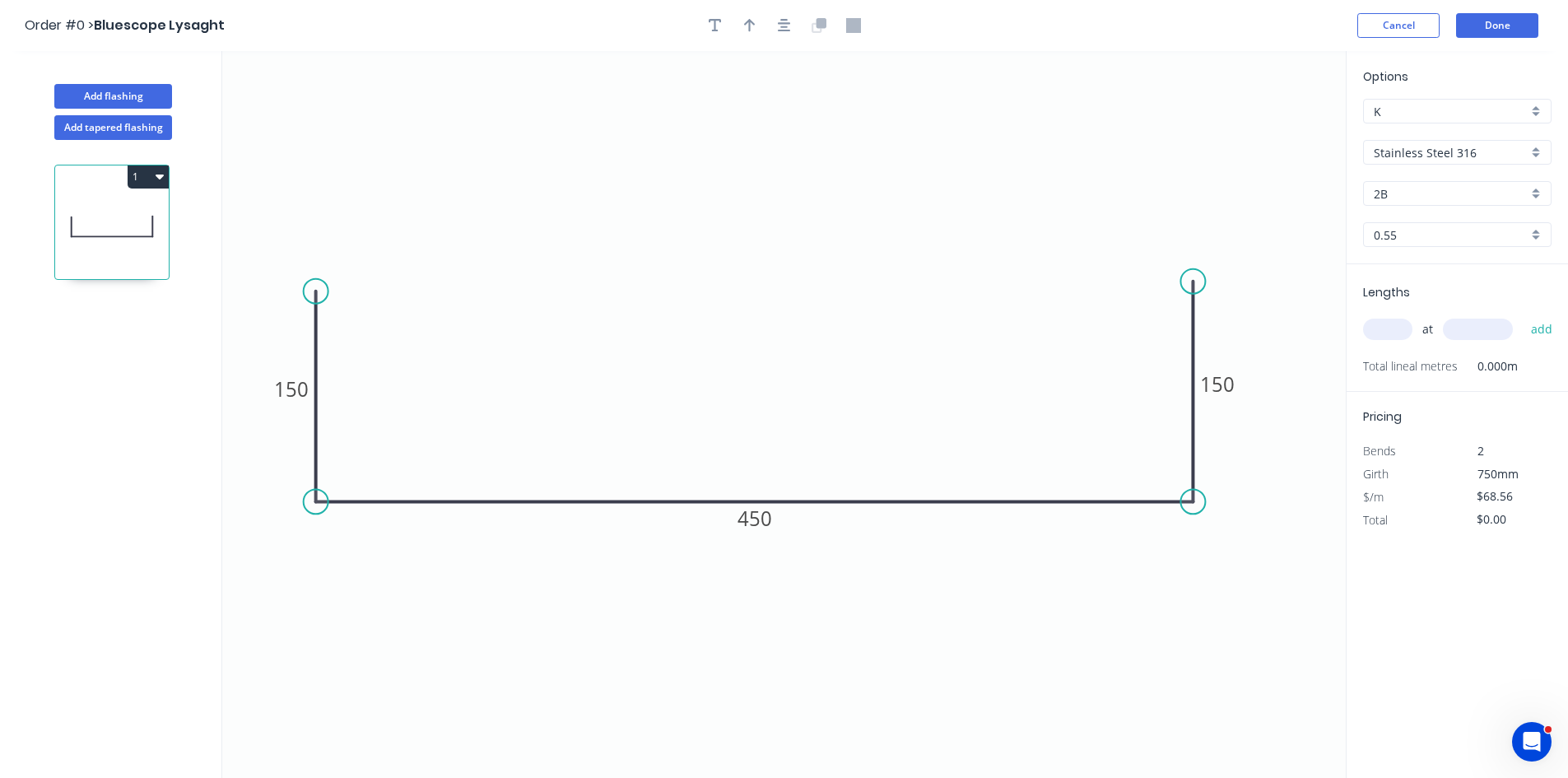
click at [1389, 333] on input "text" at bounding box center [1388, 329] width 49 height 21
drag, startPoint x: 1380, startPoint y: 335, endPoint x: 1296, endPoint y: 390, distance: 100.4
click at [1375, 338] on input "text" at bounding box center [1388, 329] width 49 height 21
type input "1"
type input "38000"
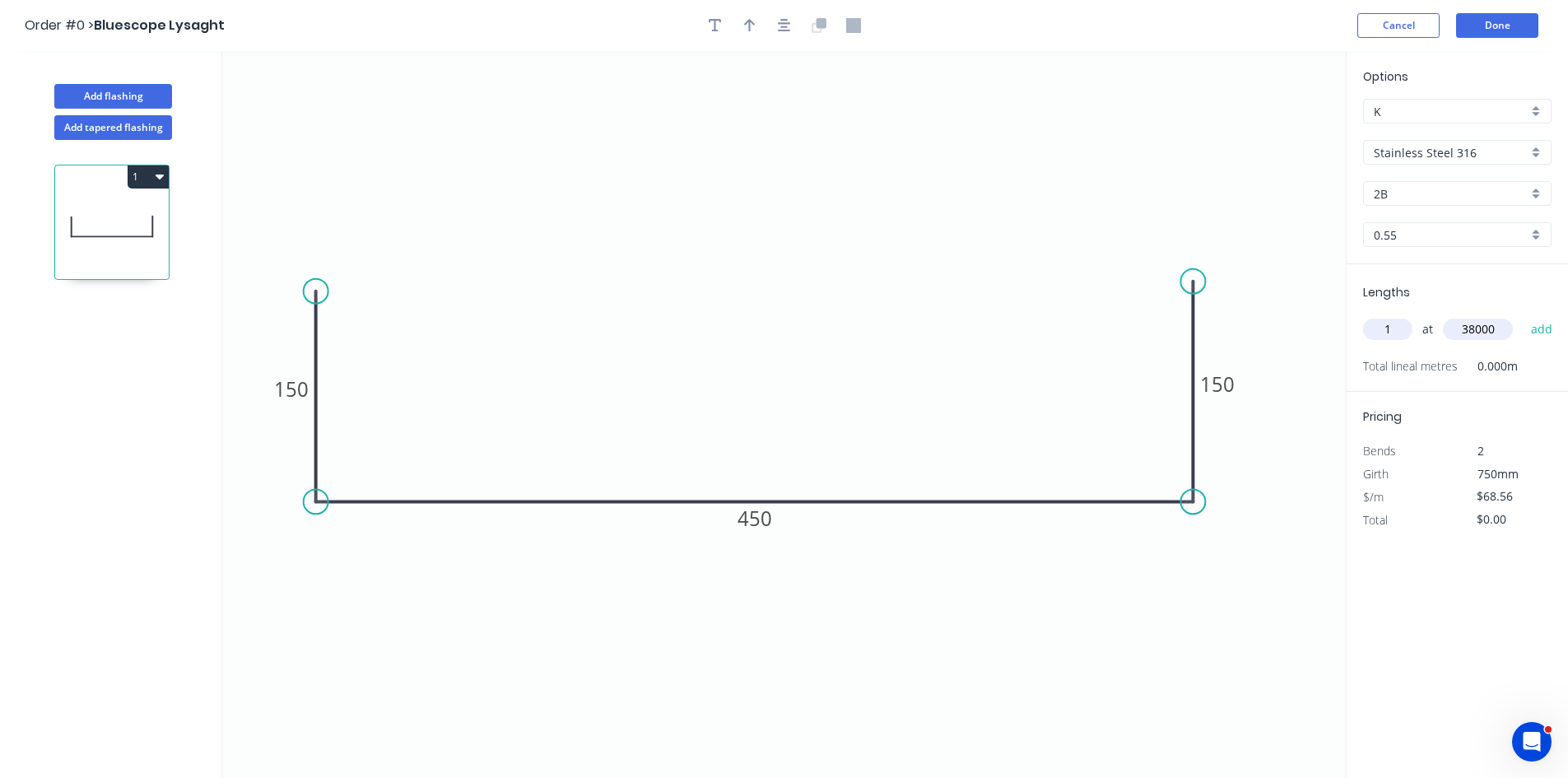
click at [1522, 315] on button "add" at bounding box center [1542, 329] width 38 height 28
type input "$2,605.28"
click at [697, 21] on div at bounding box center [784, 25] width 173 height 25
click at [708, 23] on icon "button" at bounding box center [715, 26] width 13 height 15
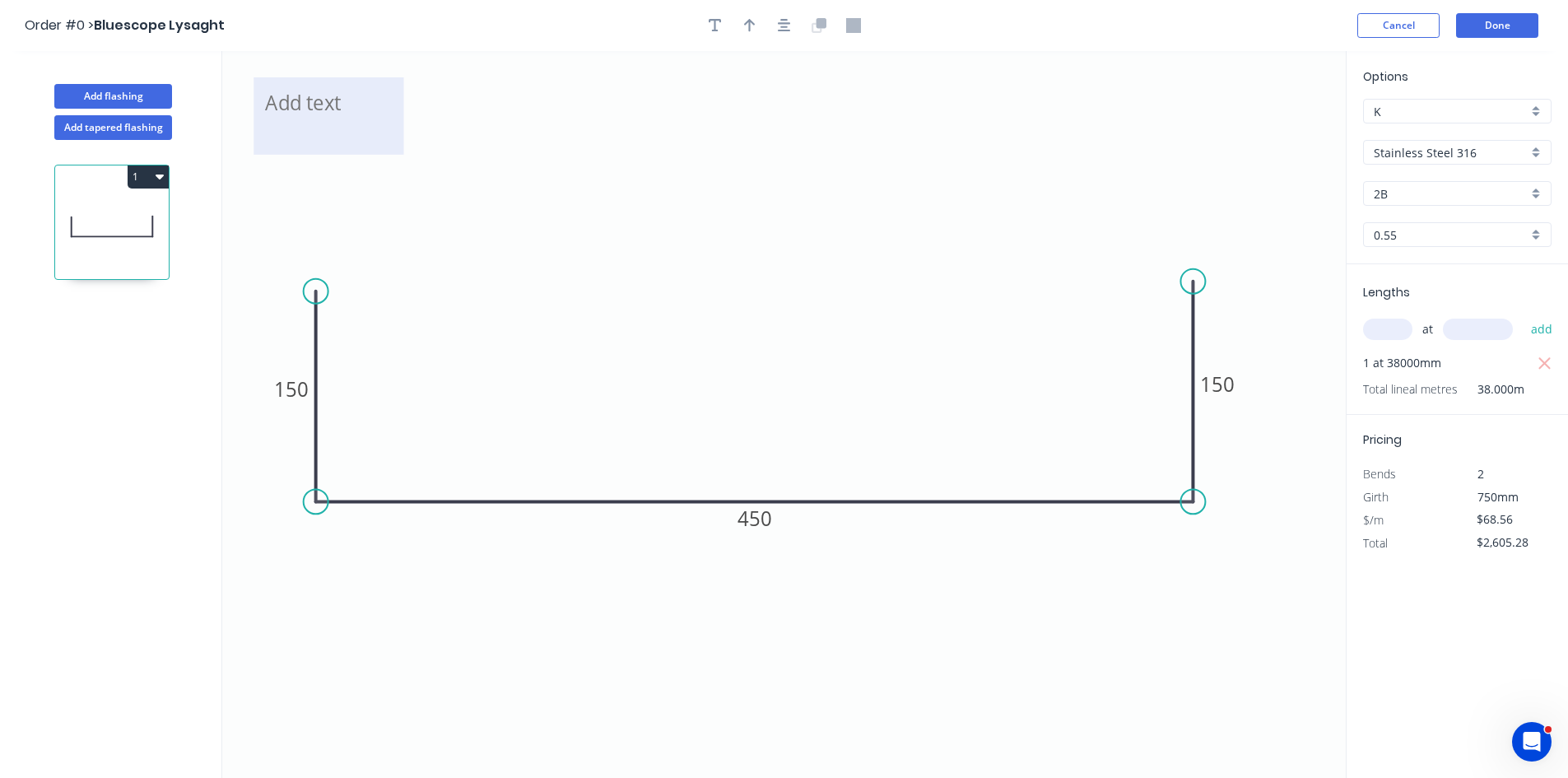
click at [356, 97] on textarea at bounding box center [328, 116] width 133 height 61
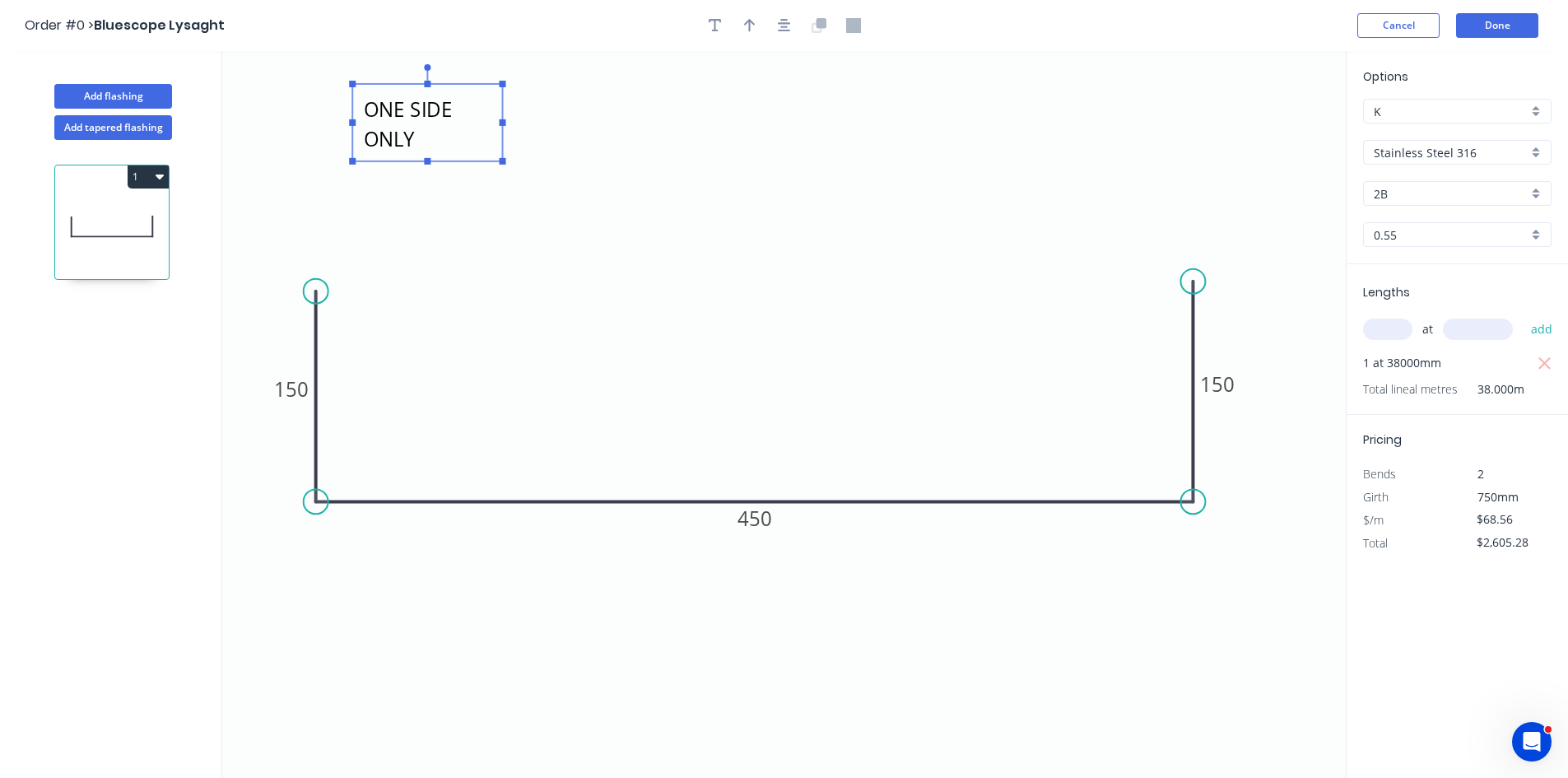
drag, startPoint x: 398, startPoint y: 115, endPoint x: 465, endPoint y: 117, distance: 67.0
click at [487, 118] on g "Powder Coat ONE SIDE ONLY" at bounding box center [427, 114] width 157 height 100
drag, startPoint x: 459, startPoint y: 117, endPoint x: 420, endPoint y: 112, distance: 39.3
click at [420, 112] on textarea "Powder Coat ONE SIDE ONLY" at bounding box center [416, 120] width 133 height 61
drag, startPoint x: 415, startPoint y: 84, endPoint x: 406, endPoint y: 89, distance: 10.3
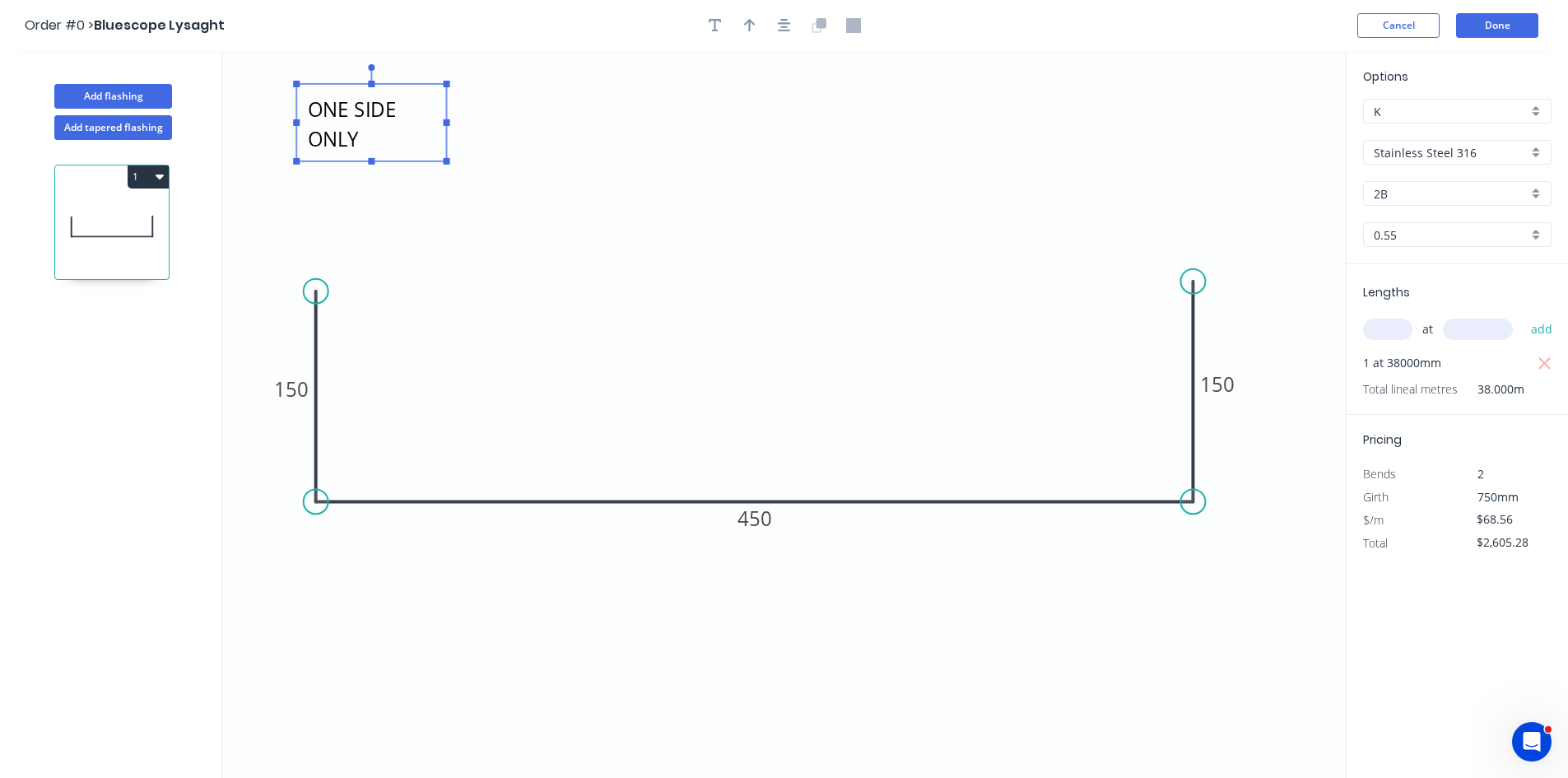
click at [406, 89] on rect at bounding box center [371, 122] width 149 height 77
drag, startPoint x: 445, startPoint y: 125, endPoint x: 558, endPoint y: 130, distance: 113.1
click at [558, 130] on icon "Powder Coat ONE SIDE ONLY 150 450 150" at bounding box center [784, 415] width 1124 height 727
click at [444, 109] on textarea "Powder Coat ONE SIDE ONLY" at bounding box center [424, 125] width 246 height 61
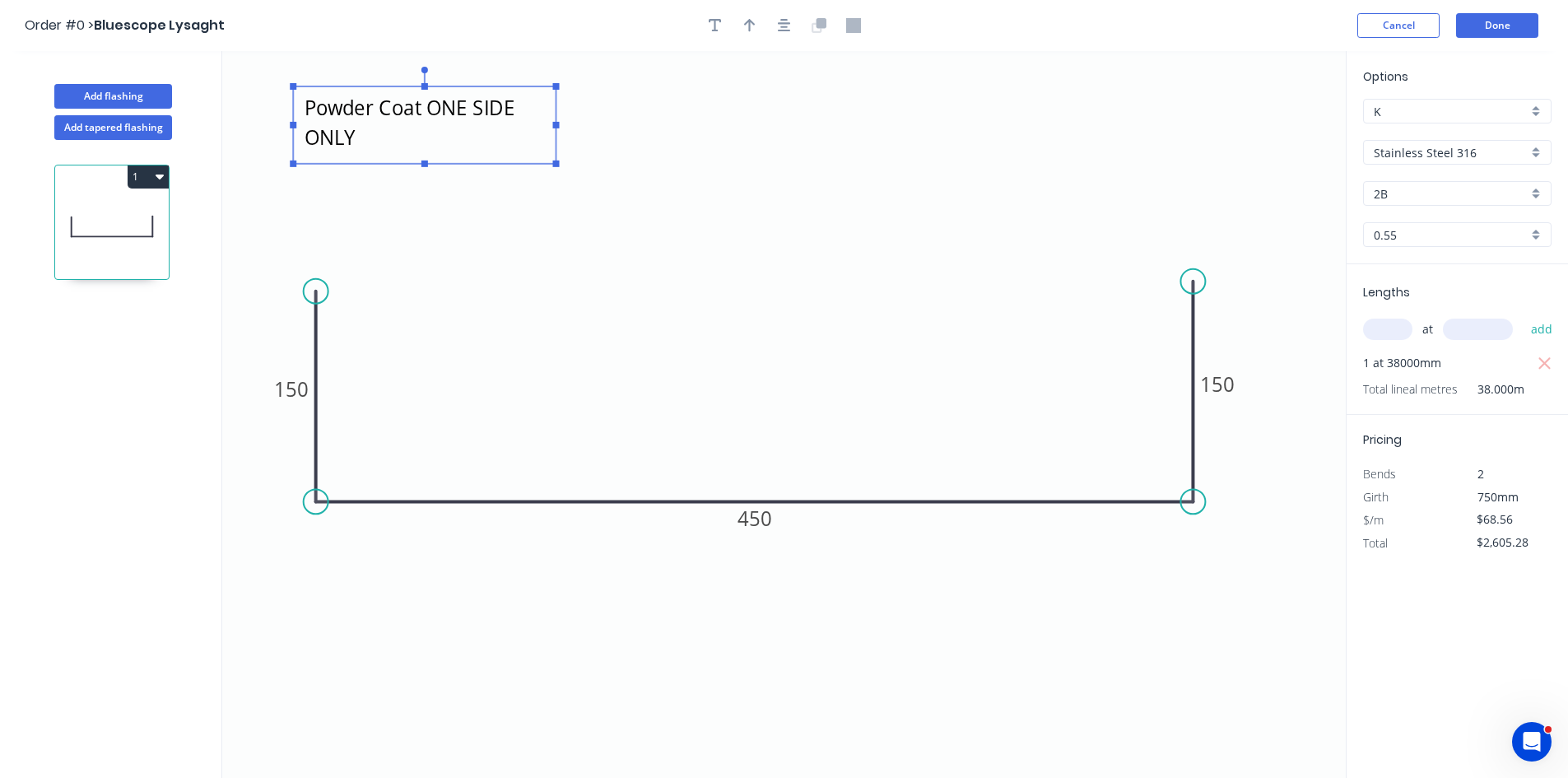
click at [428, 108] on textarea "Powder Coat ONE SIDE ONLY" at bounding box center [424, 125] width 246 height 61
click at [434, 113] on textarea "Powder Coat ONE SIDE ONLY" at bounding box center [424, 125] width 246 height 61
click at [724, 158] on icon "Powder Coat ONE SIDE ONLY 150 450 150" at bounding box center [784, 415] width 1124 height 727
type textarea "Powder Coat ONE SIDE ONLY"
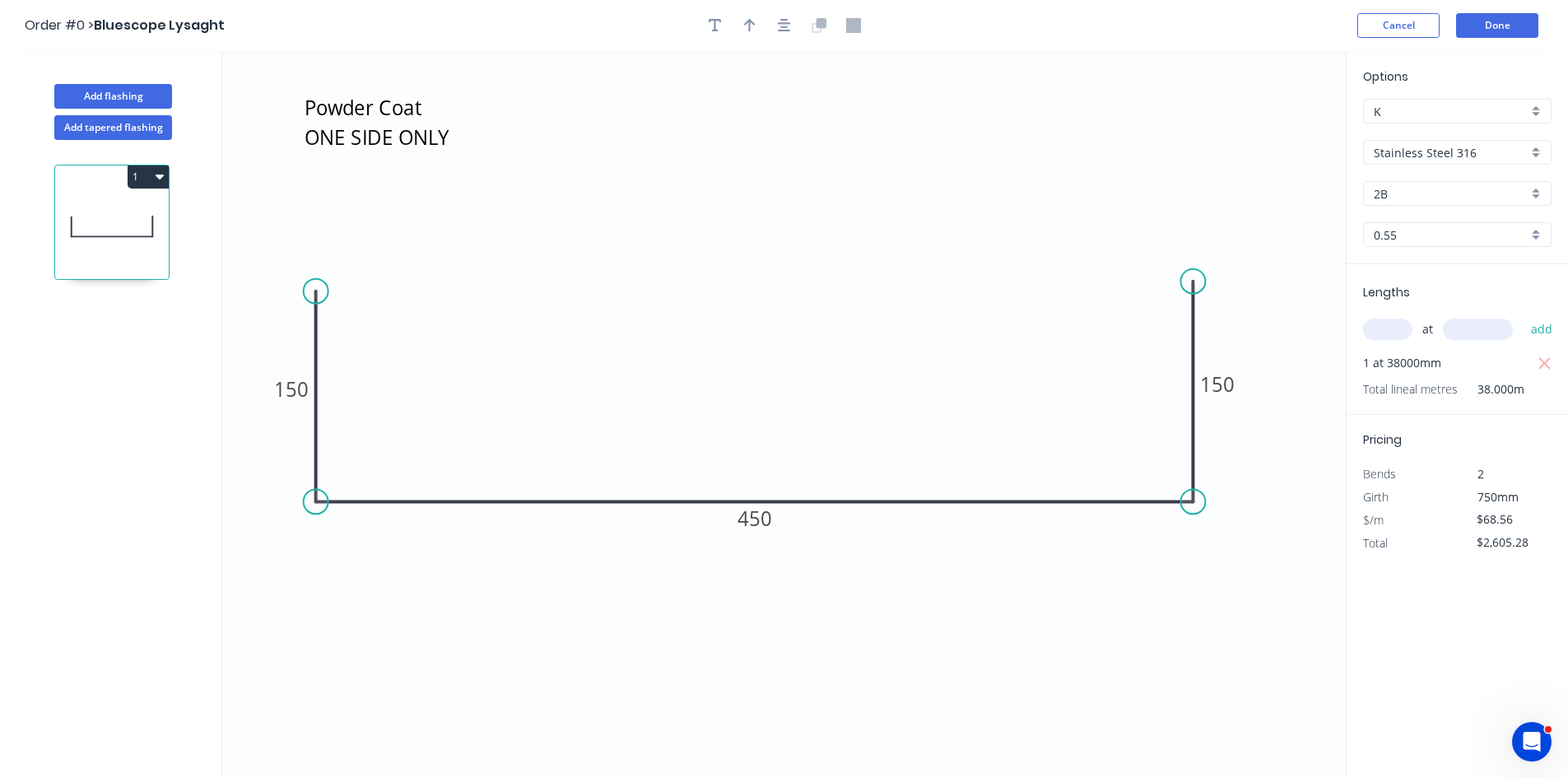
drag, startPoint x: 1513, startPoint y: 513, endPoint x: 1410, endPoint y: 527, distance: 103.9
click at [1410, 527] on div "$/m $68.56" at bounding box center [1457, 520] width 213 height 23
click at [1006, 596] on icon "Powder Coat ONE SIDE ONLY 150 450 150" at bounding box center [784, 415] width 1124 height 727
type input "$193.75"
type input "$7,362.50"
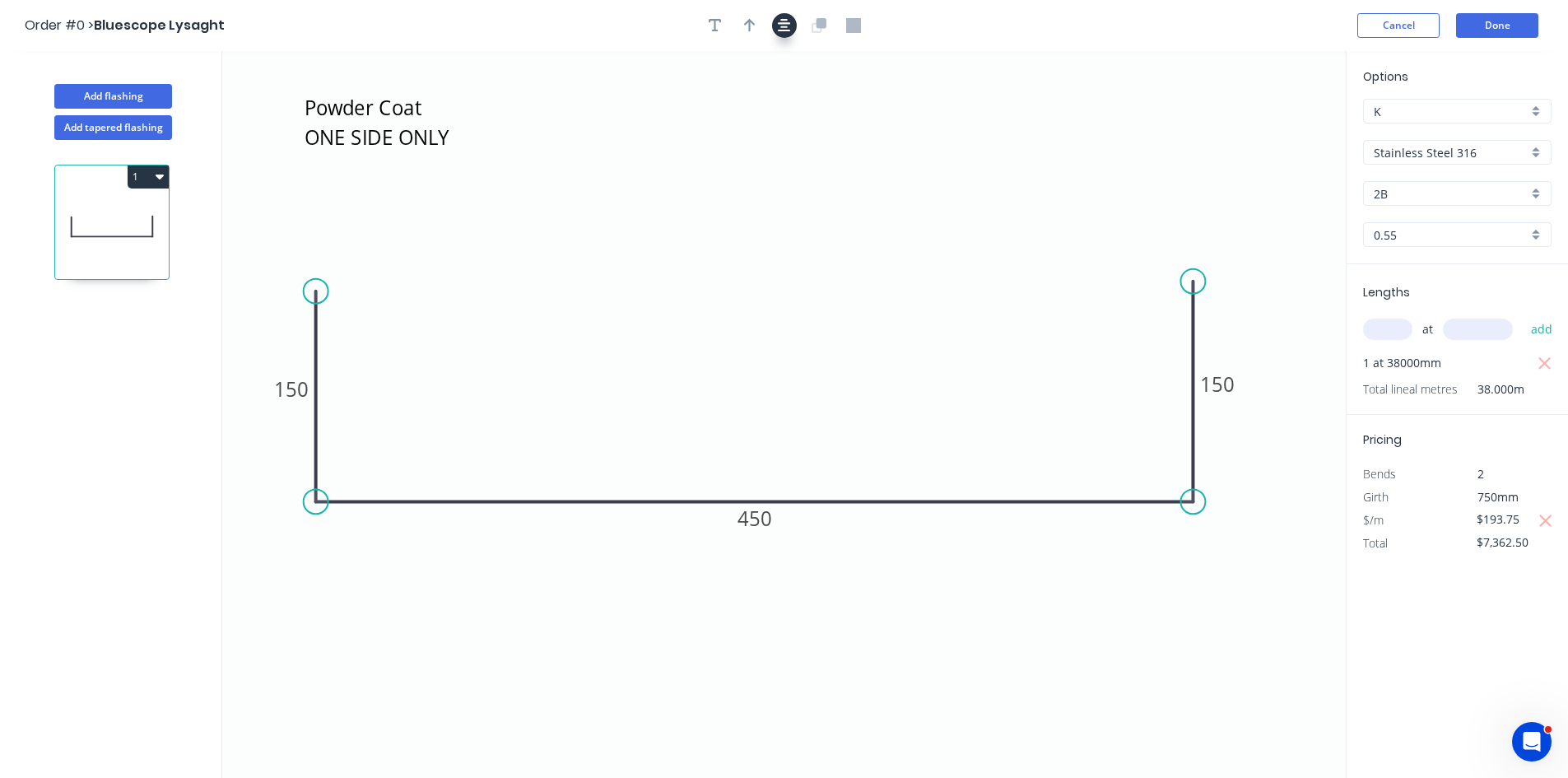
drag, startPoint x: 748, startPoint y: 32, endPoint x: 782, endPoint y: 32, distance: 34.0
click at [748, 32] on icon "button" at bounding box center [749, 26] width 12 height 15
drag, startPoint x: 1110, startPoint y: 159, endPoint x: 783, endPoint y: 227, distance: 334.0
click at [776, 219] on icon at bounding box center [783, 192] width 15 height 53
click at [1522, 25] on button "Done" at bounding box center [1497, 25] width 82 height 25
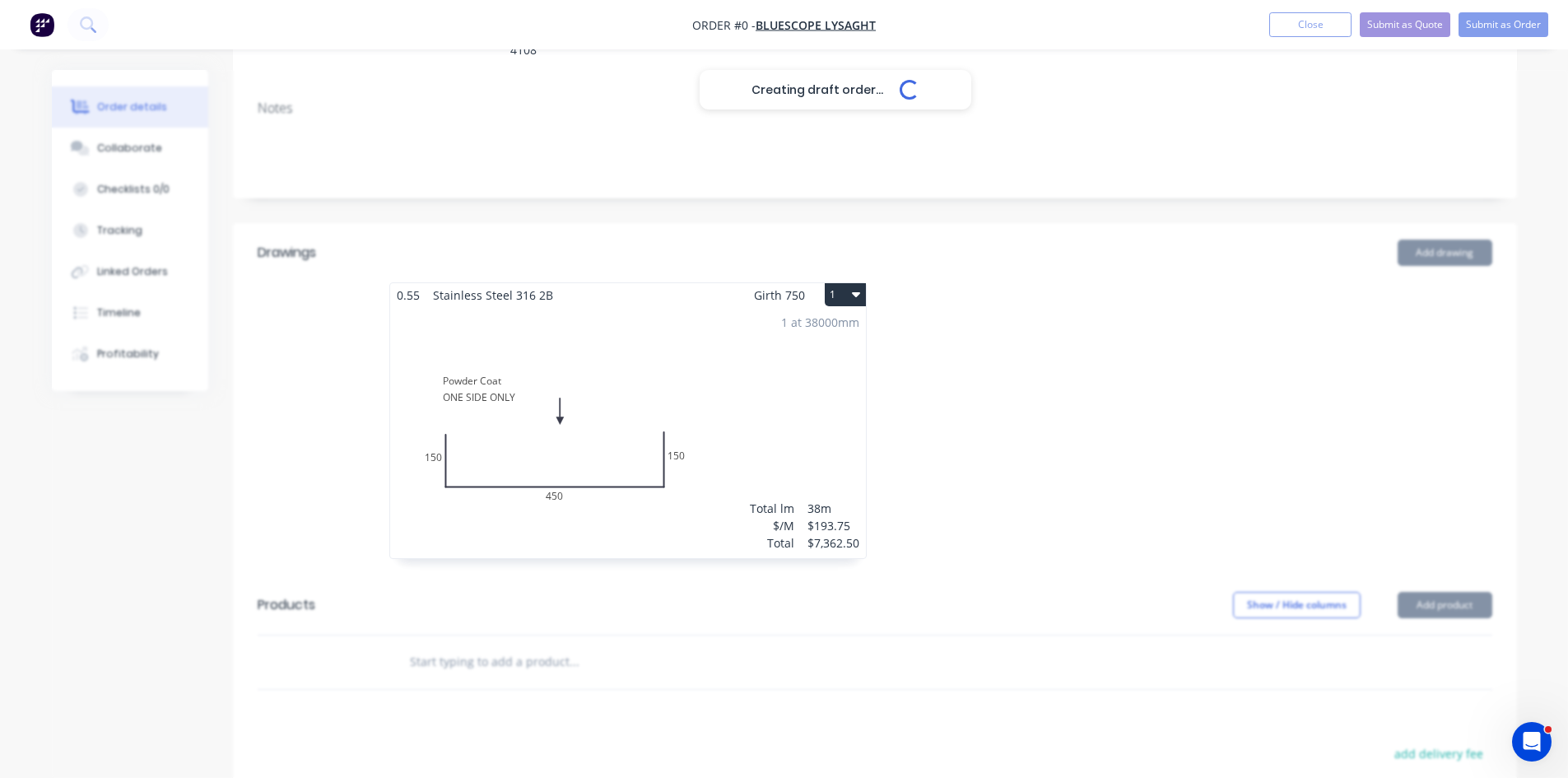
scroll to position [274, 0]
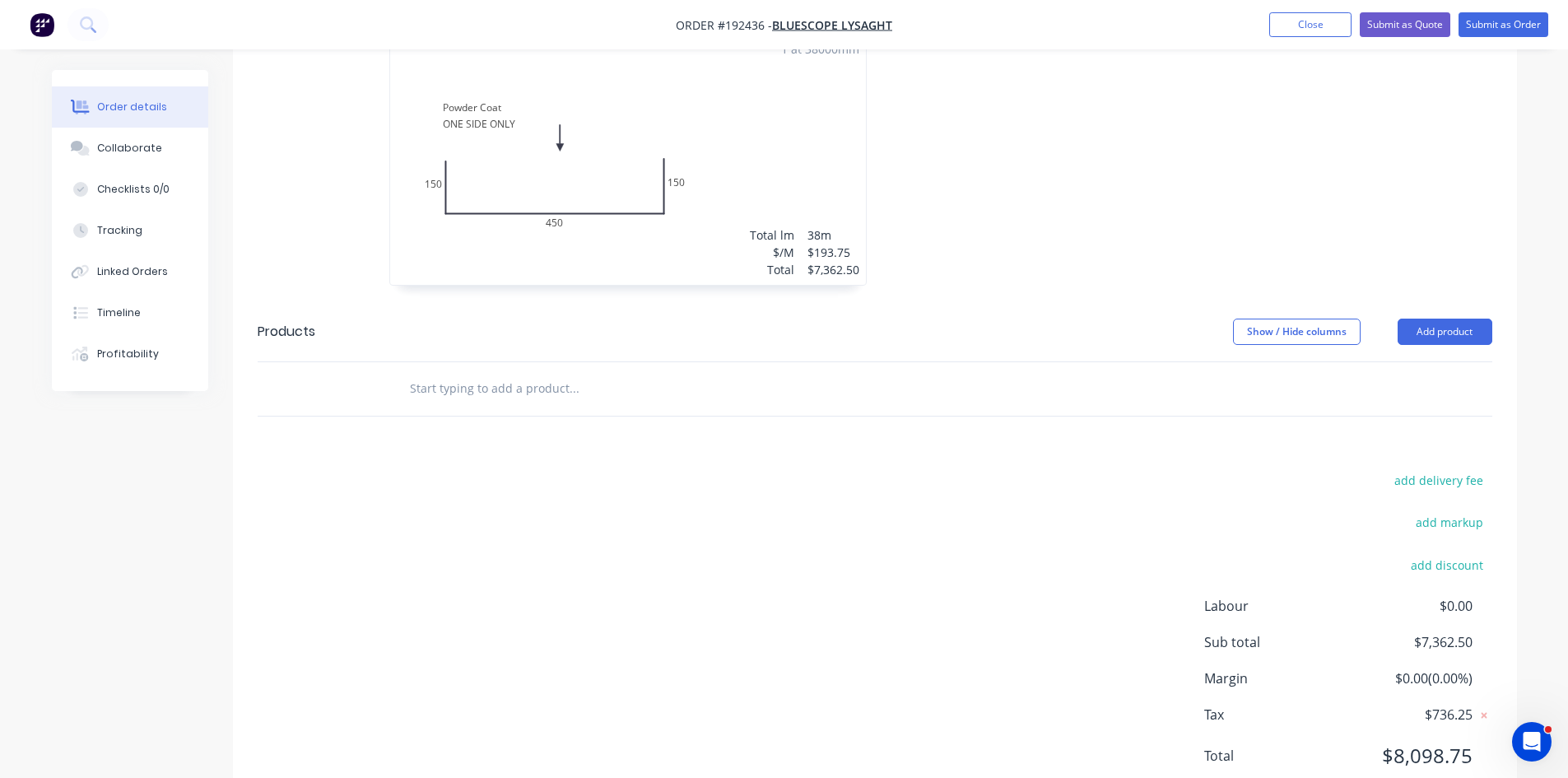
scroll to position [569, 0]
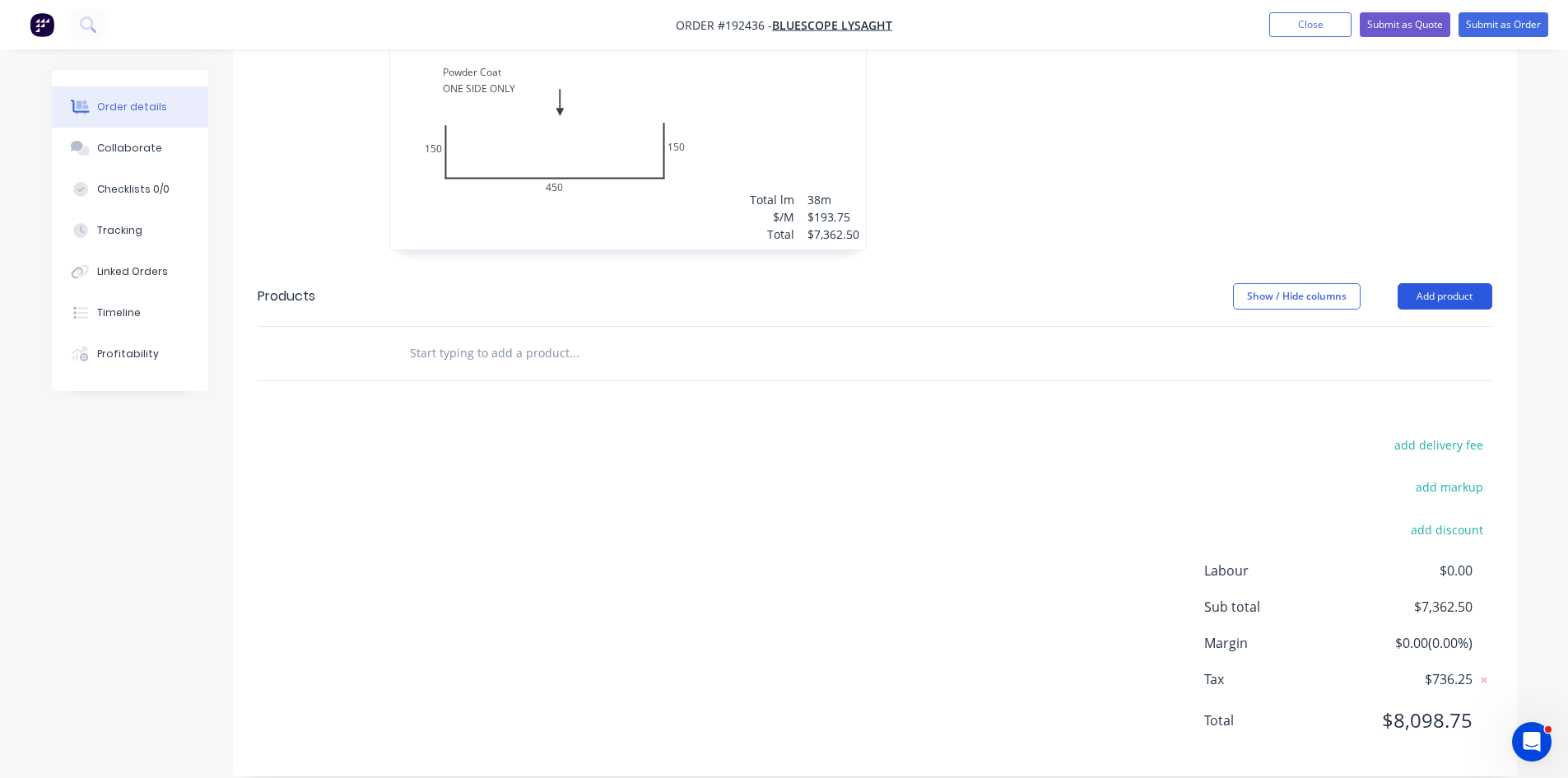
click at [1461, 283] on button "Add product" at bounding box center [1445, 296] width 95 height 26
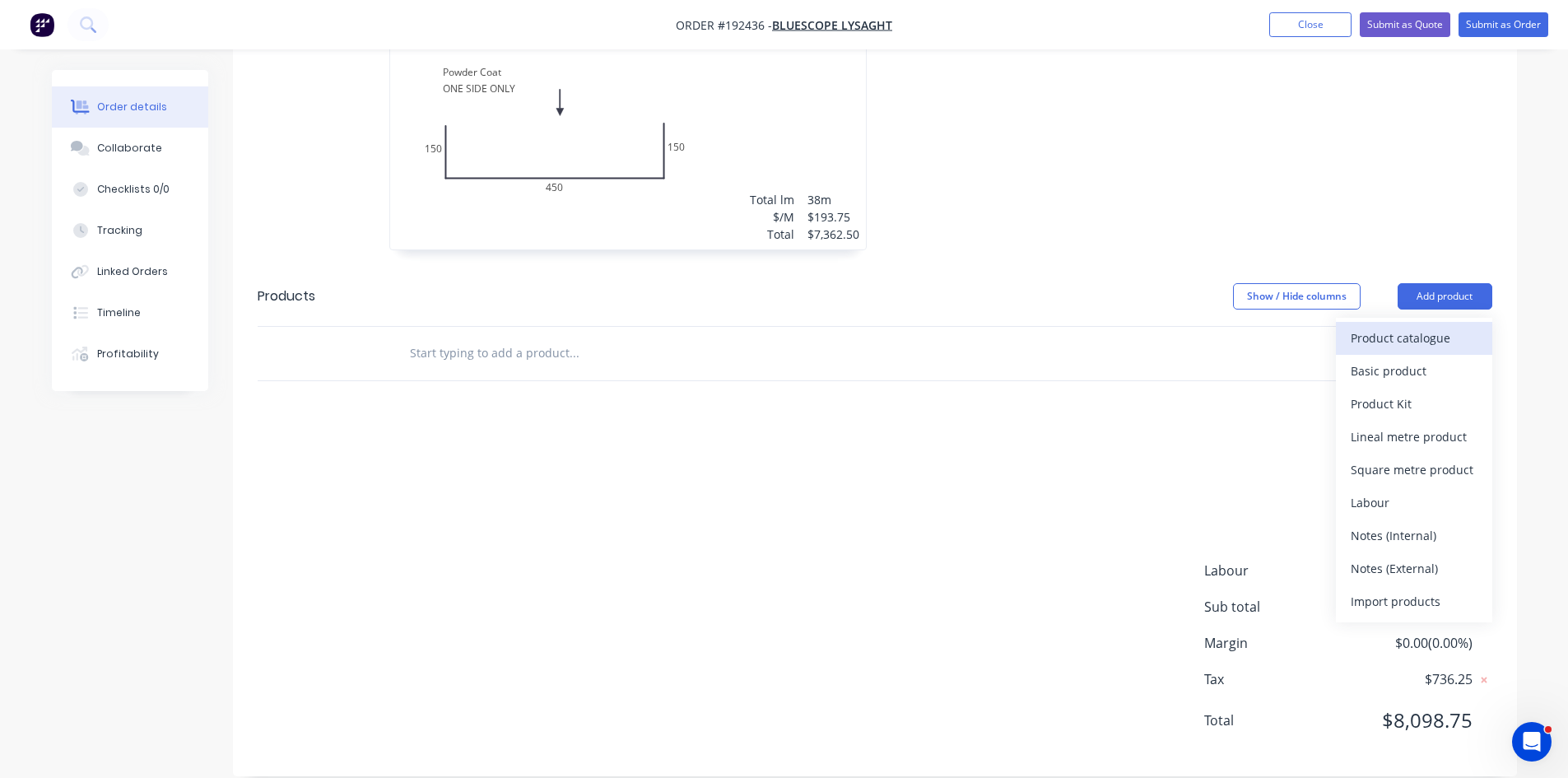
click at [1393, 326] on div "Product catalogue" at bounding box center [1413, 338] width 127 height 24
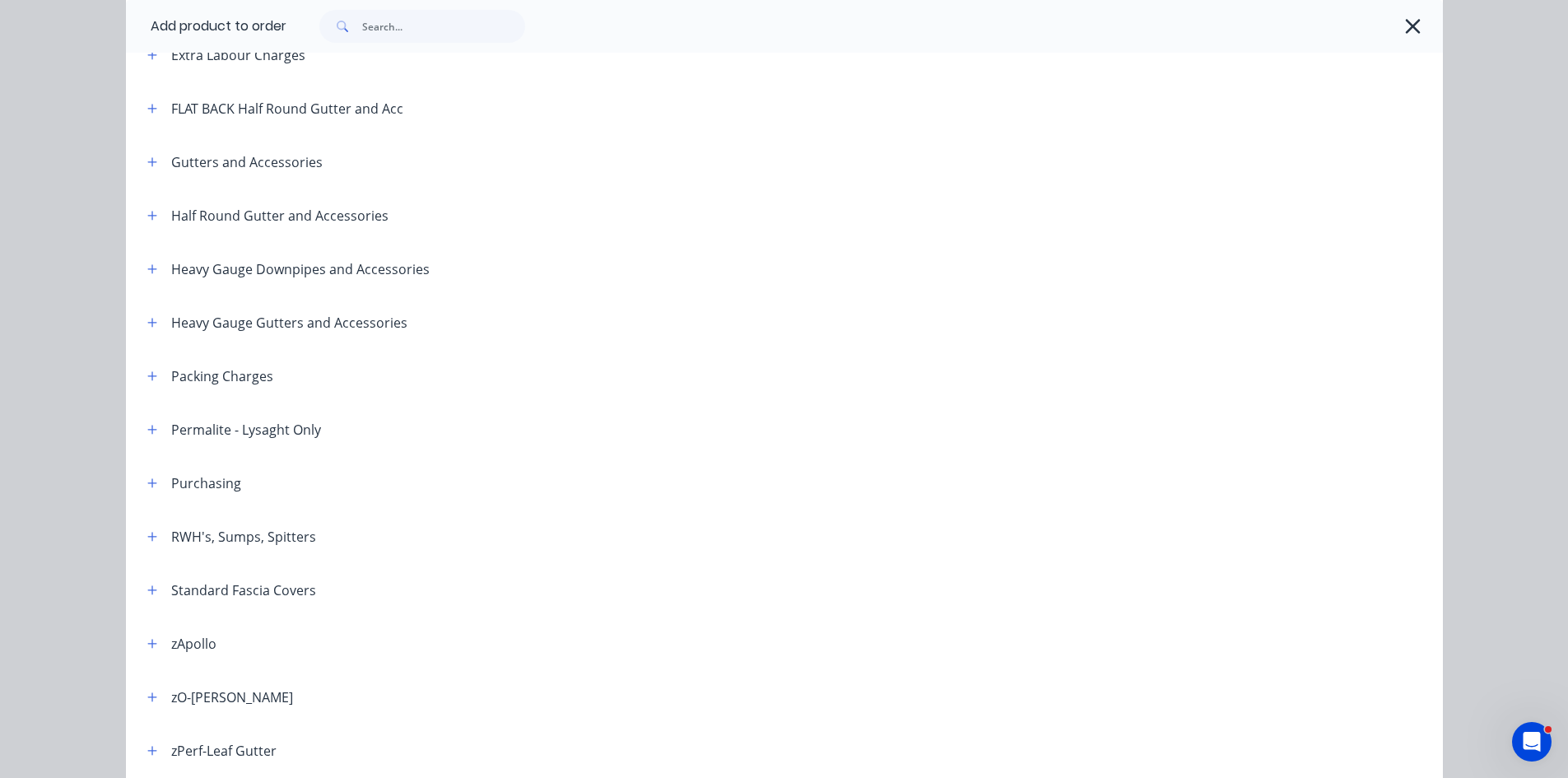
scroll to position [274, 0]
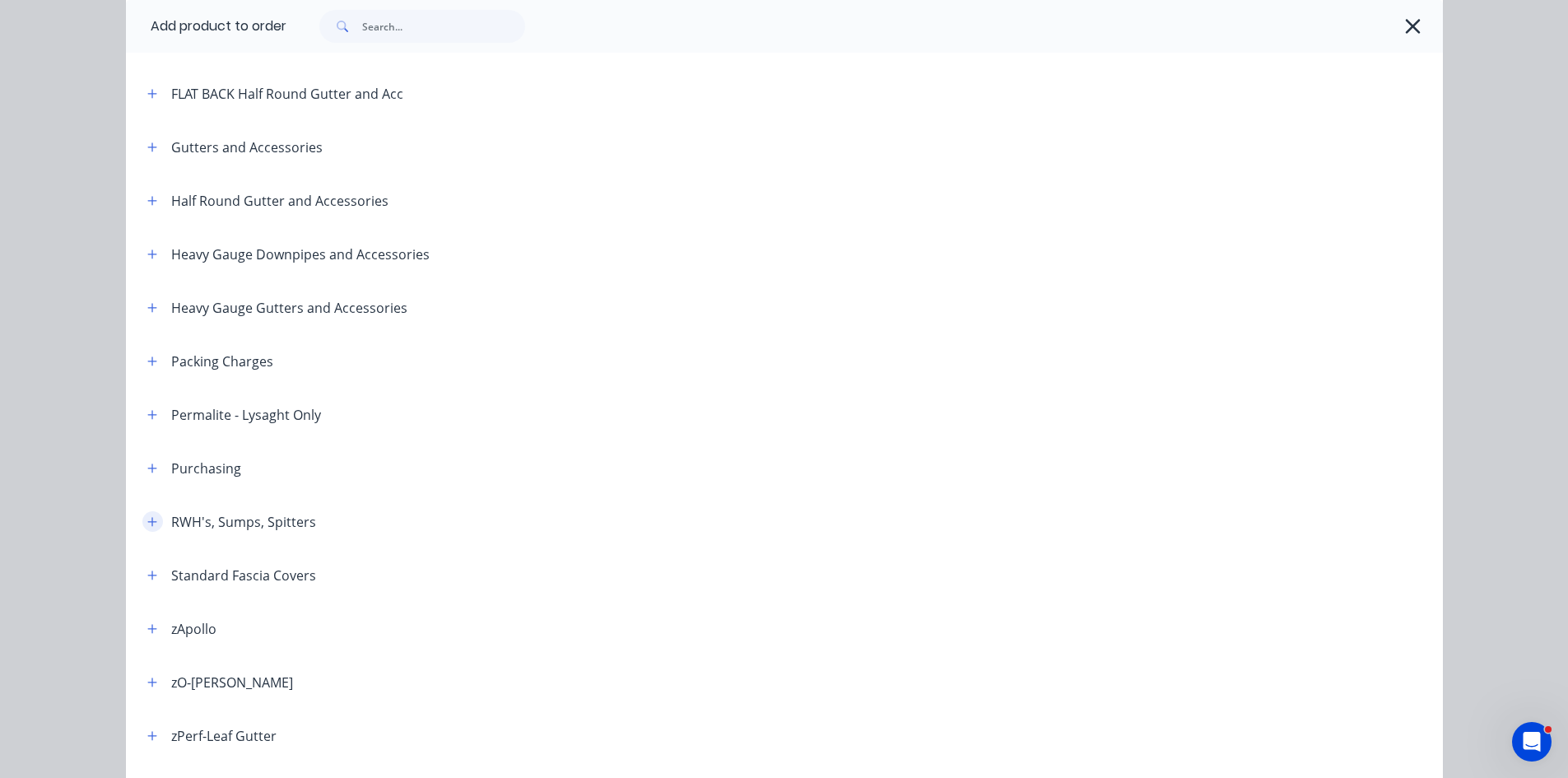
click at [142, 520] on button "button" at bounding box center [152, 521] width 21 height 21
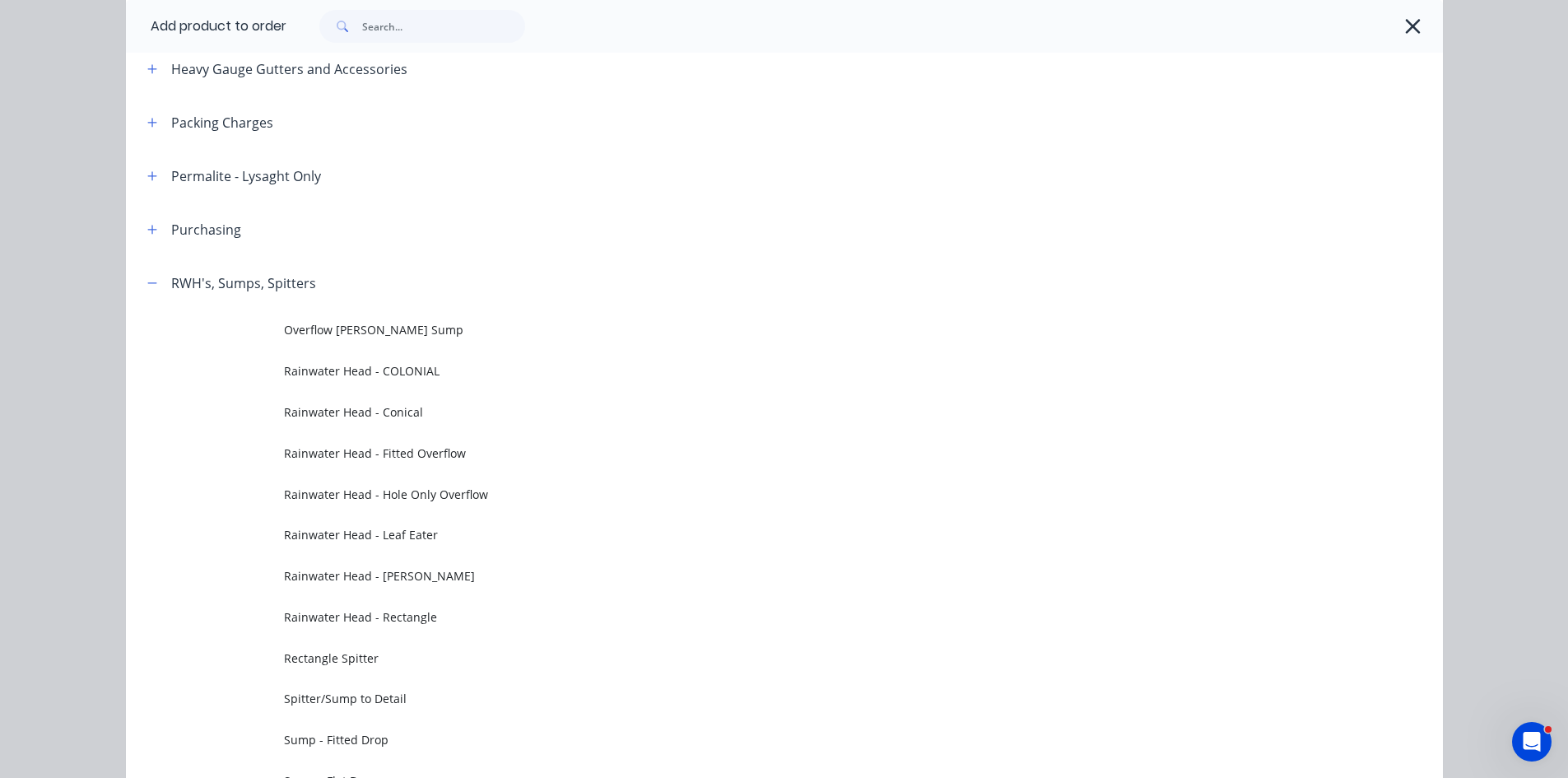
scroll to position [549, 0]
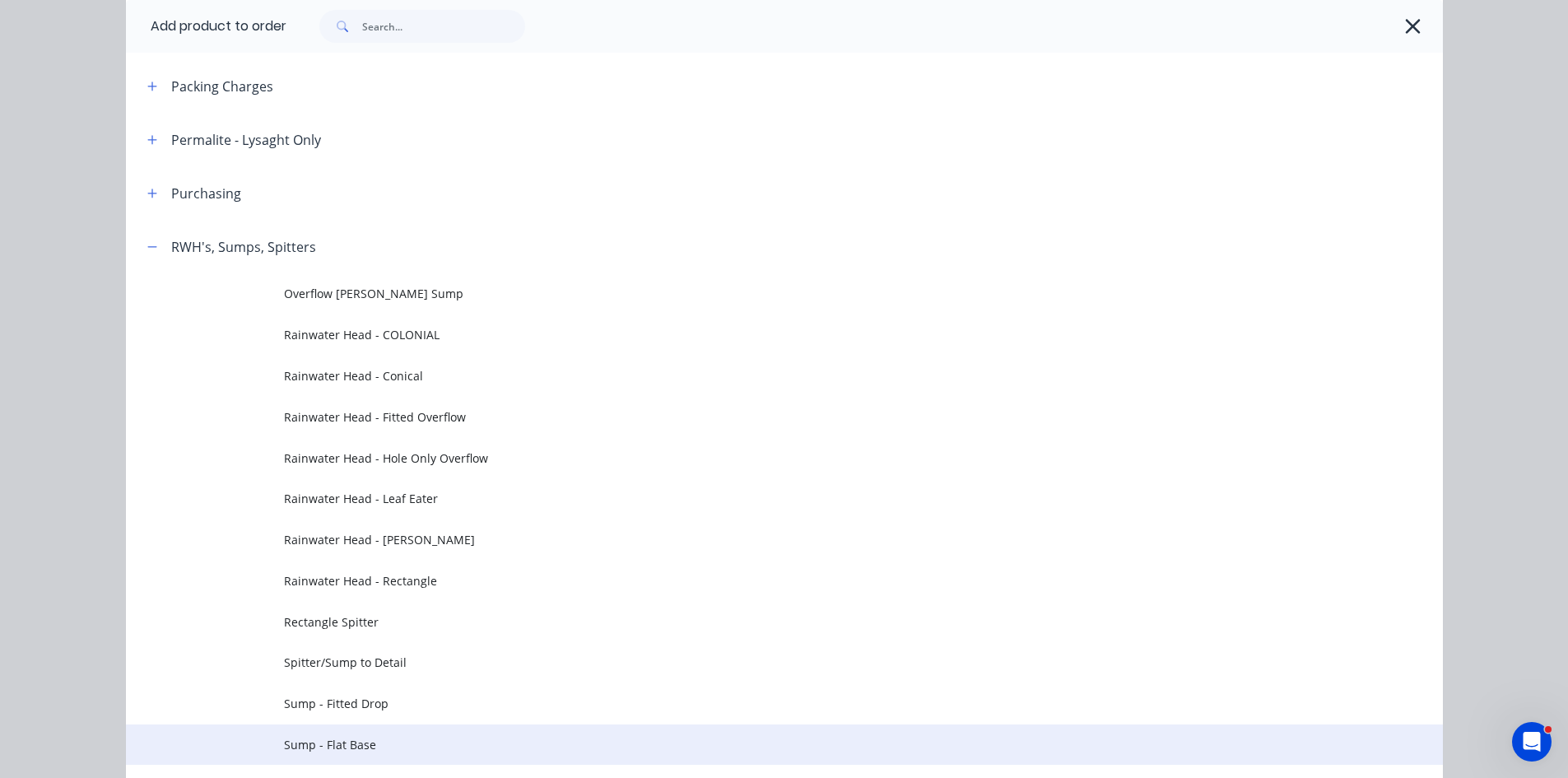
click at [416, 740] on span "Sump - Flat Base" at bounding box center [748, 744] width 927 height 17
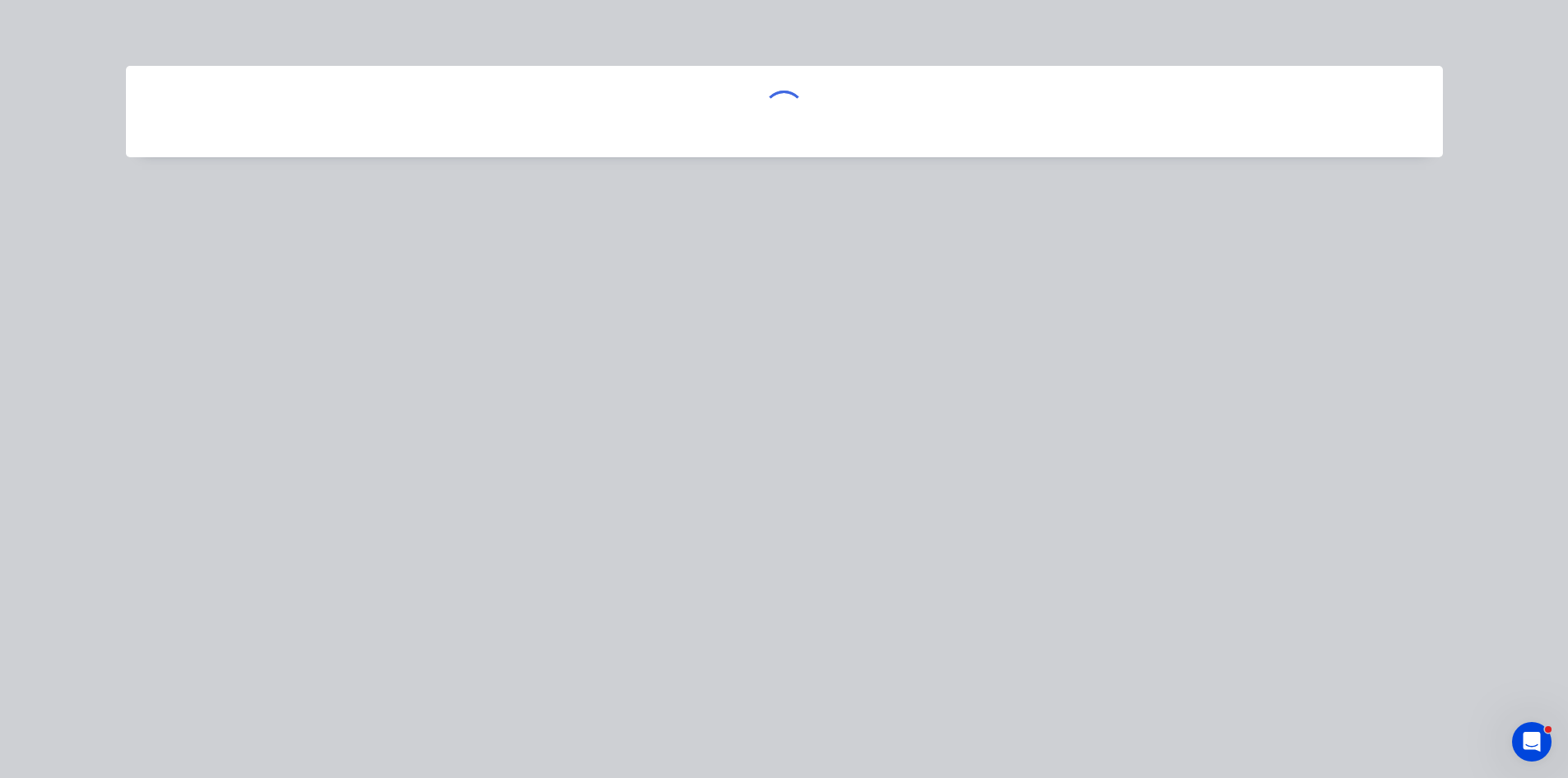
scroll to position [0, 0]
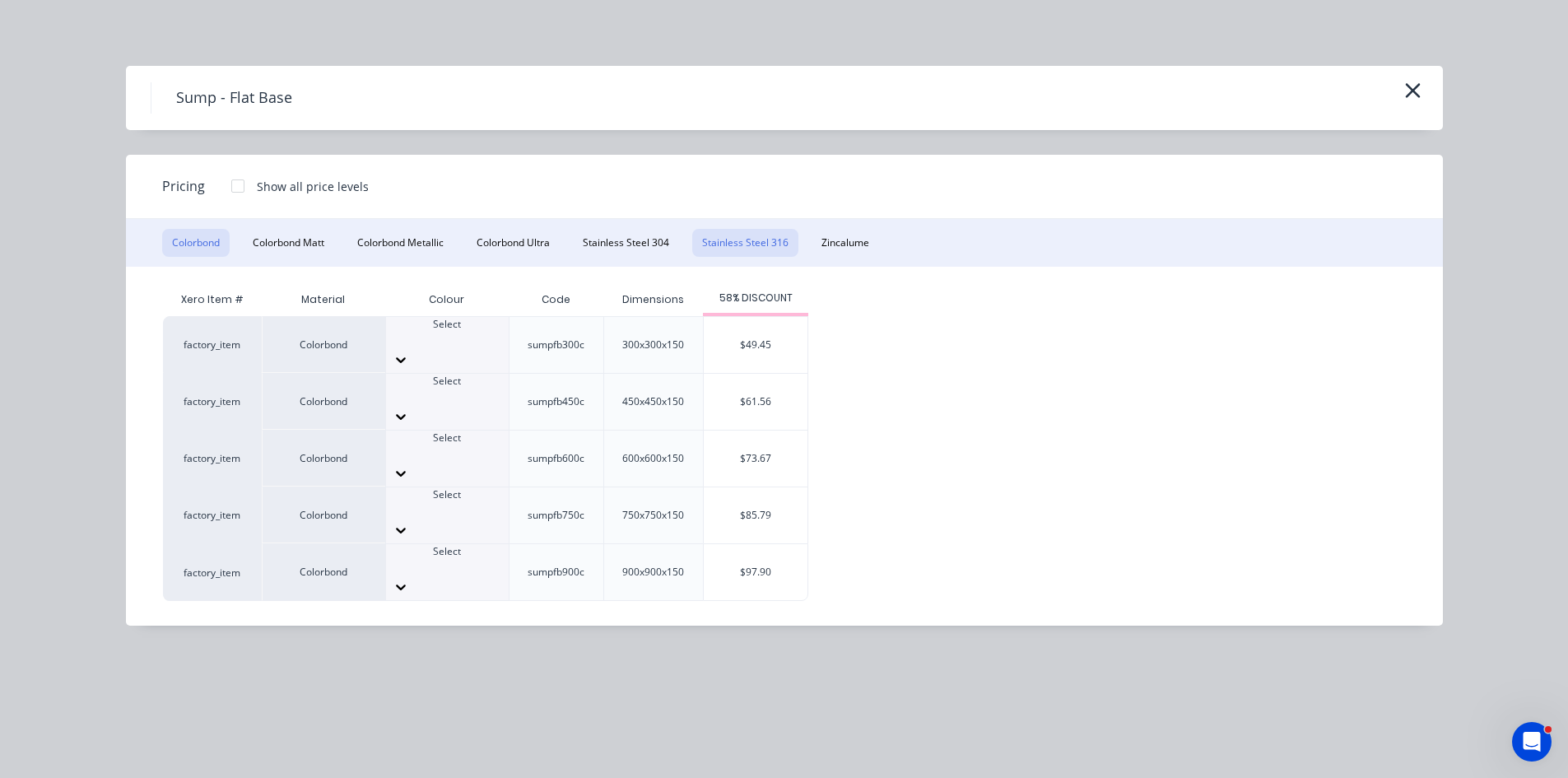
click at [770, 239] on button "Stainless Steel 316" at bounding box center [745, 242] width 107 height 28
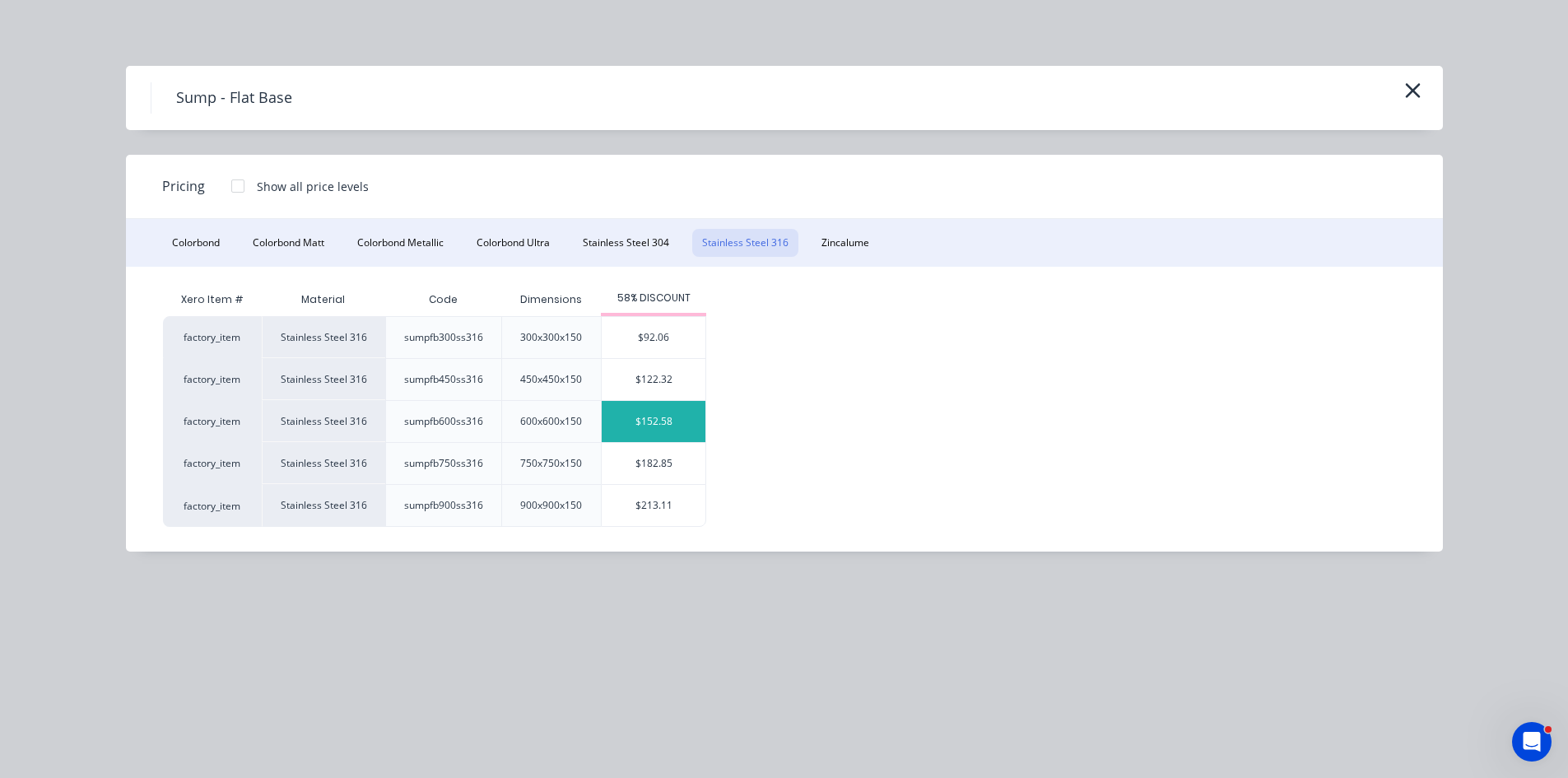
click at [638, 419] on div "$152.58" at bounding box center [654, 421] width 104 height 41
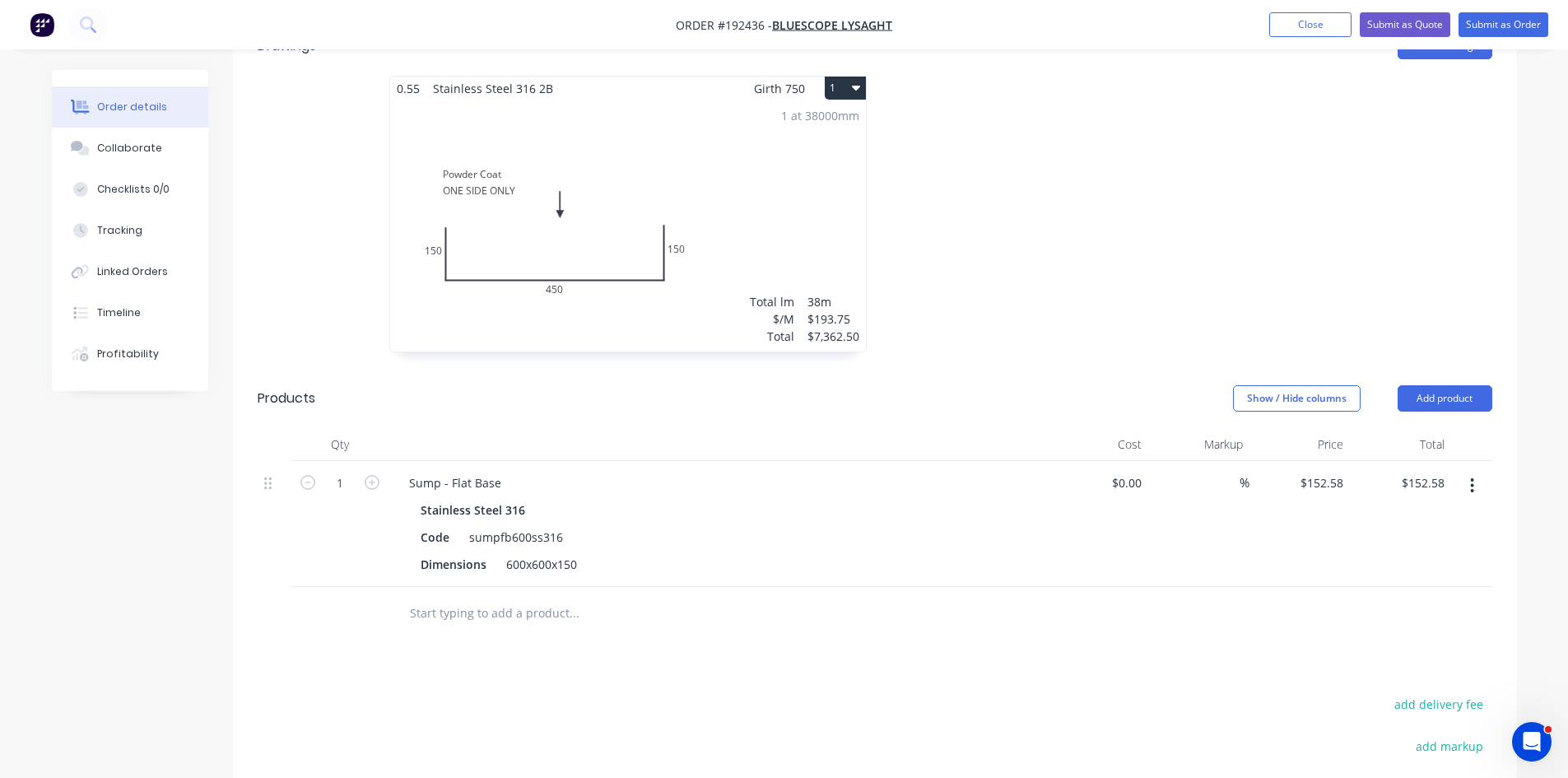
scroll to position [453, 0]
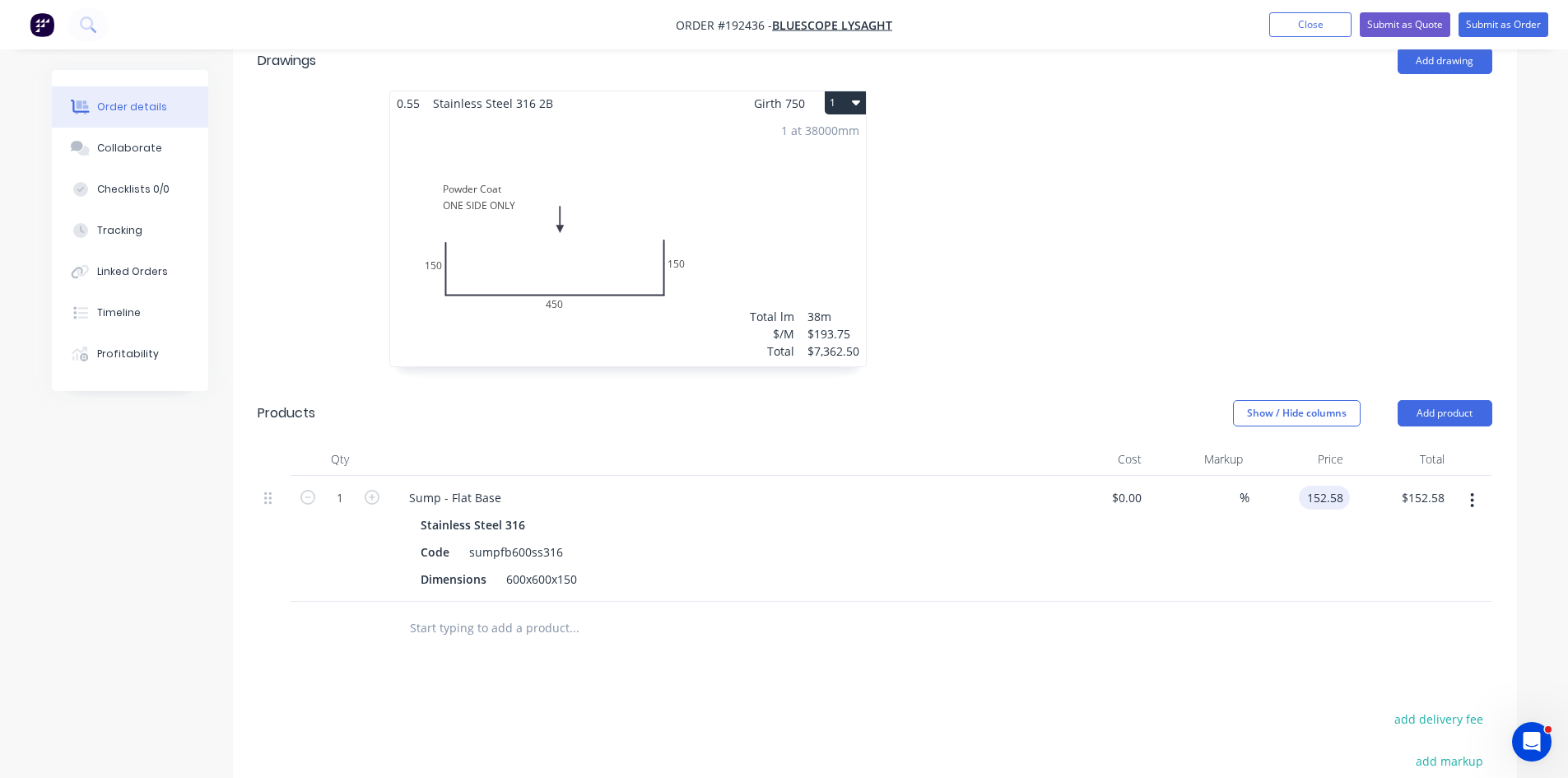
click at [1321, 486] on input "152.58" at bounding box center [1327, 497] width 45 height 24
type input "$315.32"
click at [785, 568] on div "Dimensions 600x600x150" at bounding box center [716, 579] width 603 height 24
click at [379, 490] on icon "button" at bounding box center [372, 497] width 15 height 15
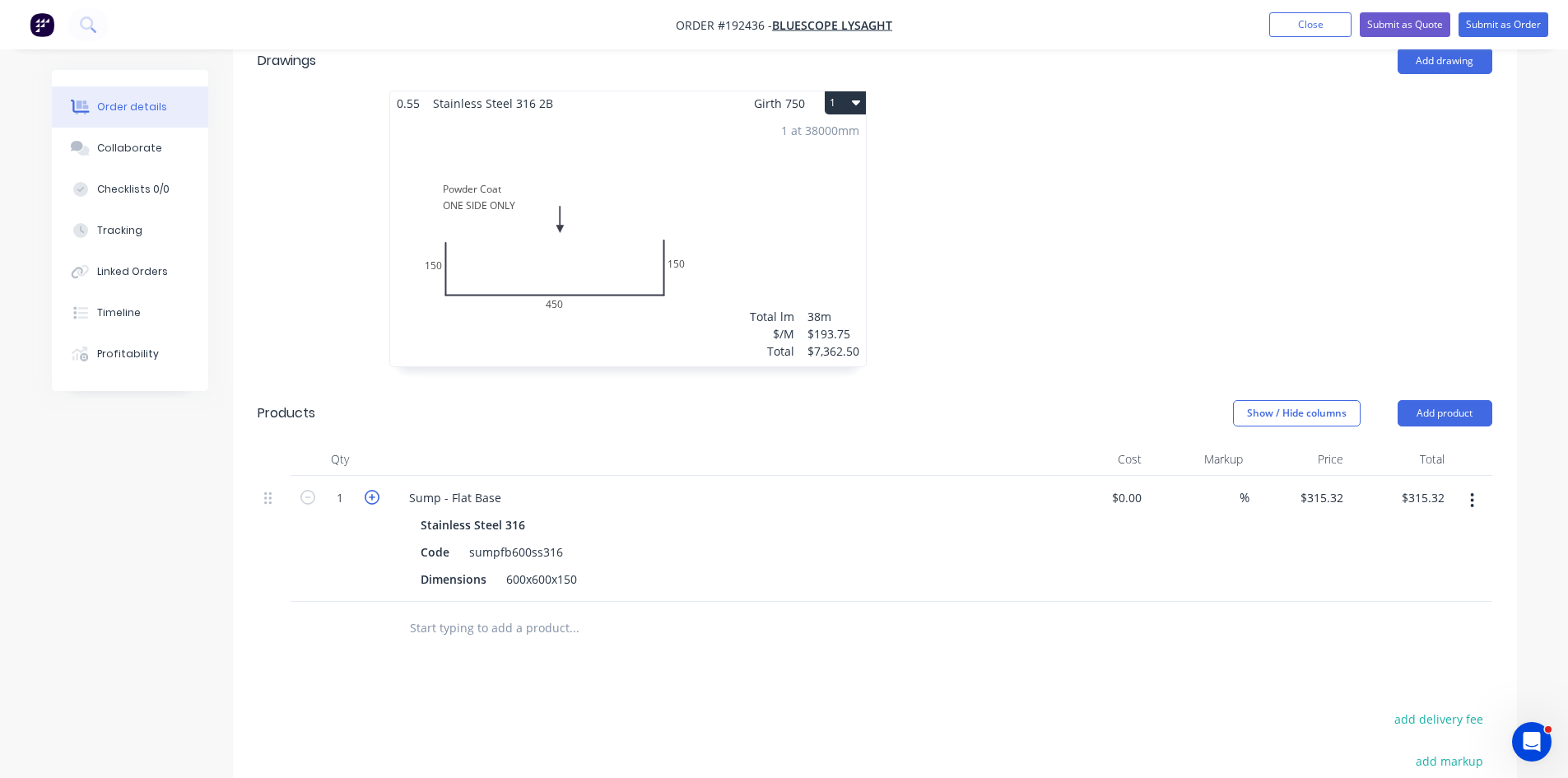
type input "2"
type input "$630.64"
click at [379, 490] on icon "button" at bounding box center [372, 497] width 15 height 15
type input "3"
type input "$945.96"
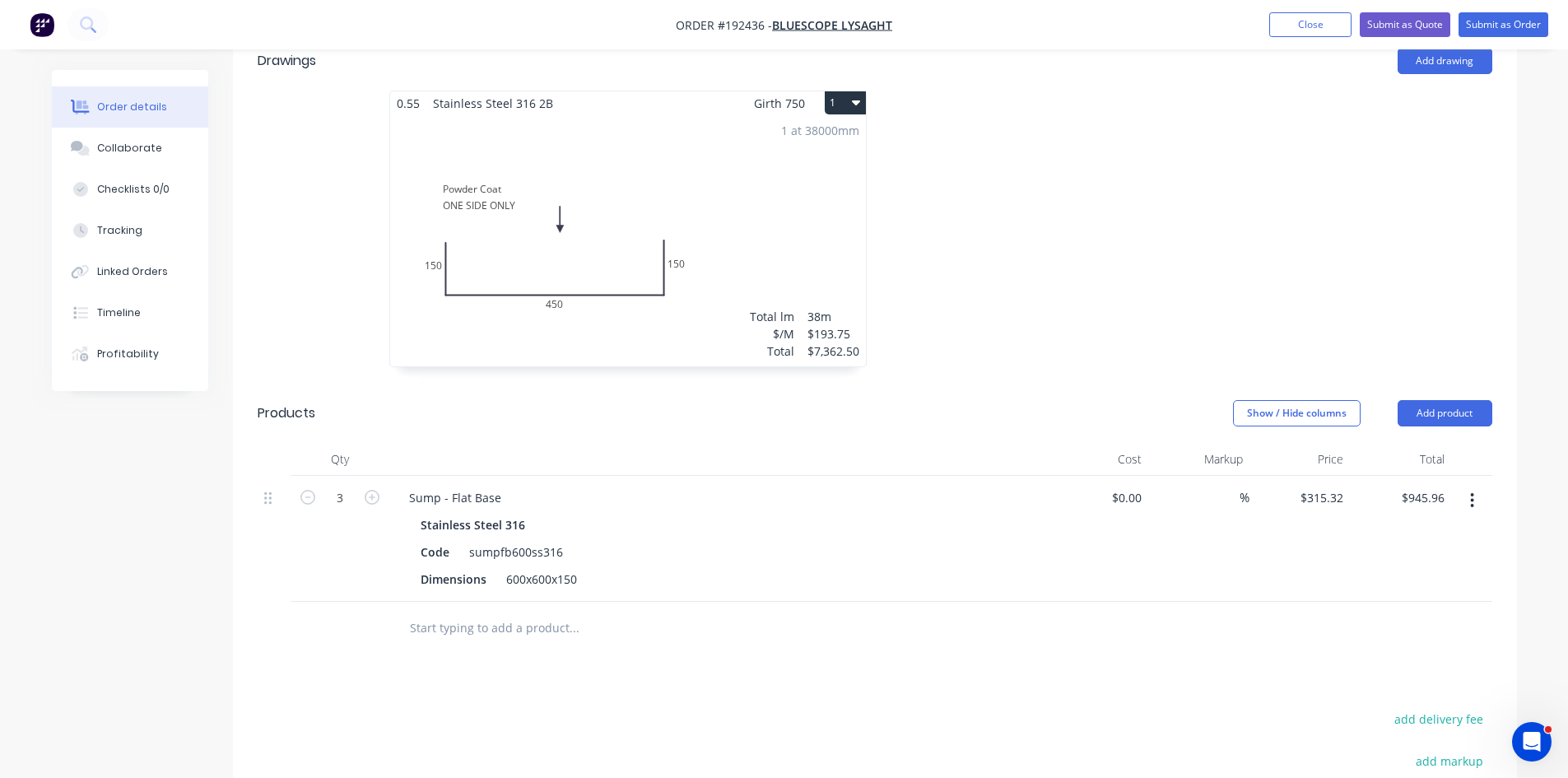
click at [1132, 515] on div "$0.00 $0.00" at bounding box center [1098, 538] width 101 height 126
click at [501, 486] on div "Sump - Flat Base" at bounding box center [455, 497] width 118 height 24
click at [787, 602] on div at bounding box center [686, 629] width 593 height 54
drag, startPoint x: 581, startPoint y: 558, endPoint x: 406, endPoint y: 578, distance: 176.1
click at [406, 578] on div "Sump - Flat Base - POWDER COATED Stainless Steel 316 Code sumpfb600ss316 Dimens…" at bounding box center [718, 538] width 658 height 126
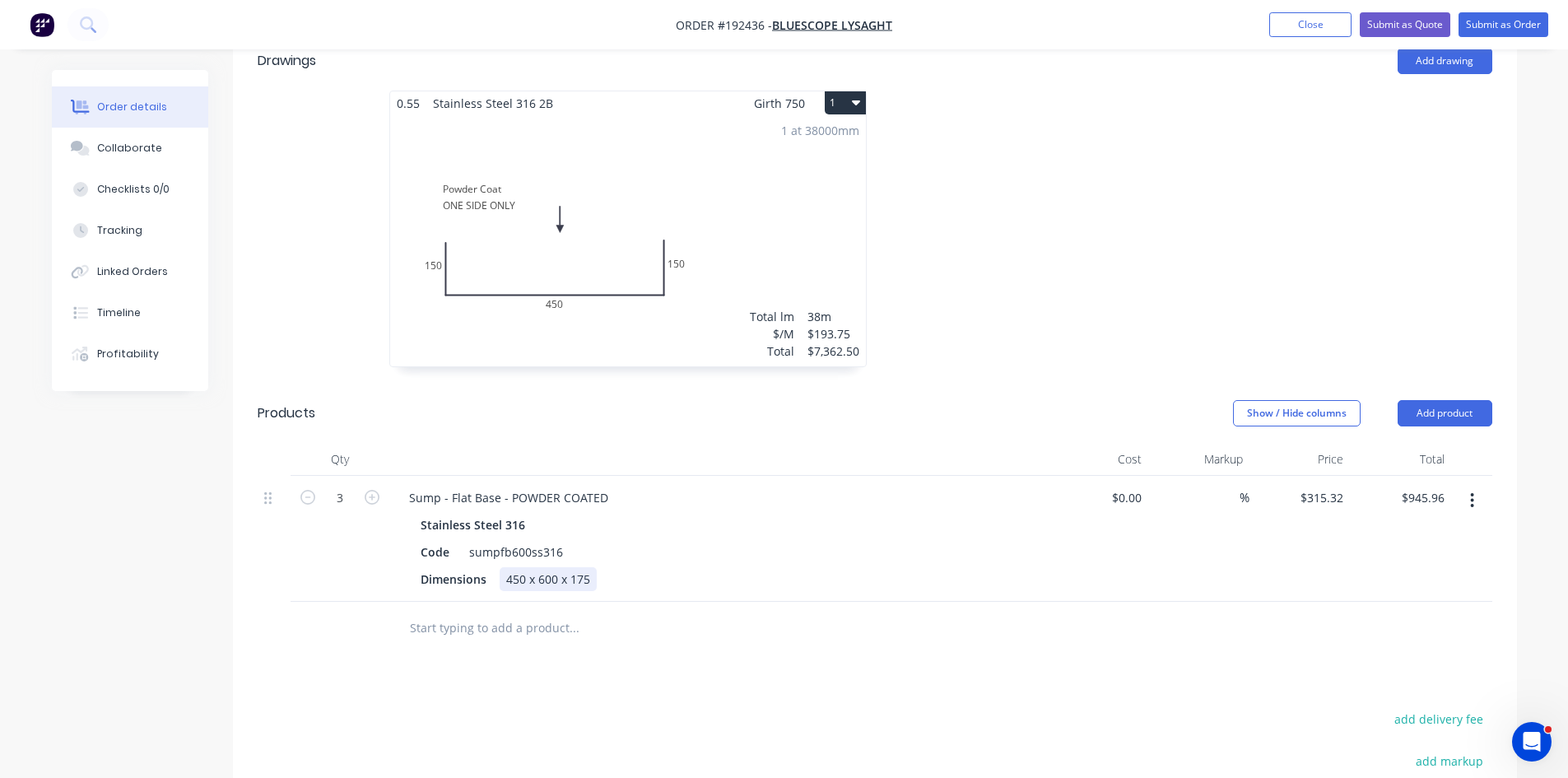
click at [526, 568] on div "450 x 600 x 175" at bounding box center [548, 579] width 97 height 24
click at [745, 647] on div "Drawings Add drawing 0.55 Stainless Steel 316 2B Girth 750 1 Powder Coat ONE SI…" at bounding box center [875, 540] width 1284 height 1019
click at [1460, 400] on button "Add product" at bounding box center [1445, 413] width 95 height 26
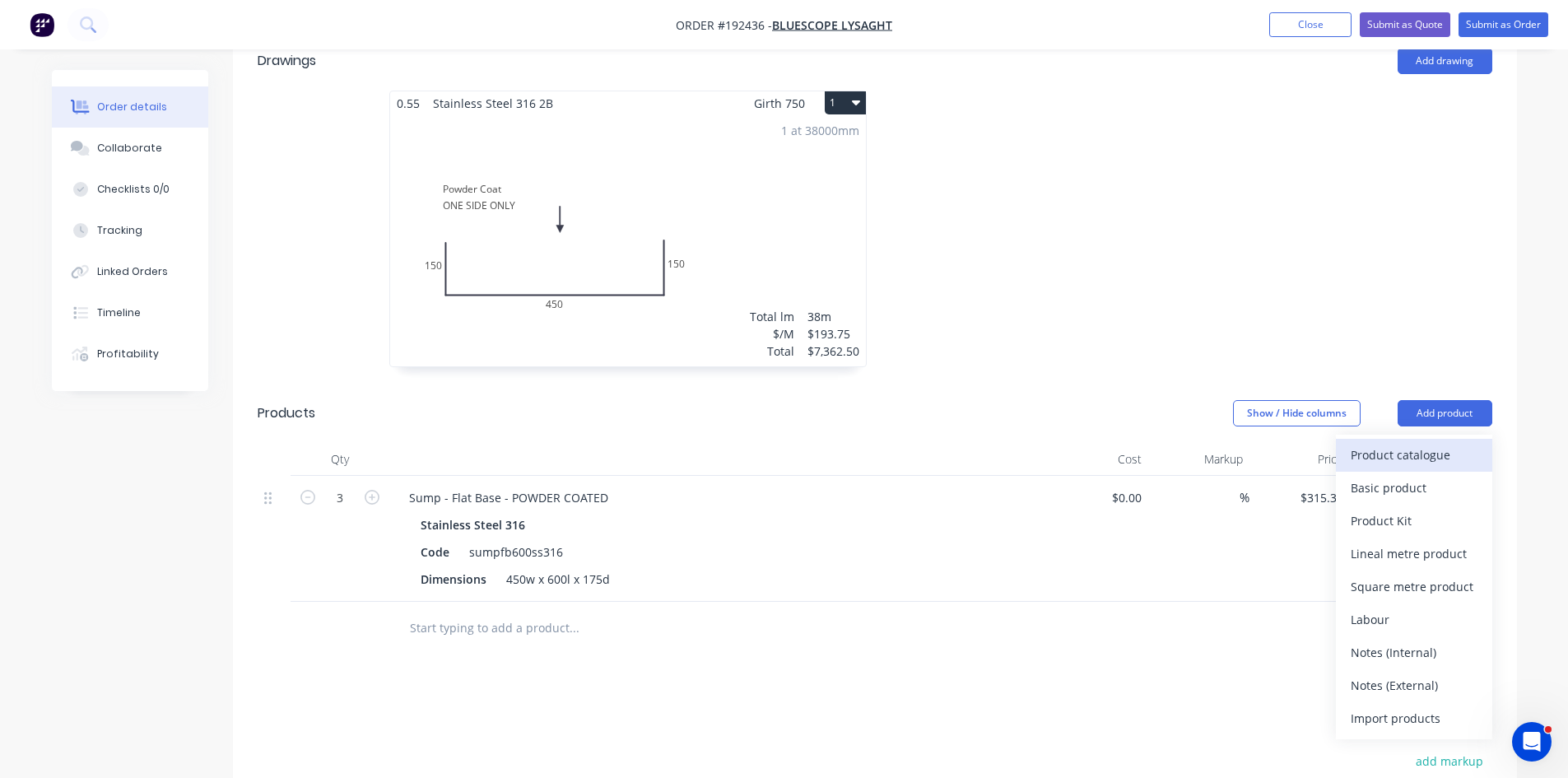
click at [1416, 443] on div "Product catalogue" at bounding box center [1413, 455] width 127 height 24
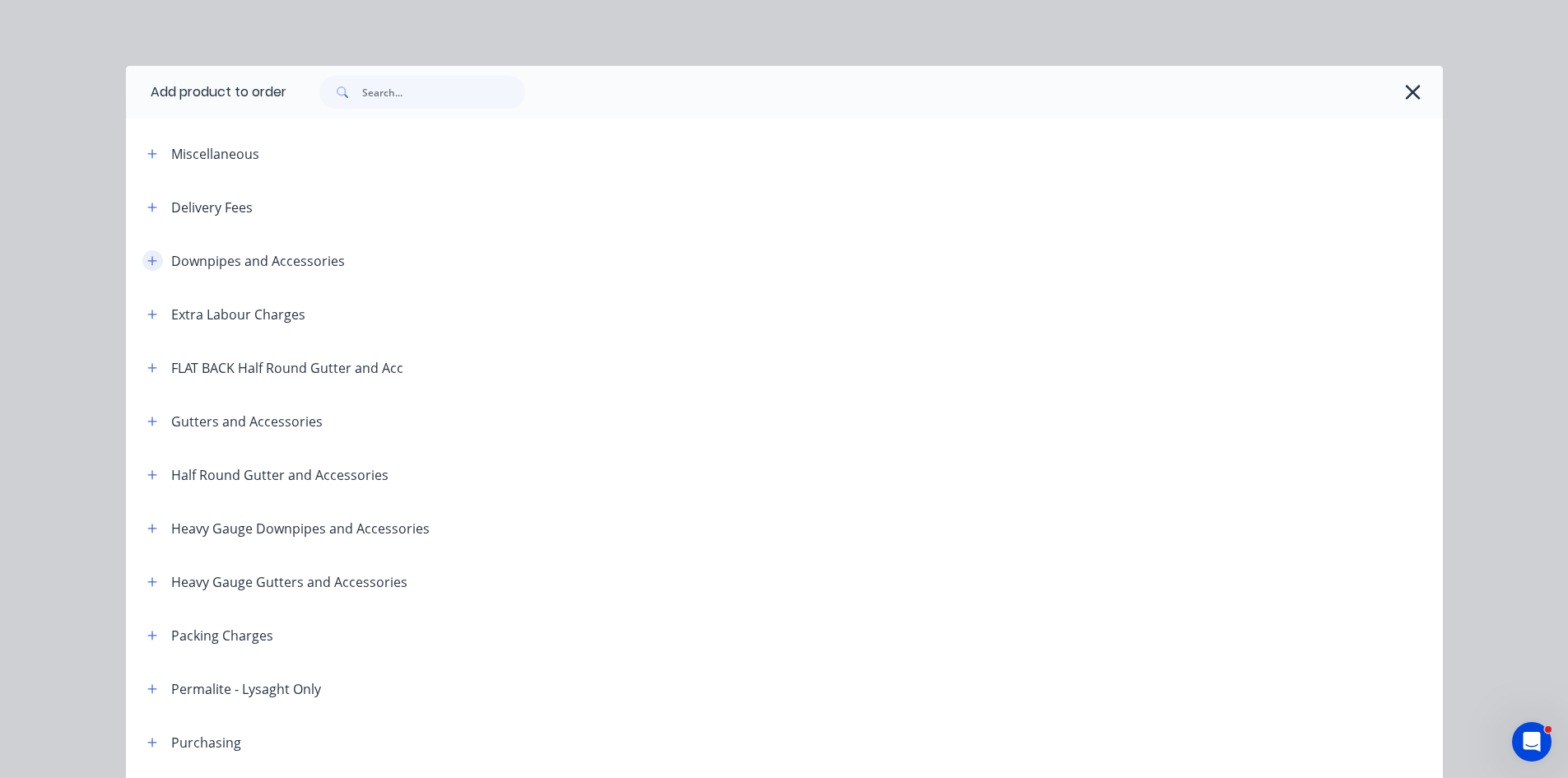
click at [149, 270] on button "button" at bounding box center [152, 261] width 21 height 21
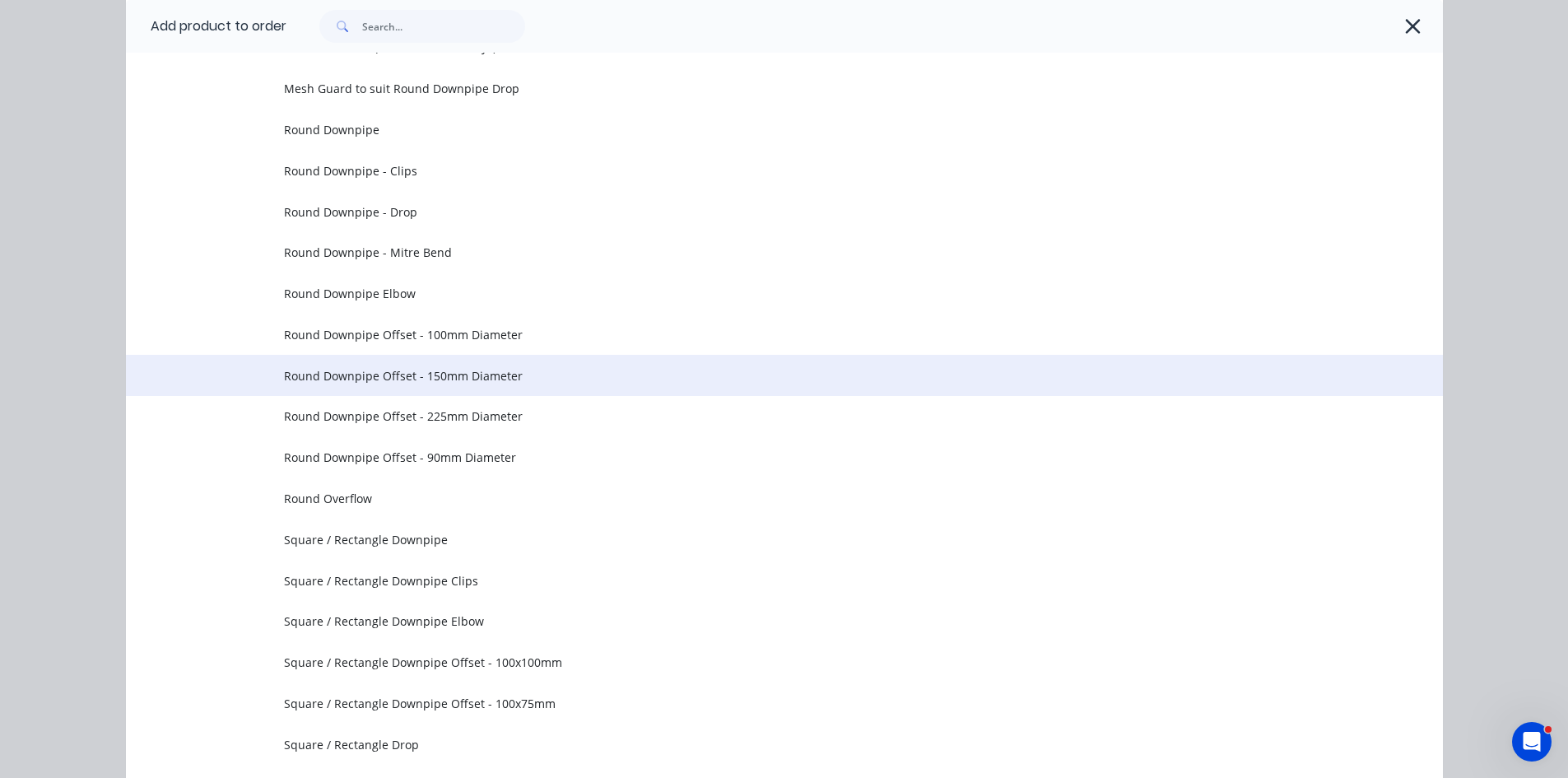
scroll to position [274, 0]
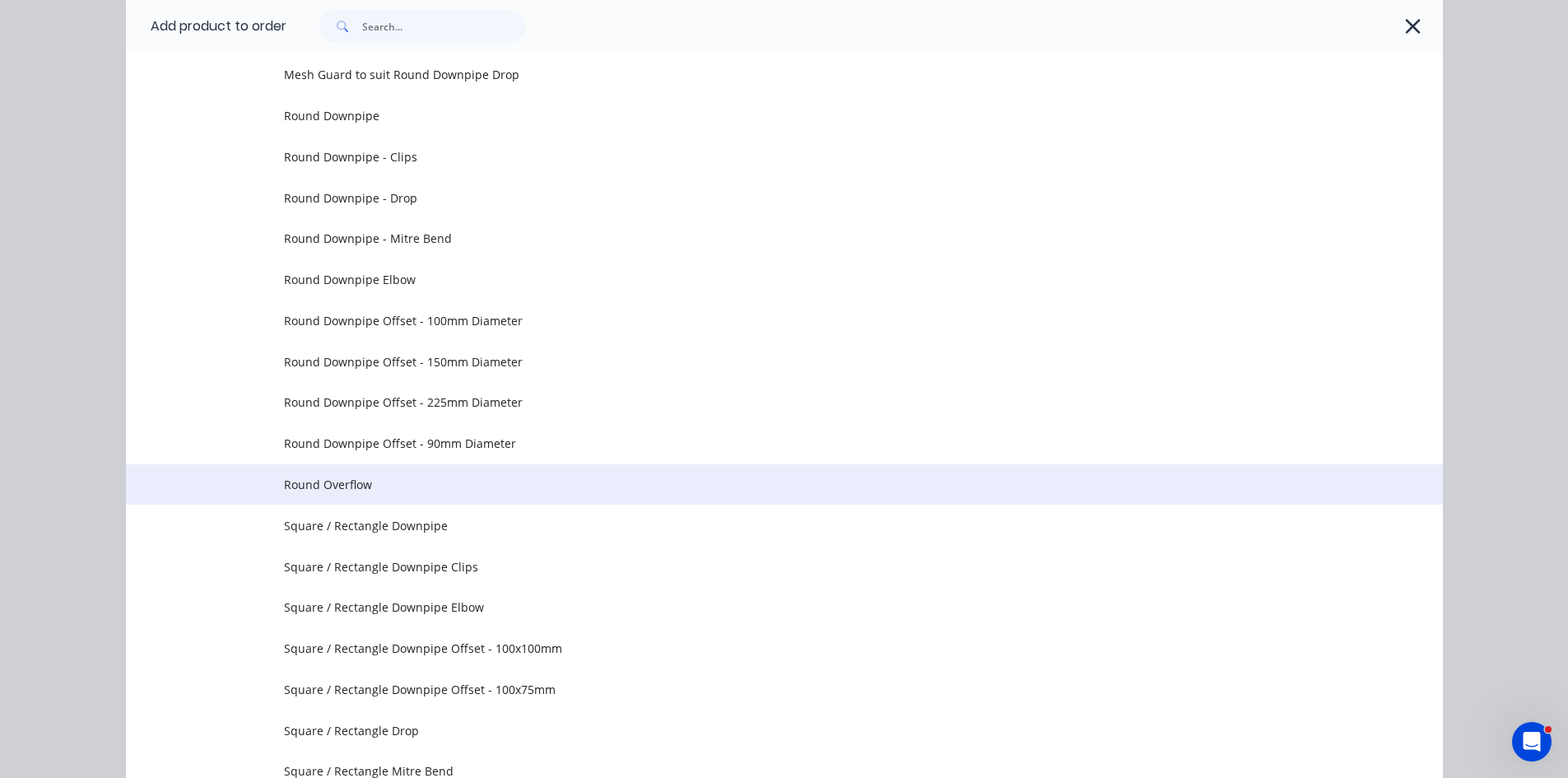
click at [535, 484] on span "Round Overflow" at bounding box center [748, 484] width 927 height 17
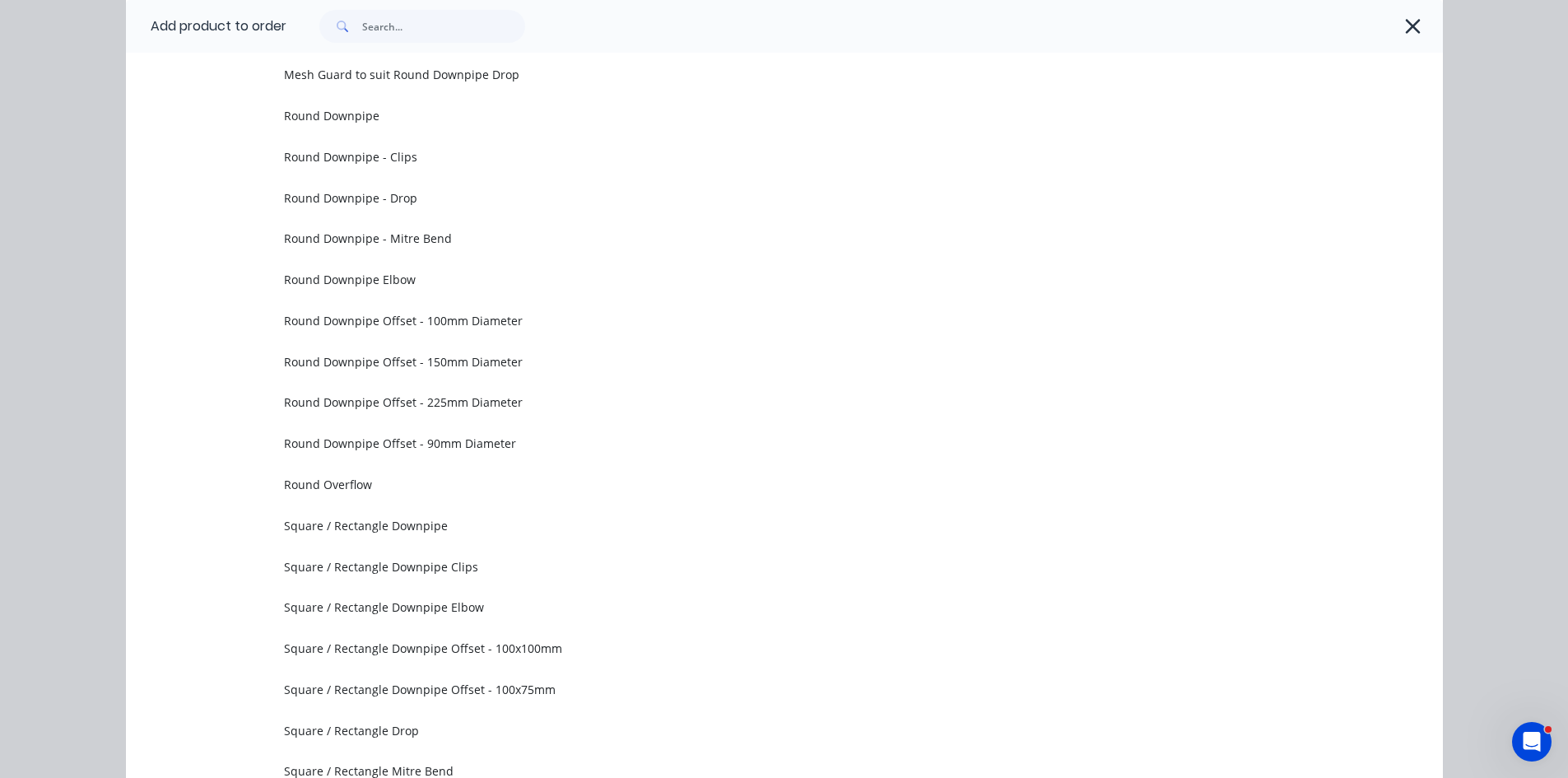
scroll to position [0, 0]
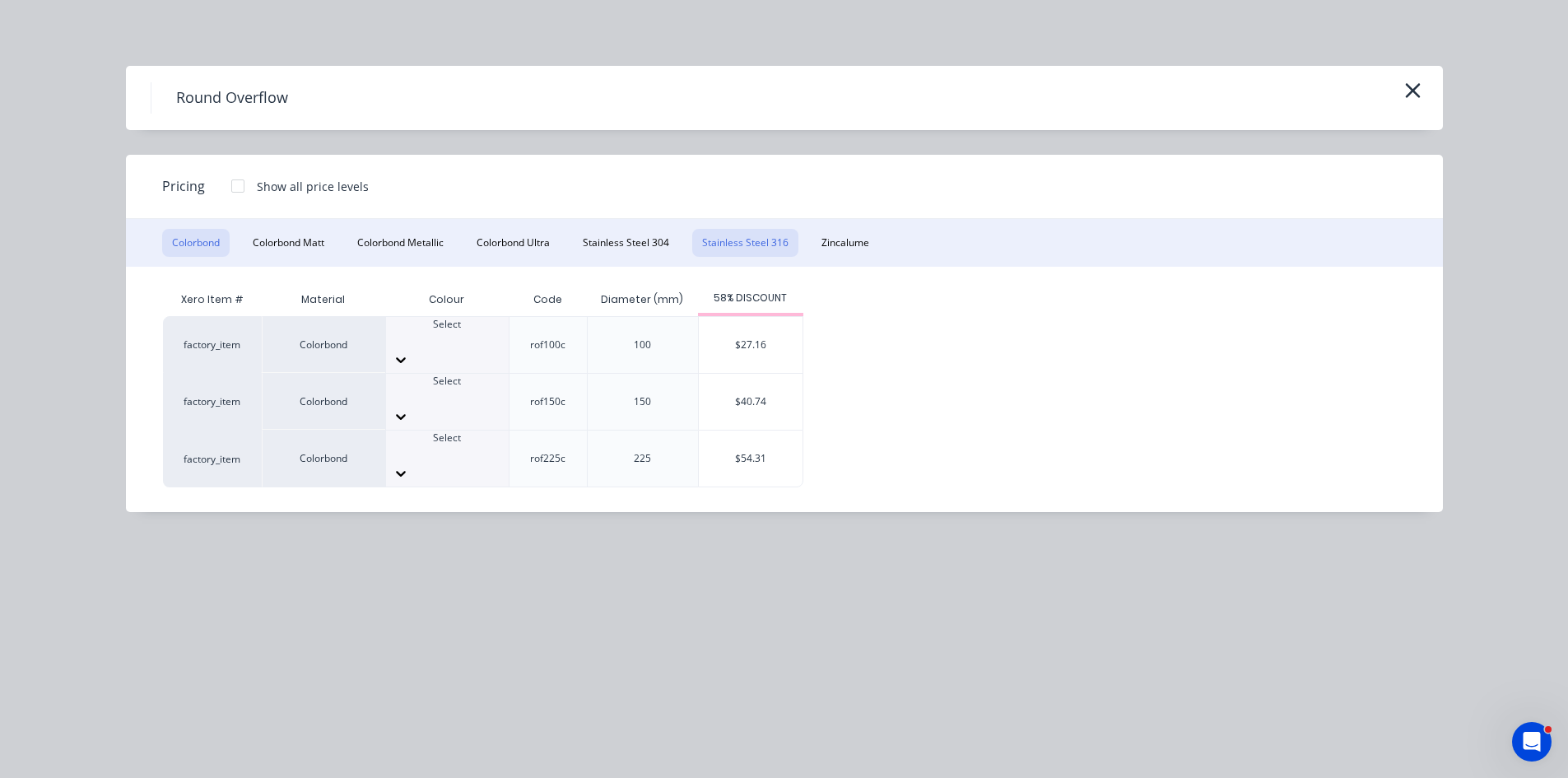
click at [766, 248] on button "Stainless Steel 316" at bounding box center [745, 242] width 107 height 28
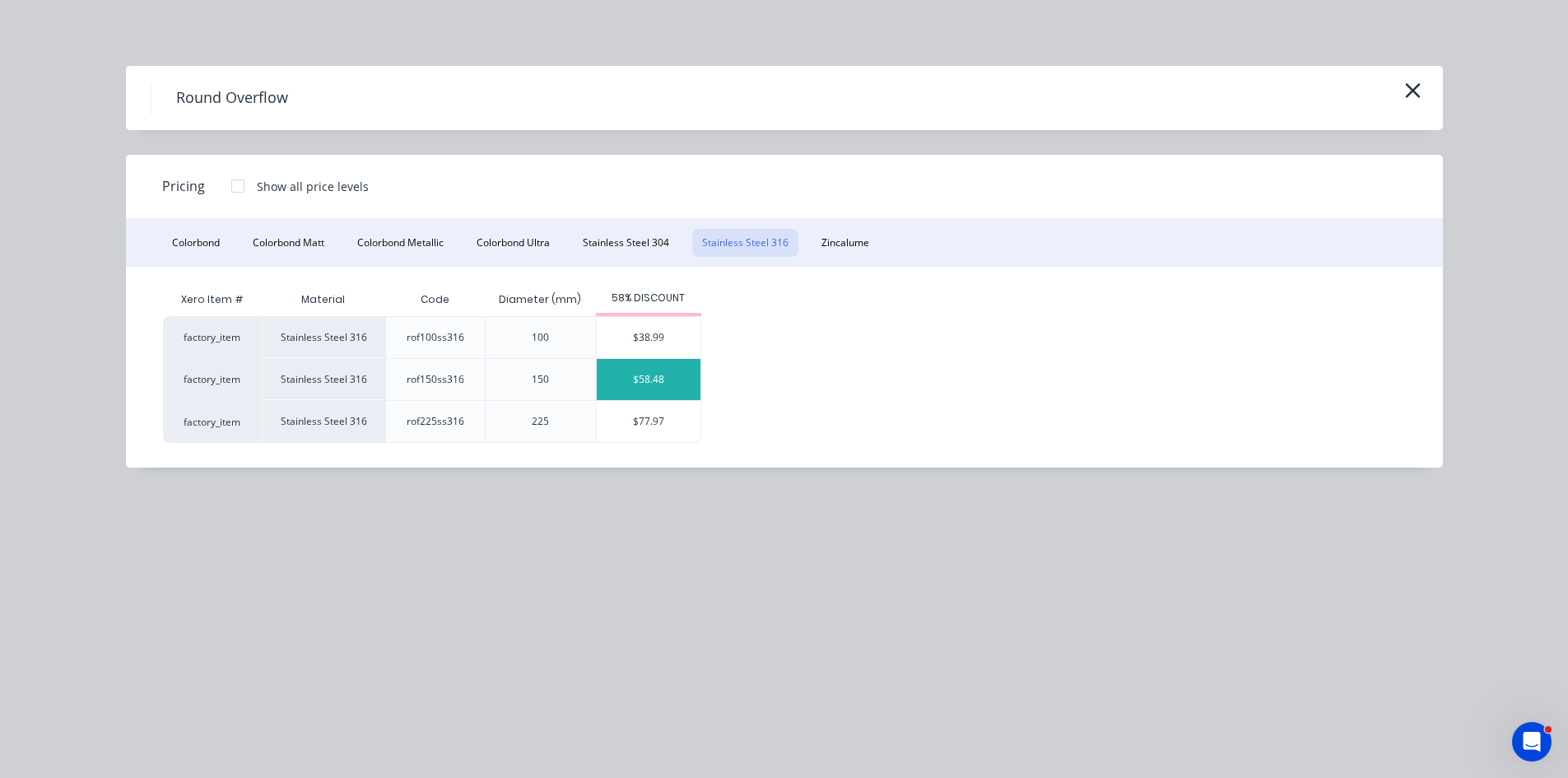
click at [652, 381] on div "$58.48" at bounding box center [648, 379] width 104 height 41
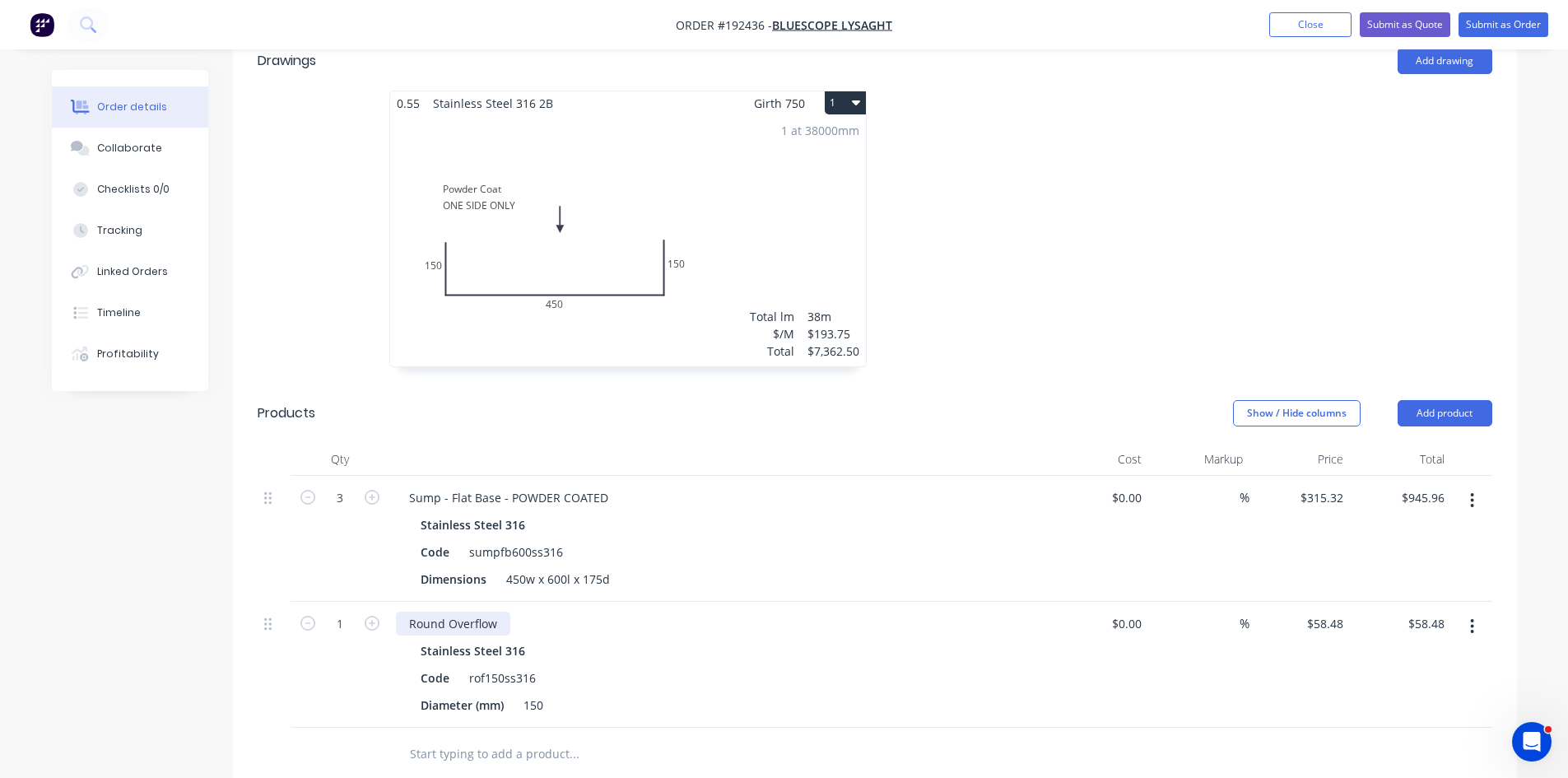
click at [499, 612] on div "Round Overflow" at bounding box center [453, 624] width 115 height 24
click at [610, 486] on div "Sump - Flat Base - POWDER COATED" at bounding box center [509, 497] width 226 height 24
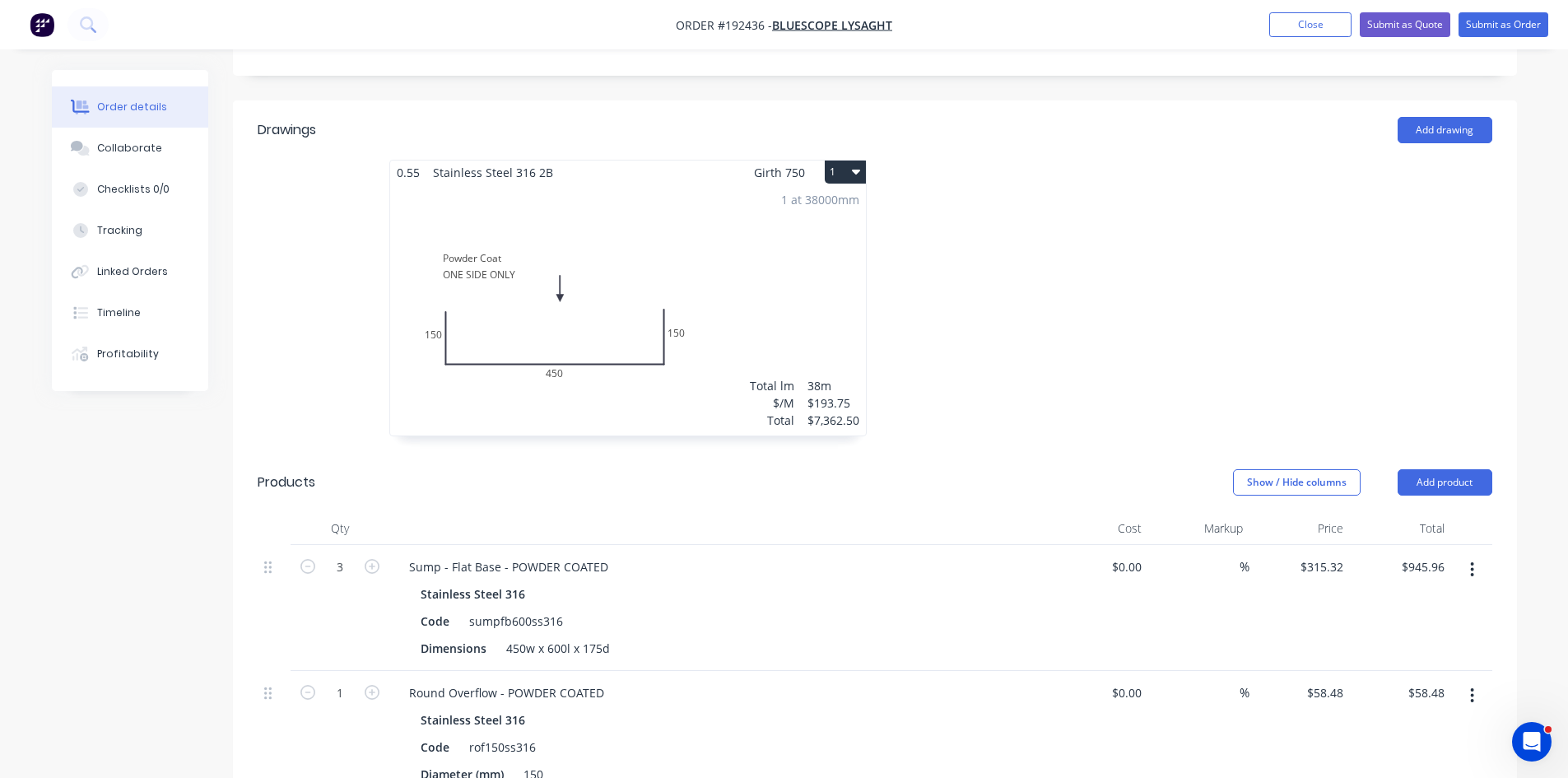
scroll to position [304, 0]
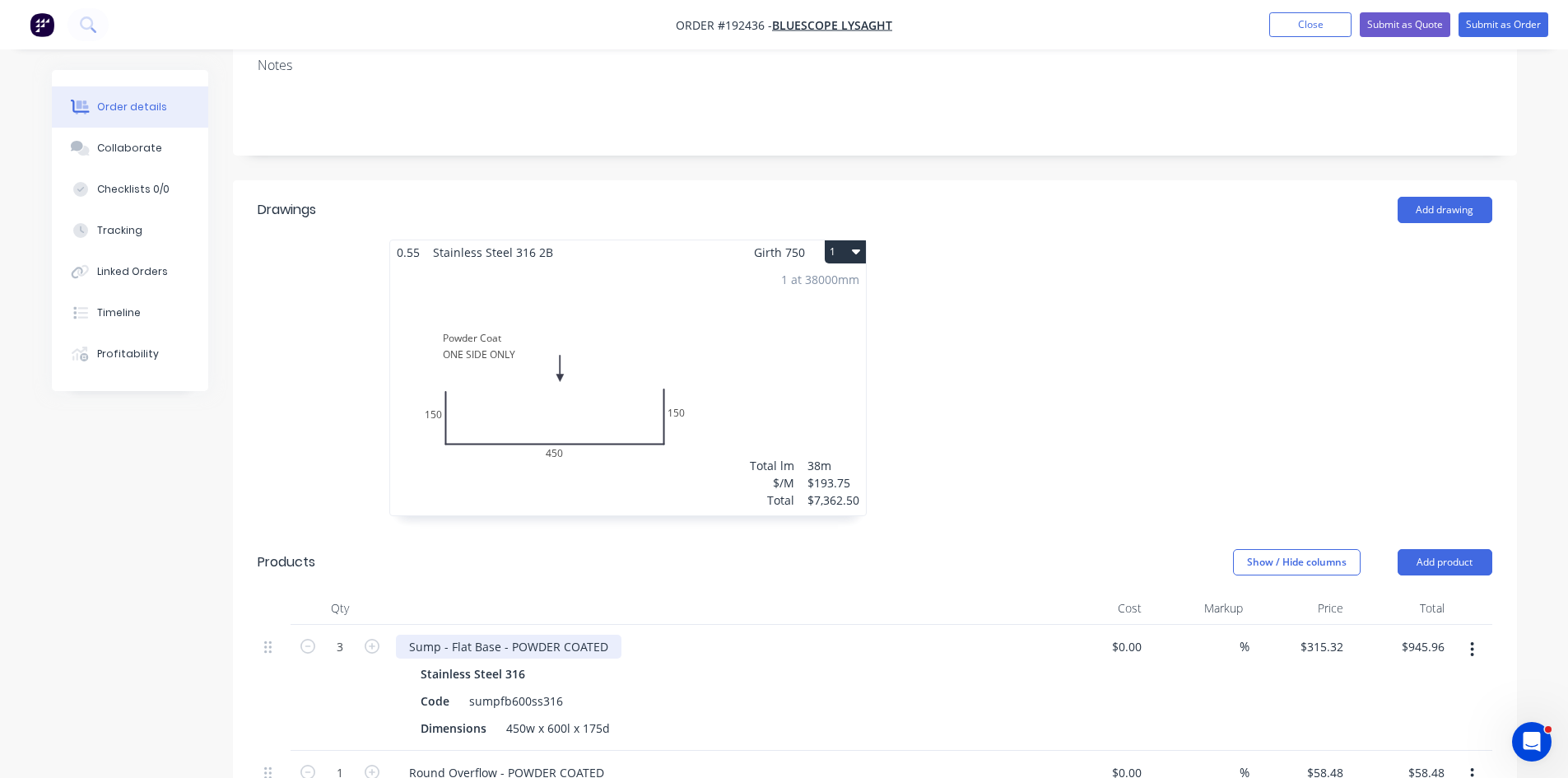
click at [606, 635] on div "Sump - Flat Base - POWDER COATED" at bounding box center [509, 647] width 226 height 24
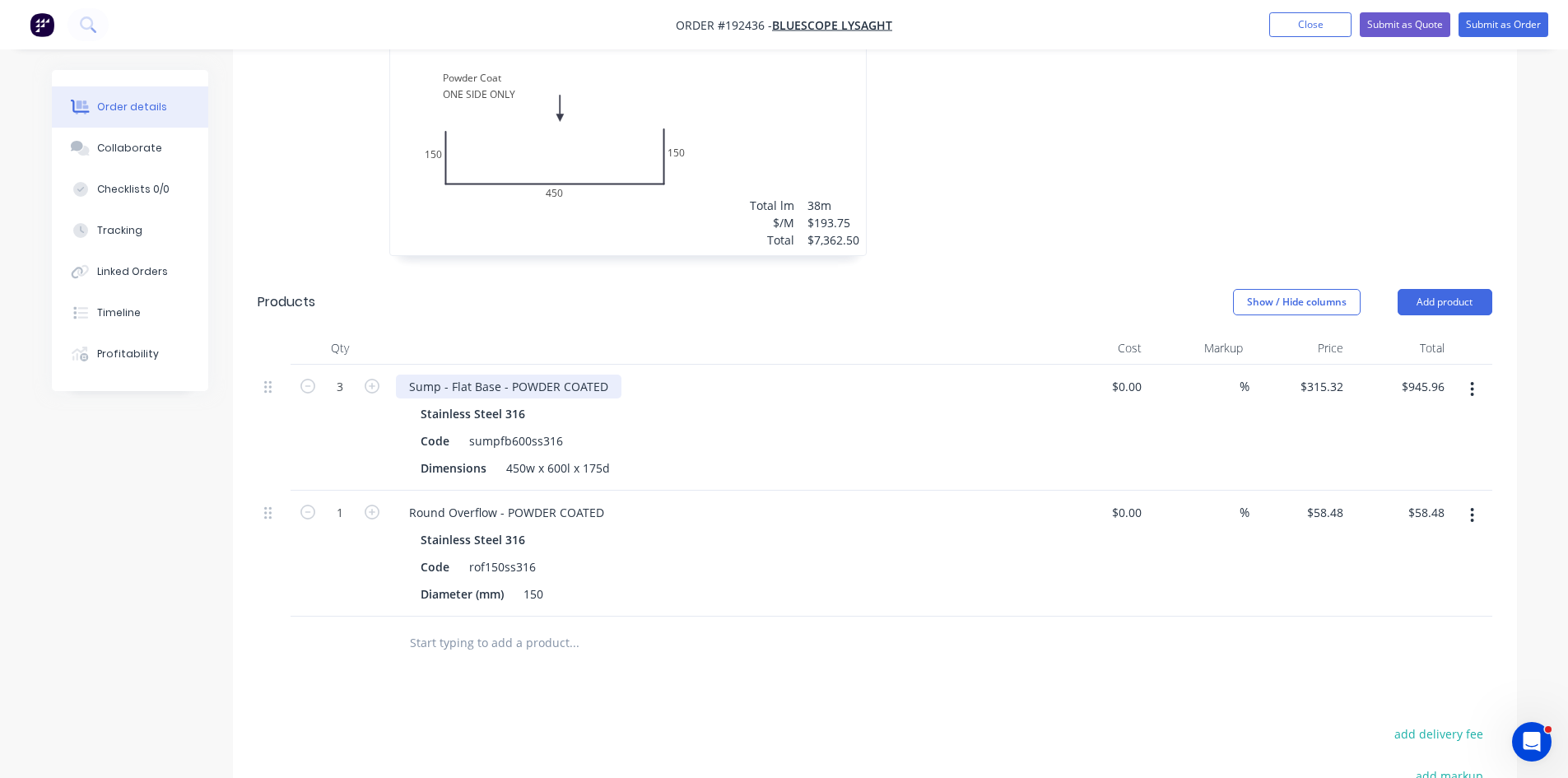
scroll to position [578, 0]
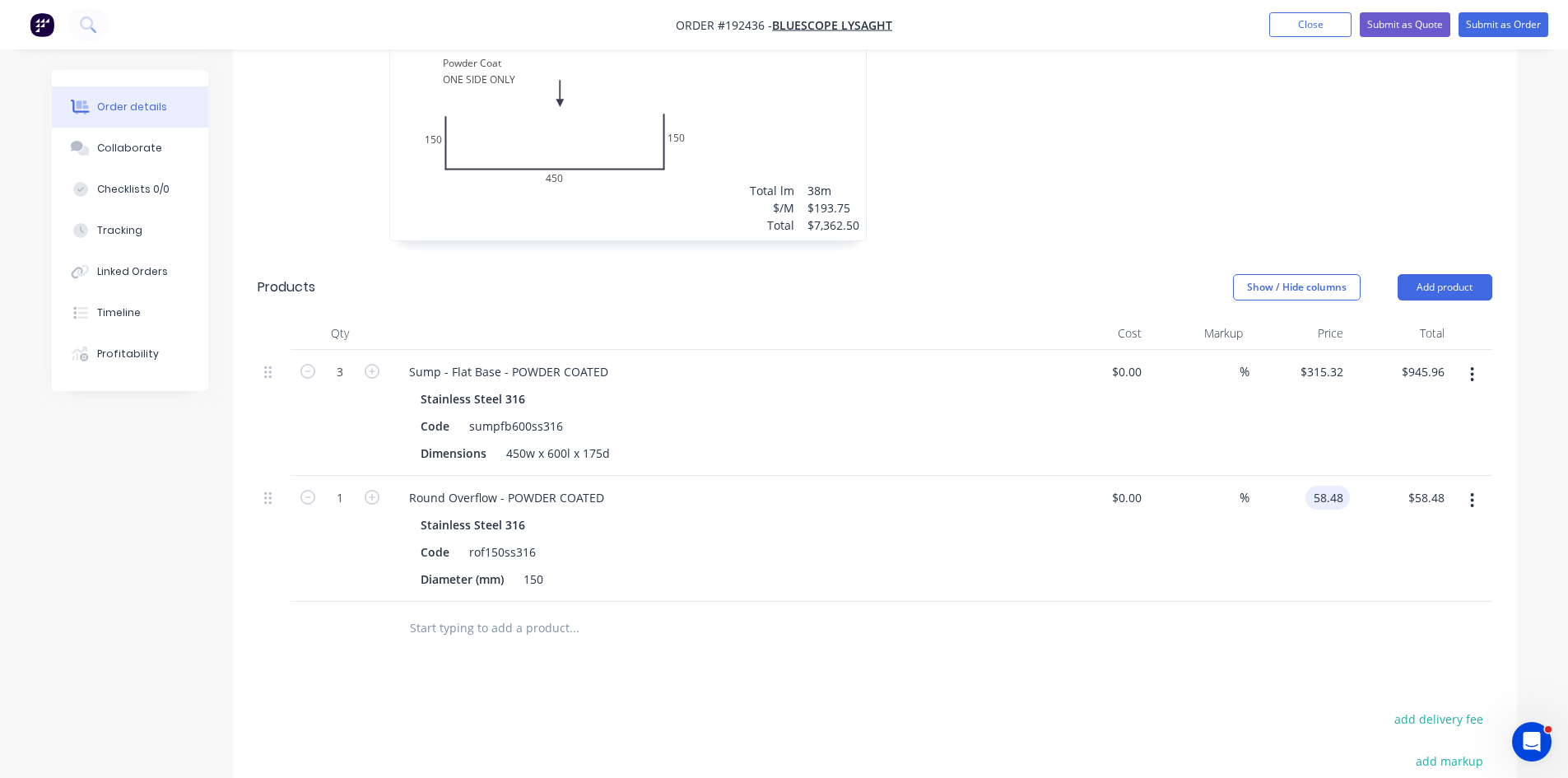
click at [1330, 486] on input "58.48" at bounding box center [1331, 497] width 38 height 24
type input "$139.85"
click at [1354, 527] on div "$139.85 $139.85" at bounding box center [1400, 538] width 101 height 126
click at [373, 490] on icon "button" at bounding box center [372, 497] width 15 height 15
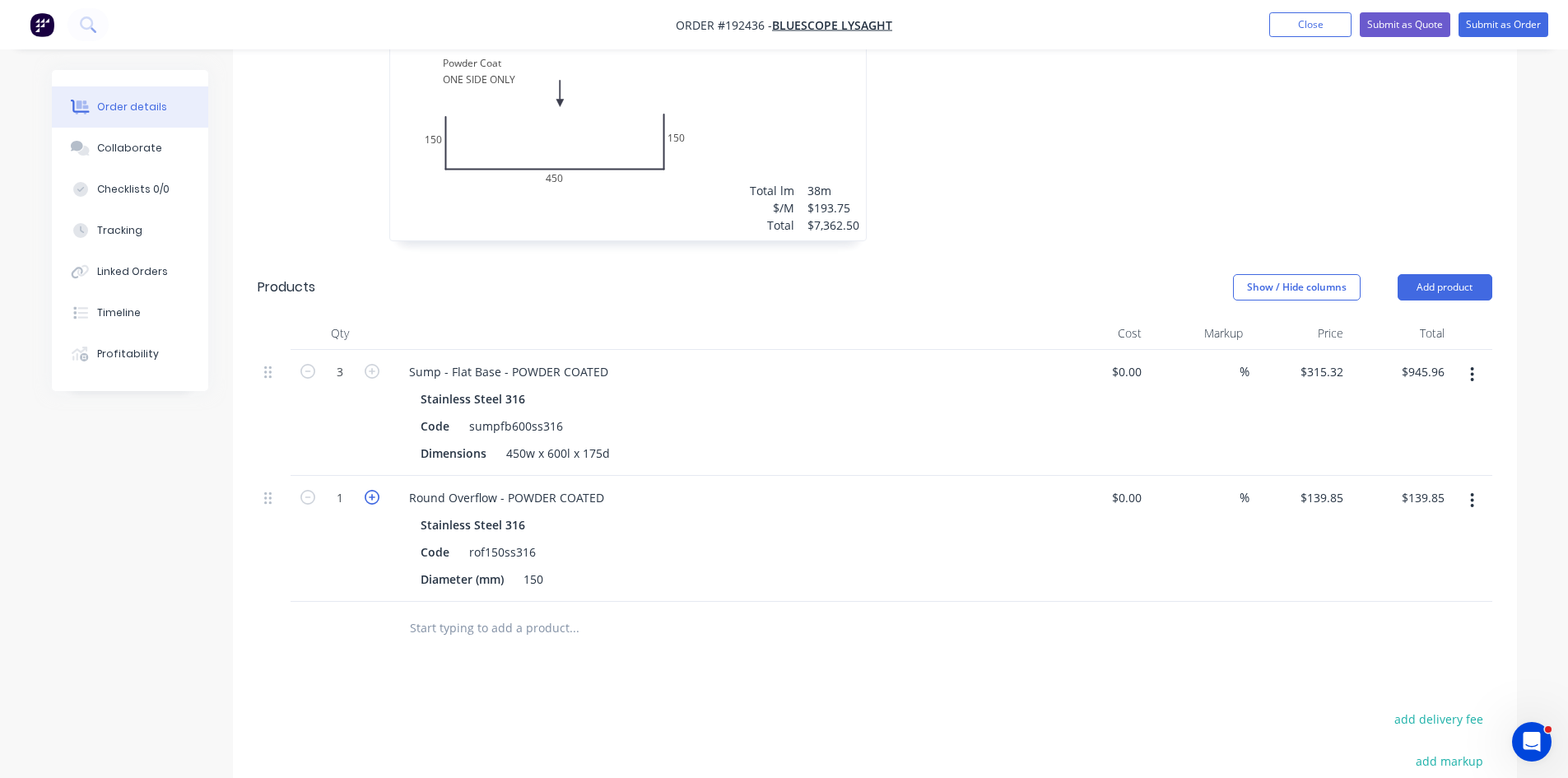
type input "2"
type input "$279.70"
click at [373, 490] on icon "button" at bounding box center [372, 497] width 15 height 15
type input "3"
type input "$419.55"
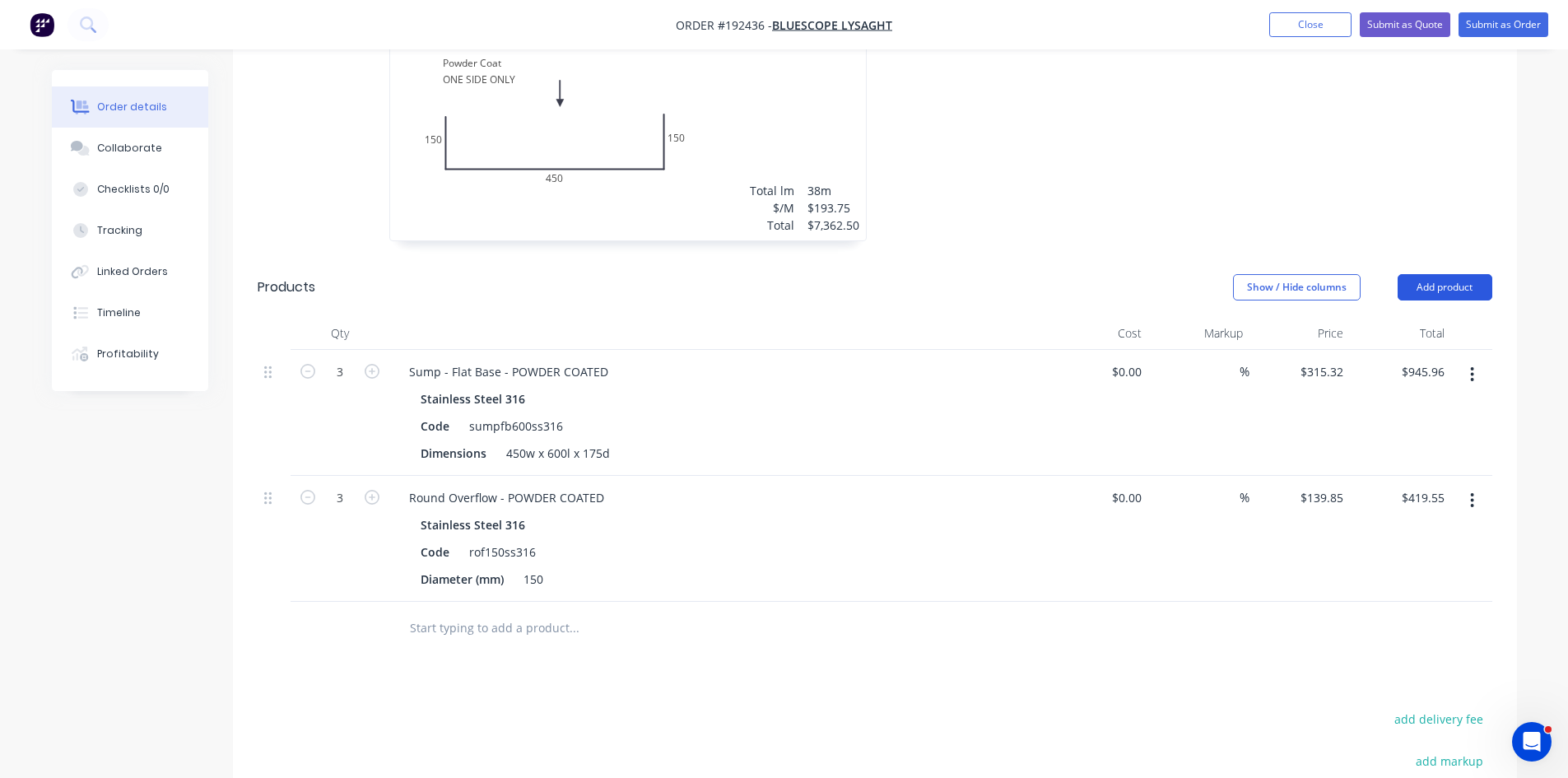
click at [1444, 274] on button "Add product" at bounding box center [1445, 287] width 95 height 26
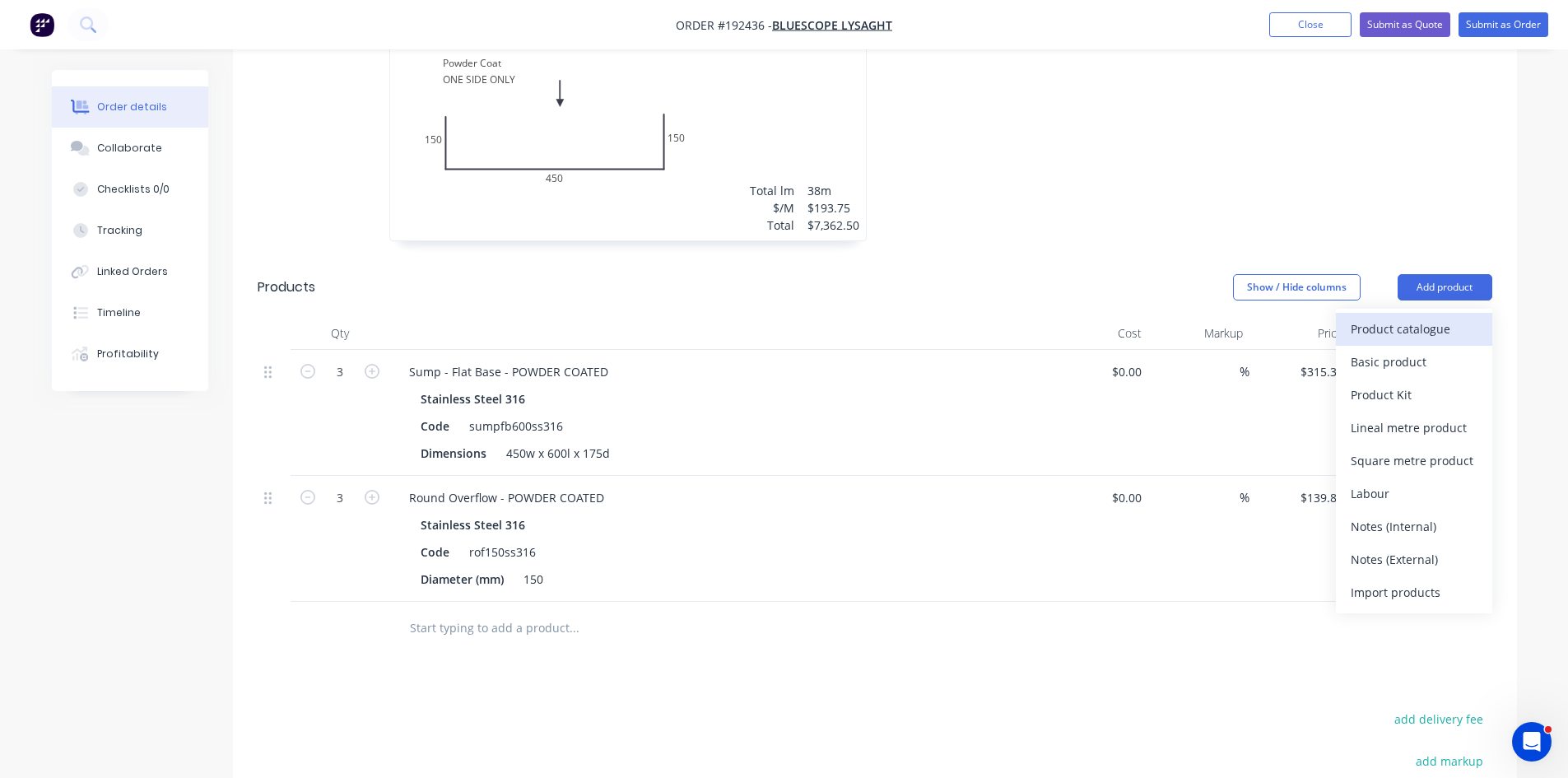
click at [1424, 317] on div "Product catalogue" at bounding box center [1413, 329] width 127 height 24
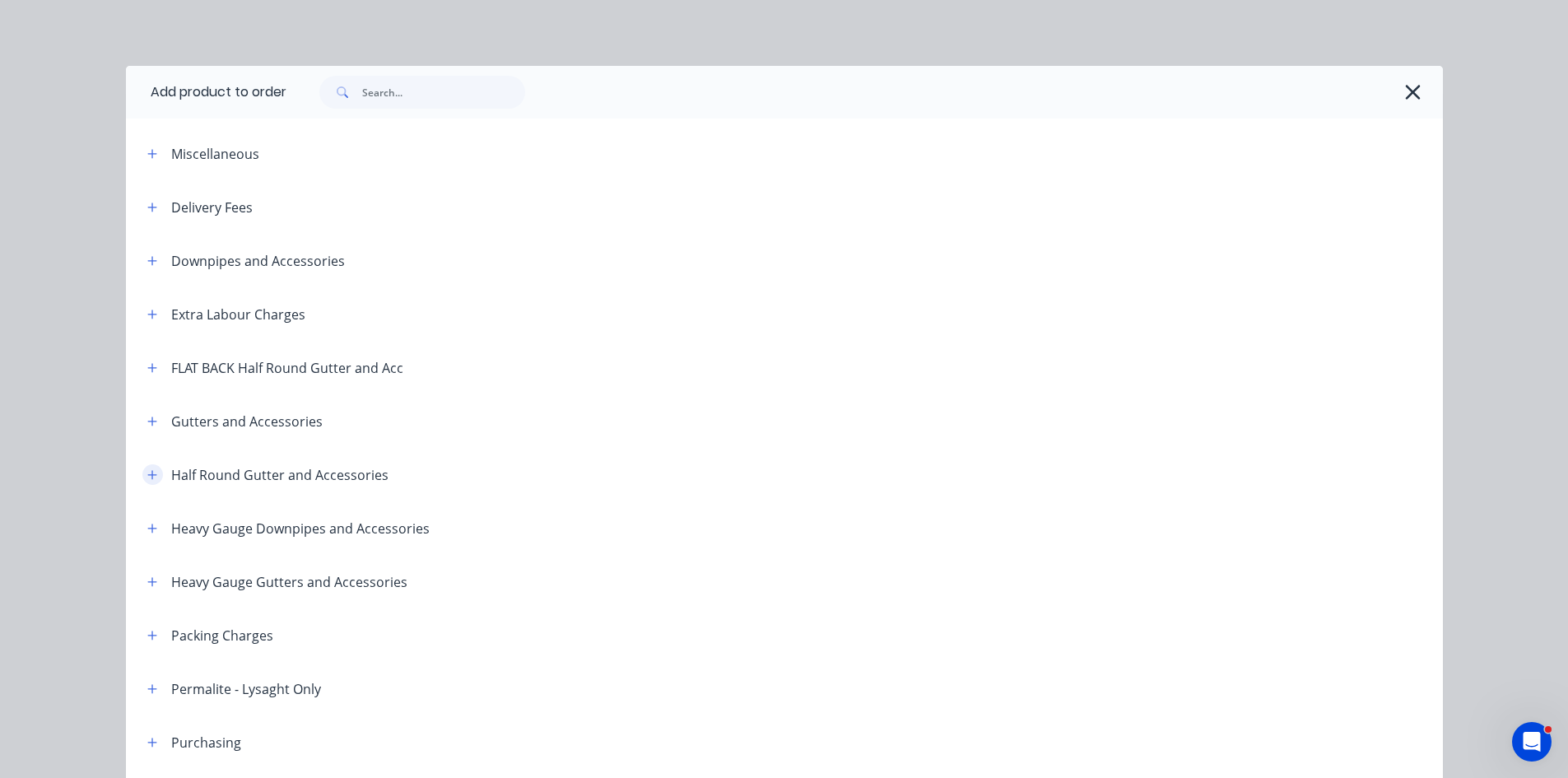
click at [148, 476] on icon "button" at bounding box center [152, 475] width 9 height 9
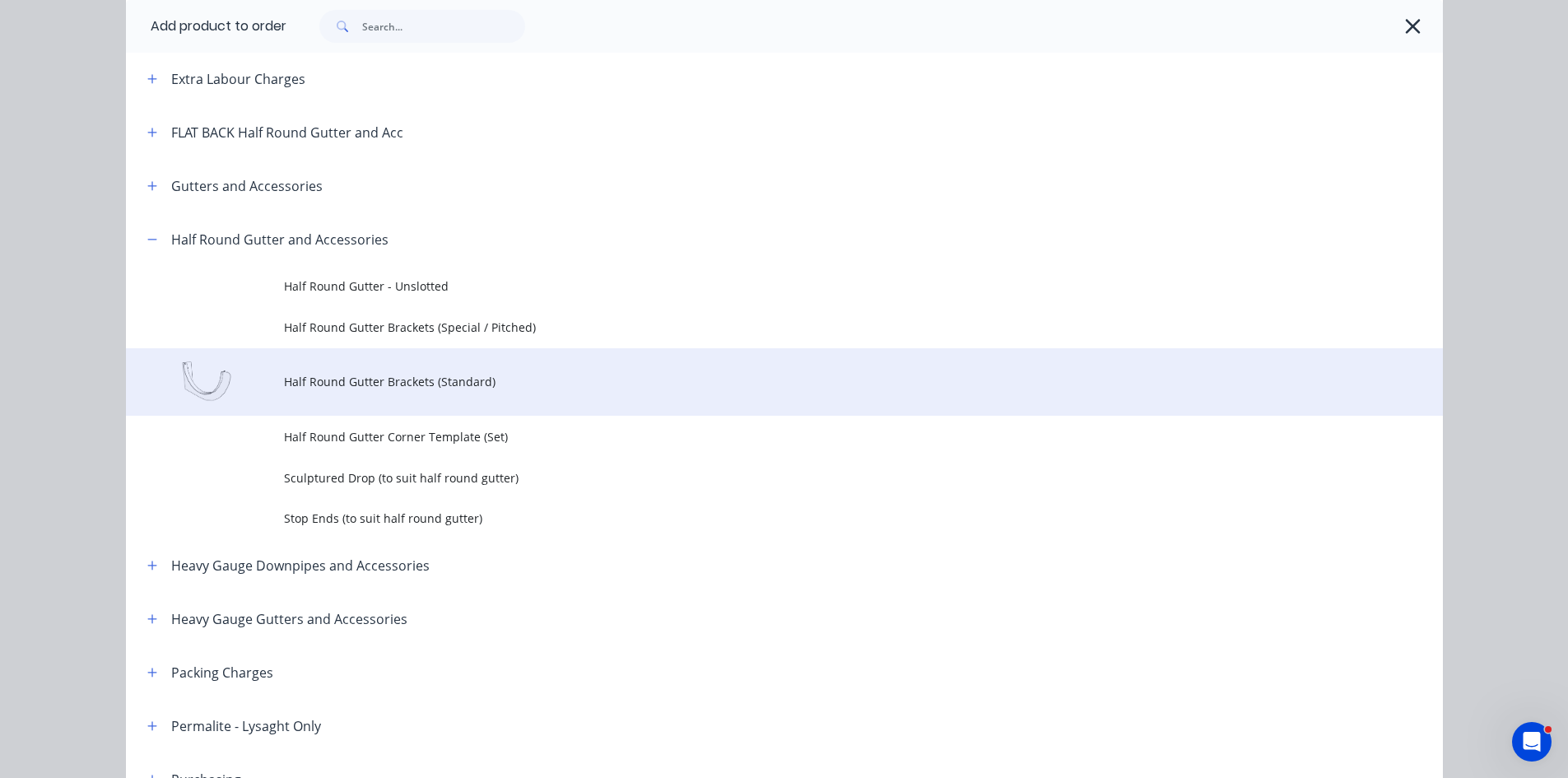
scroll to position [274, 0]
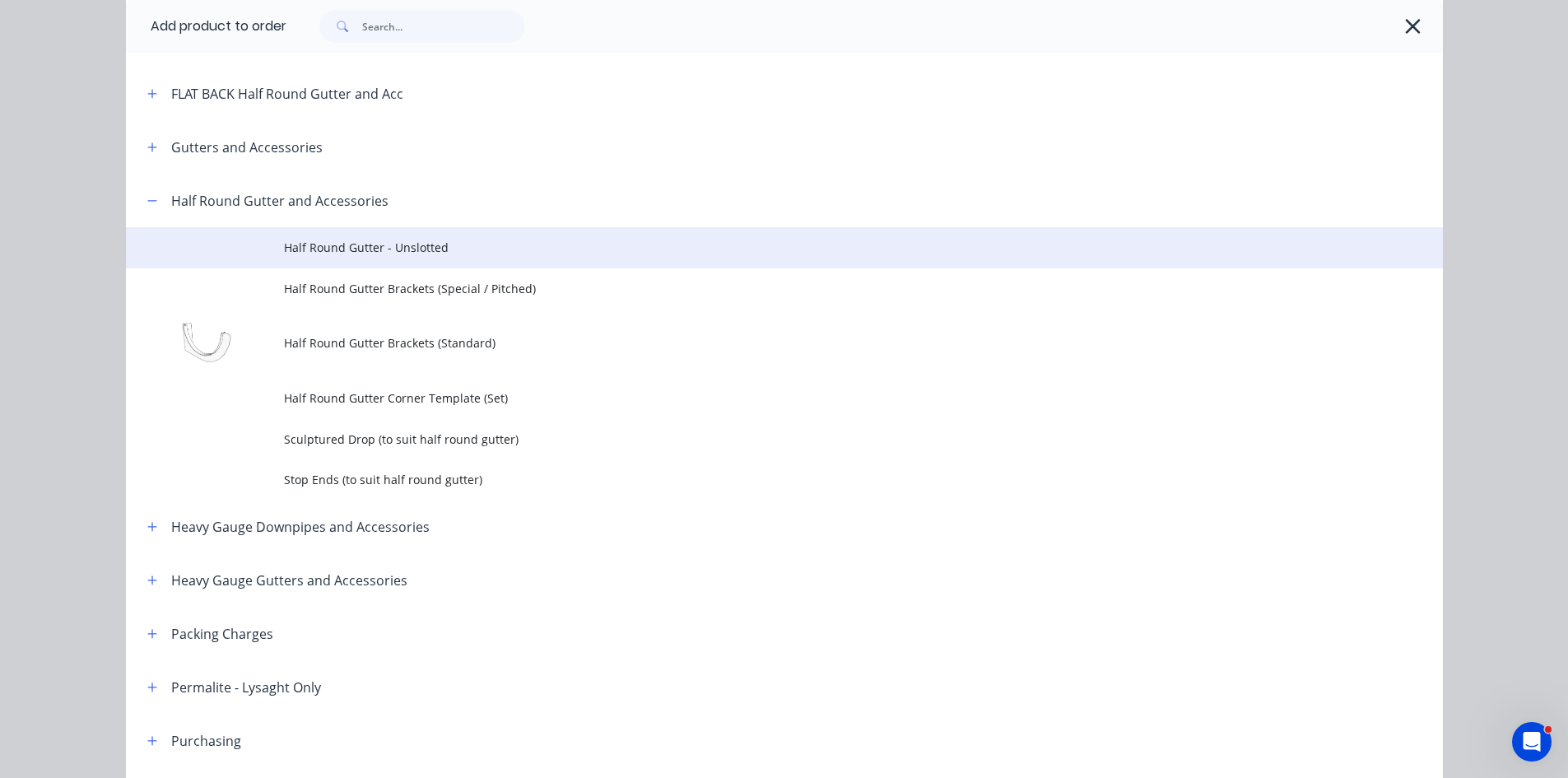
click at [484, 255] on span "Half Round Gutter - Unslotted" at bounding box center [748, 247] width 927 height 17
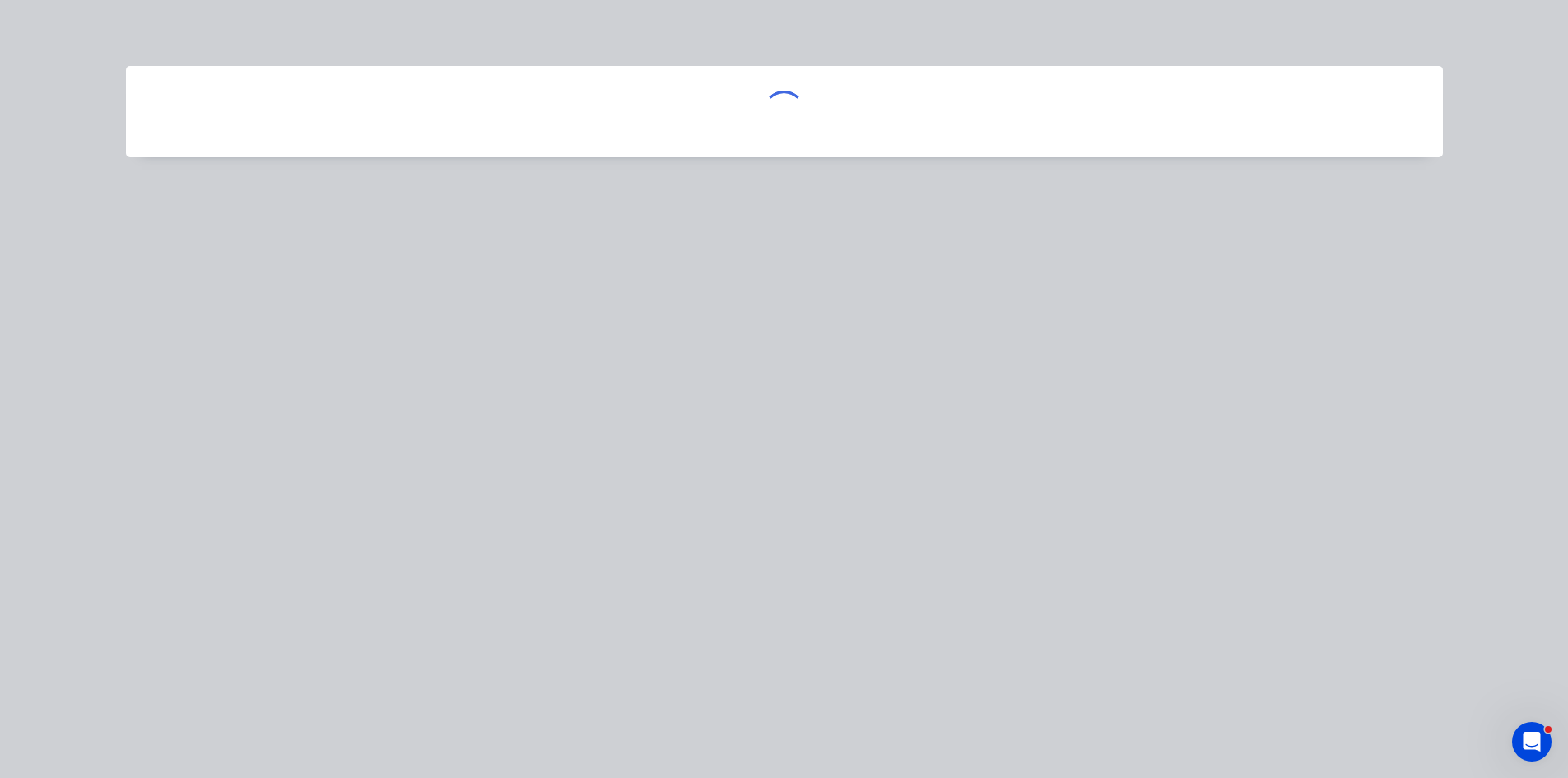
scroll to position [0, 0]
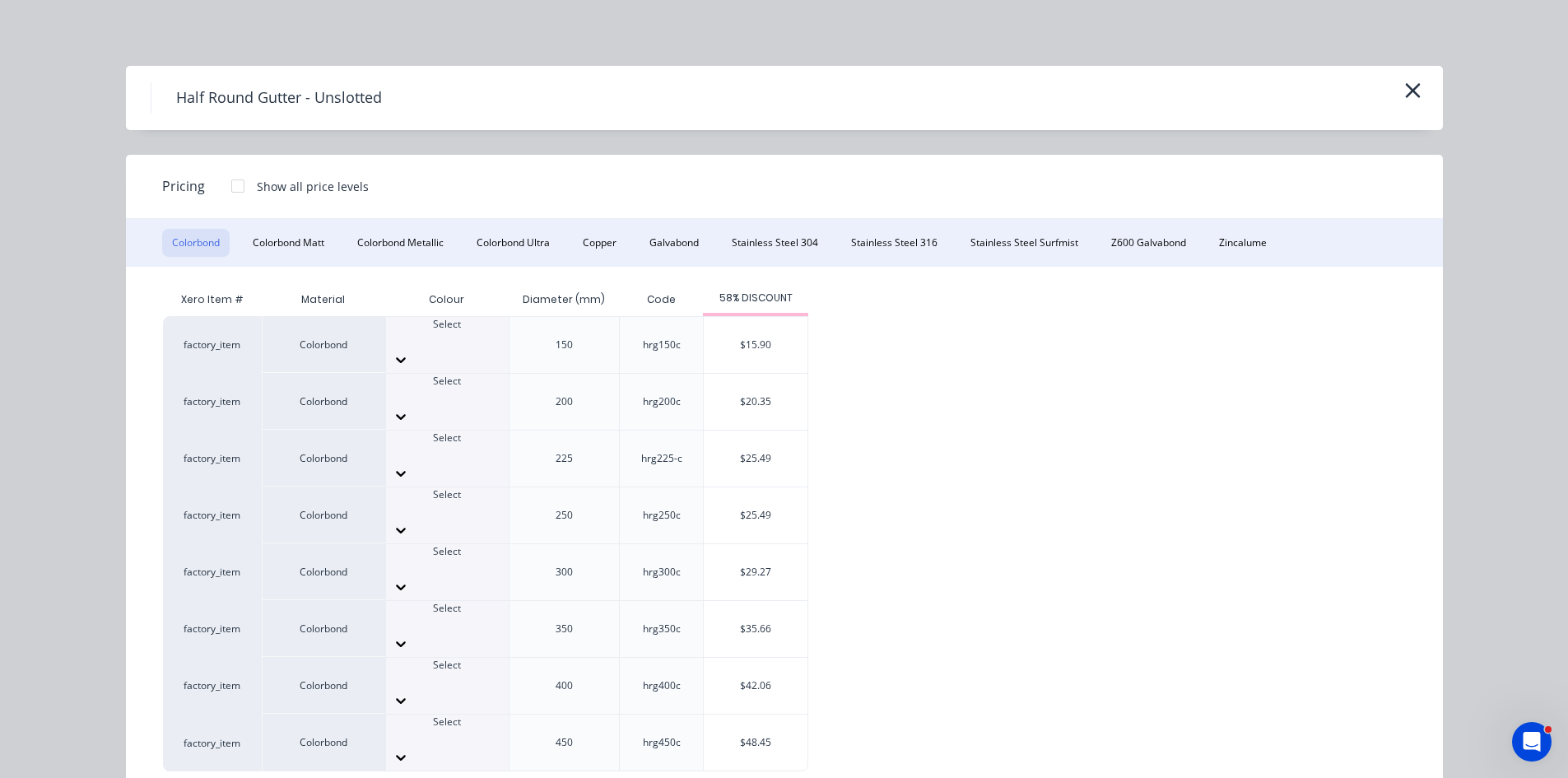
click at [484, 404] on div at bounding box center [447, 416] width 123 height 26
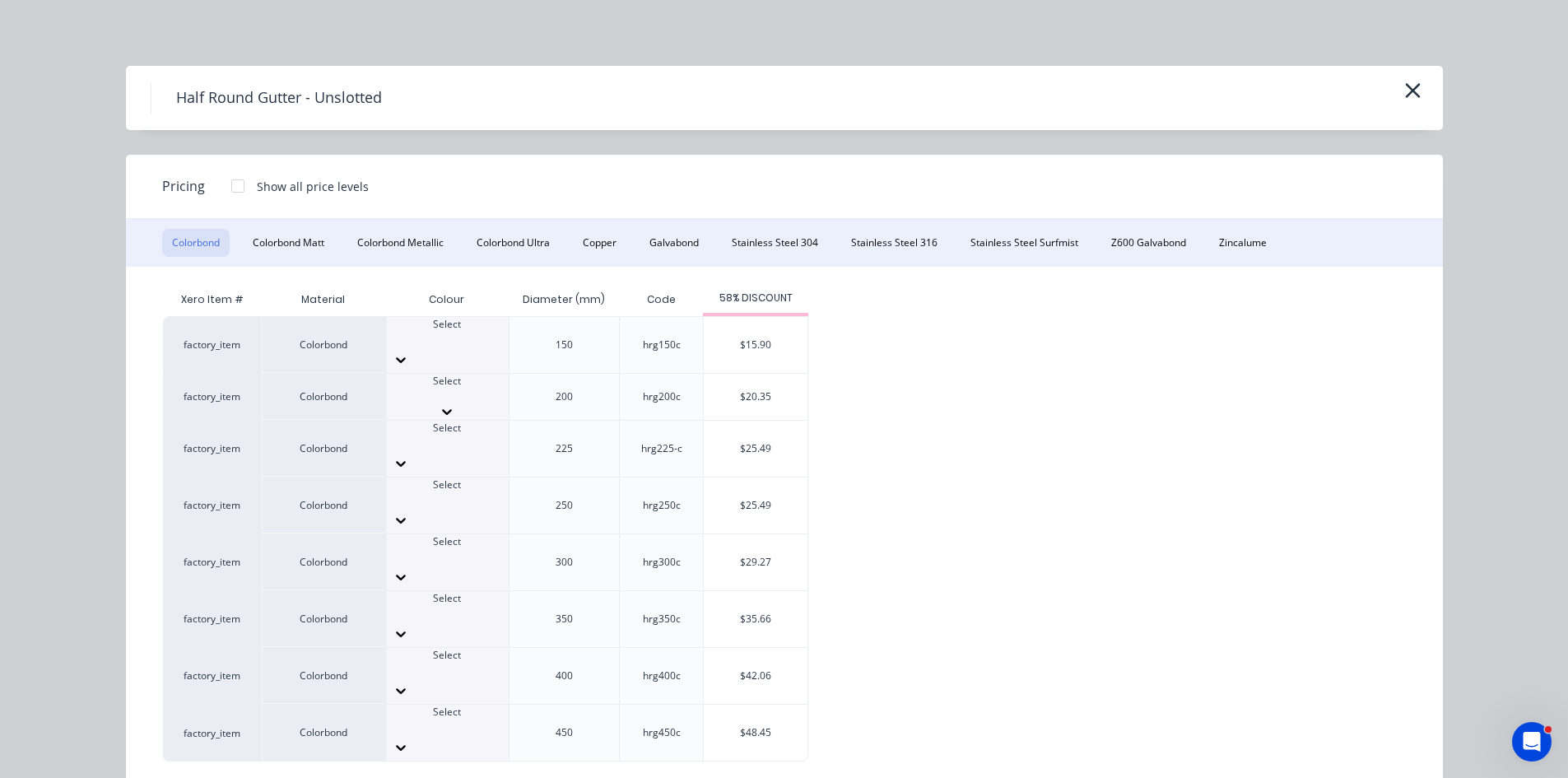
scroll to position [552, 0]
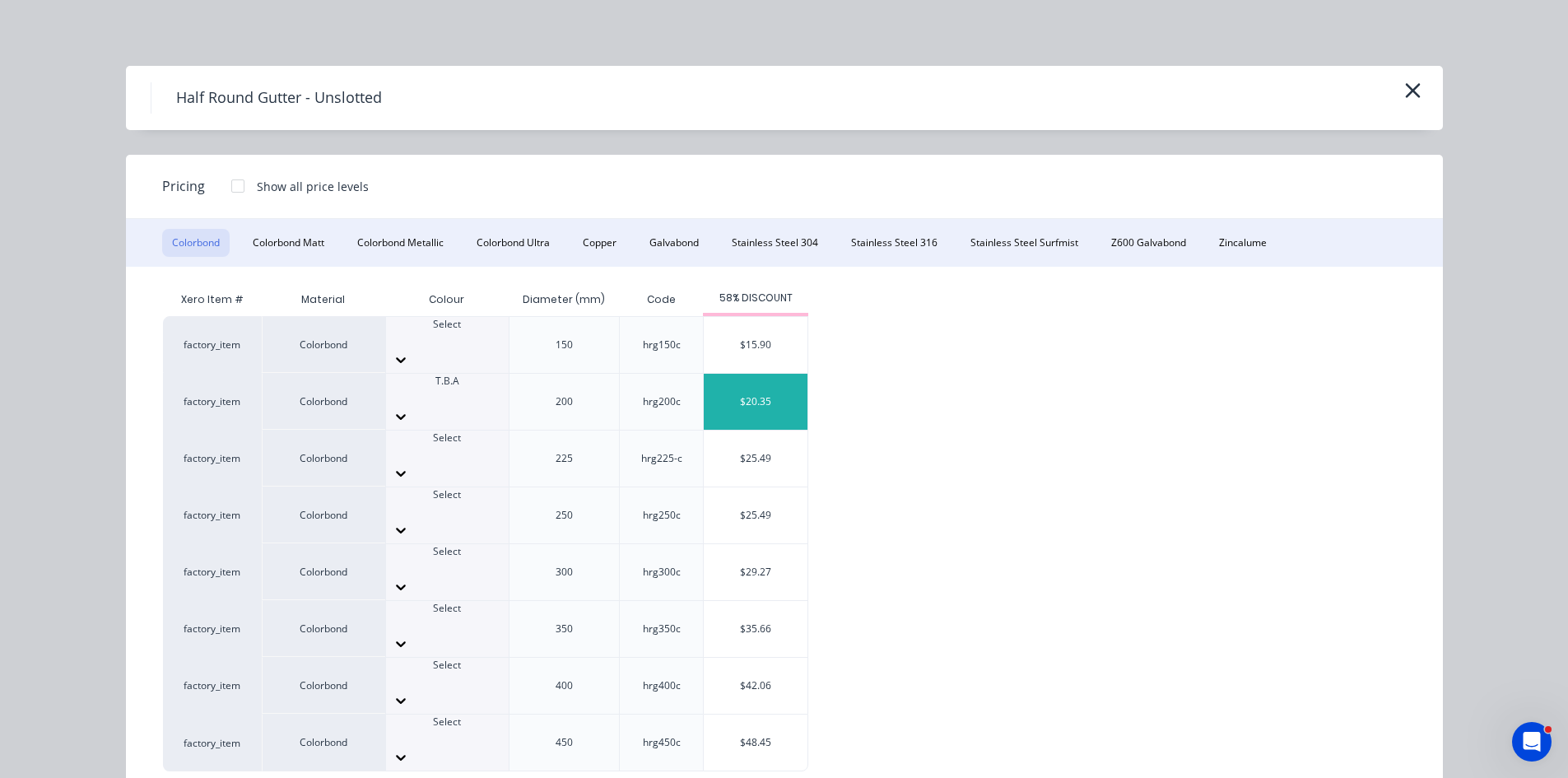
click at [768, 384] on div "$20.35" at bounding box center [756, 401] width 104 height 56
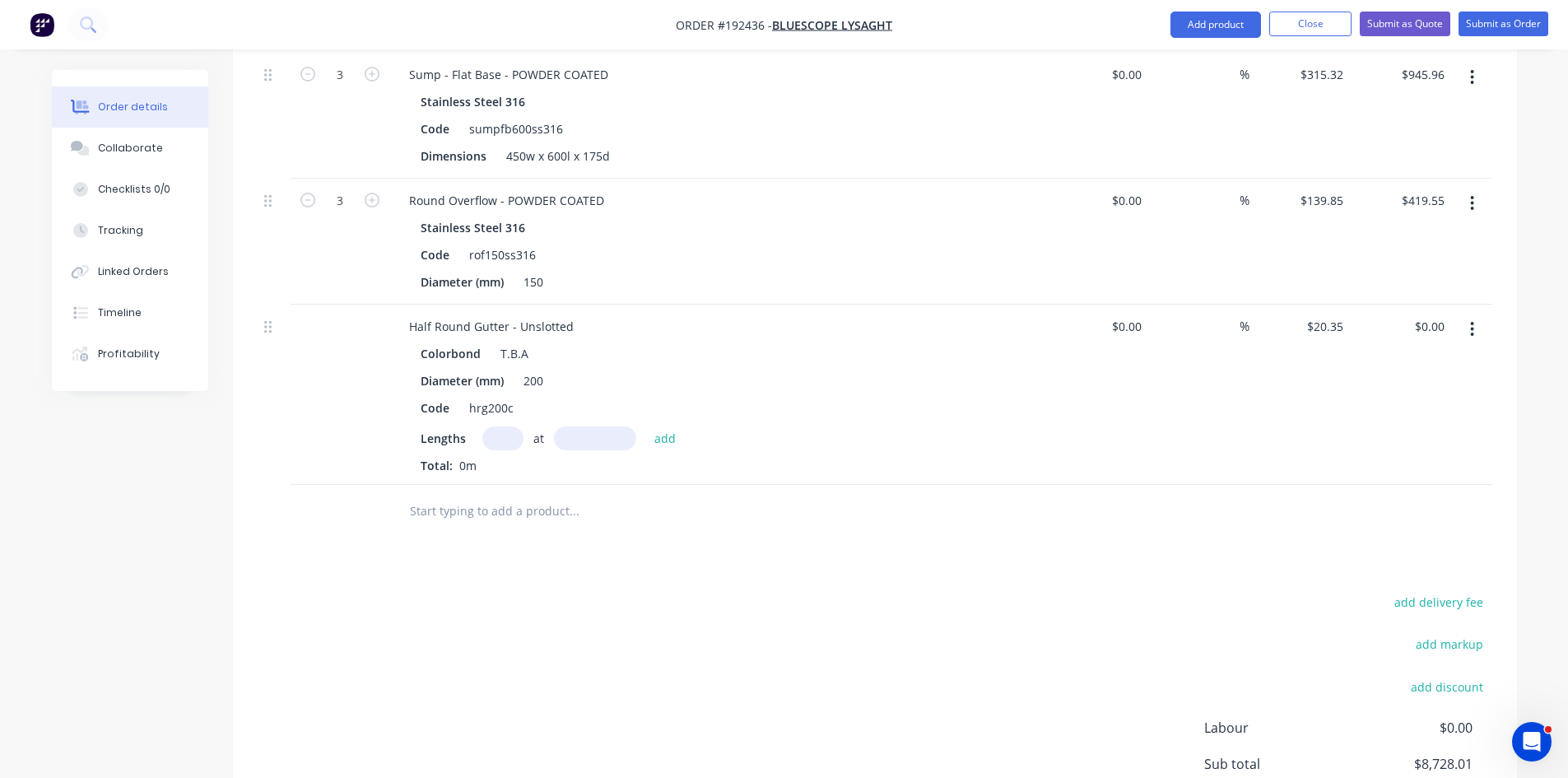
click at [492, 426] on input "text" at bounding box center [503, 438] width 41 height 24
type input "1"
type input "17500"
click at [646, 426] on button "add" at bounding box center [665, 437] width 38 height 22
type input "$356.13"
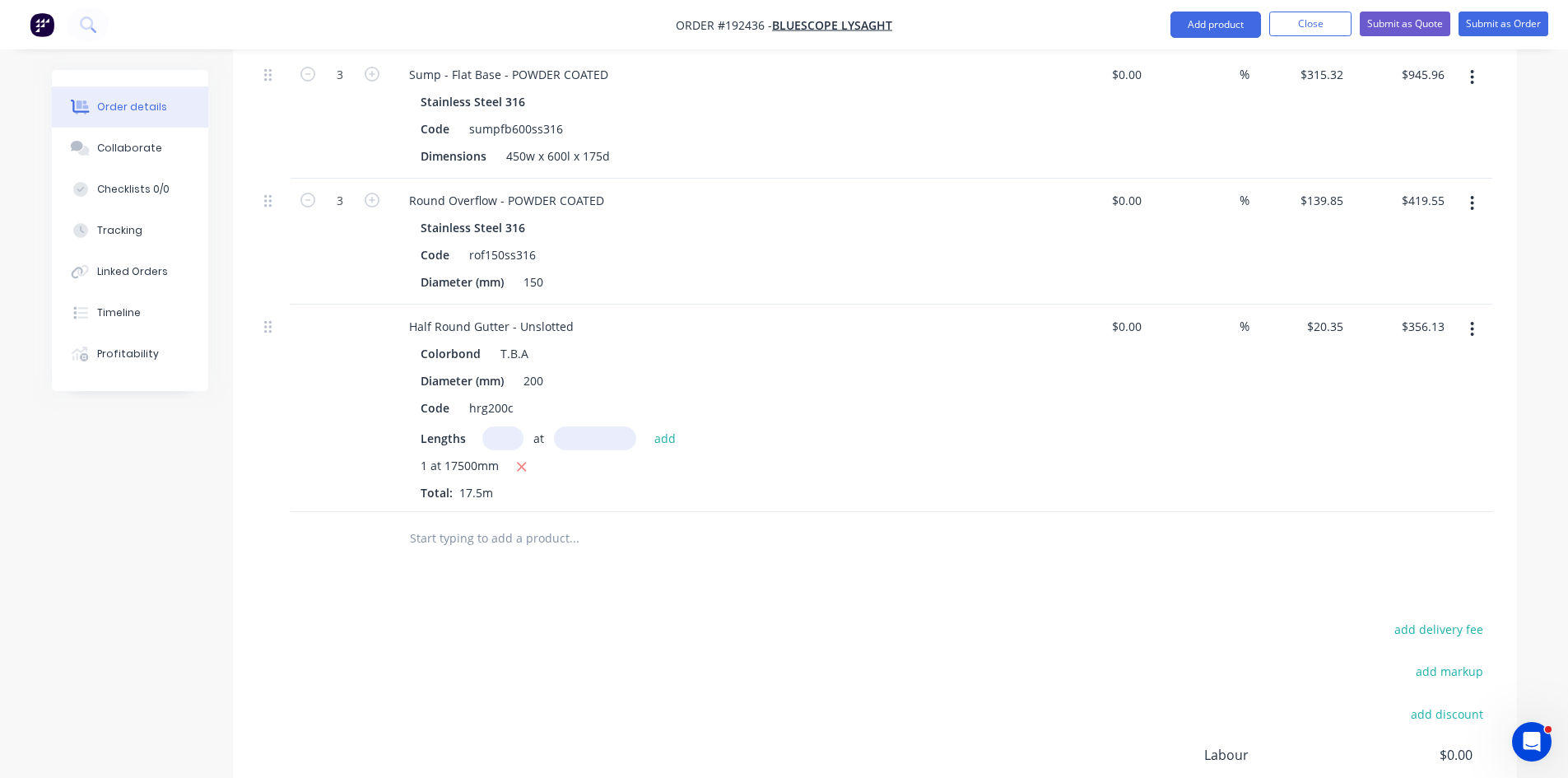
click at [851, 512] on div at bounding box center [686, 538] width 593 height 54
drag, startPoint x: 1230, startPoint y: 19, endPoint x: 1228, endPoint y: 40, distance: 21.1
click at [1230, 19] on button "Add product" at bounding box center [1215, 25] width 90 height 26
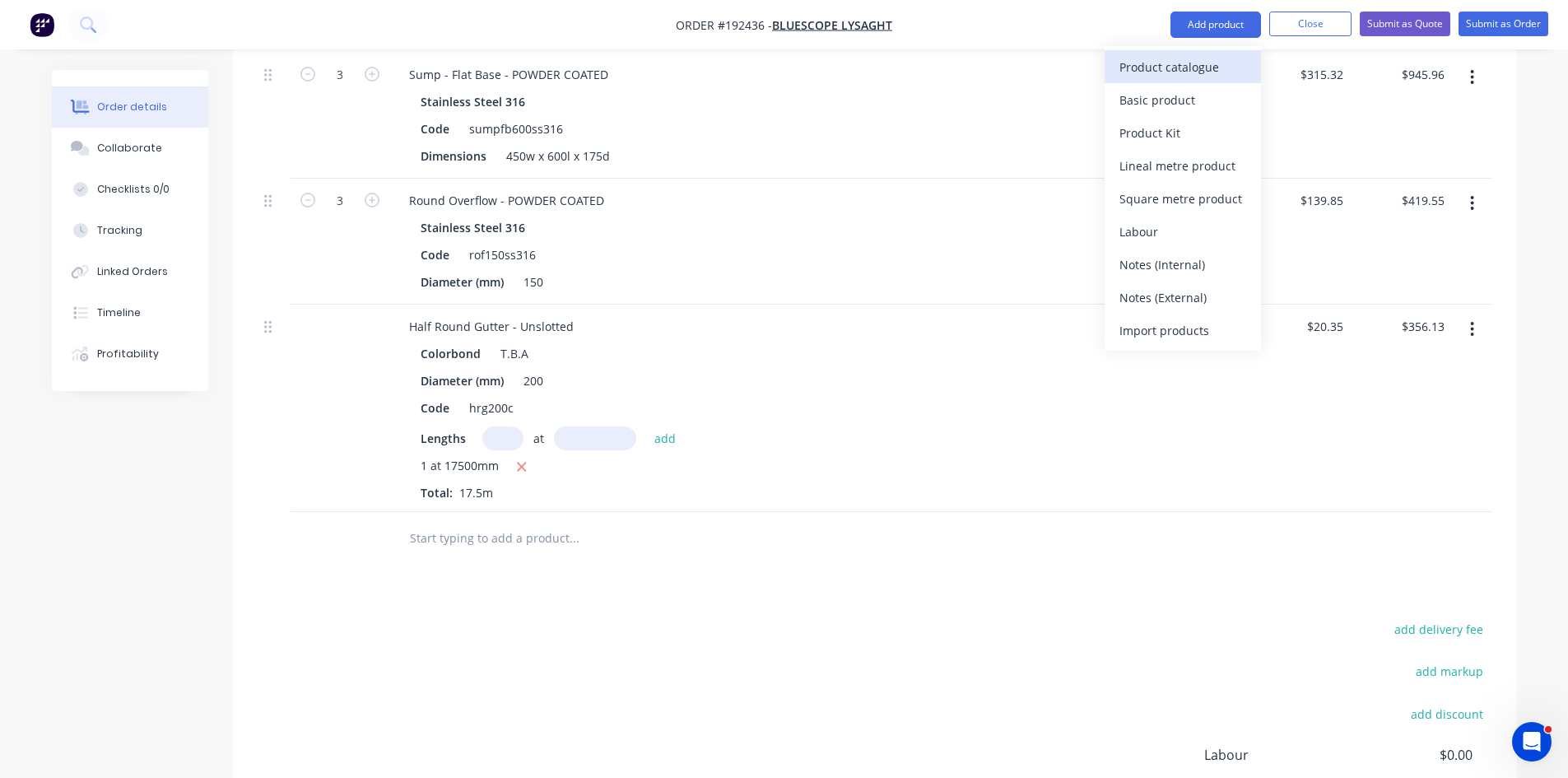
click at [1223, 61] on div "Product catalogue" at bounding box center [1182, 67] width 127 height 24
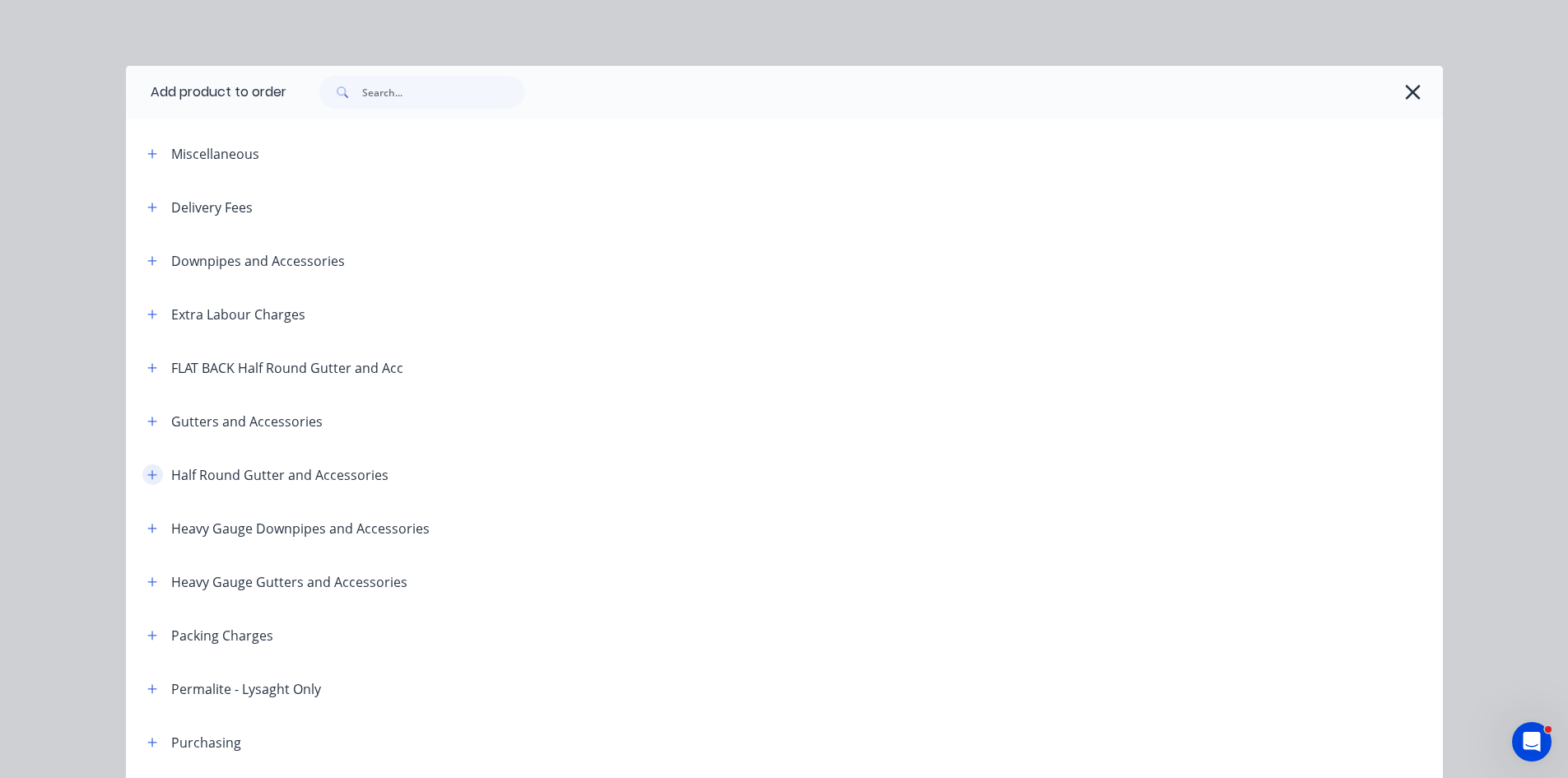
click at [148, 470] on icon "button" at bounding box center [152, 475] width 10 height 12
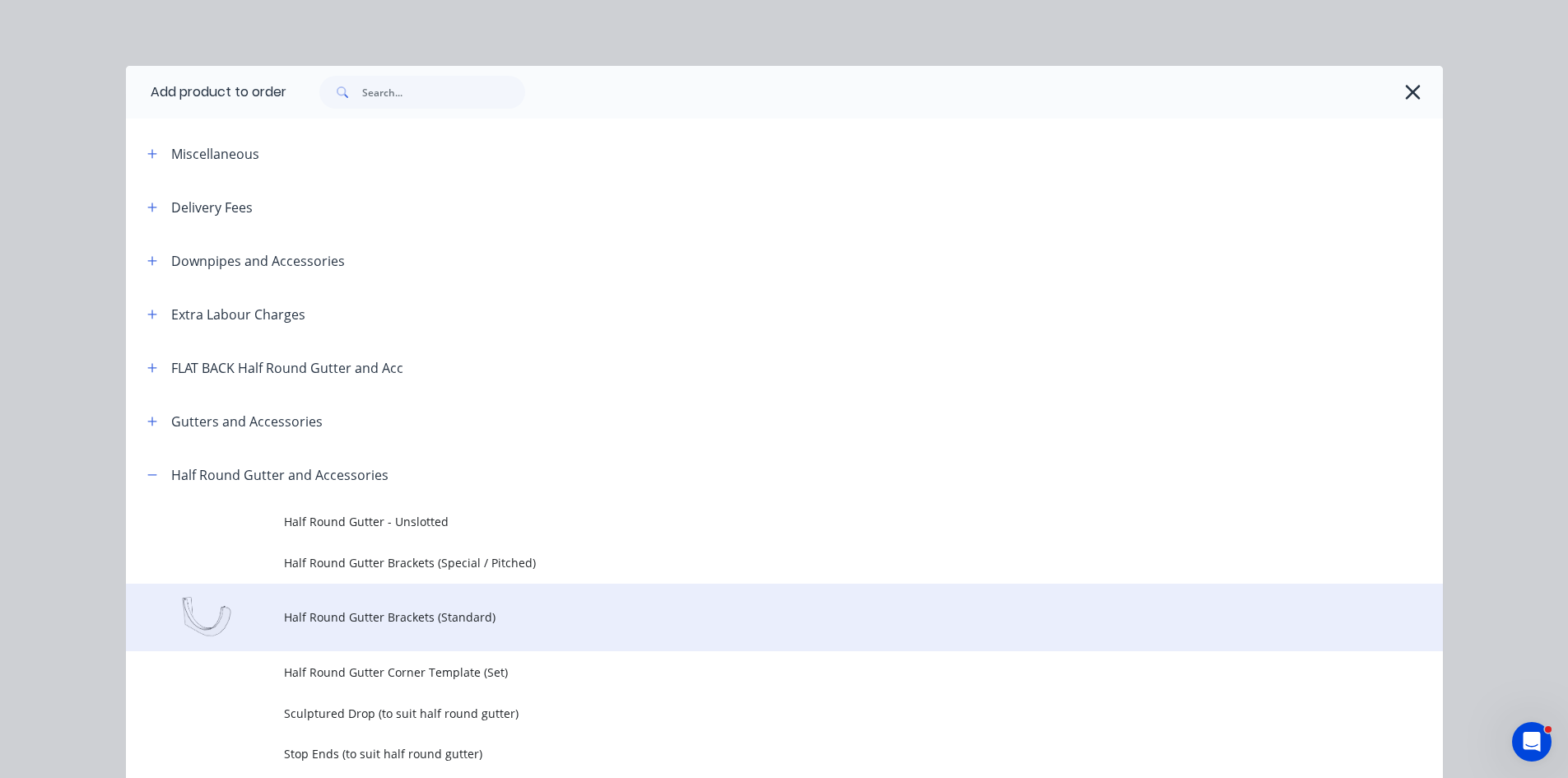
click at [361, 620] on span "Half Round Gutter Brackets (Standard)" at bounding box center [748, 617] width 927 height 17
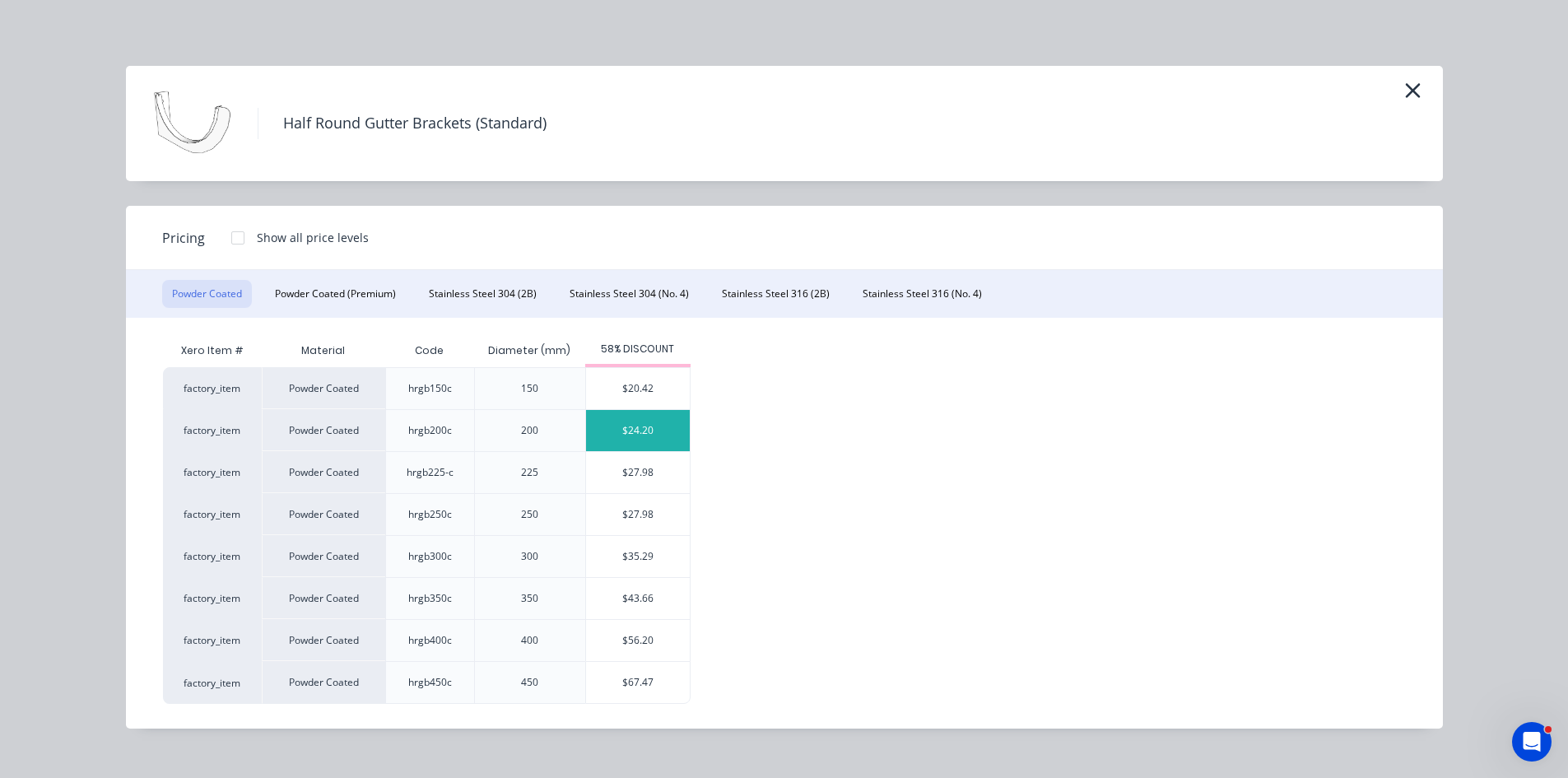
click at [629, 440] on div "$24.20" at bounding box center [638, 430] width 104 height 41
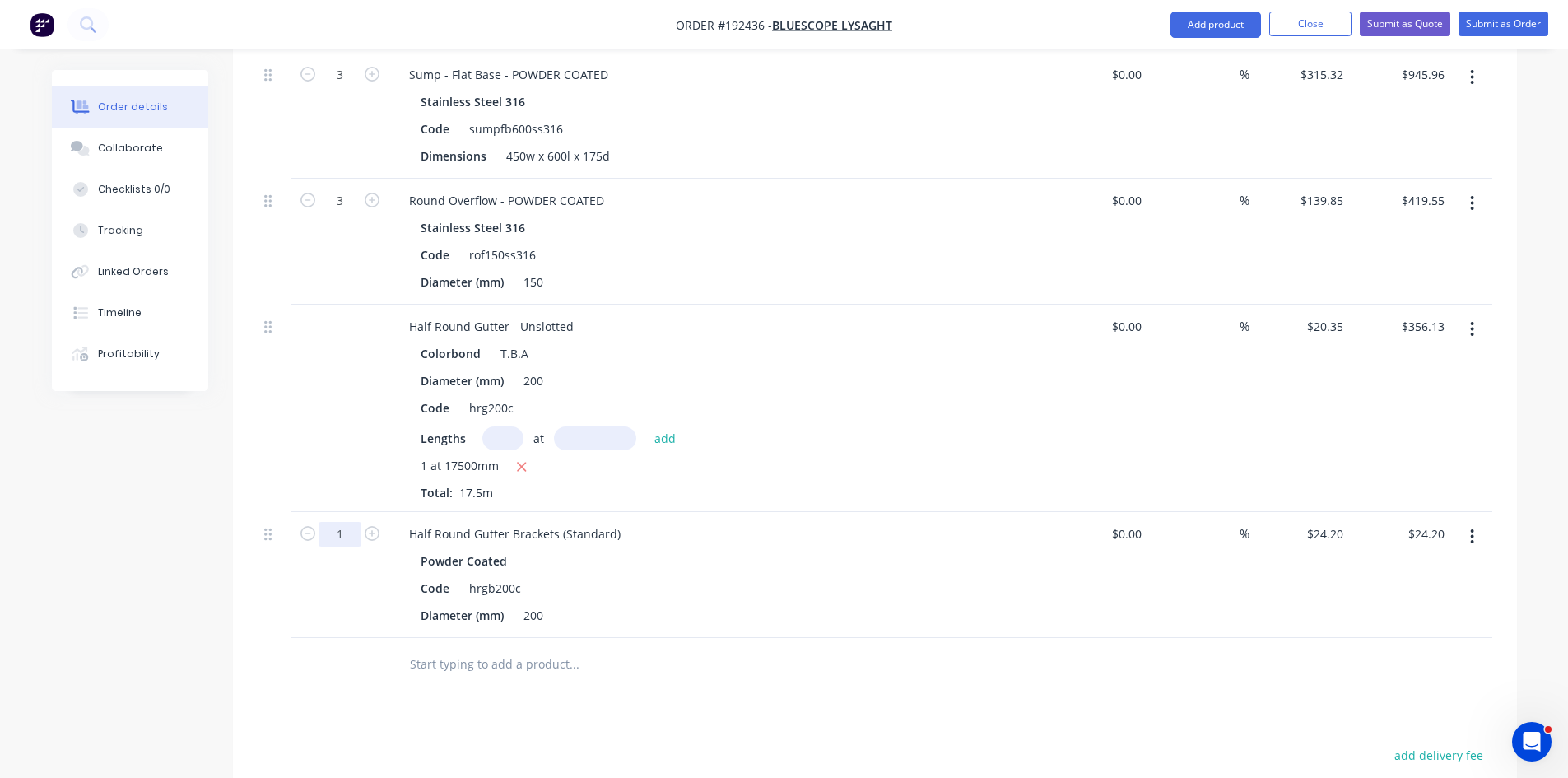
click at [341, 522] on input "1" at bounding box center [340, 534] width 43 height 25
type input "22"
type input "$532.40"
click at [974, 603] on div "Diameter (mm) 200" at bounding box center [716, 615] width 603 height 24
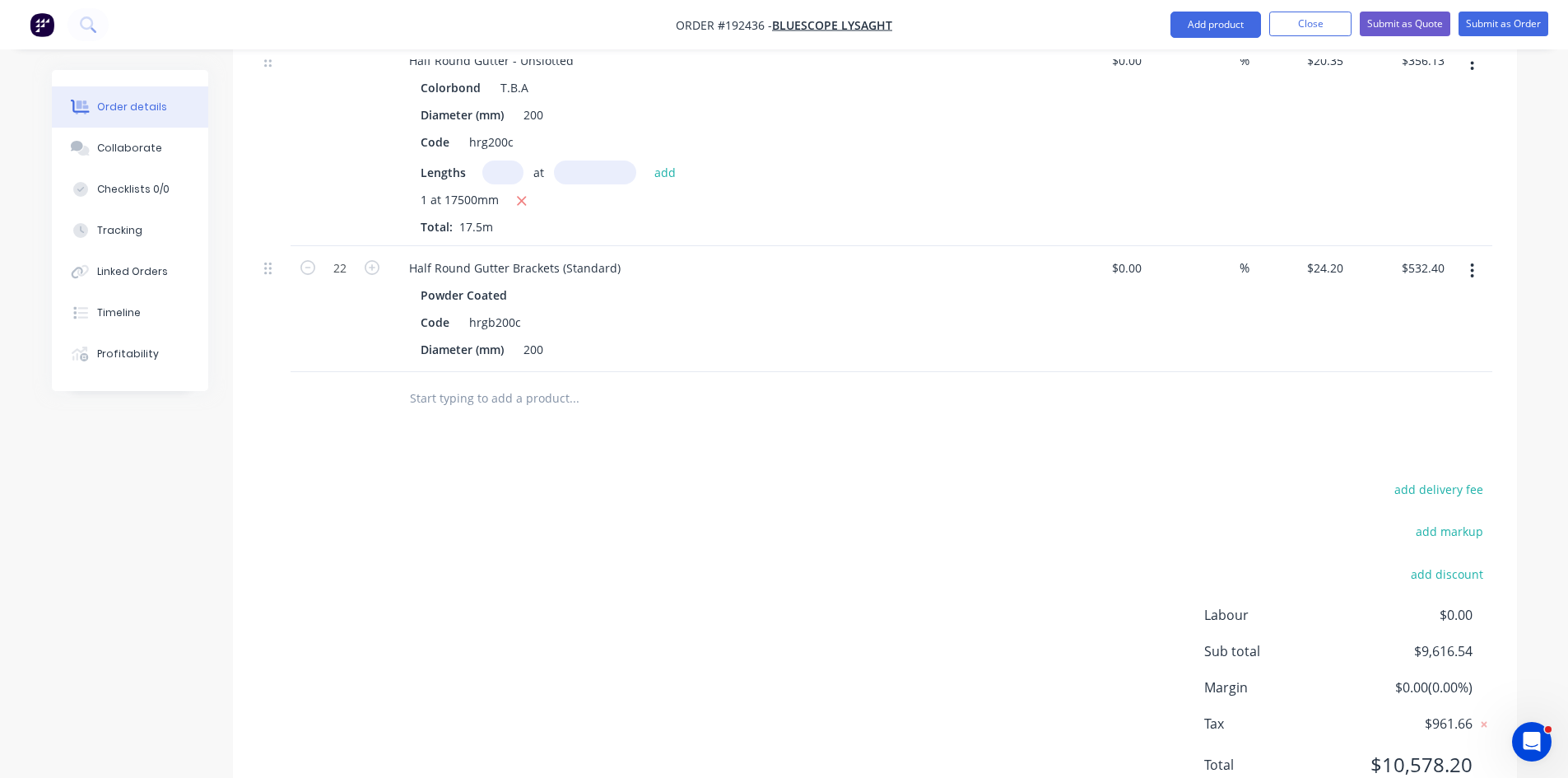
scroll to position [1151, 0]
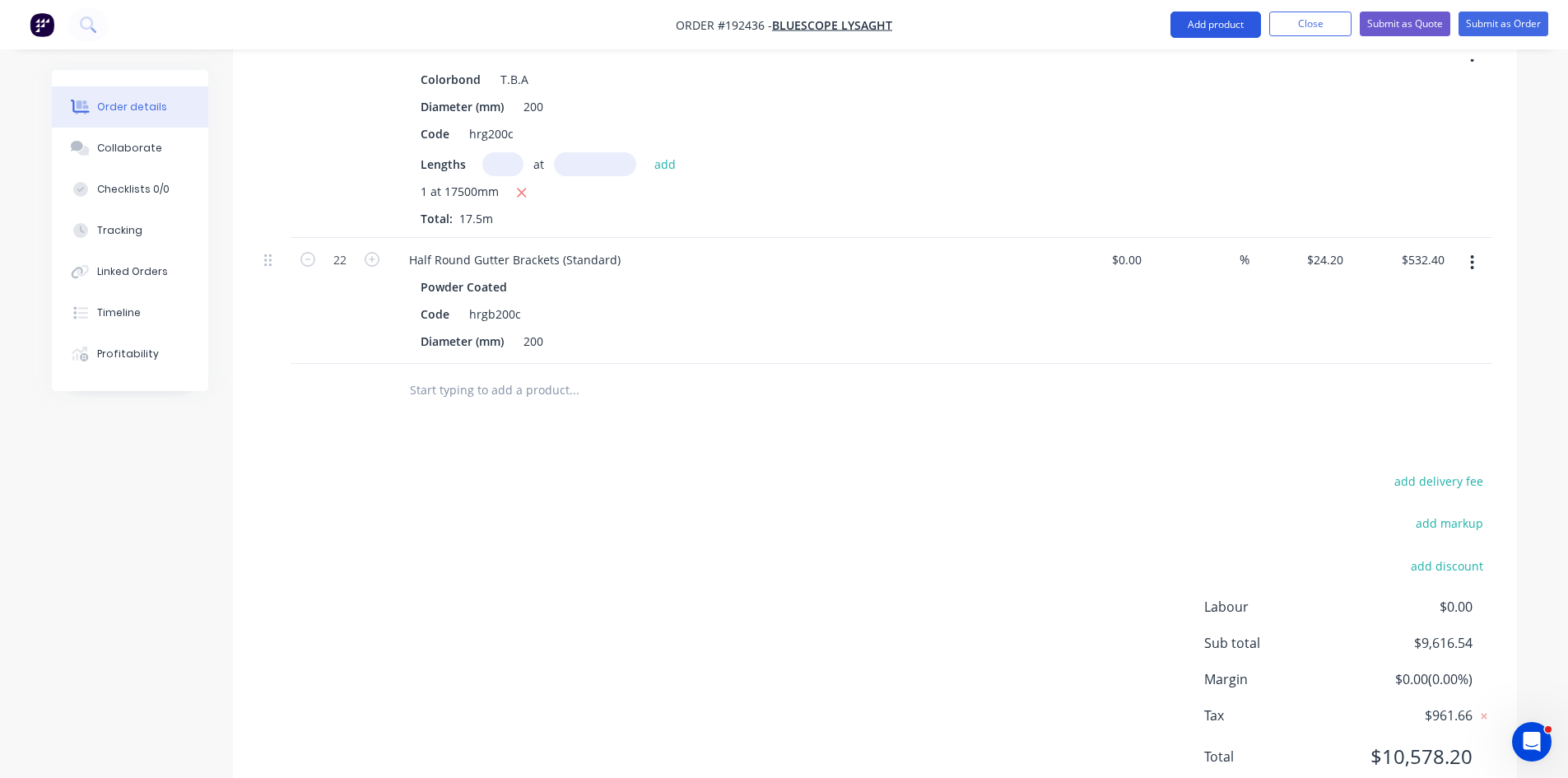
click at [1227, 24] on button "Add product" at bounding box center [1215, 25] width 90 height 26
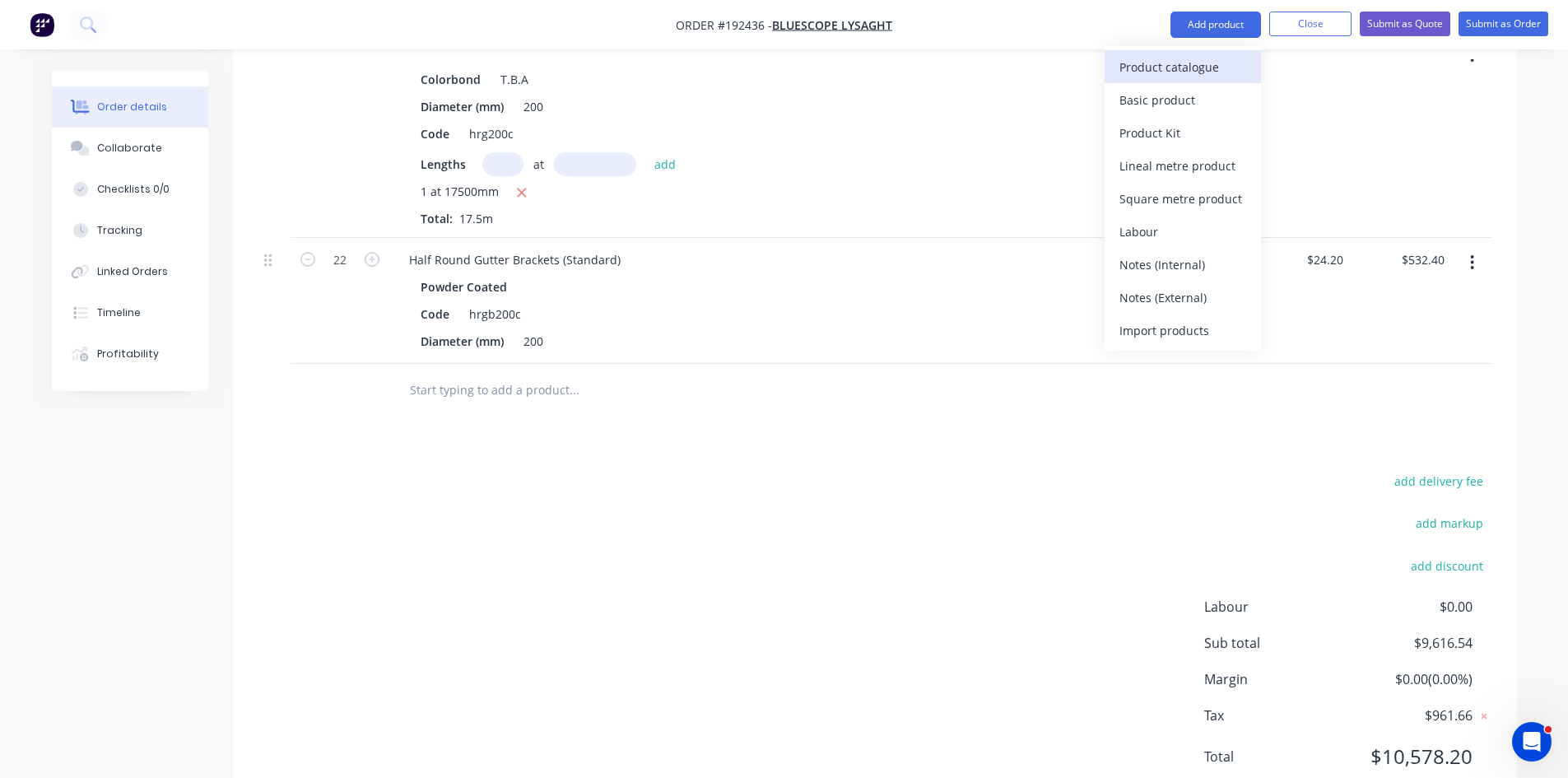
click at [1224, 59] on div "Product catalogue" at bounding box center [1182, 67] width 127 height 24
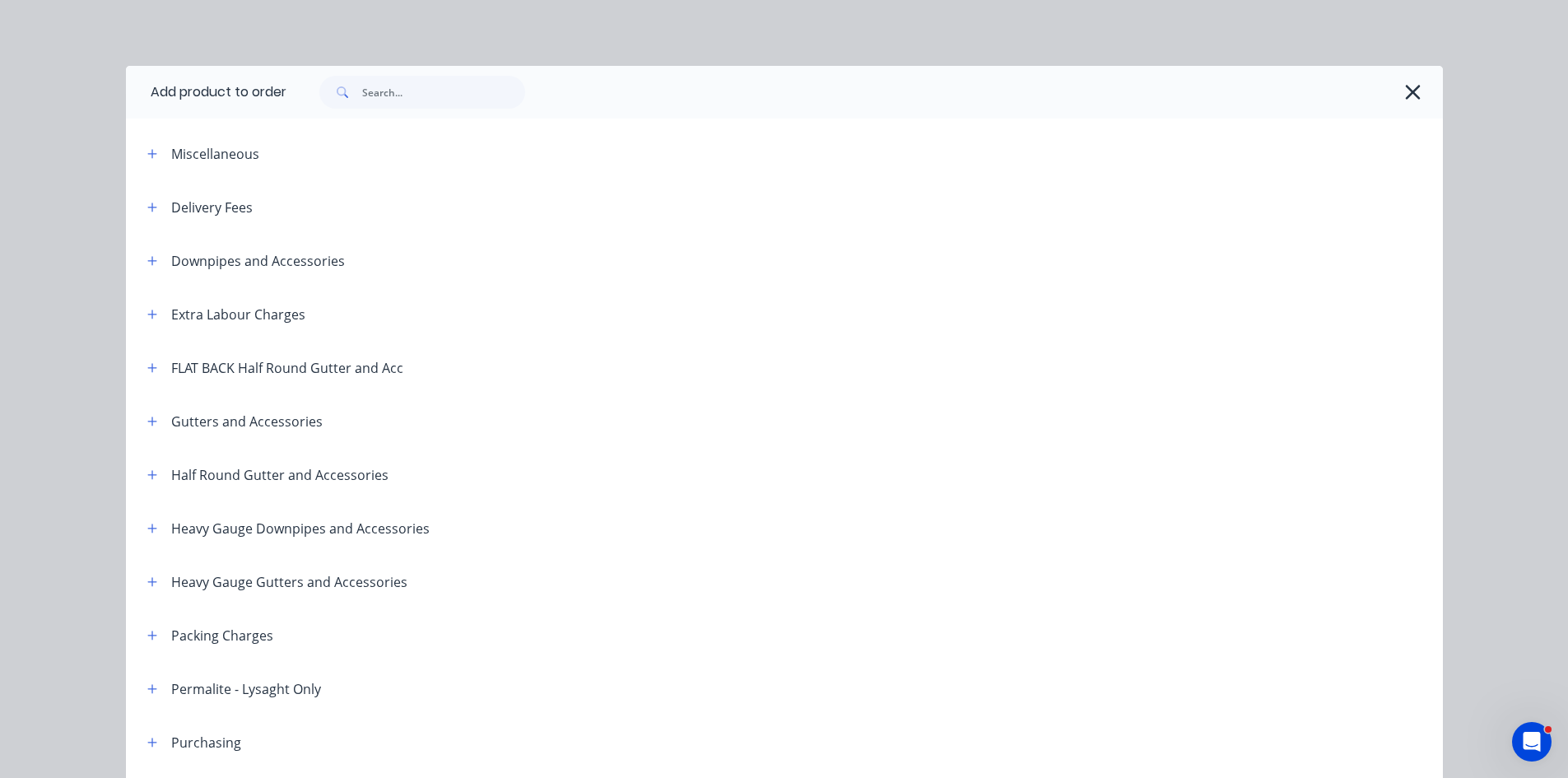
drag, startPoint x: 132, startPoint y: 474, endPoint x: 158, endPoint y: 474, distance: 26.0
click at [134, 474] on div "Half Round Gutter and Accessories" at bounding box center [260, 475] width 254 height 21
click at [158, 474] on div "Half Round Gutter and Accessories" at bounding box center [260, 475] width 254 height 21
click at [157, 475] on div "Half Round Gutter and Accessories" at bounding box center [260, 475] width 254 height 21
drag, startPoint x: 135, startPoint y: 478, endPoint x: 145, endPoint y: 475, distance: 10.4
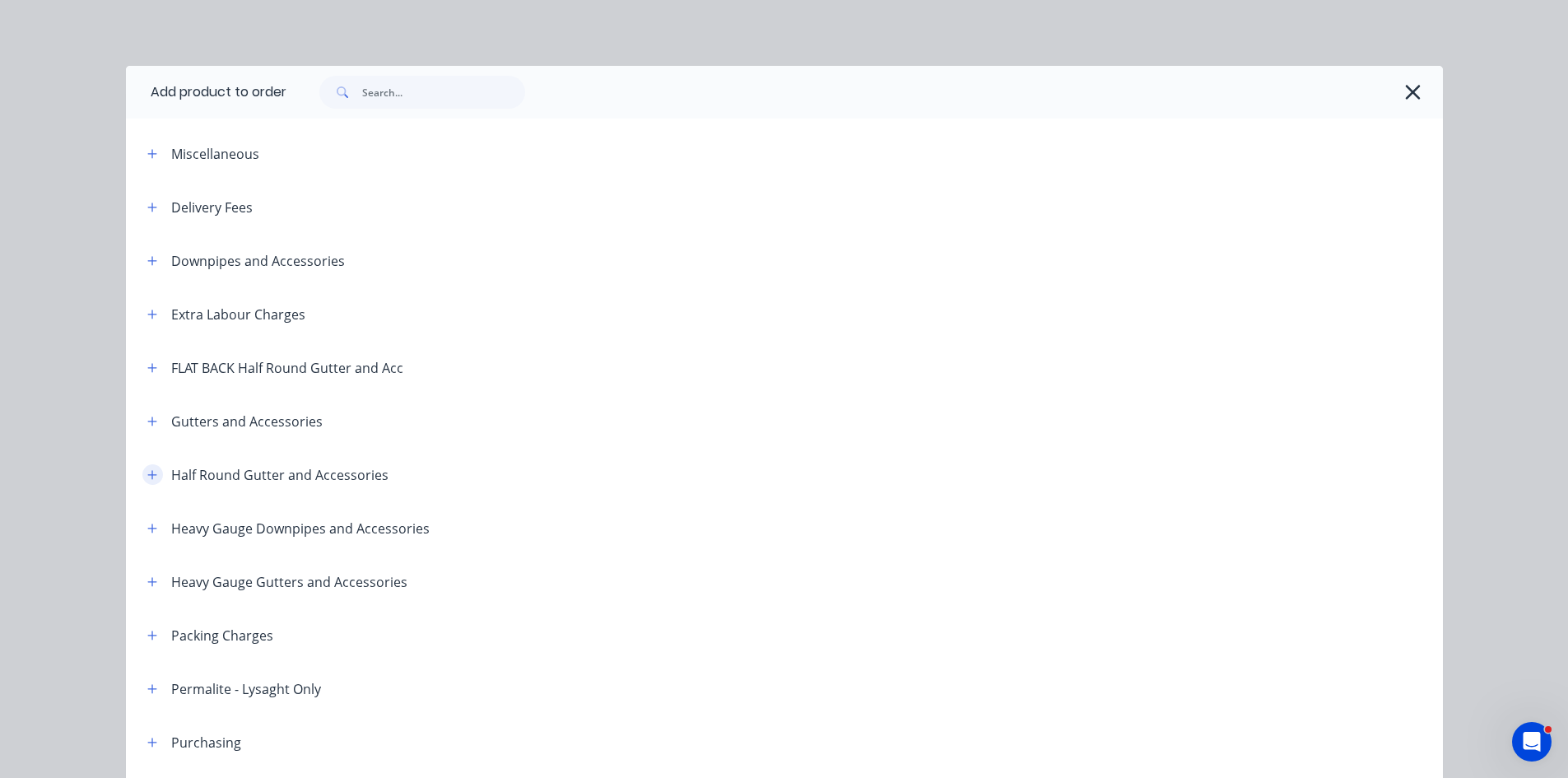
click at [137, 478] on div "Half Round Gutter and Accessories" at bounding box center [260, 475] width 254 height 21
click at [149, 476] on icon "button" at bounding box center [152, 475] width 9 height 9
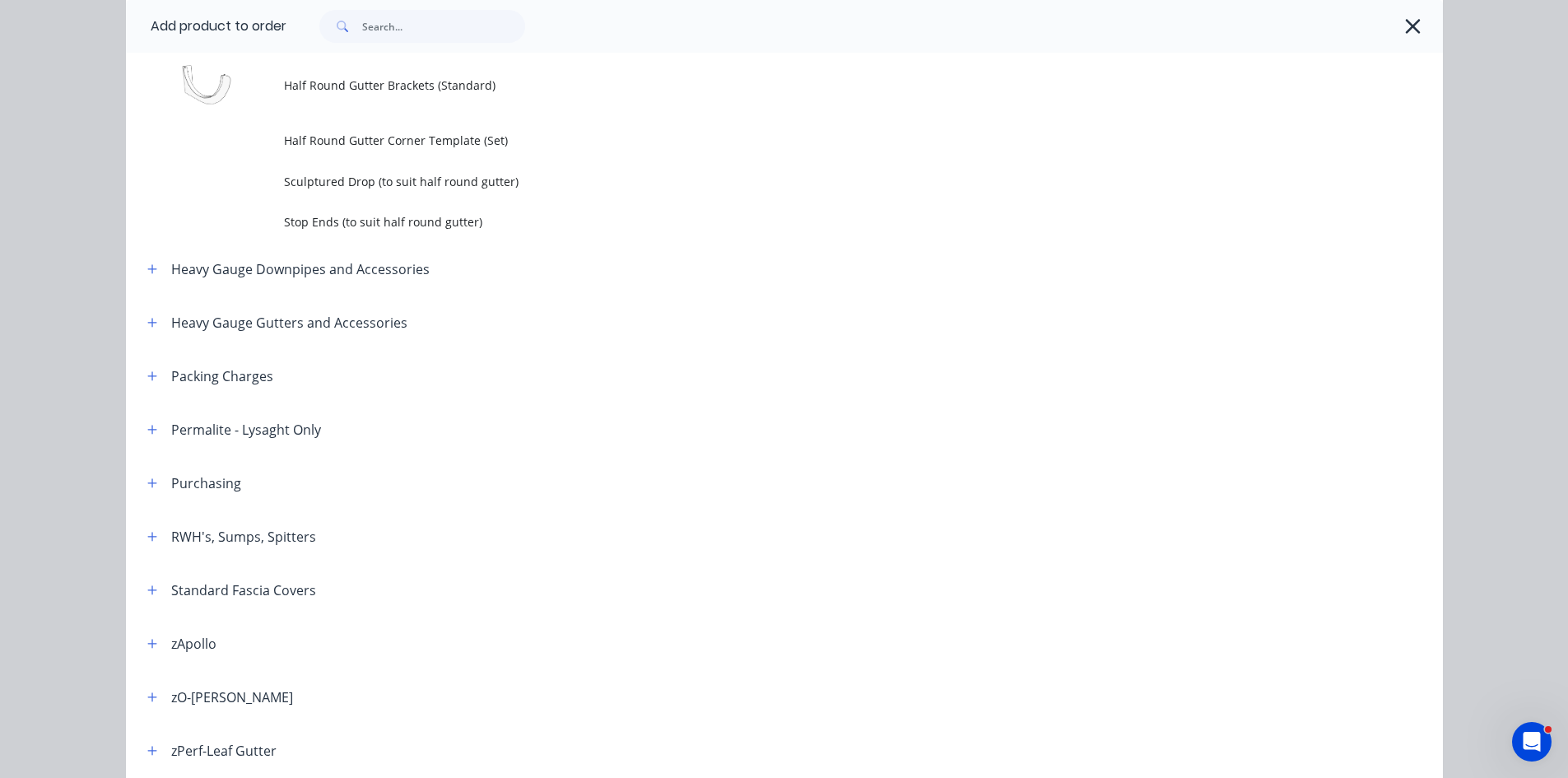
scroll to position [549, 0]
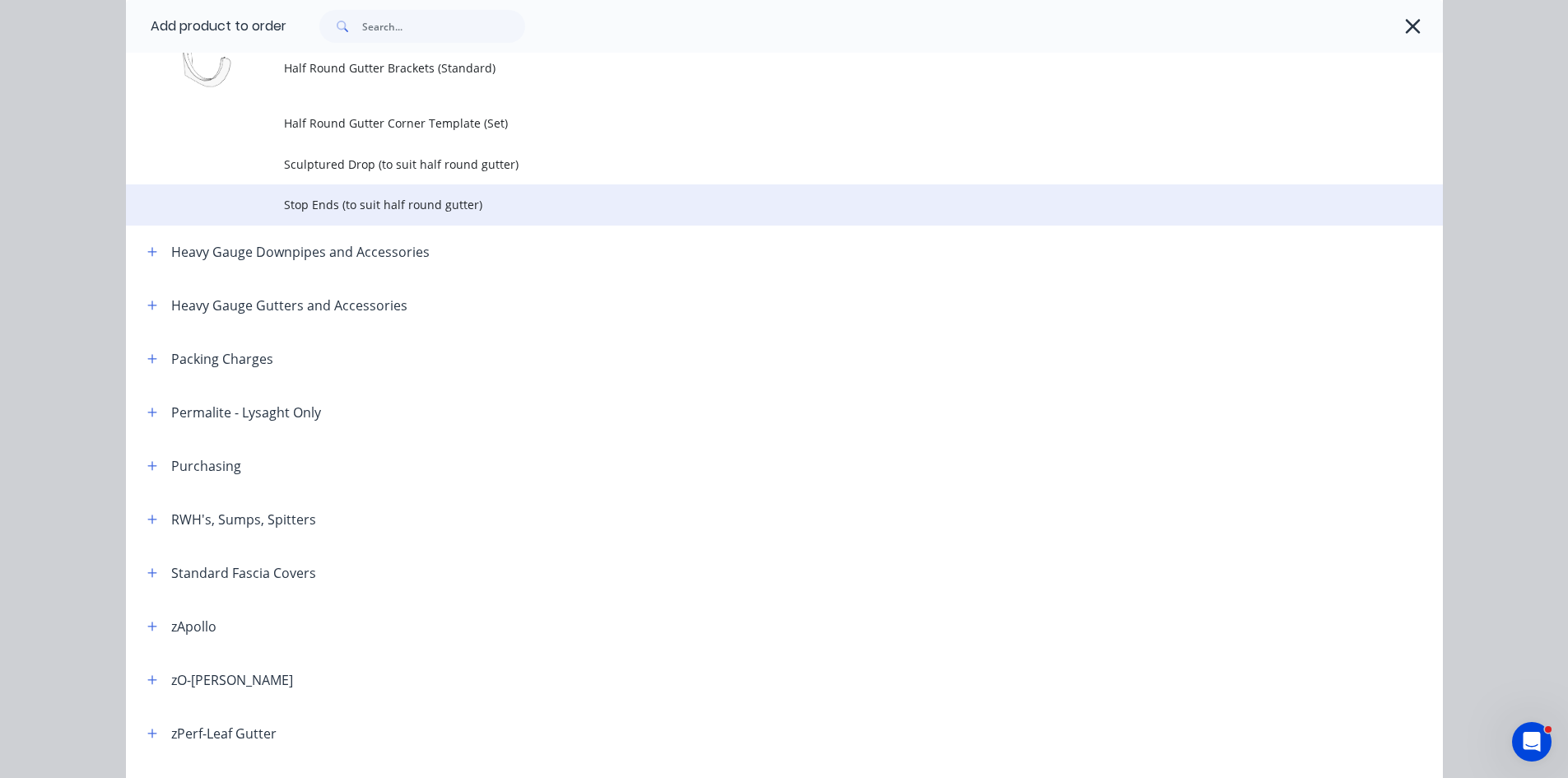
click at [374, 204] on span "Stop Ends (to suit half round gutter)" at bounding box center [748, 204] width 927 height 17
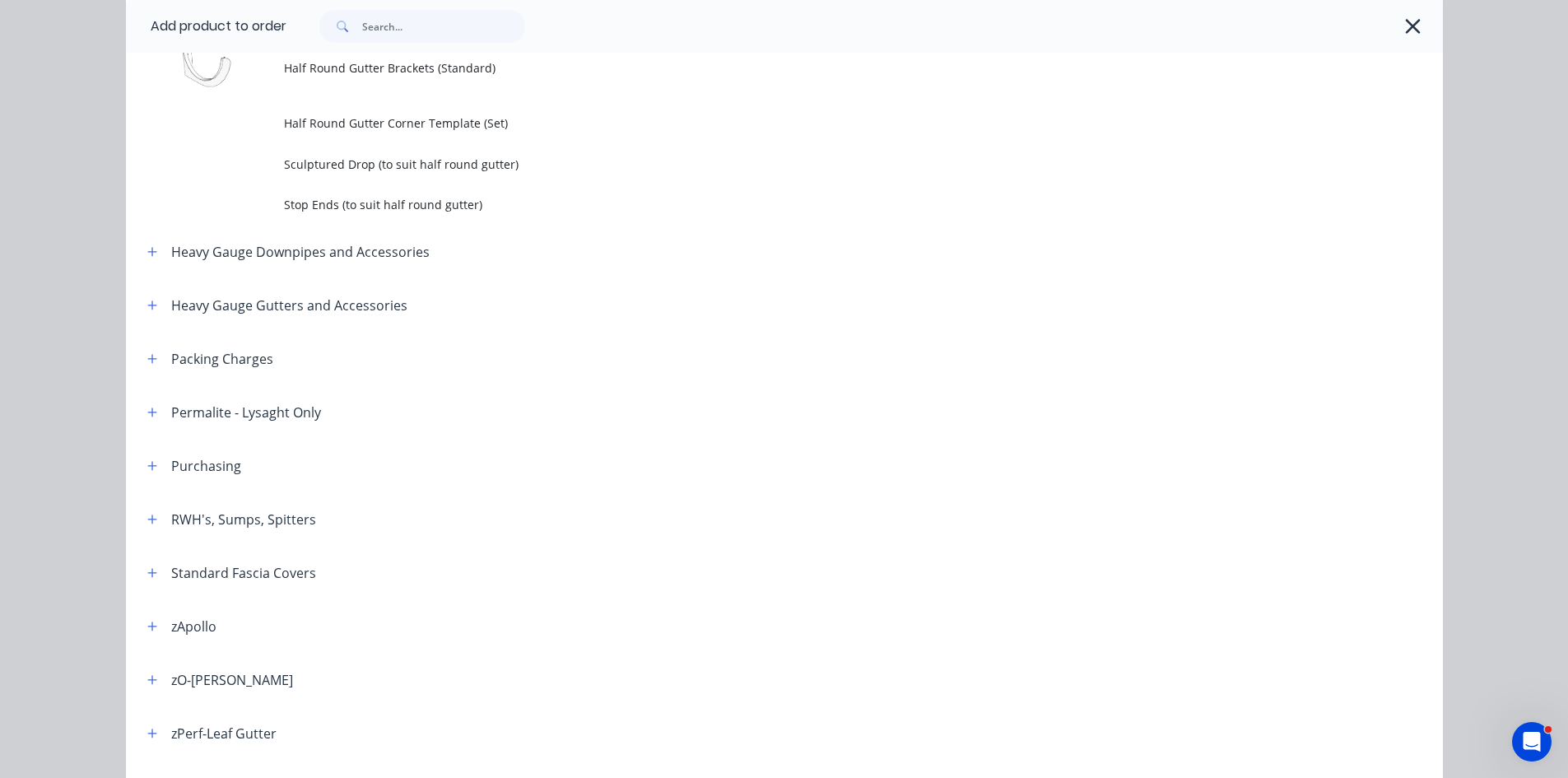
scroll to position [0, 0]
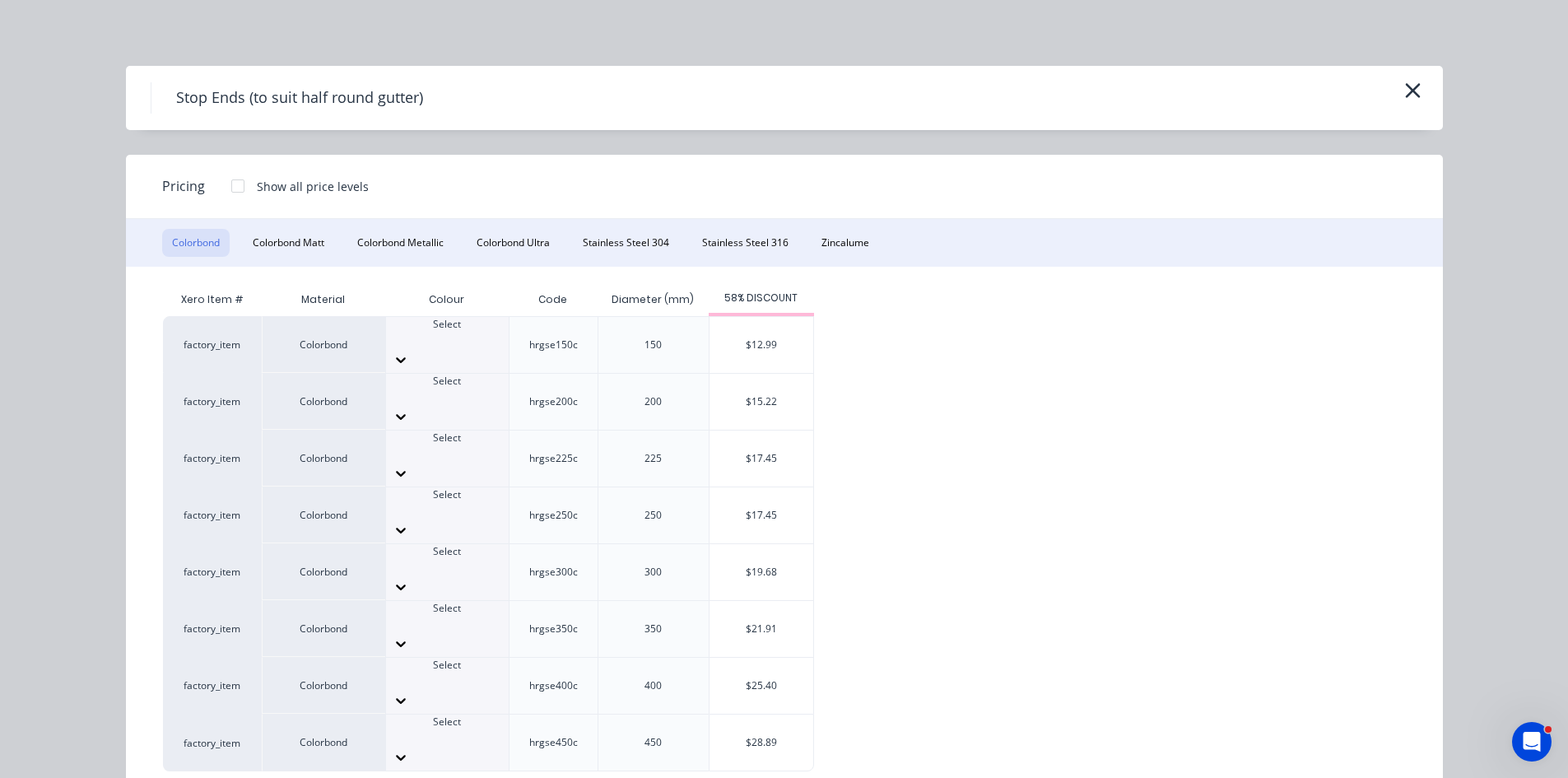
click at [436, 389] on div at bounding box center [447, 396] width 123 height 15
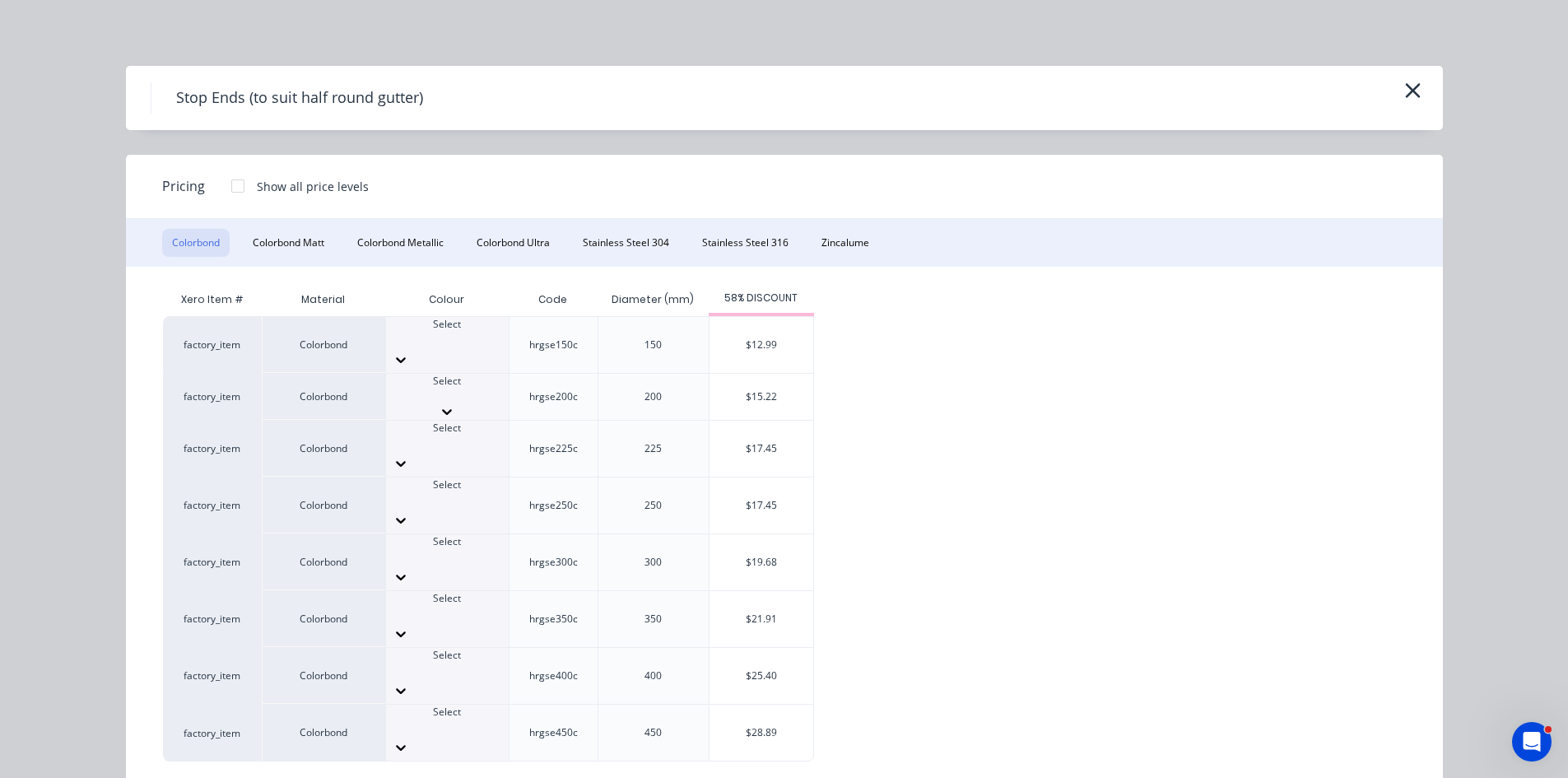
scroll to position [549, 0]
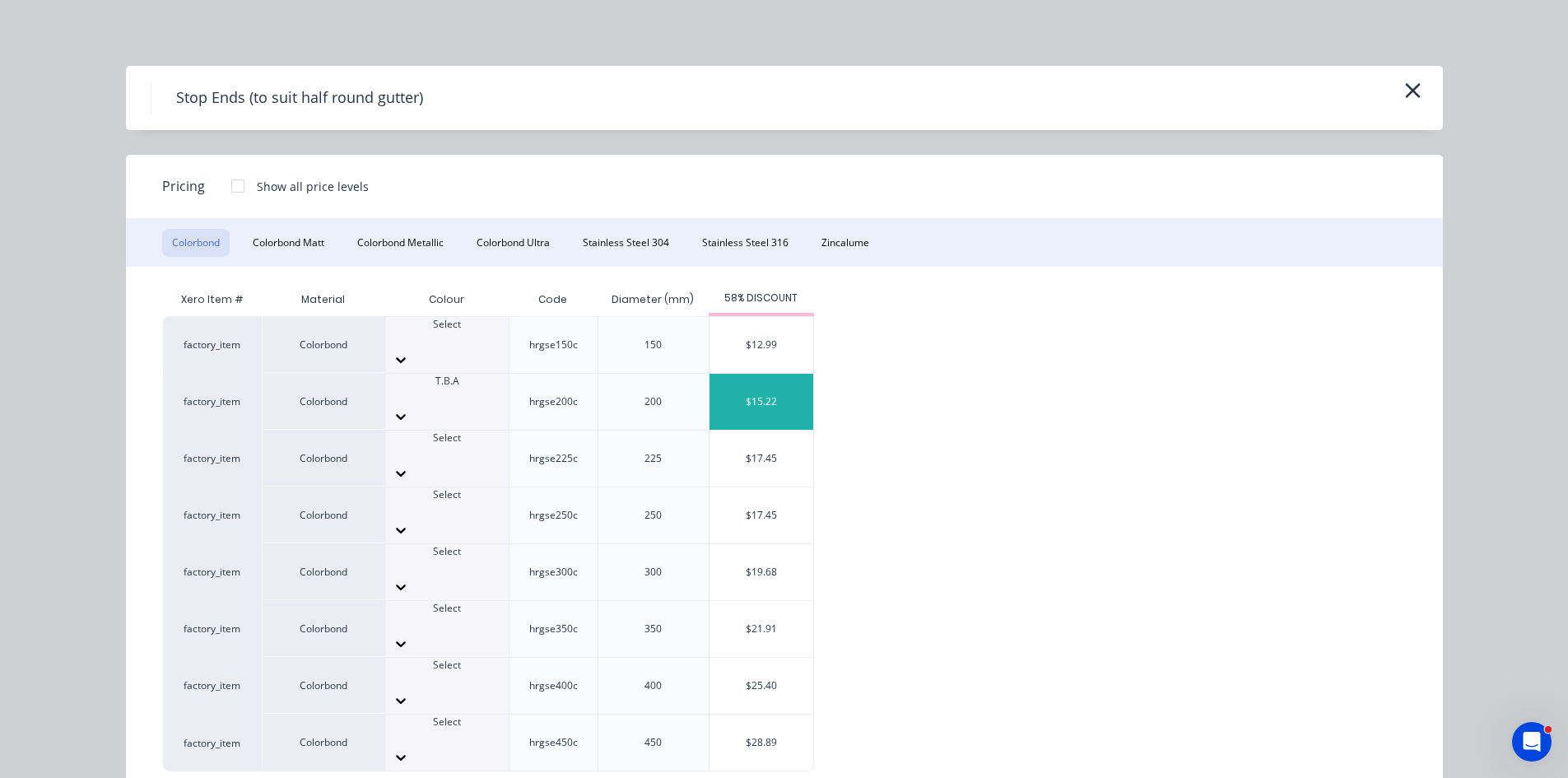
click at [717, 374] on div "$15.22" at bounding box center [761, 401] width 104 height 56
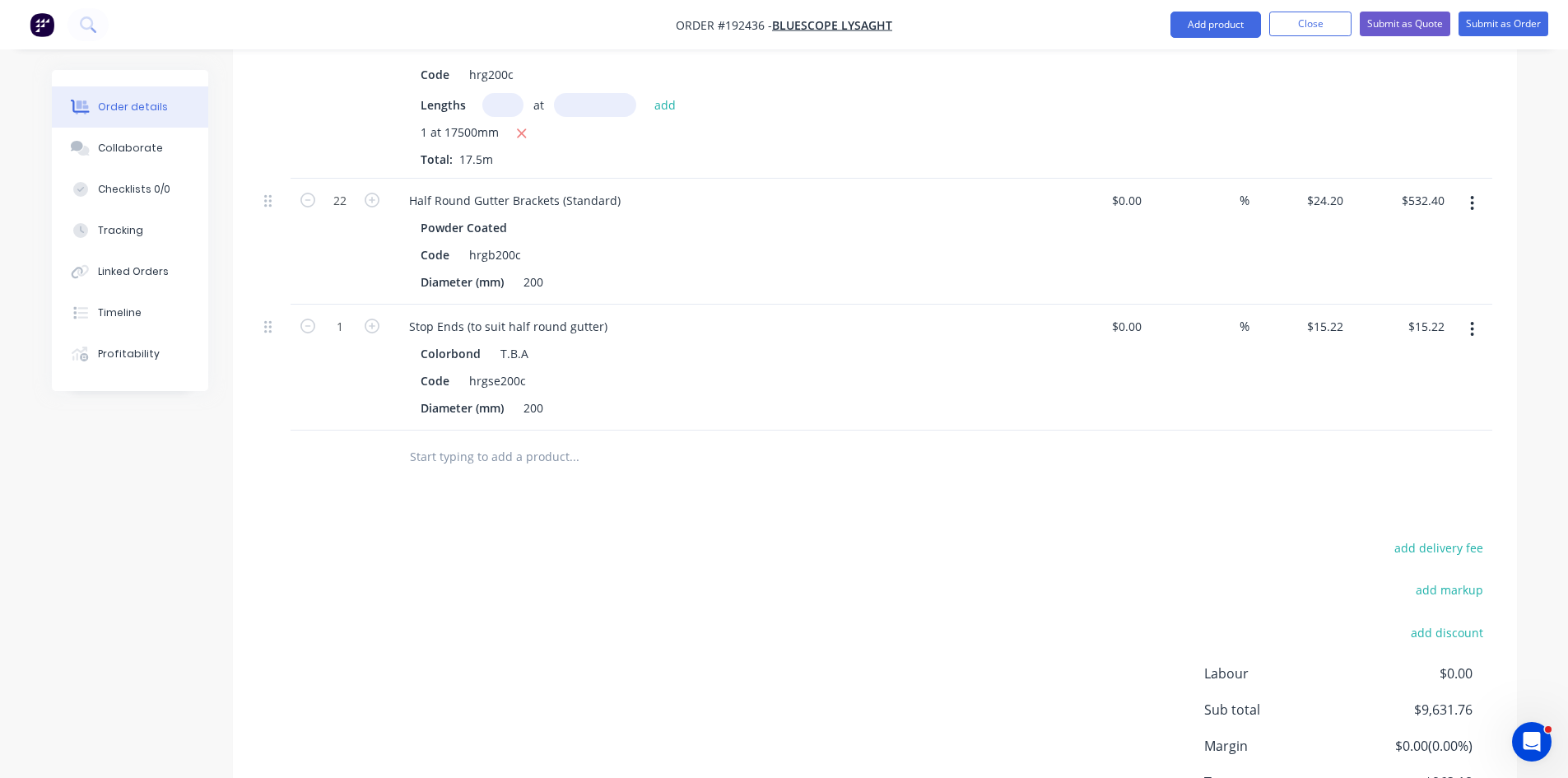
click at [382, 304] on div "1" at bounding box center [340, 367] width 98 height 126
click at [372, 319] on icon "button" at bounding box center [372, 326] width 15 height 15
type input "2"
type input "$30.44"
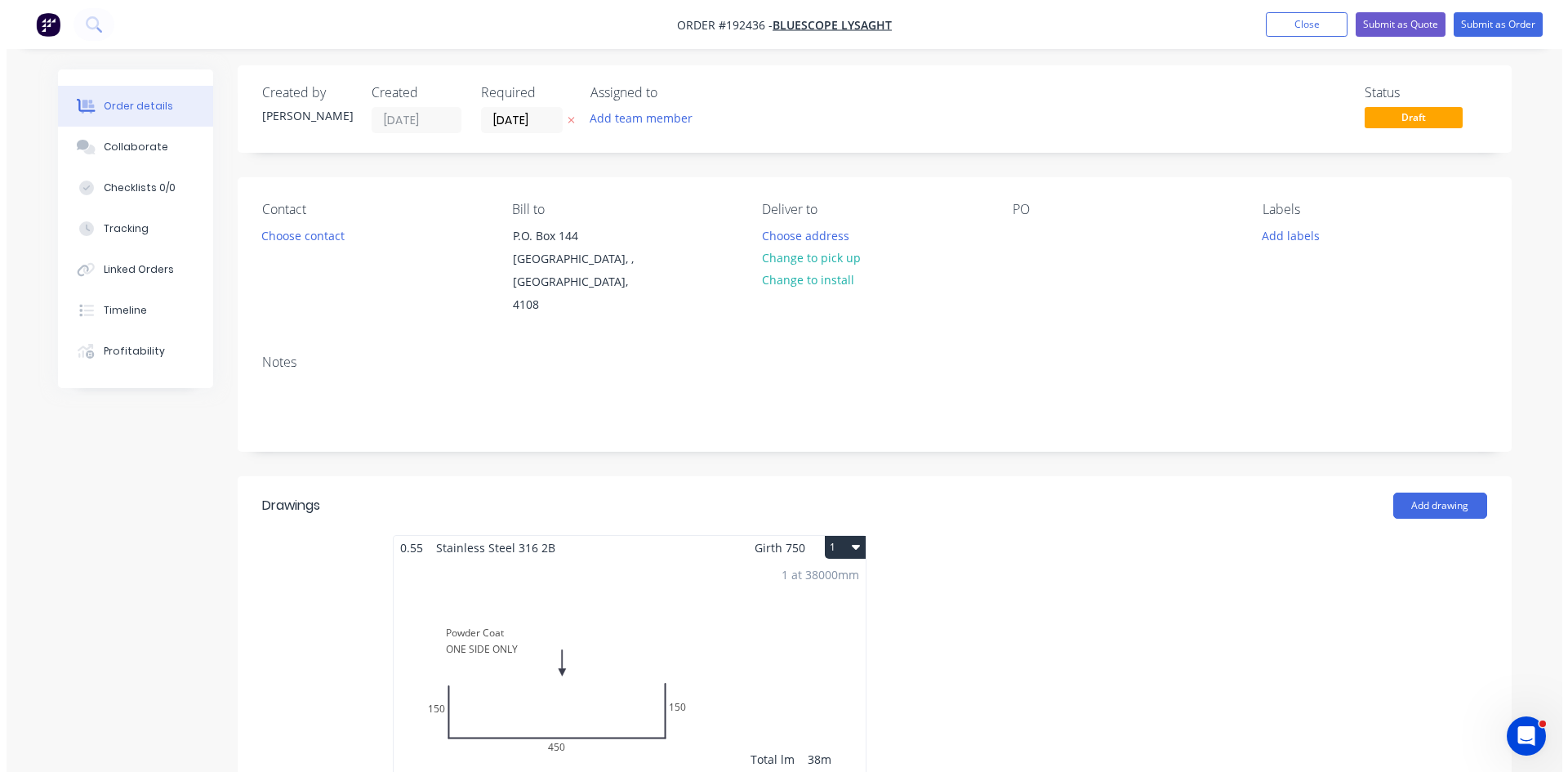
scroll to position [0, 0]
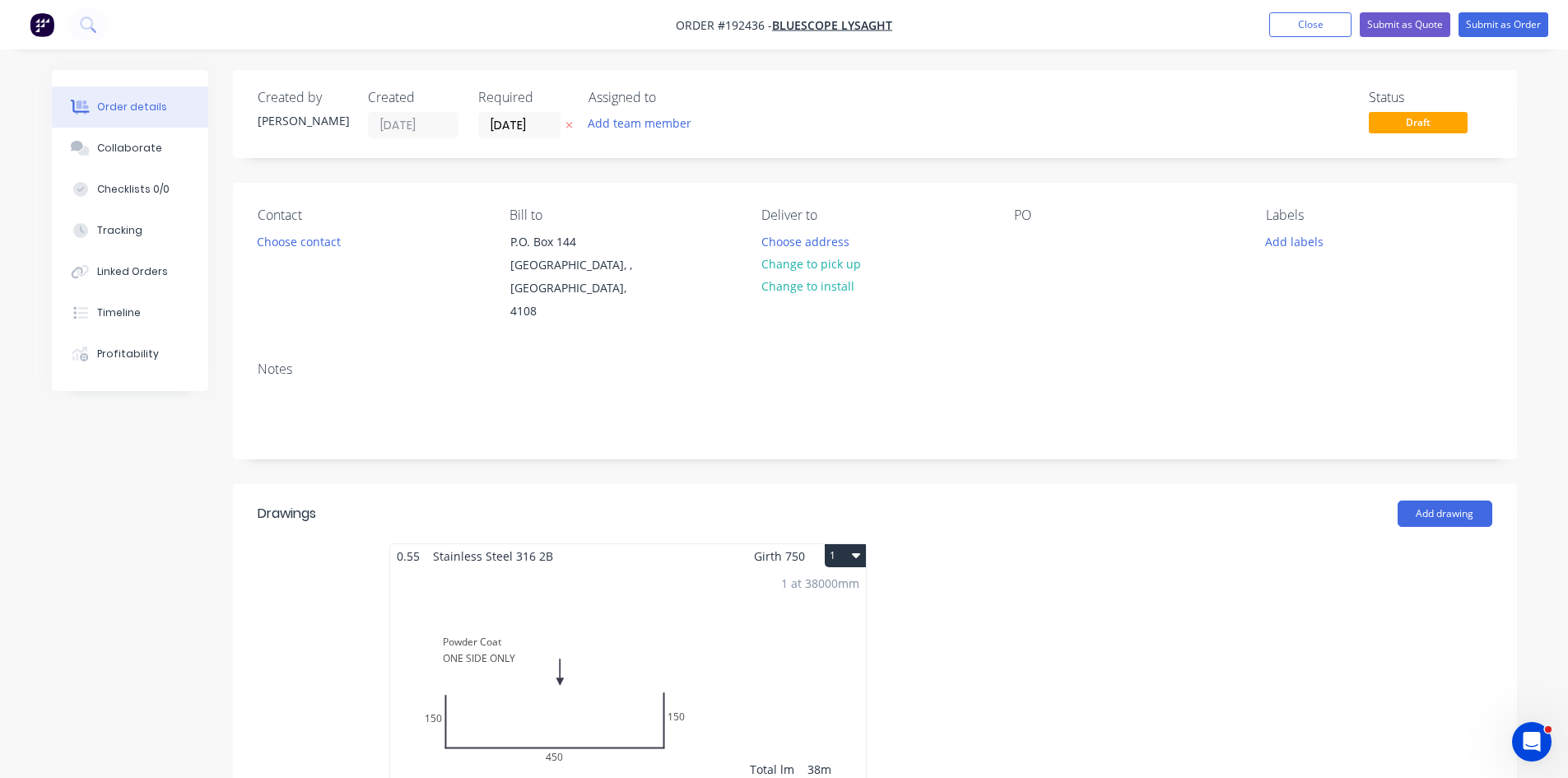
drag, startPoint x: 1390, startPoint y: 20, endPoint x: 1400, endPoint y: 122, distance: 102.5
click at [1451, 288] on div "Contact Choose contact Bill to P.O. Box 144 Archerfield, , Australia, 4108 Deli…" at bounding box center [875, 266] width 1284 height 166
click at [1374, 23] on button "Submit as Quote" at bounding box center [1404, 25] width 90 height 25
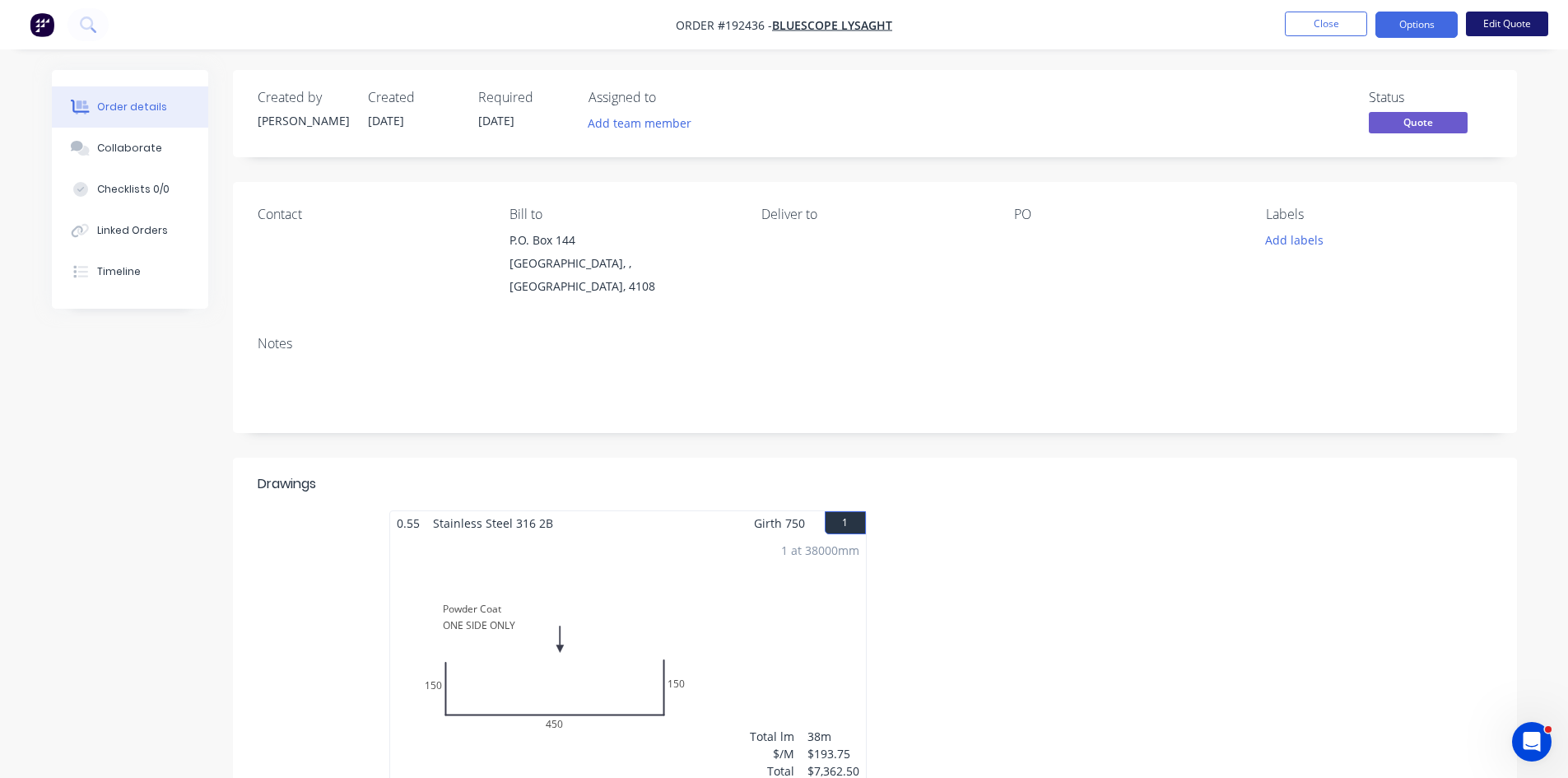
click at [1506, 21] on button "Edit Quote" at bounding box center [1507, 24] width 82 height 25
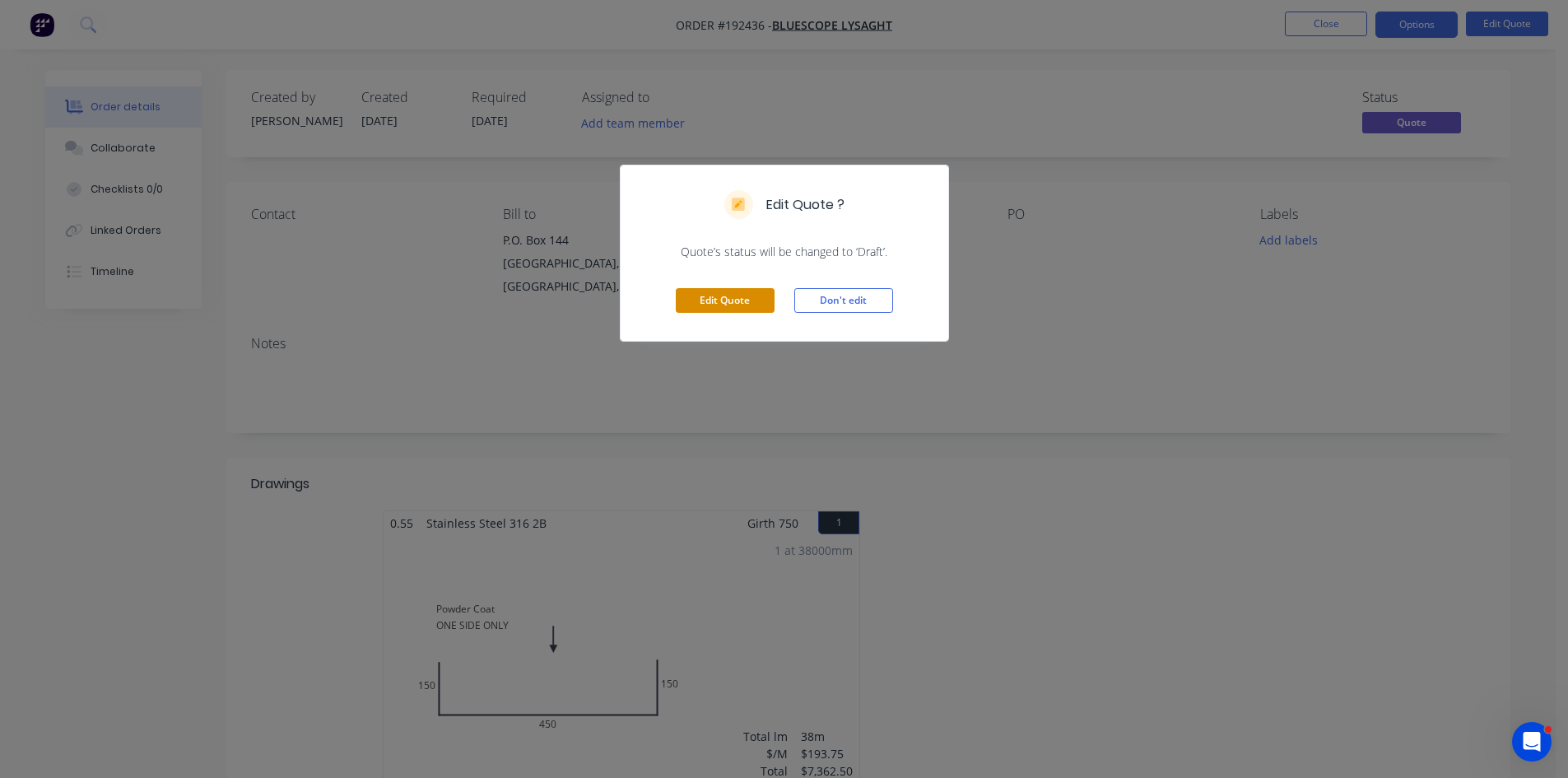
click at [737, 297] on button "Edit Quote" at bounding box center [725, 300] width 98 height 25
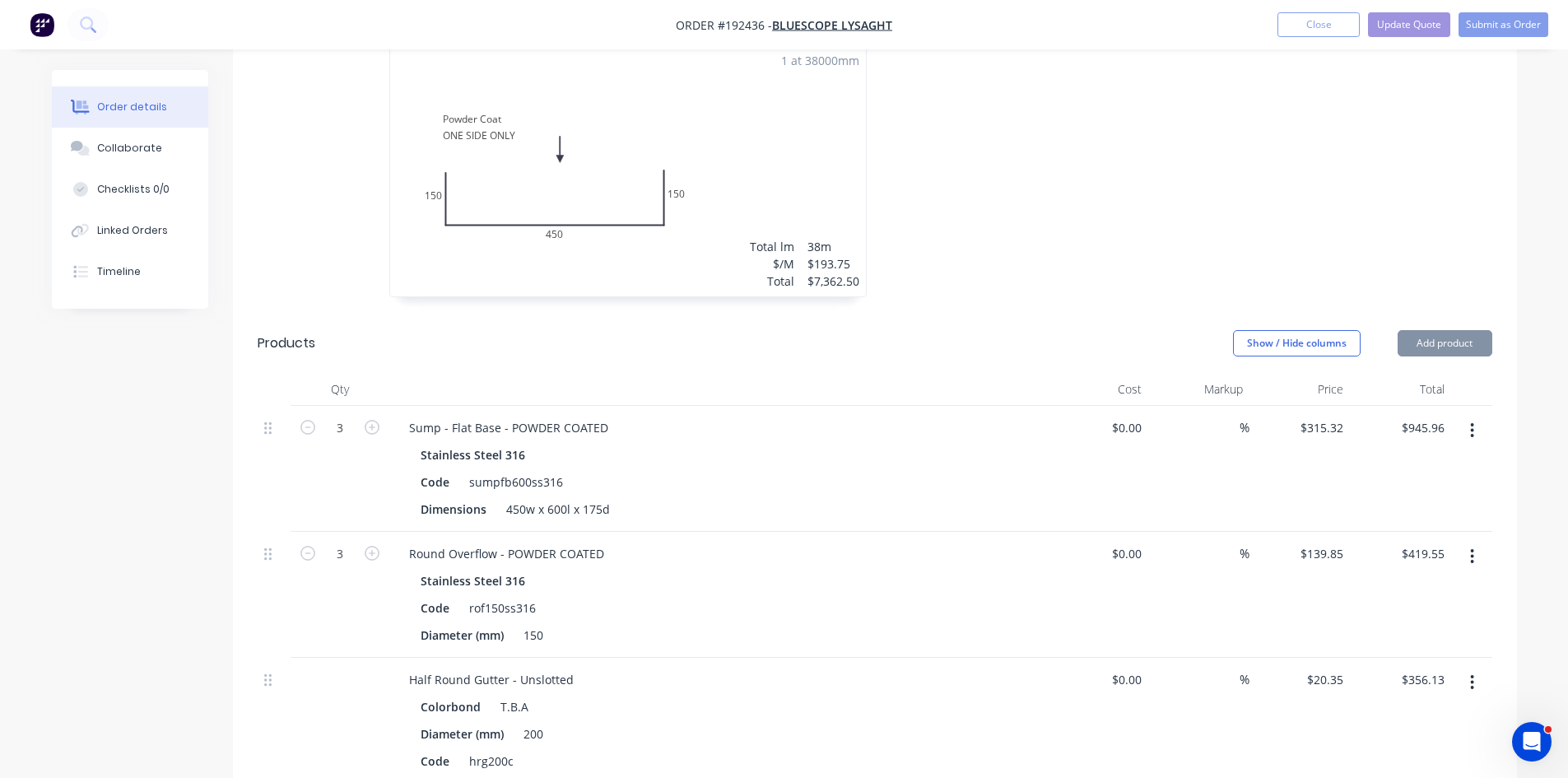
scroll to position [549, 0]
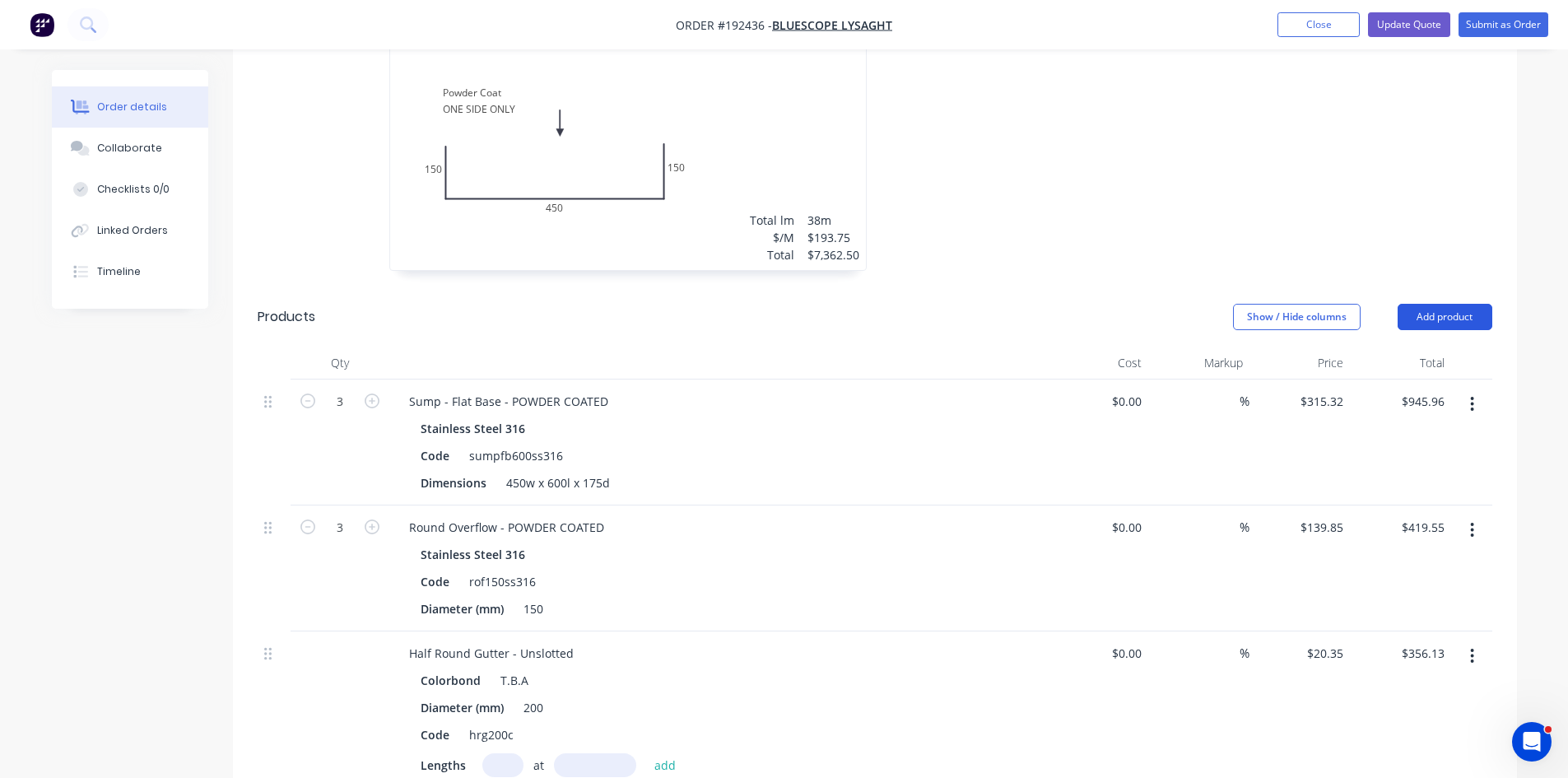
click at [1459, 304] on button "Add product" at bounding box center [1445, 317] width 95 height 26
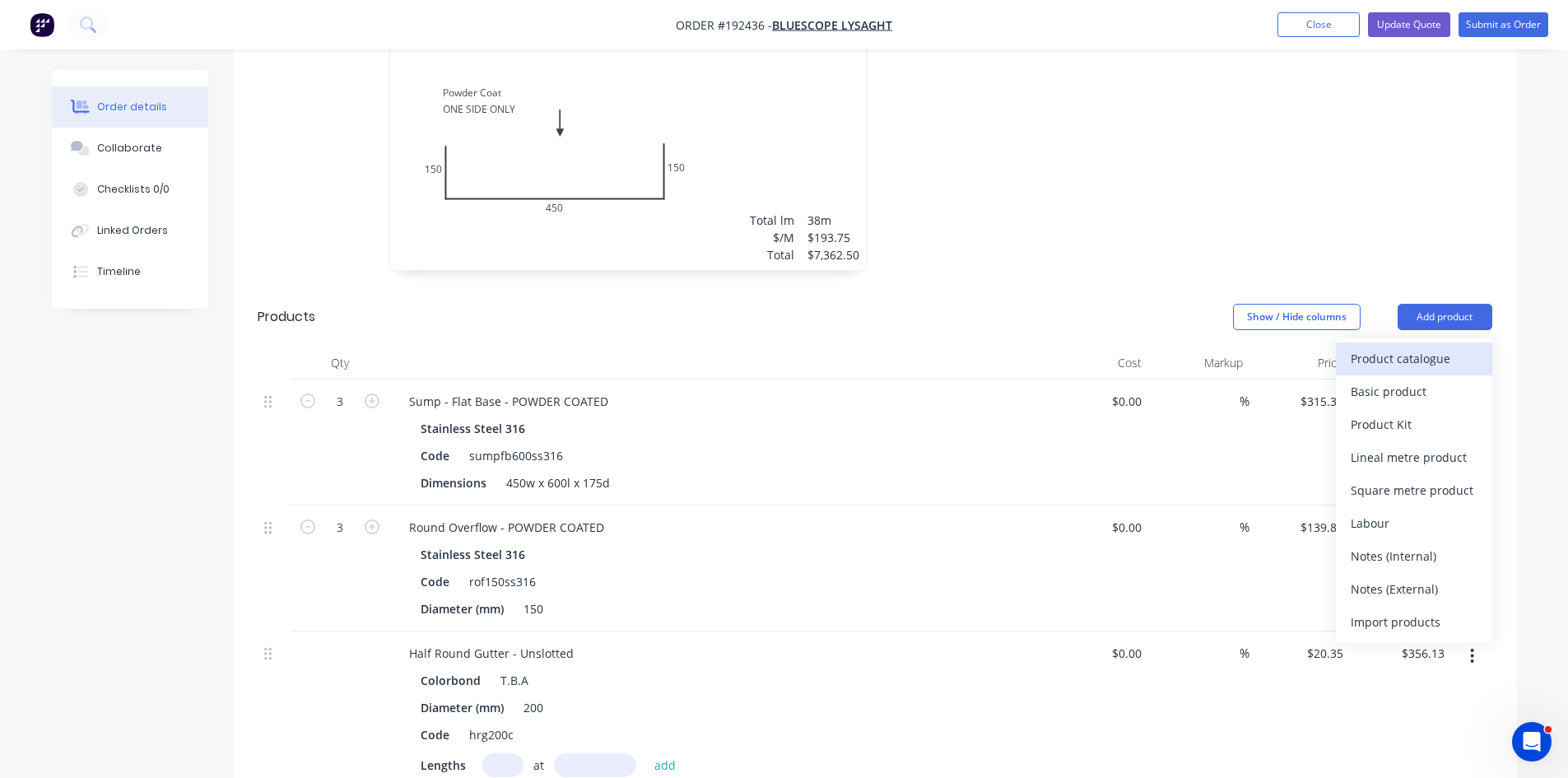
click at [1414, 347] on div "Product catalogue" at bounding box center [1413, 359] width 127 height 24
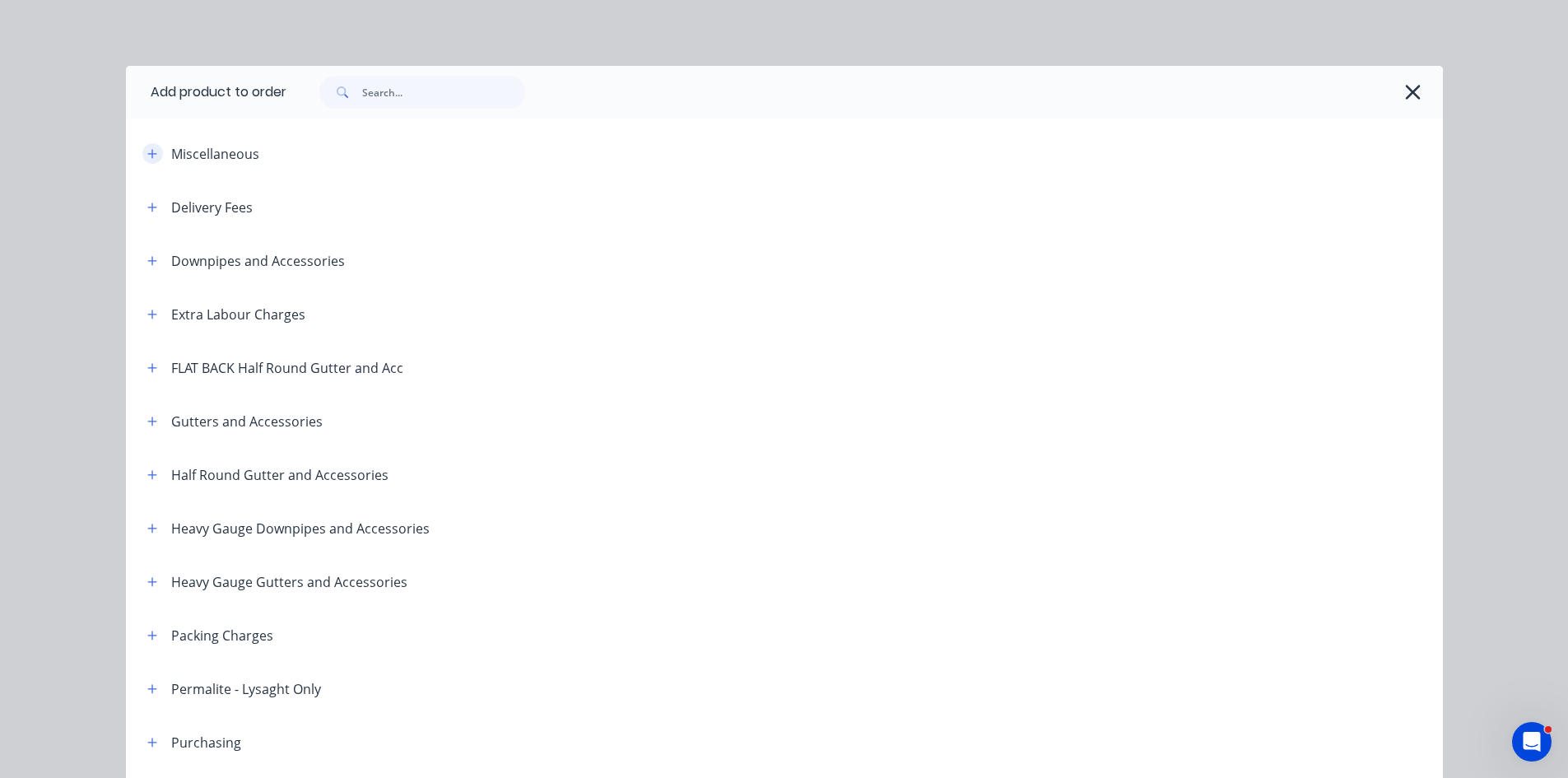
click at [151, 158] on button "button" at bounding box center [152, 153] width 21 height 21
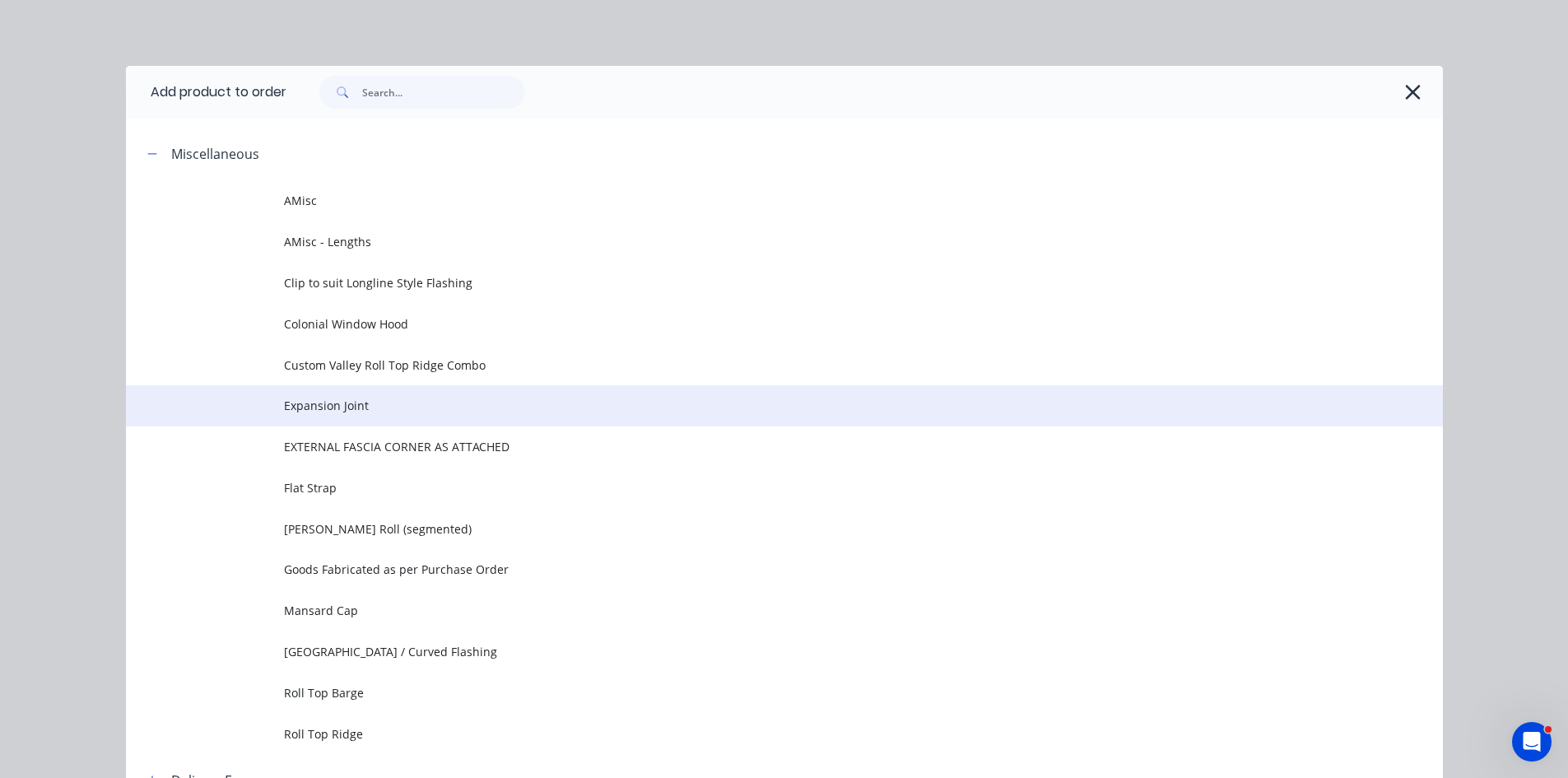
click at [382, 412] on span "Expansion Joint" at bounding box center [748, 405] width 927 height 17
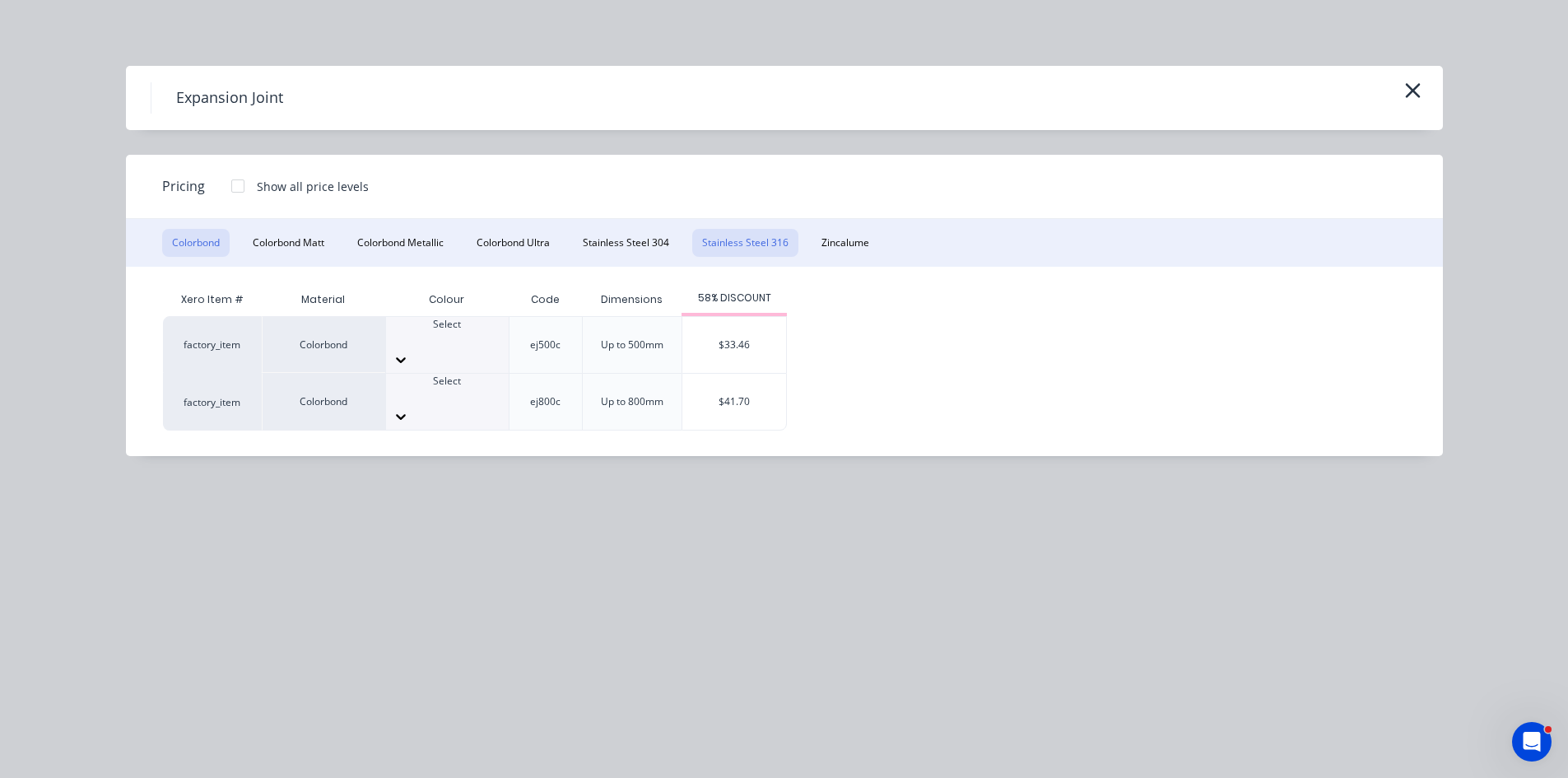
click at [746, 237] on button "Stainless Steel 316" at bounding box center [745, 242] width 107 height 28
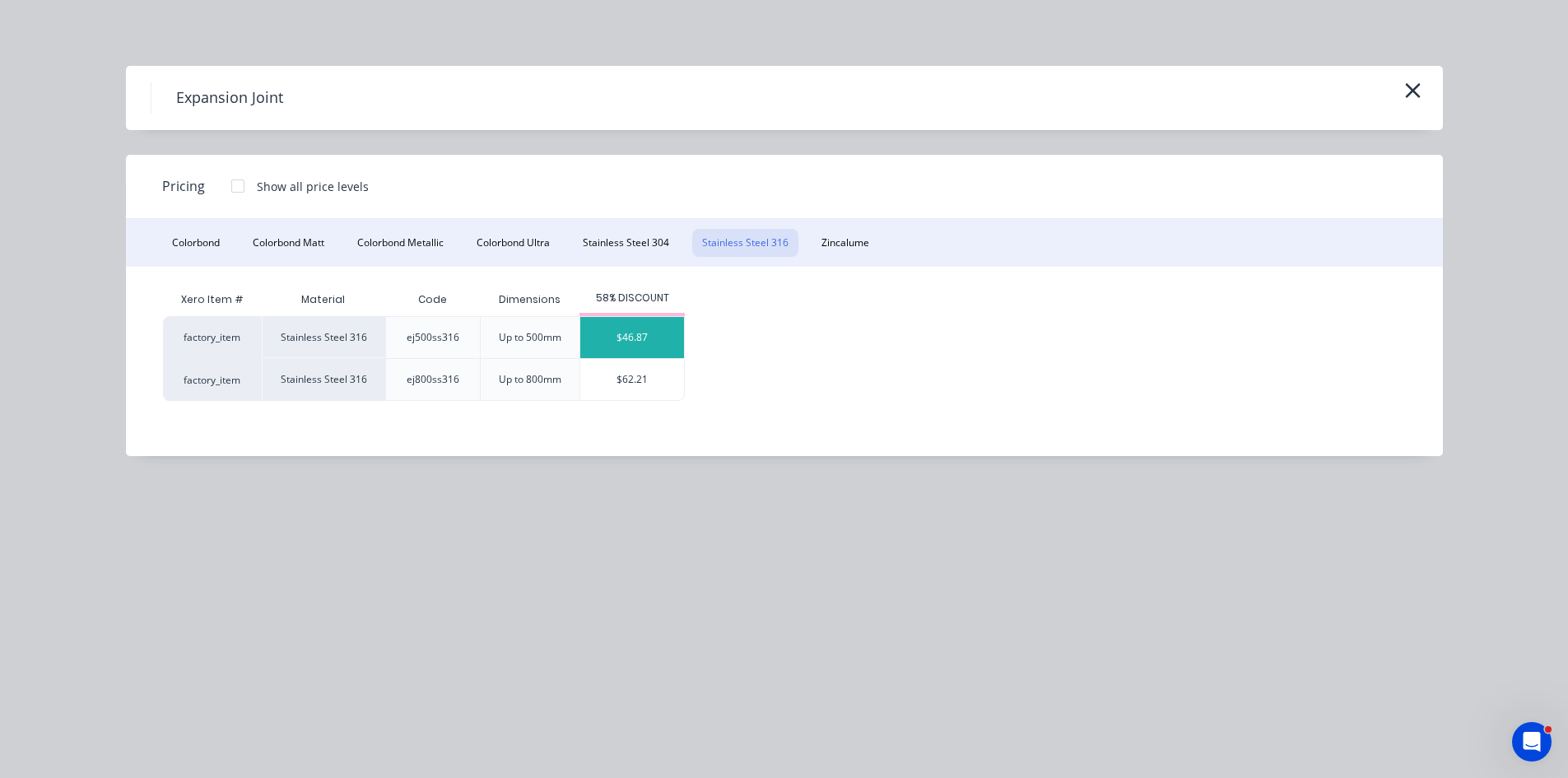
click at [662, 343] on div "$46.87" at bounding box center [632, 337] width 104 height 41
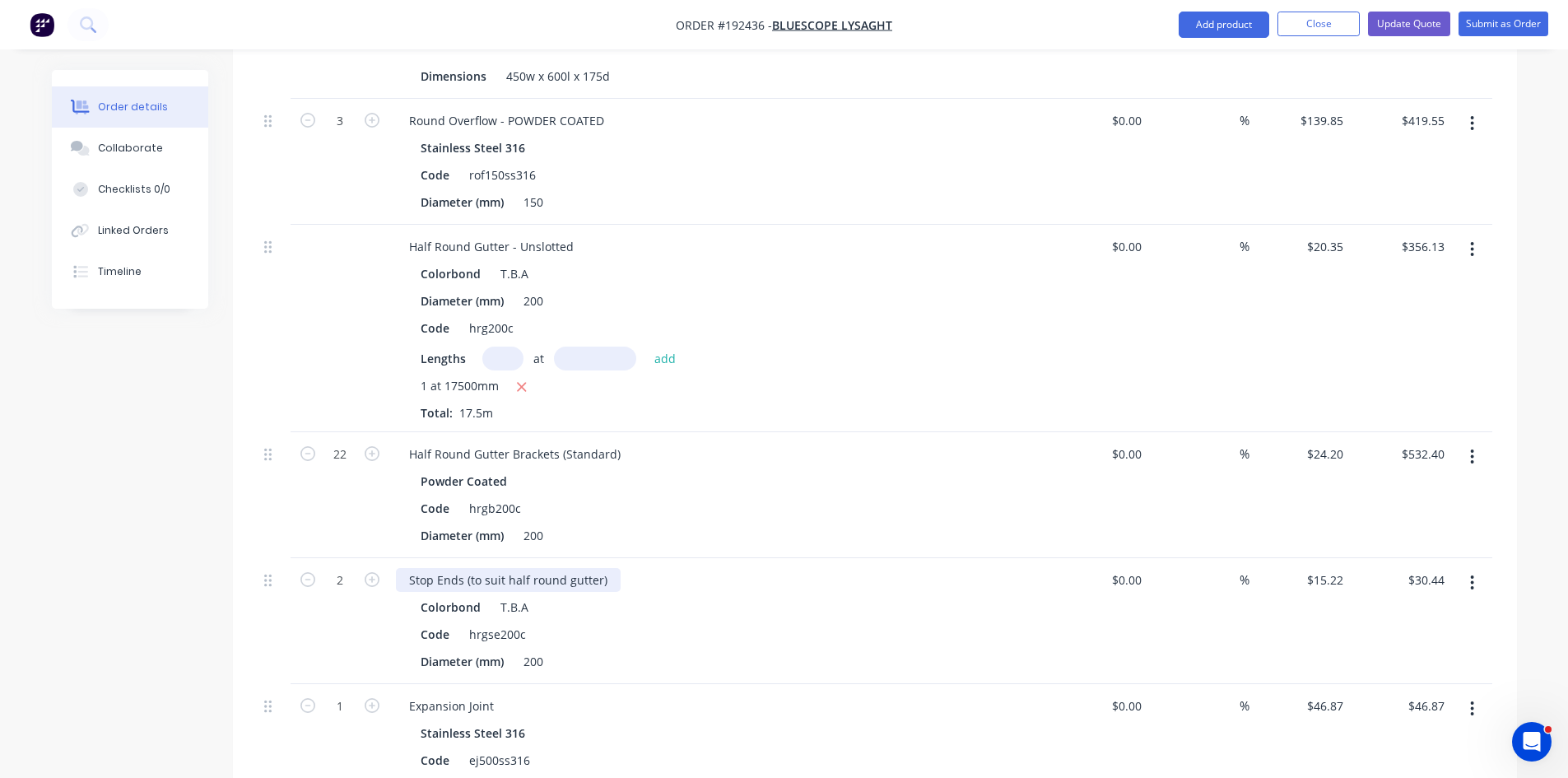
scroll to position [1098, 0]
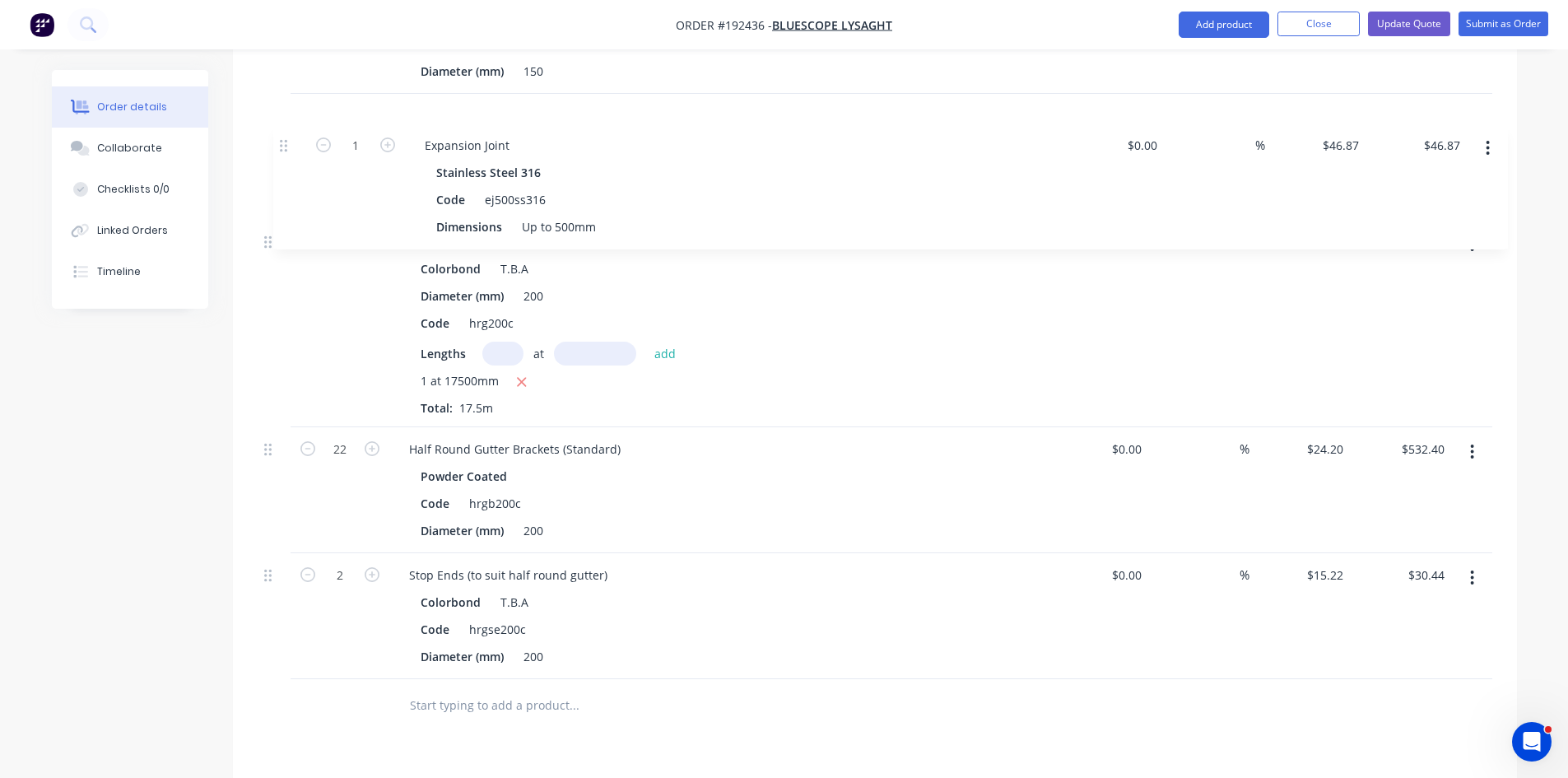
drag, startPoint x: 266, startPoint y: 547, endPoint x: 281, endPoint y: 138, distance: 409.3
click at [281, 138] on div "3 Sump - Flat Base - POWDER COATED Stainless Steel 316 Code sumpfb600ss316 Dime…" at bounding box center [875, 260] width 1235 height 837
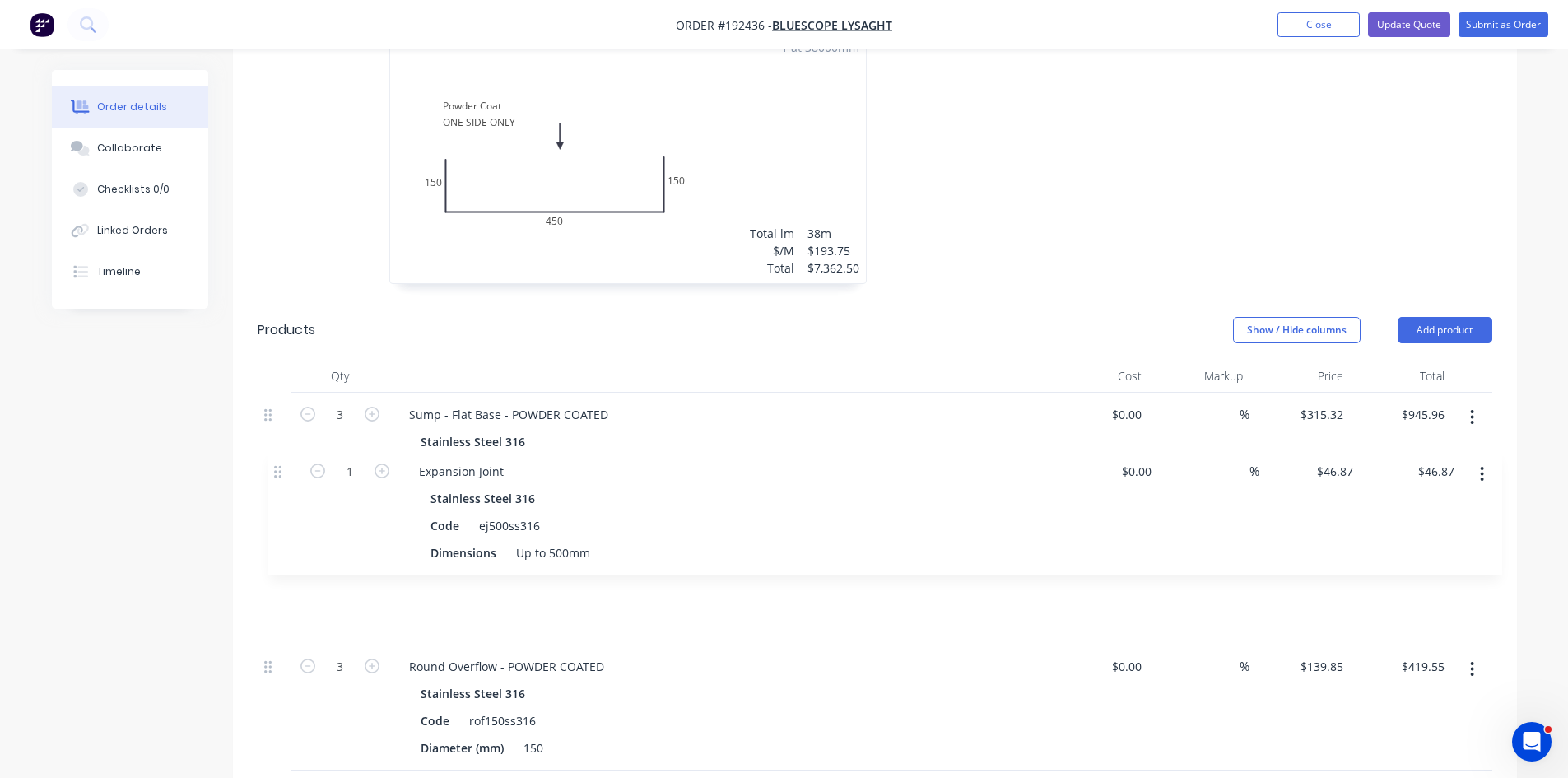
scroll to position [540, 0]
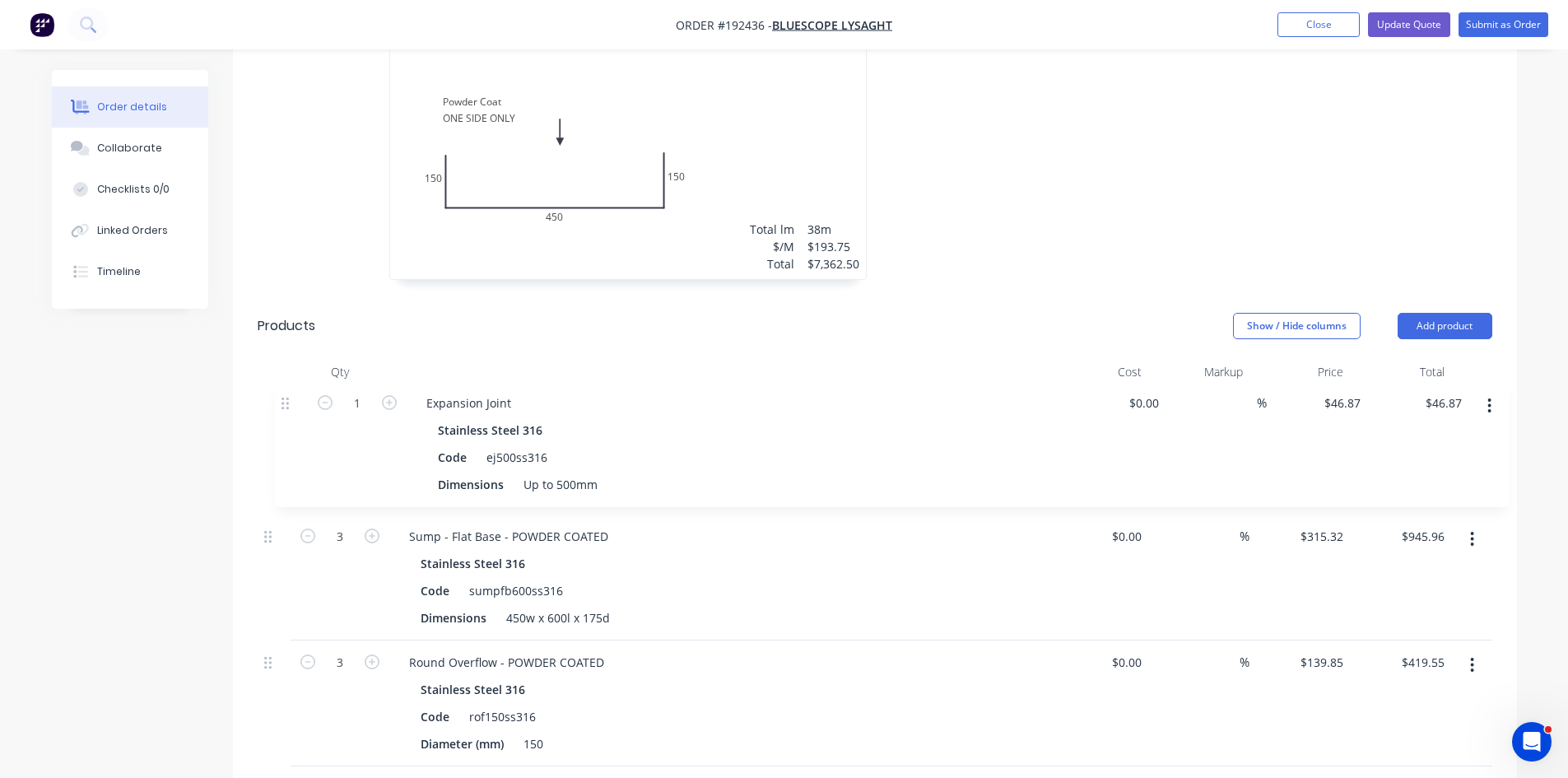
drag, startPoint x: 269, startPoint y: 646, endPoint x: 287, endPoint y: 400, distance: 246.7
click at [1340, 398] on input "46.87" at bounding box center [1327, 410] width 45 height 24
type input "$81.85"
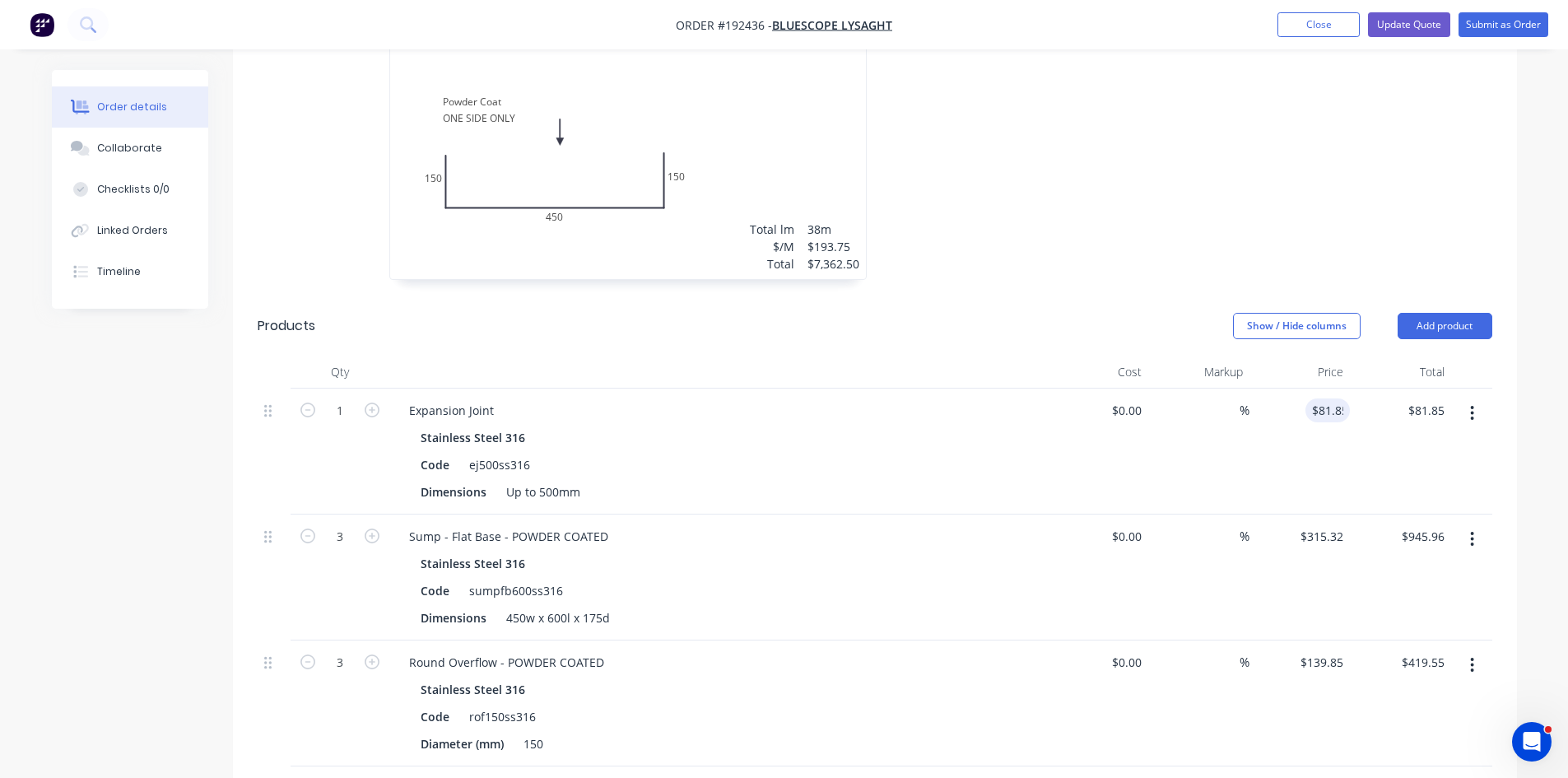
click at [1090, 457] on div "$0.00 $0.00" at bounding box center [1098, 452] width 101 height 126
click at [511, 398] on div "Expansion Joint" at bounding box center [718, 410] width 646 height 24
click at [504, 398] on div "Expansion Joint" at bounding box center [718, 410] width 646 height 24
click at [491, 398] on div "Expansion Joint" at bounding box center [452, 410] width 111 height 24
click at [636, 355] on div at bounding box center [718, 372] width 658 height 33
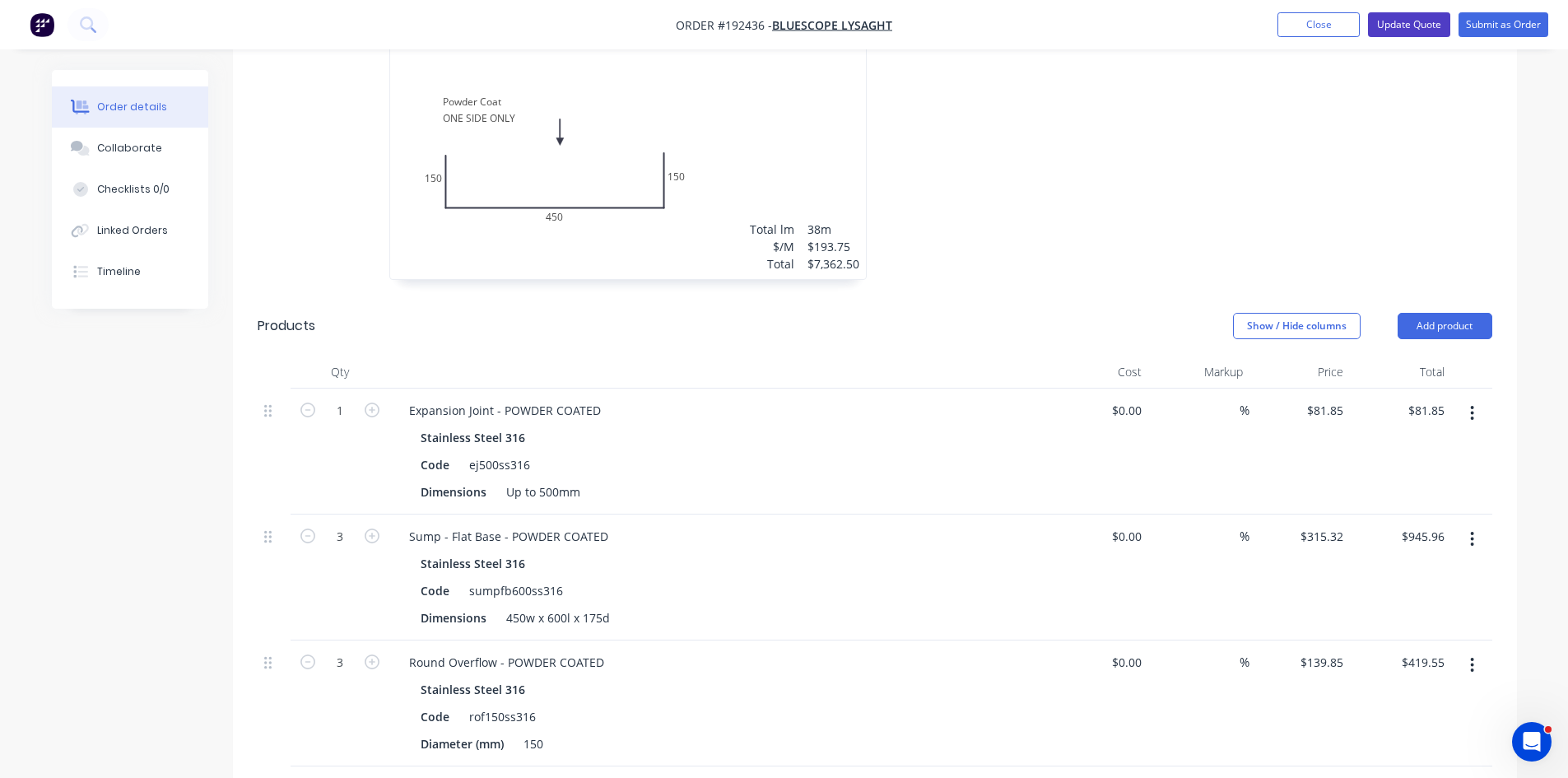
click at [1429, 22] on button "Update Quote" at bounding box center [1409, 25] width 82 height 25
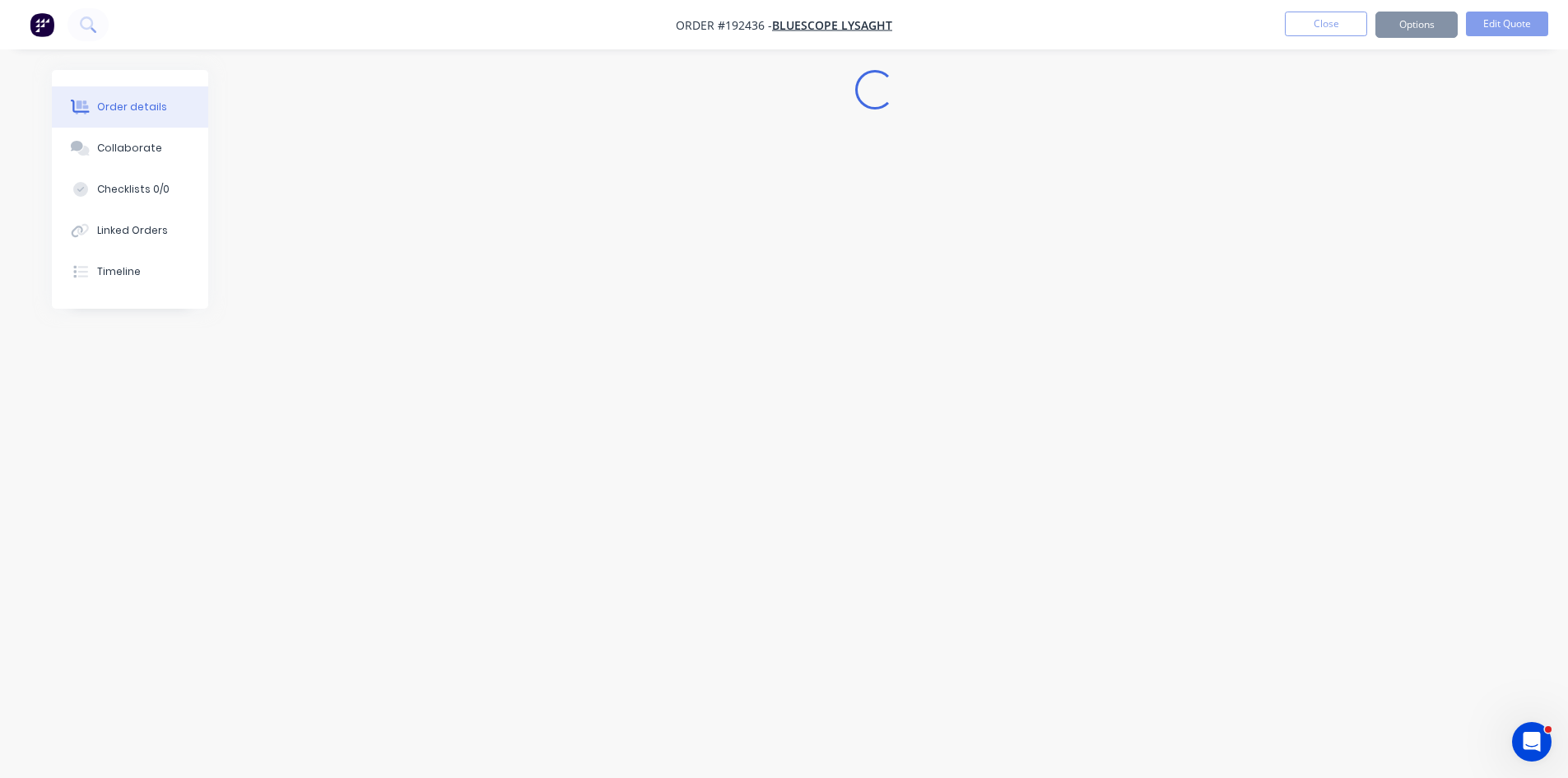
scroll to position [0, 0]
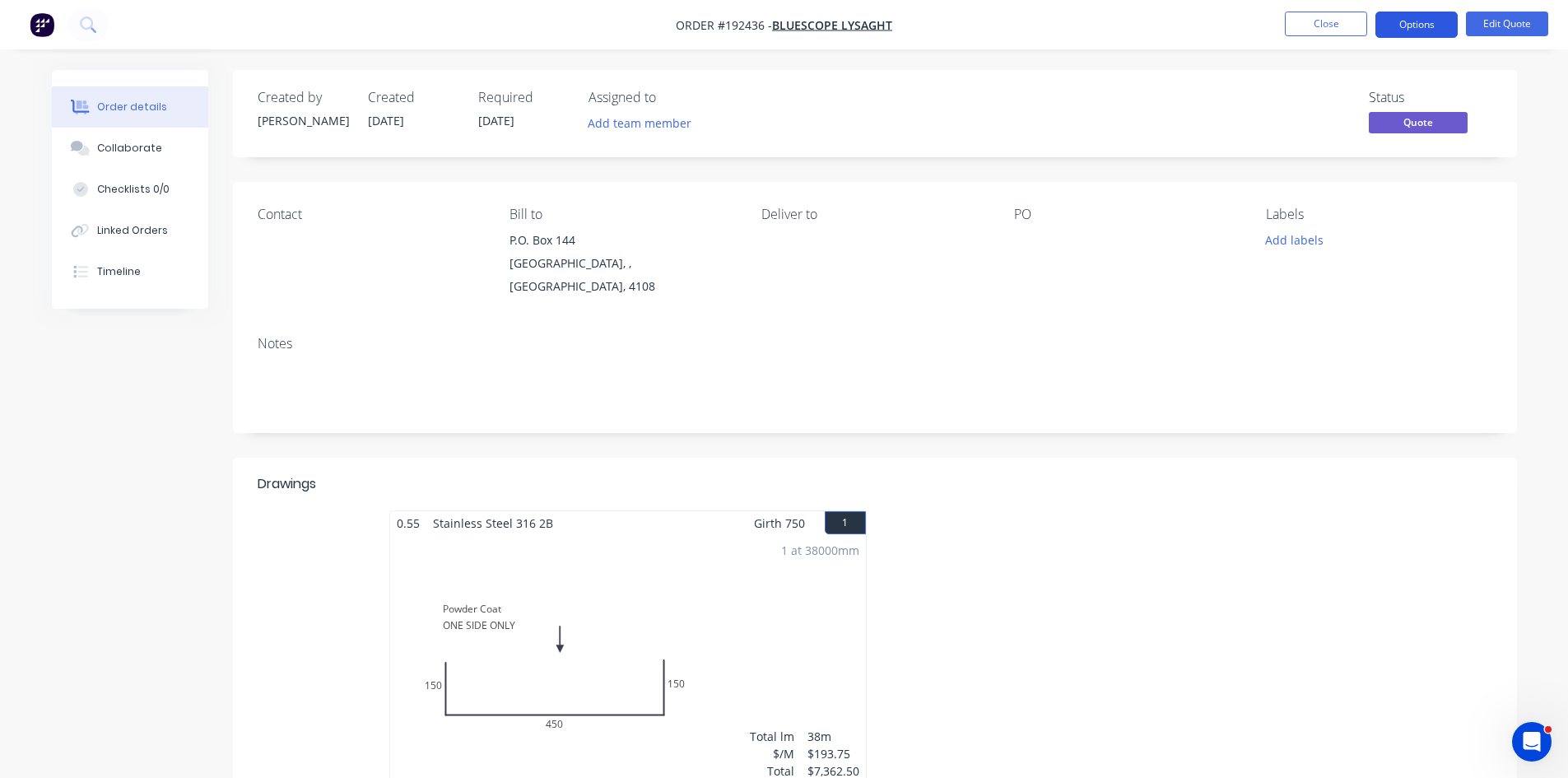
click at [1408, 23] on button "Options" at bounding box center [1416, 25] width 82 height 26
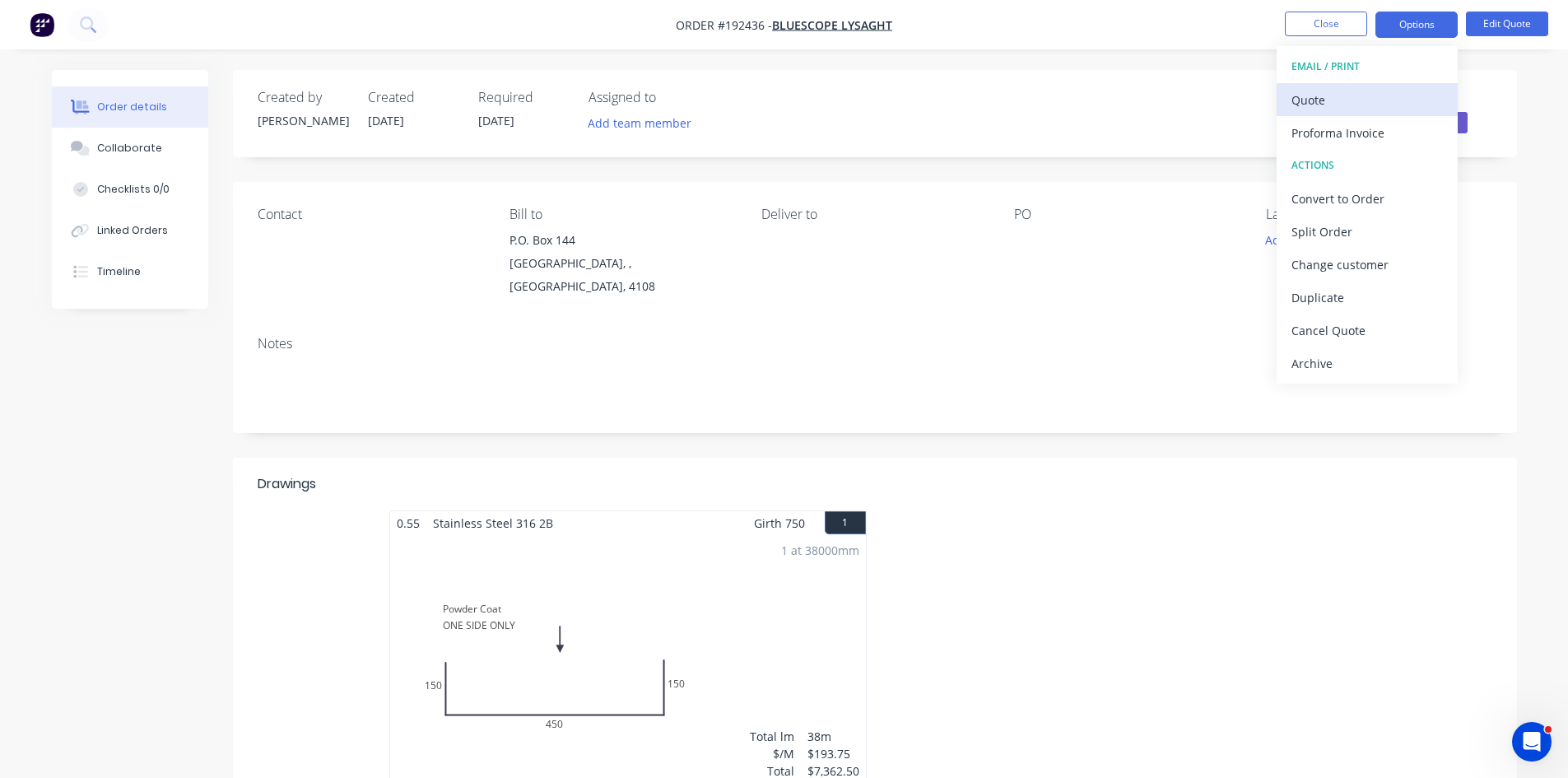
click at [1379, 98] on div "Quote" at bounding box center [1367, 100] width 151 height 24
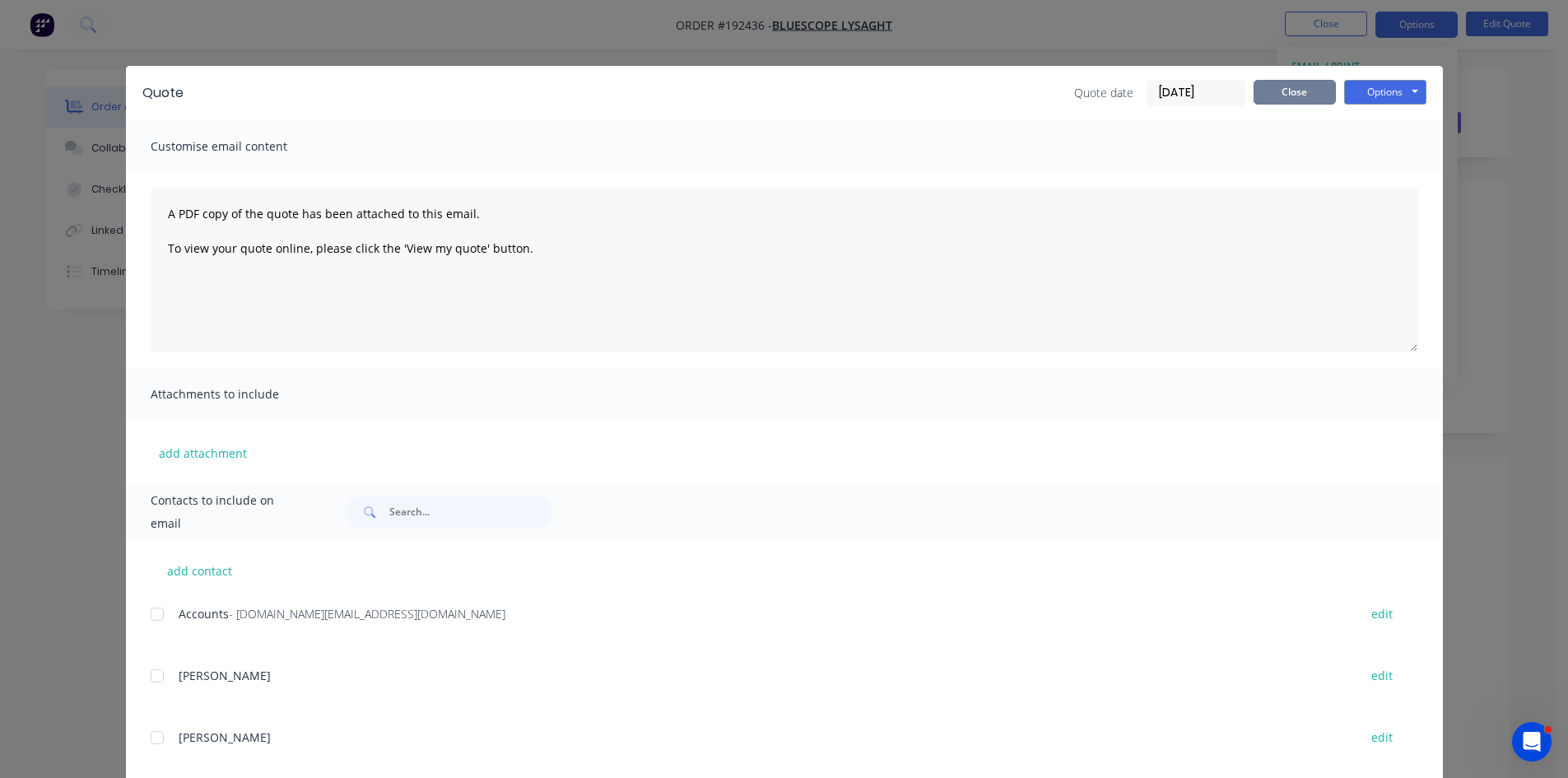
click at [1275, 95] on button "Close" at bounding box center [1295, 92] width 82 height 25
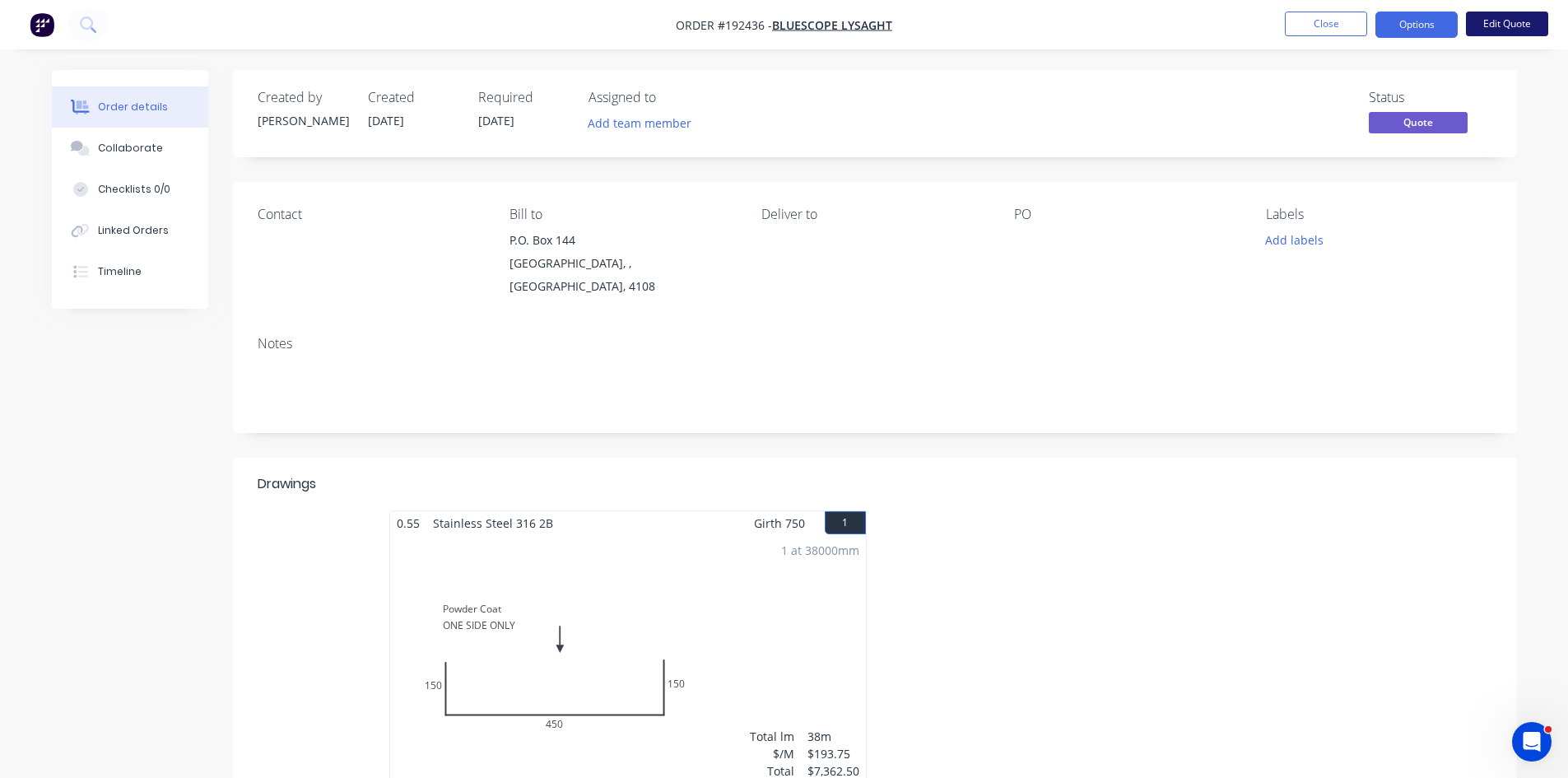
click at [1505, 25] on button "Edit Quote" at bounding box center [1507, 24] width 82 height 25
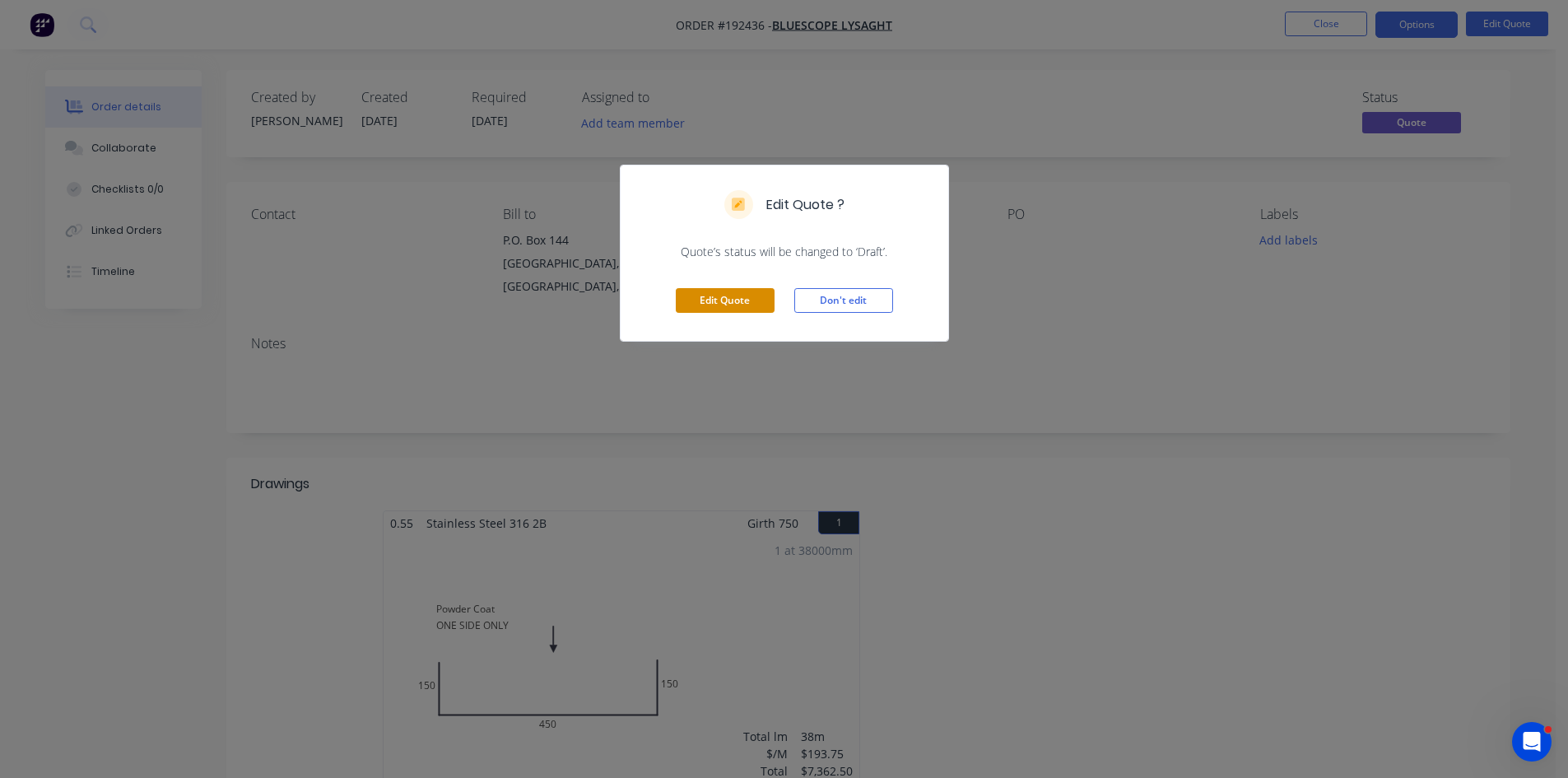
click at [741, 300] on button "Edit Quote" at bounding box center [725, 300] width 98 height 25
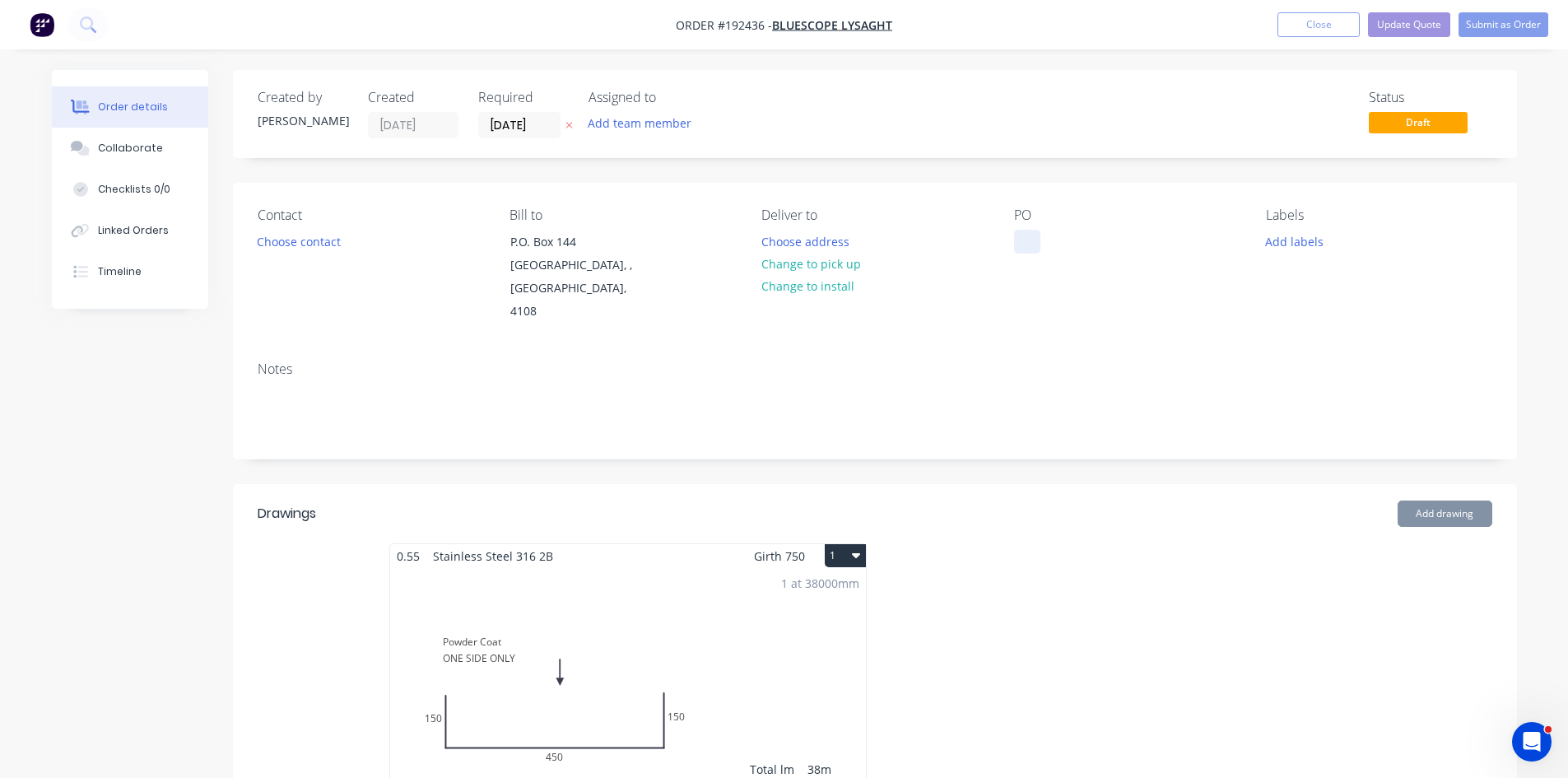
click at [1023, 241] on div at bounding box center [1027, 241] width 26 height 24
click at [1016, 245] on div at bounding box center [1027, 241] width 26 height 24
click at [1037, 348] on div "Notes" at bounding box center [875, 403] width 1284 height 110
click at [1408, 21] on button "Update Quote" at bounding box center [1409, 25] width 82 height 25
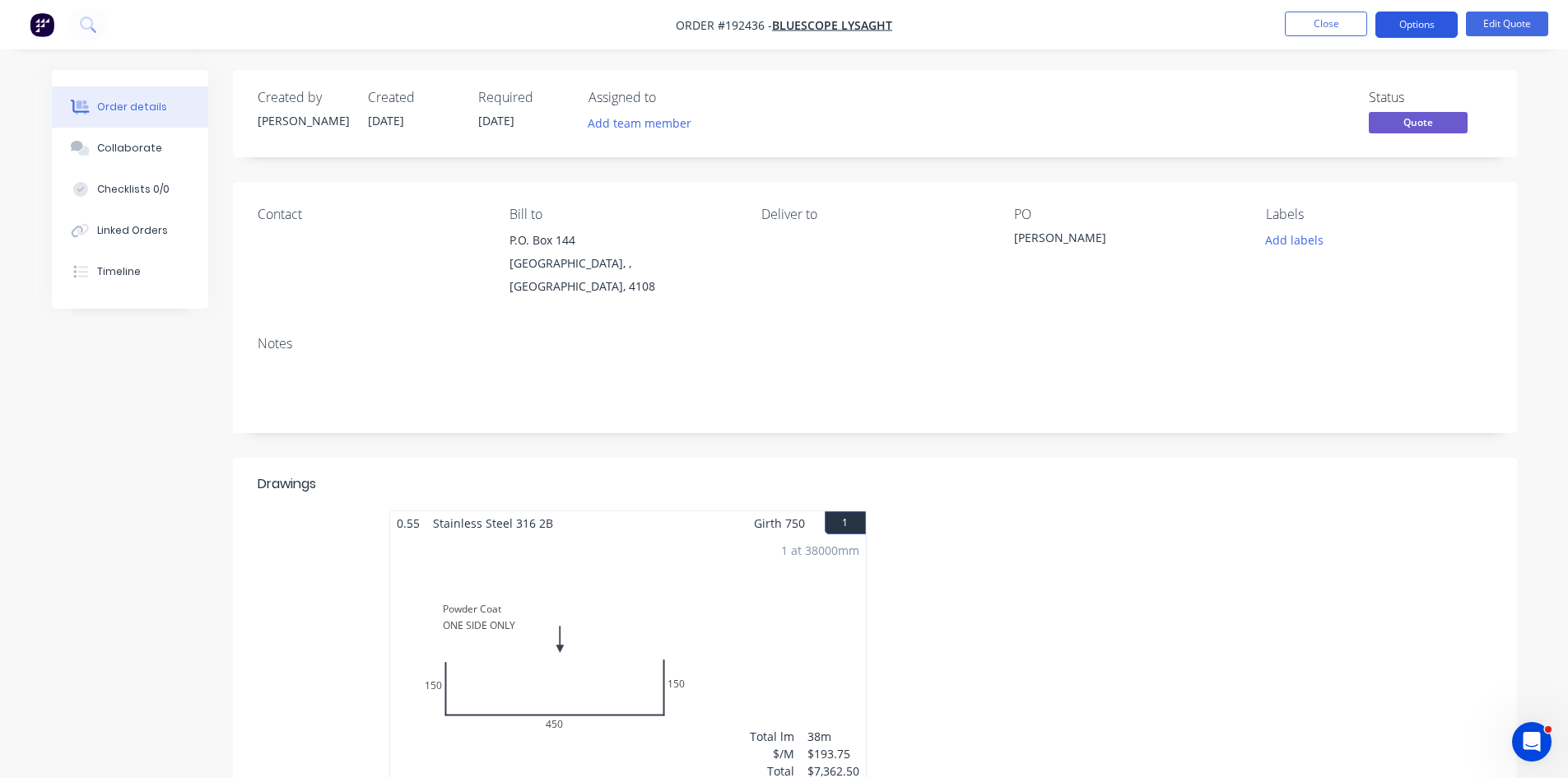
drag, startPoint x: 1427, startPoint y: 12, endPoint x: 1420, endPoint y: 37, distance: 26.0
click at [1425, 15] on button "Options" at bounding box center [1416, 25] width 82 height 26
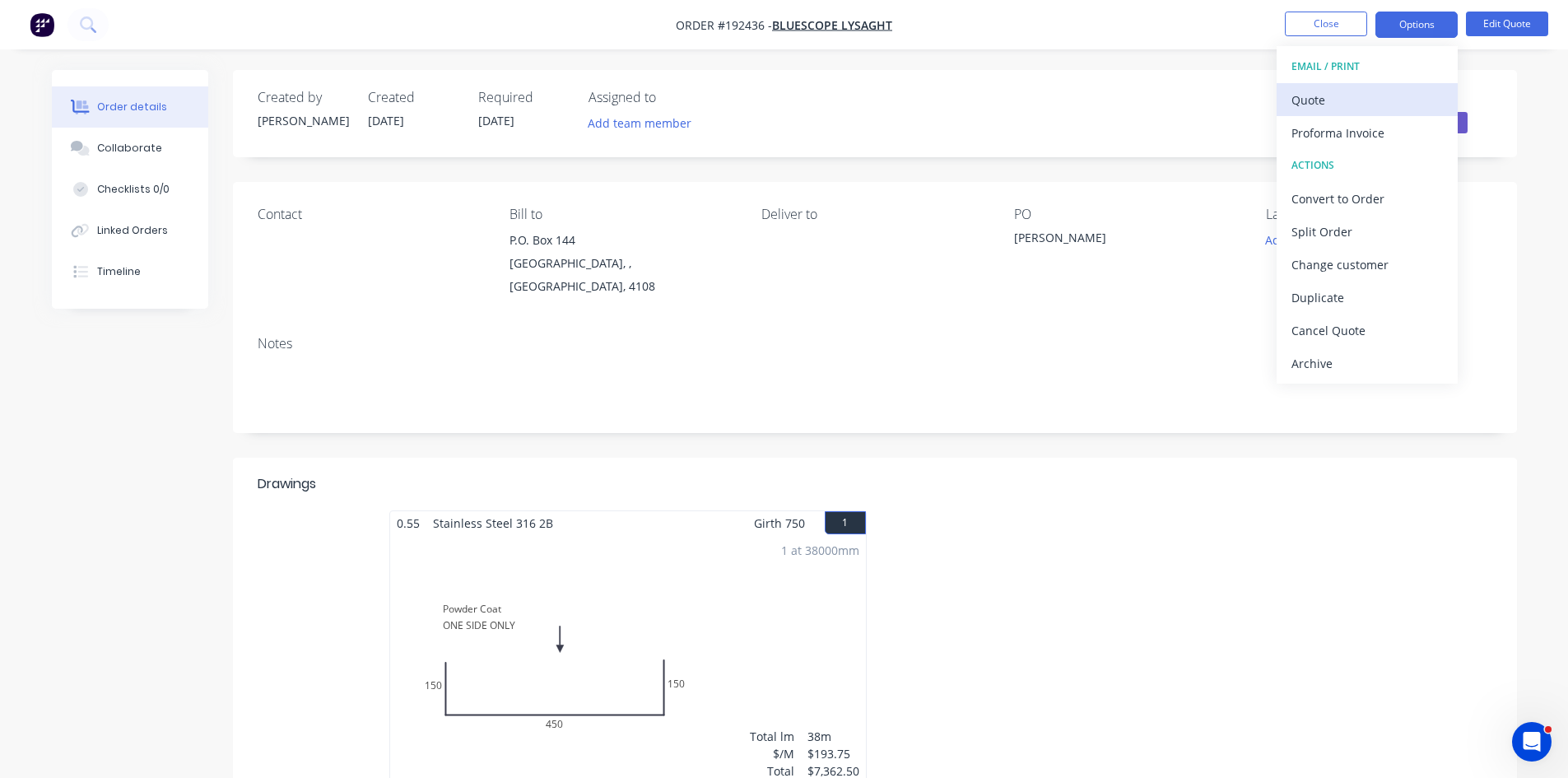
click at [1374, 87] on div "EMAIL / PRINT Quote Proforma Invoice ACTIONS Convert to Order Split Order Chang…" at bounding box center [1367, 215] width 181 height 338
click at [1374, 90] on div "Quote" at bounding box center [1367, 100] width 151 height 24
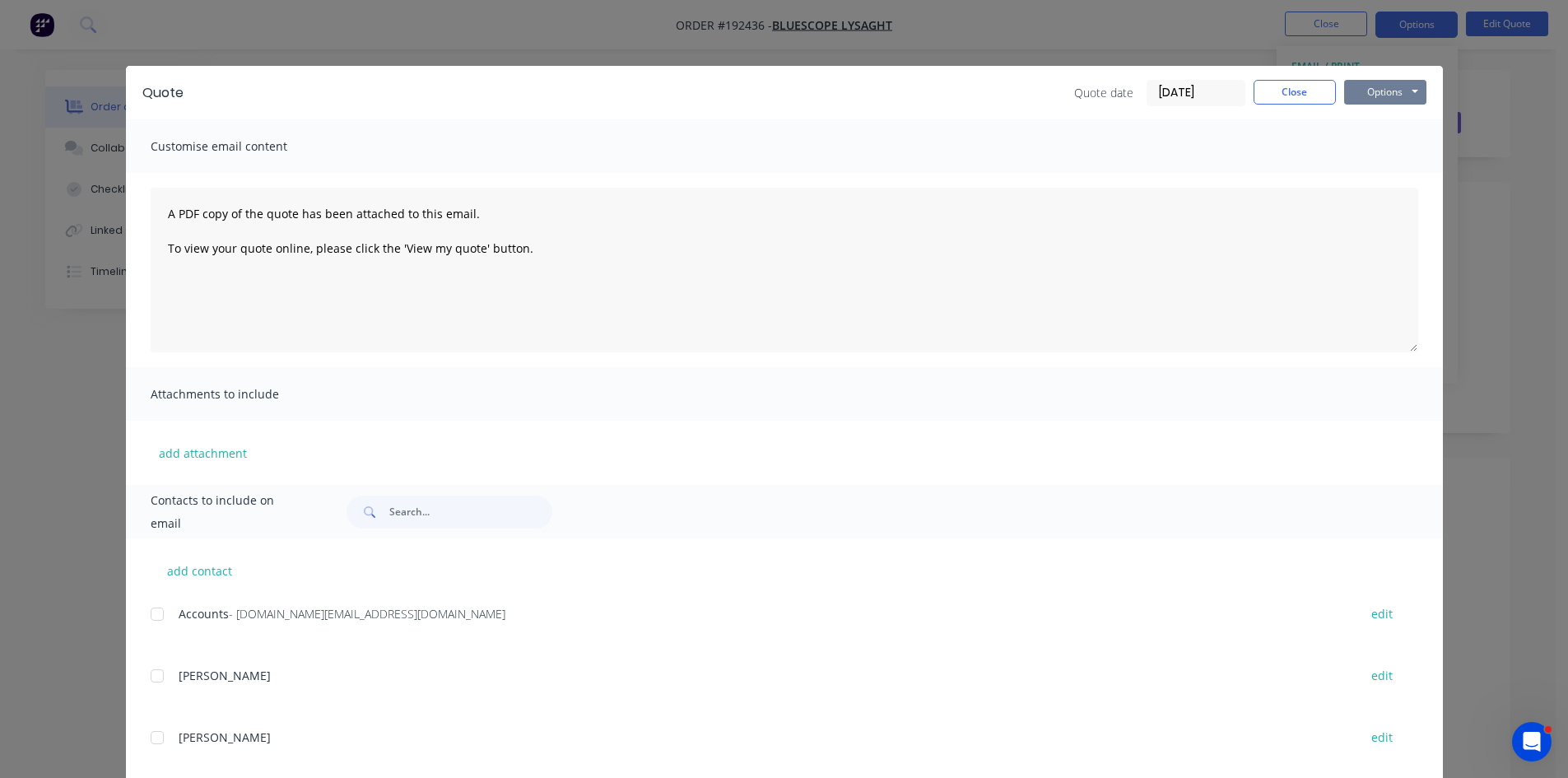
click at [1390, 88] on button "Options" at bounding box center [1385, 92] width 82 height 25
click at [1389, 127] on button "Preview" at bounding box center [1397, 121] width 106 height 27
click at [287, 80] on div "Quote date 11/09/25 Close Options Preview Print Email" at bounding box center [813, 93] width 1227 height 26
click at [1262, 92] on button "Close" at bounding box center [1295, 92] width 82 height 25
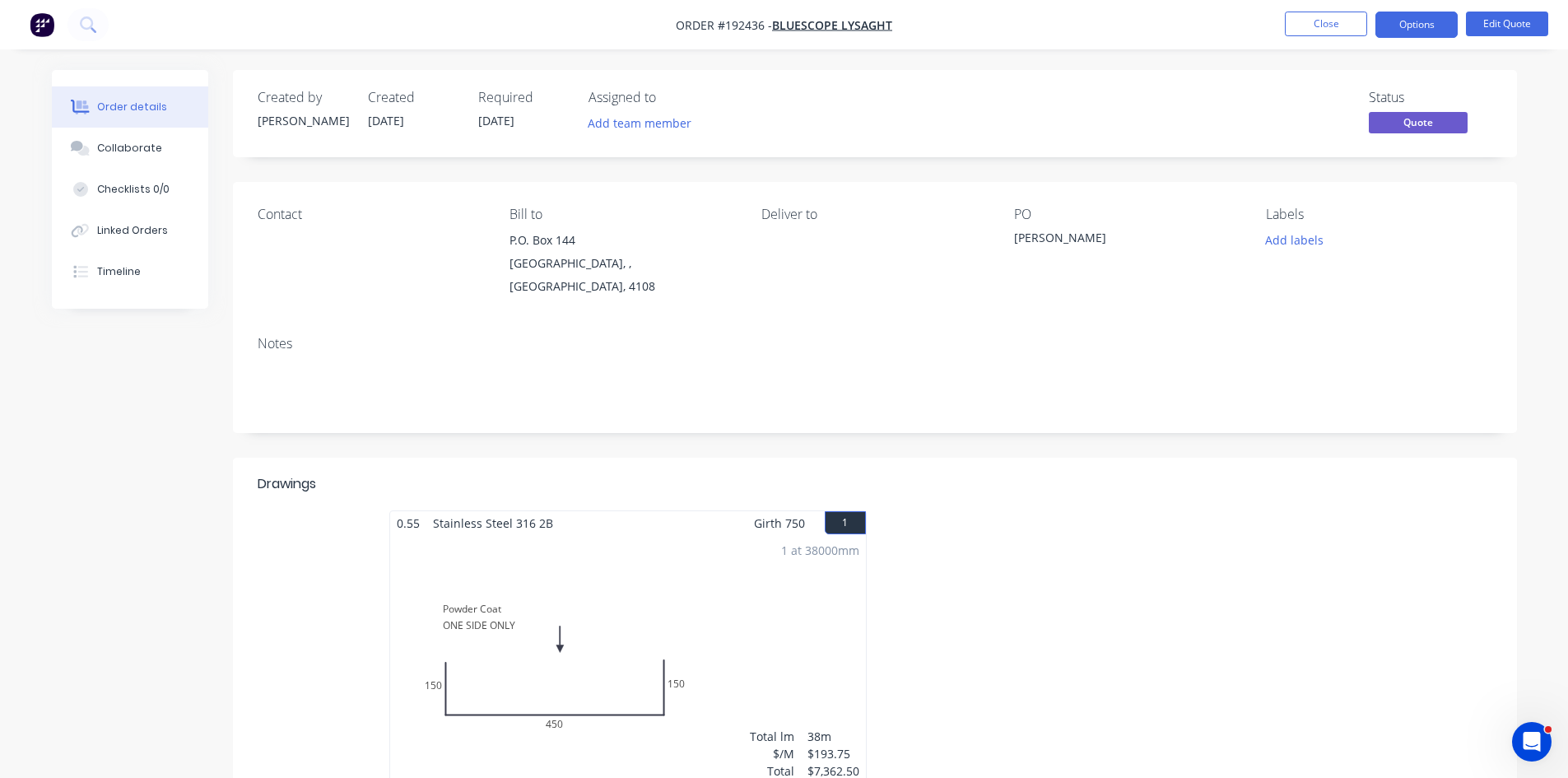
click at [1489, 535] on div "0.55 Stainless Steel 316 2B Girth 750 1 Powder Coat ONE SIDE ONLY 150 450 150 P…" at bounding box center [875, 657] width 1284 height 293
click at [32, 23] on img "button" at bounding box center [42, 25] width 25 height 25
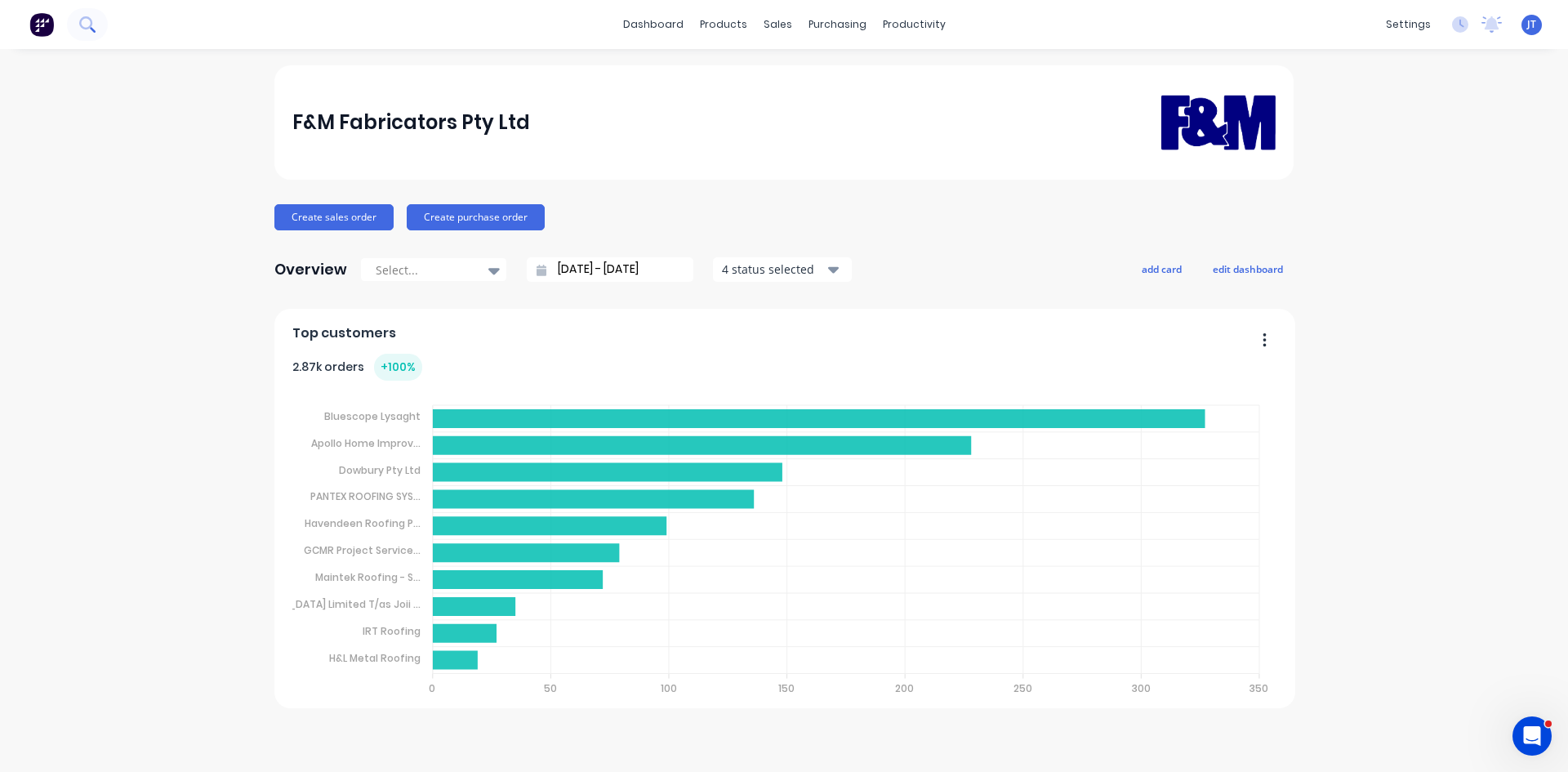
click at [71, 21] on button at bounding box center [87, 24] width 41 height 33
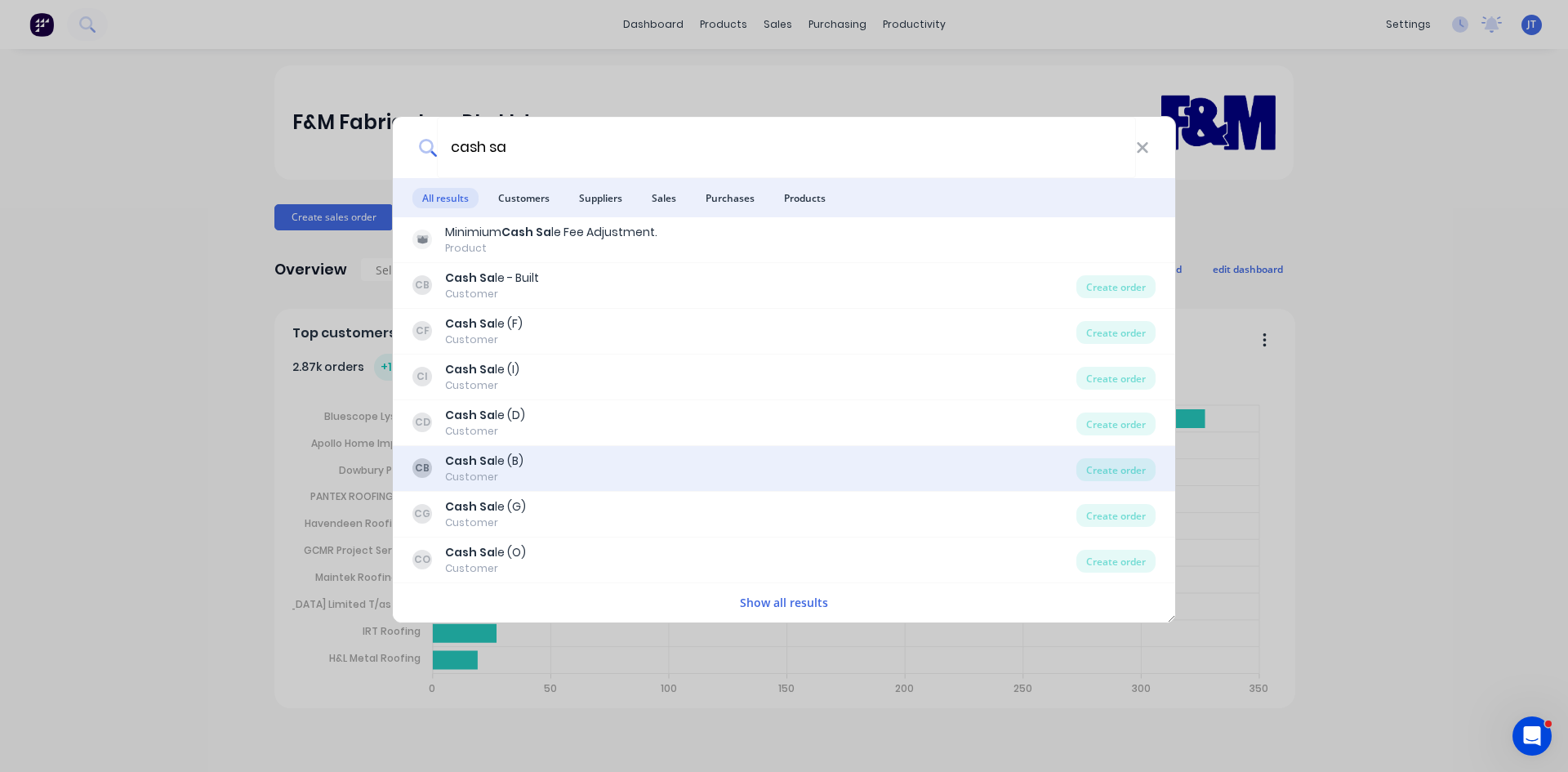
type input "cash sa"
click at [562, 463] on div "CB Cash Sa le (B) Customer" at bounding box center [744, 468] width 664 height 32
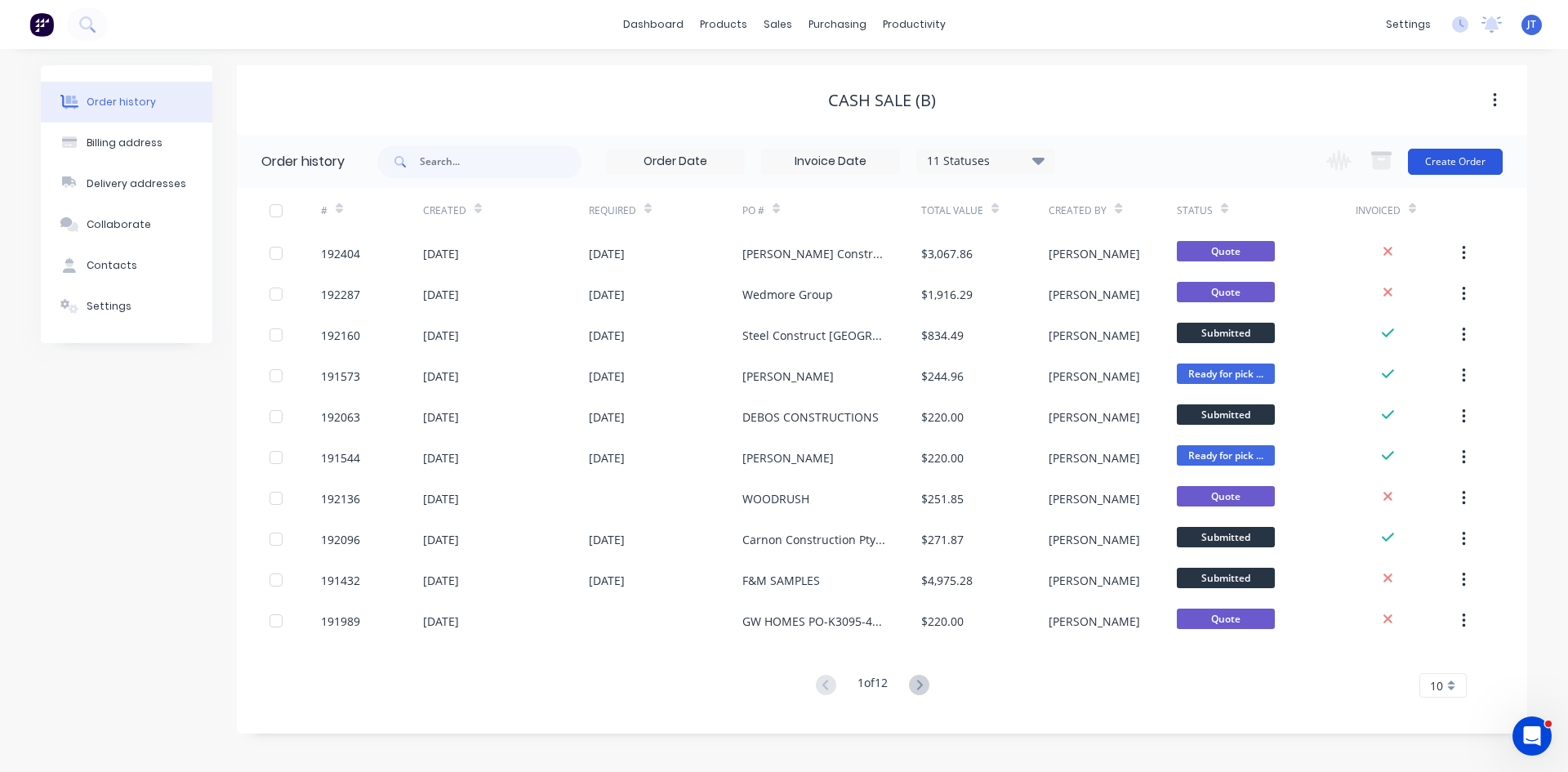
click at [1460, 155] on button "Create Order" at bounding box center [1455, 161] width 95 height 26
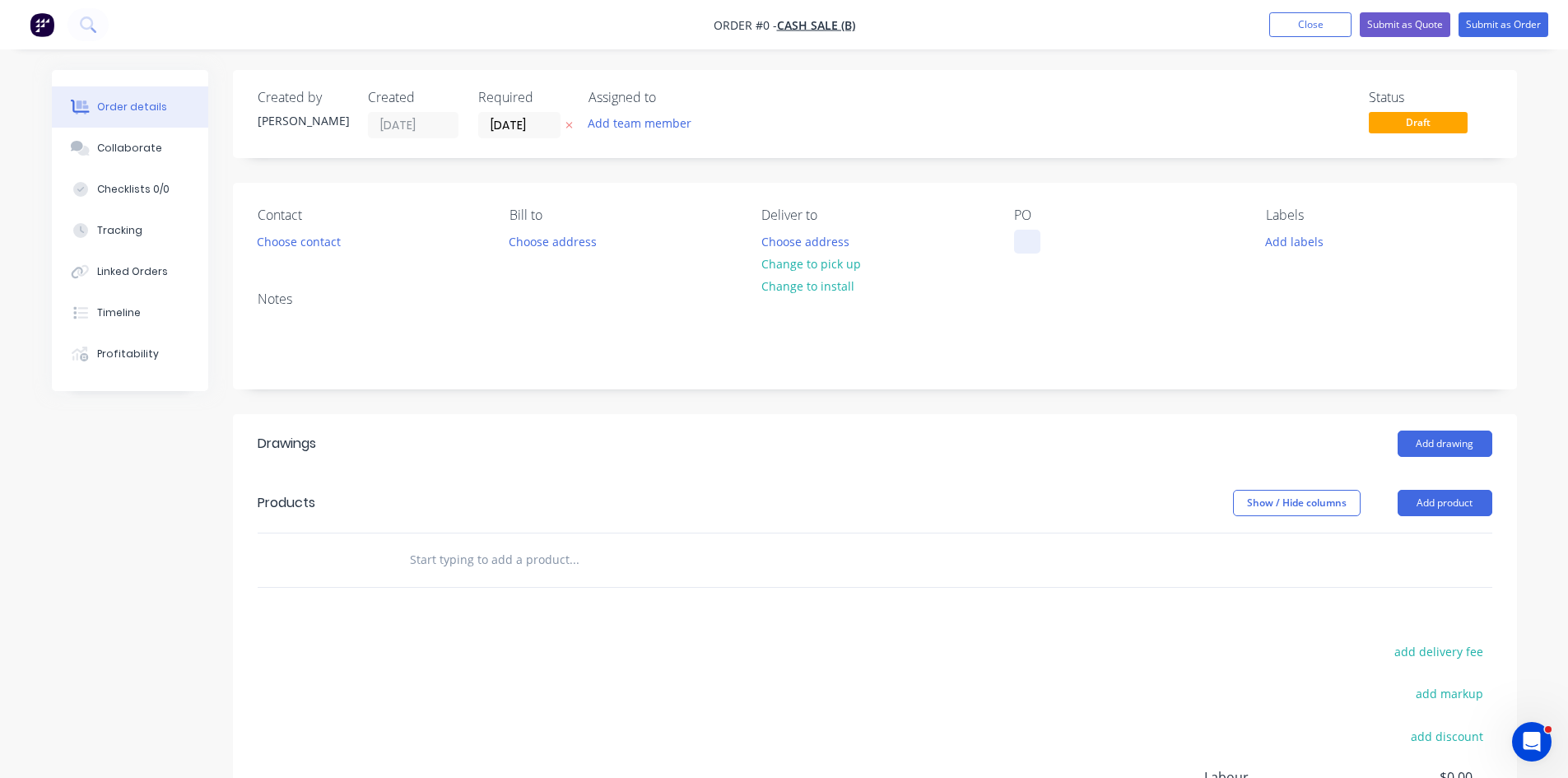
drag, startPoint x: 1020, startPoint y: 231, endPoint x: 1194, endPoint y: 287, distance: 182.8
click at [1021, 231] on div at bounding box center [1027, 241] width 26 height 24
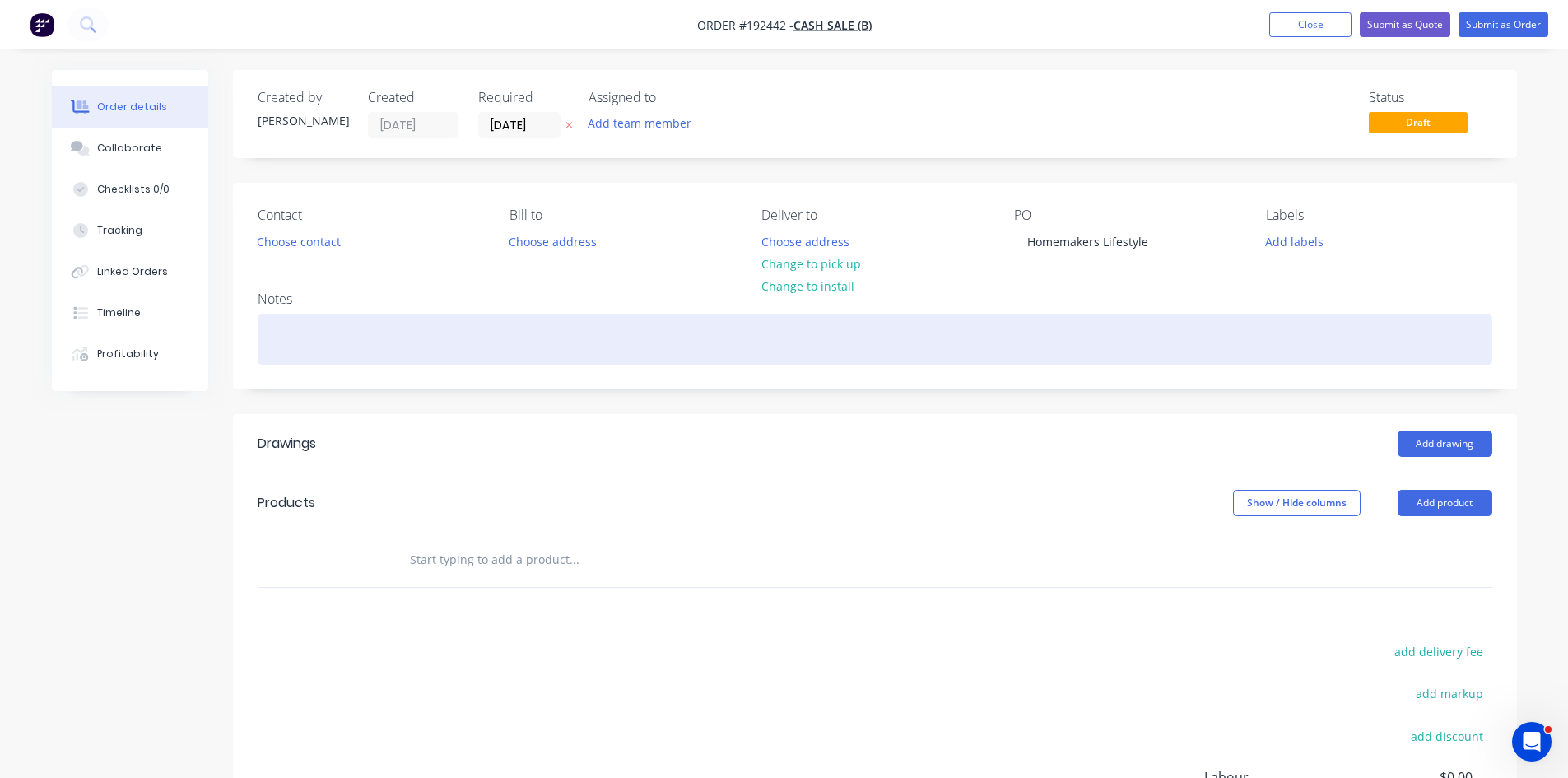
click at [1125, 323] on div at bounding box center [875, 339] width 1235 height 50
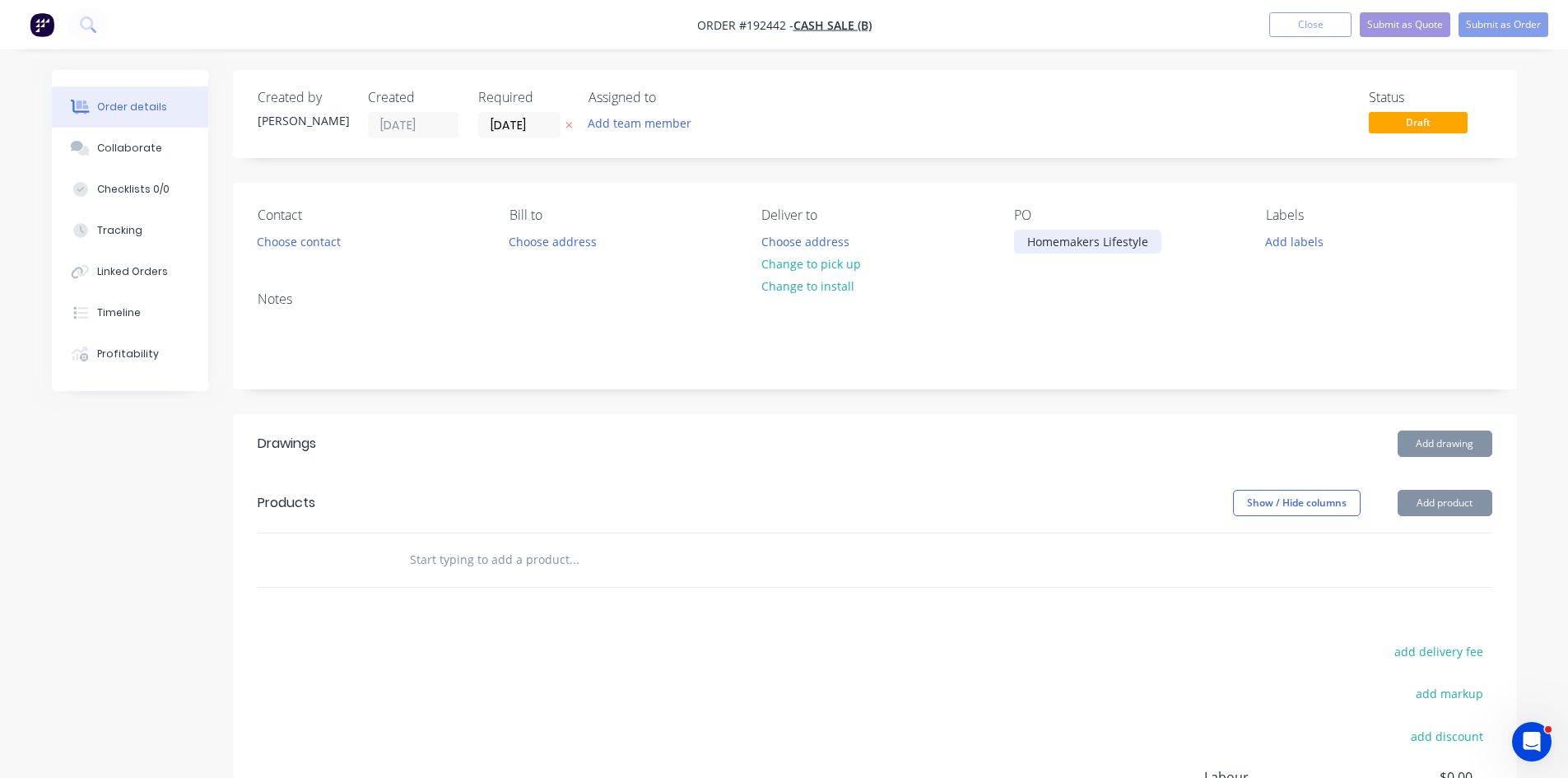
click at [1061, 242] on div "Homemakers Lifestyle" at bounding box center [1088, 241] width 148 height 24
click at [331, 242] on button "Choose contact" at bounding box center [298, 241] width 101 height 22
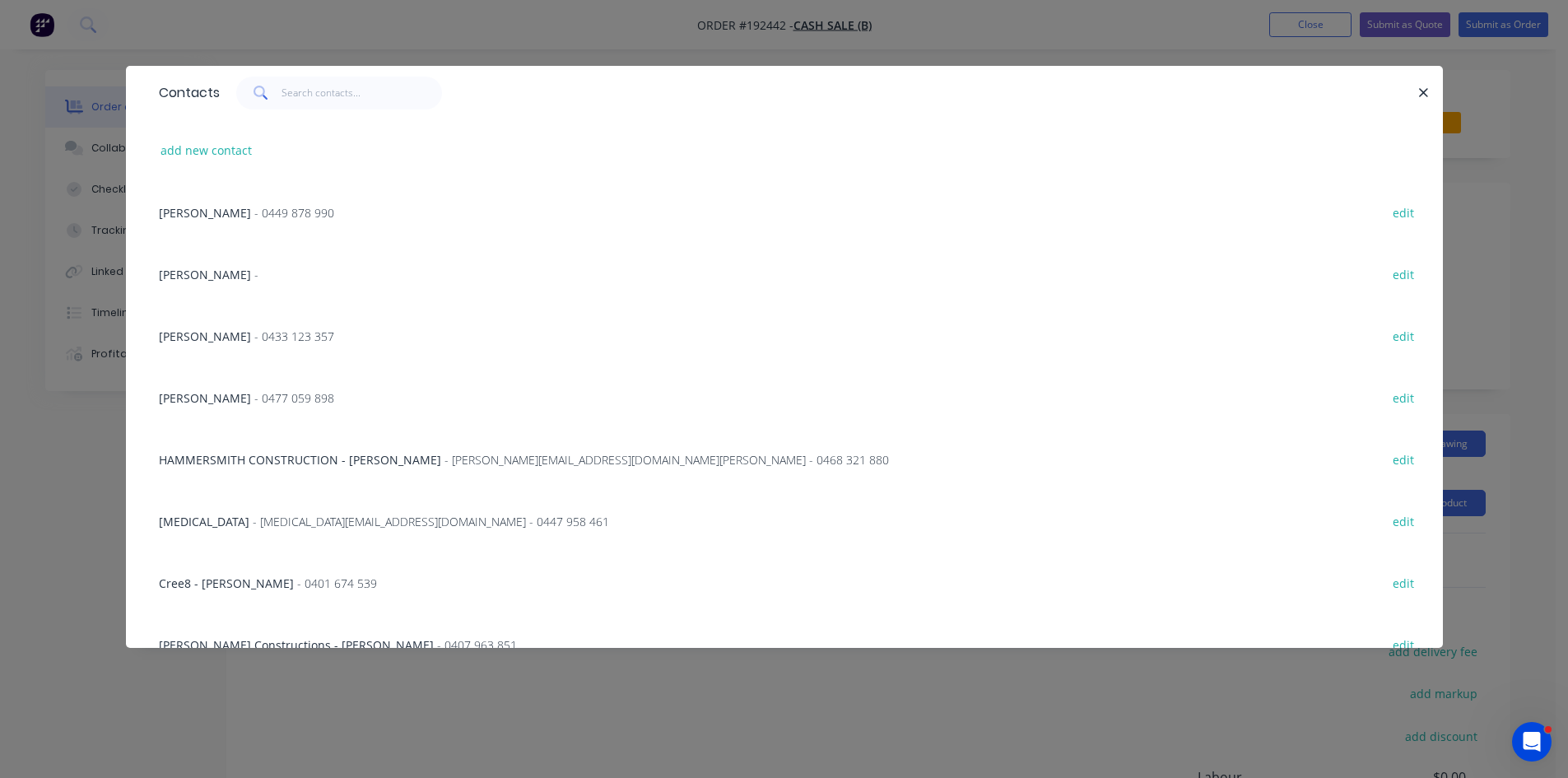
drag, startPoint x: 203, startPoint y: 174, endPoint x: 207, endPoint y: 162, distance: 12.6
click at [205, 166] on div "add new contact" at bounding box center [784, 150] width 1268 height 62
click at [208, 159] on button "add new contact" at bounding box center [206, 150] width 108 height 22
select select "AU"
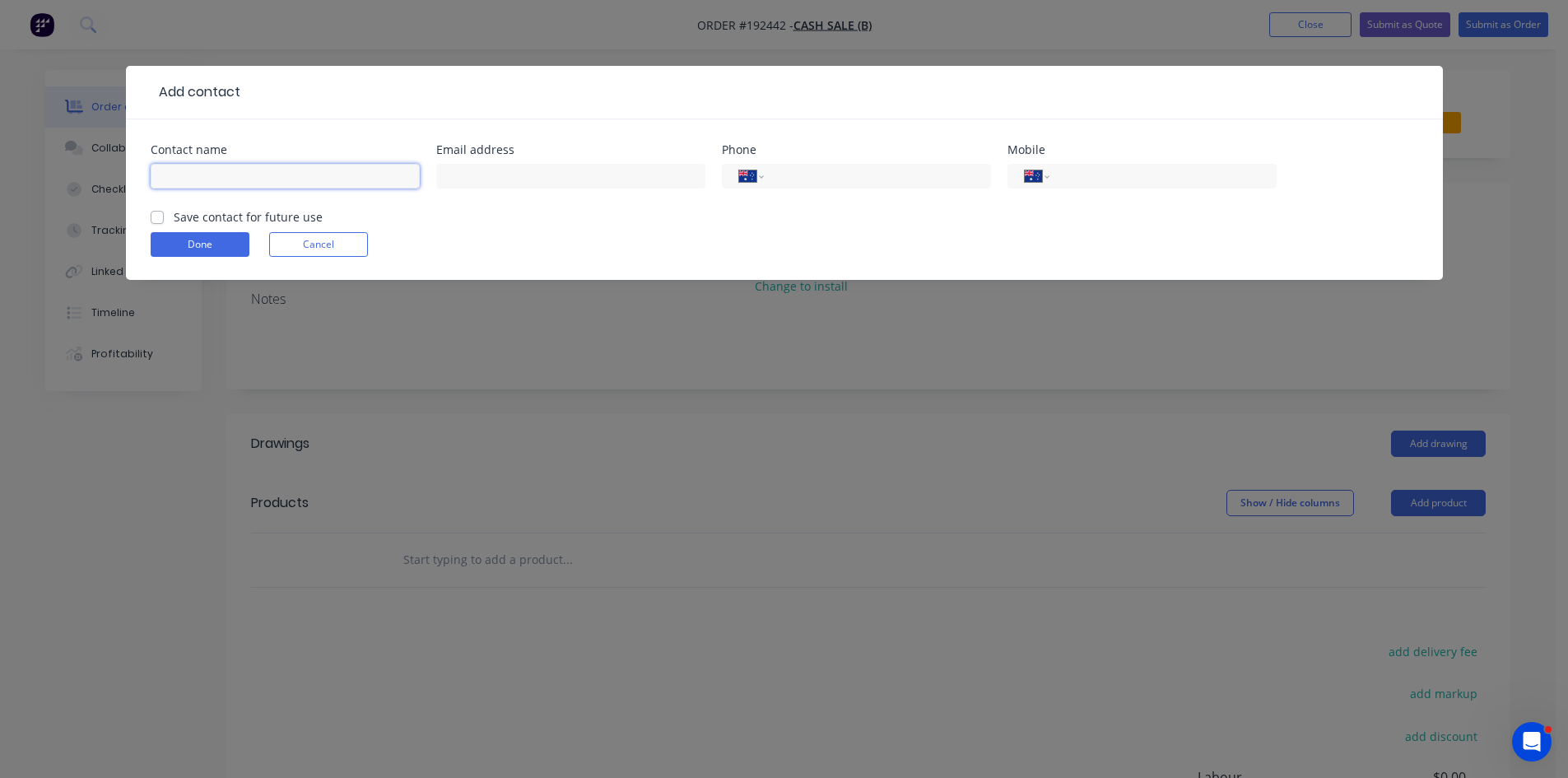
click at [254, 179] on input "text" at bounding box center [285, 176] width 270 height 25
type input "Paul"
type input "0437 618 739"
click button "Done" at bounding box center [199, 244] width 98 height 25
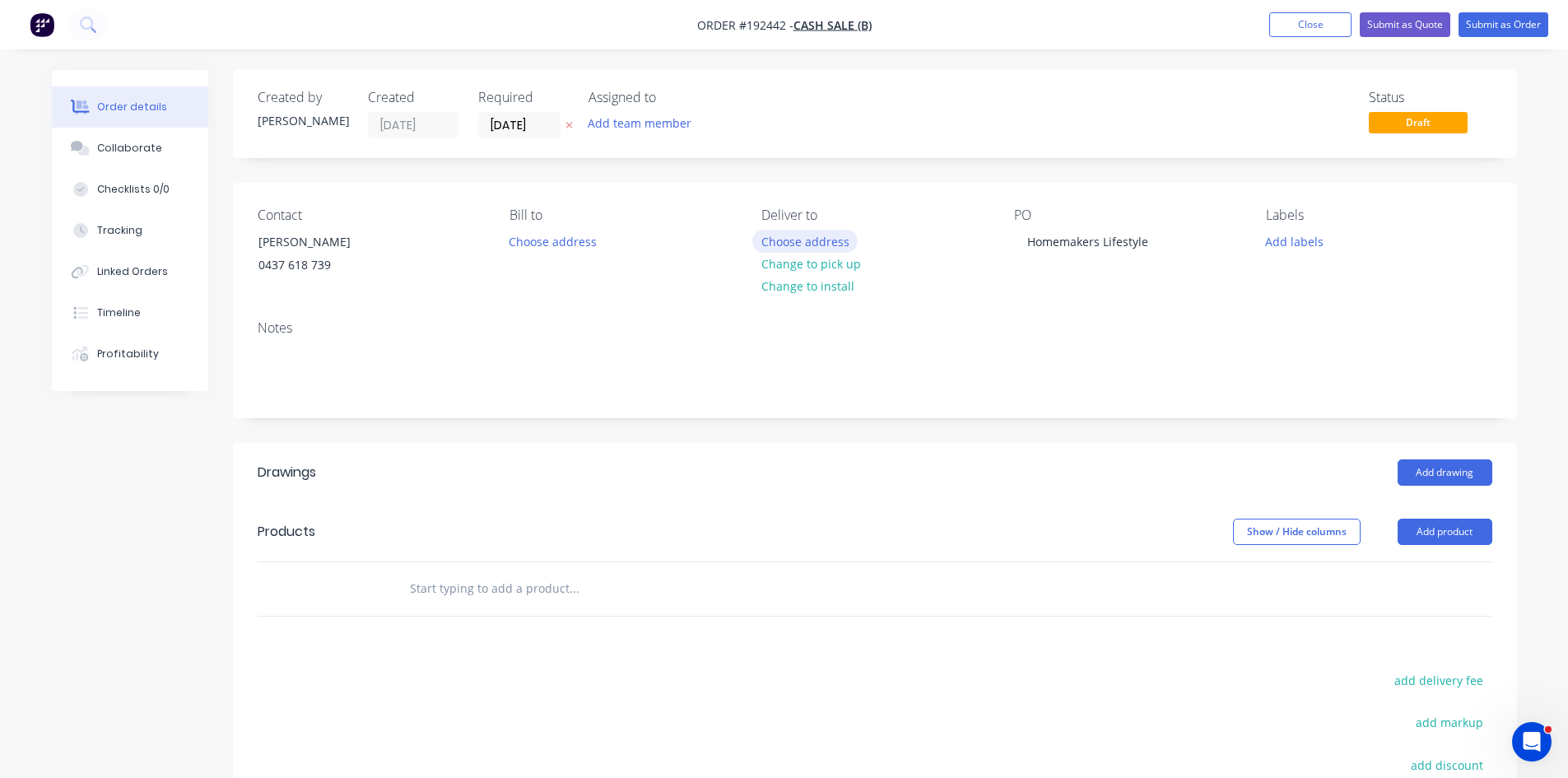
click at [814, 241] on button "Choose address" at bounding box center [805, 241] width 106 height 22
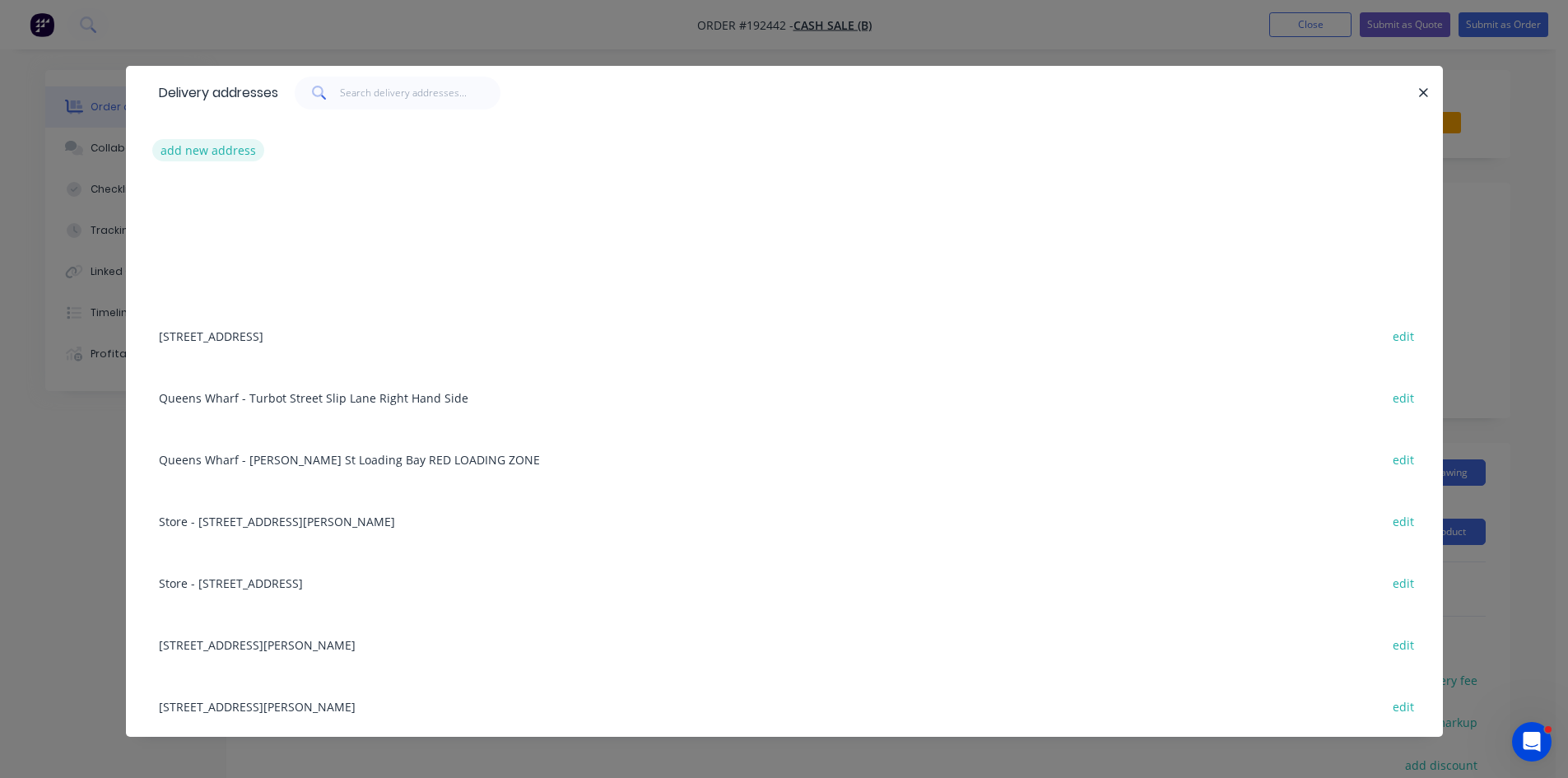
click at [212, 144] on button "add new address" at bounding box center [209, 150] width 113 height 22
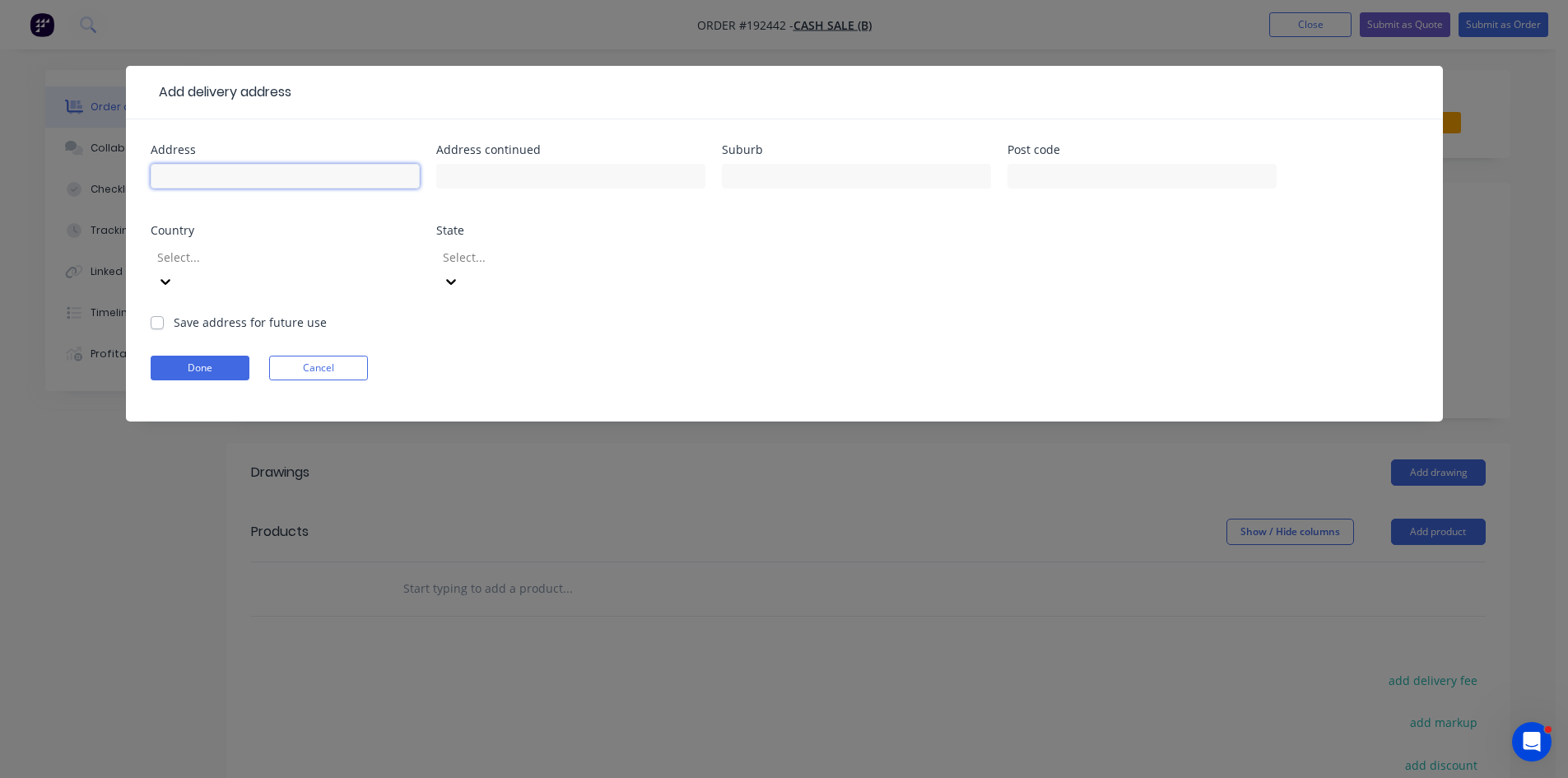
drag, startPoint x: 253, startPoint y: 171, endPoint x: 330, endPoint y: 187, distance: 78.6
click at [259, 173] on input "text" at bounding box center [285, 176] width 270 height 25
type input "Marrochydore"
click button "Done" at bounding box center [199, 367] width 98 height 25
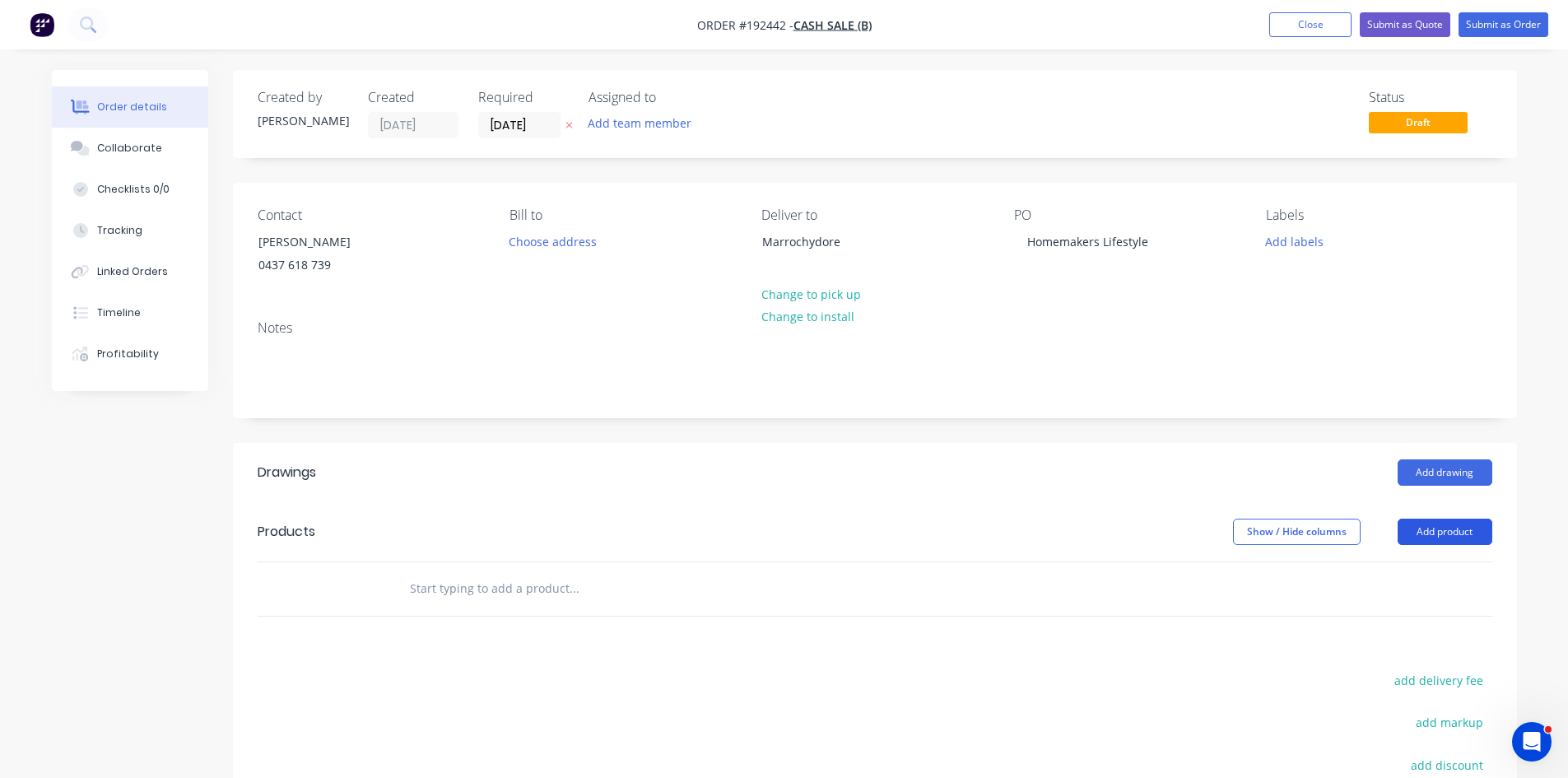
click at [1453, 530] on button "Add product" at bounding box center [1445, 531] width 95 height 26
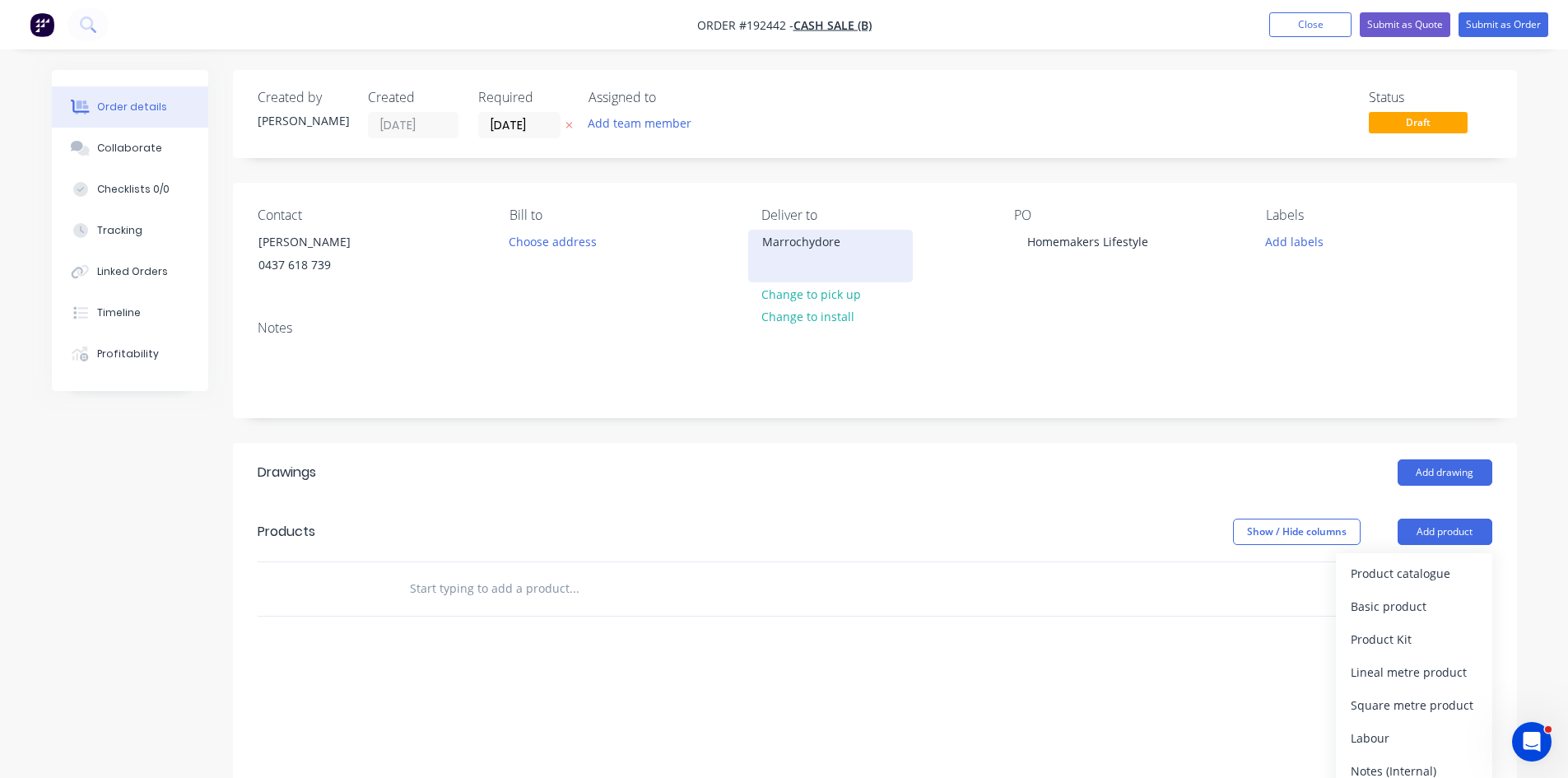
click at [813, 245] on div "Marrochydore" at bounding box center [830, 241] width 137 height 23
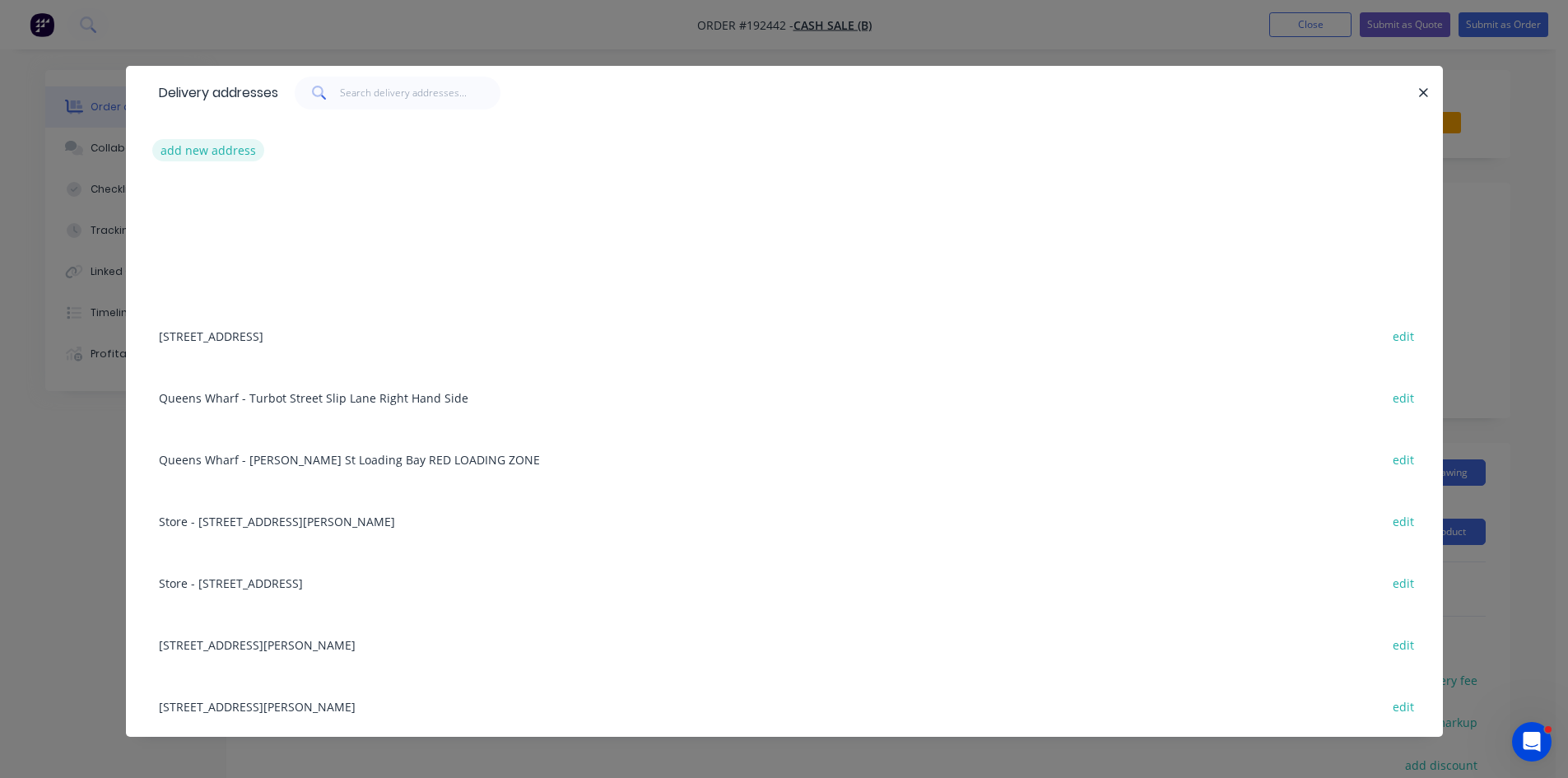
click at [157, 160] on button "add new address" at bounding box center [209, 150] width 113 height 22
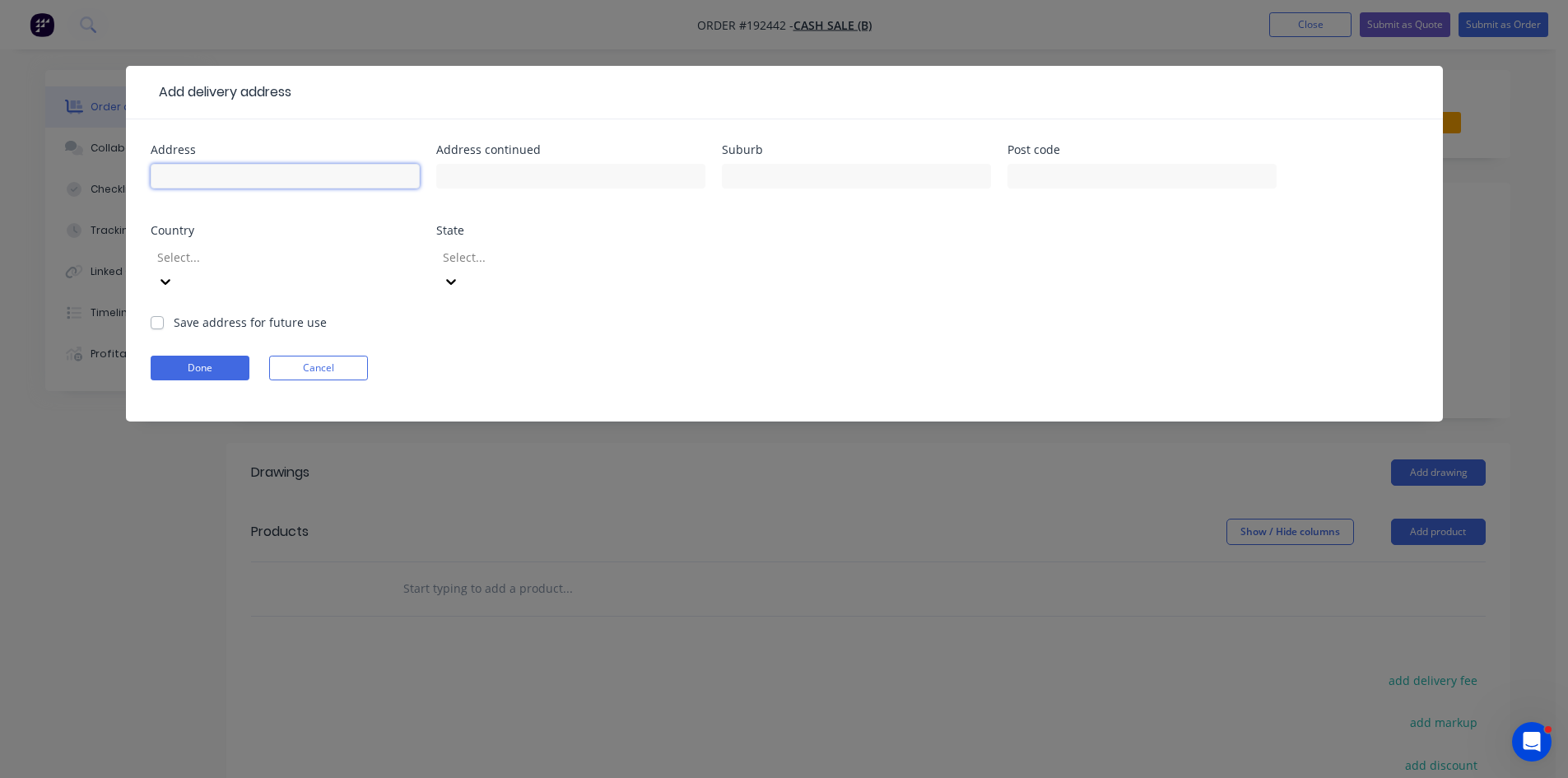
click at [203, 176] on input "text" at bounding box center [285, 176] width 270 height 25
type input "TBA"
type input "Maroochydore"
click button "Done" at bounding box center [199, 367] width 98 height 25
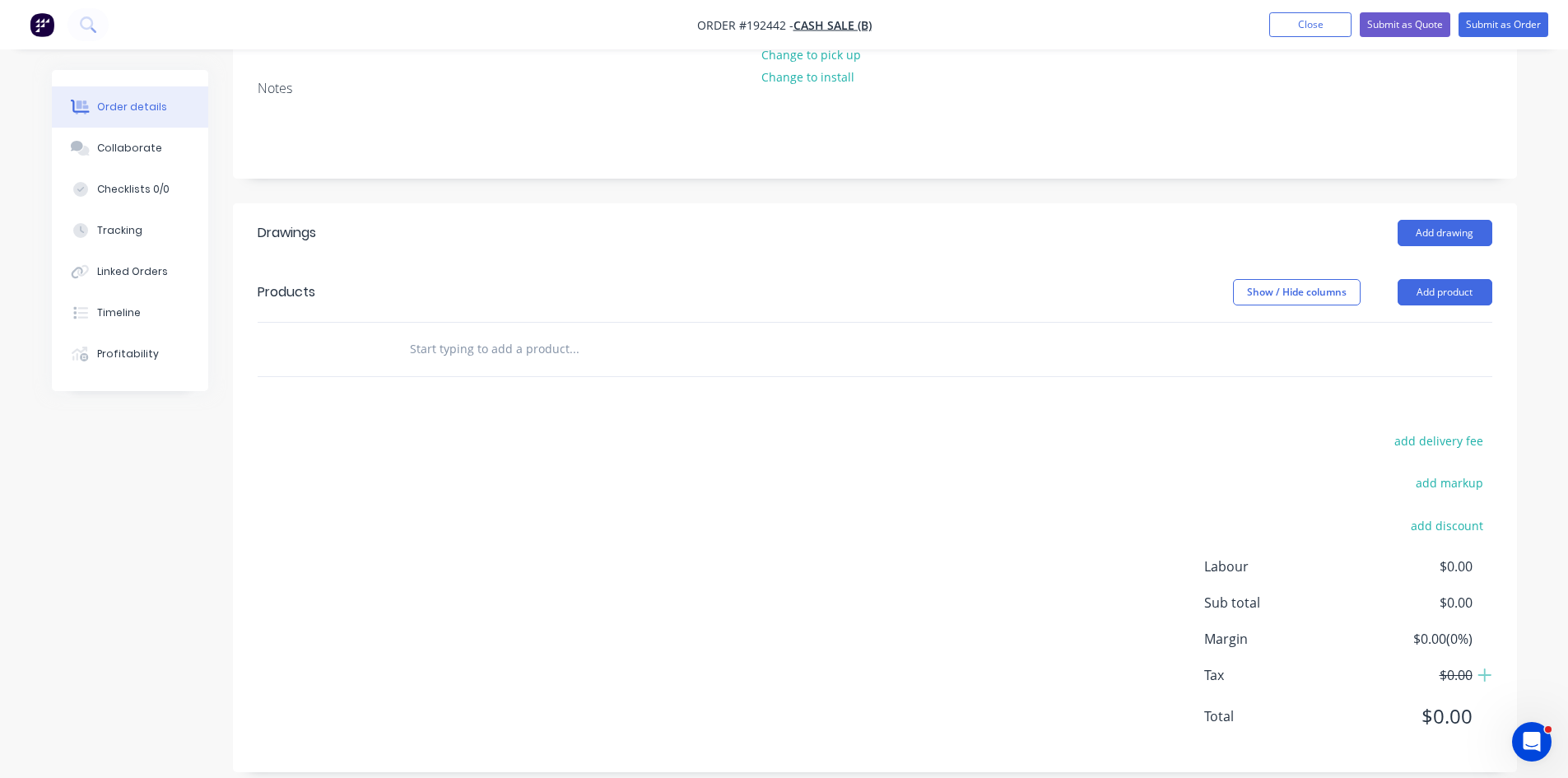
scroll to position [259, 0]
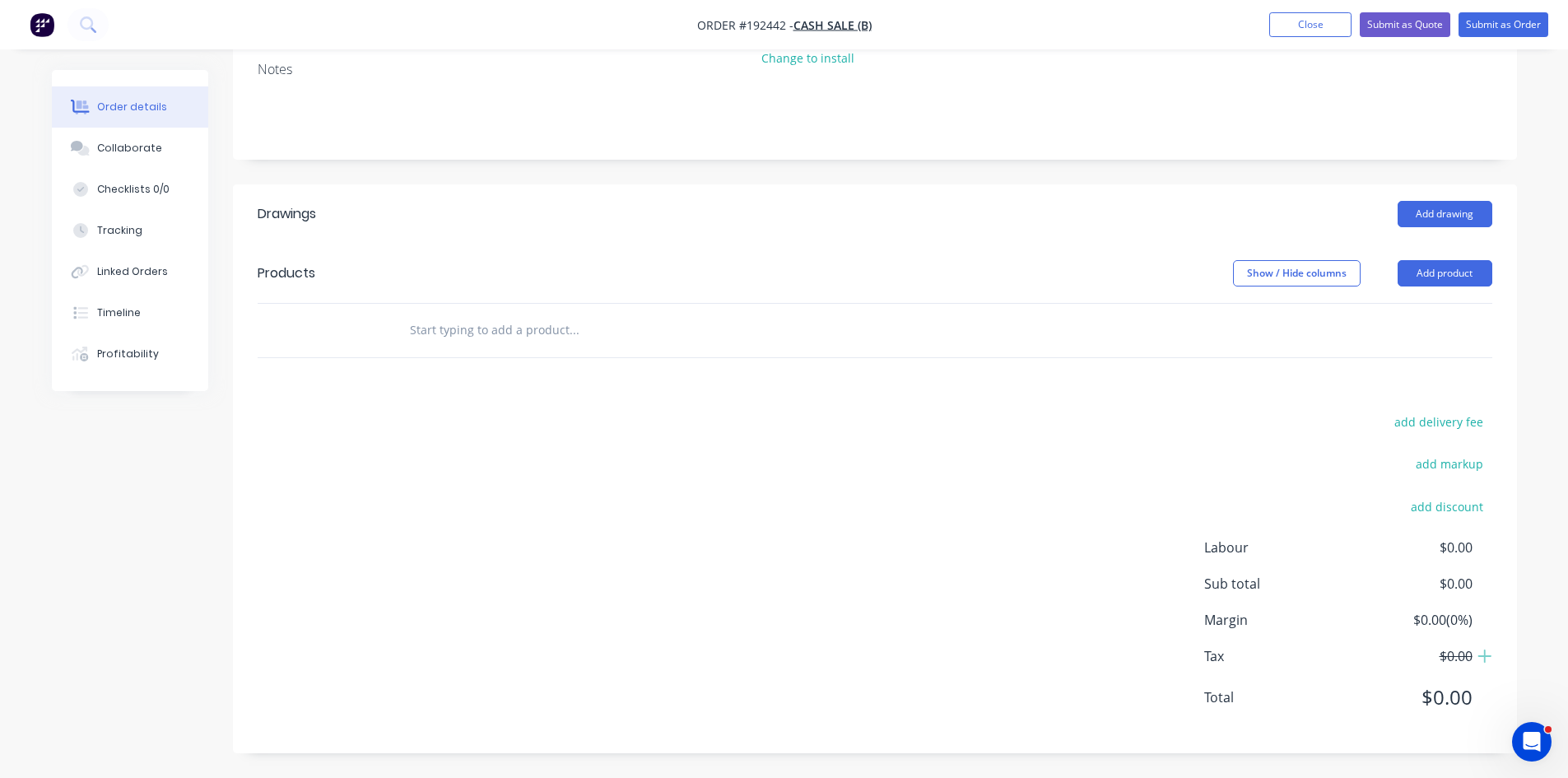
drag, startPoint x: 628, startPoint y: 336, endPoint x: 620, endPoint y: 334, distance: 8.2
click at [626, 335] on input "text" at bounding box center [574, 330] width 330 height 33
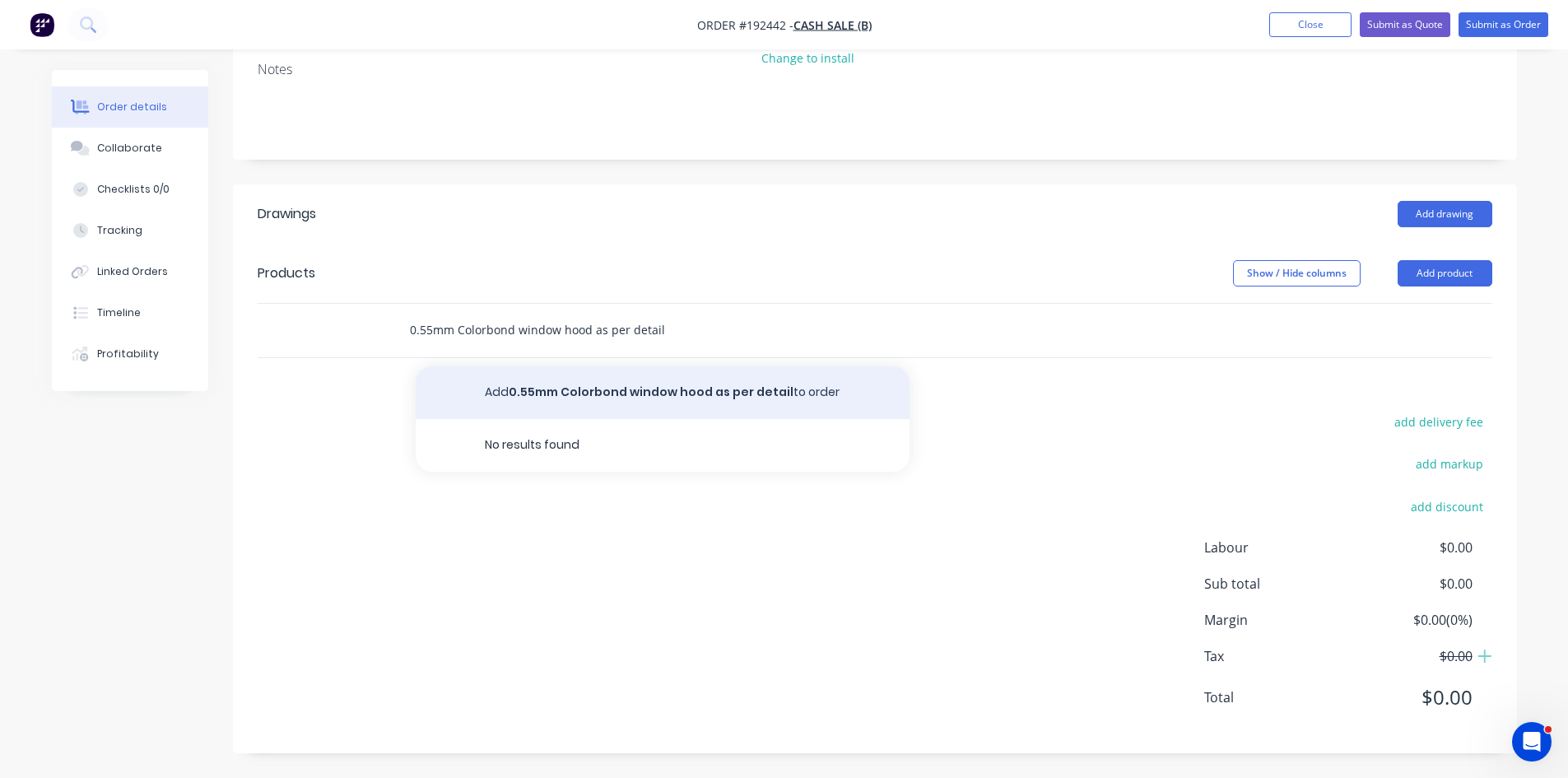
type input "0.55mm Colorbond window hood as per detail"
click at [657, 395] on button "Add 0.55mm Colorbond window hood as per detail to order" at bounding box center [662, 393] width 494 height 53
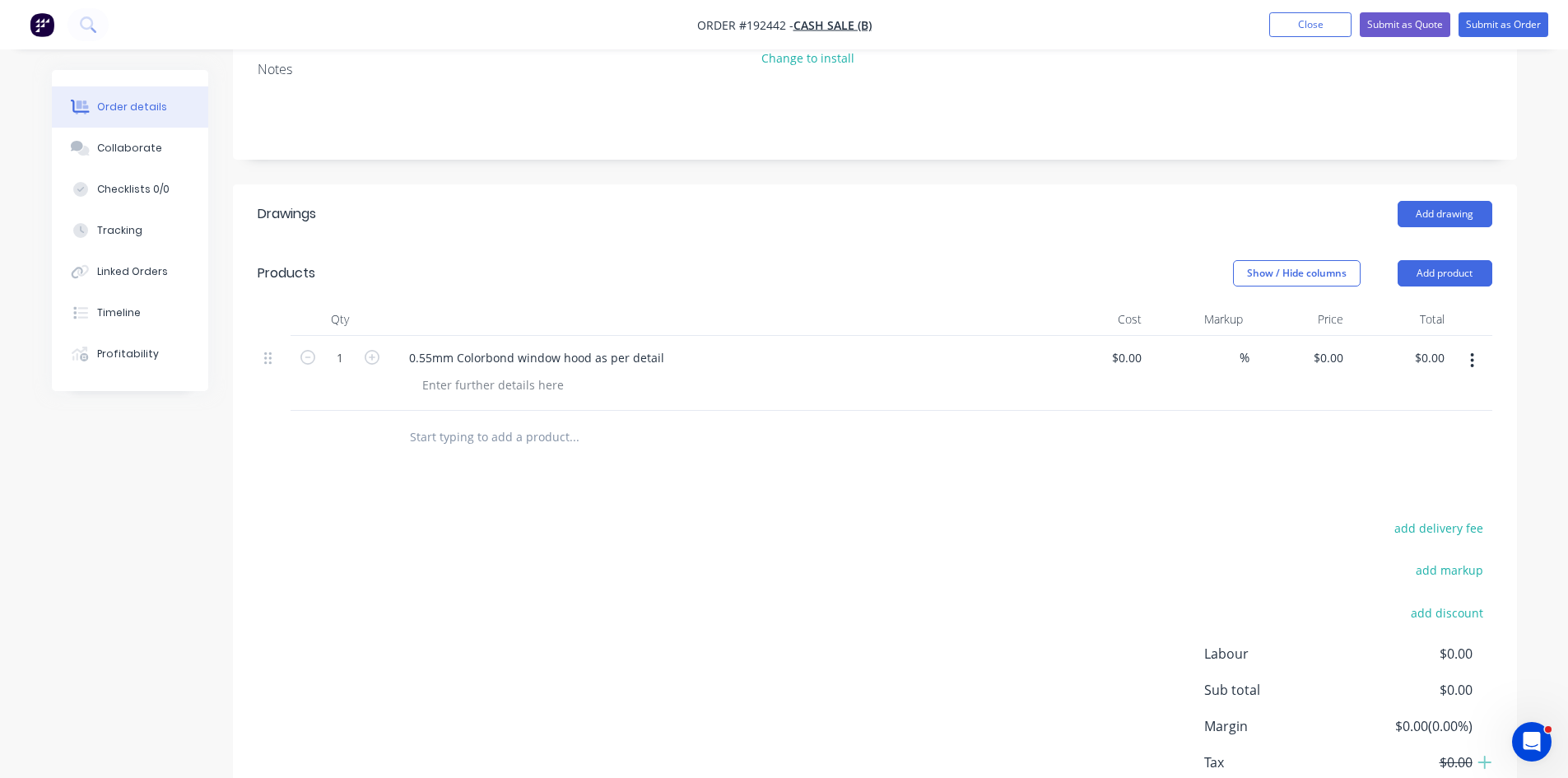
click at [676, 350] on div "0.55mm Colorbond window hood as per detail" at bounding box center [718, 358] width 646 height 24
click at [657, 363] on div "0.55mm Colorbond window hood as per detail" at bounding box center [536, 358] width 281 height 24
click at [484, 385] on div at bounding box center [493, 384] width 168 height 24
click at [383, 363] on div "1" at bounding box center [340, 374] width 98 height 75
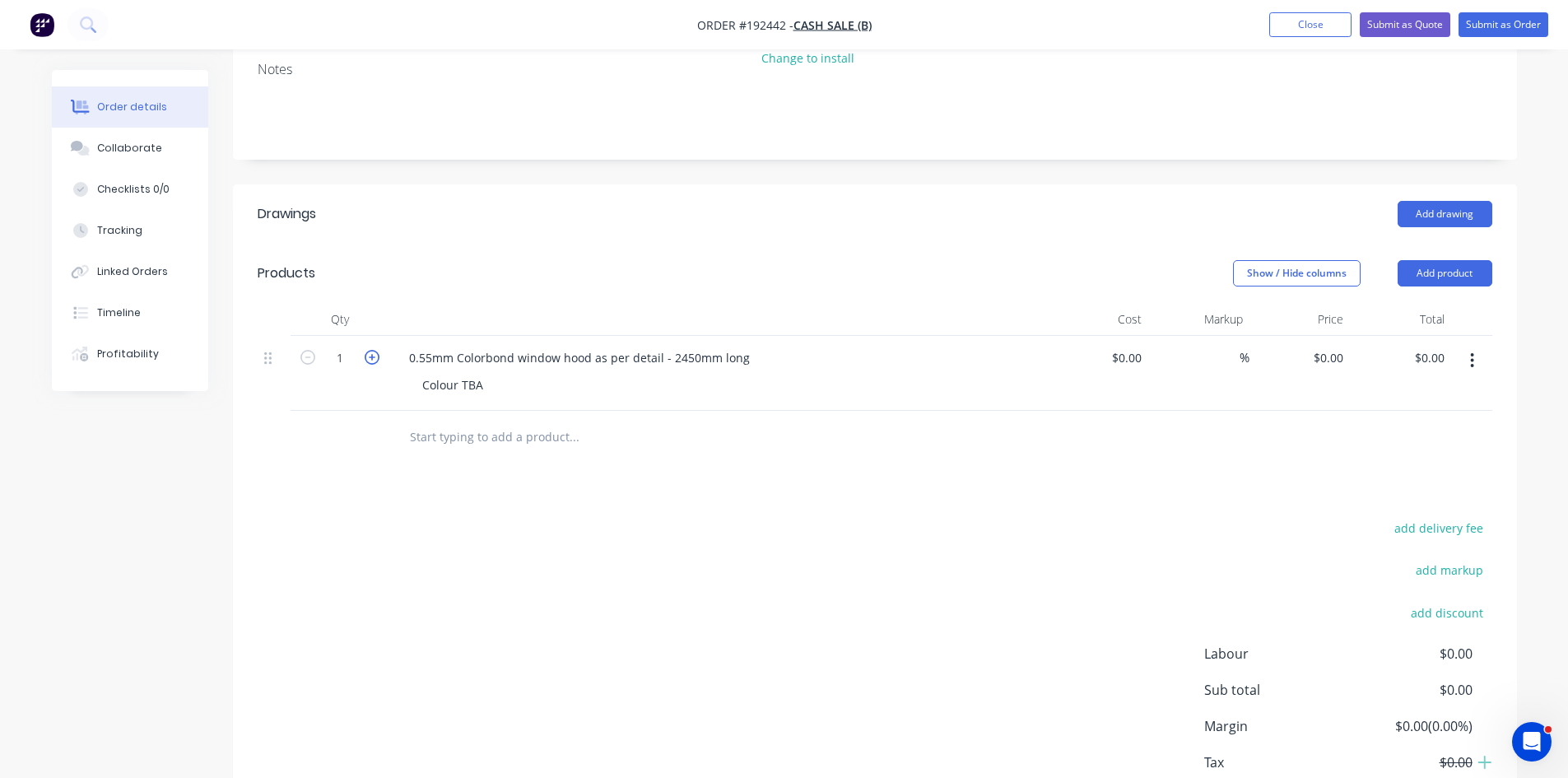
click at [373, 354] on icon "button" at bounding box center [372, 357] width 15 height 15
type input "2"
click at [1333, 355] on input "0" at bounding box center [1331, 358] width 38 height 24
type input "$895.23"
type input "$1,790.46"
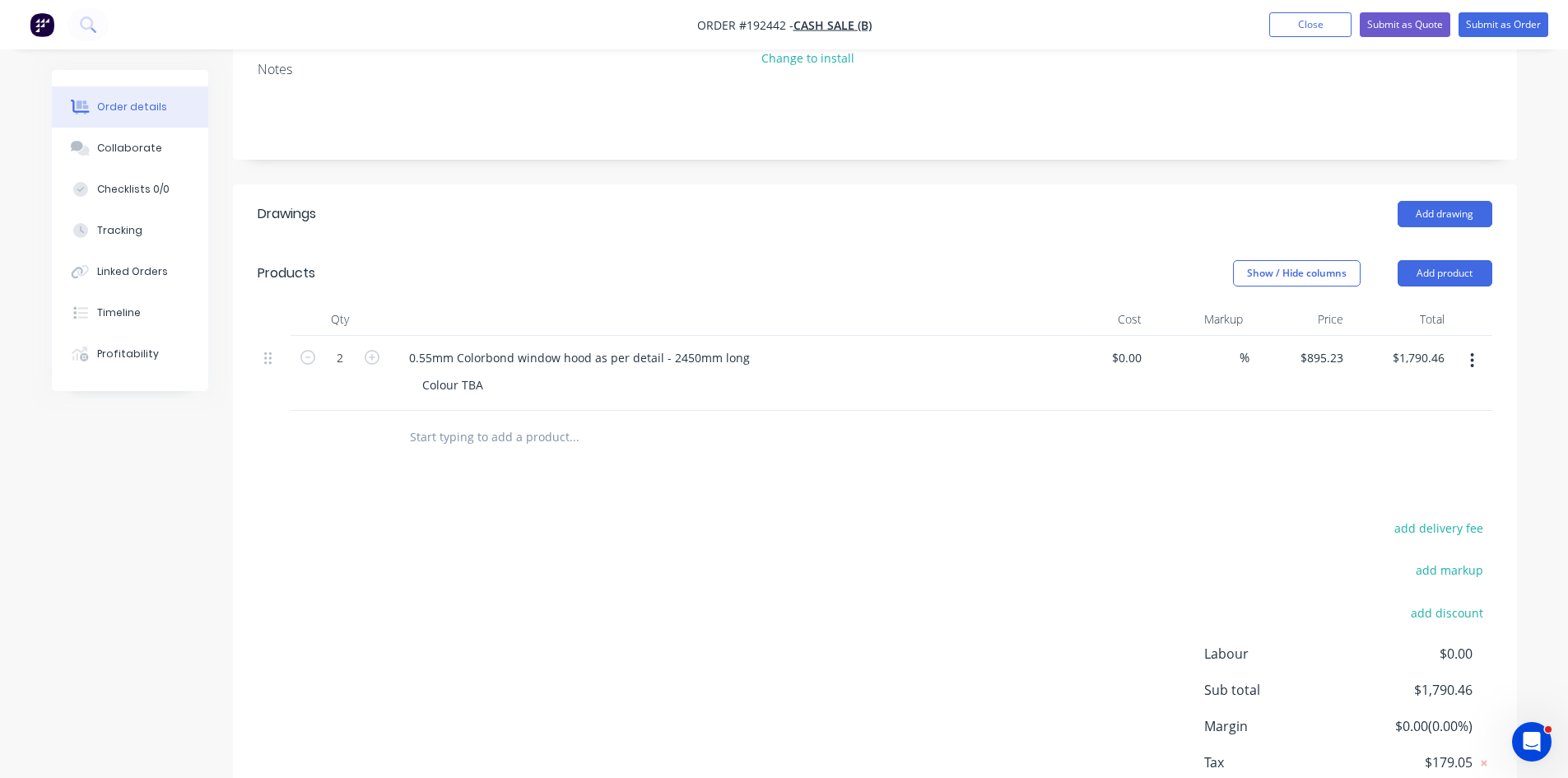
click at [1429, 492] on div "Drawings Add drawing Products Show / Hide columns Add product Qty Cost Markup P…" at bounding box center [875, 521] width 1284 height 675
click at [1471, 355] on icon "button" at bounding box center [1472, 361] width 4 height 15
drag, startPoint x: 1436, startPoint y: 433, endPoint x: 1121, endPoint y: 486, distance: 319.4
click at [1435, 433] on div "Duplicate" at bounding box center [1413, 436] width 127 height 24
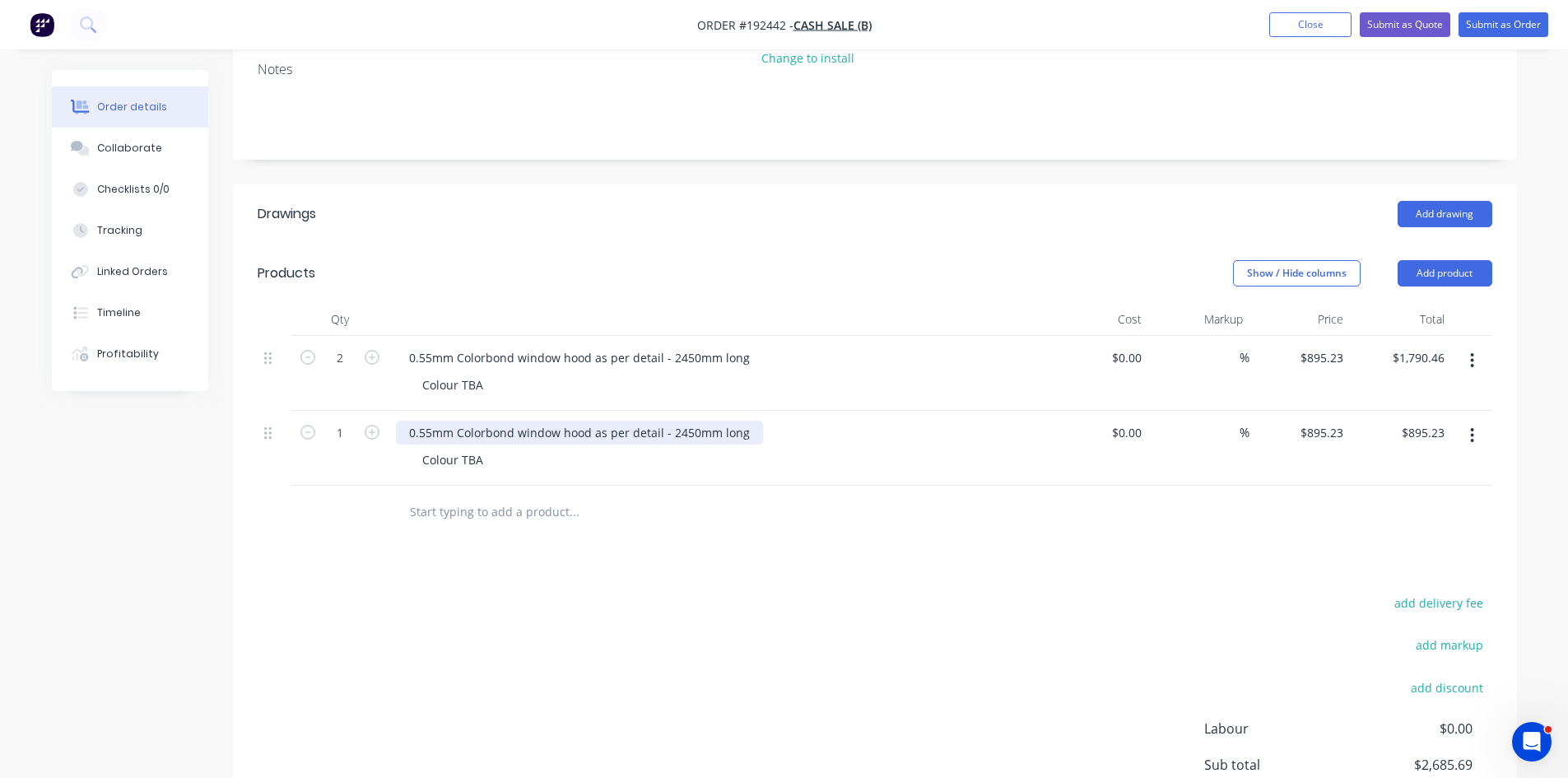
click at [680, 434] on div "0.55mm Colorbond window hood as per detail - 2450mm long" at bounding box center [579, 433] width 367 height 24
click at [795, 507] on div at bounding box center [643, 512] width 494 height 33
click at [1330, 429] on input "895.23" at bounding box center [1324, 433] width 51 height 24
type input "$675.99"
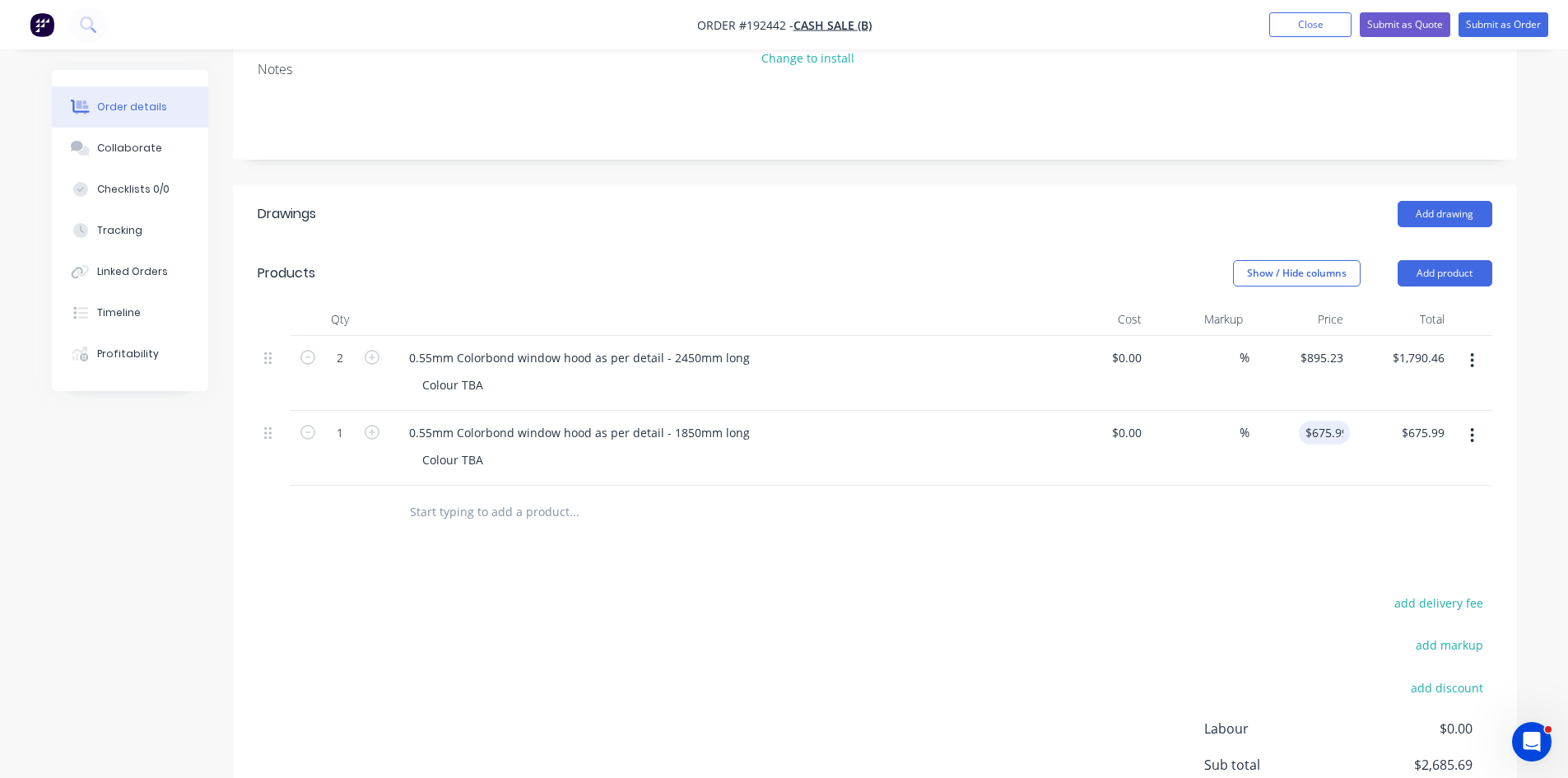
click at [1297, 557] on div "Drawings Add drawing Products Show / Hide columns Add product Qty Cost Markup P…" at bounding box center [875, 558] width 1284 height 750
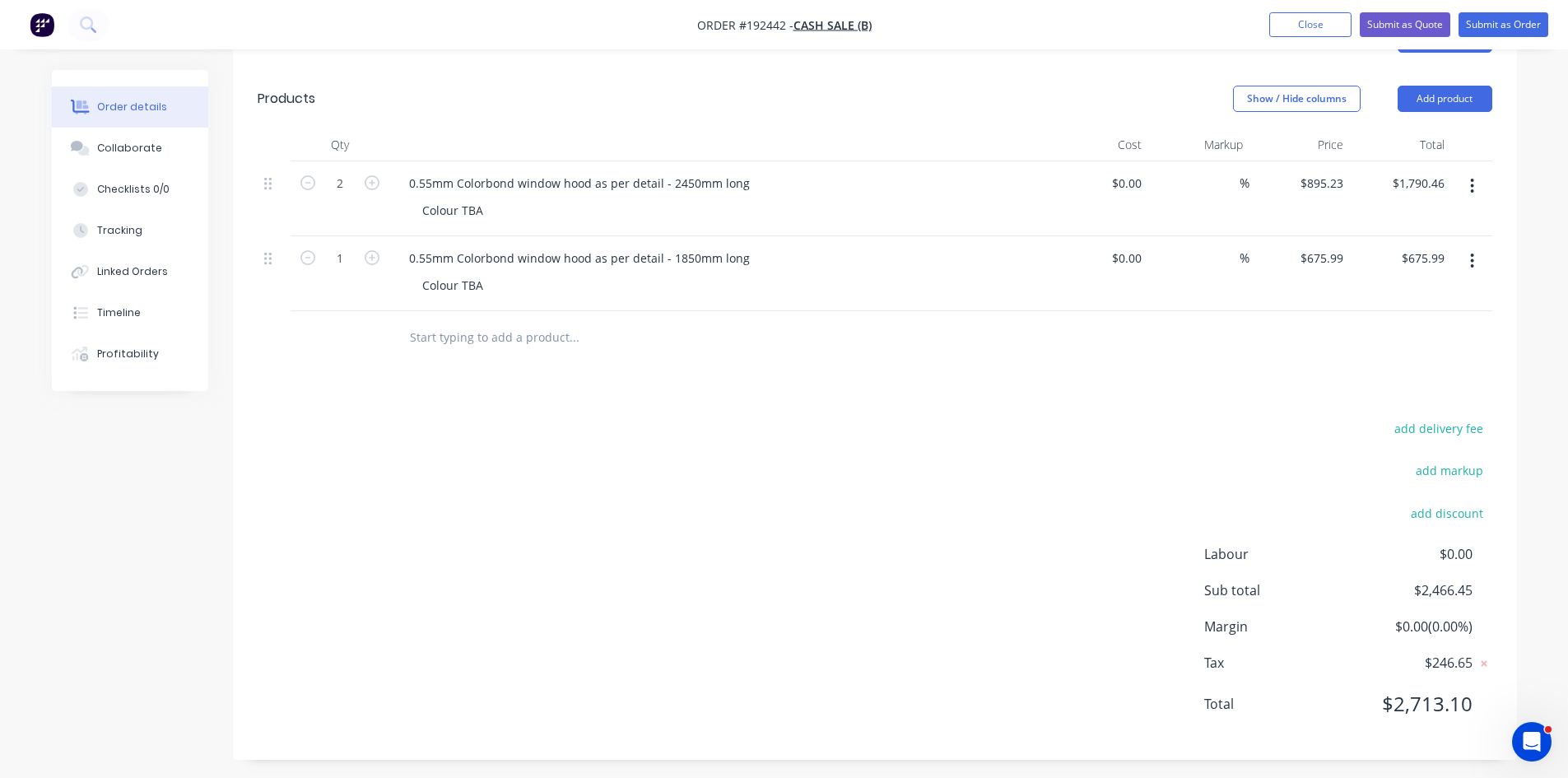
scroll to position [440, 0]
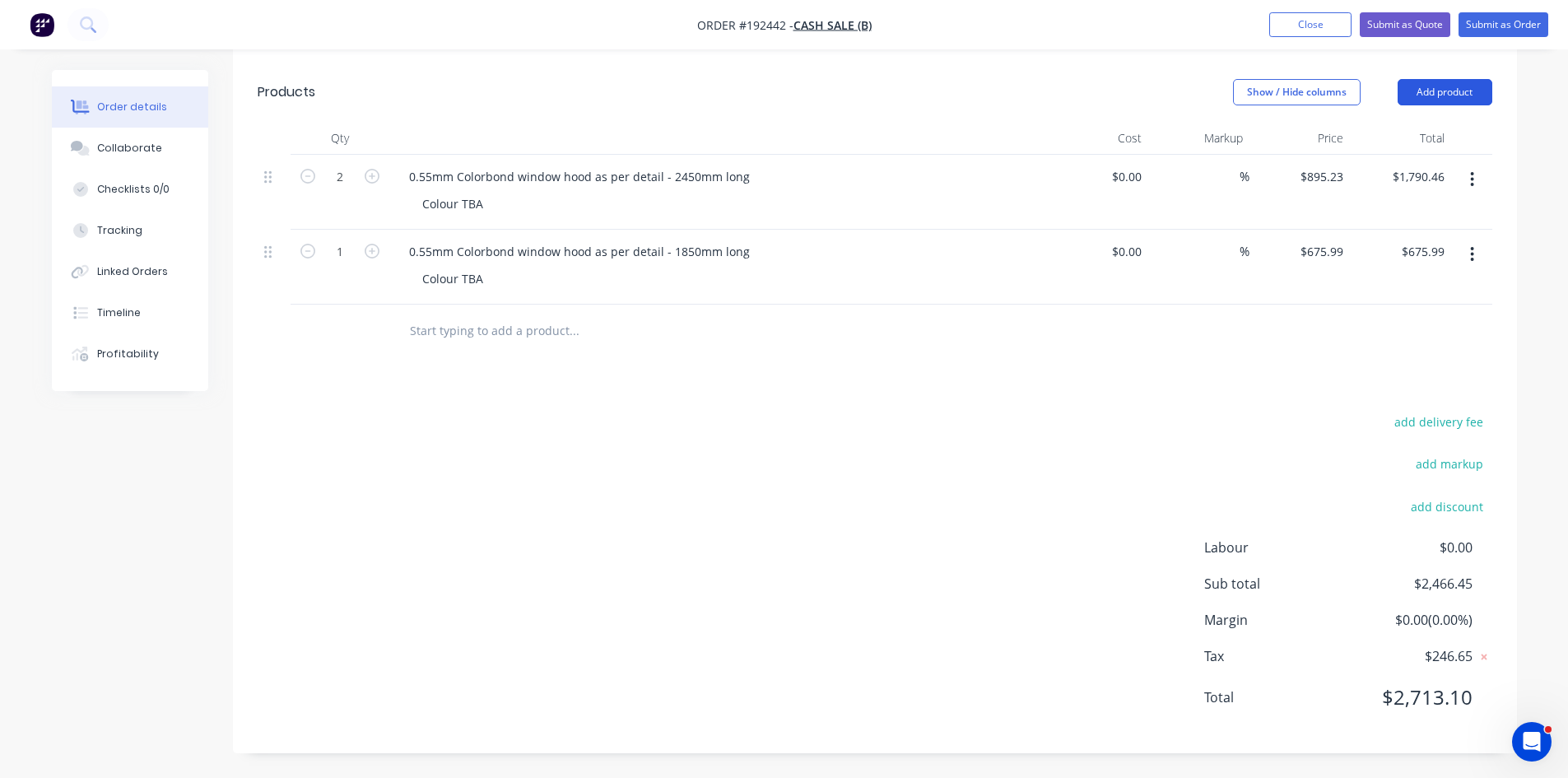
click at [1437, 87] on button "Add product" at bounding box center [1445, 92] width 95 height 26
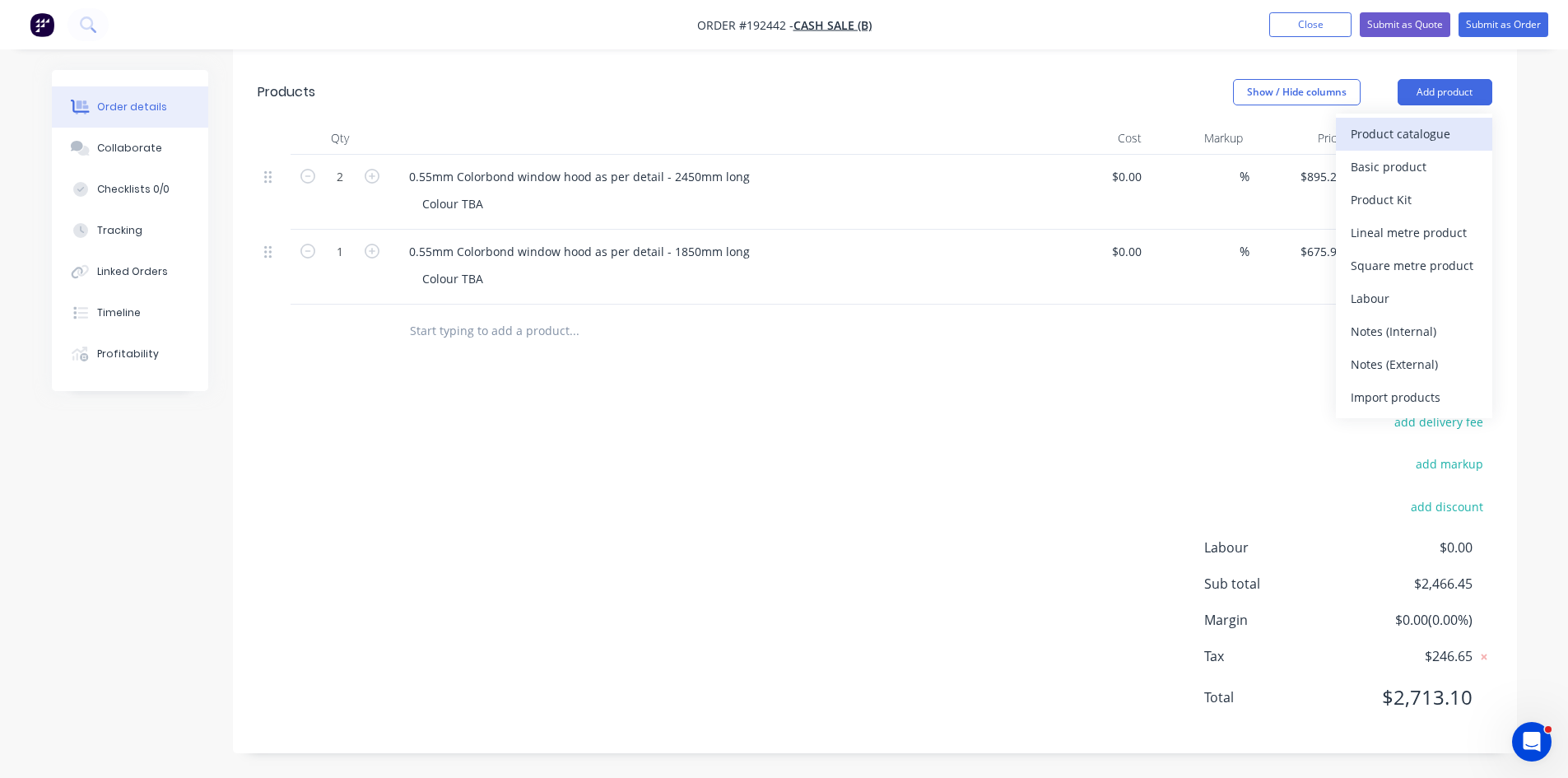
click at [1382, 128] on div "Product catalogue" at bounding box center [1413, 134] width 127 height 24
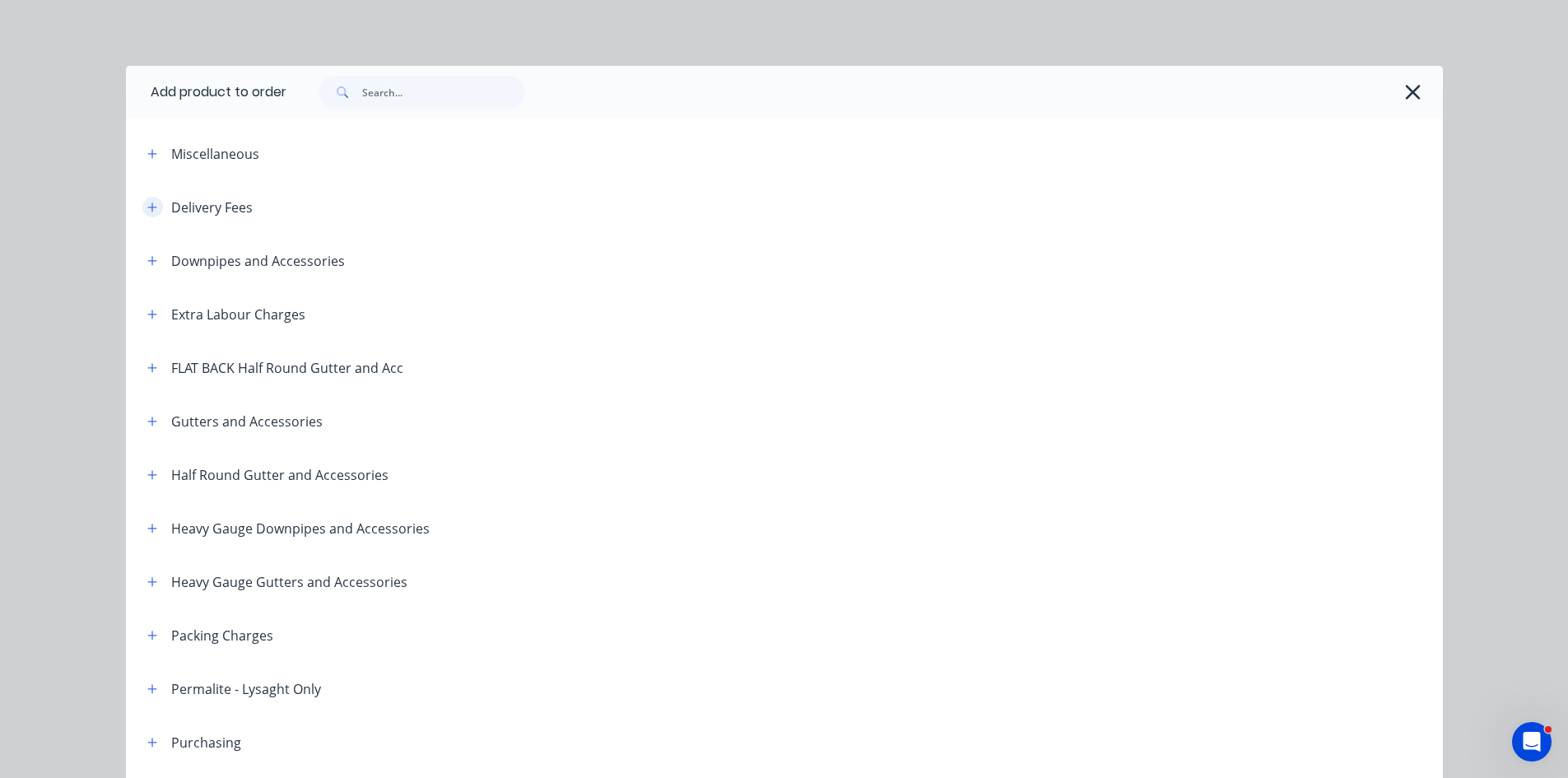
click at [148, 205] on icon "button" at bounding box center [152, 207] width 10 height 12
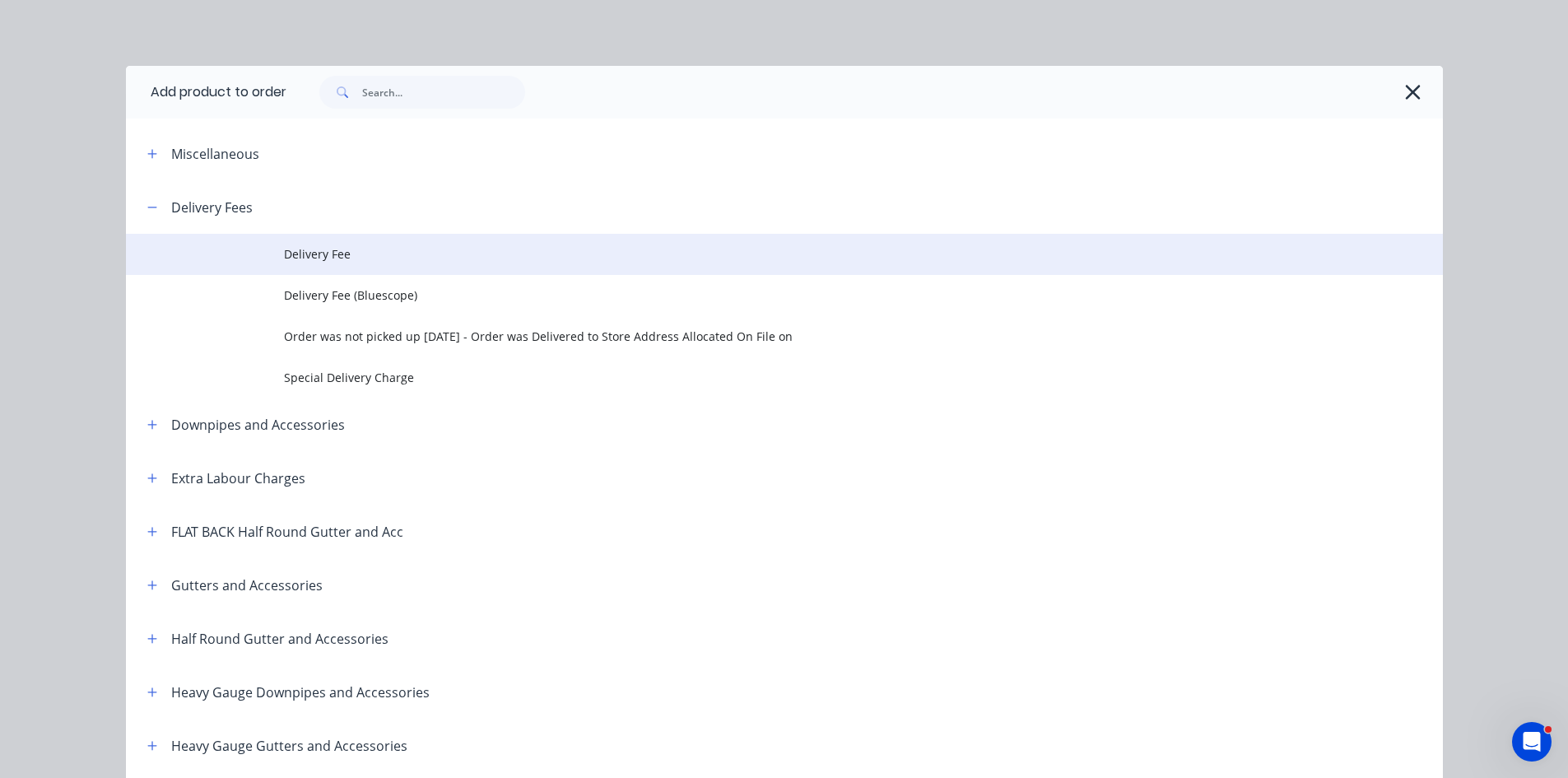
click at [366, 264] on td "Delivery Fee" at bounding box center [863, 254] width 1159 height 41
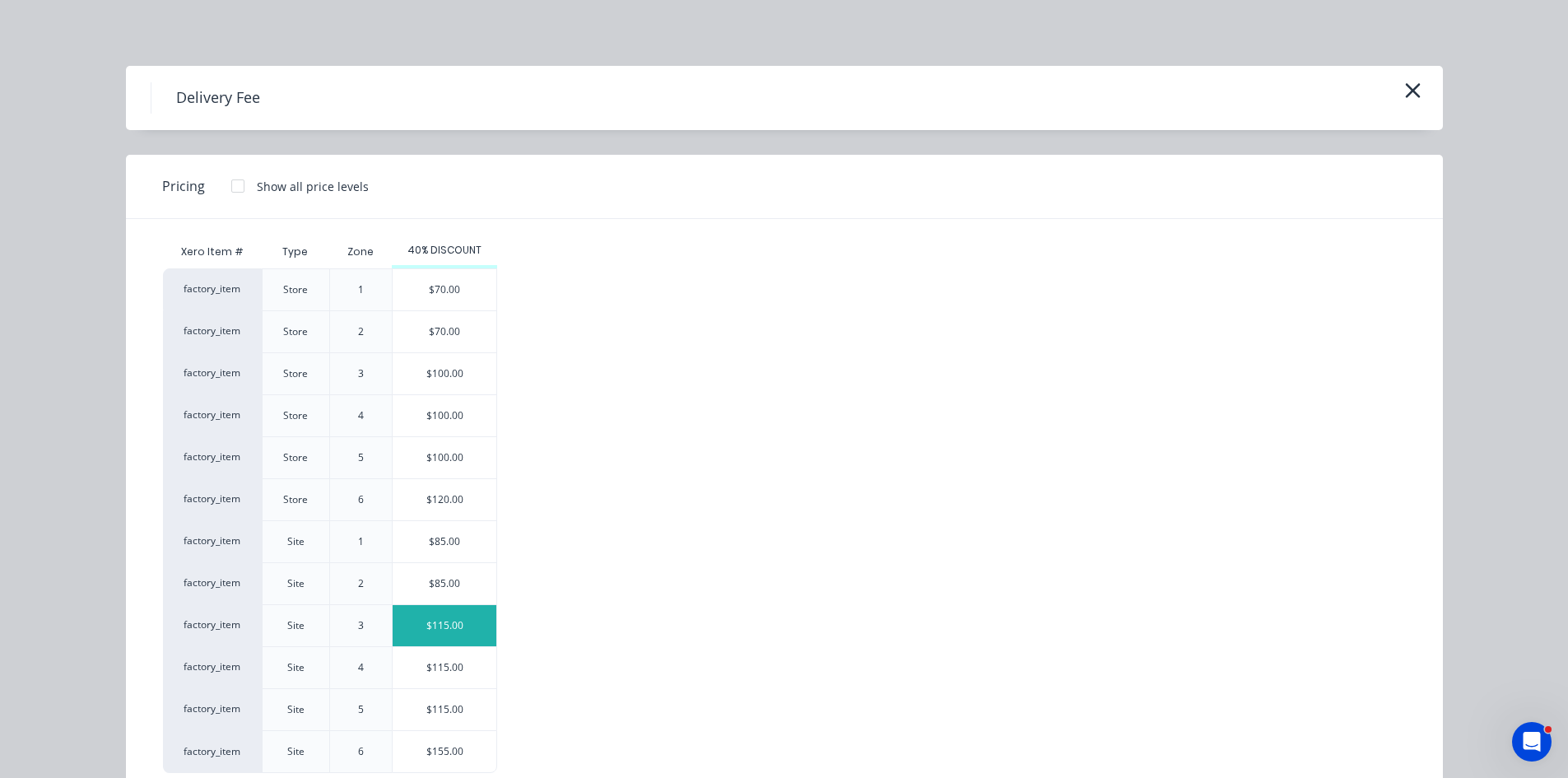
click at [463, 621] on div "$115.00" at bounding box center [444, 625] width 104 height 41
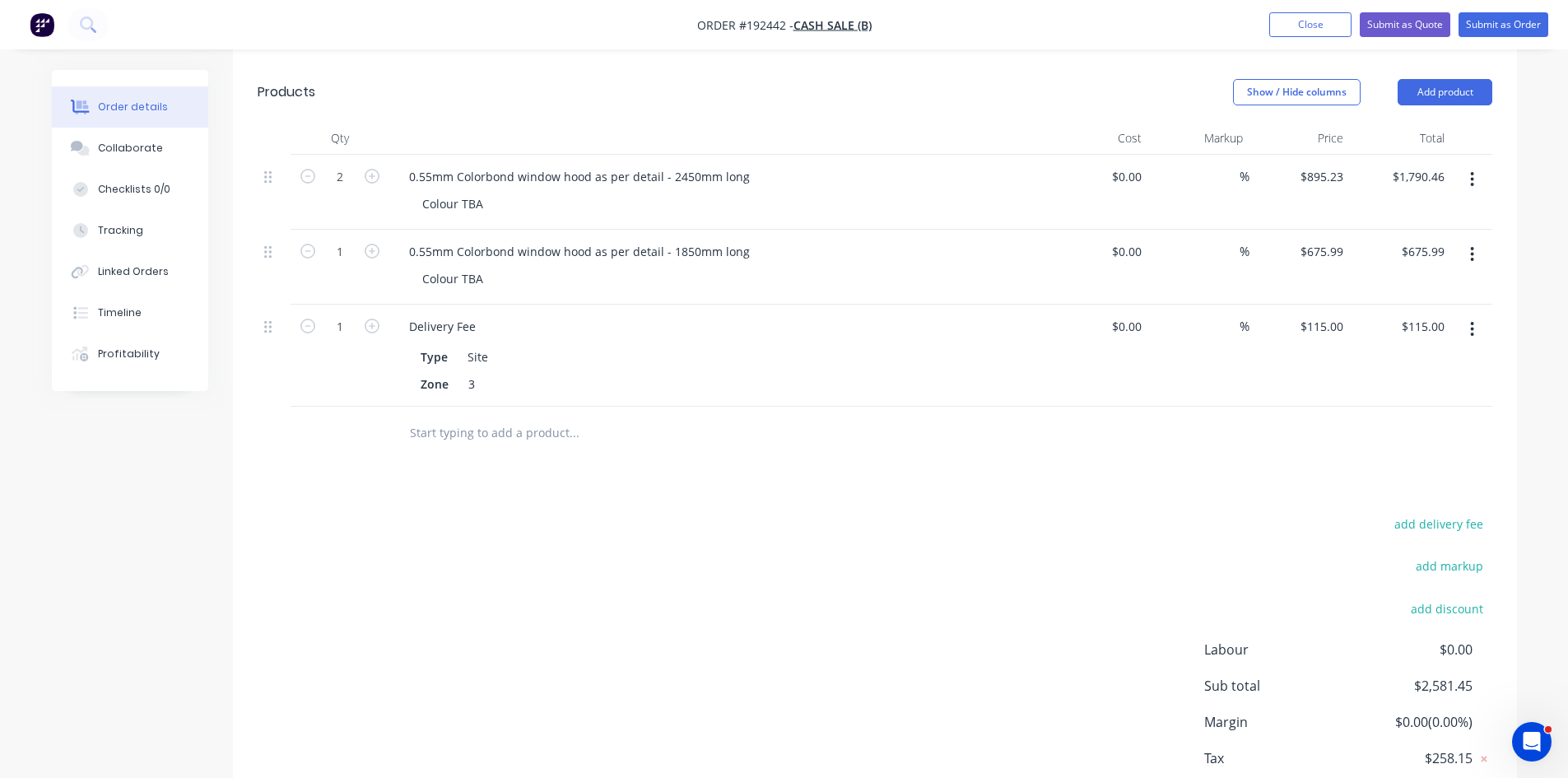
click at [1006, 458] on div at bounding box center [875, 433] width 1235 height 54
click at [758, 466] on div "Drawings Add drawing Products Show / Hide columns Add product Qty Cost Markup P…" at bounding box center [875, 429] width 1284 height 852
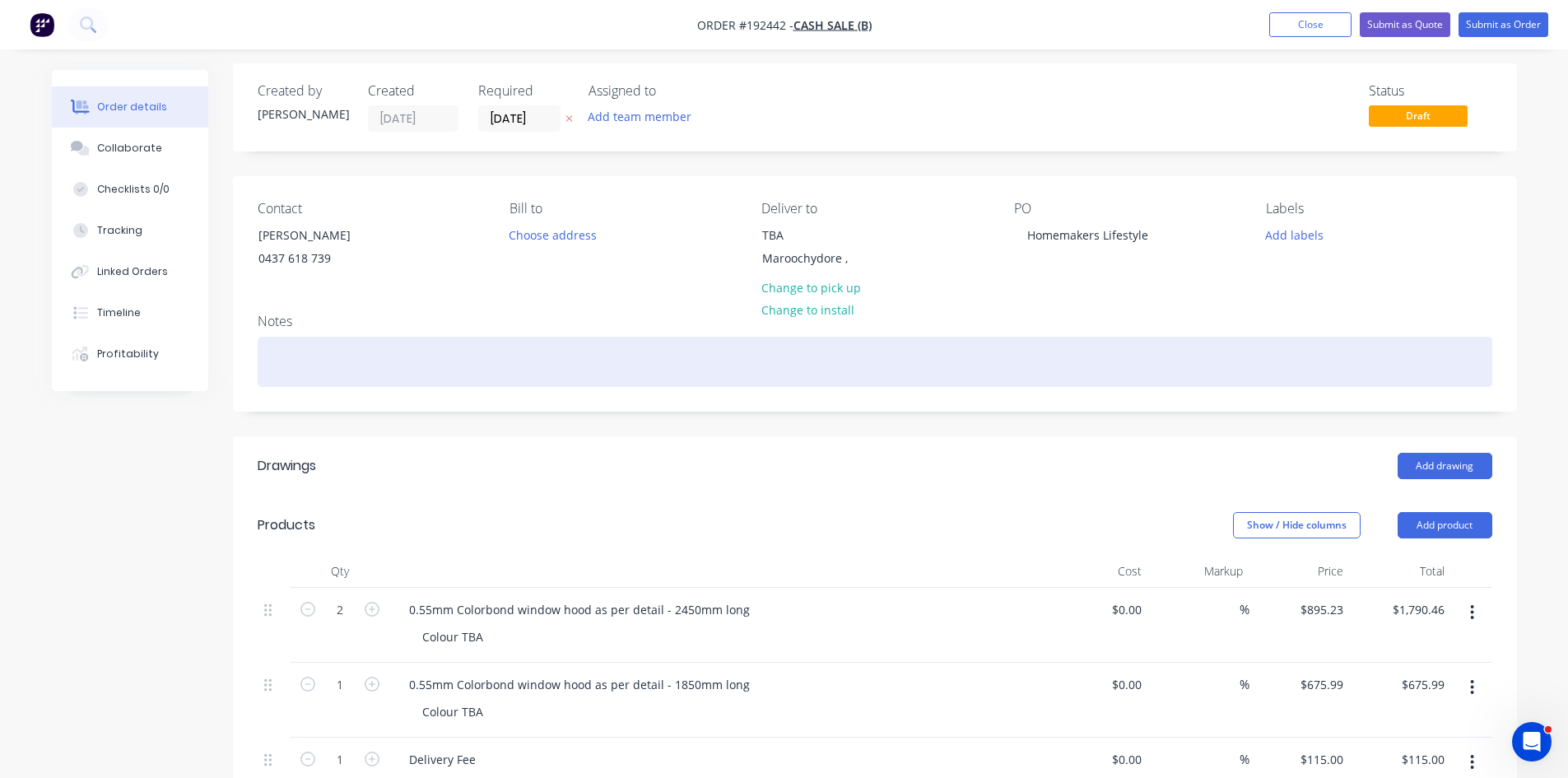
scroll to position [0, 0]
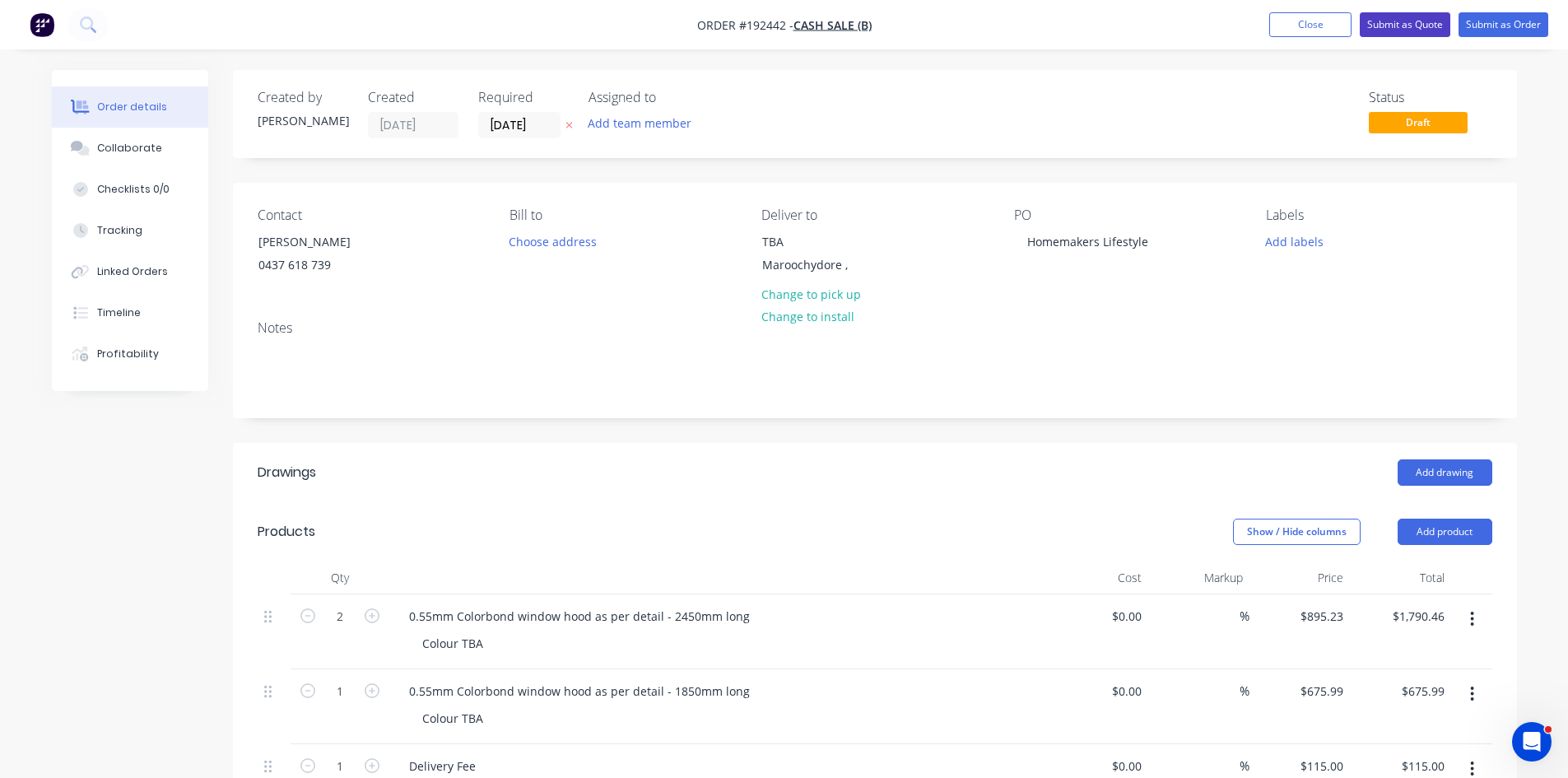
click at [1382, 17] on button "Submit as Quote" at bounding box center [1404, 25] width 90 height 25
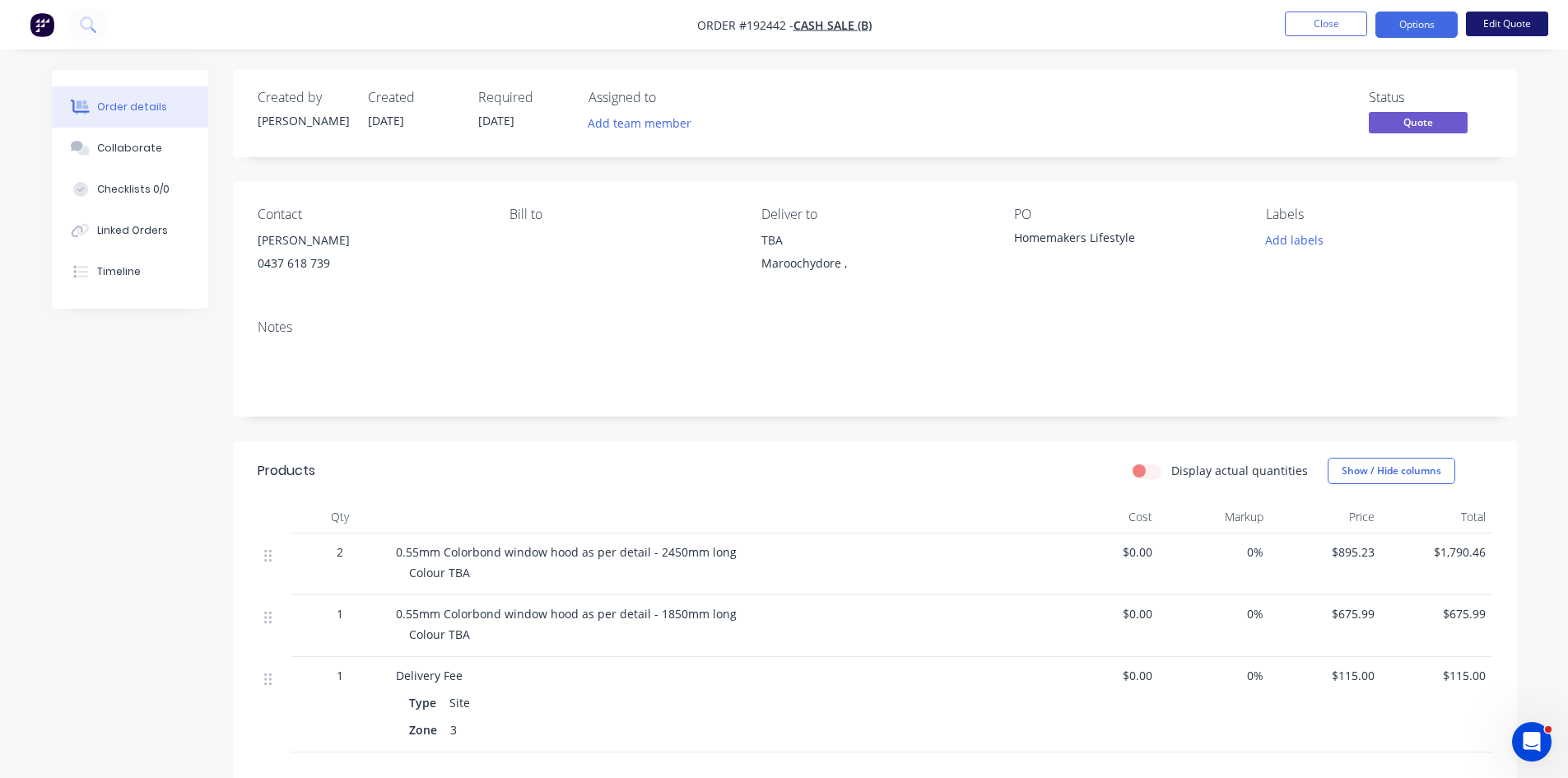
click at [1514, 21] on button "Edit Quote" at bounding box center [1507, 24] width 82 height 25
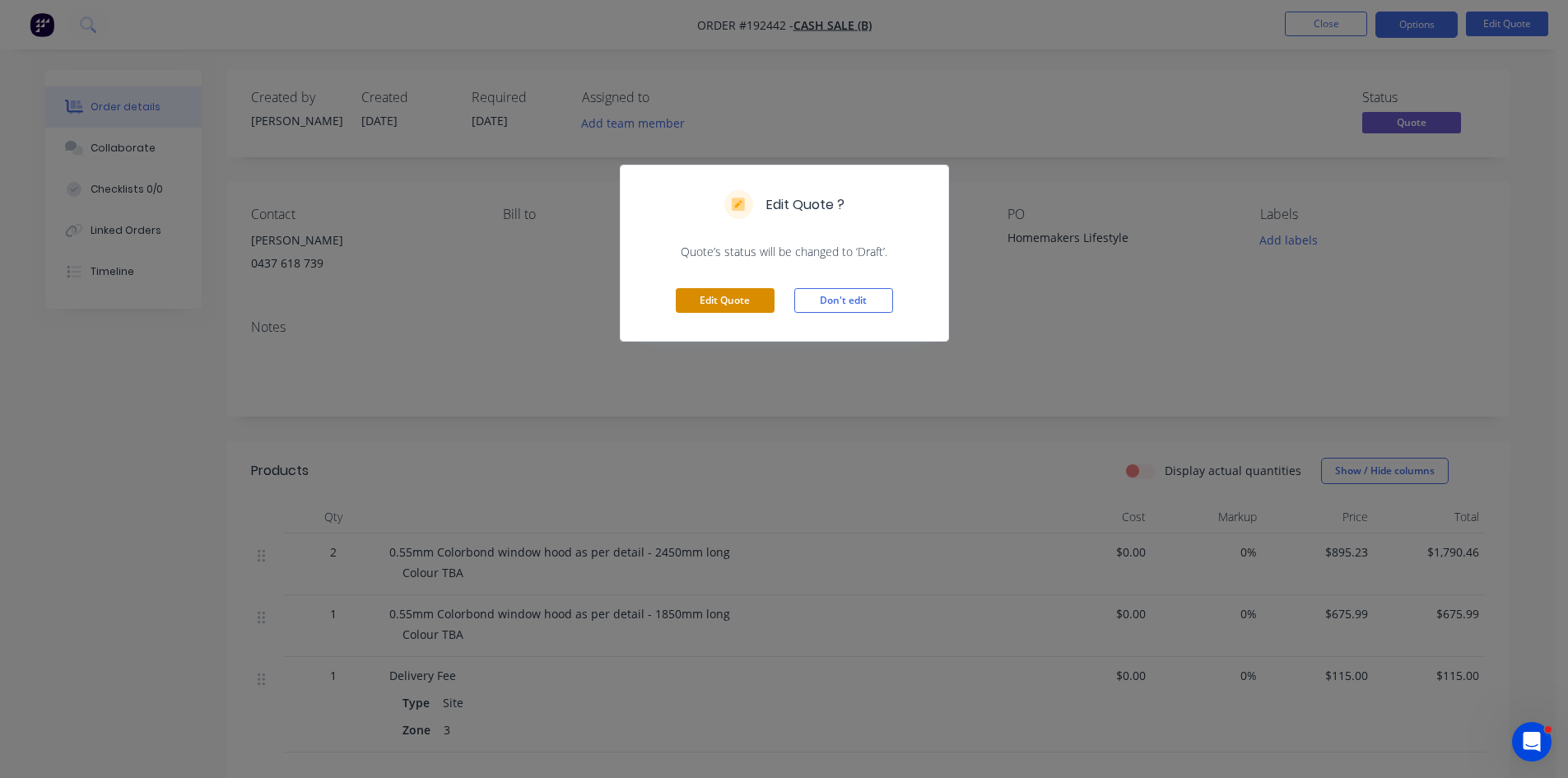
click at [700, 312] on button "Edit Quote" at bounding box center [725, 300] width 98 height 25
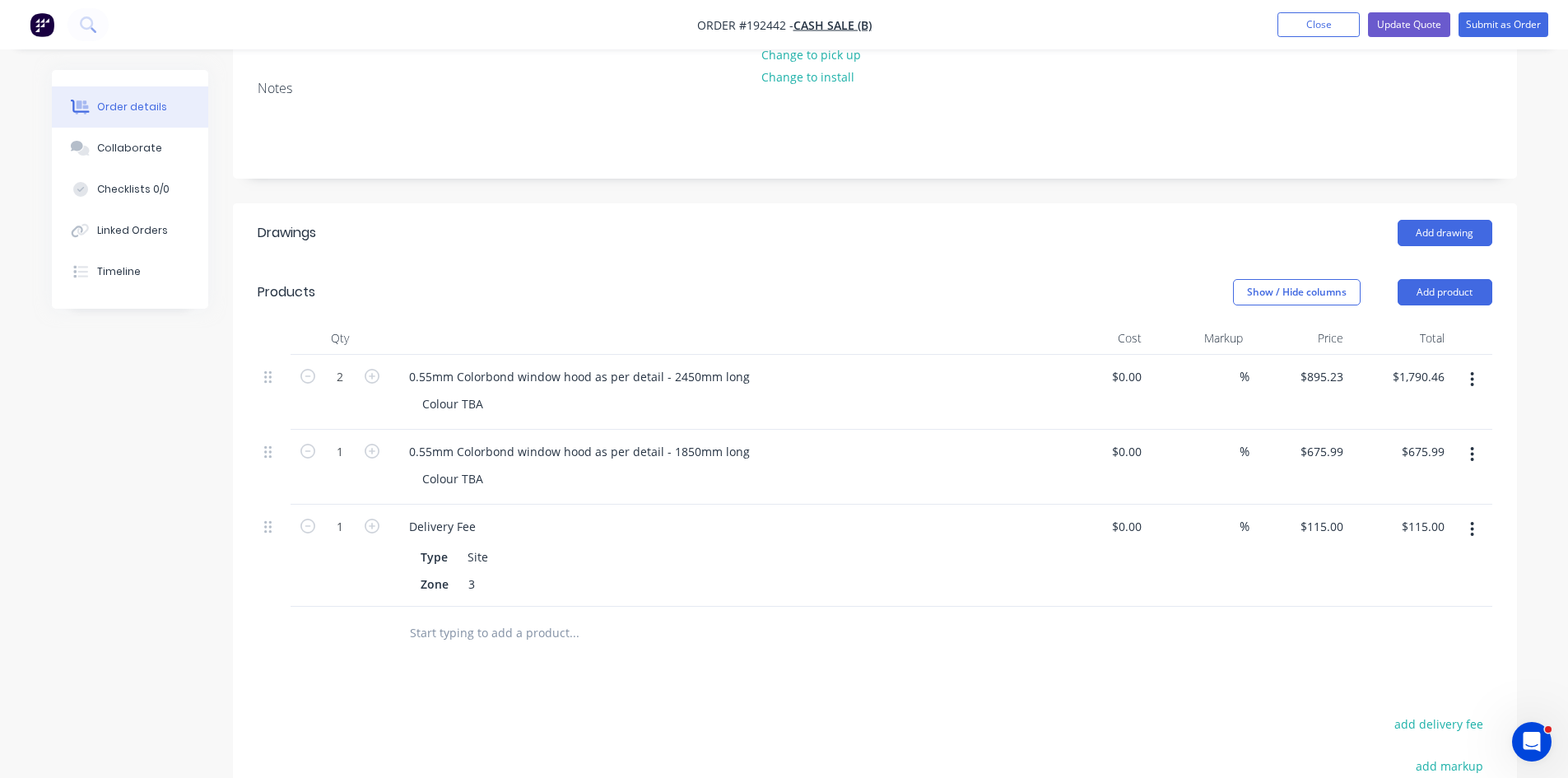
scroll to position [274, 0]
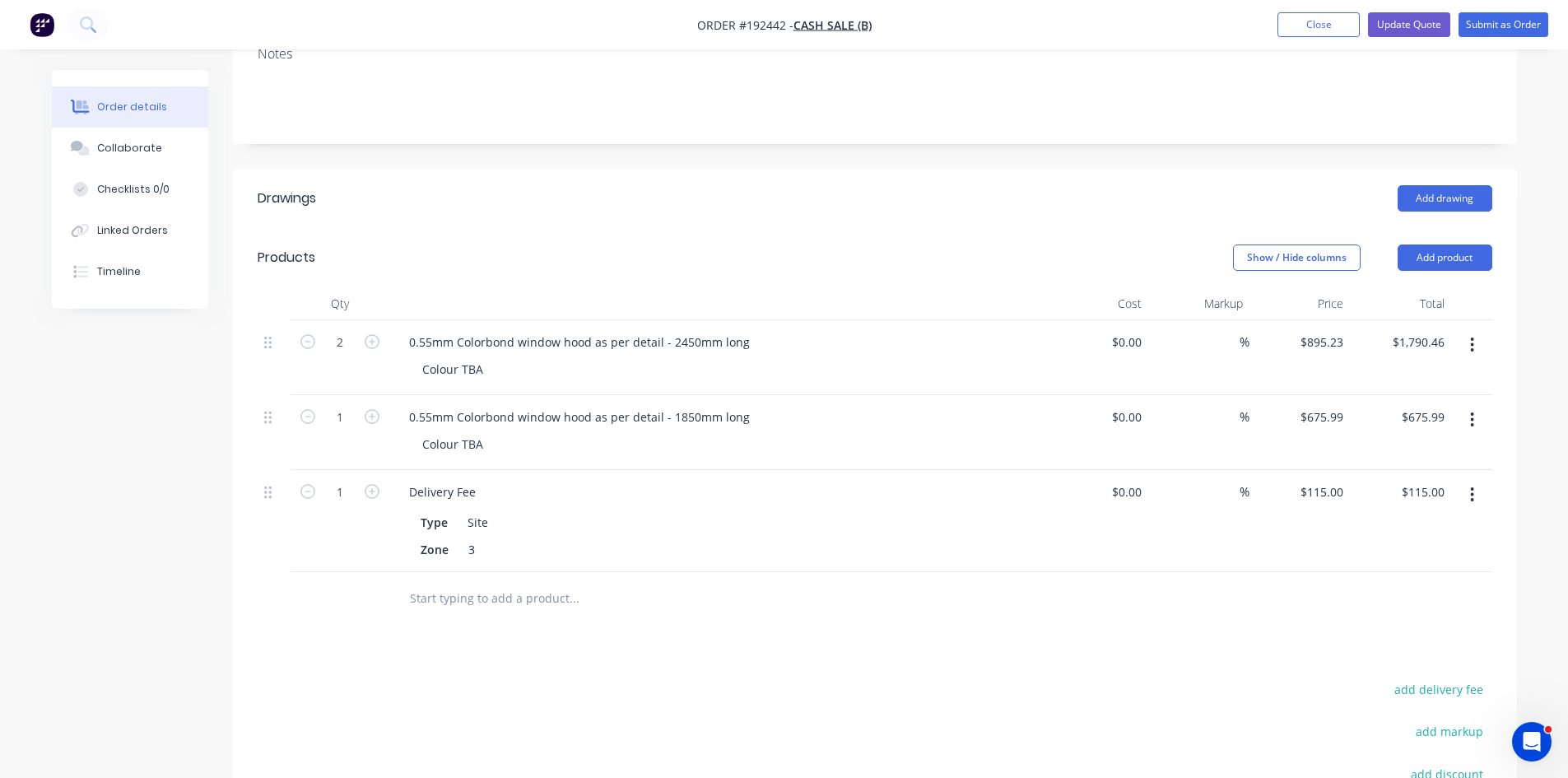
click at [566, 285] on header "Products Show / Hide columns Add product" at bounding box center [875, 257] width 1284 height 59
click at [1452, 261] on button "Add product" at bounding box center [1445, 257] width 95 height 26
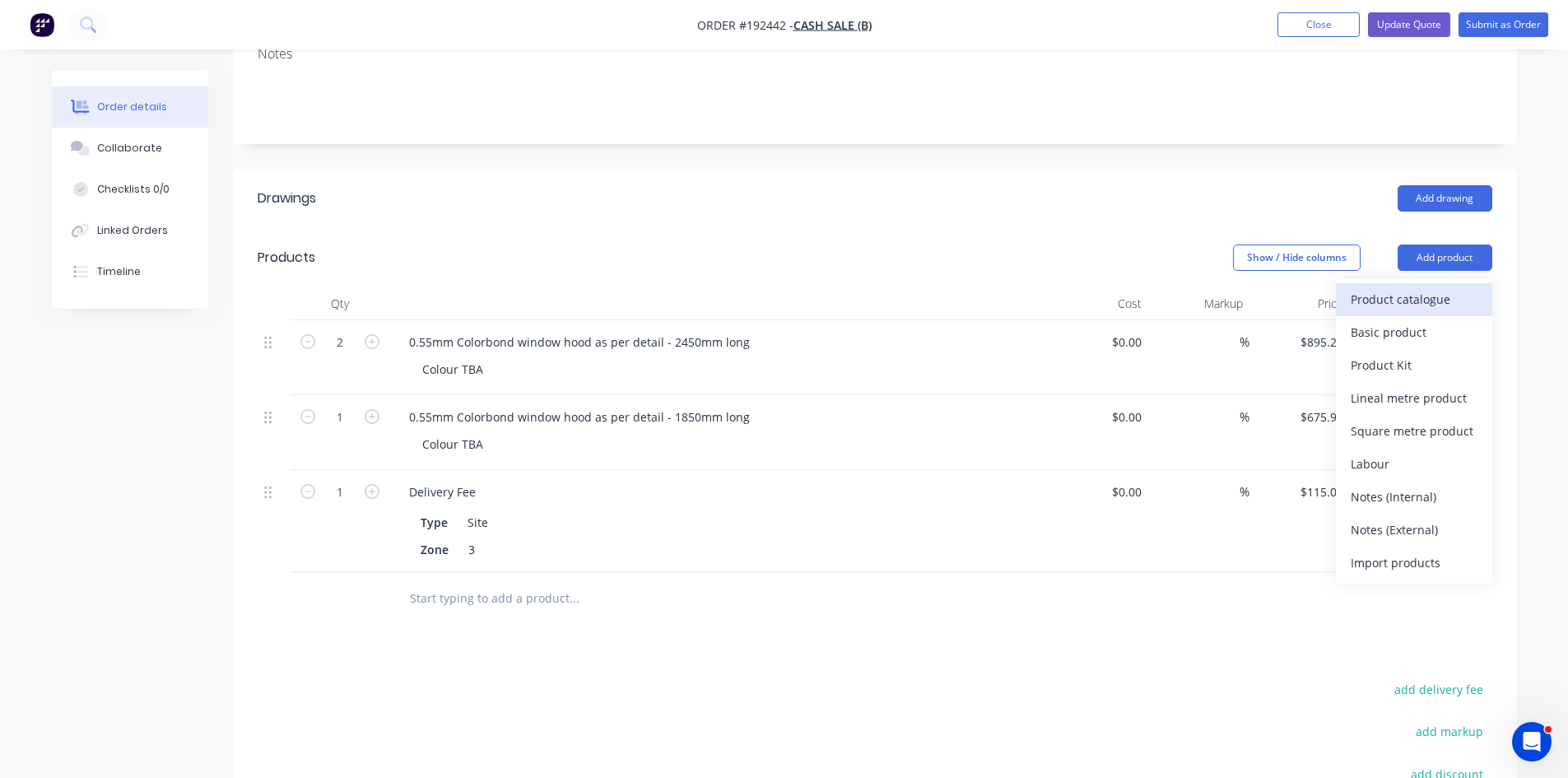
click at [1417, 302] on div "Product catalogue" at bounding box center [1413, 299] width 127 height 24
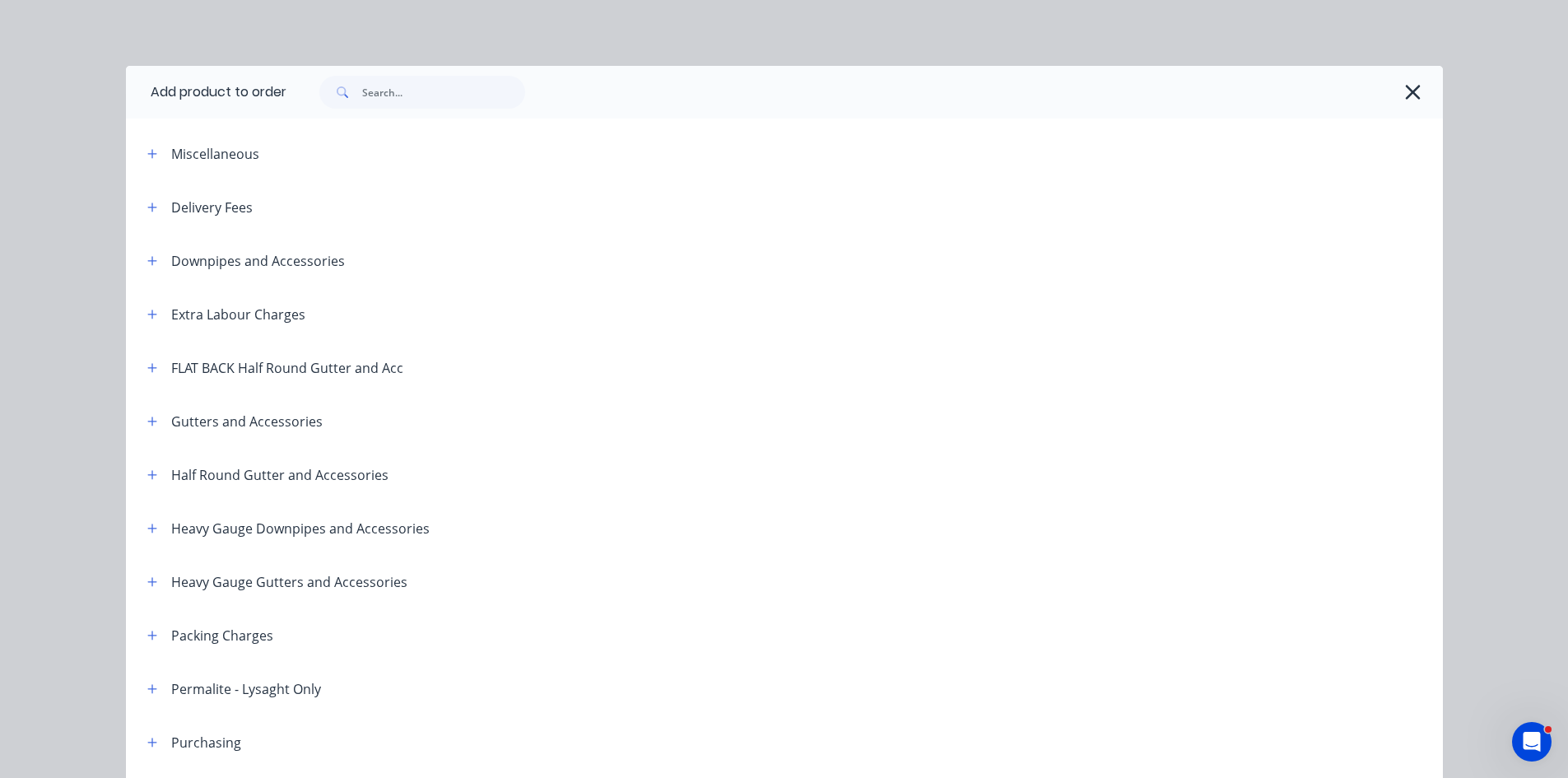
drag, startPoint x: 1401, startPoint y: 86, endPoint x: 1427, endPoint y: 237, distance: 153.2
click at [1404, 90] on icon "button" at bounding box center [1412, 92] width 17 height 23
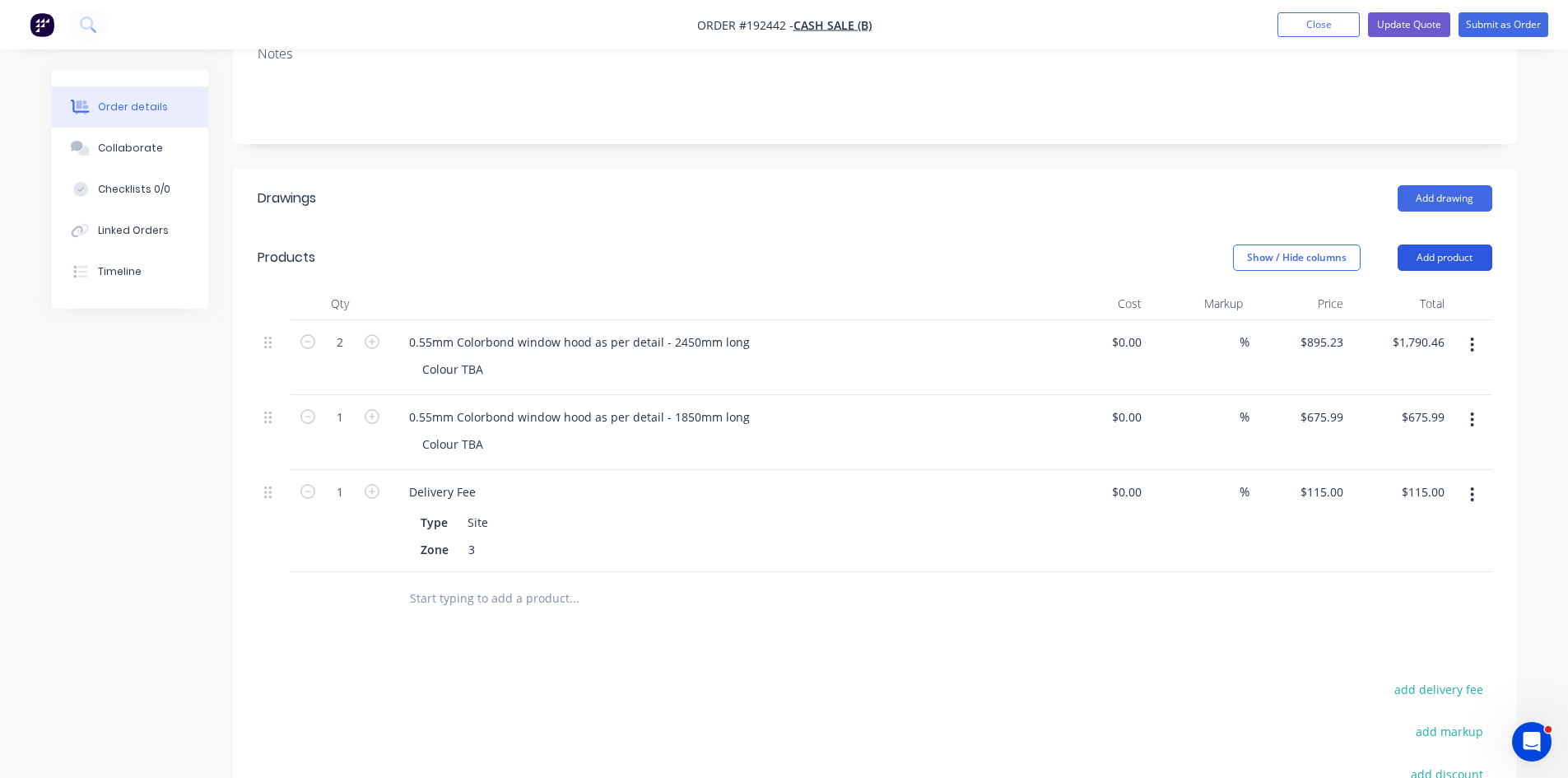
click at [1433, 262] on button "Add product" at bounding box center [1445, 257] width 95 height 26
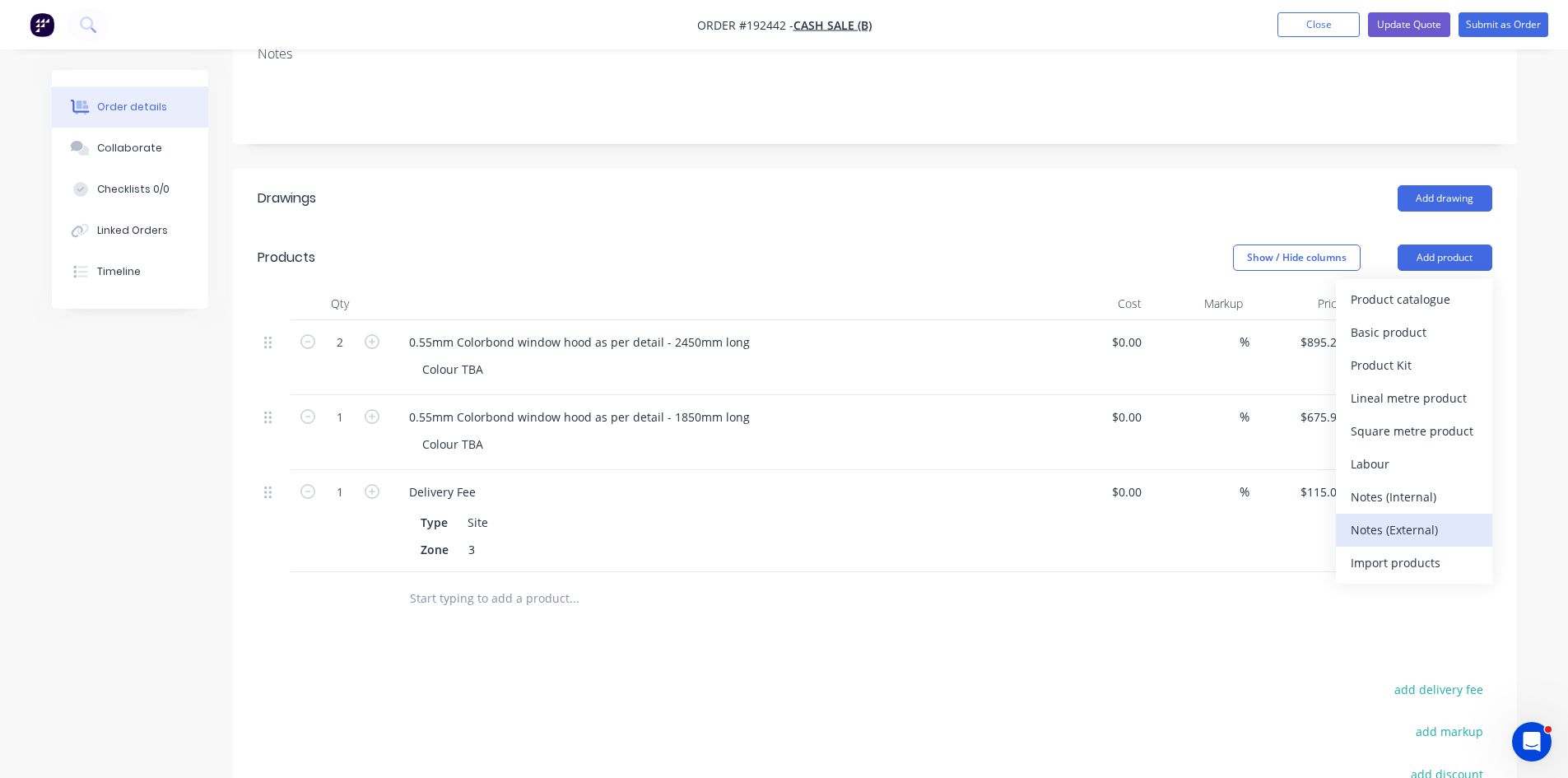
click at [1408, 527] on div "Notes (External)" at bounding box center [1413, 530] width 127 height 24
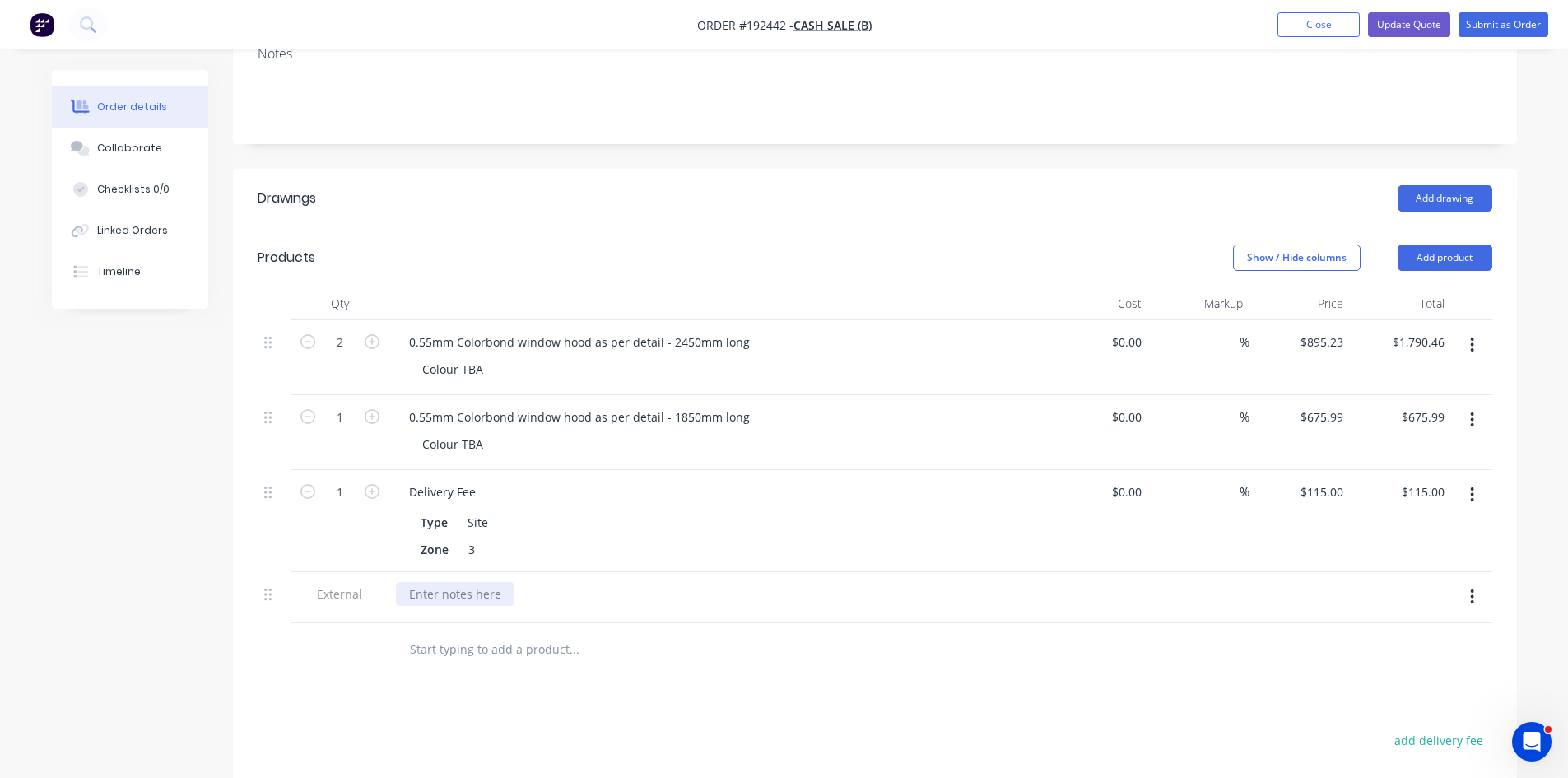
click at [437, 593] on div at bounding box center [455, 594] width 118 height 24
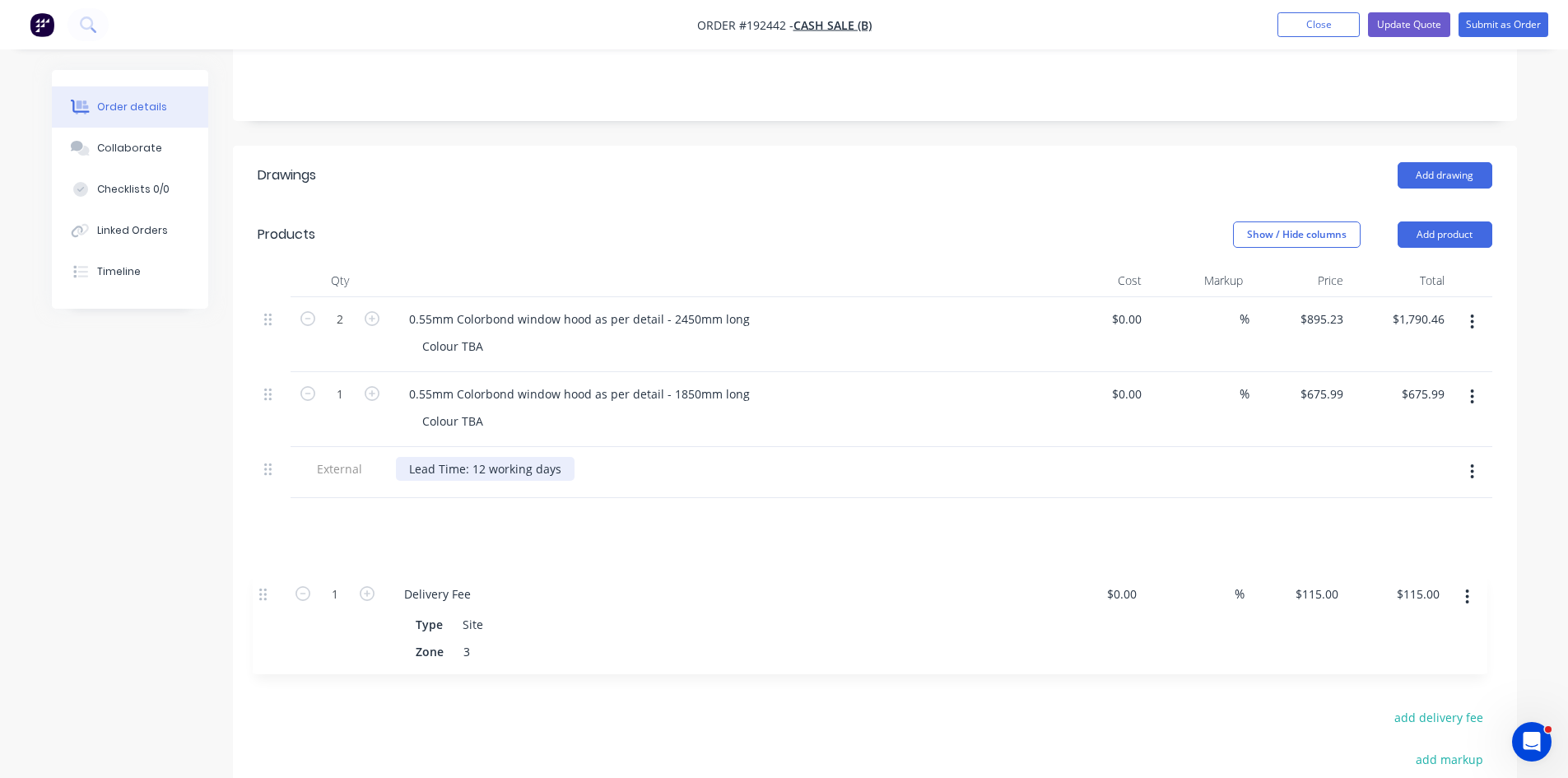
drag, startPoint x: 270, startPoint y: 496, endPoint x: 261, endPoint y: 604, distance: 108.4
click at [262, 609] on div "Qty Cost Markup Price Total 2 0.55mm Colorbond window hood as per detail - 2450…" at bounding box center [875, 459] width 1284 height 390
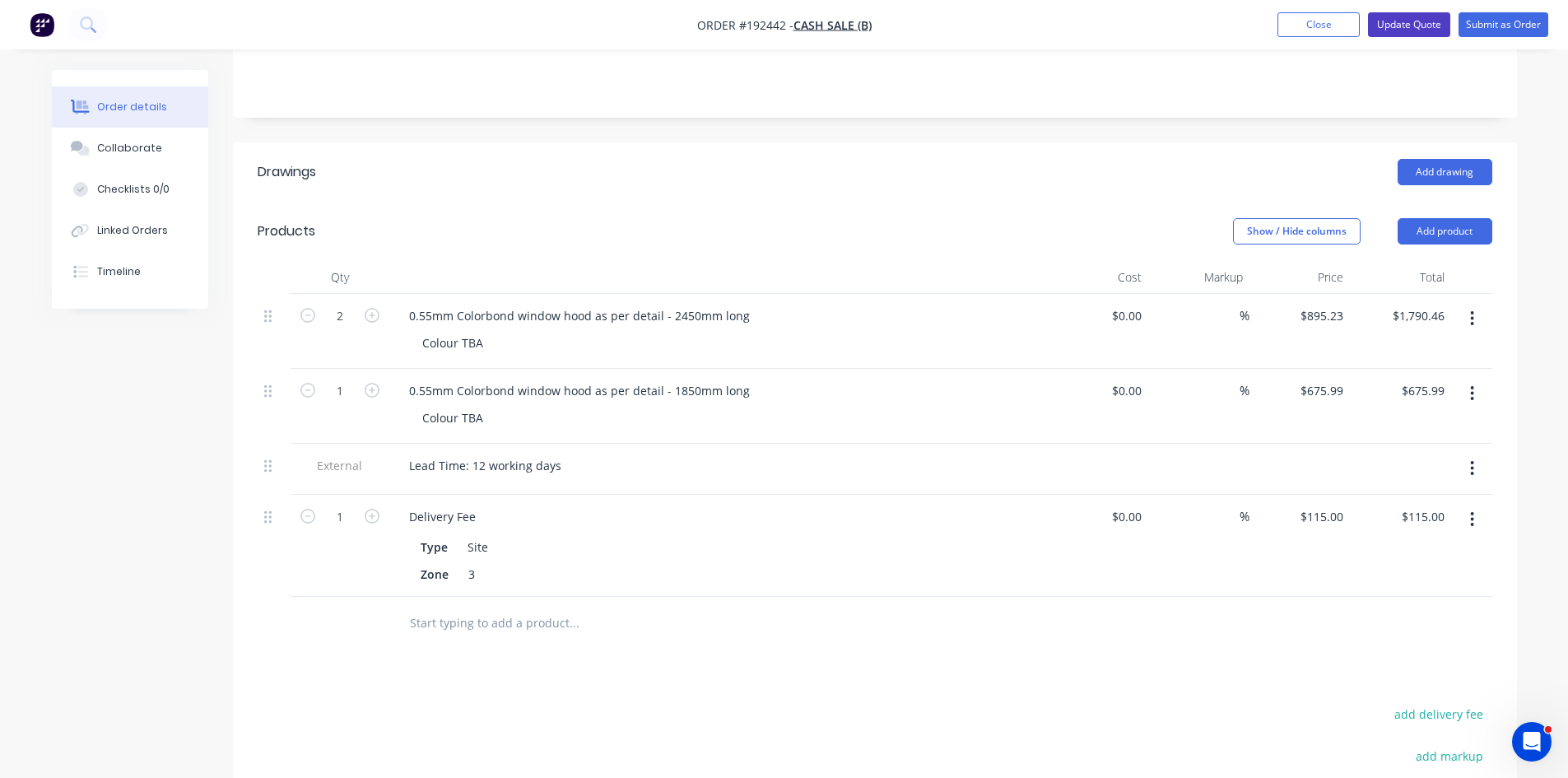
click at [1436, 30] on button "Update Quote" at bounding box center [1409, 25] width 82 height 25
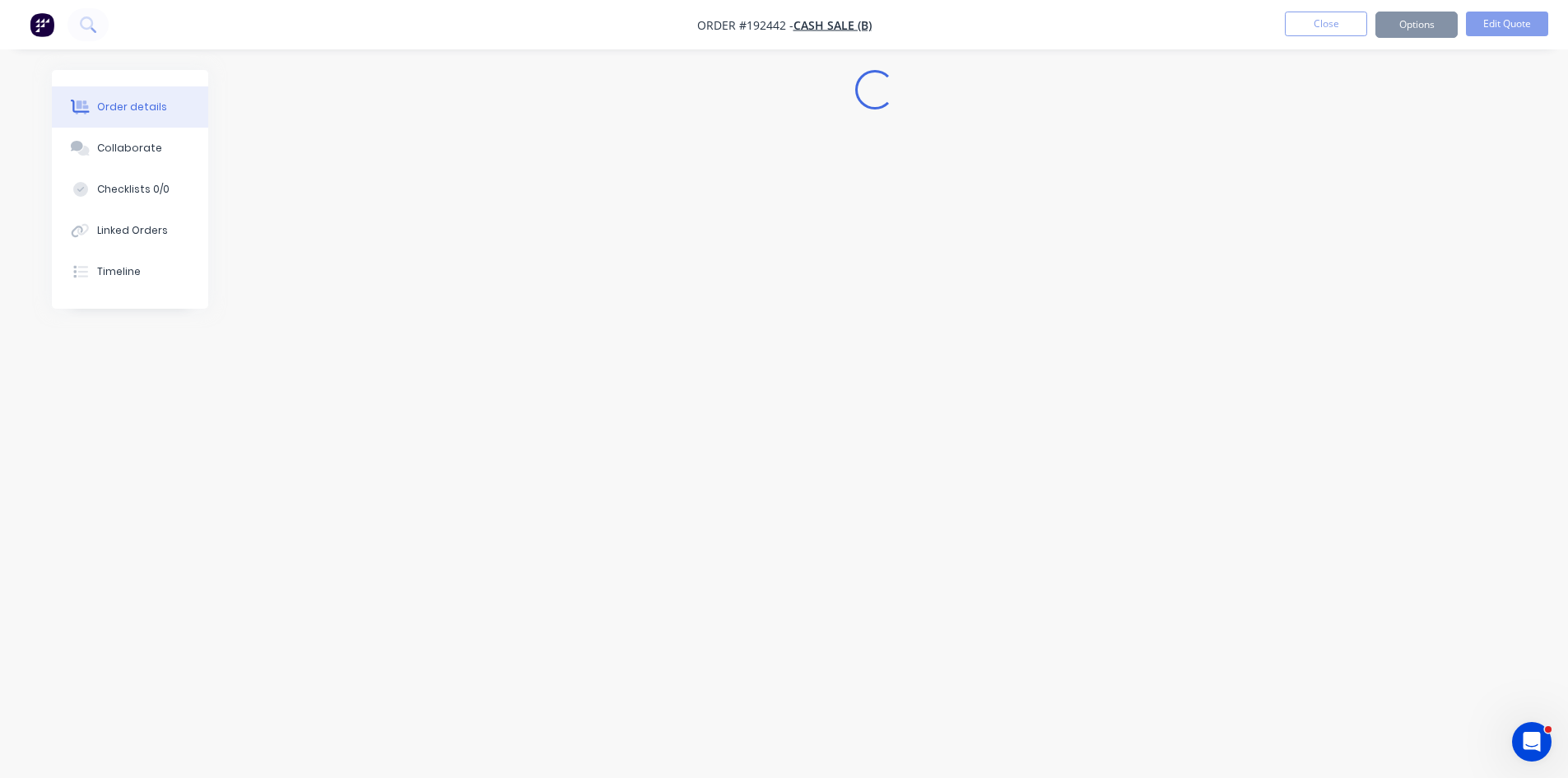
scroll to position [0, 0]
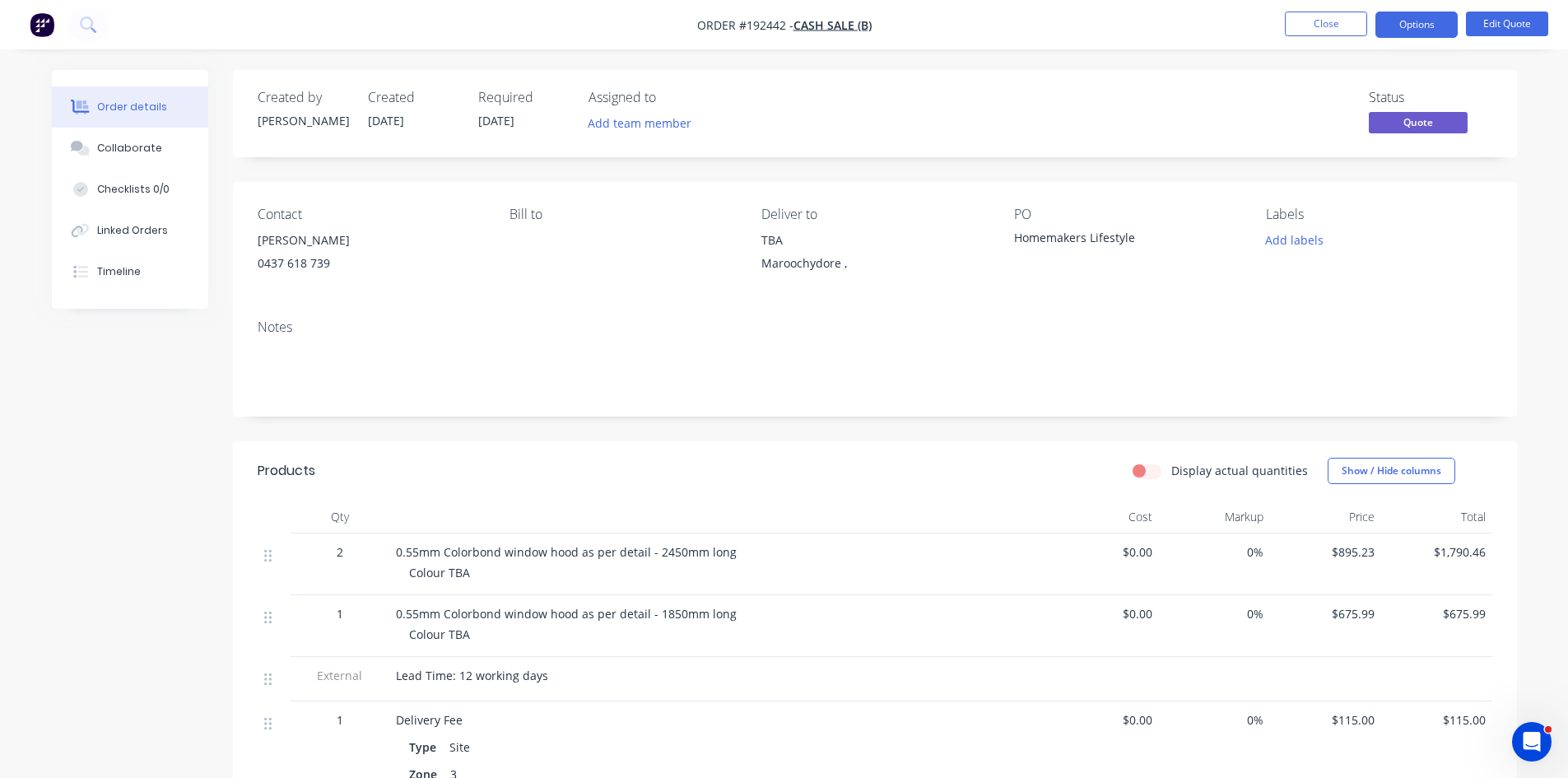
click at [1408, 47] on nav "Order #192442 - Cash Sale (B) Close Options Edit Quote" at bounding box center [784, 25] width 1568 height 49
click at [1412, 27] on button "Options" at bounding box center [1416, 25] width 82 height 26
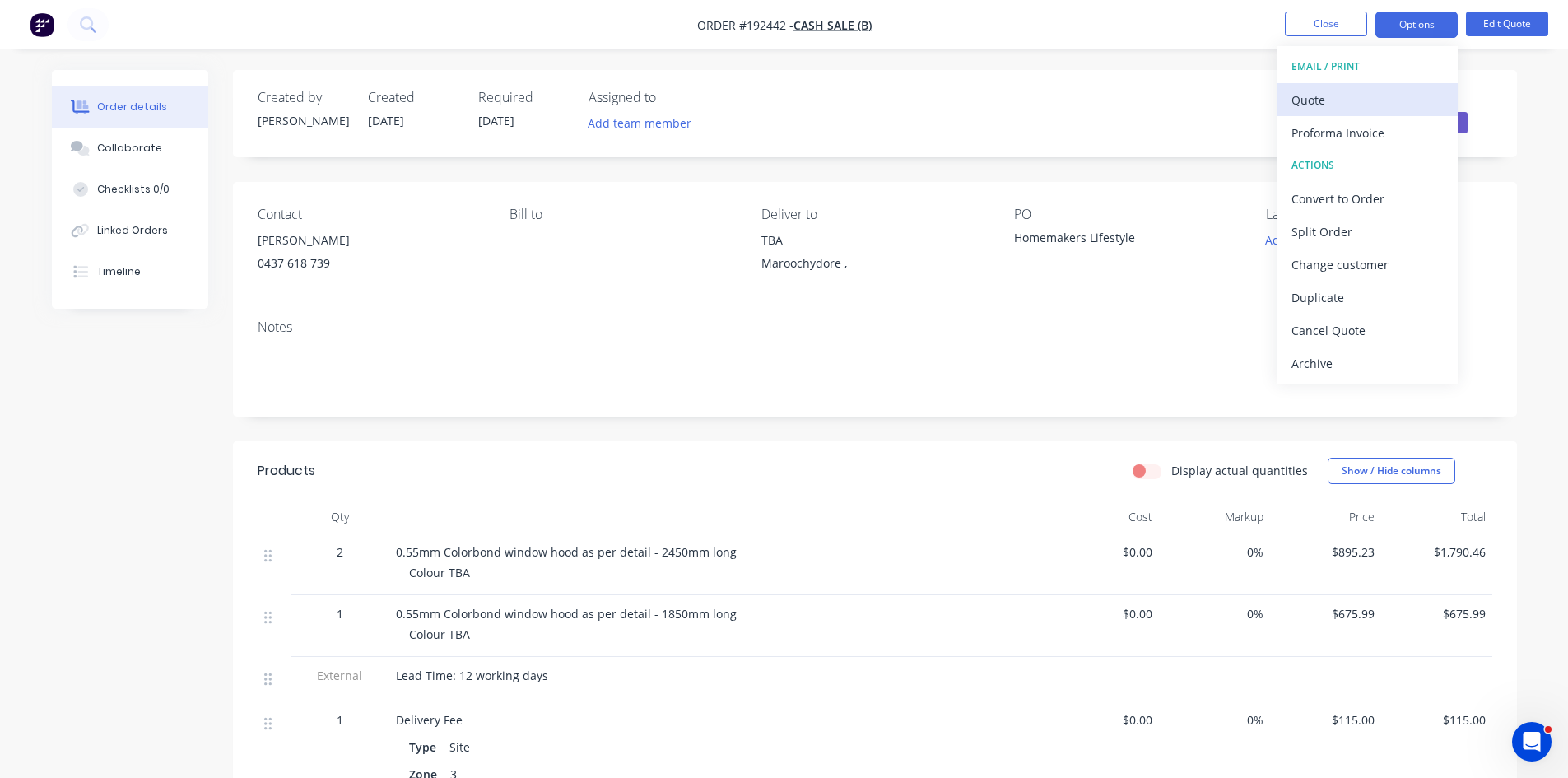
click at [1379, 111] on div "Quote" at bounding box center [1367, 100] width 151 height 24
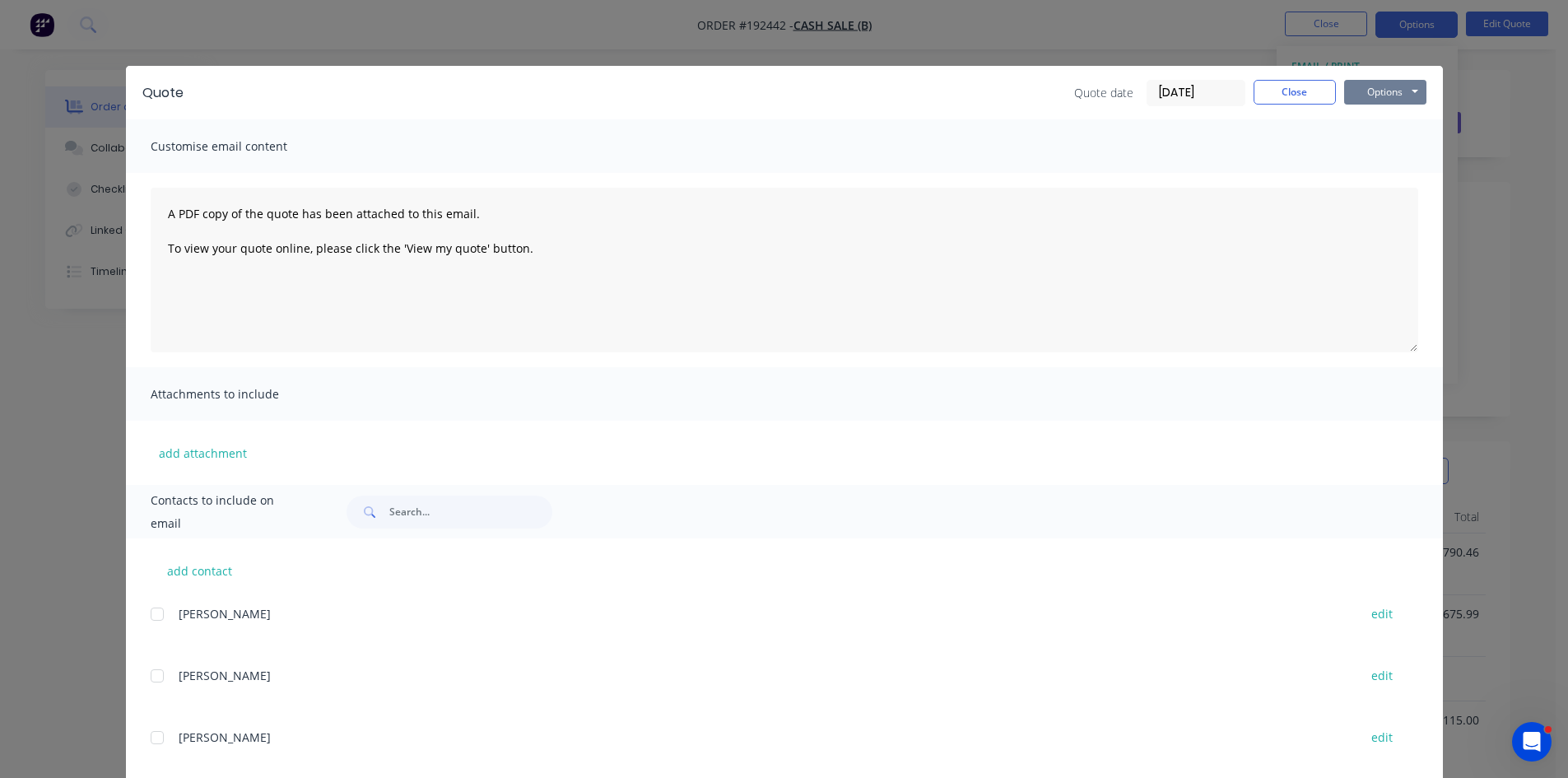
click at [1380, 97] on button "Options" at bounding box center [1385, 92] width 82 height 25
click at [1382, 123] on button "Preview" at bounding box center [1397, 121] width 106 height 27
click at [1301, 92] on button "Close" at bounding box center [1295, 92] width 82 height 25
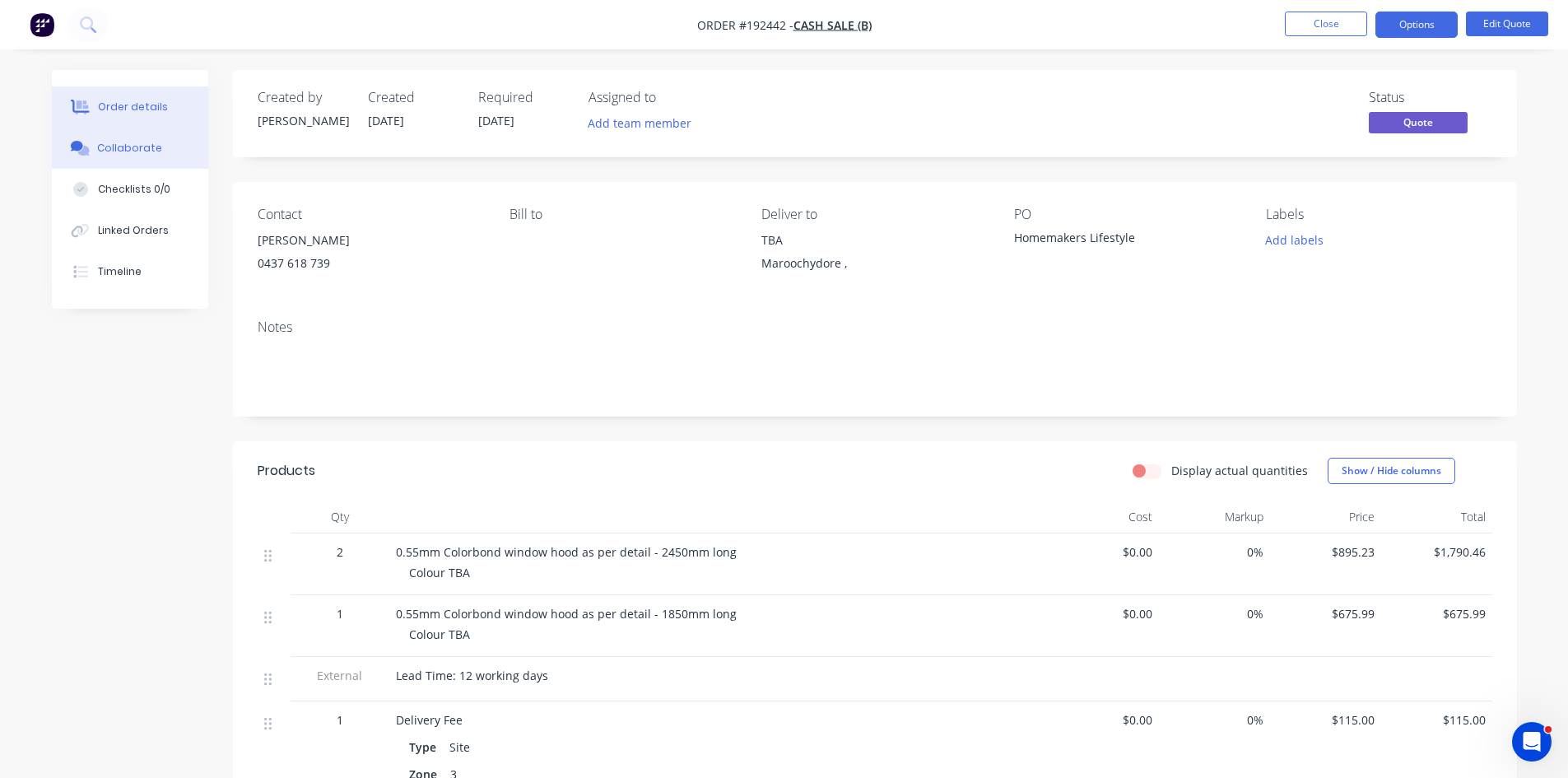
click at [139, 161] on button "Collaborate" at bounding box center [130, 148] width 157 height 41
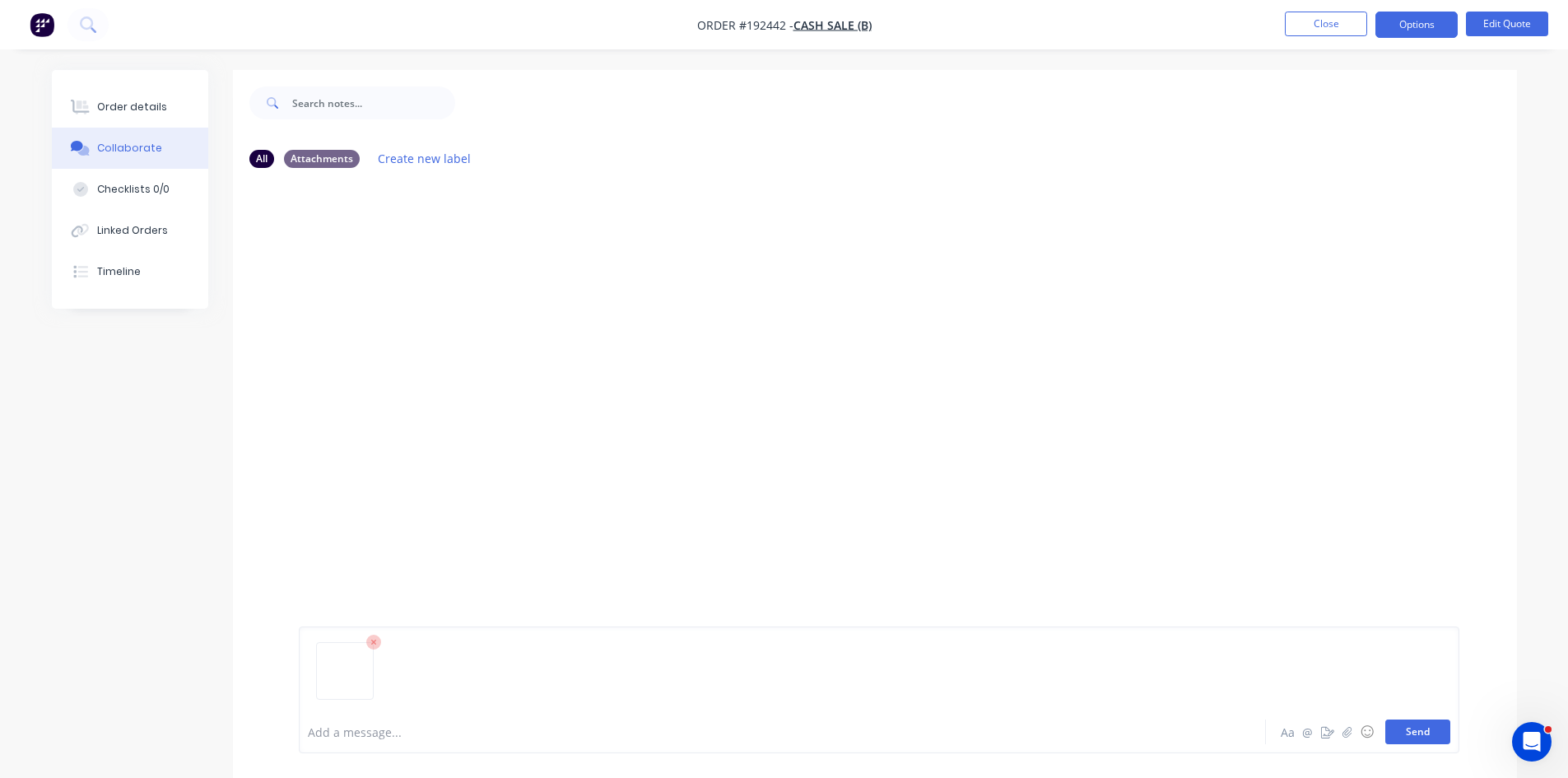
click at [1412, 730] on button "Send" at bounding box center [1417, 732] width 65 height 25
click at [43, 21] on img "button" at bounding box center [42, 25] width 25 height 25
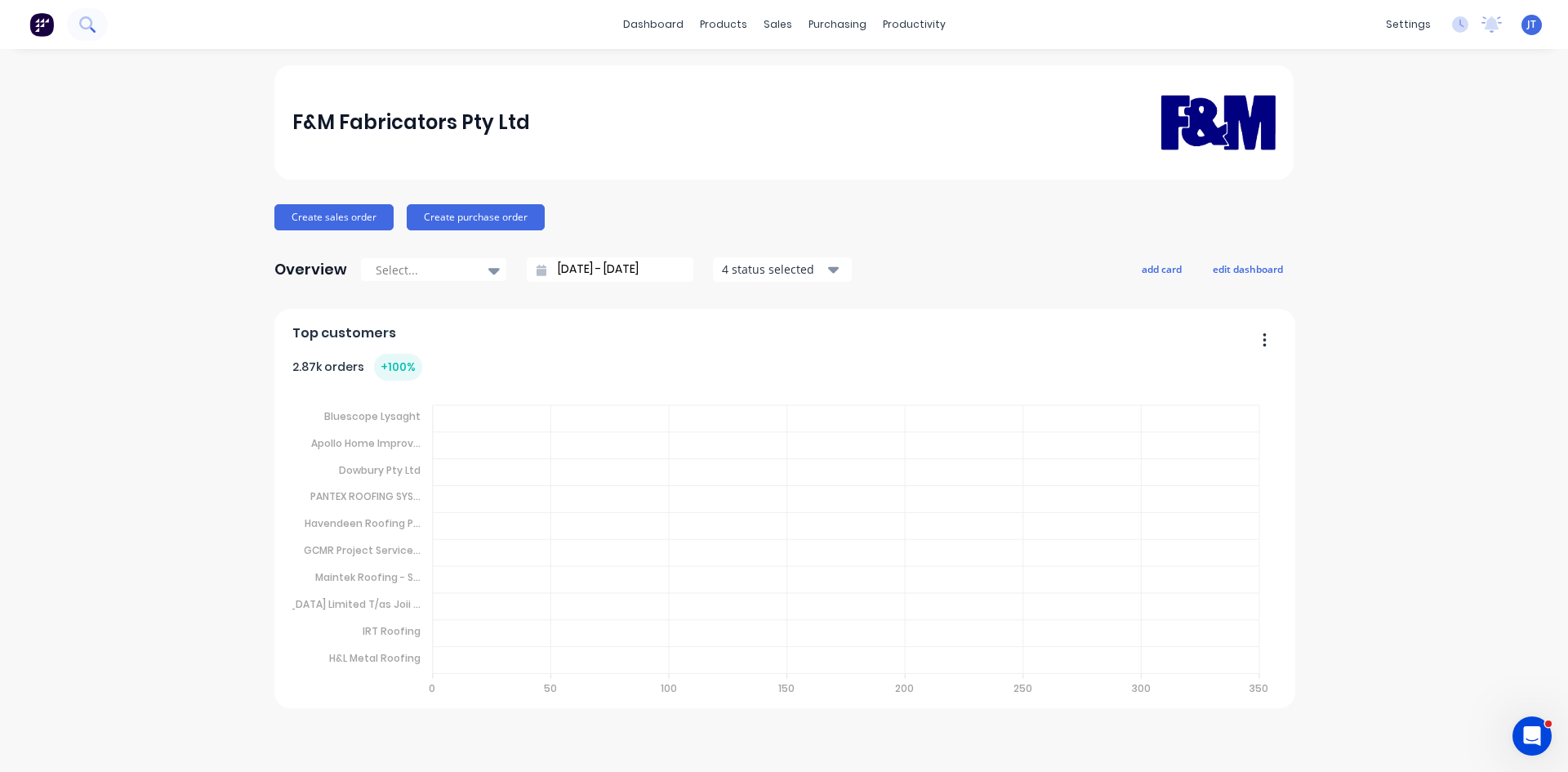
click at [87, 24] on icon at bounding box center [87, 24] width 15 height 15
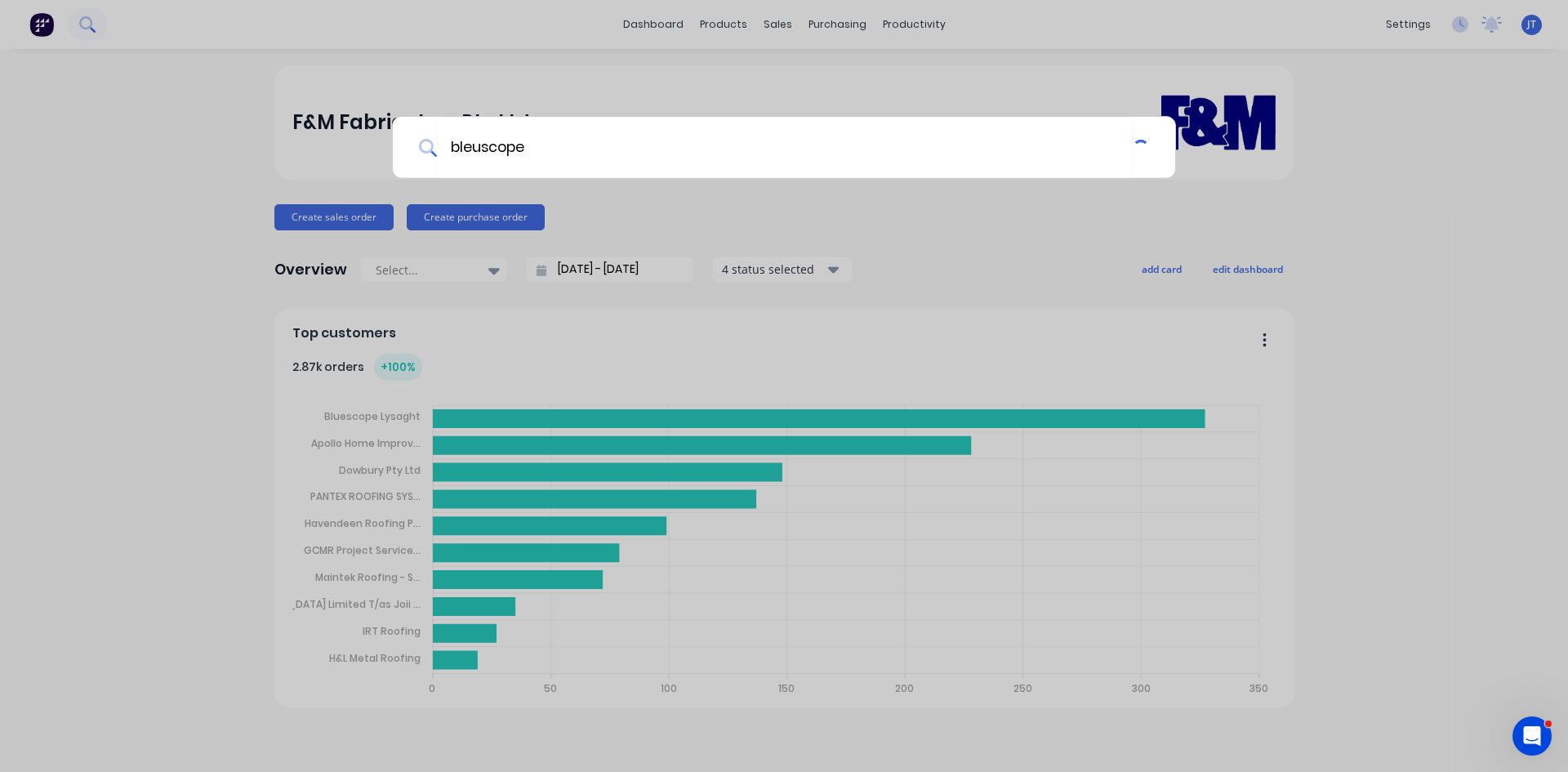
type input "bleuscop"
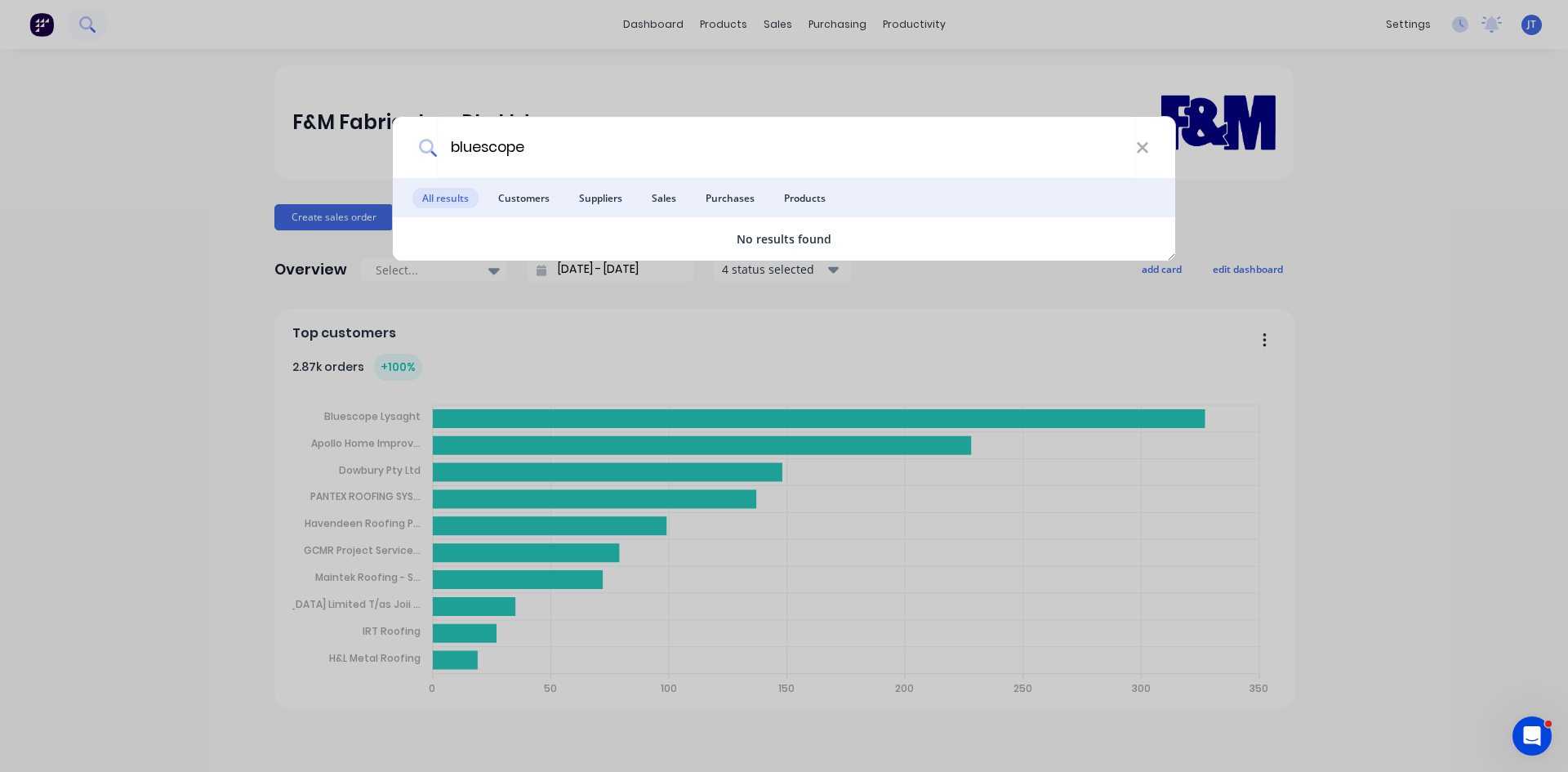
type input "bluescope"
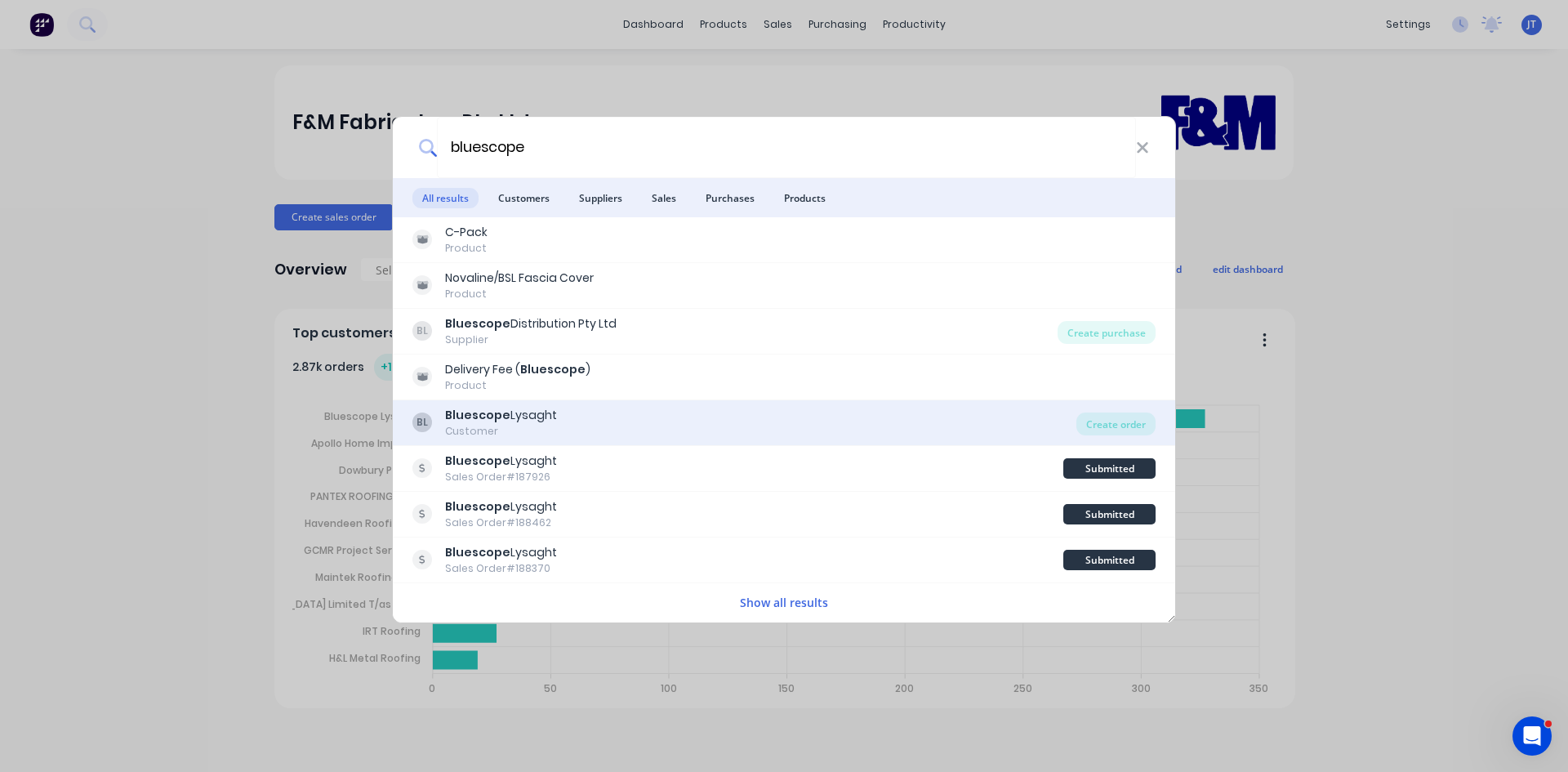
click at [713, 438] on div "BL Bluescope Lysaght Customer Create order" at bounding box center [784, 423] width 783 height 46
click at [761, 427] on div "BL Bluescope Lysaght Customer" at bounding box center [744, 422] width 664 height 32
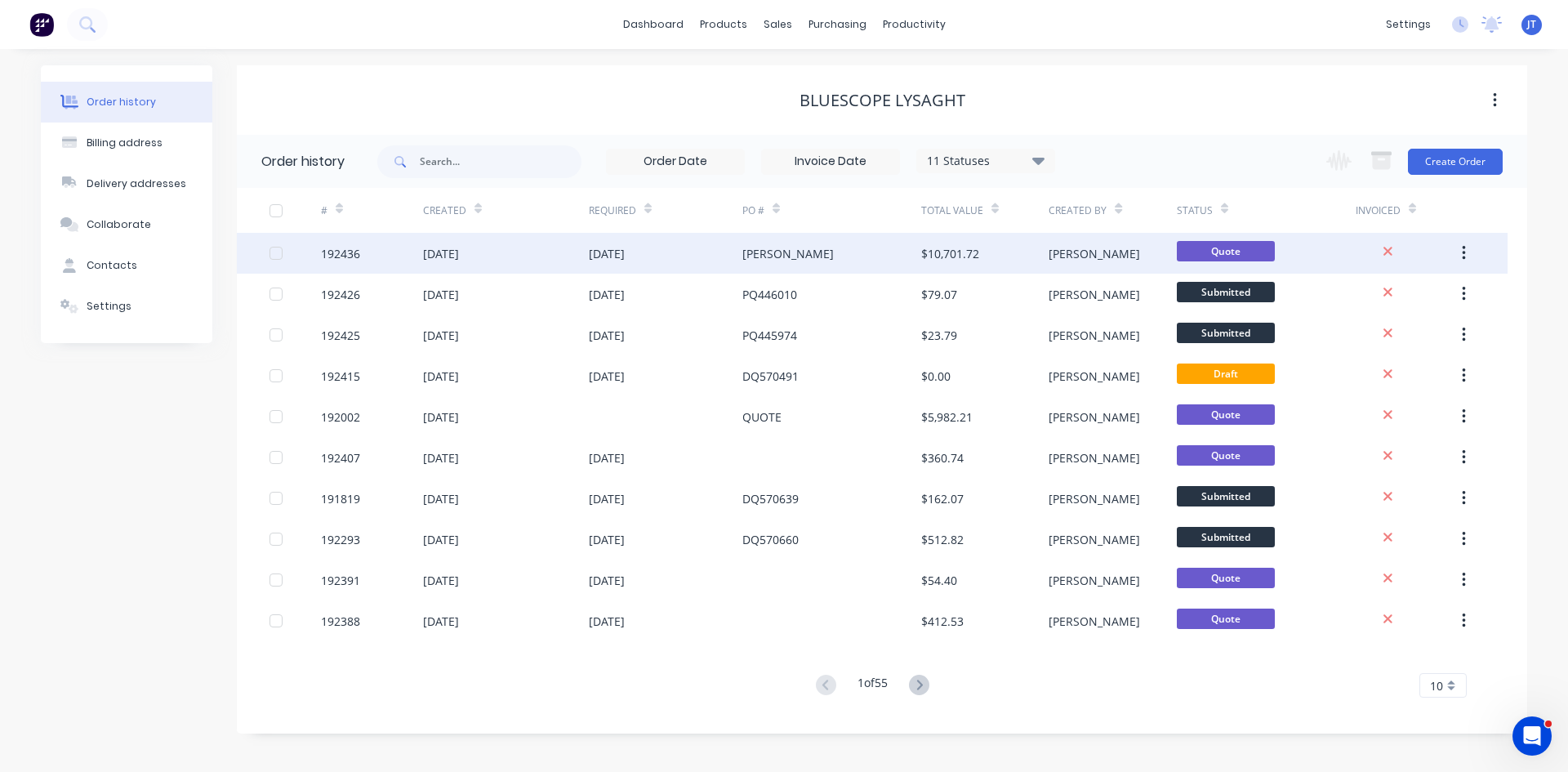
click at [816, 259] on div "Atherton" at bounding box center [832, 253] width 179 height 41
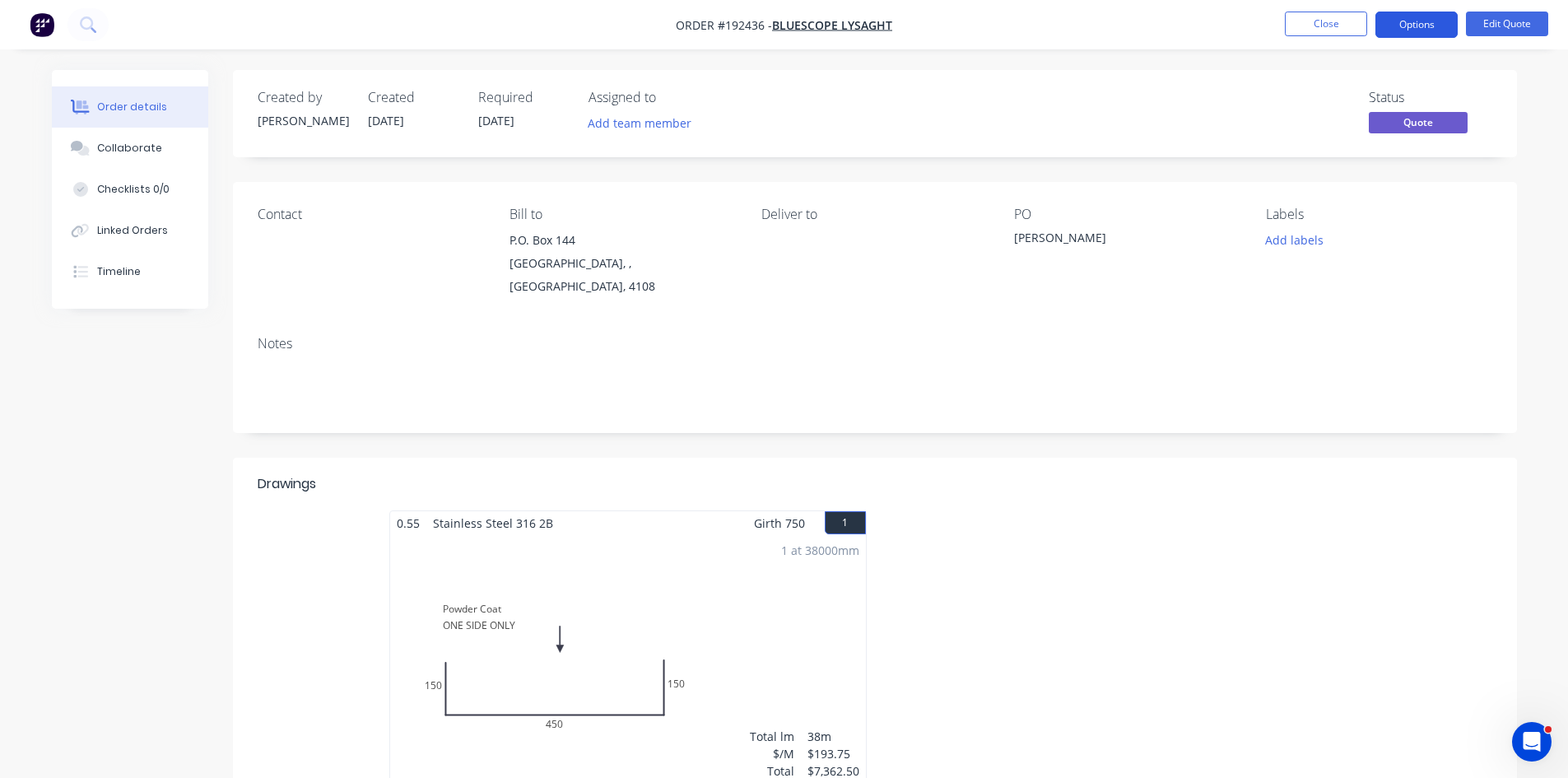
click at [1410, 16] on button "Options" at bounding box center [1416, 25] width 82 height 26
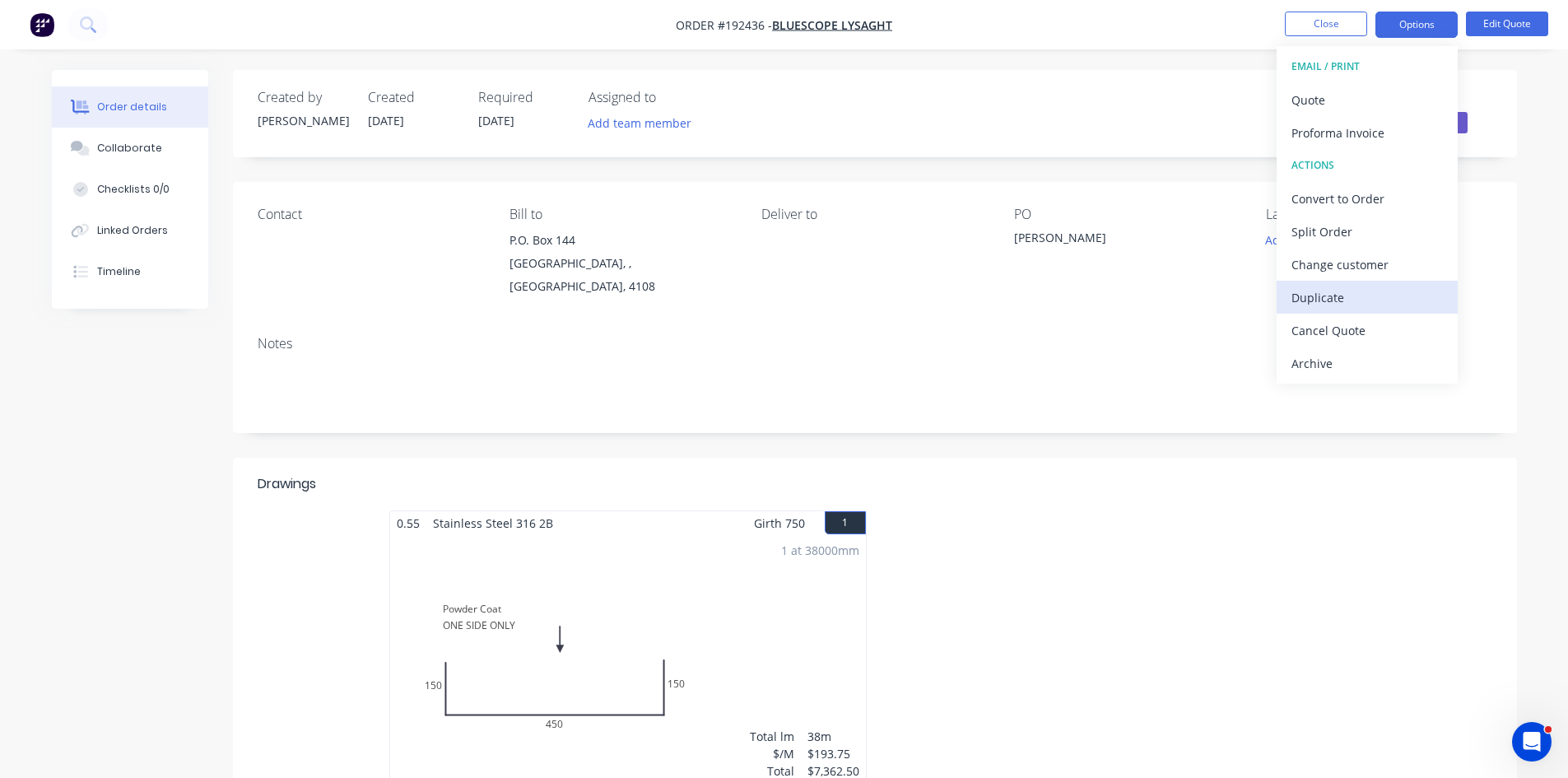
click at [1366, 287] on div "Duplicate" at bounding box center [1367, 298] width 151 height 24
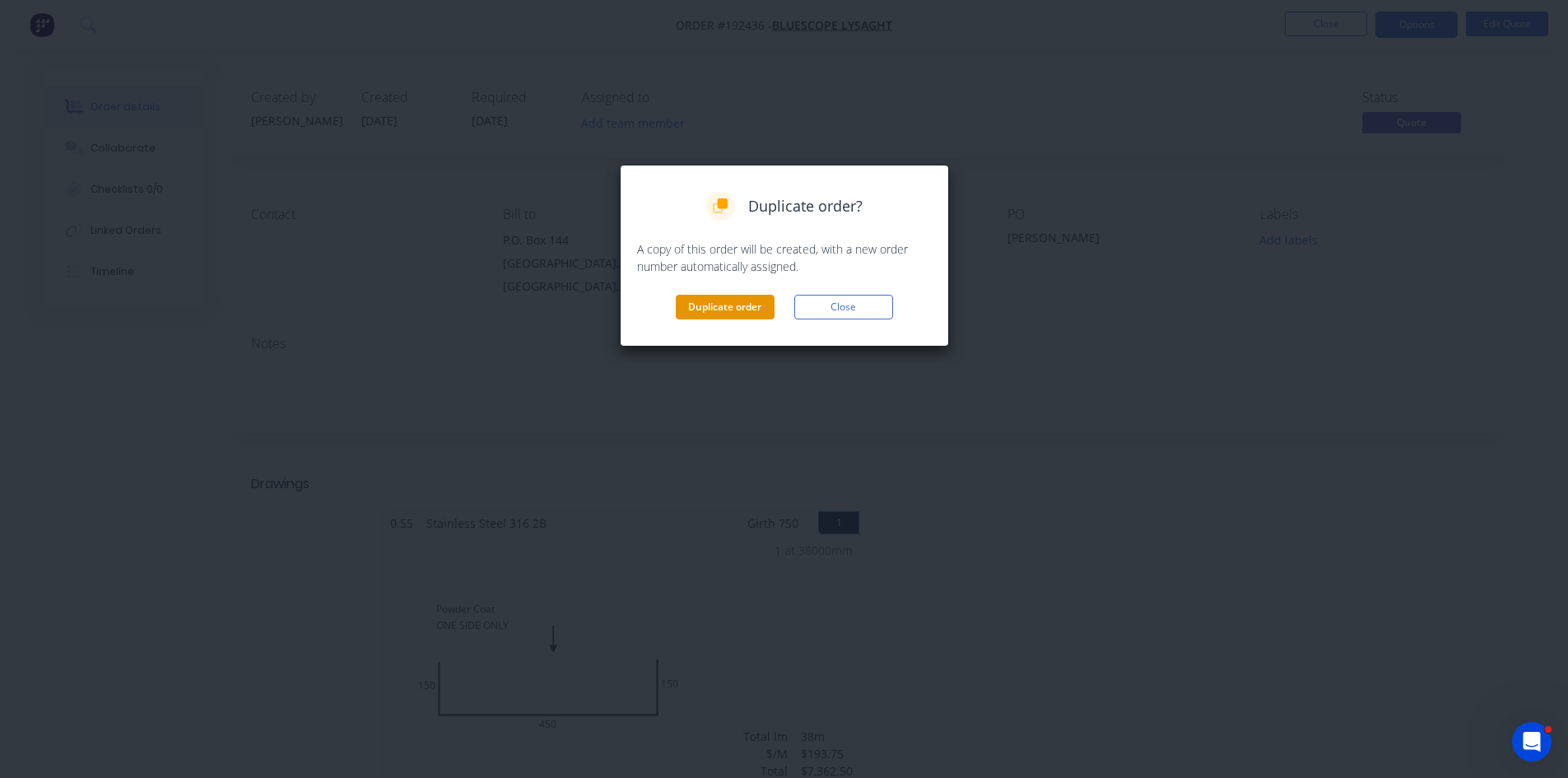
click at [714, 308] on button "Duplicate order" at bounding box center [725, 307] width 98 height 25
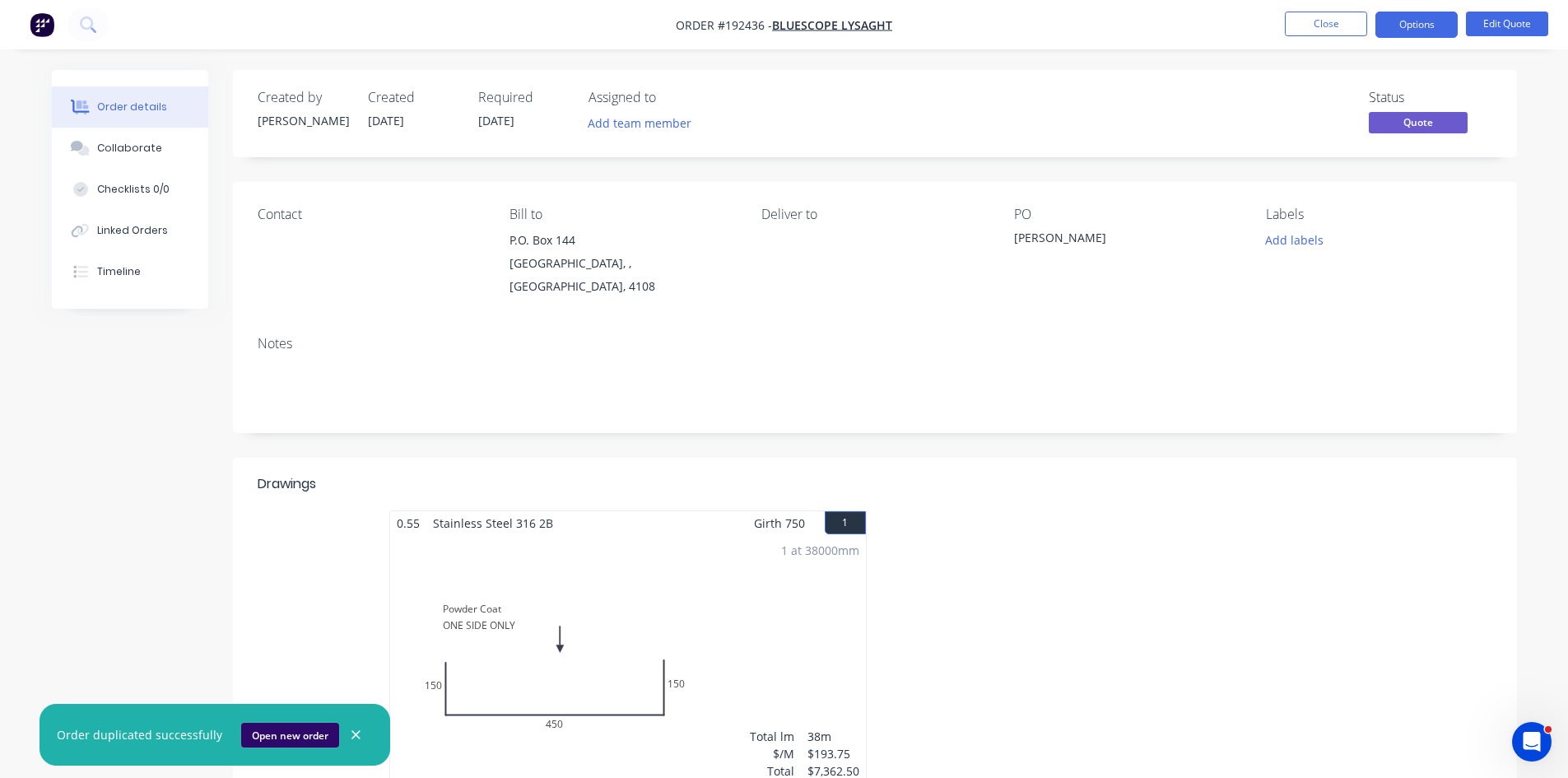
click at [276, 732] on button "Open new order" at bounding box center [290, 735] width 98 height 25
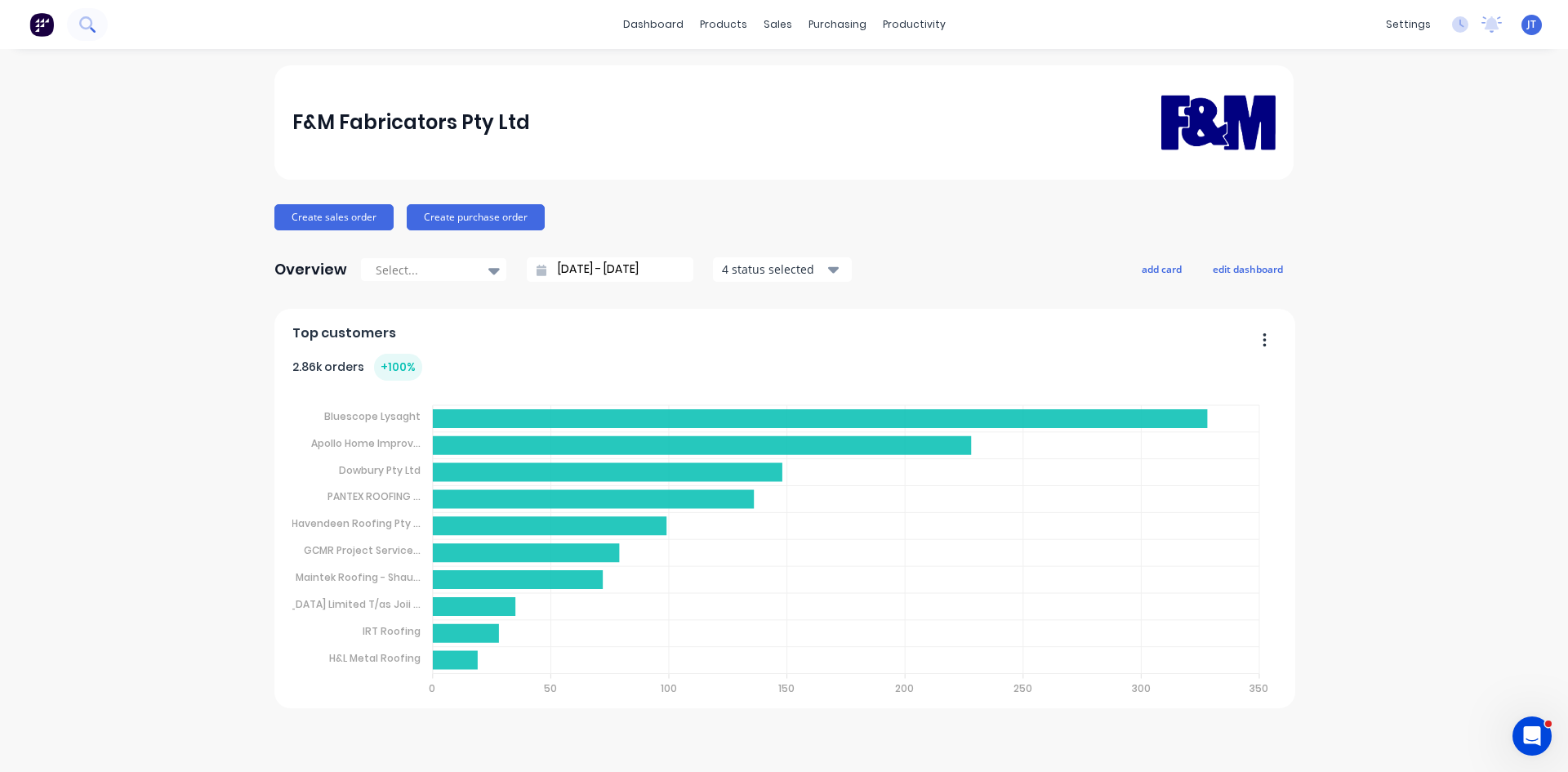
click at [103, 30] on button at bounding box center [87, 24] width 41 height 33
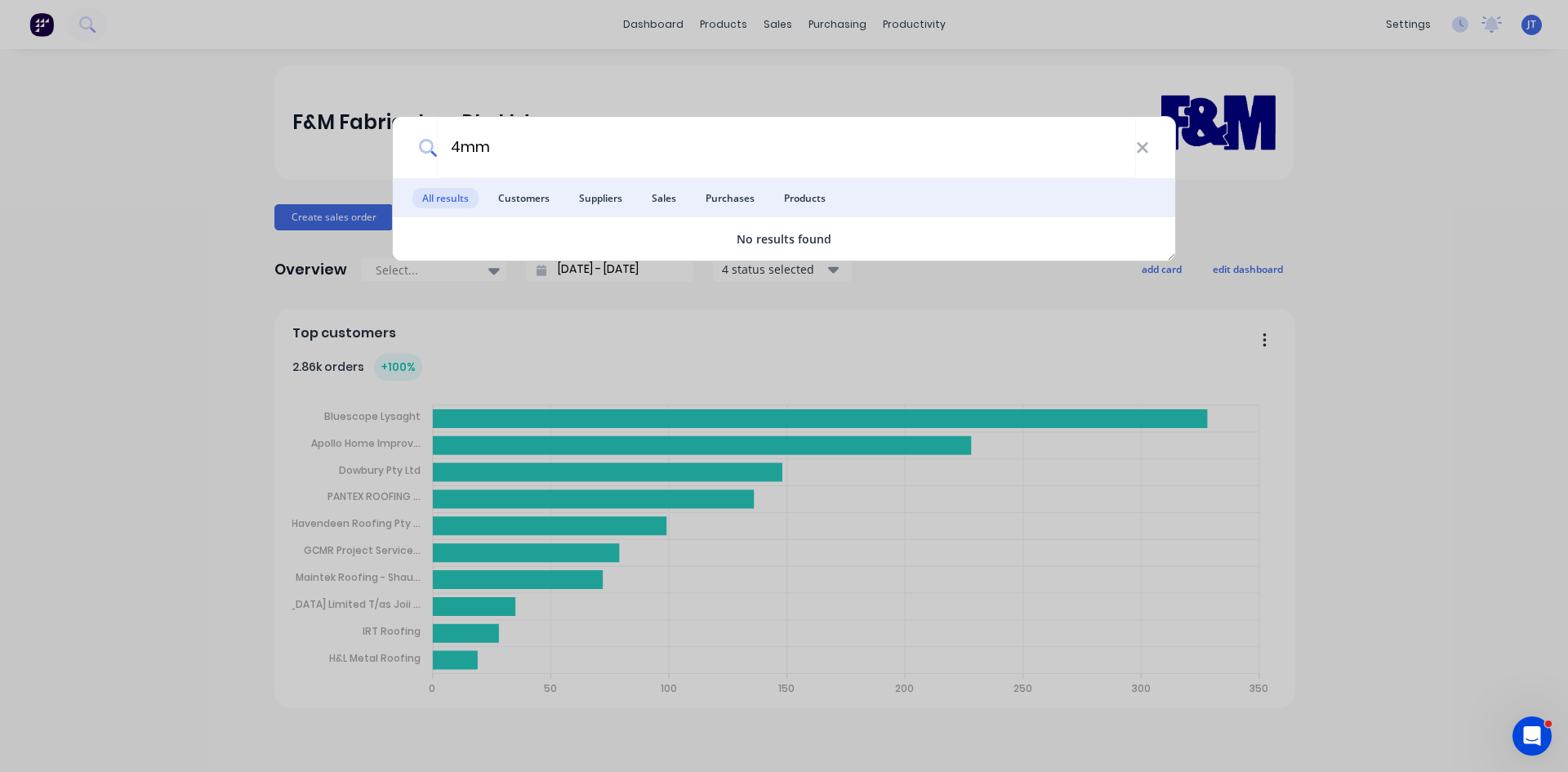
drag, startPoint x: 289, startPoint y: 152, endPoint x: 33, endPoint y: 137, distance: 256.4
click at [61, 140] on div "4mm All results Customers Suppliers Sales Purchases Products No results found" at bounding box center [784, 386] width 1568 height 772
type input "c"
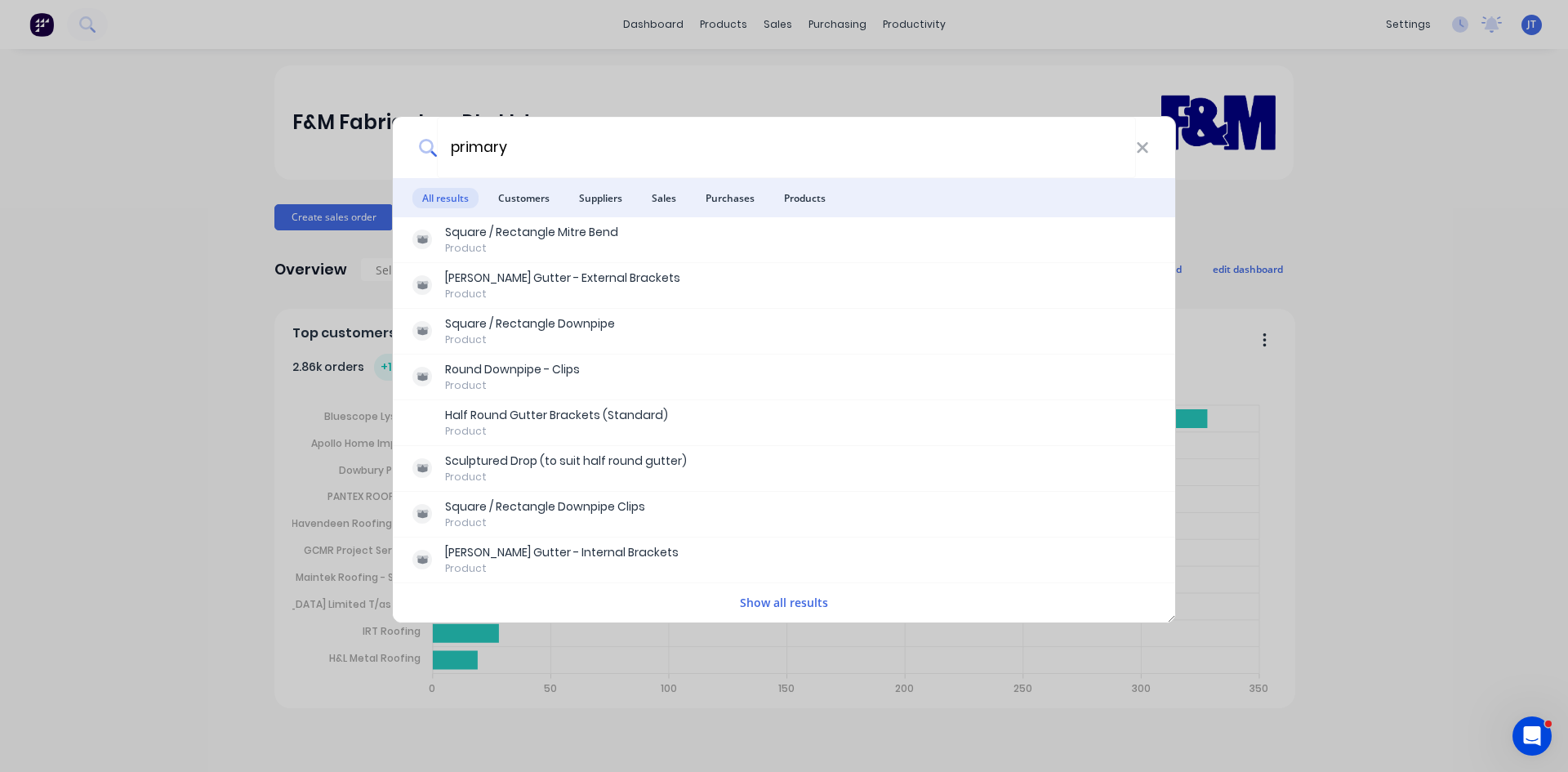
type input "primary"
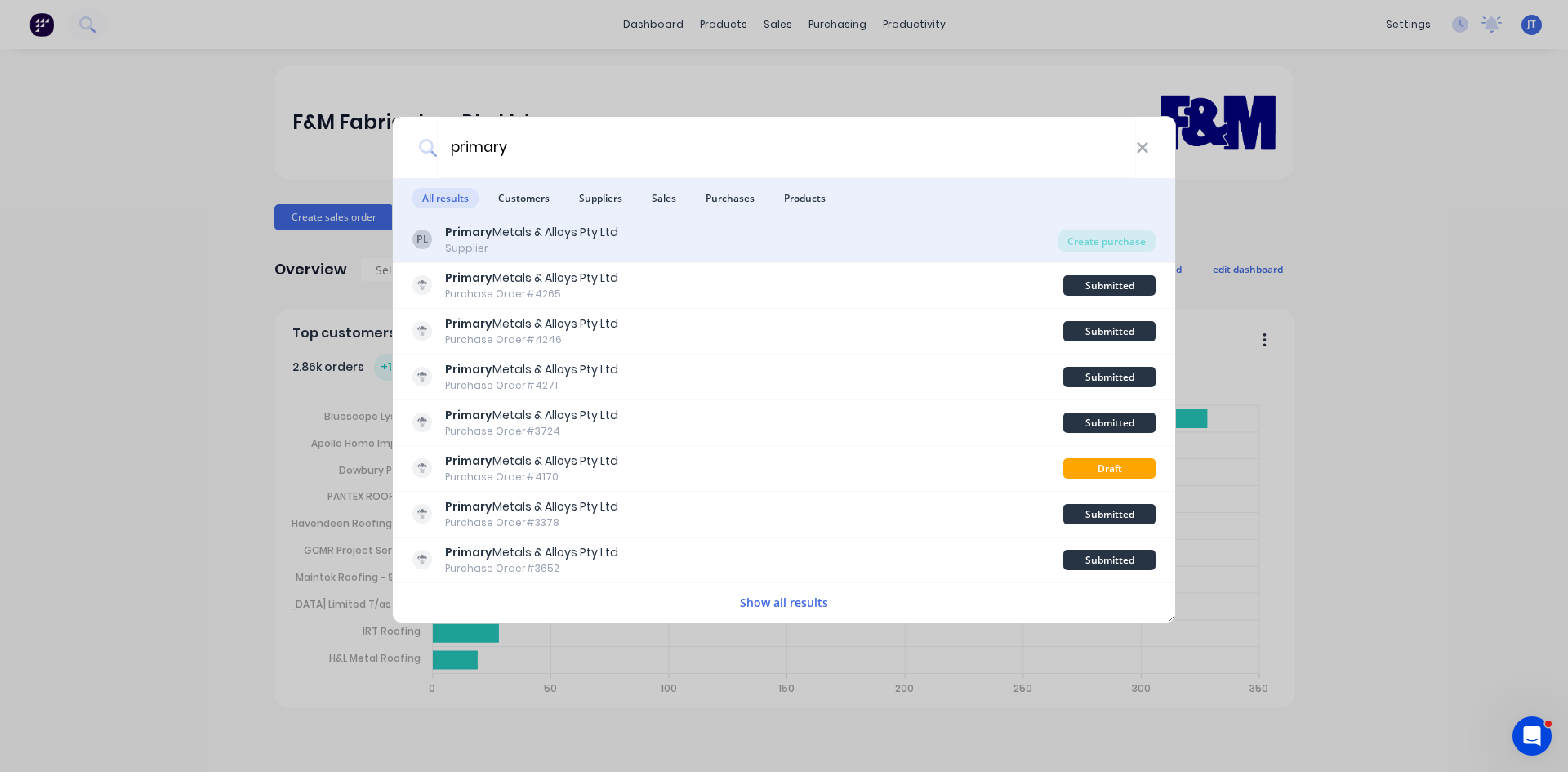
click at [766, 242] on div "PL Primary Metals & Alloys Pty Ltd Supplier" at bounding box center [735, 240] width 645 height 32
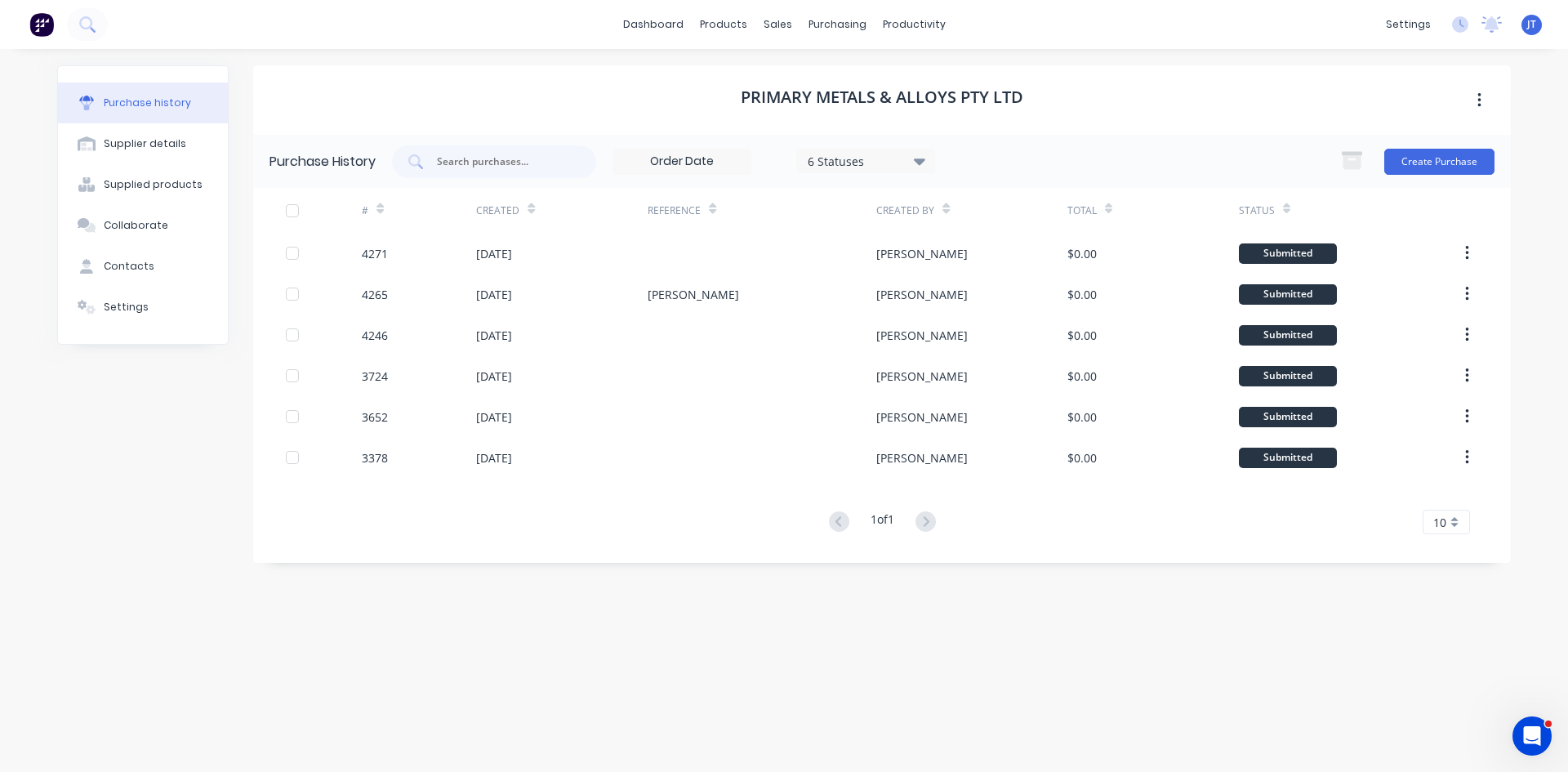
click at [913, 162] on div "6 Statuses" at bounding box center [866, 160] width 117 height 17
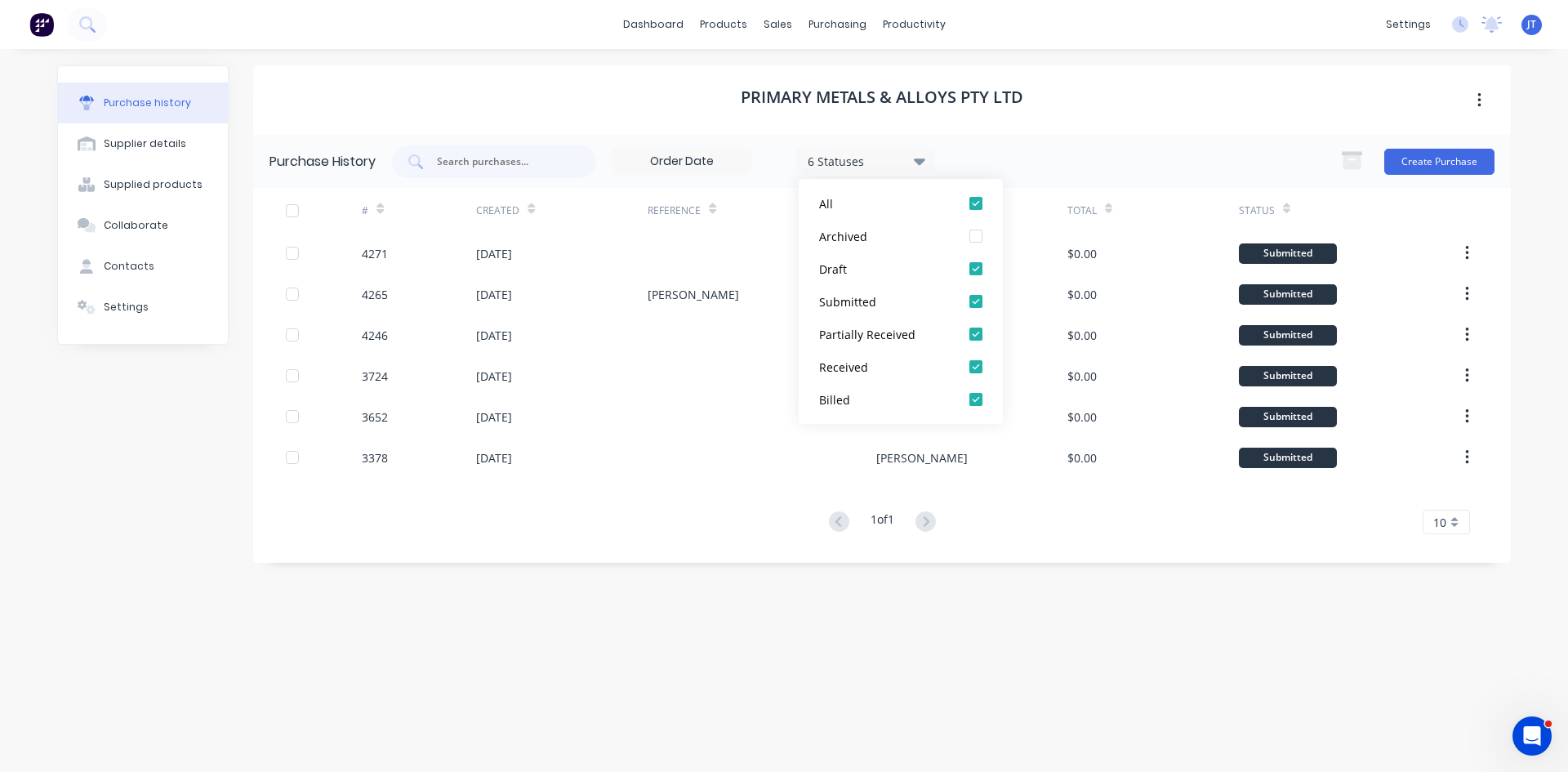
drag, startPoint x: 973, startPoint y: 236, endPoint x: 1027, endPoint y: 144, distance: 106.7
click at [973, 232] on div at bounding box center [976, 236] width 33 height 33
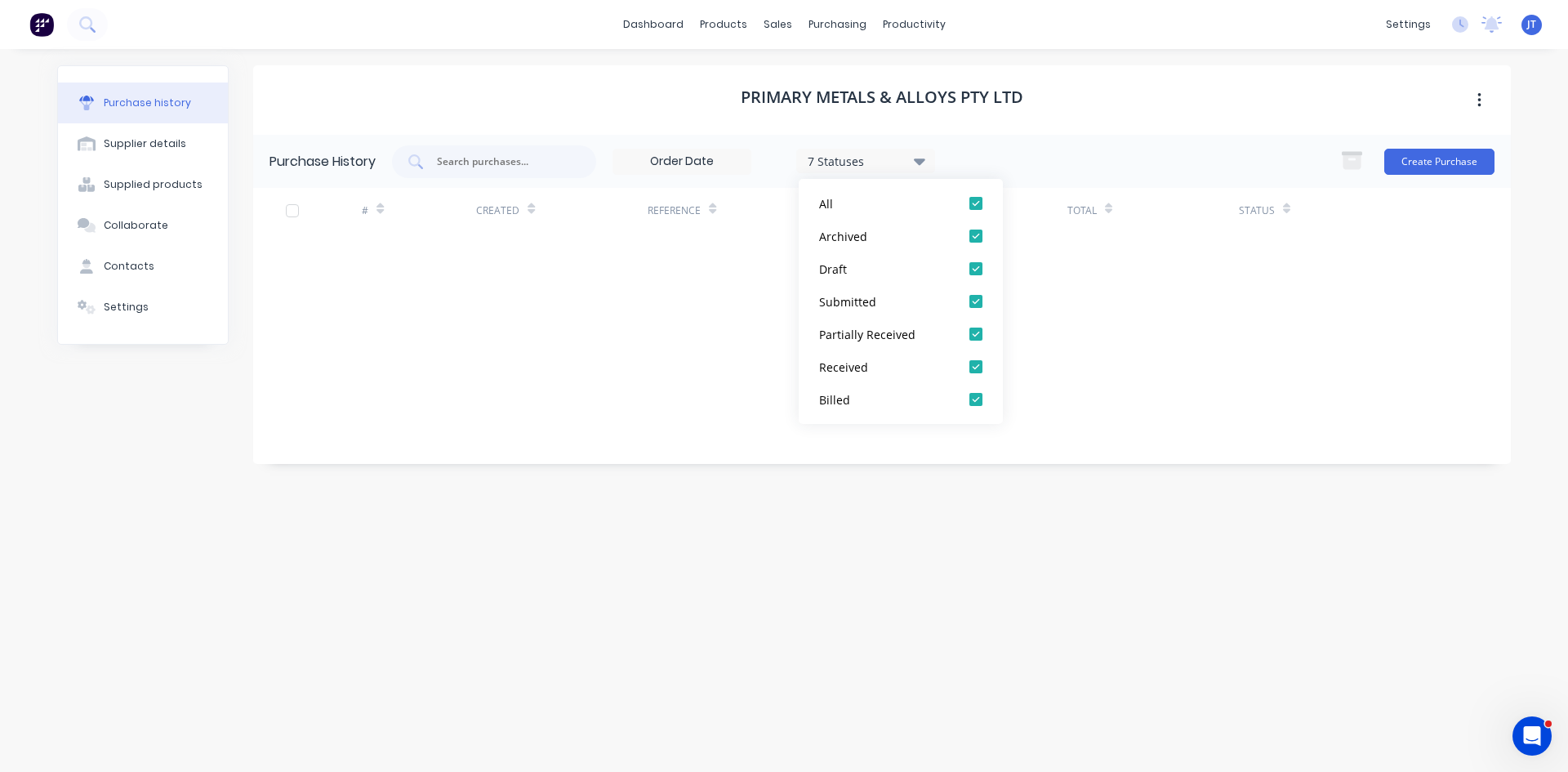
click at [1041, 122] on div "Primary Metals & Alloys Pty Ltd" at bounding box center [882, 99] width 1258 height 70
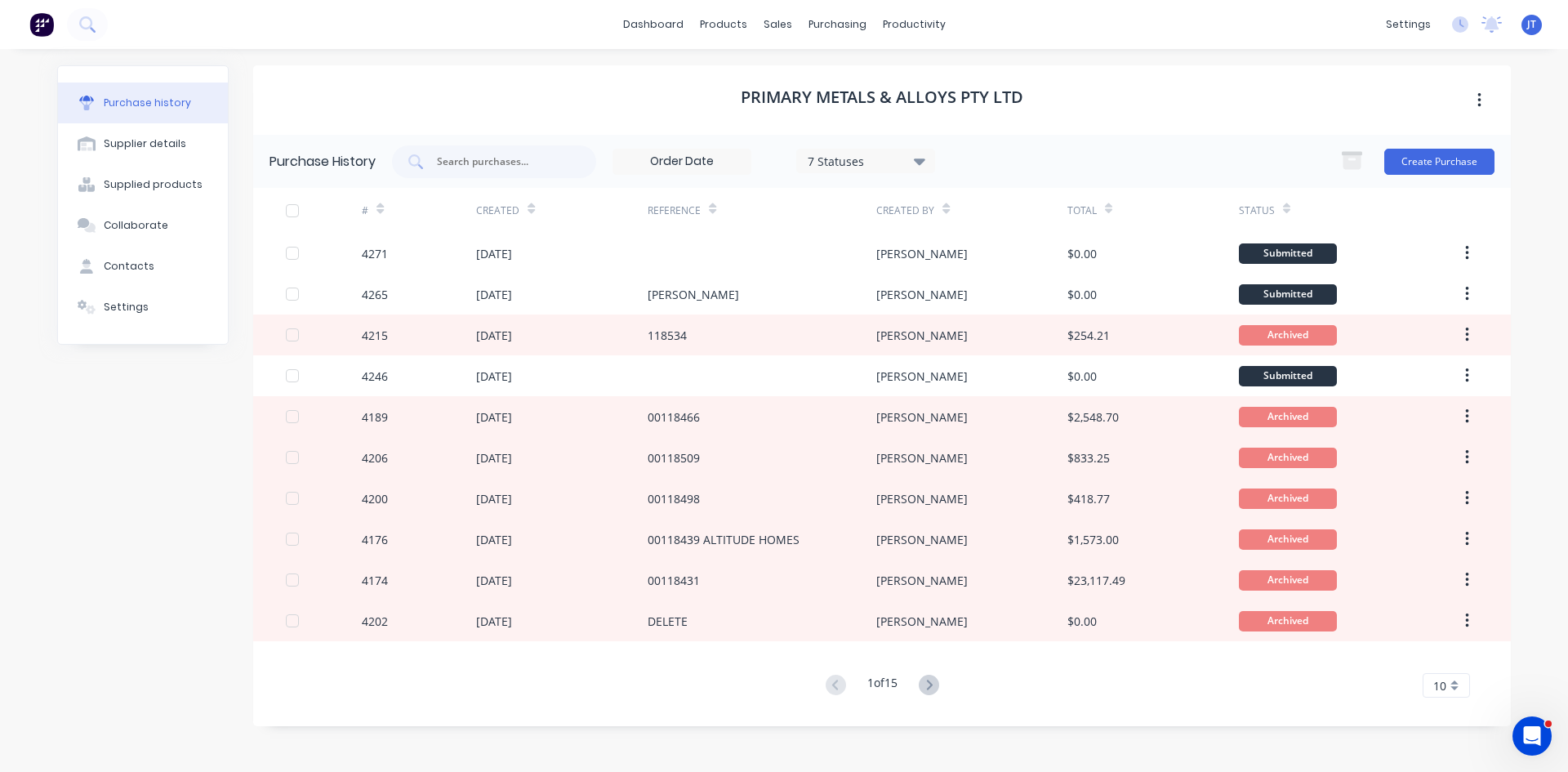
click at [936, 685] on icon at bounding box center [929, 685] width 21 height 21
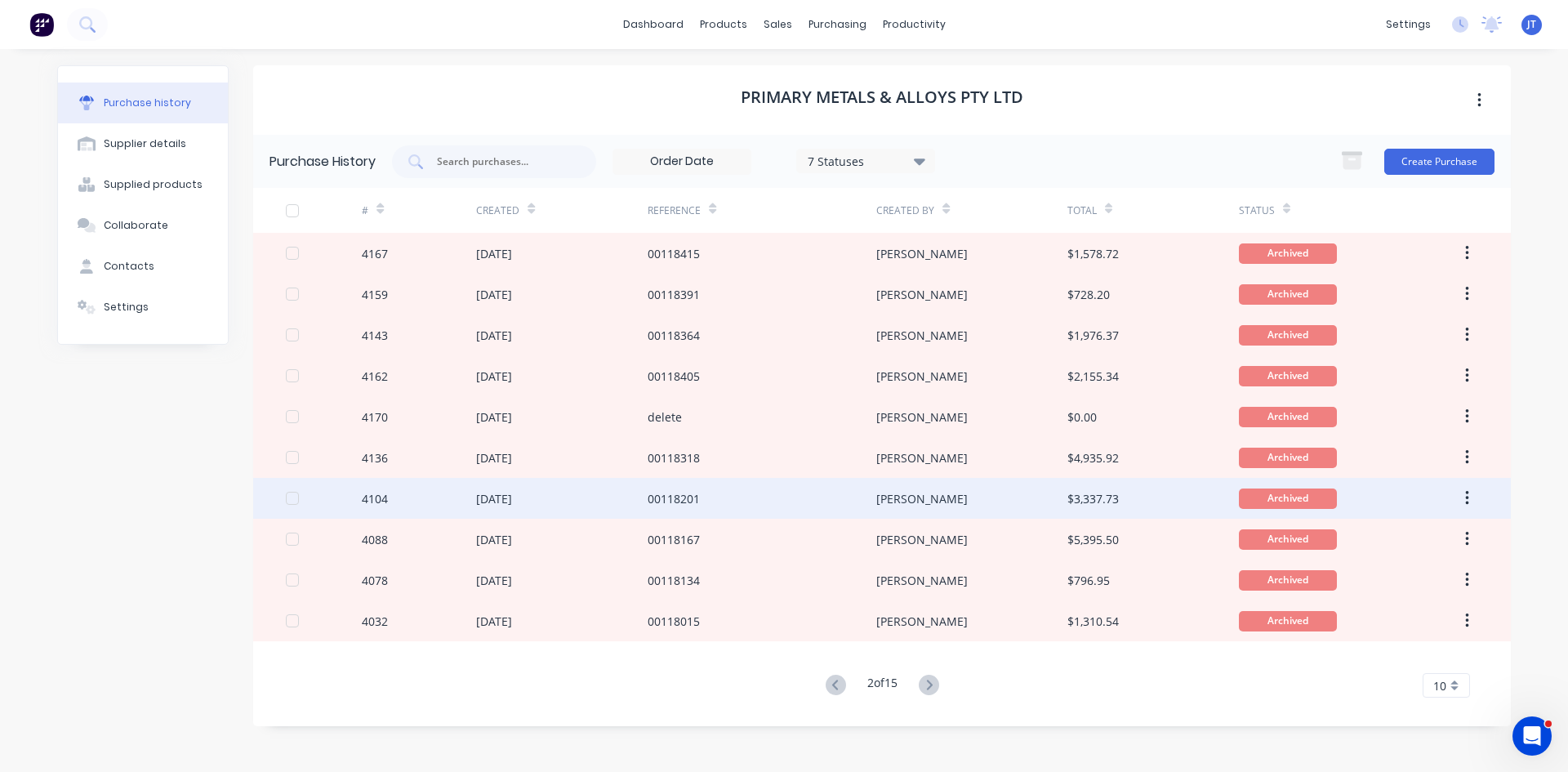
click at [838, 497] on div "00118201" at bounding box center [762, 498] width 229 height 41
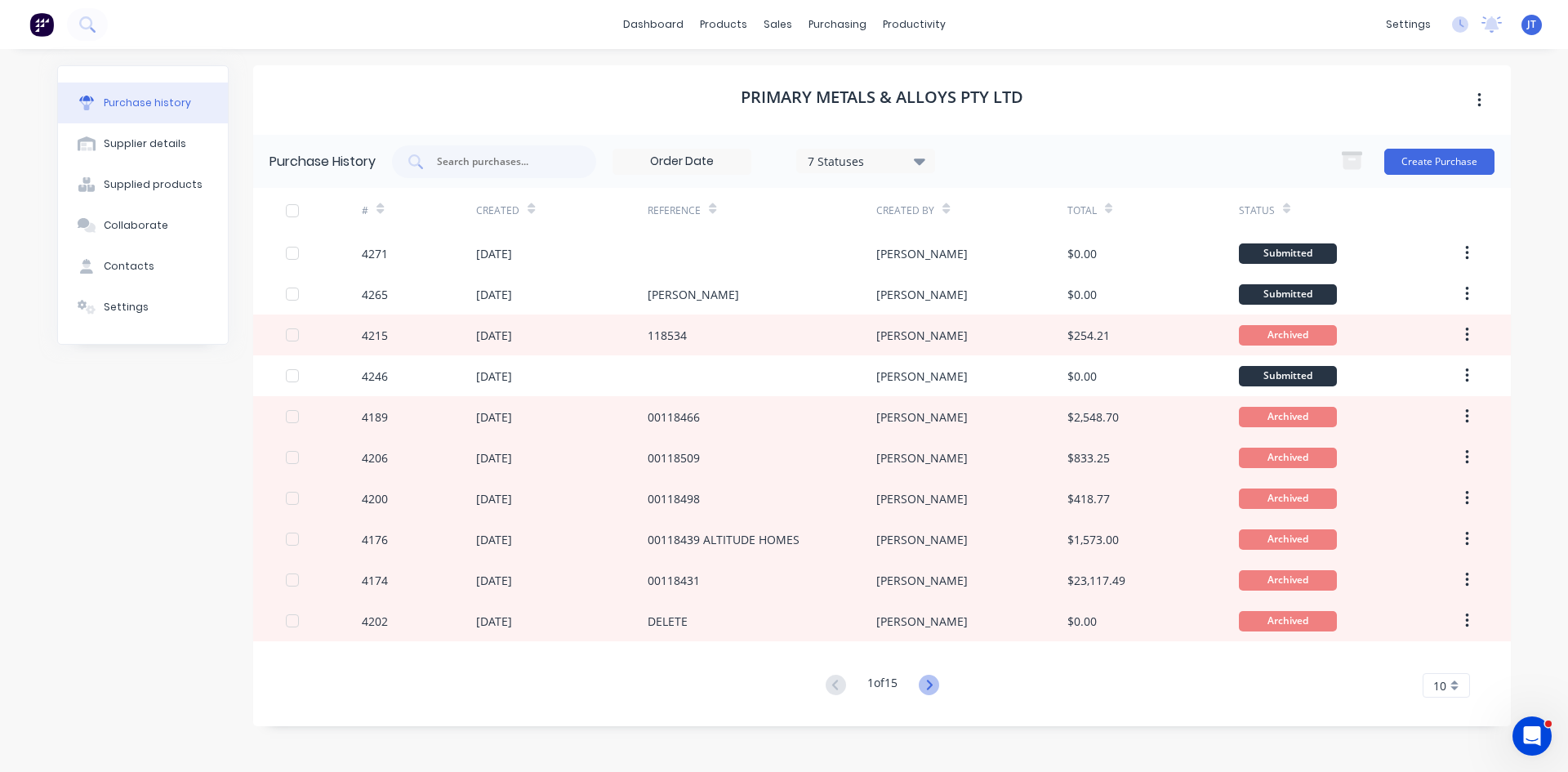
click at [929, 683] on icon at bounding box center [929, 685] width 21 height 21
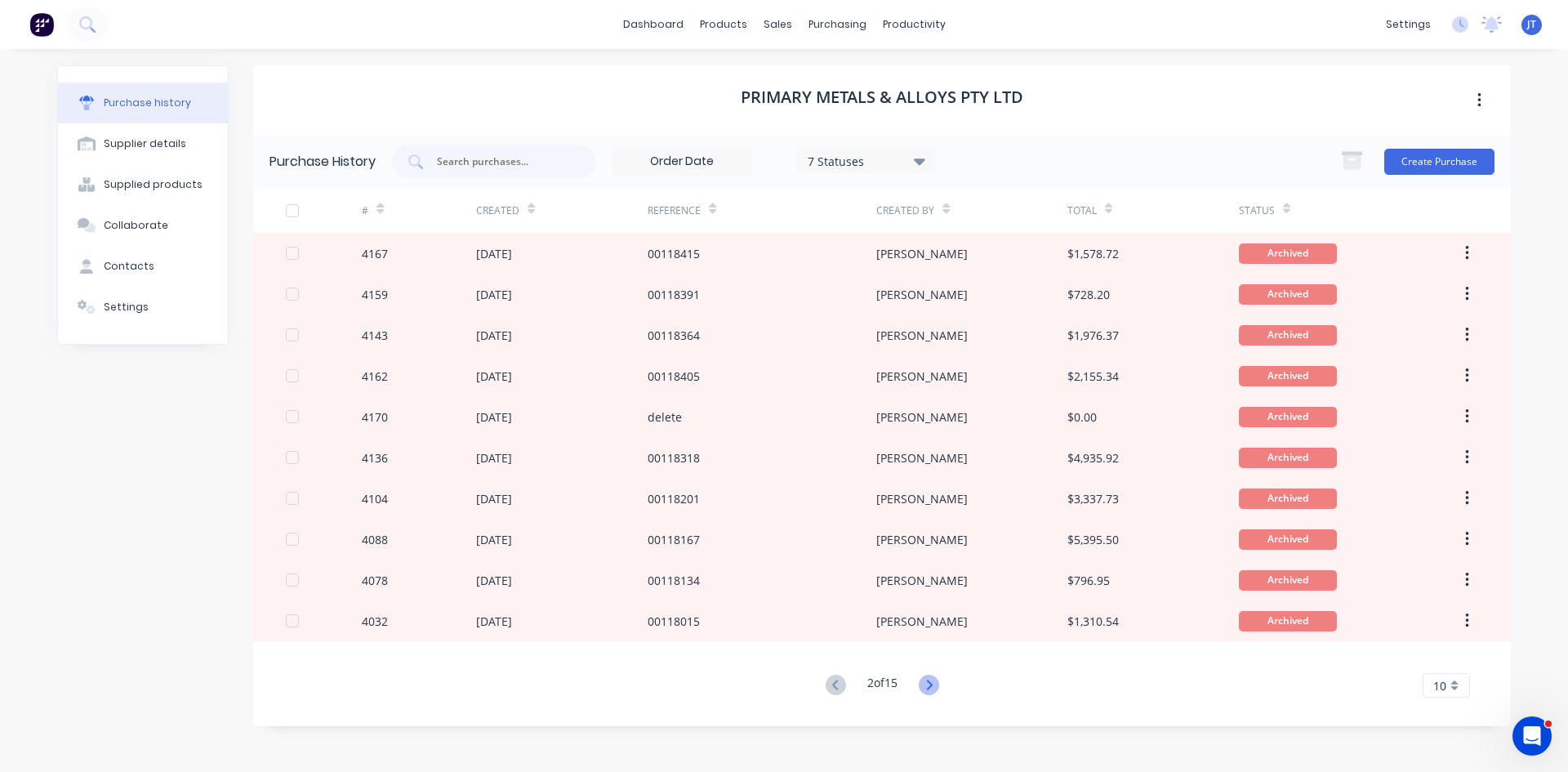
click at [927, 682] on icon at bounding box center [929, 685] width 21 height 21
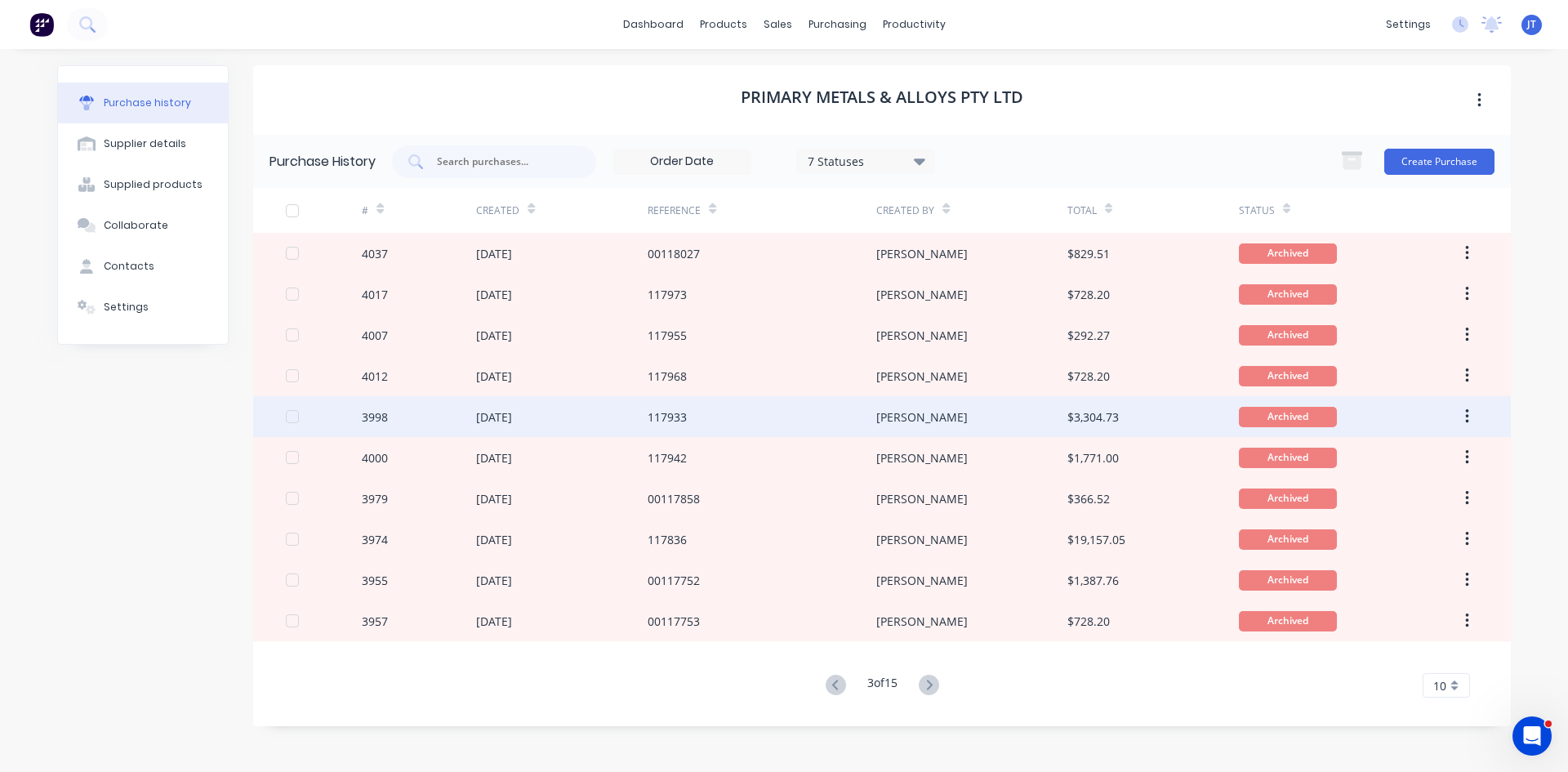
click at [946, 401] on div "[PERSON_NAME]" at bounding box center [972, 416] width 191 height 41
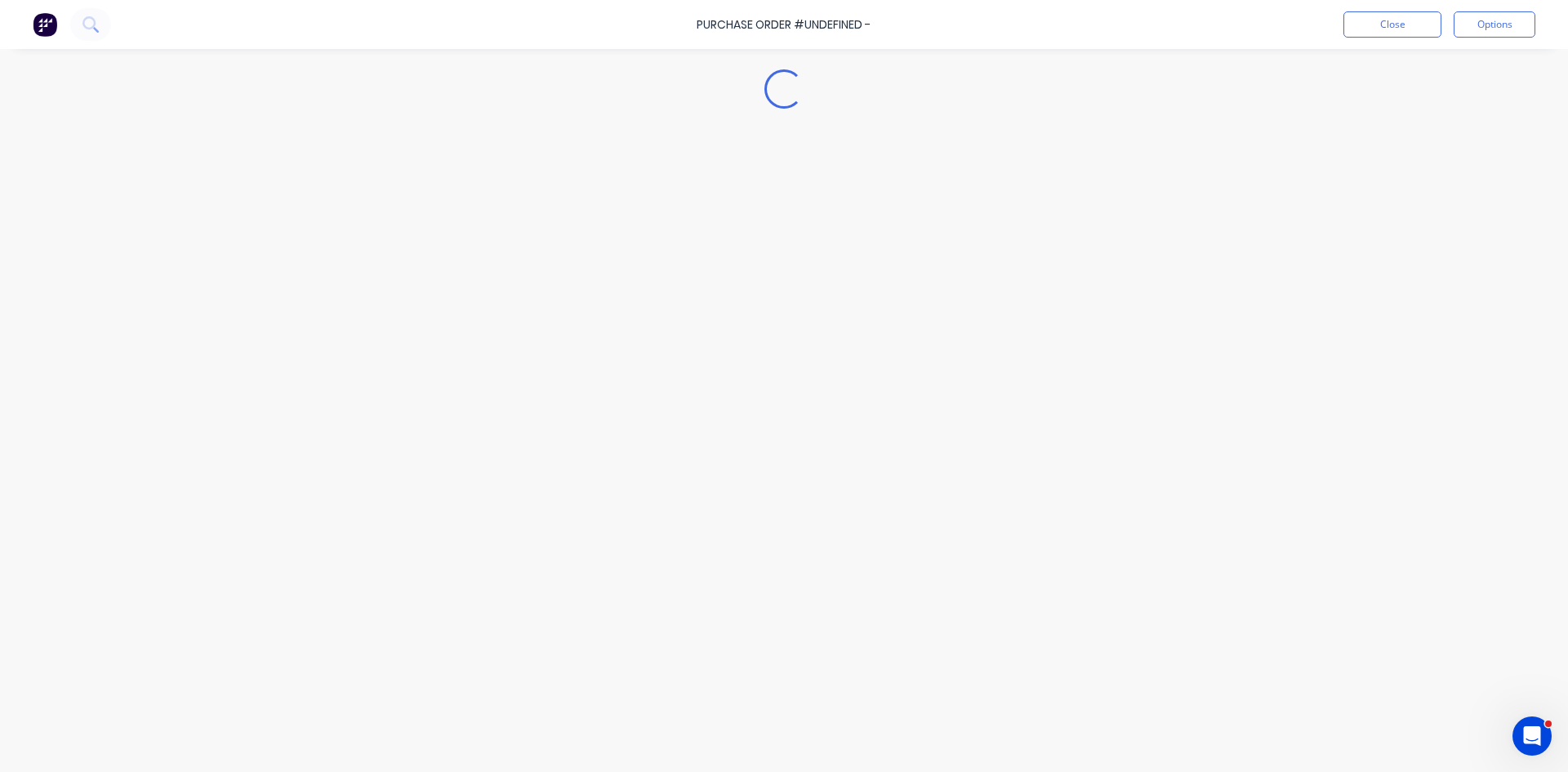
type textarea "x"
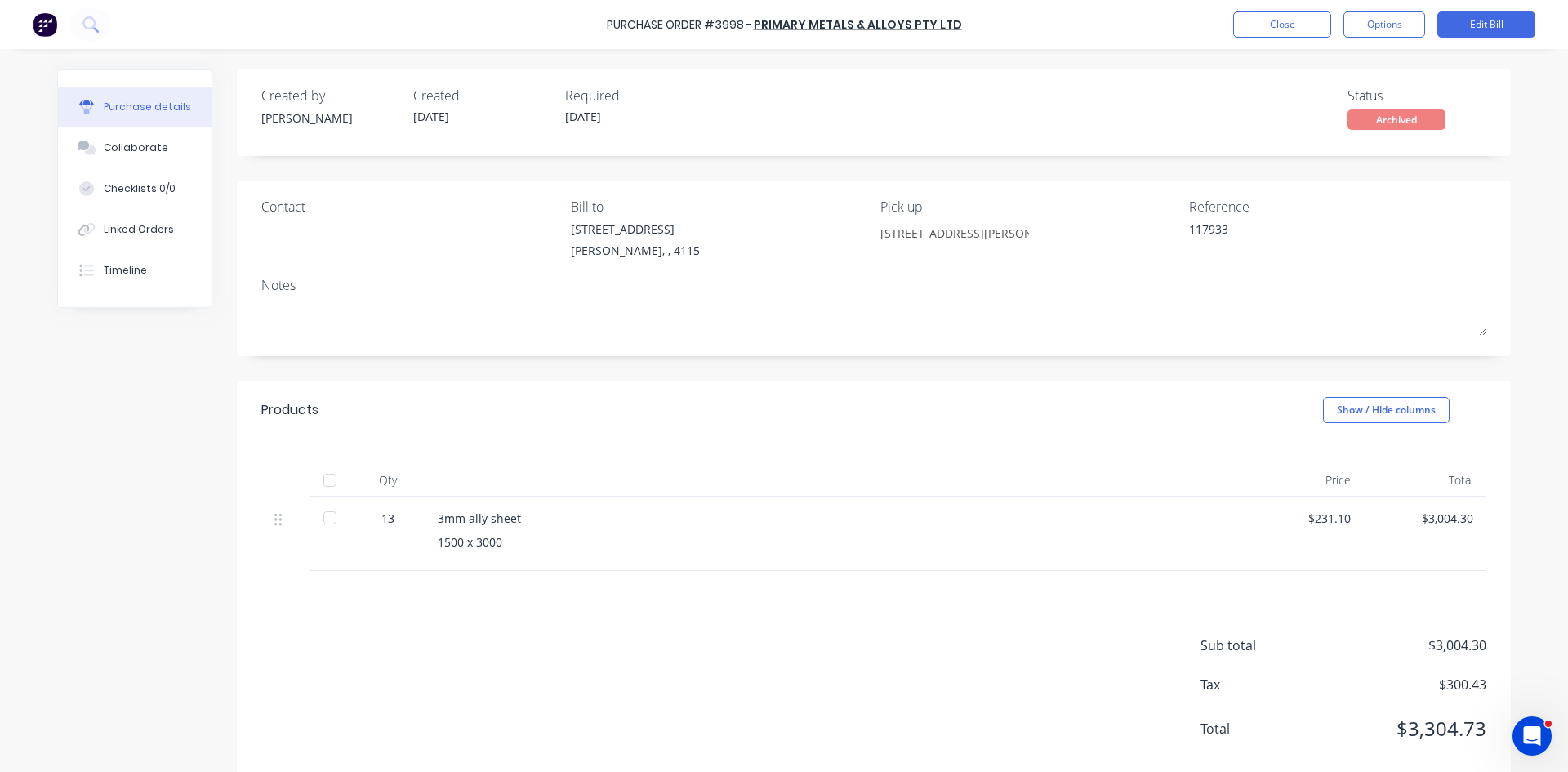
drag, startPoint x: 946, startPoint y: 401, endPoint x: 955, endPoint y: 381, distance: 21.9
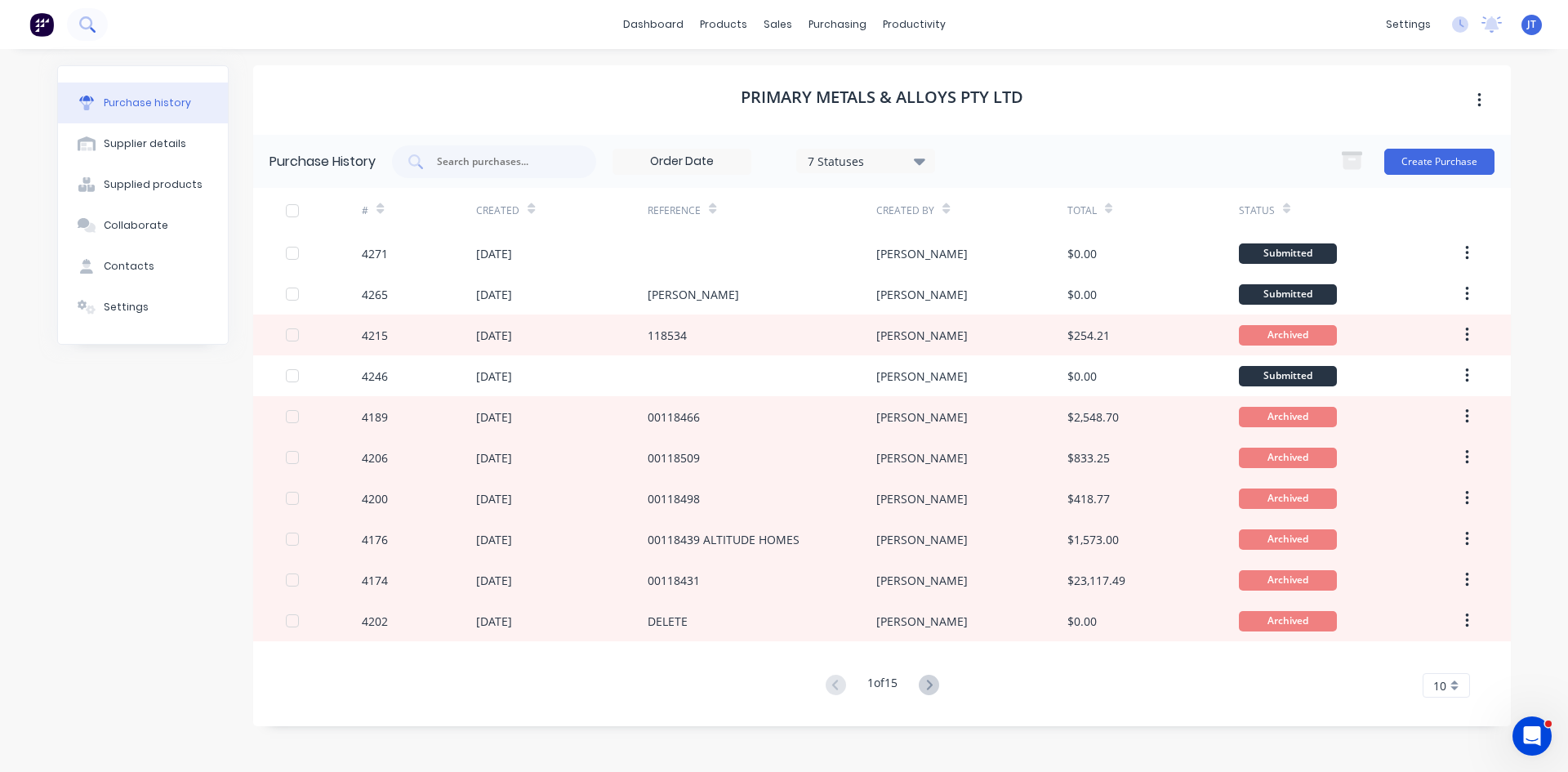
click at [74, 24] on button at bounding box center [87, 24] width 41 height 33
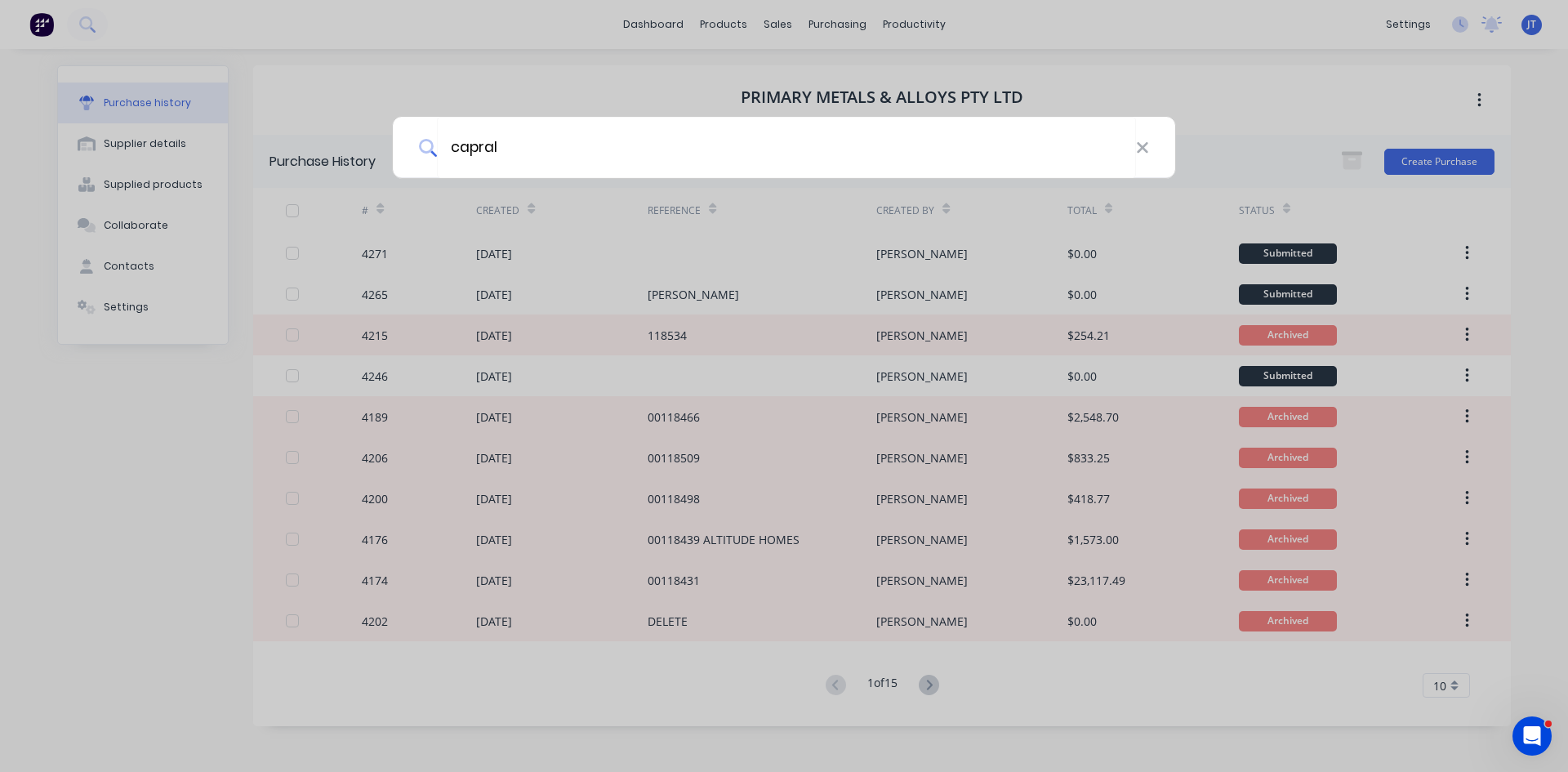
type input "capral"
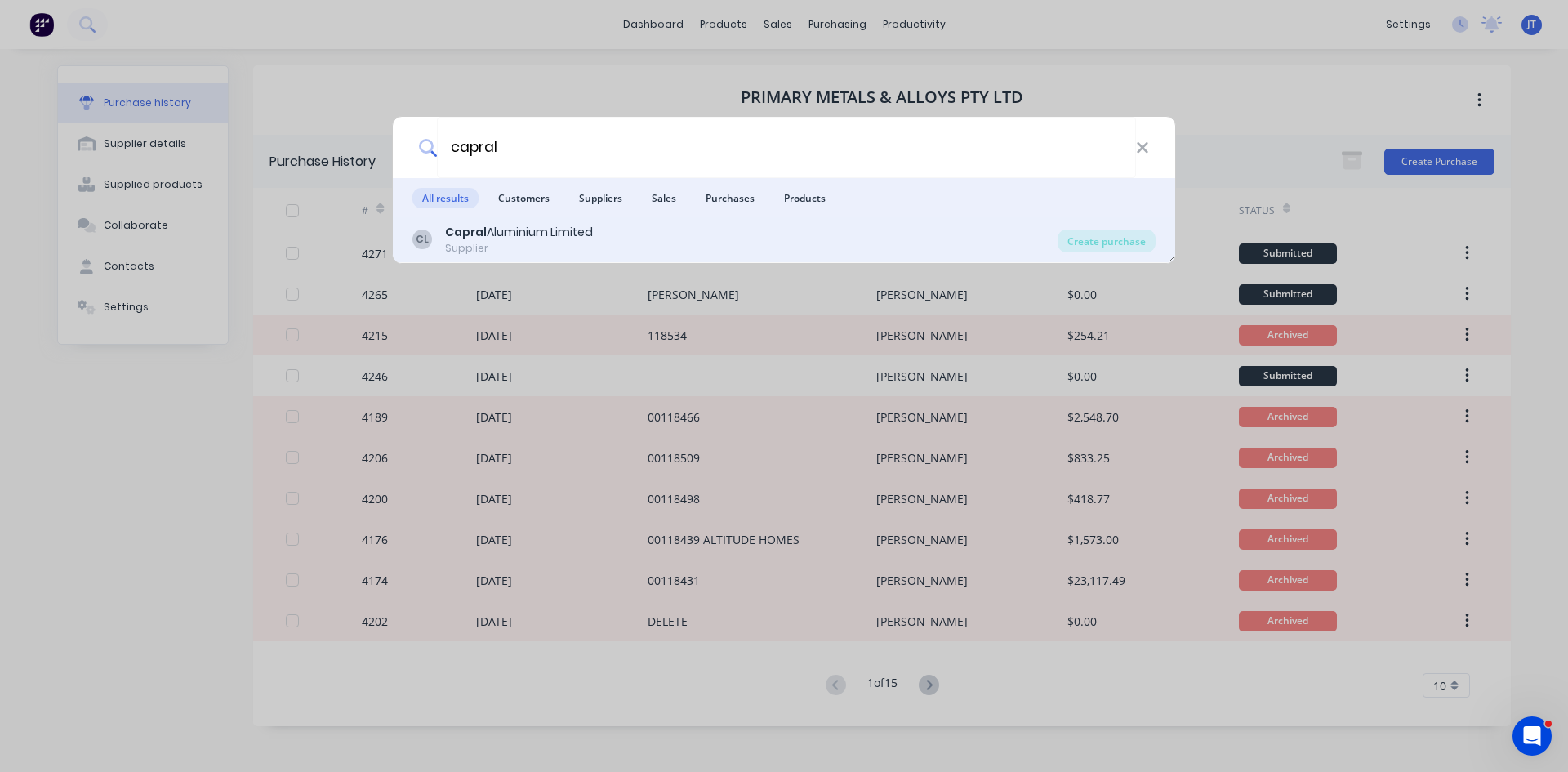
click at [721, 245] on div "CL Capral Aluminium Limited Supplier" at bounding box center [735, 240] width 645 height 32
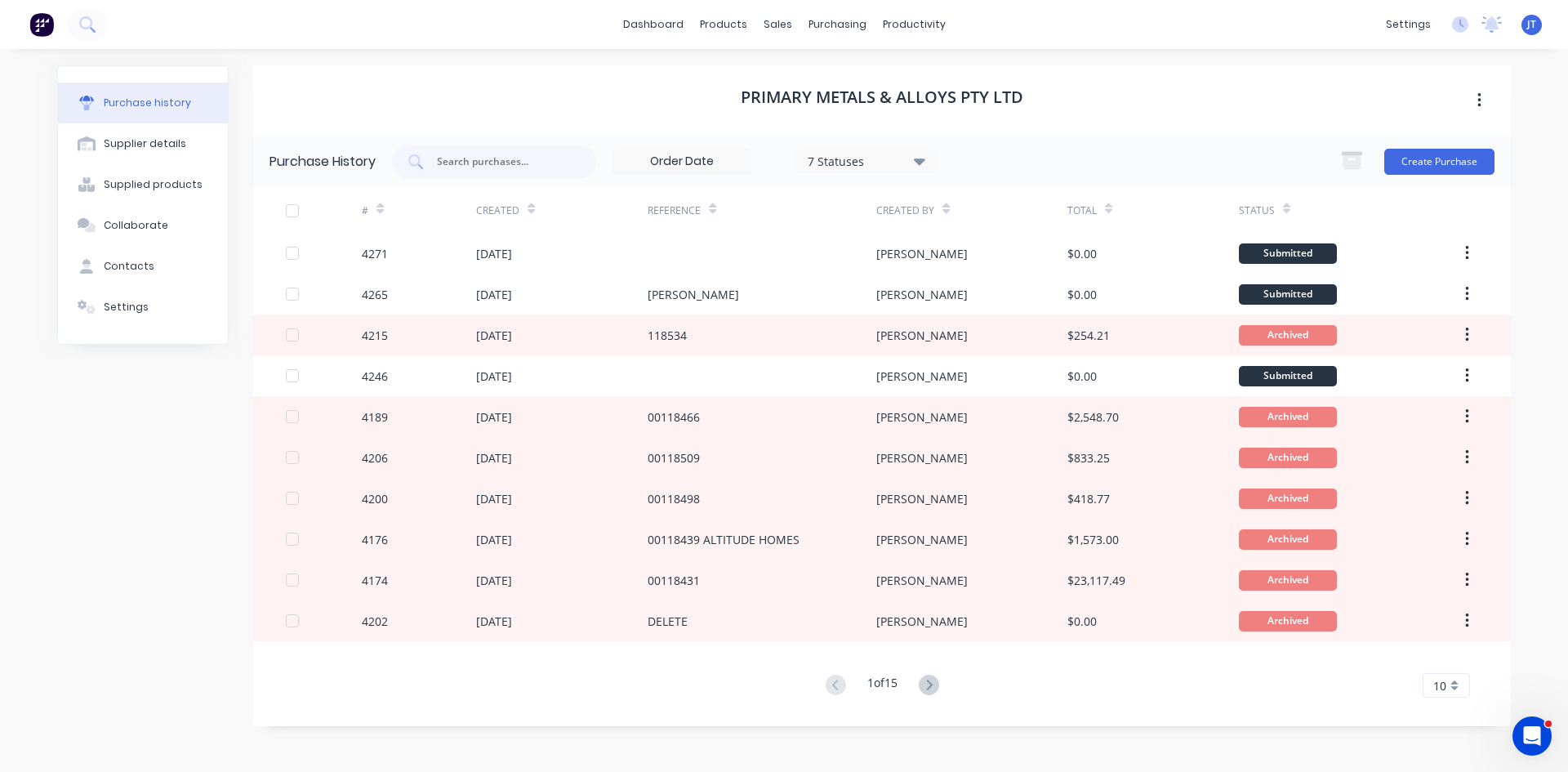
click at [370, 89] on div "Primary Metals & Alloys Pty Ltd" at bounding box center [882, 99] width 1258 height 70
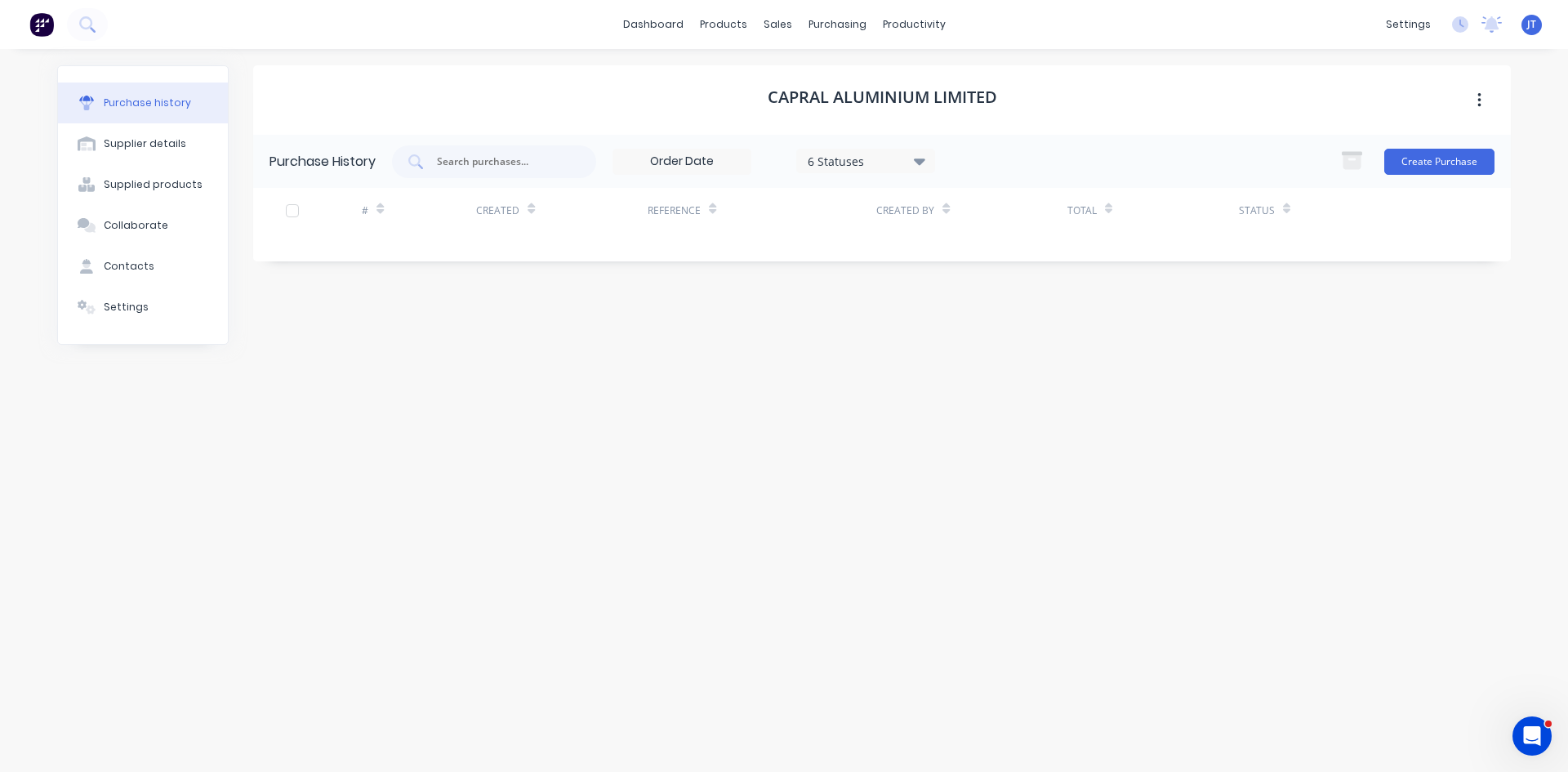
click at [905, 149] on div "6 Statuses" at bounding box center [866, 160] width 139 height 24
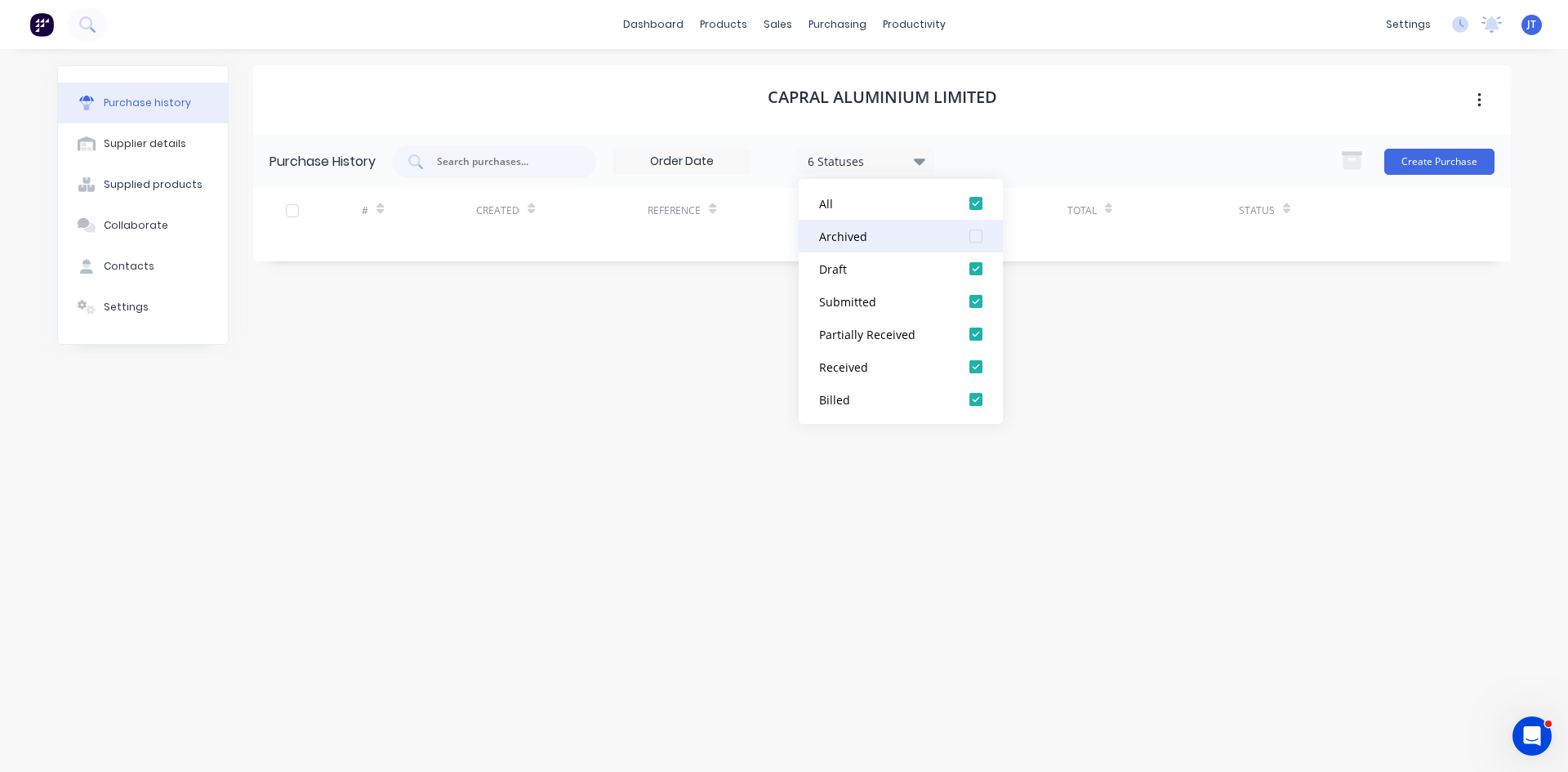
click at [980, 238] on div at bounding box center [976, 236] width 33 height 33
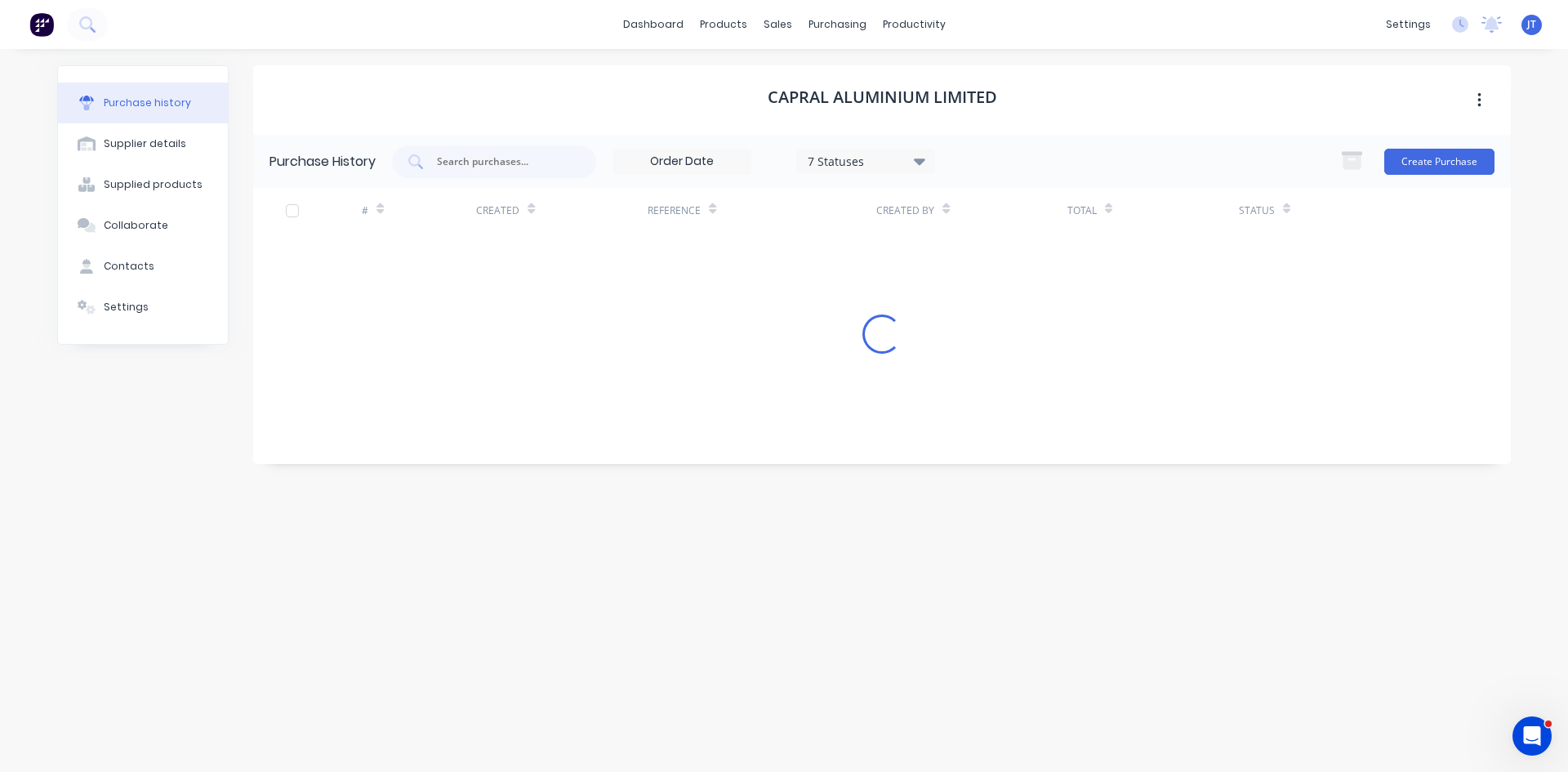
click at [1110, 115] on div "Capral Aluminium Limited" at bounding box center [882, 99] width 1258 height 70
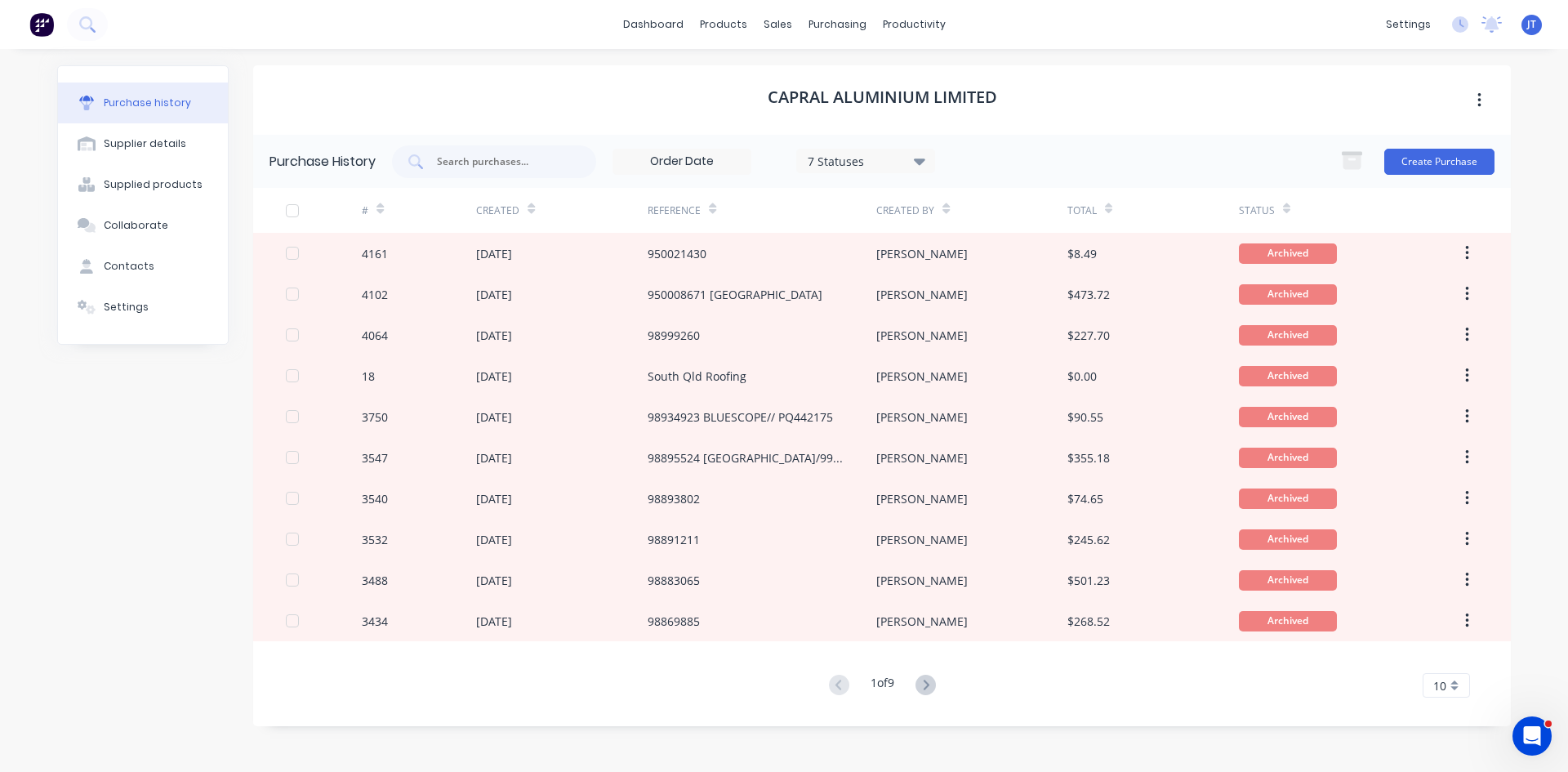
click at [109, 27] on div "dashboard products sales purchasing productivity dashboard products Product Cat…" at bounding box center [784, 24] width 1568 height 49
click at [102, 27] on button at bounding box center [87, 24] width 41 height 33
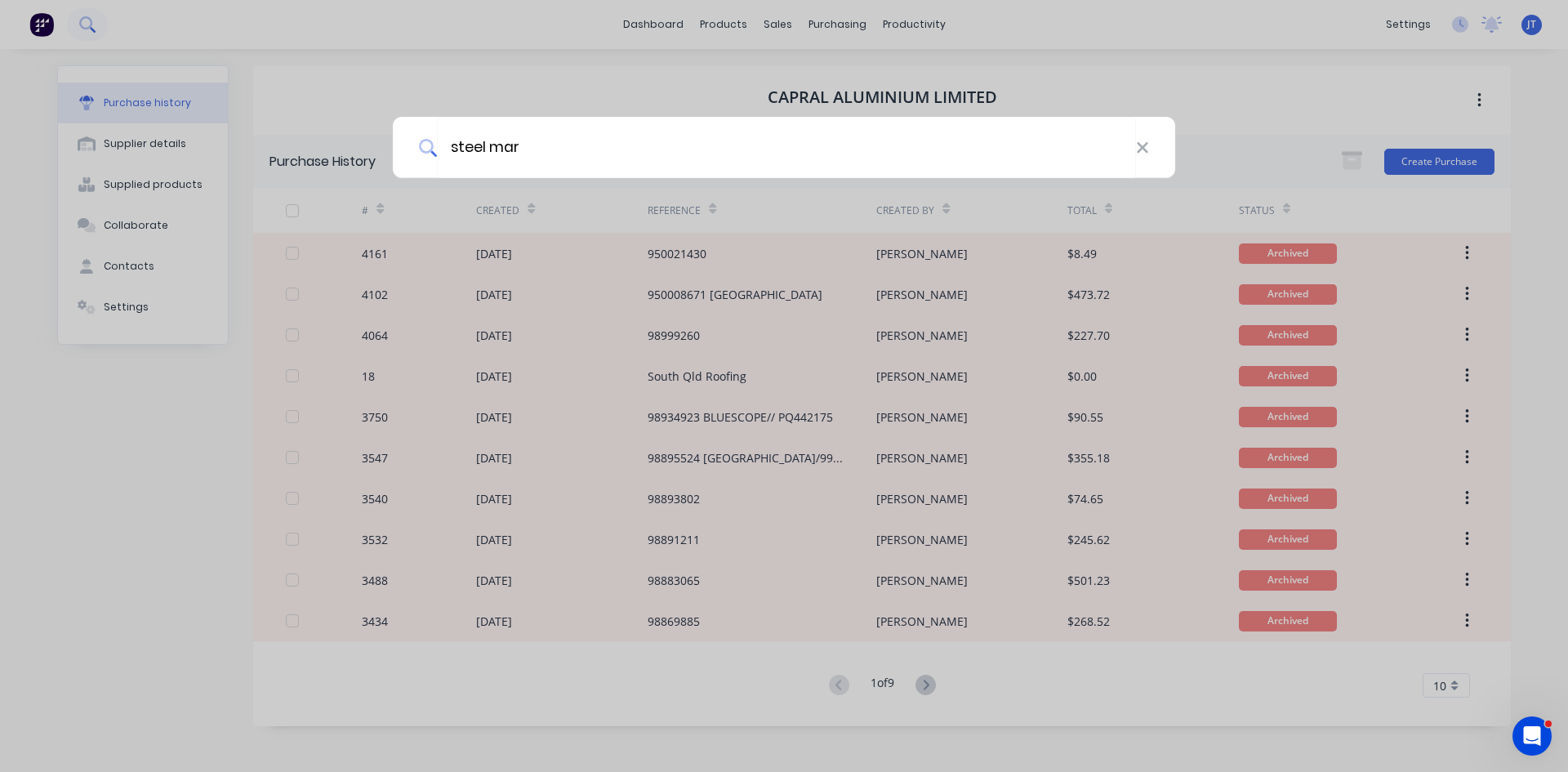
type input "steel mar"
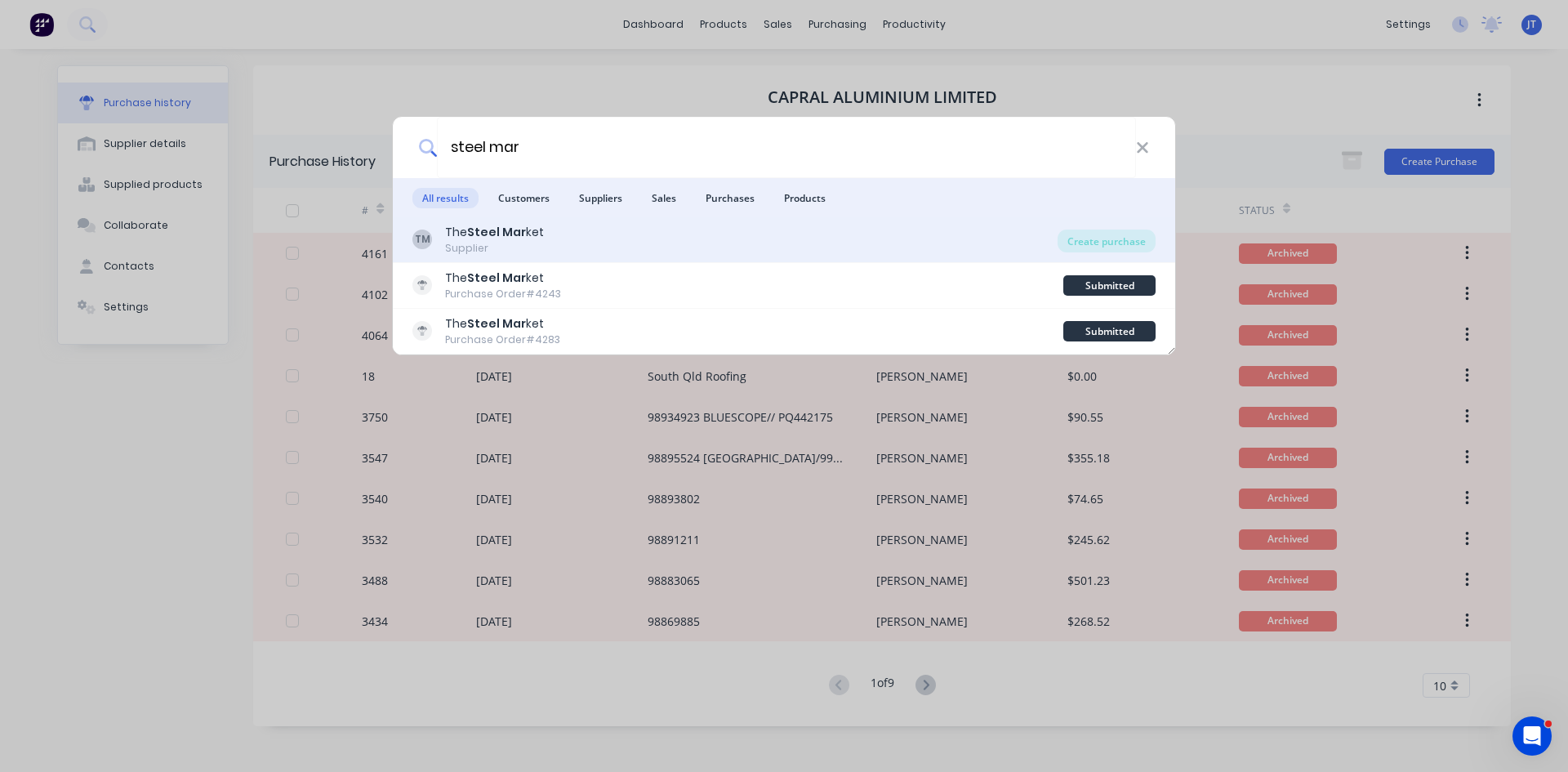
click at [570, 243] on div "TM The Steel Mar ket Supplier" at bounding box center [735, 240] width 645 height 32
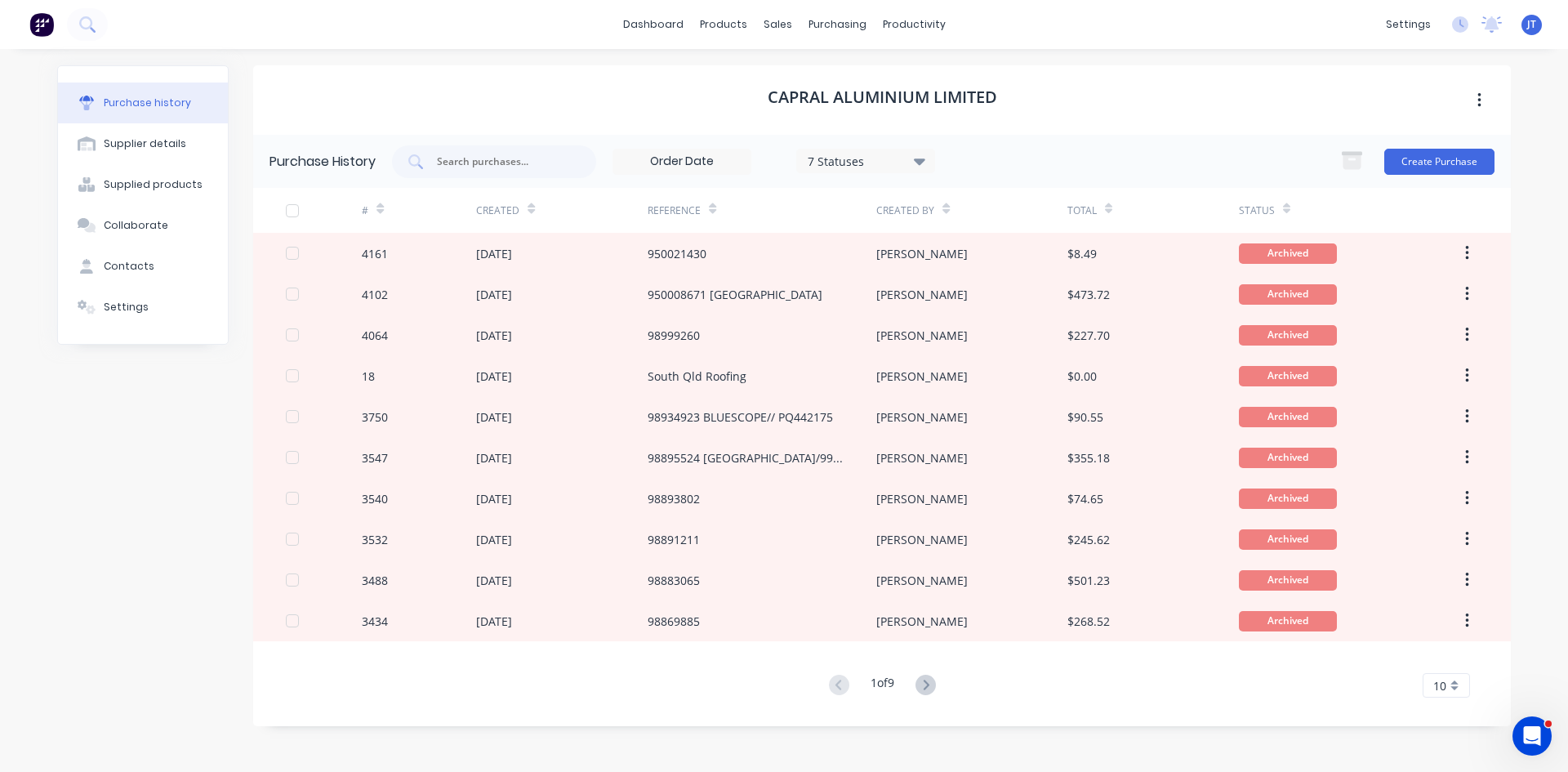
click at [1122, 100] on div "Capral Aluminium Limited" at bounding box center [882, 99] width 1258 height 70
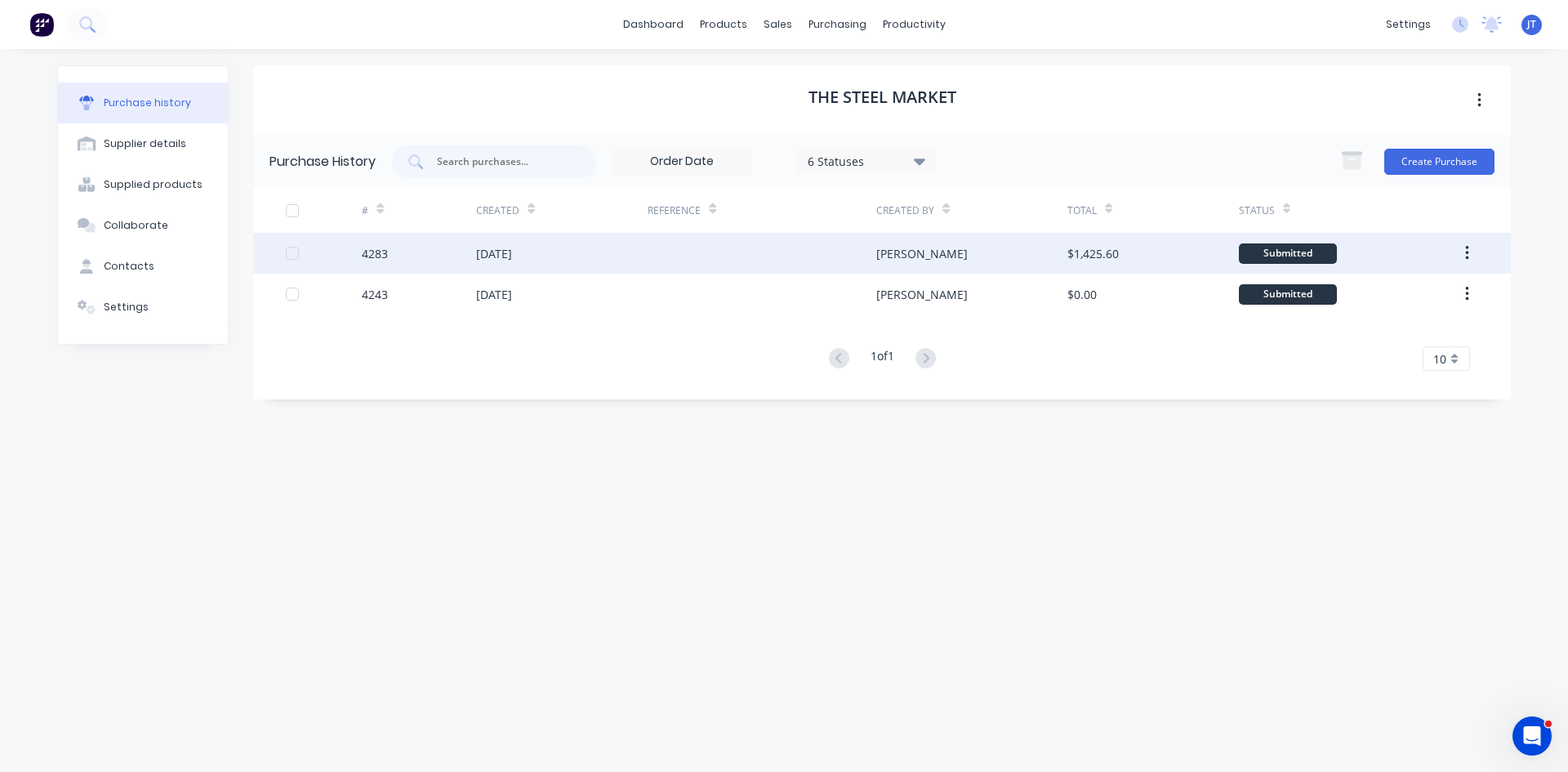
click at [1003, 252] on div "[PERSON_NAME]" at bounding box center [972, 253] width 191 height 41
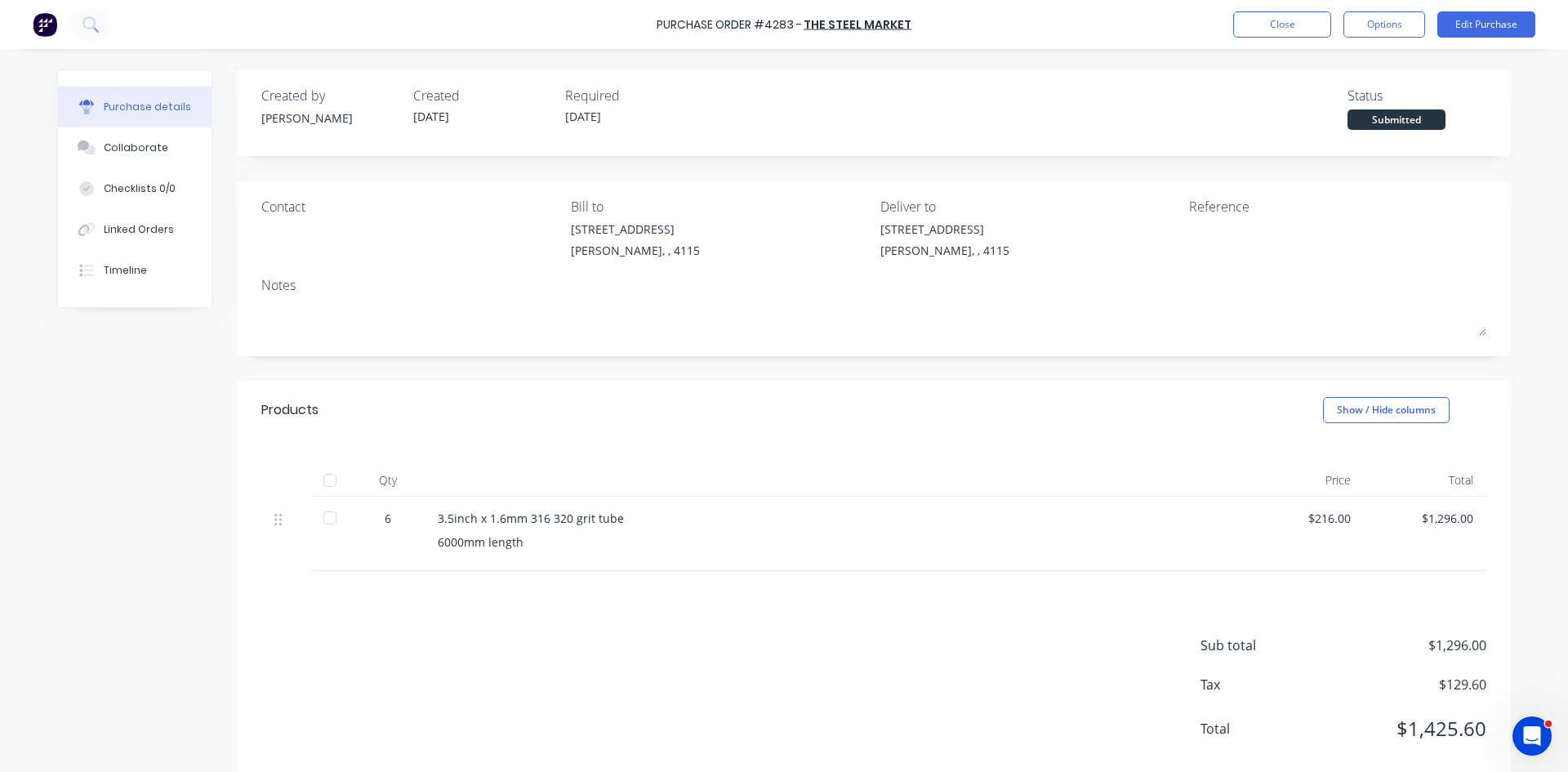
click at [1150, 455] on div "Qty Price Total 6 3.5inch x 1.6mm 316 320 grit tube 6000mm length $216.00 $1,29…" at bounding box center [874, 505] width 1274 height 132
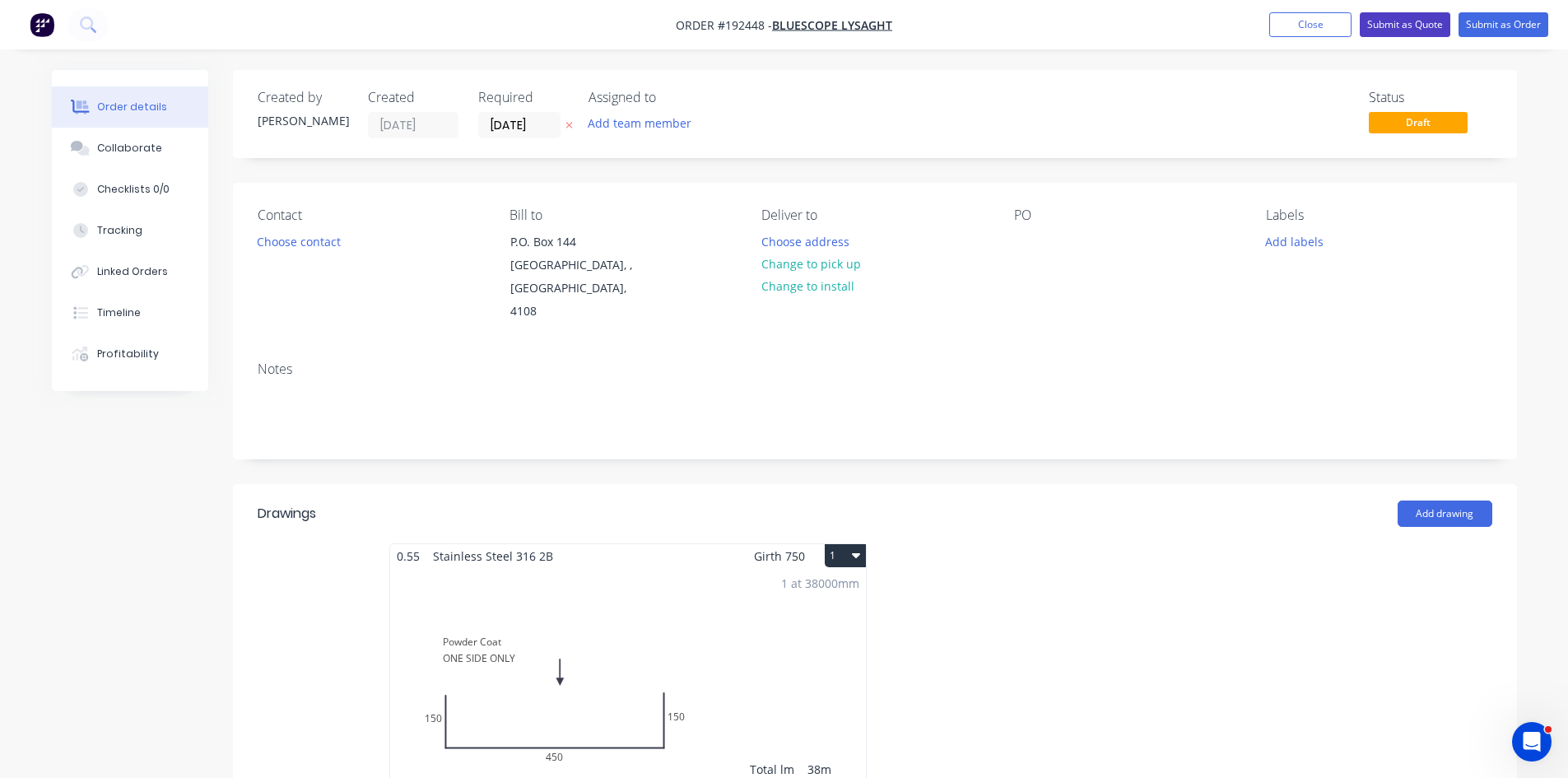
click at [1416, 29] on button "Submit as Quote" at bounding box center [1404, 25] width 90 height 25
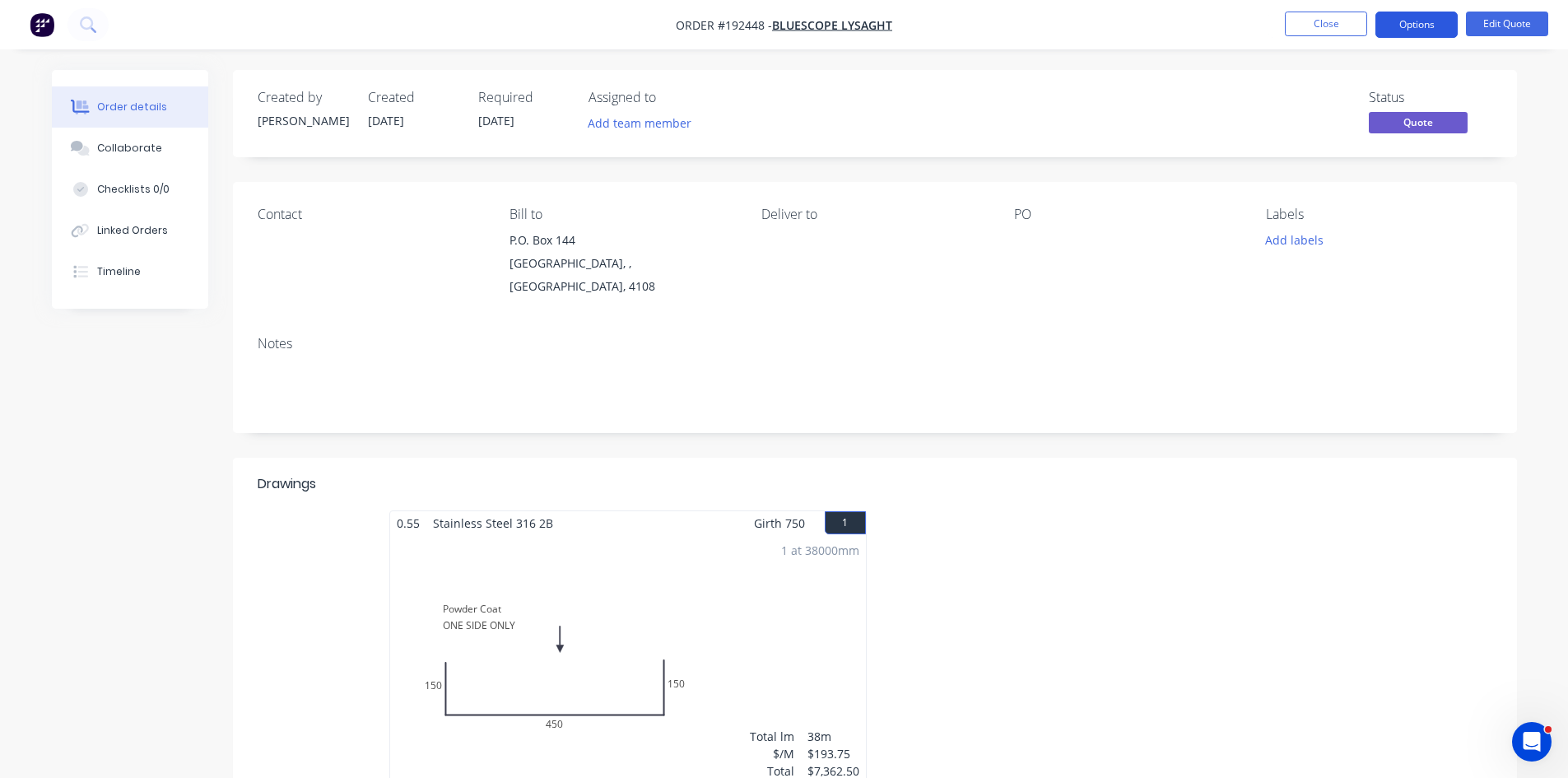
click at [1408, 28] on button "Options" at bounding box center [1416, 25] width 82 height 26
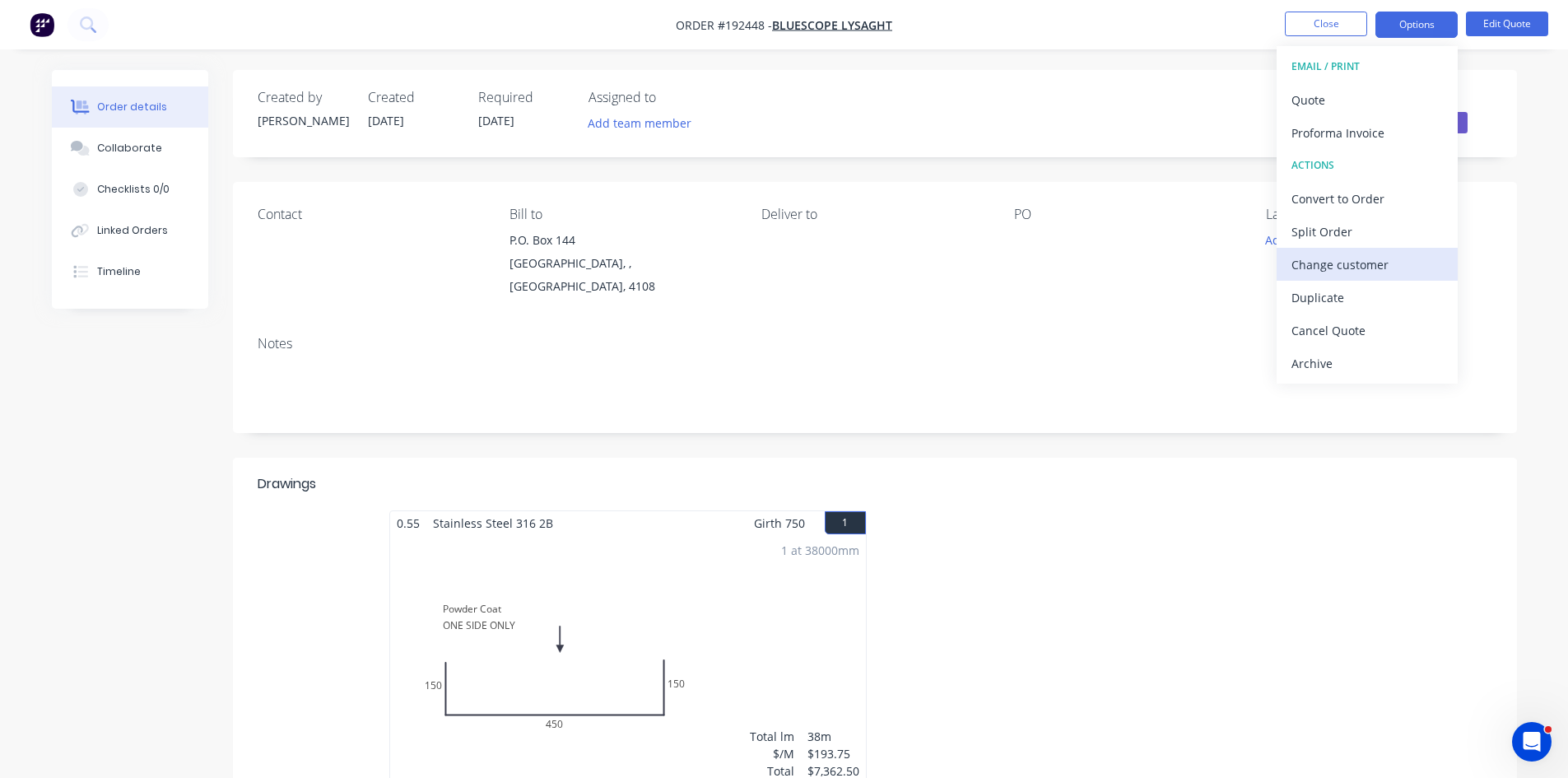
click at [1367, 266] on div "Change customer" at bounding box center [1367, 264] width 151 height 24
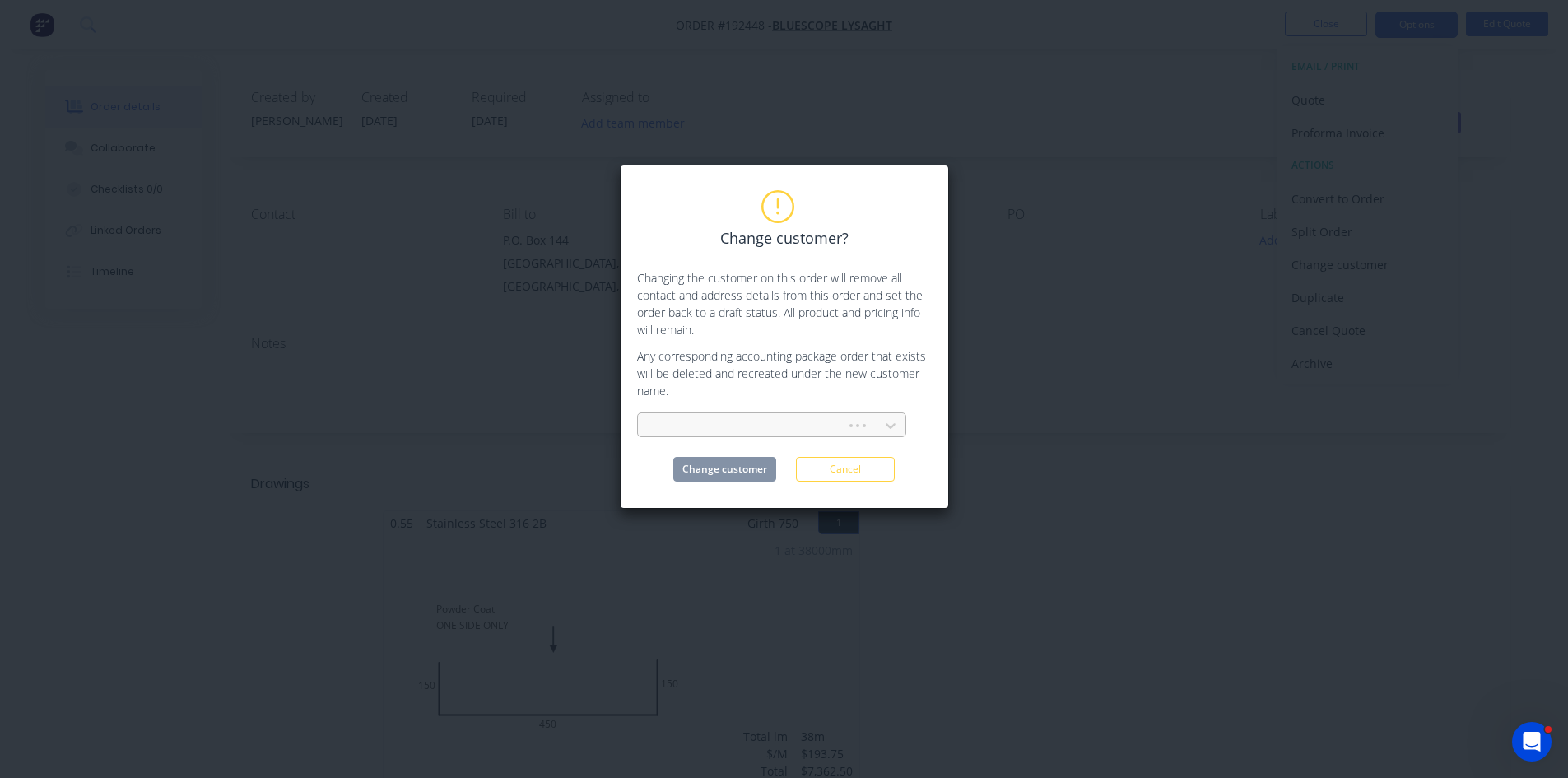
click at [792, 430] on div at bounding box center [744, 425] width 187 height 21
type input "metroll"
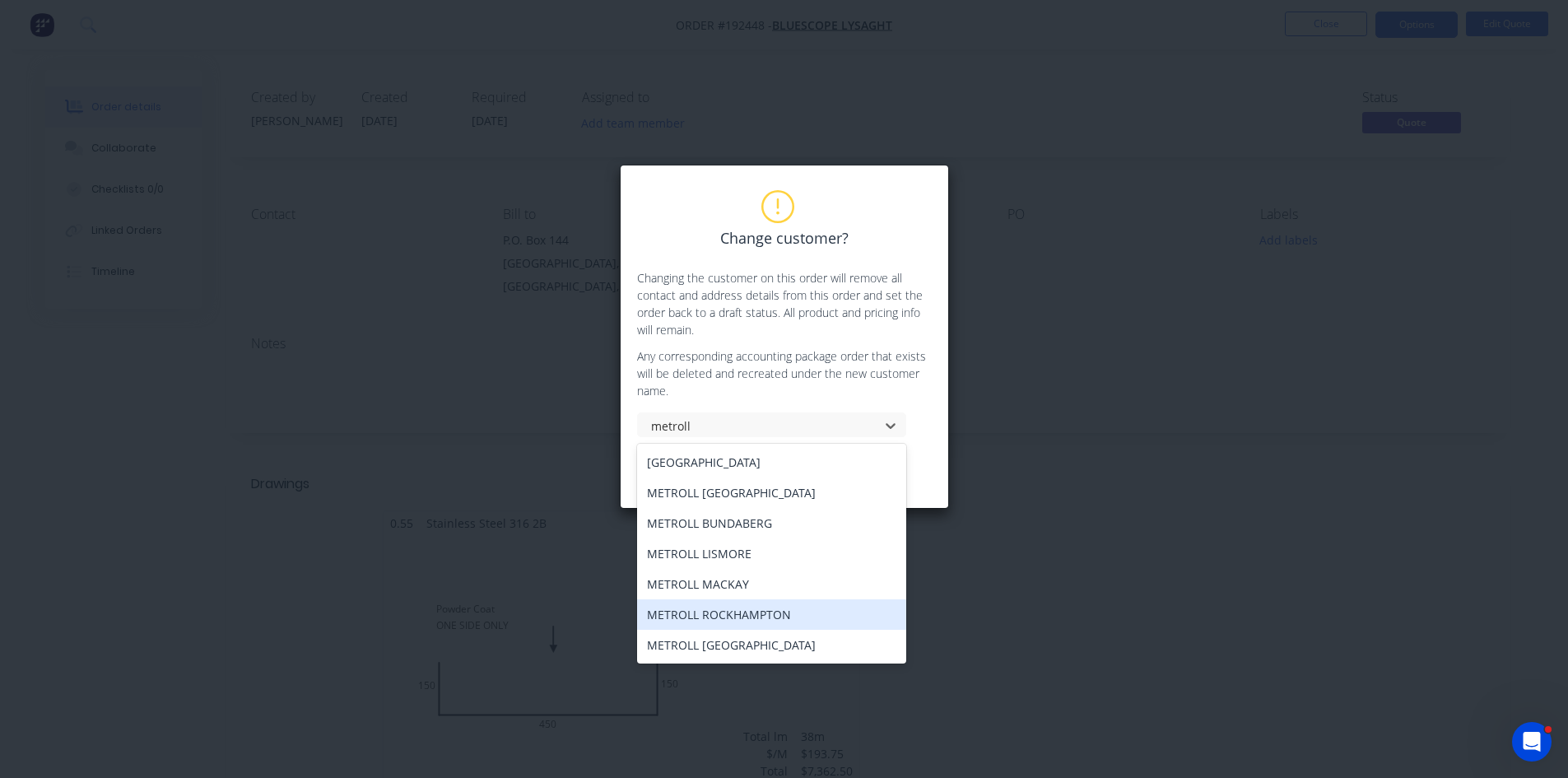
click at [792, 624] on div "METROLL ROCKHAMPTON" at bounding box center [772, 614] width 270 height 30
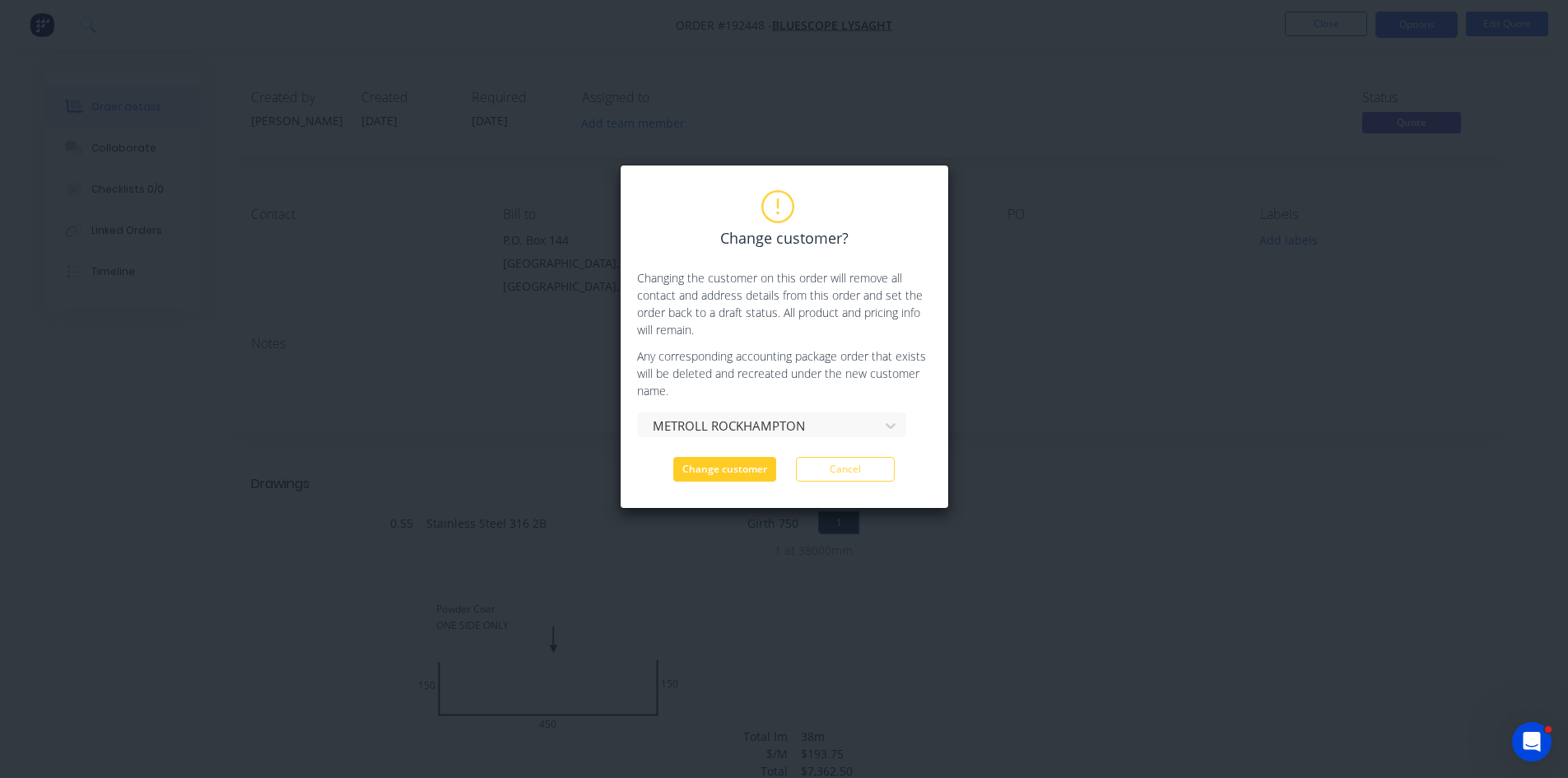
click at [734, 463] on button "Change customer" at bounding box center [724, 469] width 103 height 25
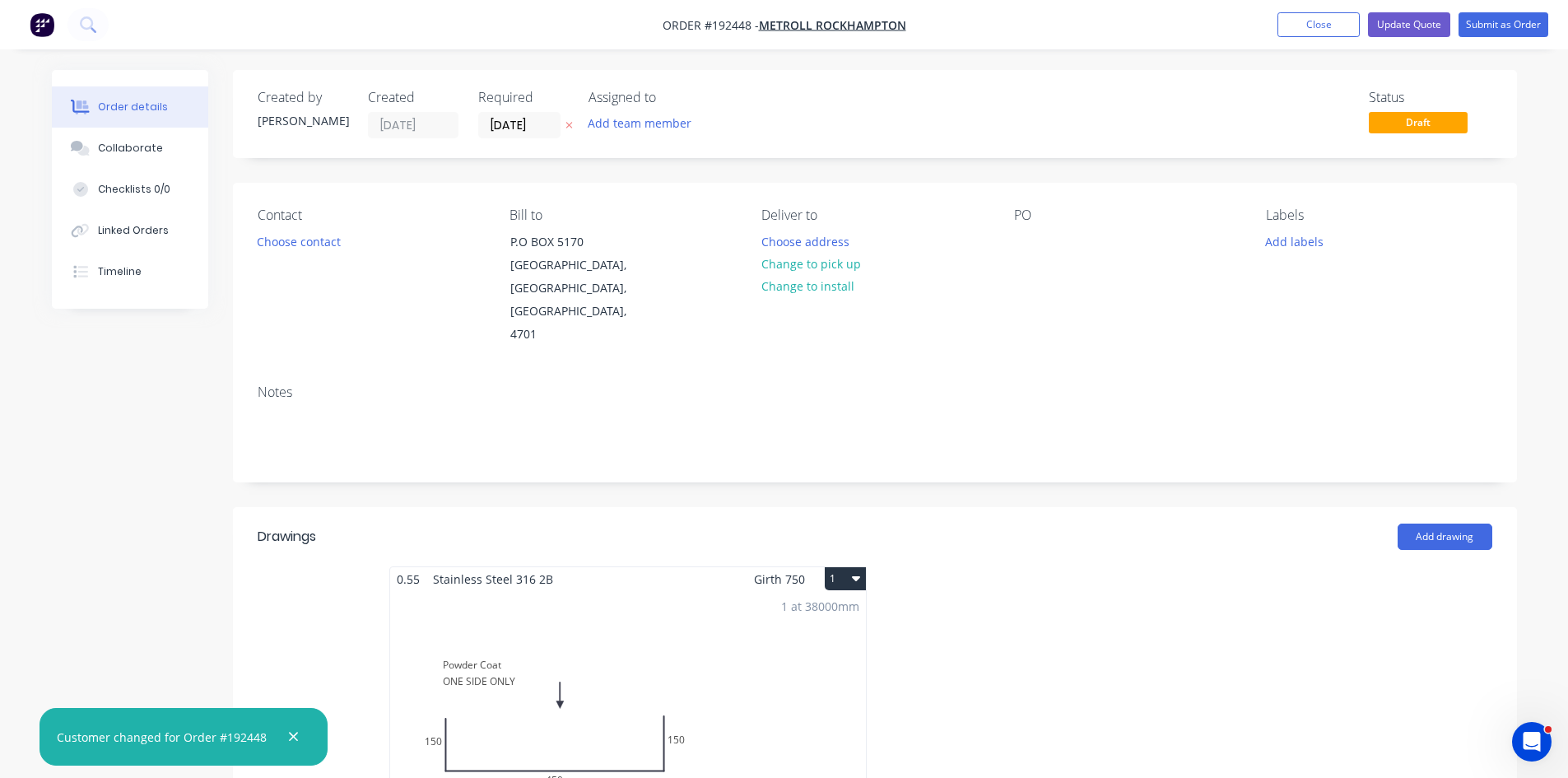
type input "$81.85"
type input "$315.32"
type input "$945.96"
type input "$139.85"
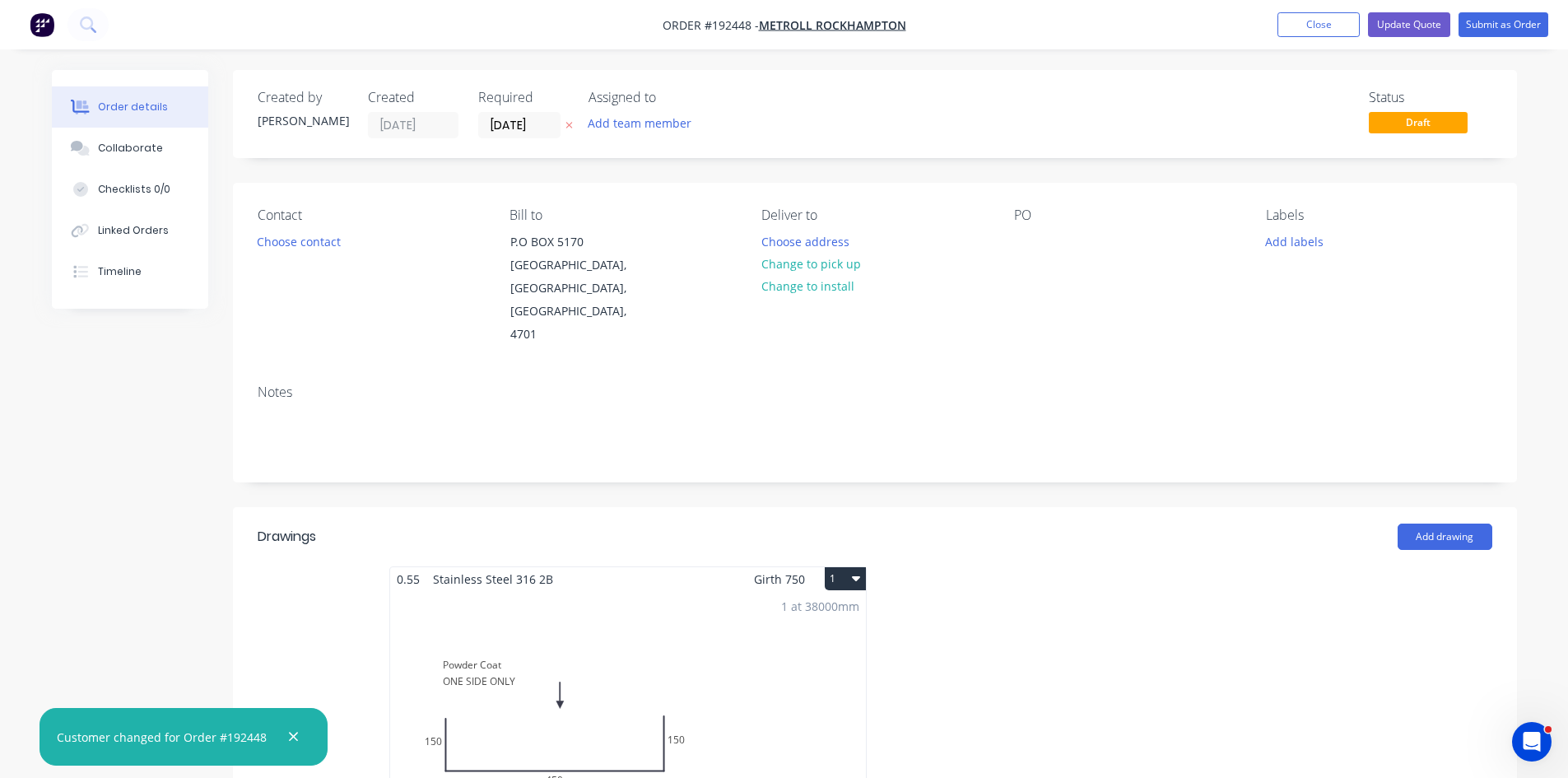
type input "$419.55"
type input "$20.35"
type input "$356.13"
type input "$24.20"
type input "$532.40"
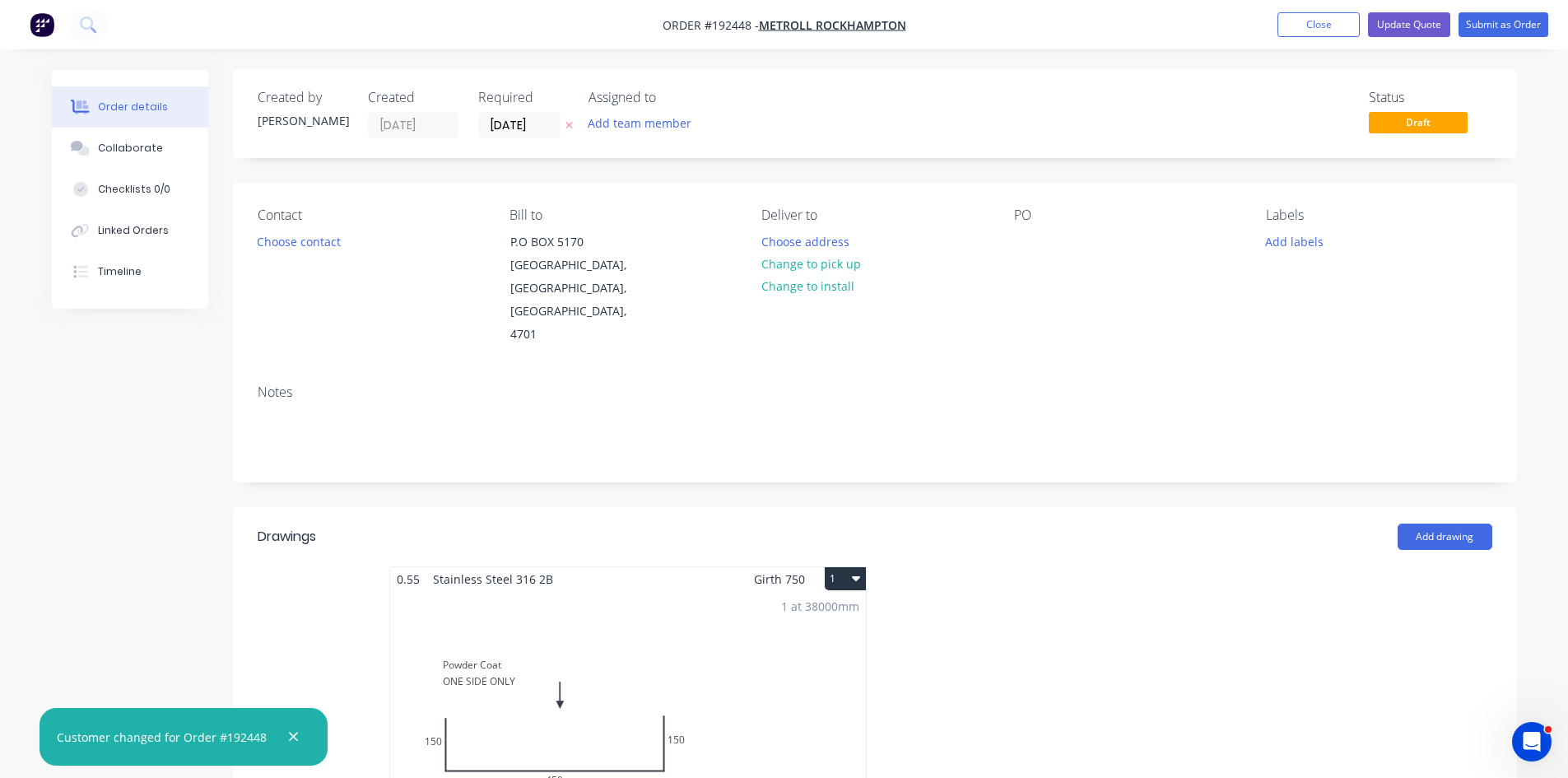
type input "$15.22"
type input "$30.44"
click at [1327, 25] on button "Close" at bounding box center [1319, 25] width 82 height 25
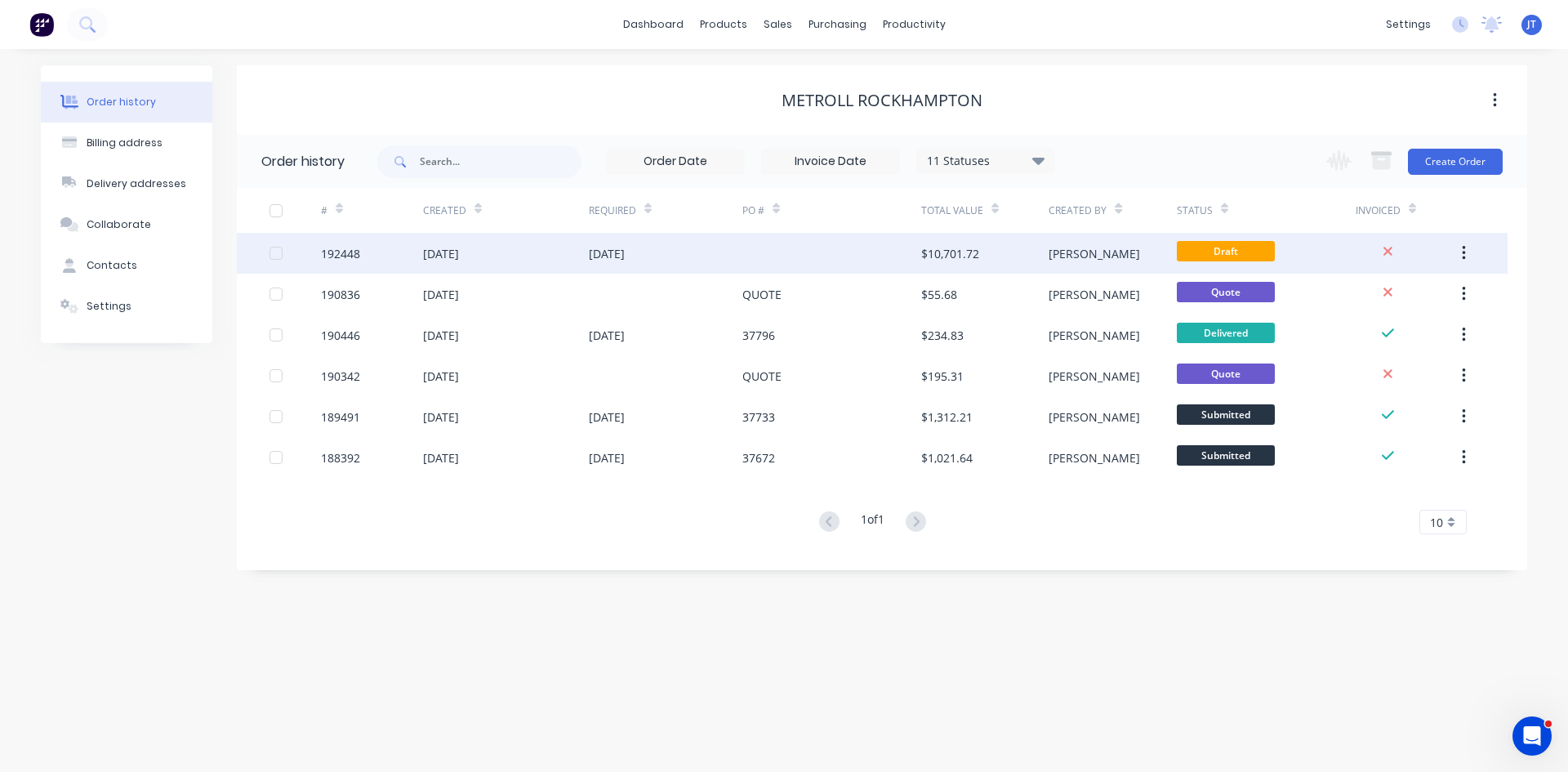
click at [835, 256] on div at bounding box center [832, 253] width 179 height 41
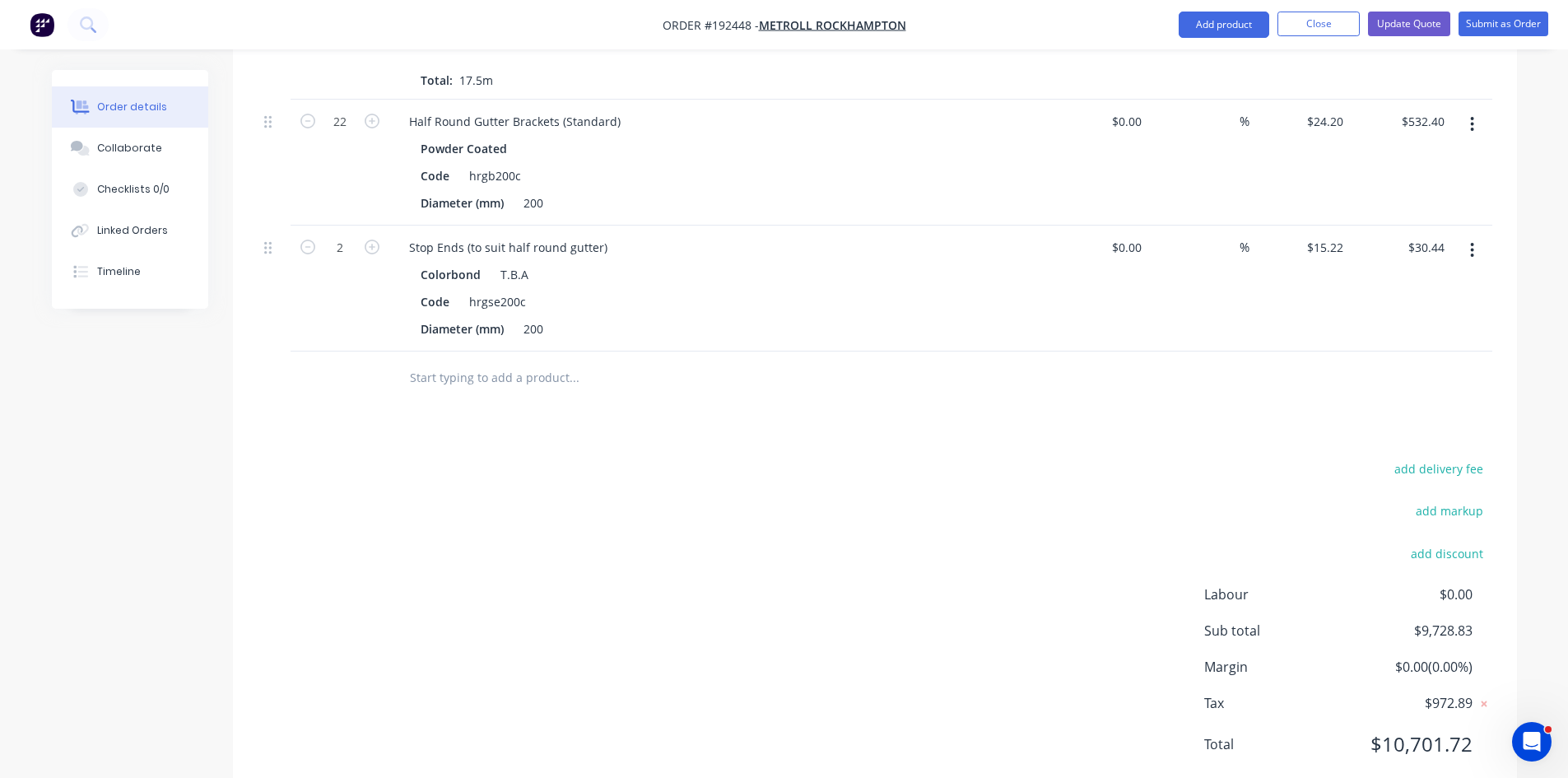
scroll to position [1438, 0]
click at [1468, 235] on button "button" at bounding box center [1471, 250] width 38 height 30
drag, startPoint x: 1392, startPoint y: 351, endPoint x: 1433, endPoint y: 256, distance: 103.5
click at [1392, 380] on div "Delete" at bounding box center [1413, 392] width 127 height 24
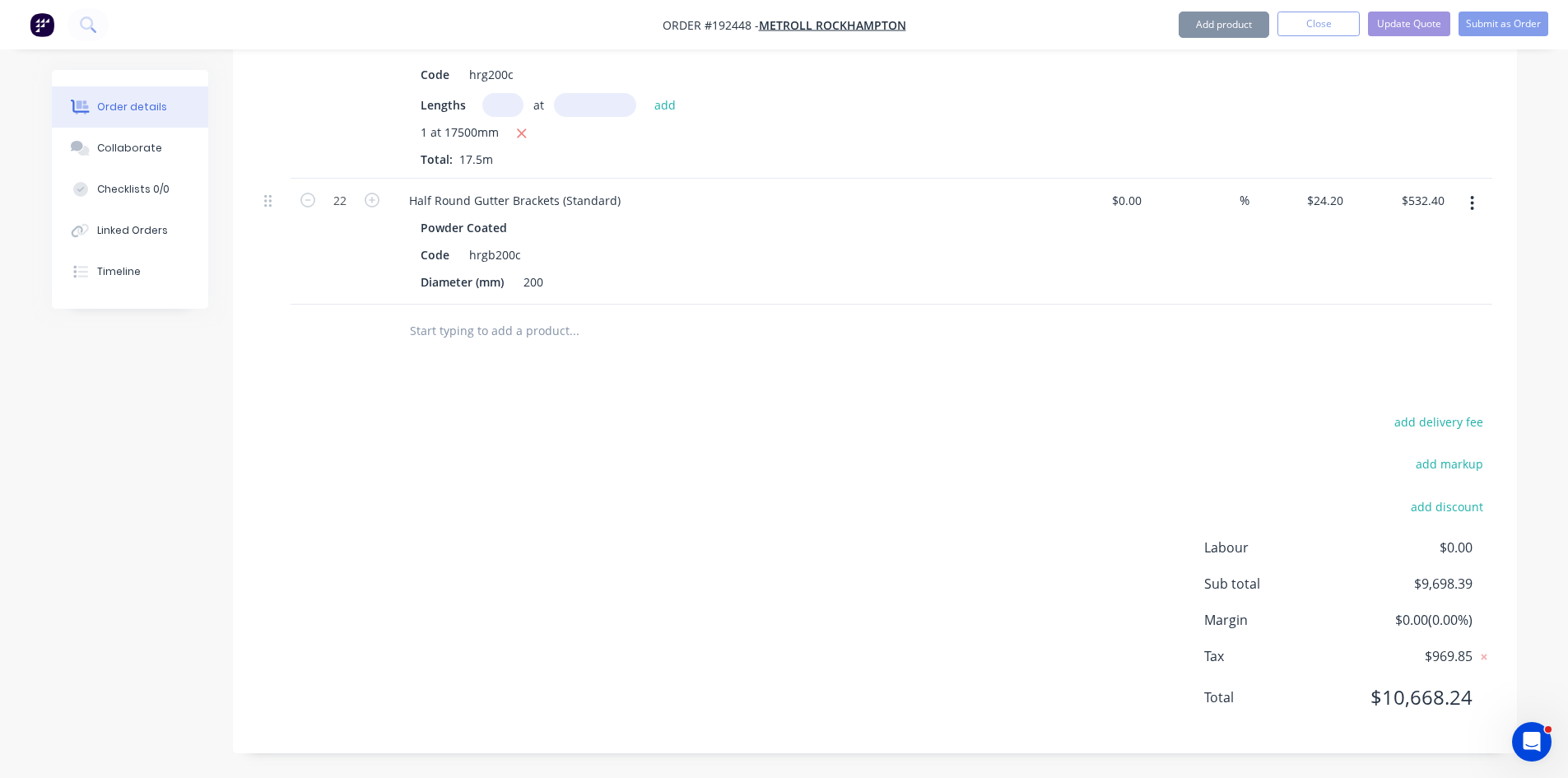
scroll to position [1313, 0]
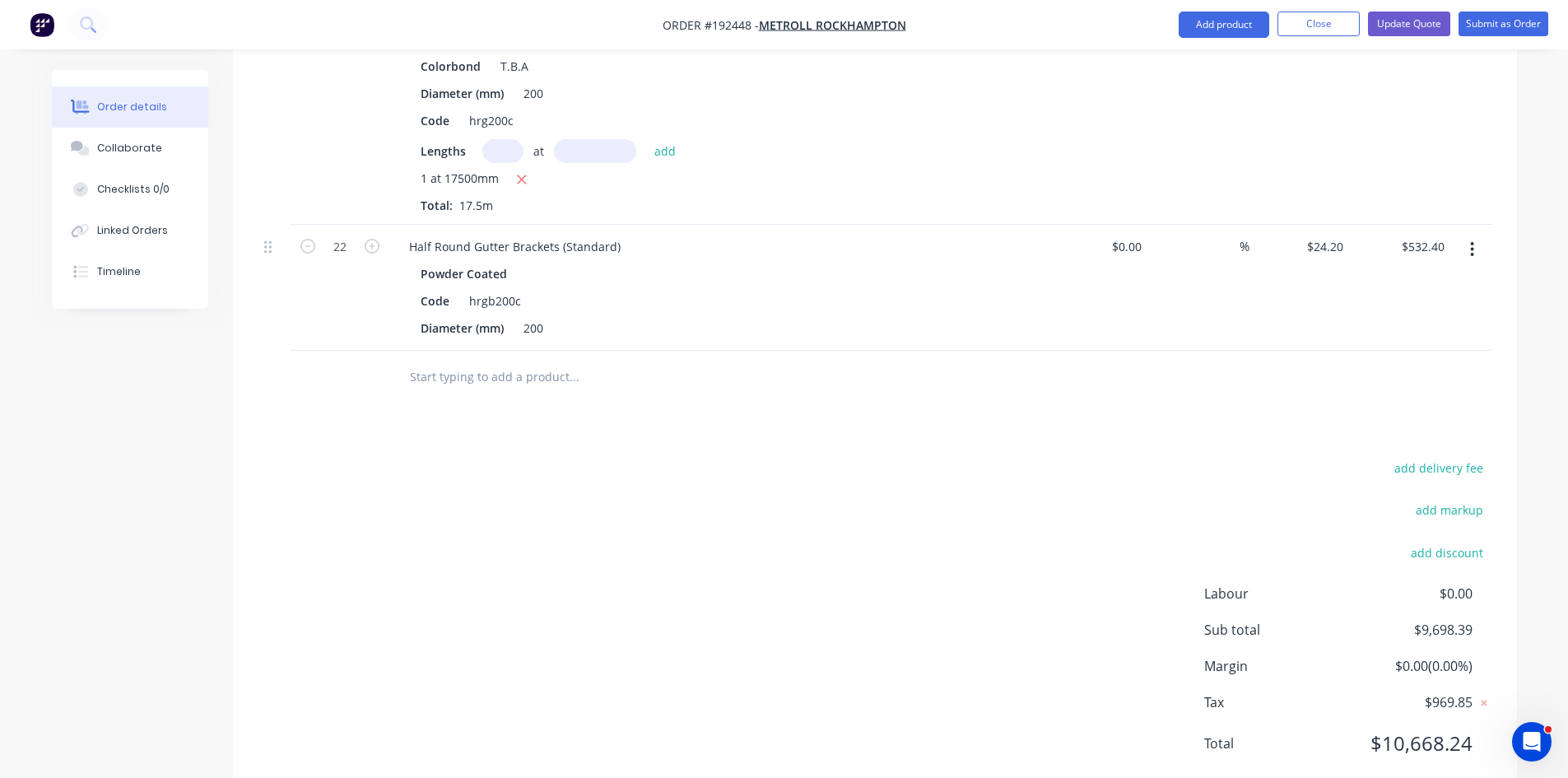
click at [1471, 241] on icon "button" at bounding box center [1471, 250] width 5 height 18
click at [1451, 380] on div "Delete" at bounding box center [1413, 392] width 127 height 24
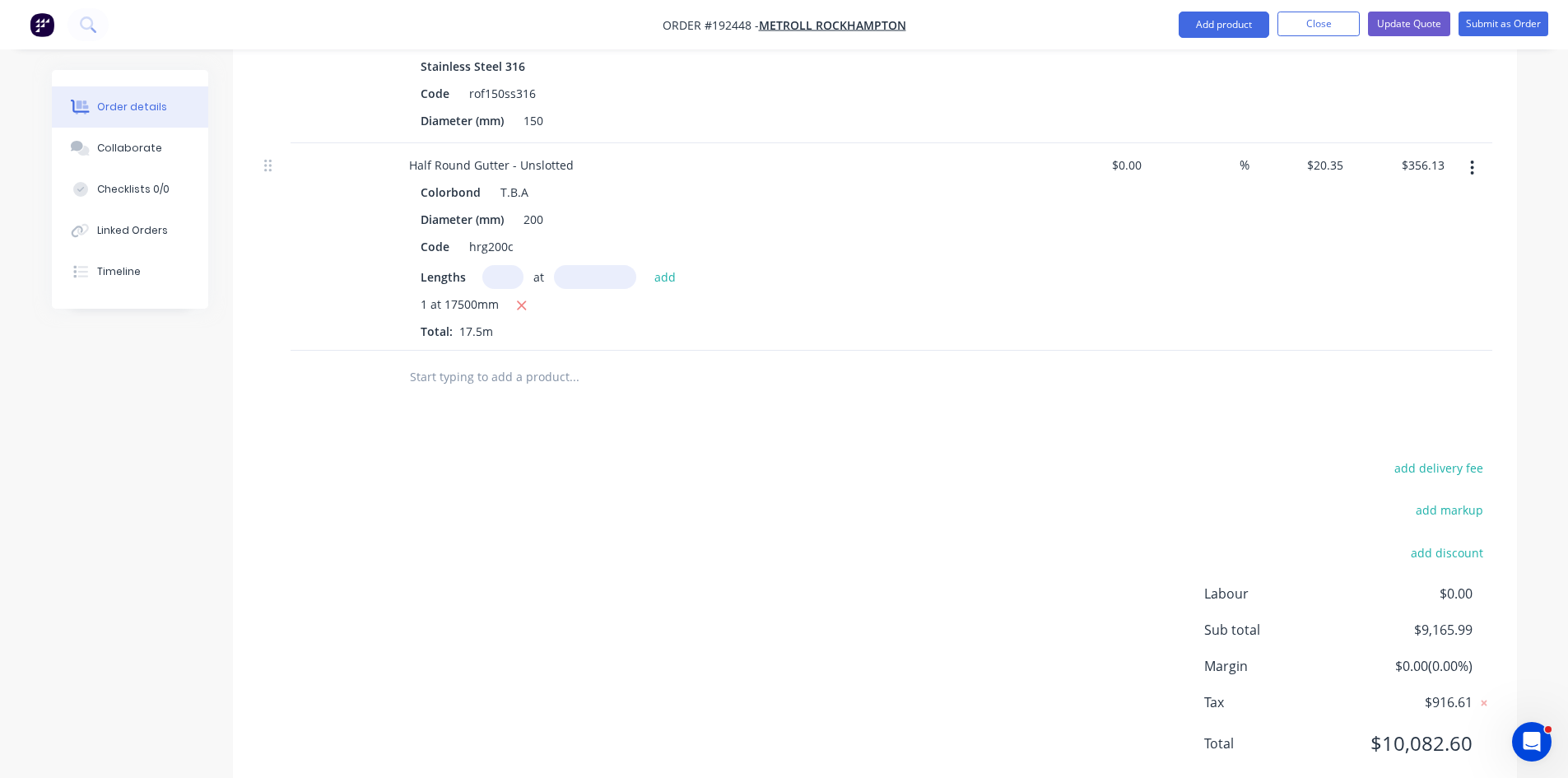
click at [1468, 153] on button "button" at bounding box center [1471, 168] width 38 height 30
click at [1409, 298] on div "Delete" at bounding box center [1413, 310] width 127 height 24
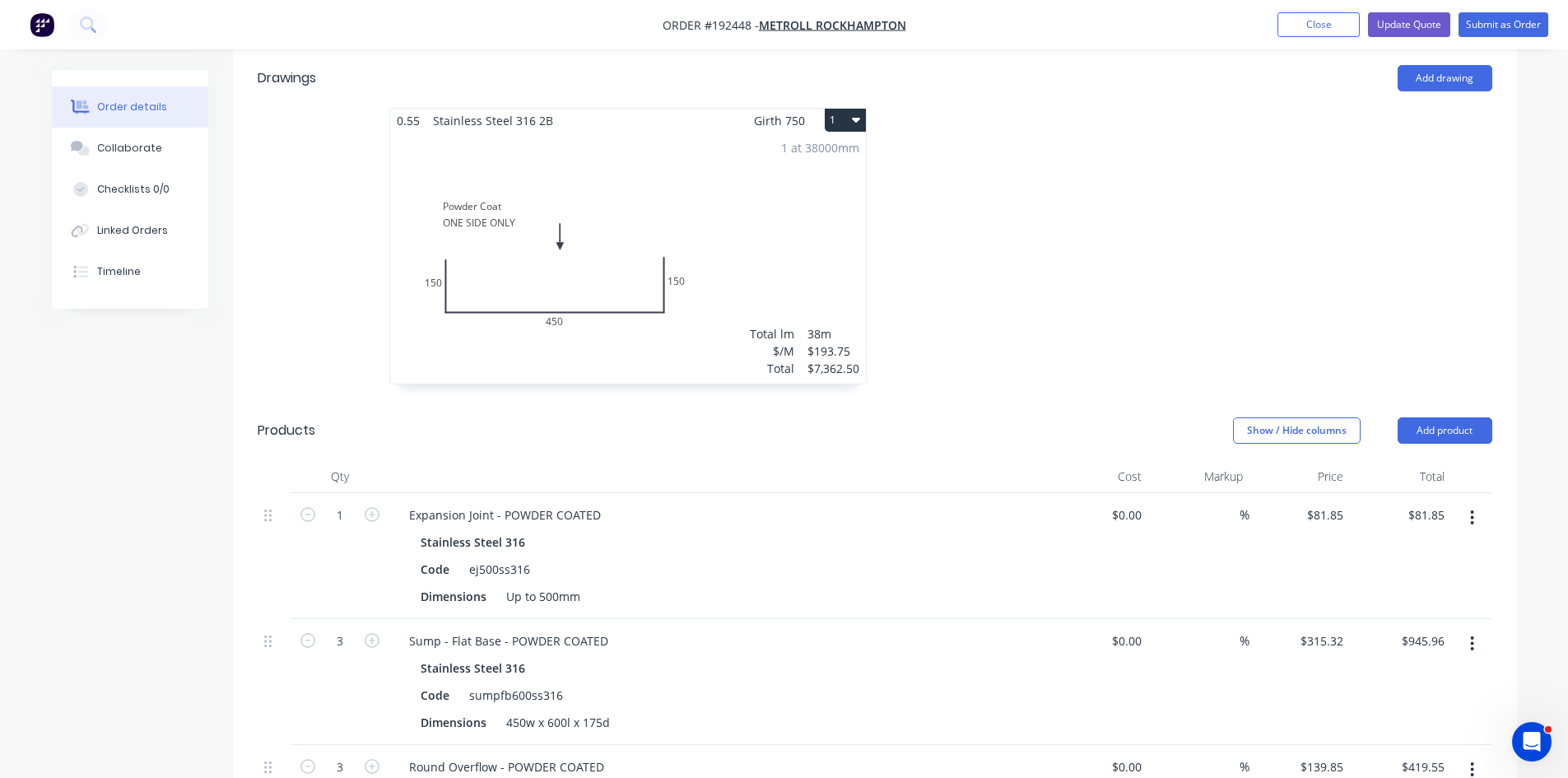
scroll to position [430, 0]
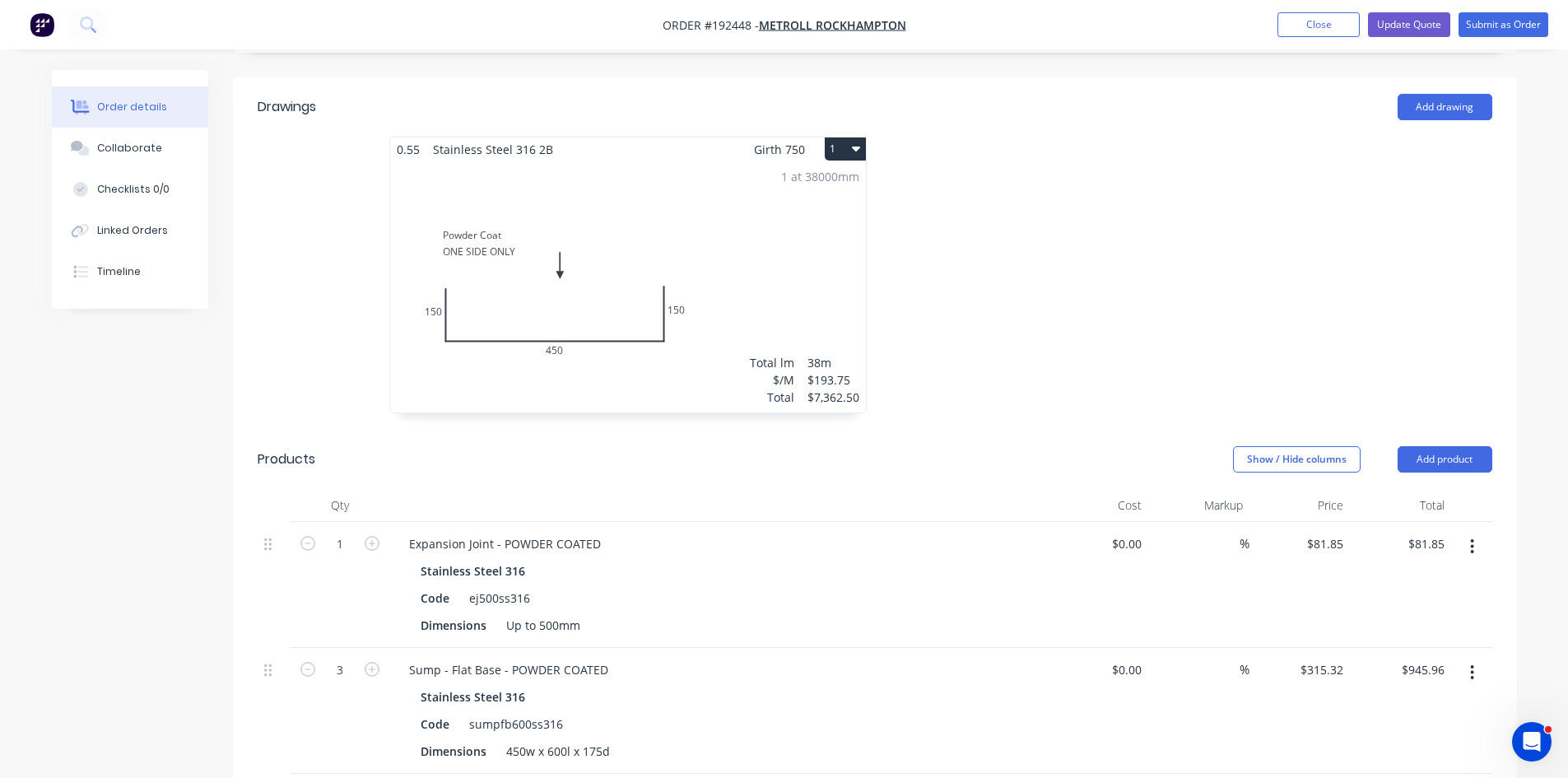
click at [793, 292] on div "1 at 38000mm Total lm $/M Total 38m $193.75 $7,362.50" at bounding box center [627, 287] width 475 height 251
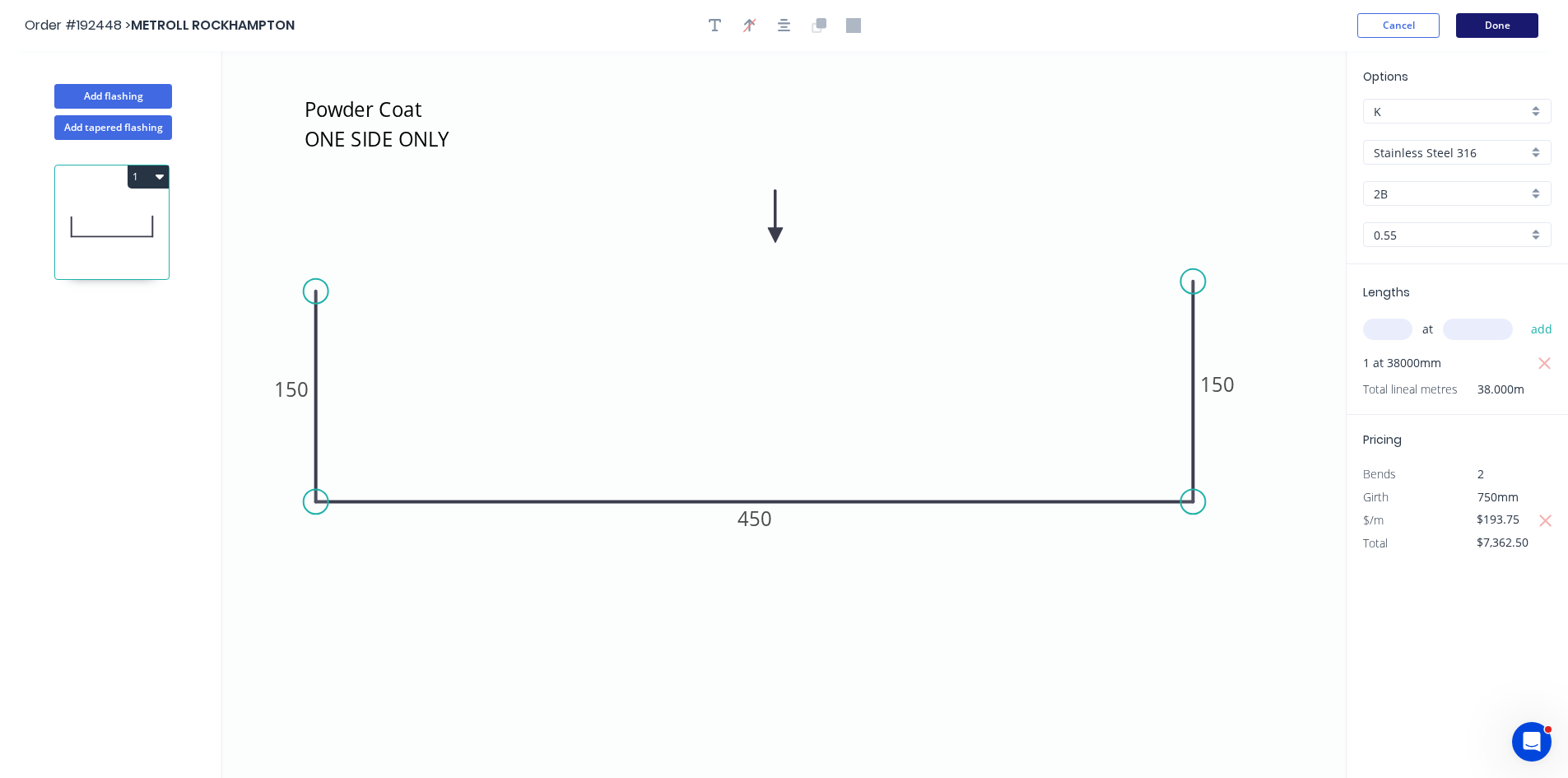
click at [1490, 25] on button "Done" at bounding box center [1497, 25] width 82 height 25
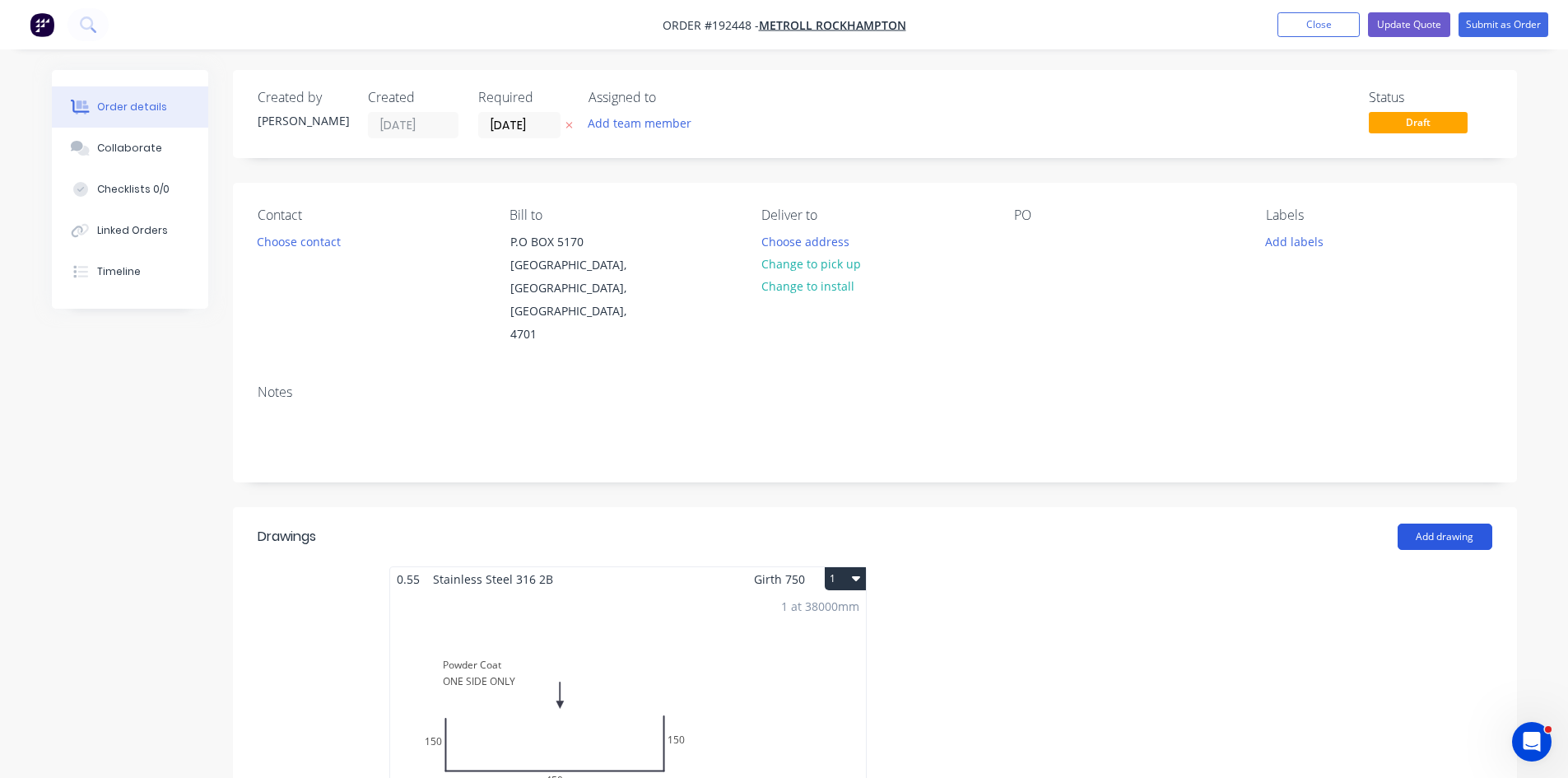
click at [1461, 524] on button "Add drawing" at bounding box center [1445, 537] width 95 height 26
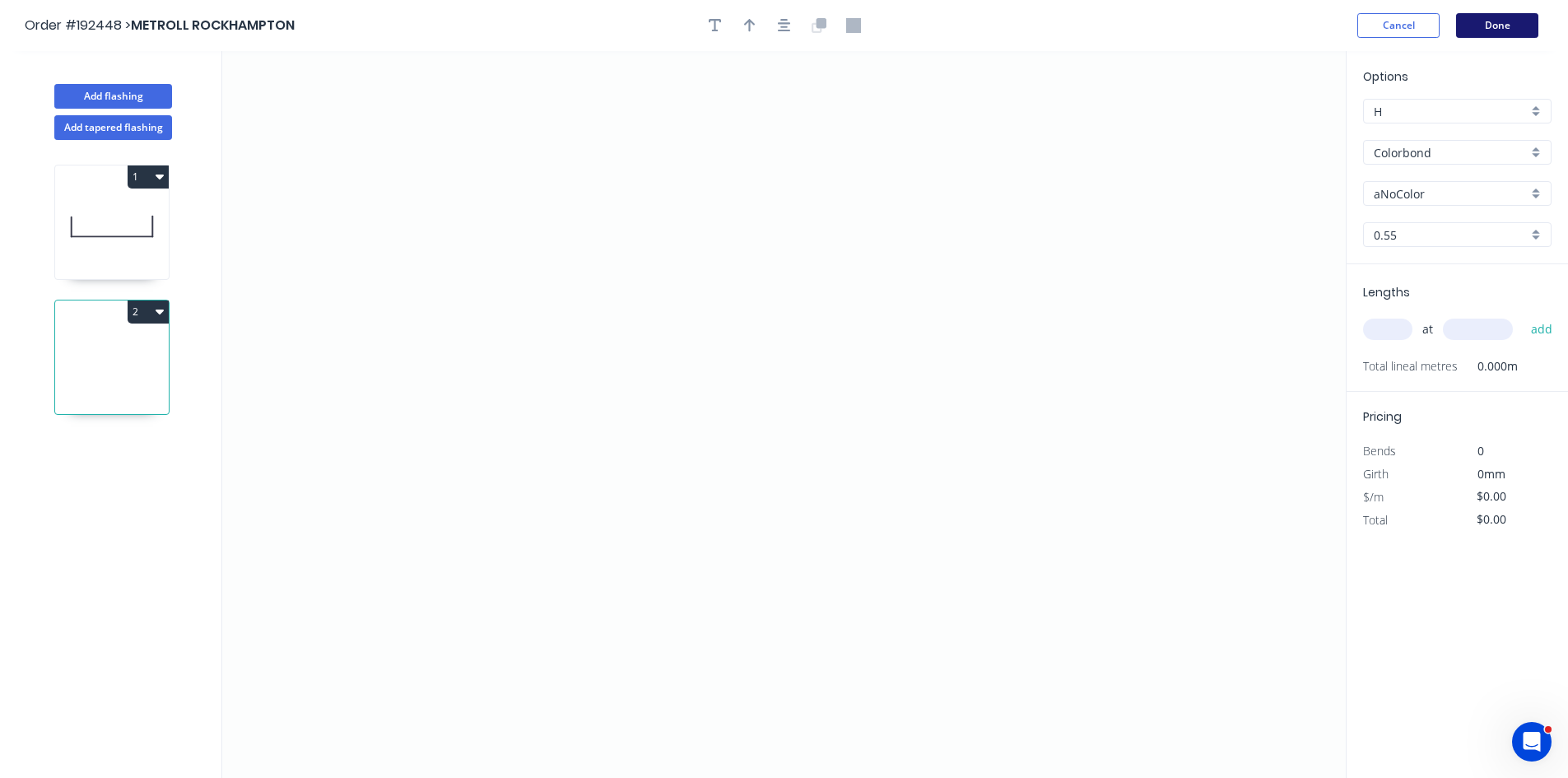
click at [1510, 21] on button "Done" at bounding box center [1497, 25] width 82 height 25
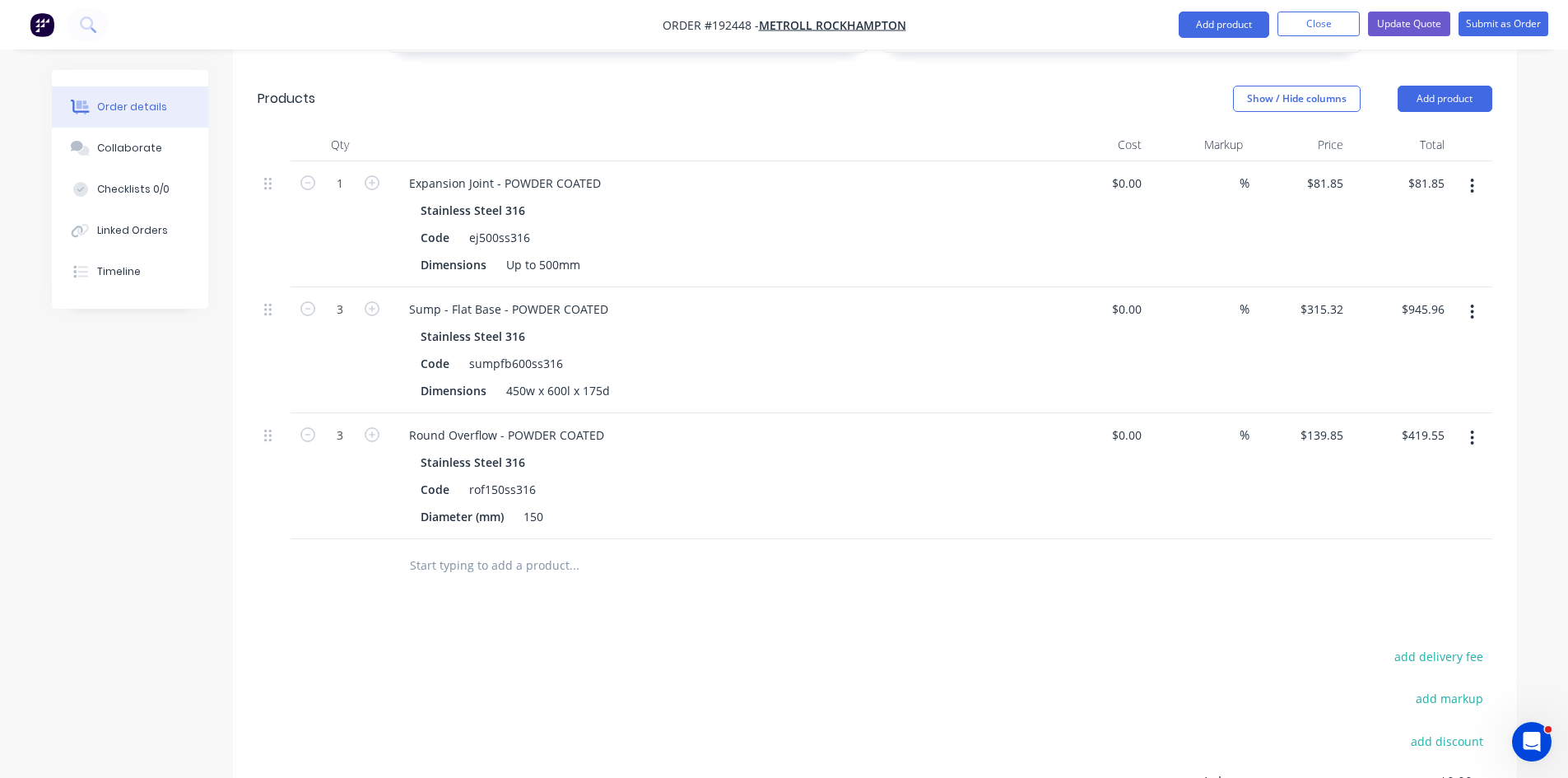
scroll to position [824, 0]
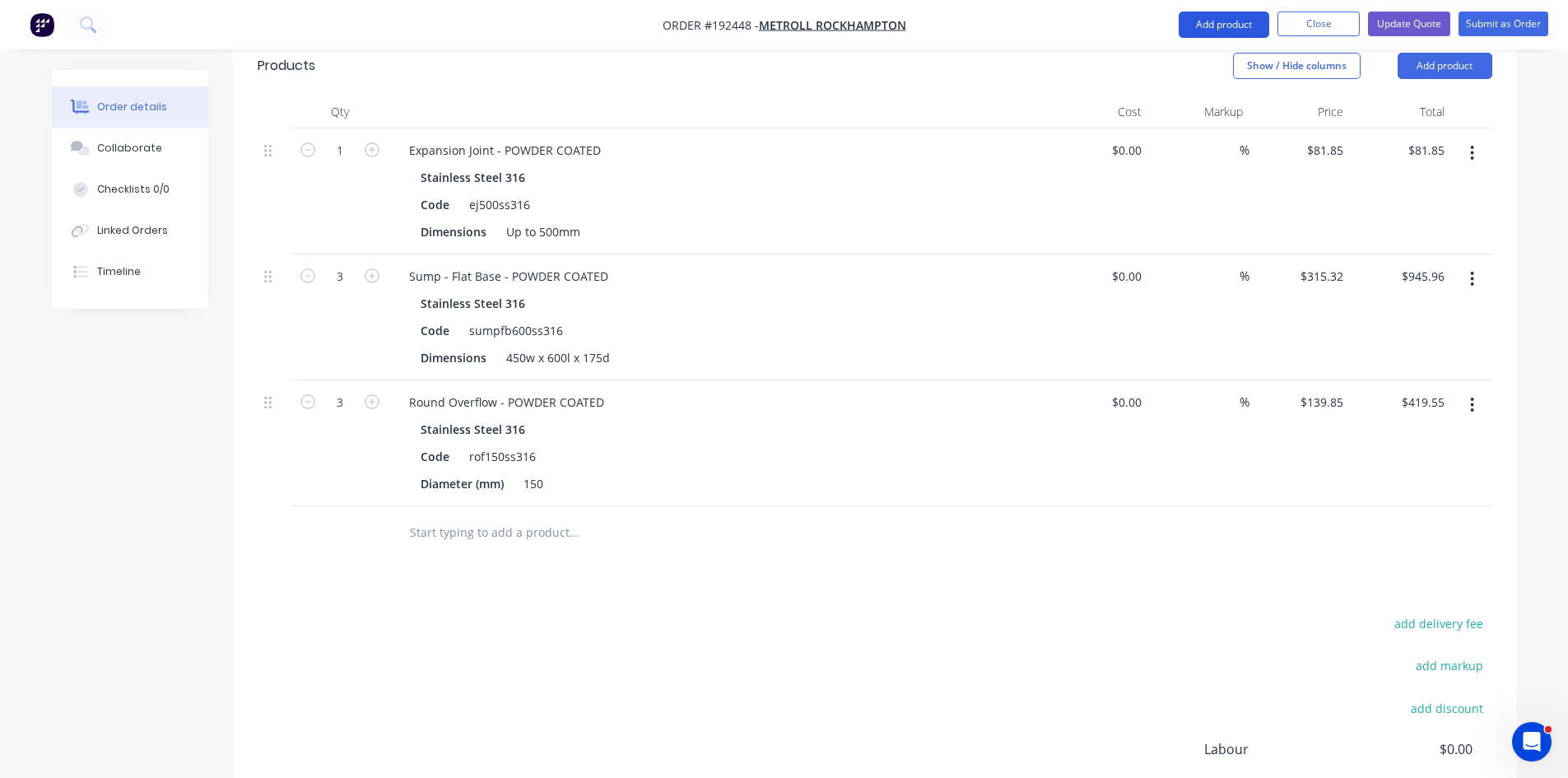
click at [1235, 25] on button "Add product" at bounding box center [1223, 25] width 90 height 26
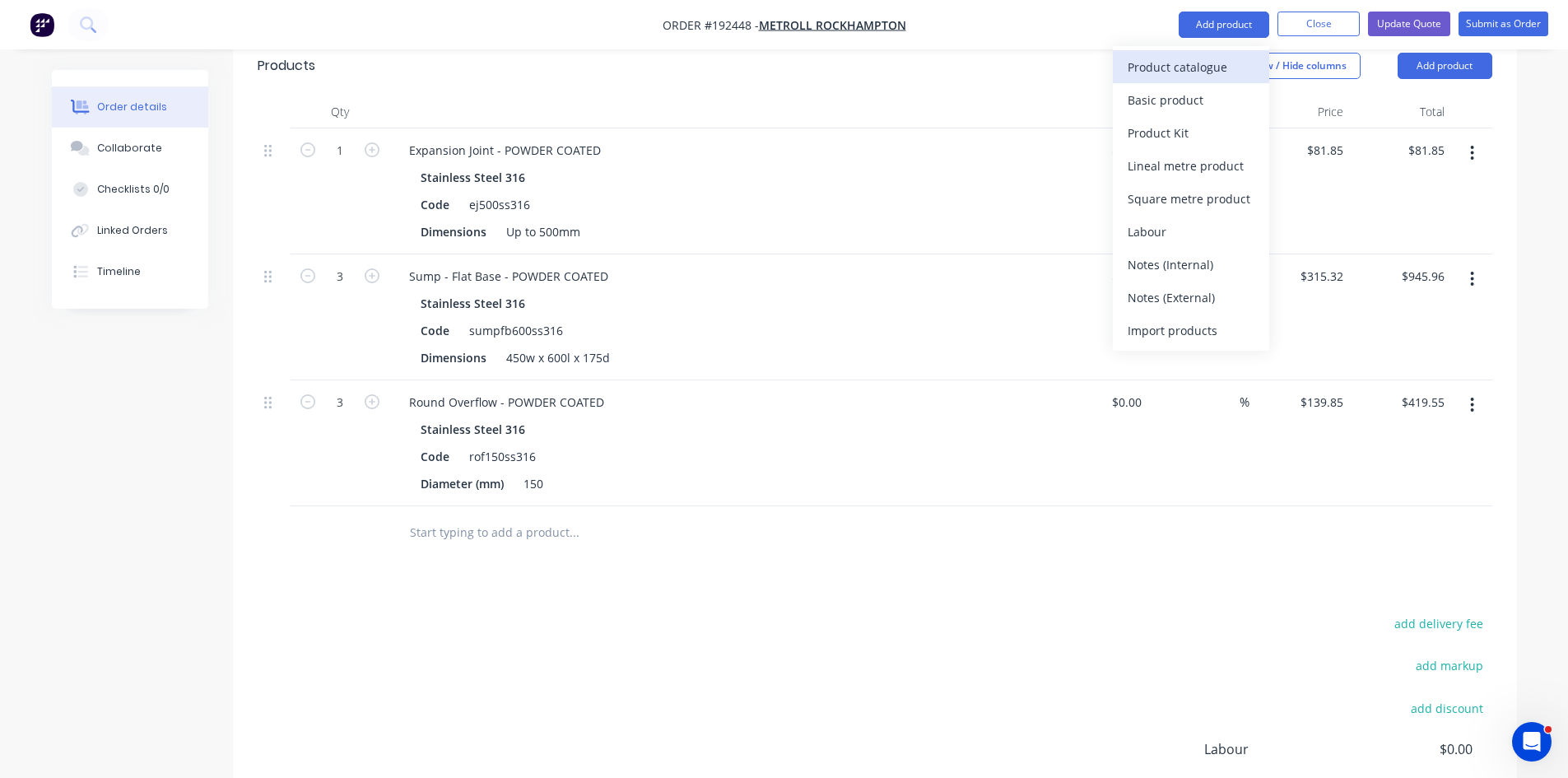
click at [1196, 72] on div "Product catalogue" at bounding box center [1190, 67] width 127 height 24
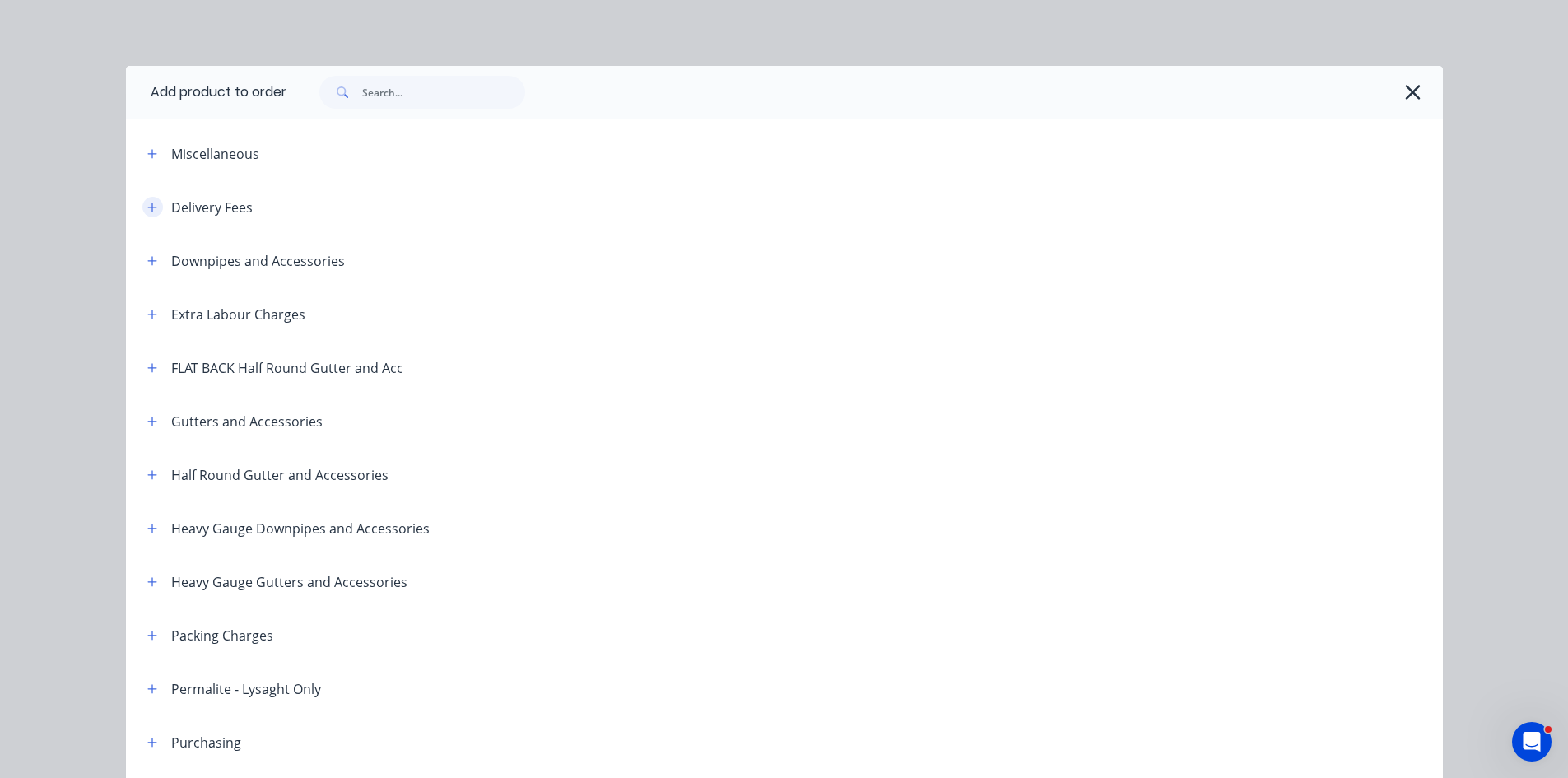
click at [142, 201] on button "button" at bounding box center [152, 207] width 21 height 21
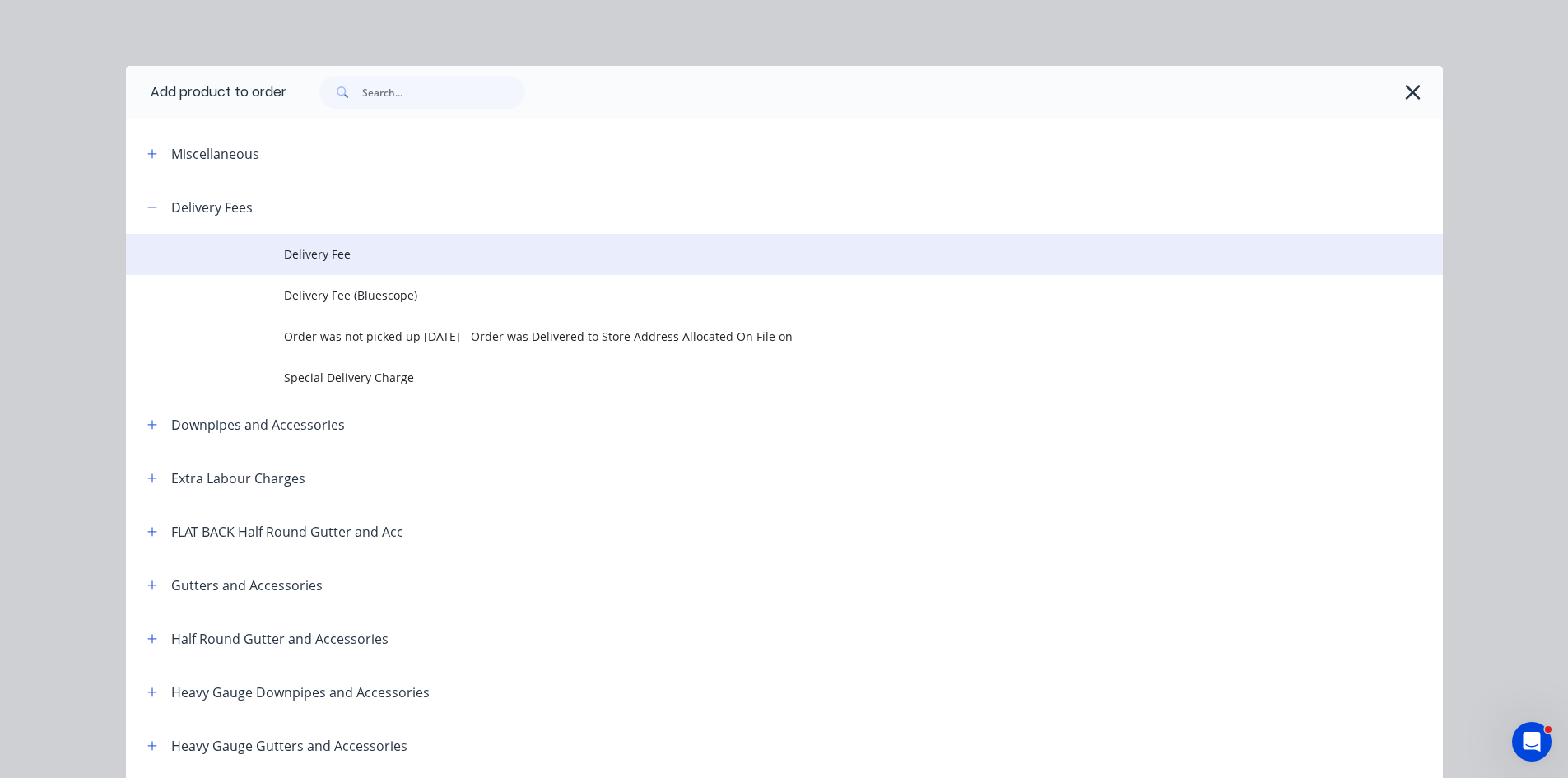
click at [272, 251] on td at bounding box center [205, 254] width 158 height 41
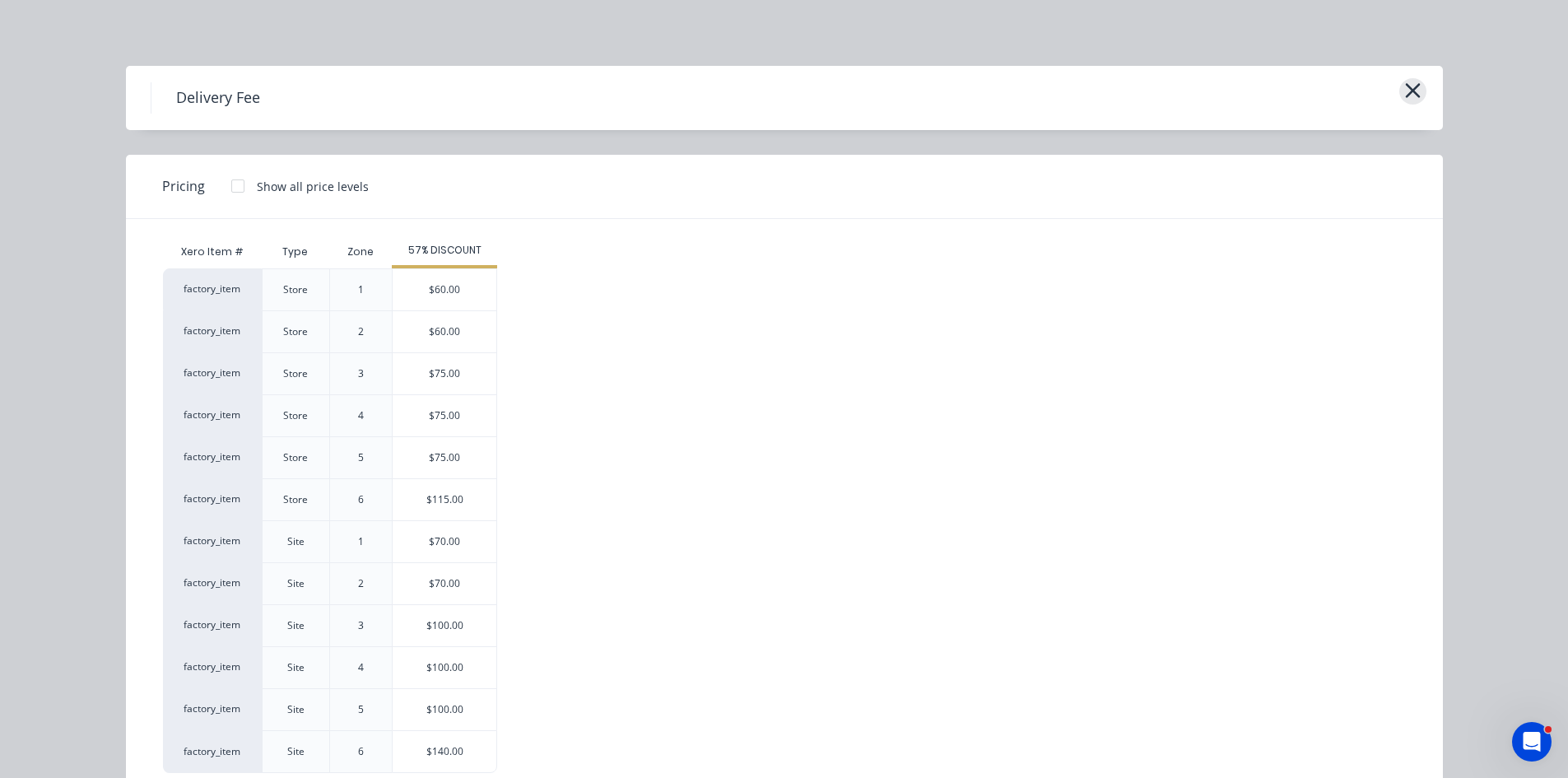
click at [1413, 90] on icon "button" at bounding box center [1412, 90] width 17 height 23
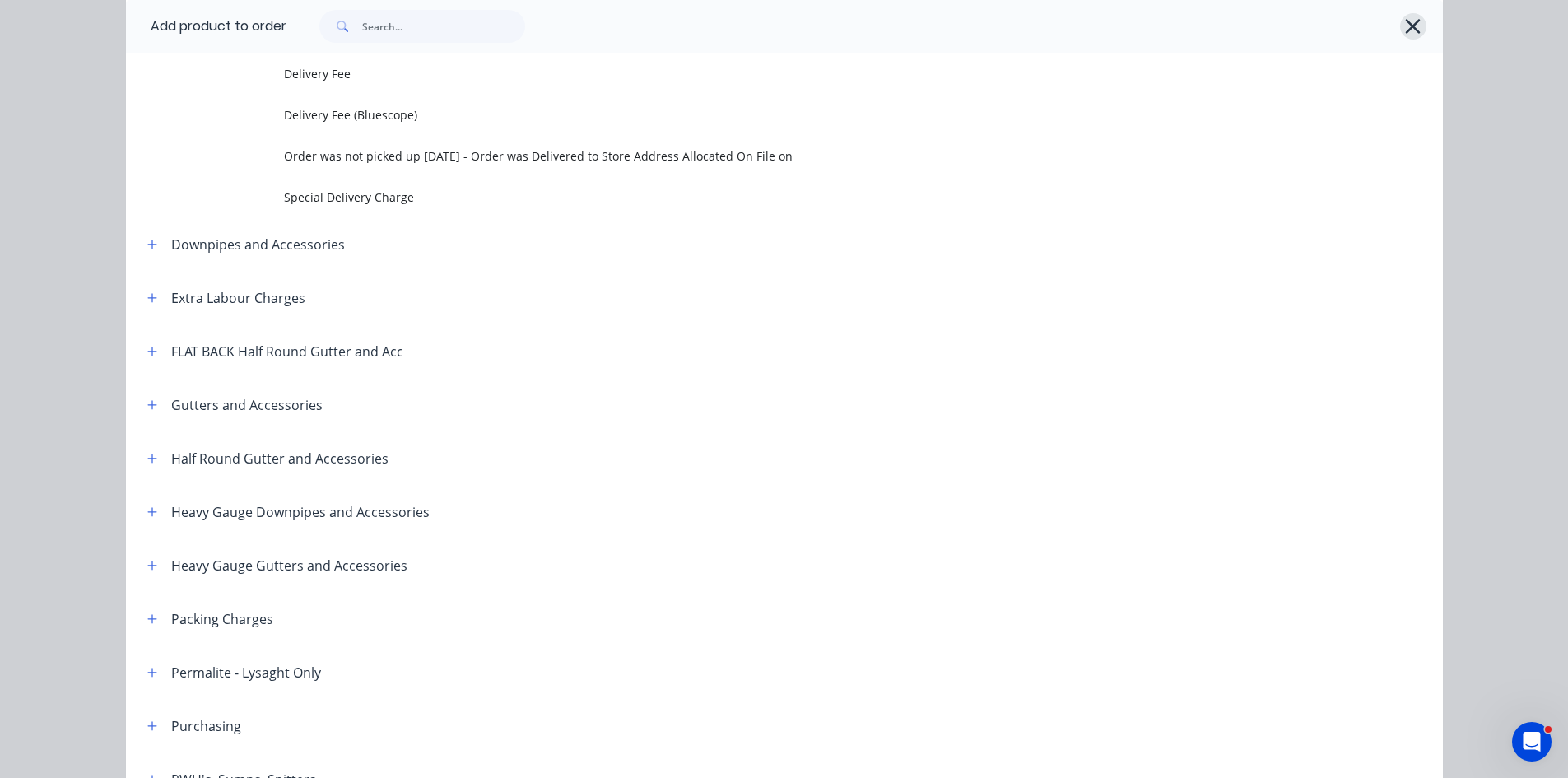
click at [1404, 28] on icon "button" at bounding box center [1412, 26] width 17 height 23
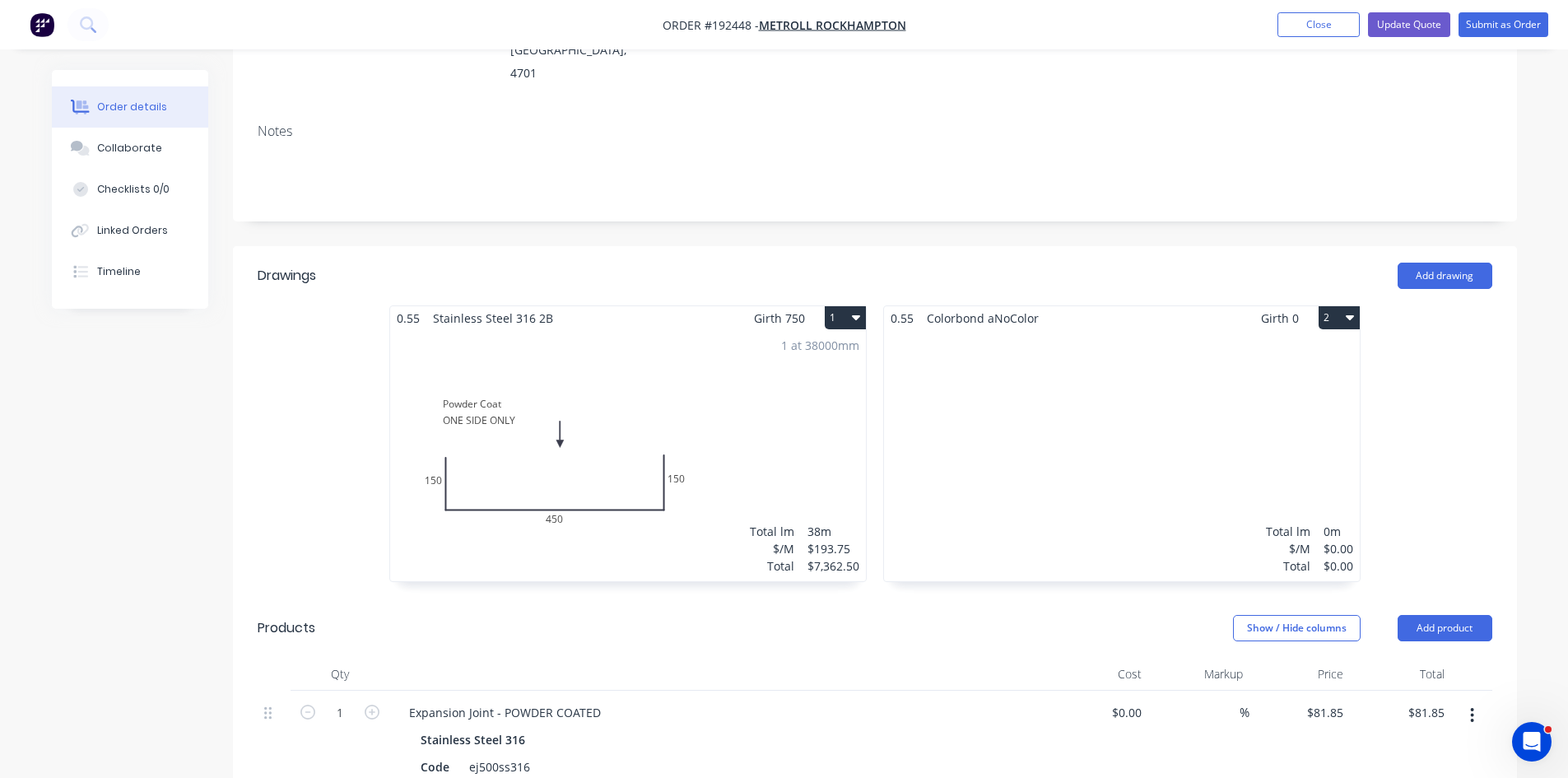
scroll to position [274, 0]
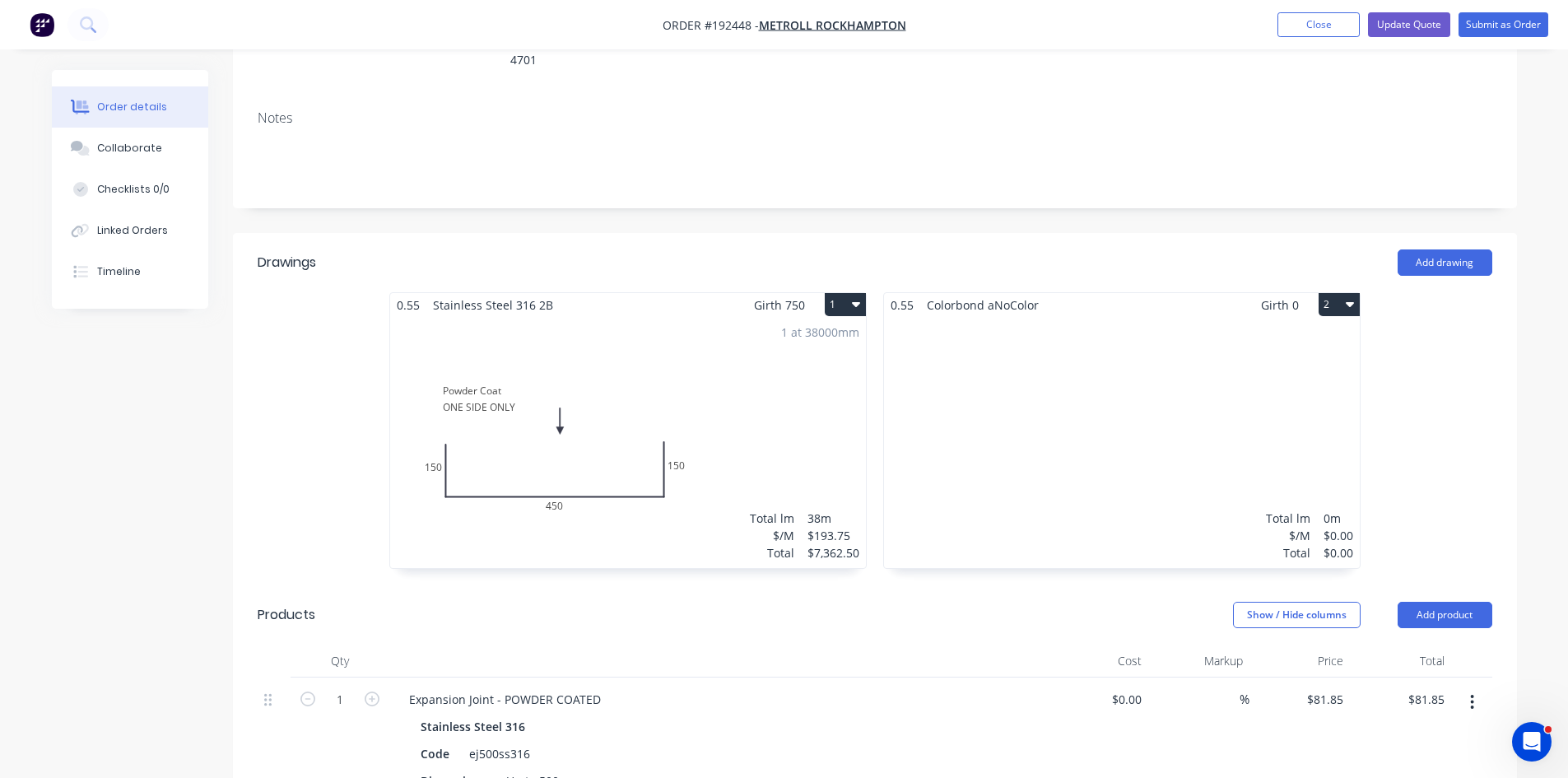
click at [1345, 293] on button "2" at bounding box center [1339, 304] width 41 height 23
drag, startPoint x: 1300, startPoint y: 367, endPoint x: 1290, endPoint y: 373, distance: 11.7
click at [1299, 398] on div "Delete" at bounding box center [1281, 410] width 127 height 24
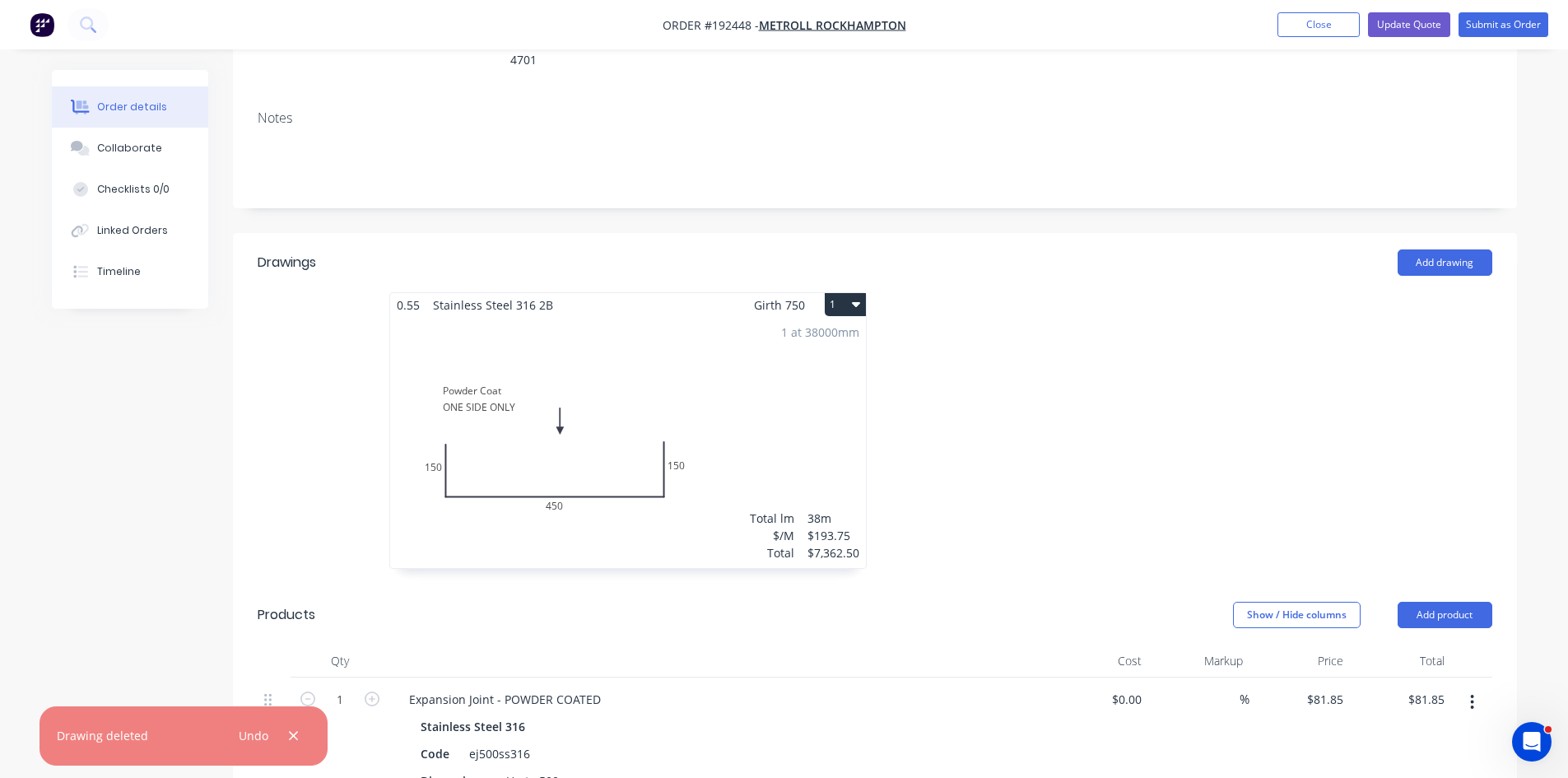
click at [803, 417] on div "1 at 38000mm Total lm $/M Total 38m $193.75 $7,362.50" at bounding box center [627, 443] width 475 height 251
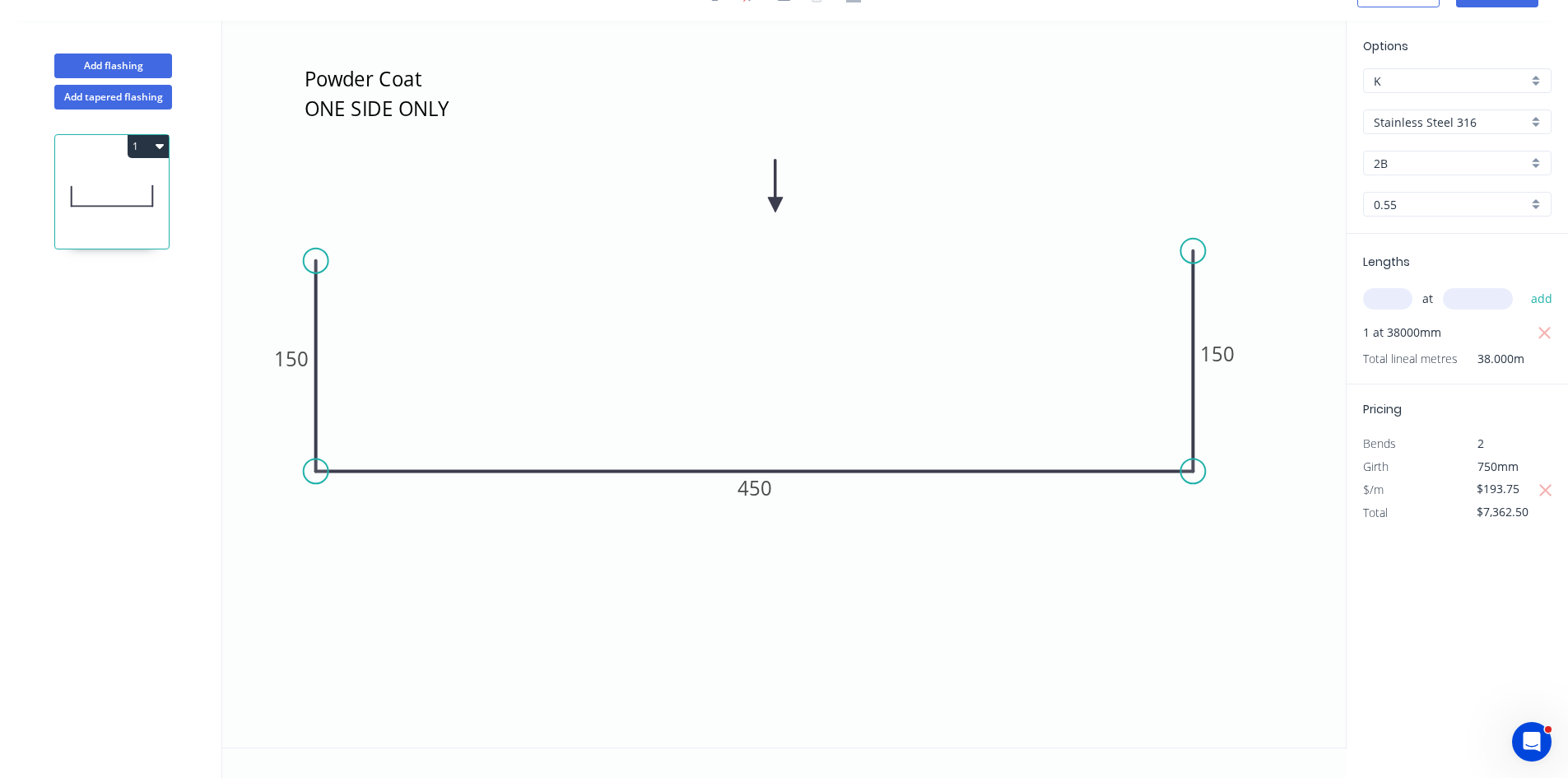
scroll to position [30, 0]
click at [1491, 497] on input "$193.75" at bounding box center [1503, 488] width 56 height 23
drag, startPoint x: 1517, startPoint y: 489, endPoint x: 1370, endPoint y: 542, distance: 156.3
click at [1377, 535] on div "Options K K Stainless Steel 316 Stainless Steel 316 2B 2B 0.55 0.55 Lengths at …" at bounding box center [1457, 385] width 222 height 729
type input "$213.12"
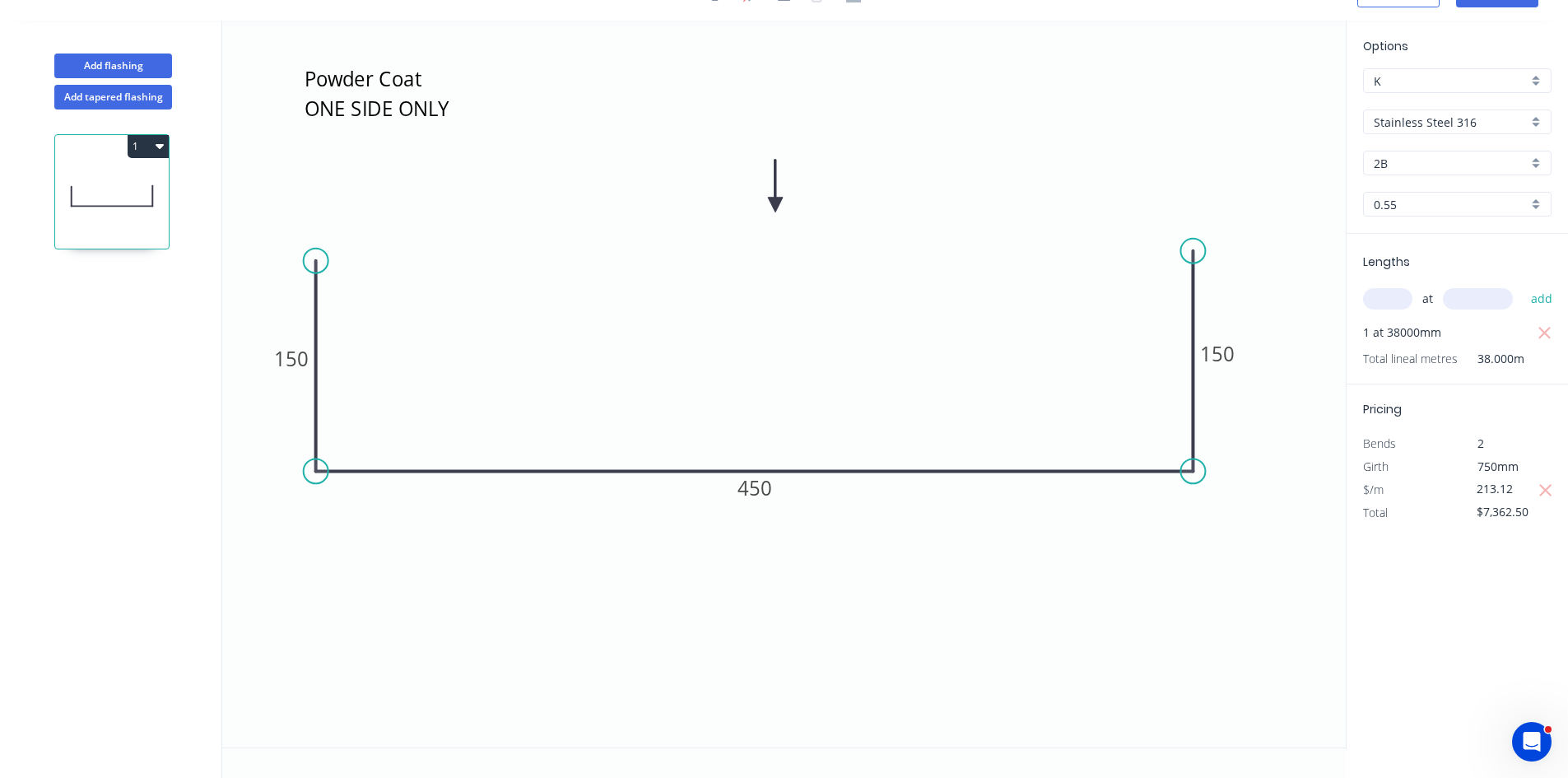
type input "$8,098.56"
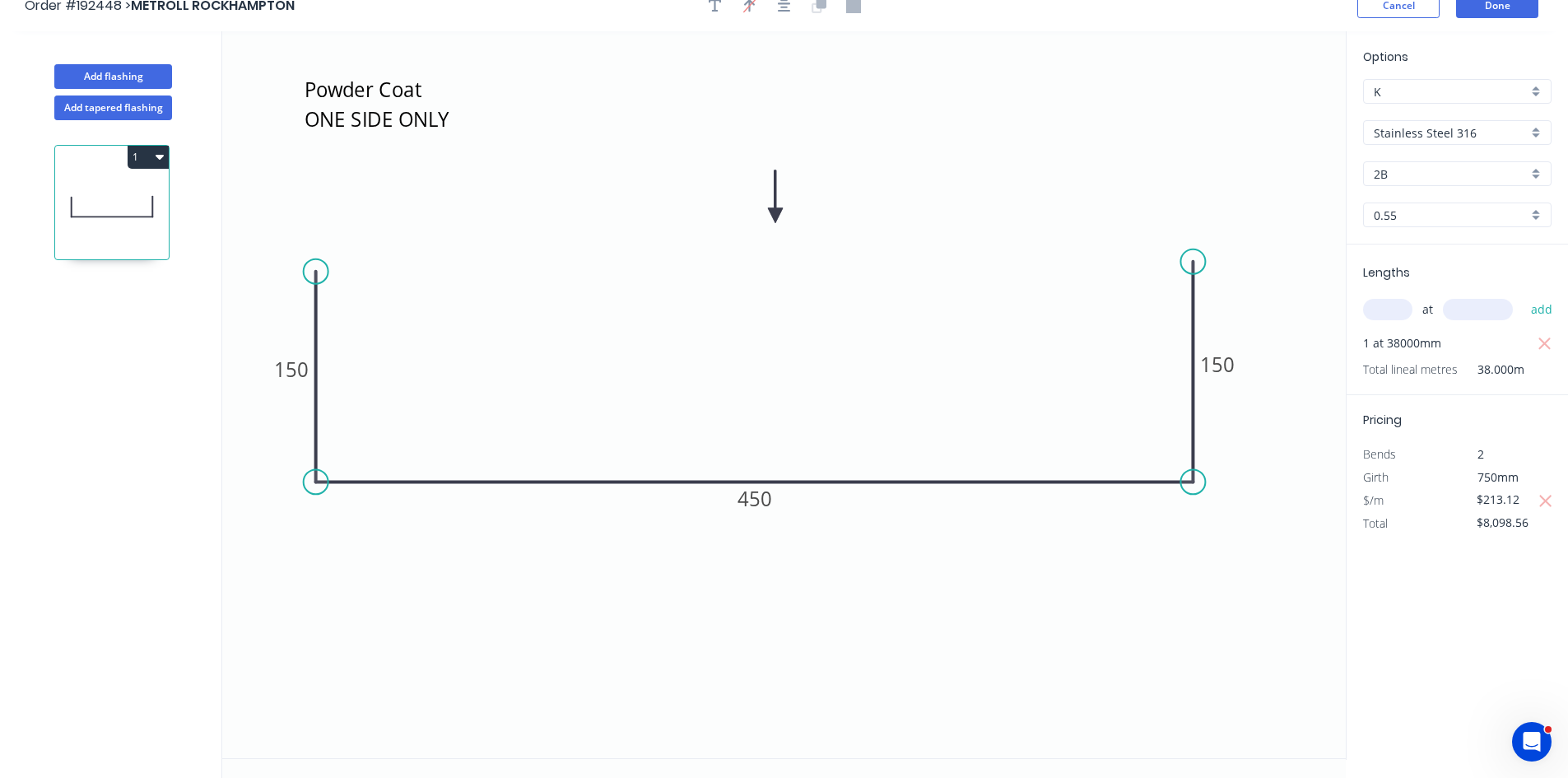
scroll to position [0, 0]
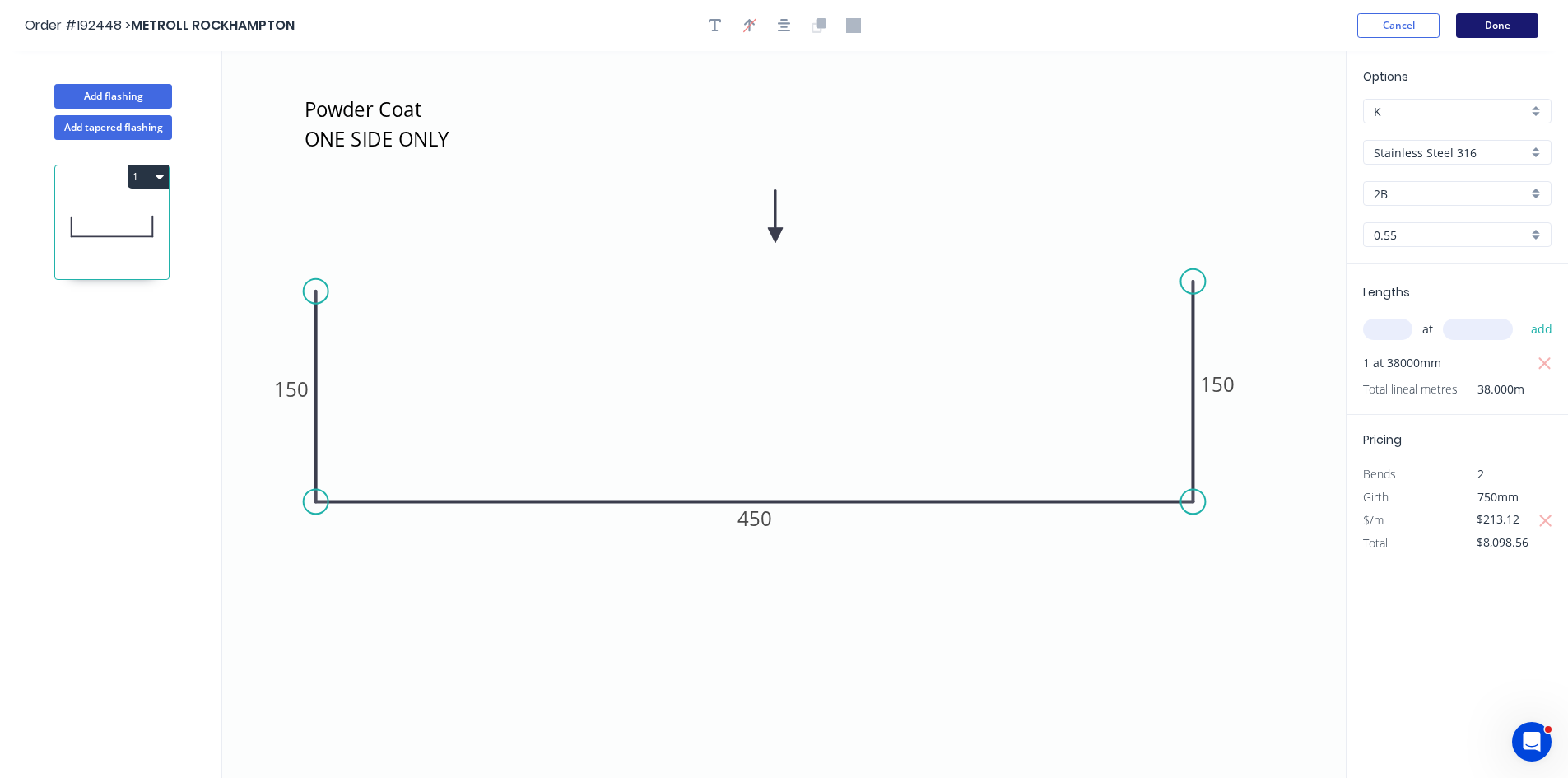
click at [1513, 26] on button "Done" at bounding box center [1497, 25] width 82 height 25
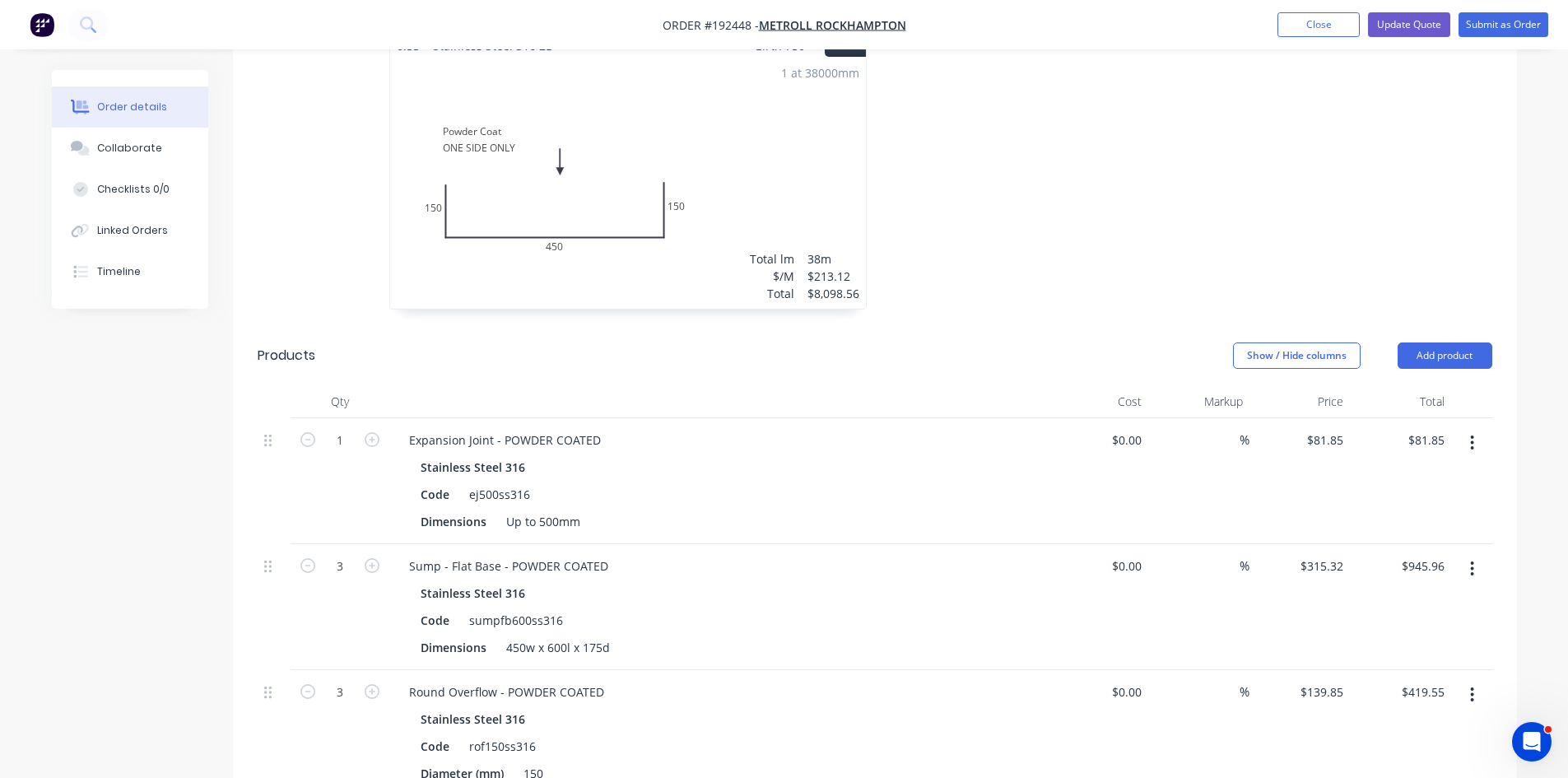
scroll to position [549, 0]
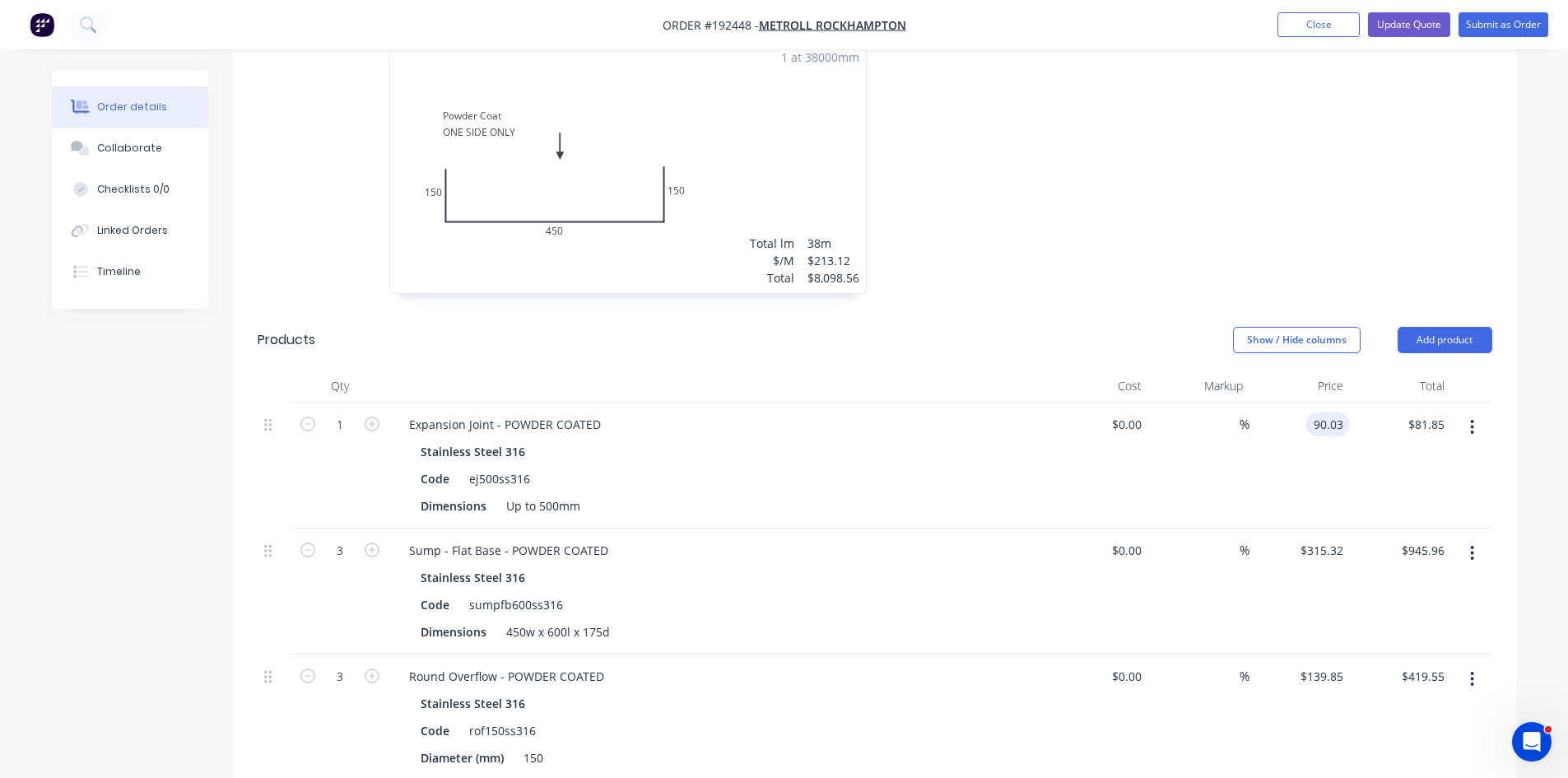
type input "$90.03"
click at [1132, 466] on div "$0.00 $0.00" at bounding box center [1098, 466] width 101 height 126
type input "$346.85"
type input "$1,040.55"
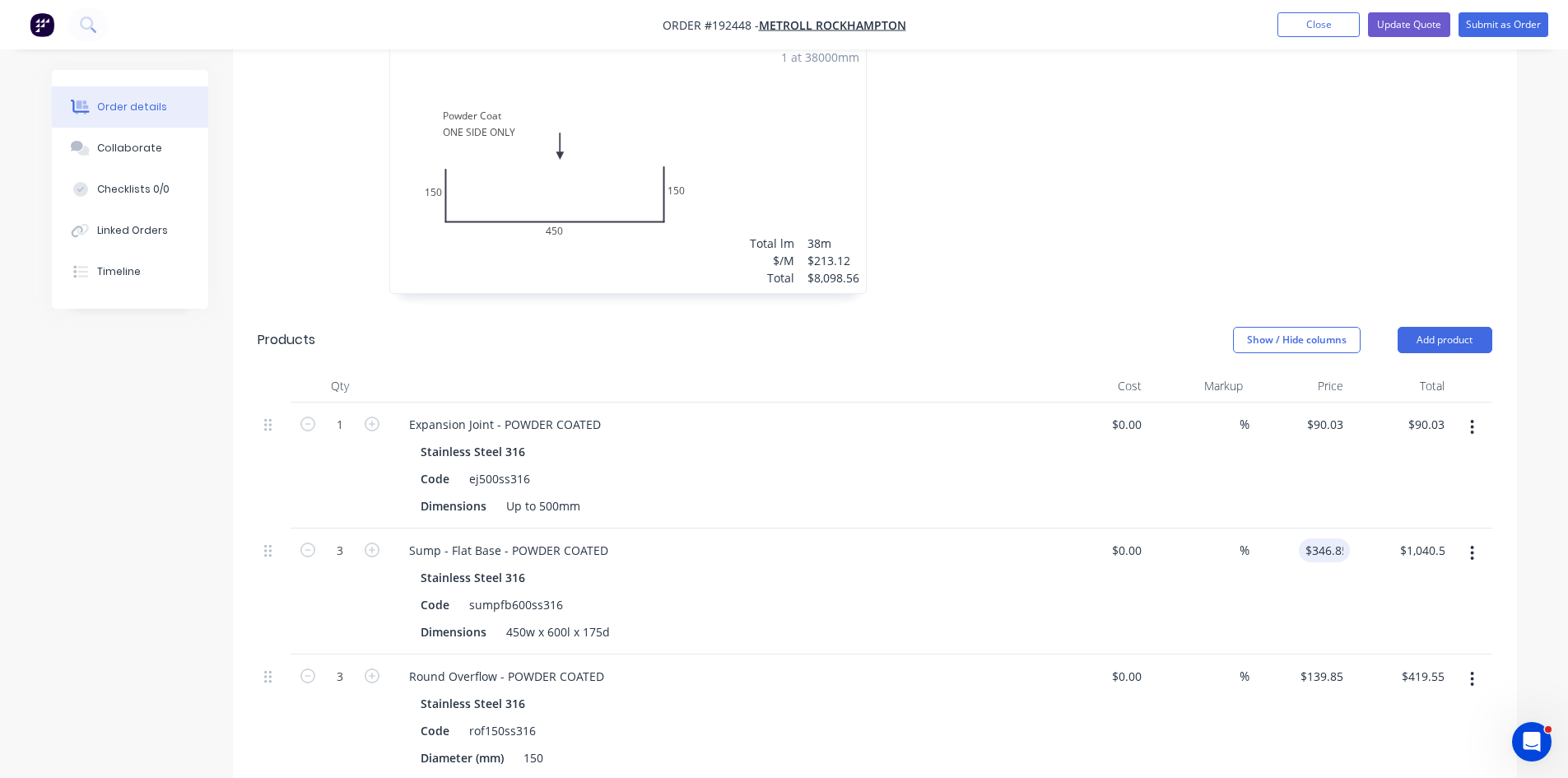
click at [1164, 528] on div "%" at bounding box center [1198, 591] width 101 height 126
click at [1343, 664] on input "139.85" at bounding box center [1324, 676] width 51 height 24
type input "$153.83"
type input "$461.49"
click at [1064, 669] on div "$0.00 $0.00" at bounding box center [1098, 718] width 101 height 126
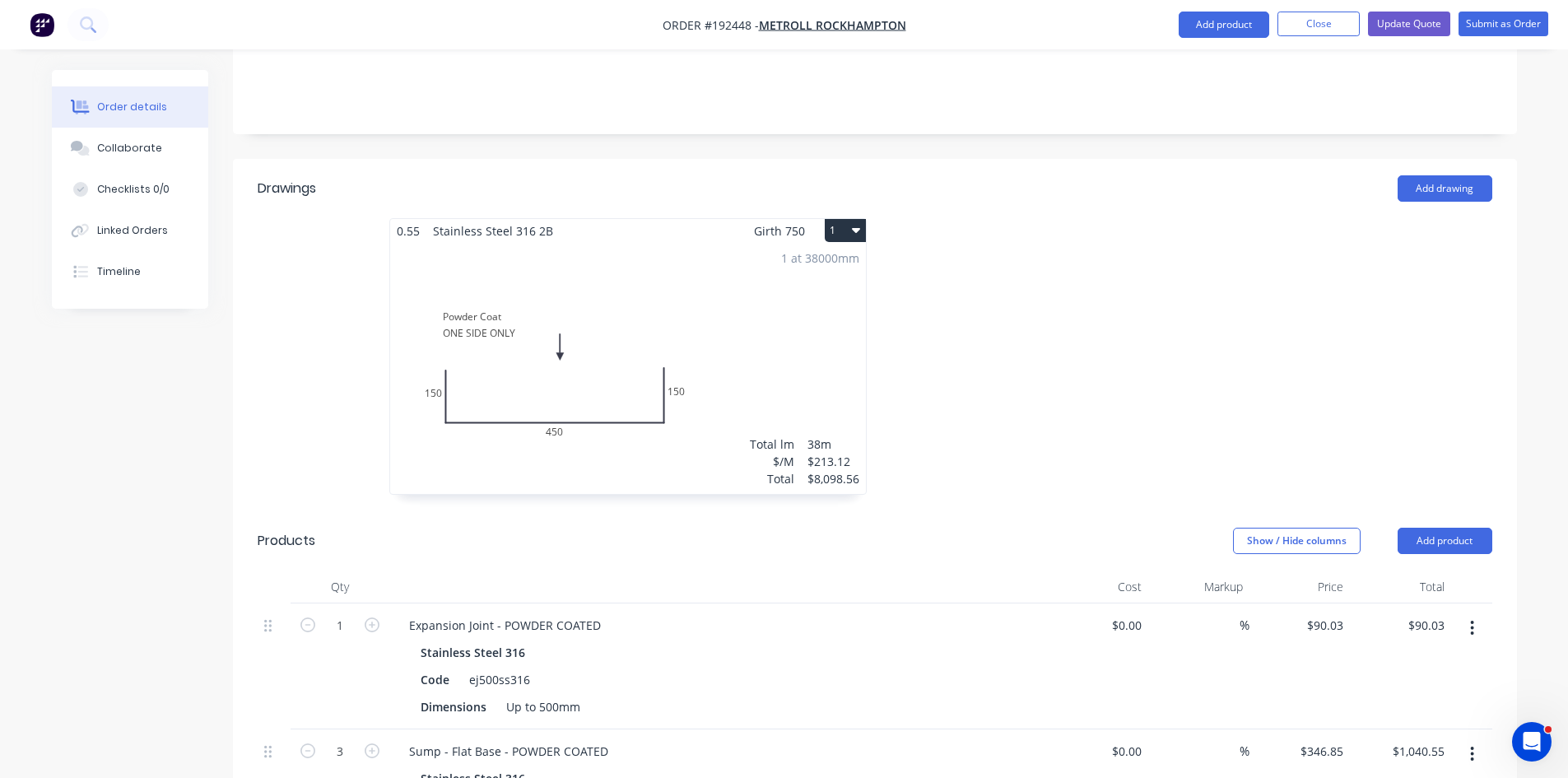
scroll to position [274, 0]
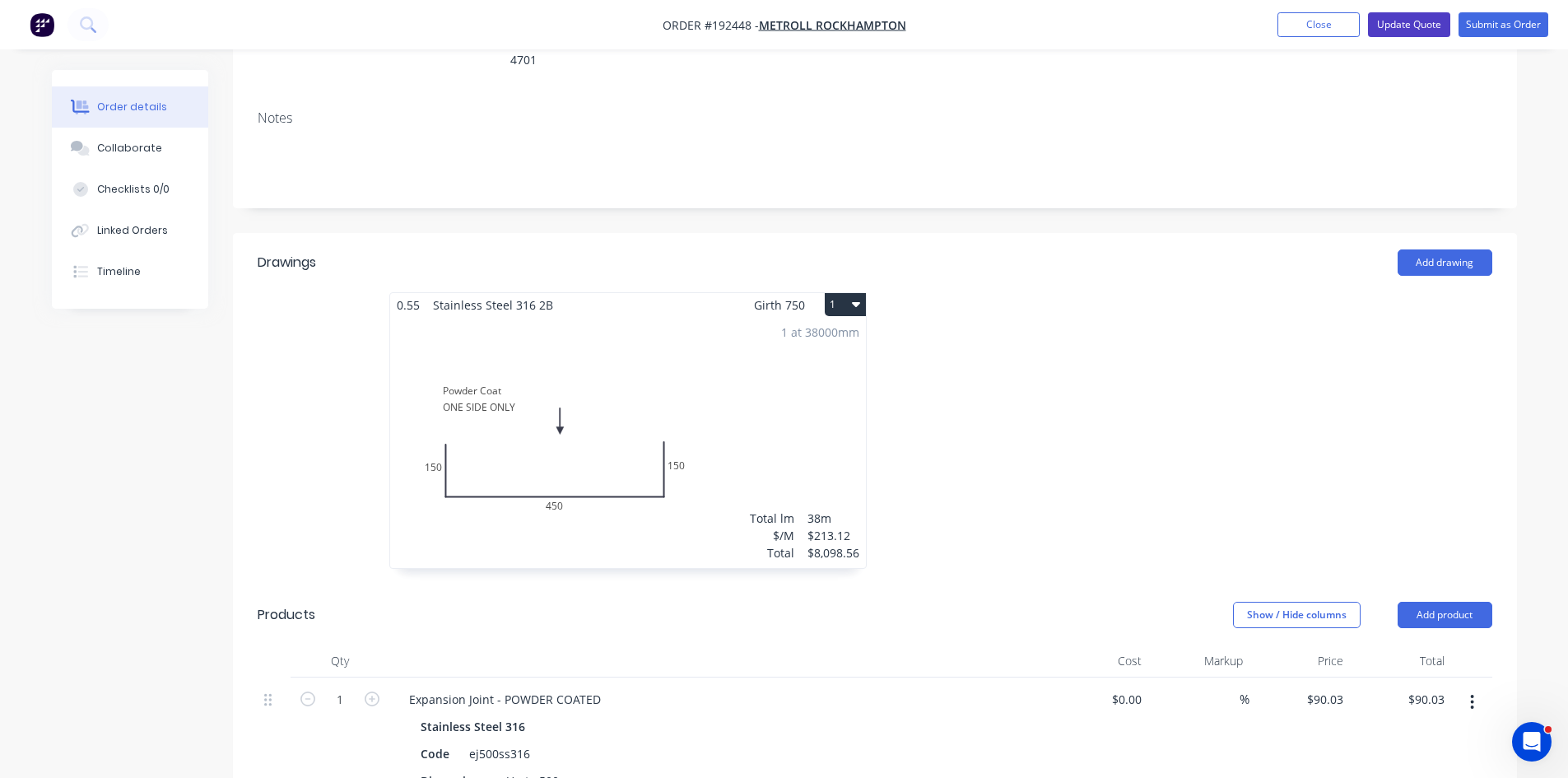
click at [1380, 19] on button "Update Quote" at bounding box center [1409, 25] width 82 height 25
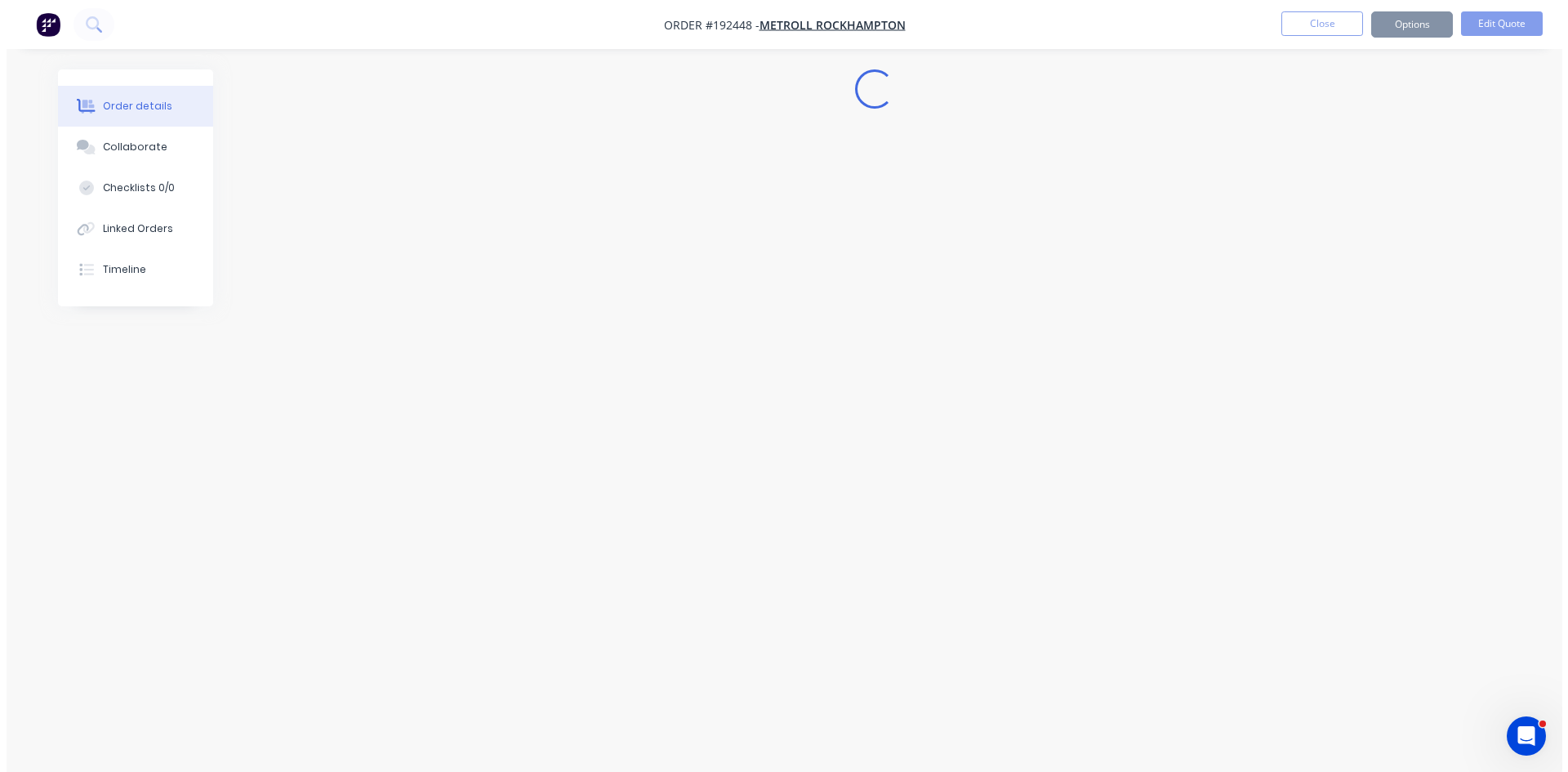
scroll to position [0, 0]
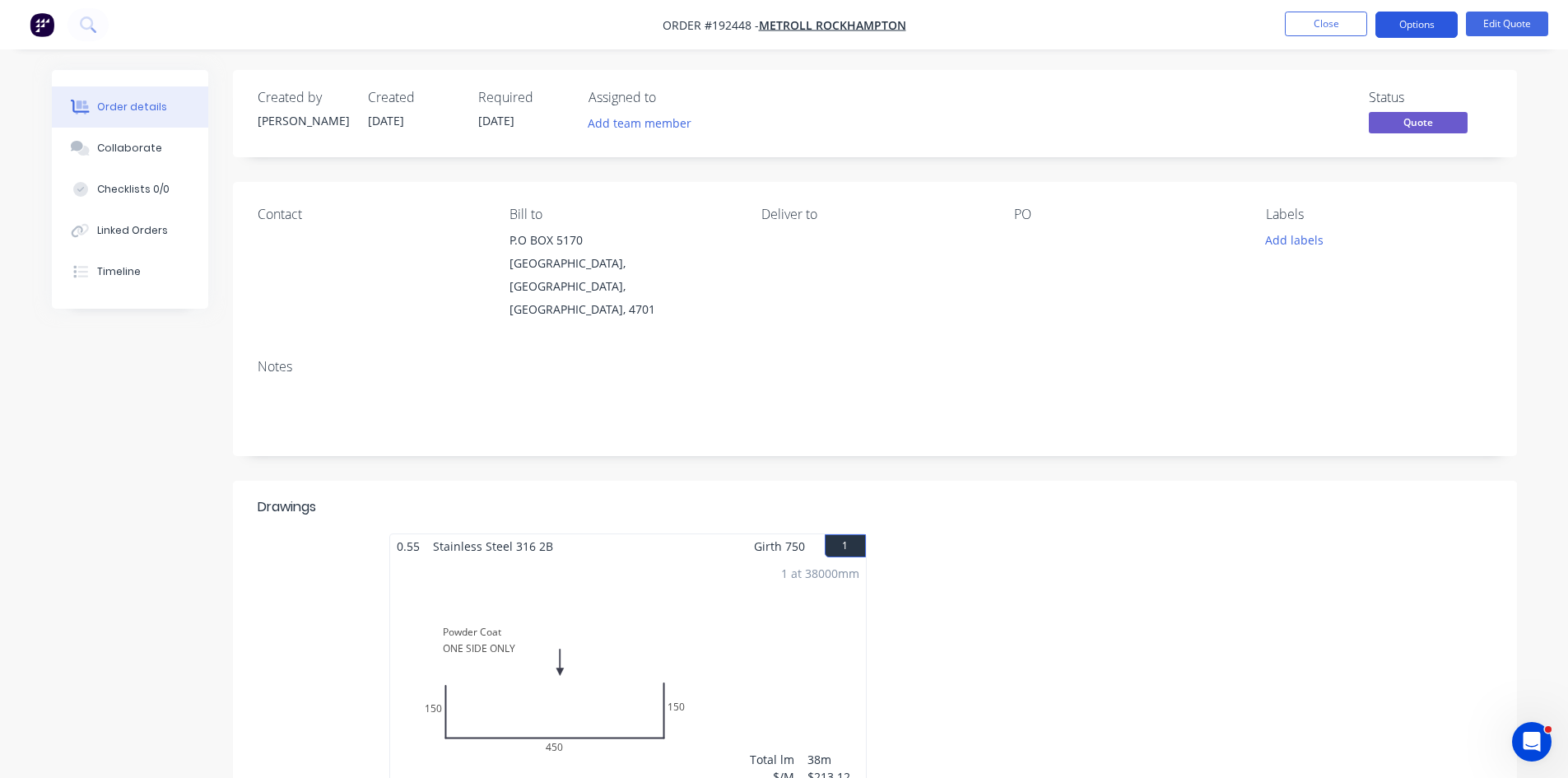
click at [1389, 25] on button "Options" at bounding box center [1416, 25] width 82 height 26
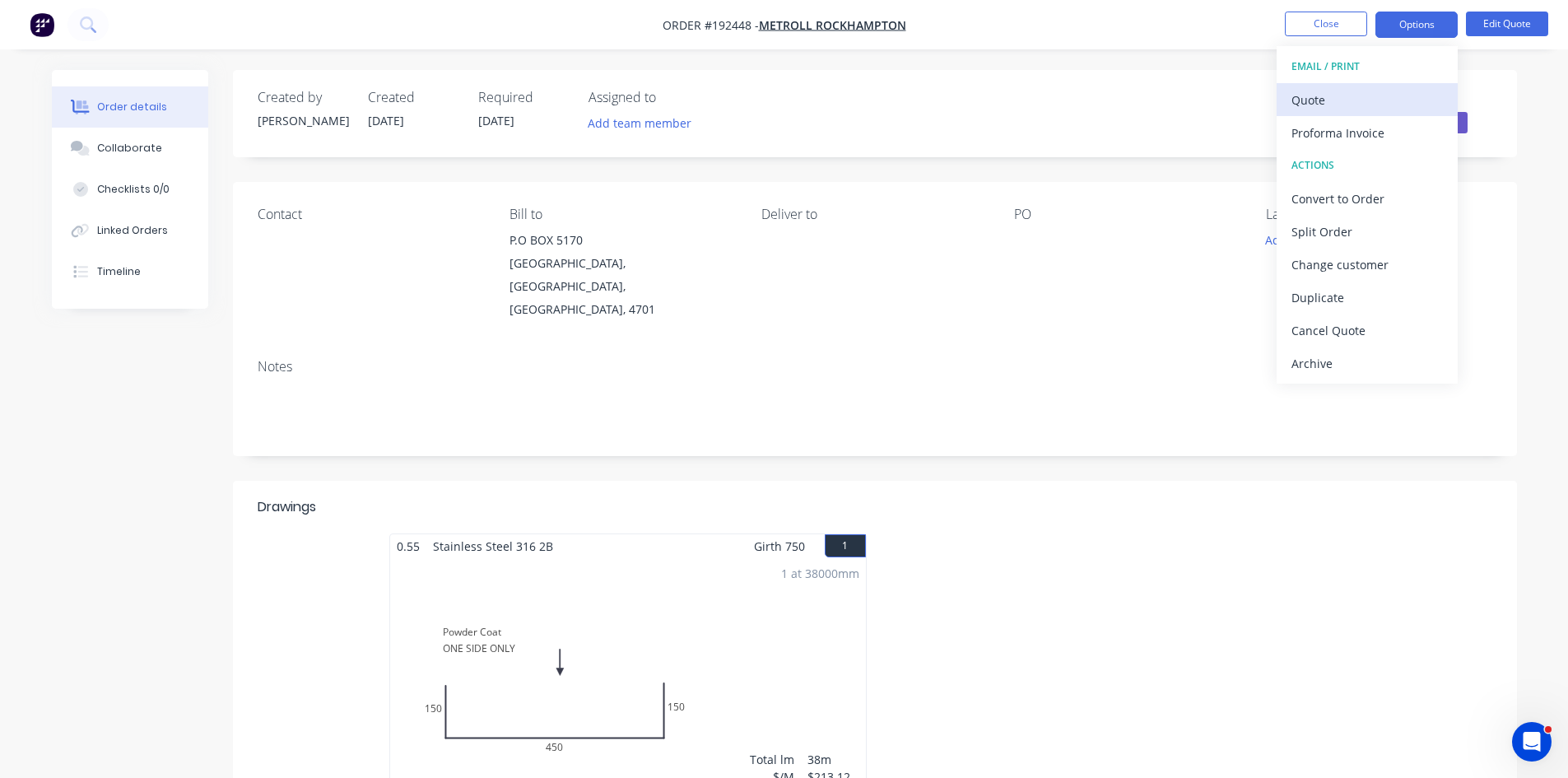
click at [1344, 106] on div "Quote" at bounding box center [1367, 100] width 151 height 24
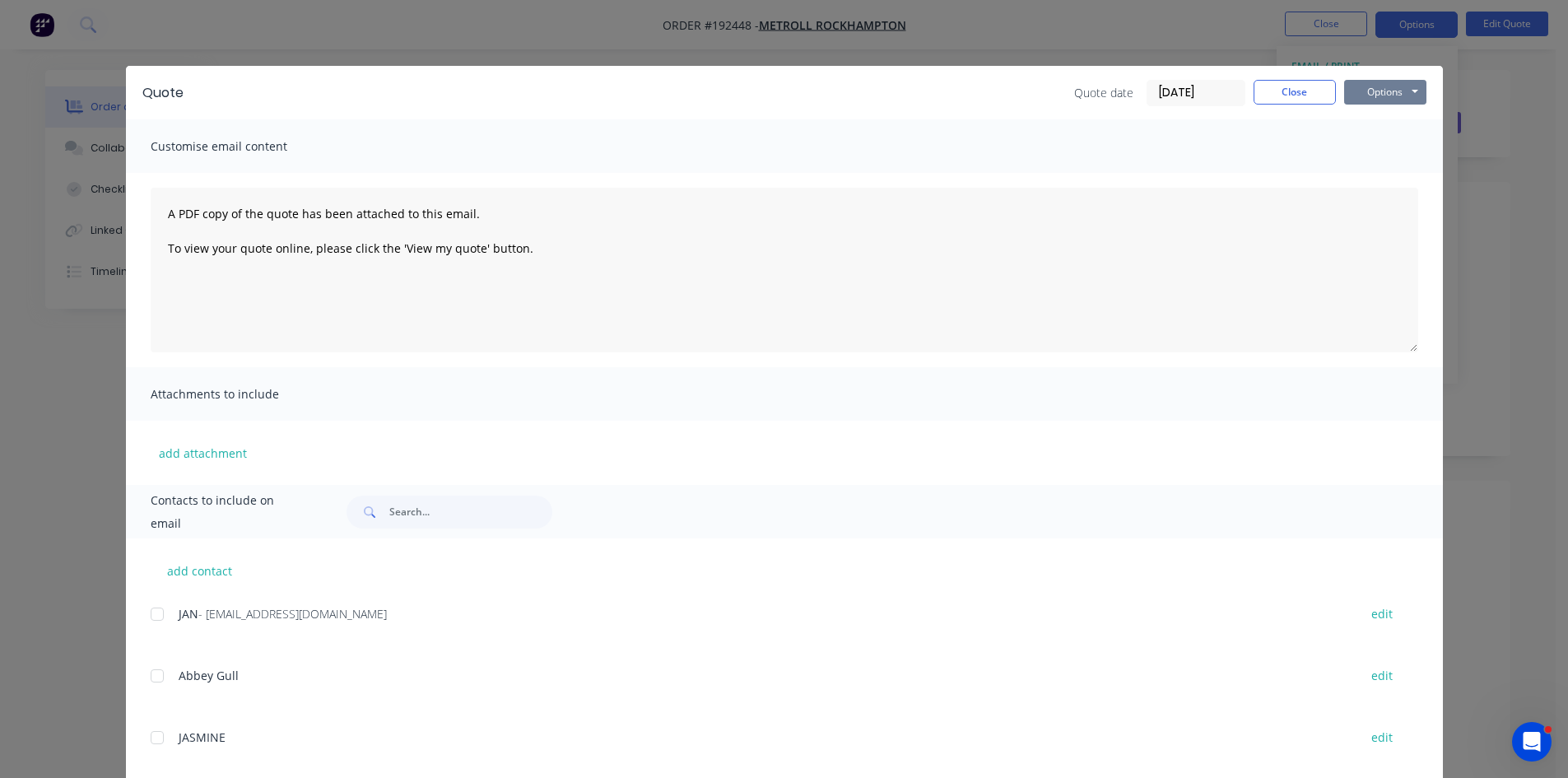
click at [1396, 92] on button "Options" at bounding box center [1385, 92] width 82 height 25
click at [1391, 113] on button "Preview" at bounding box center [1397, 121] width 106 height 27
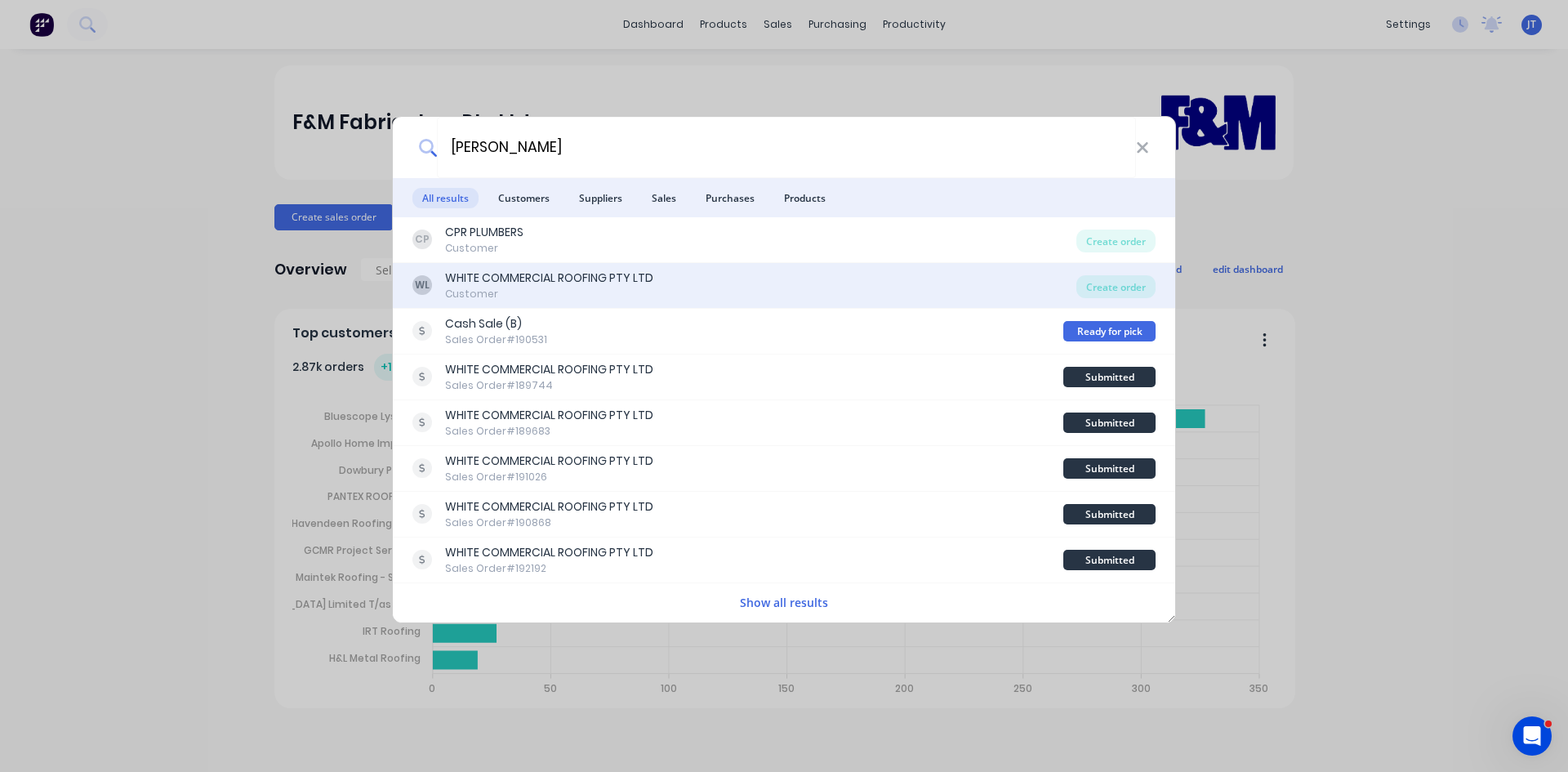
type input "[PERSON_NAME]"
click at [815, 285] on div "[PERSON_NAME] COMMERCIAL ROOFING PTY LTD Customer" at bounding box center [744, 285] width 664 height 32
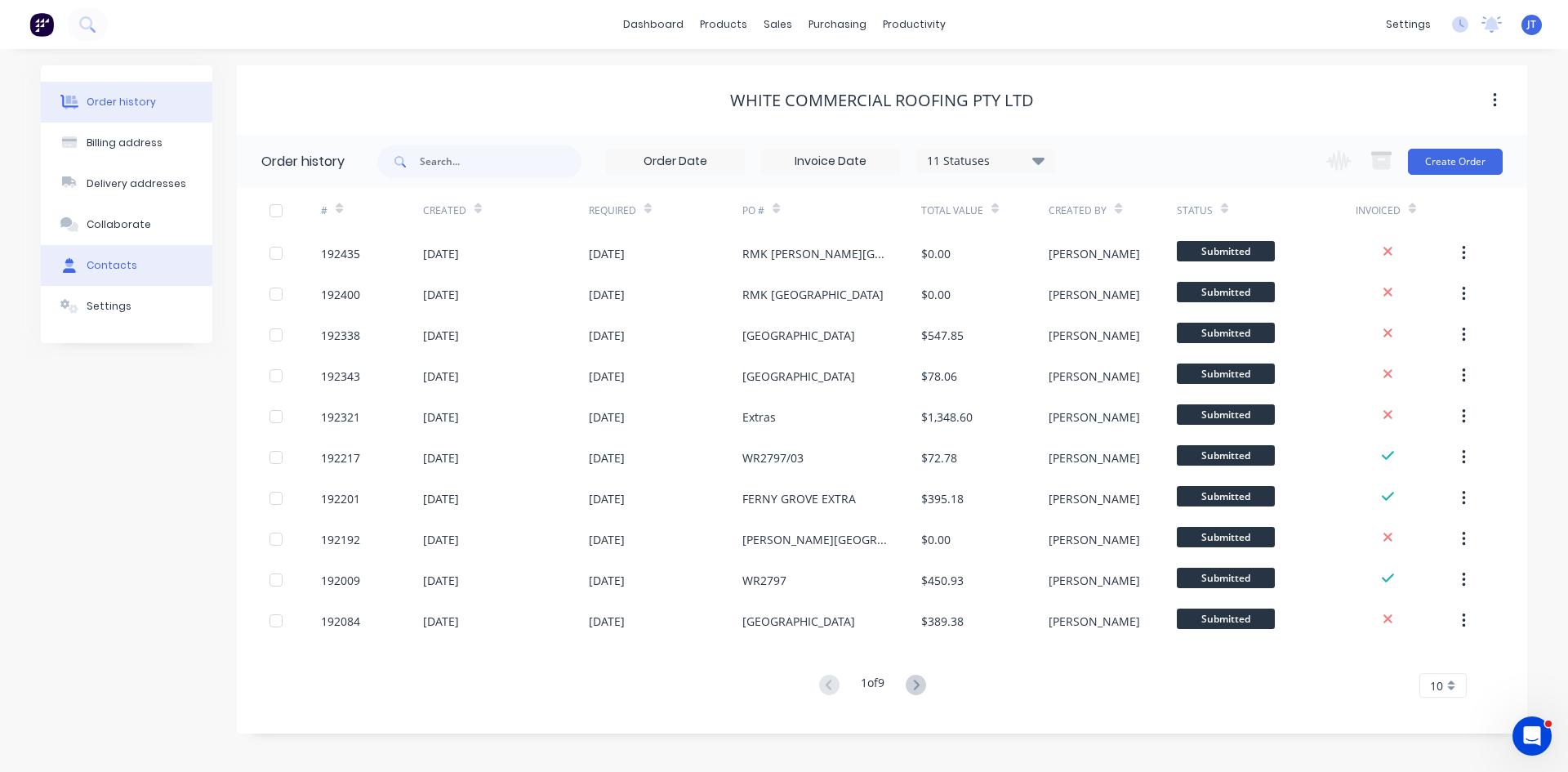
click at [156, 283] on button "Contacts" at bounding box center [127, 265] width 172 height 41
select select "AU"
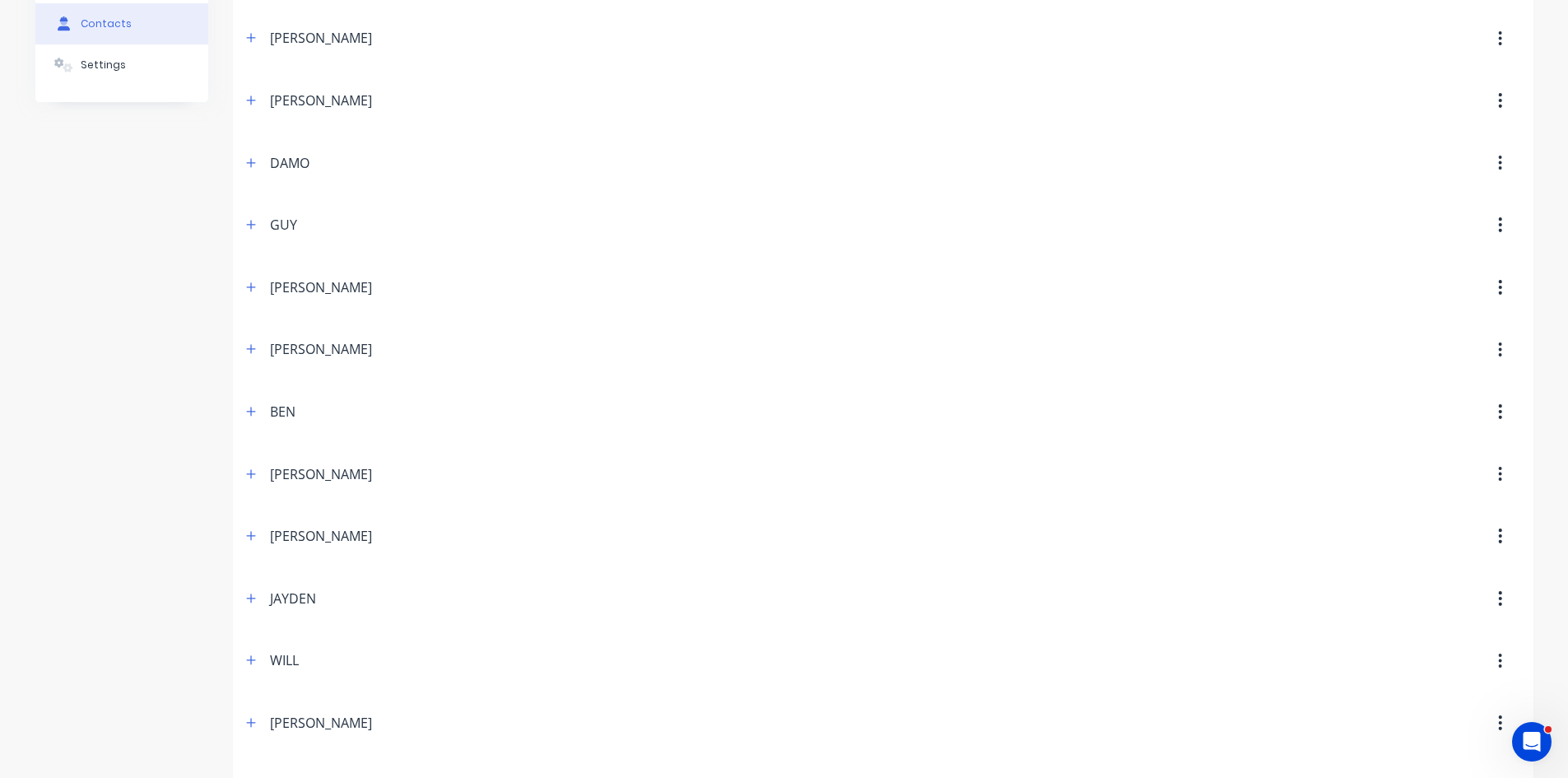
scroll to position [274, 0]
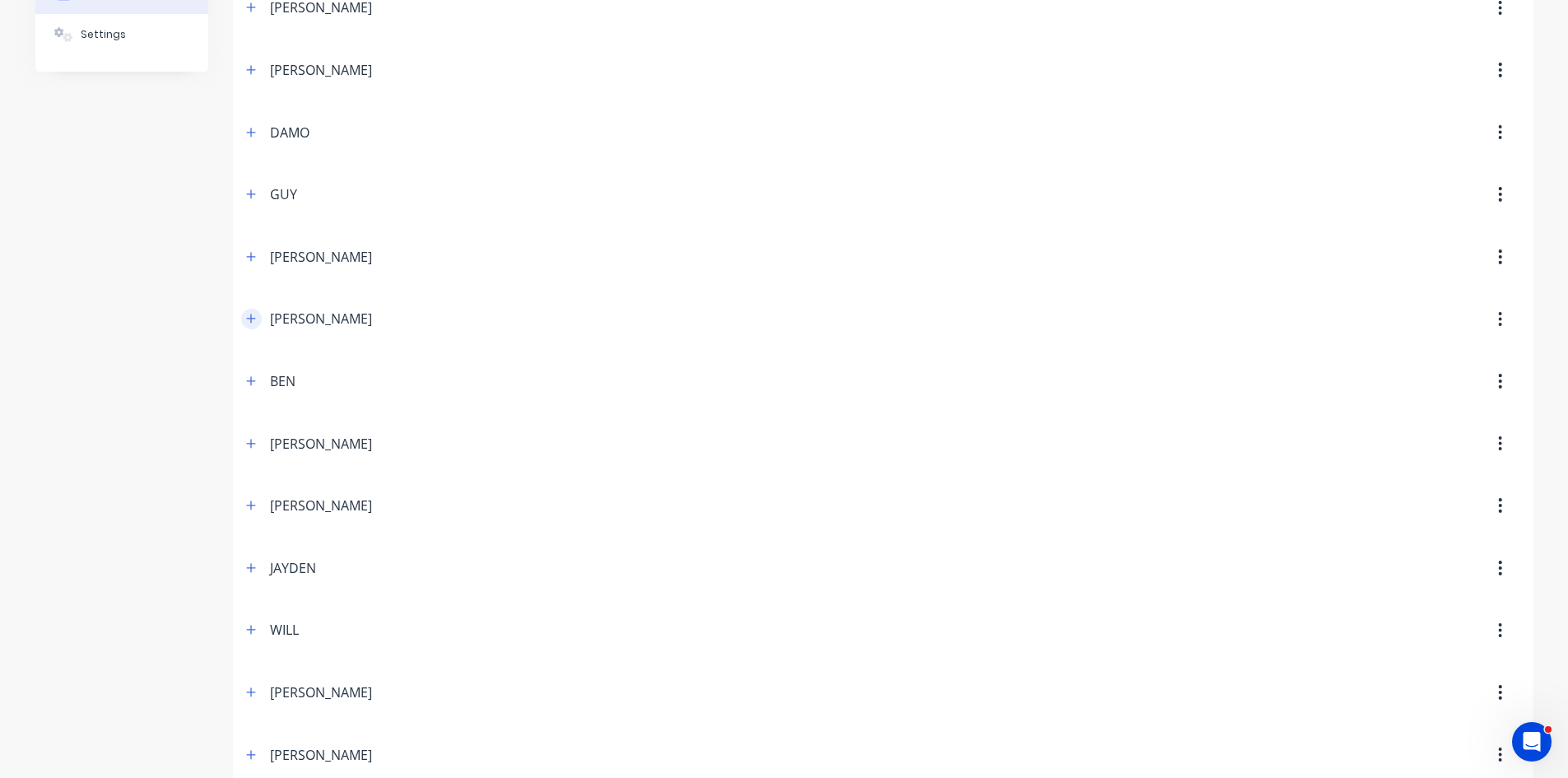
click at [246, 316] on icon "button" at bounding box center [250, 318] width 10 height 12
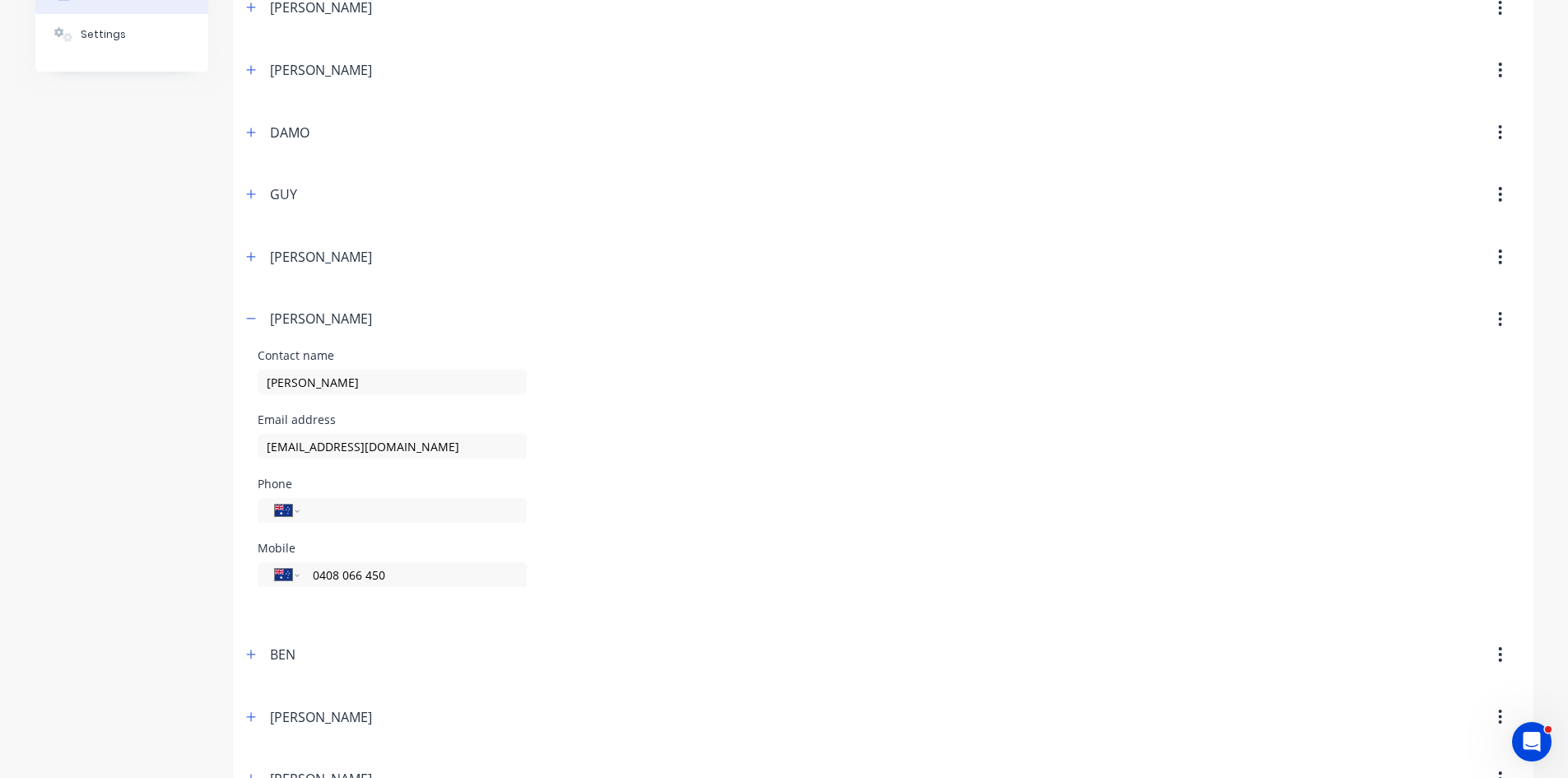
drag, startPoint x: 560, startPoint y: 384, endPoint x: 5, endPoint y: 366, distance: 555.3
click at [5, 366] on div "Order history Billing address Delivery addresses Collaborate Contacts Settings …" at bounding box center [784, 425] width 1568 height 1300
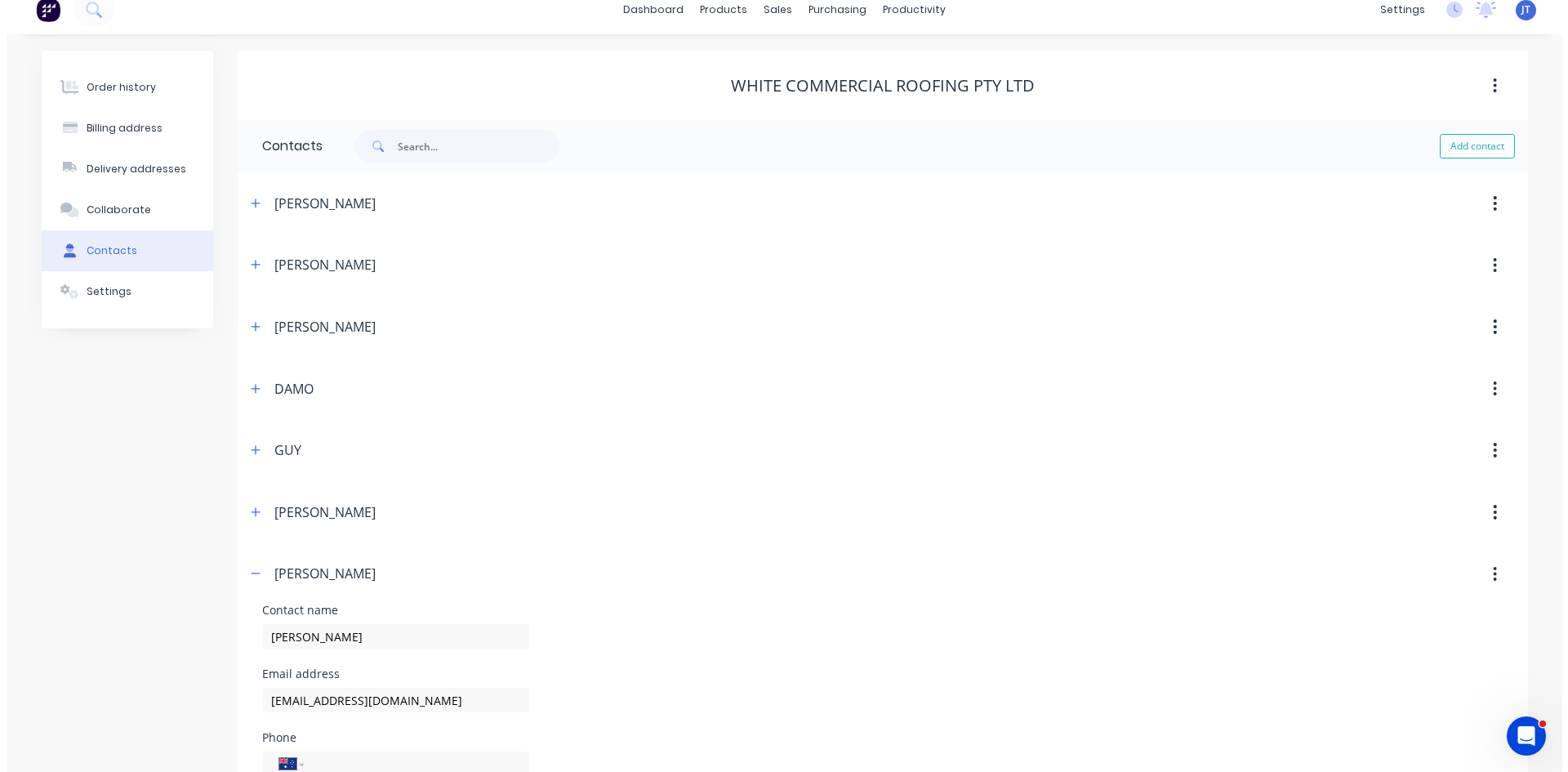
scroll to position [0, 0]
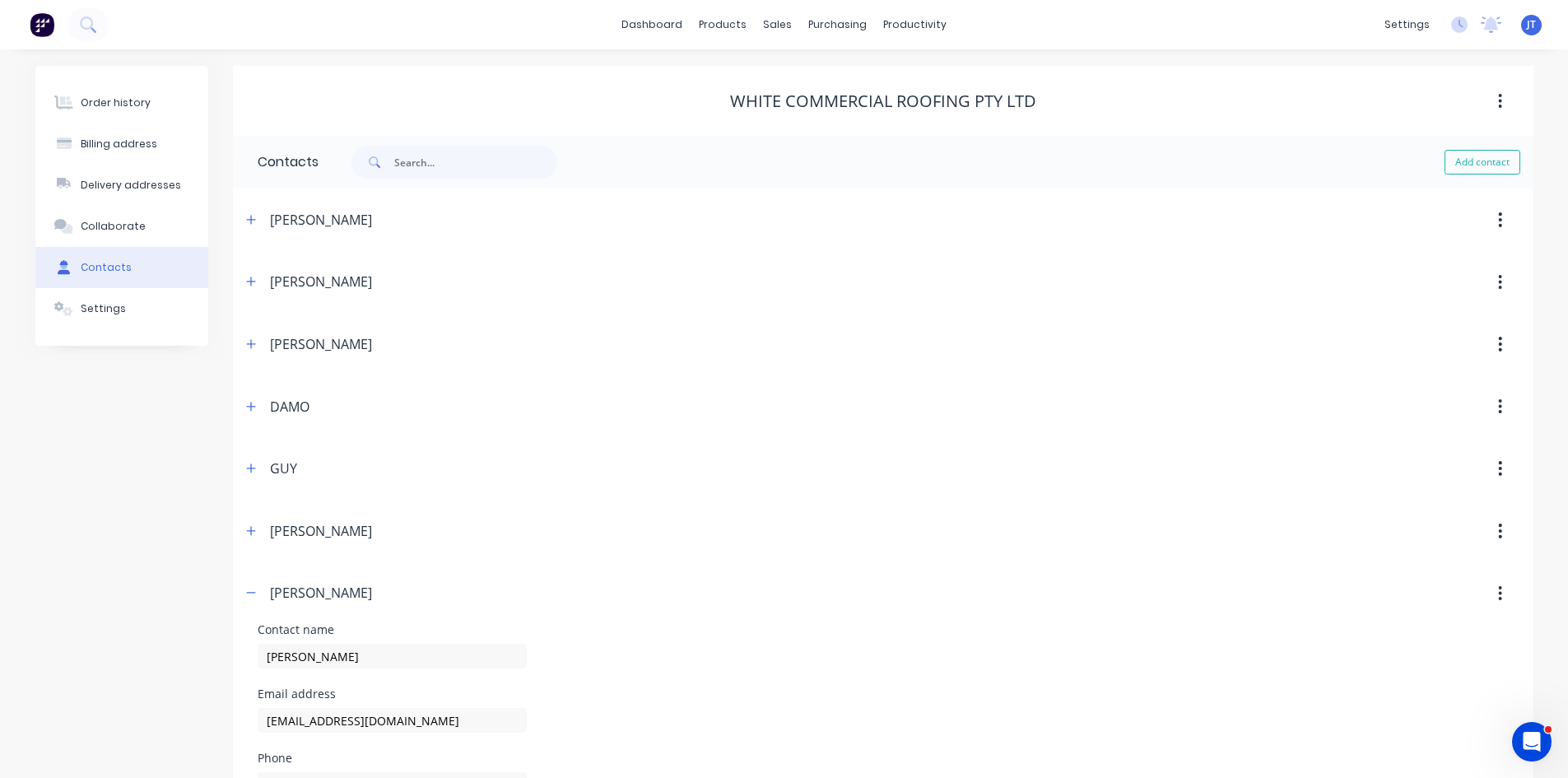
click at [66, 21] on div at bounding box center [54, 25] width 108 height 33
click at [47, 24] on img at bounding box center [42, 25] width 25 height 25
